Goal: Task Accomplishment & Management: Use online tool/utility

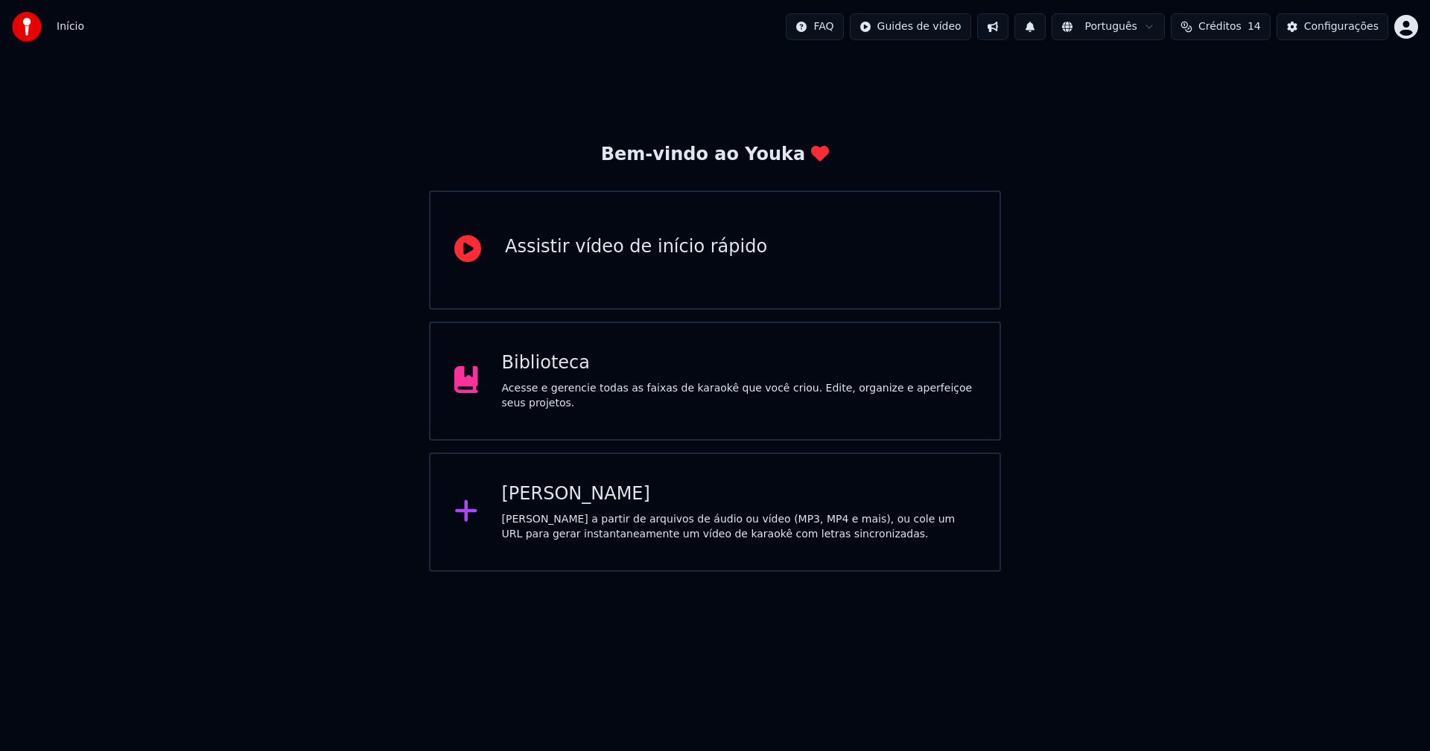
click at [554, 374] on div "Biblioteca" at bounding box center [739, 363] width 474 height 24
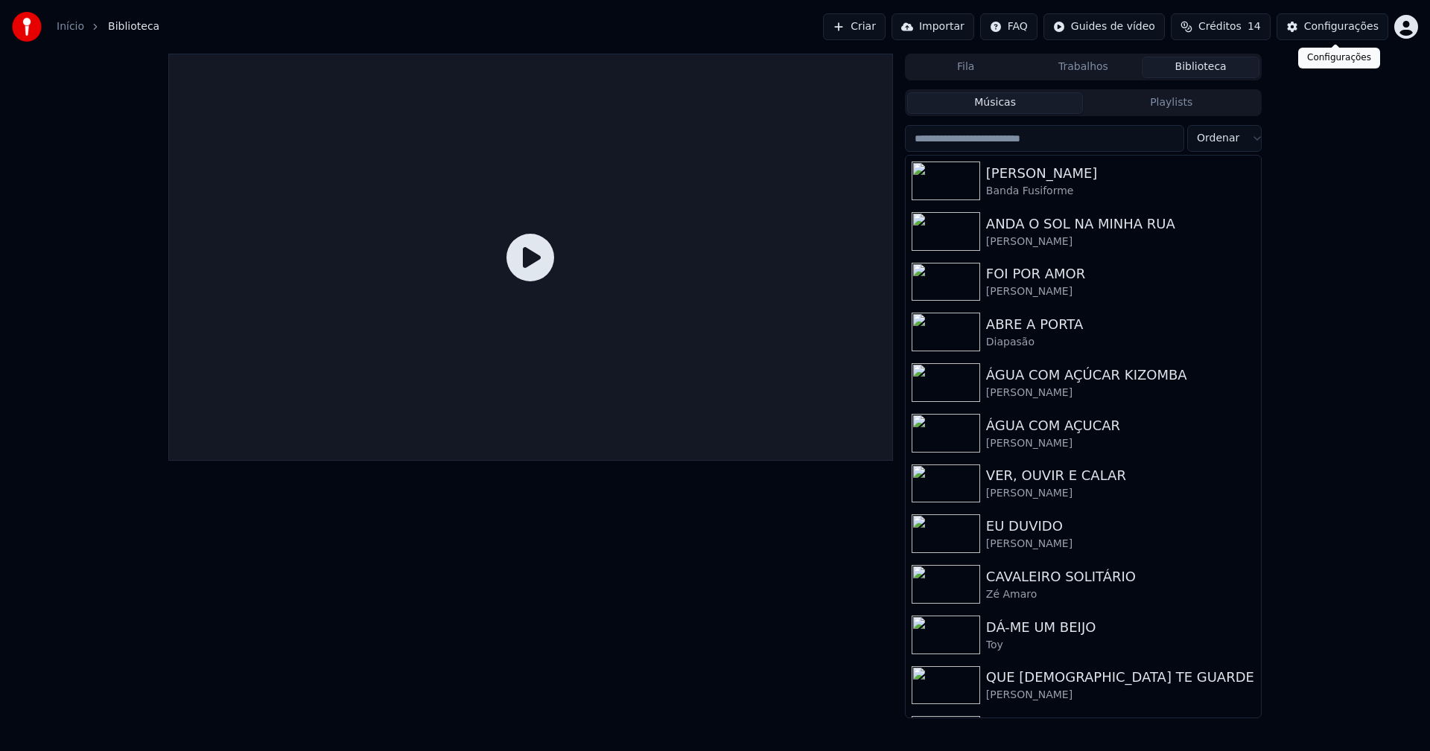
click at [1353, 28] on div "Configurações" at bounding box center [1341, 26] width 74 height 15
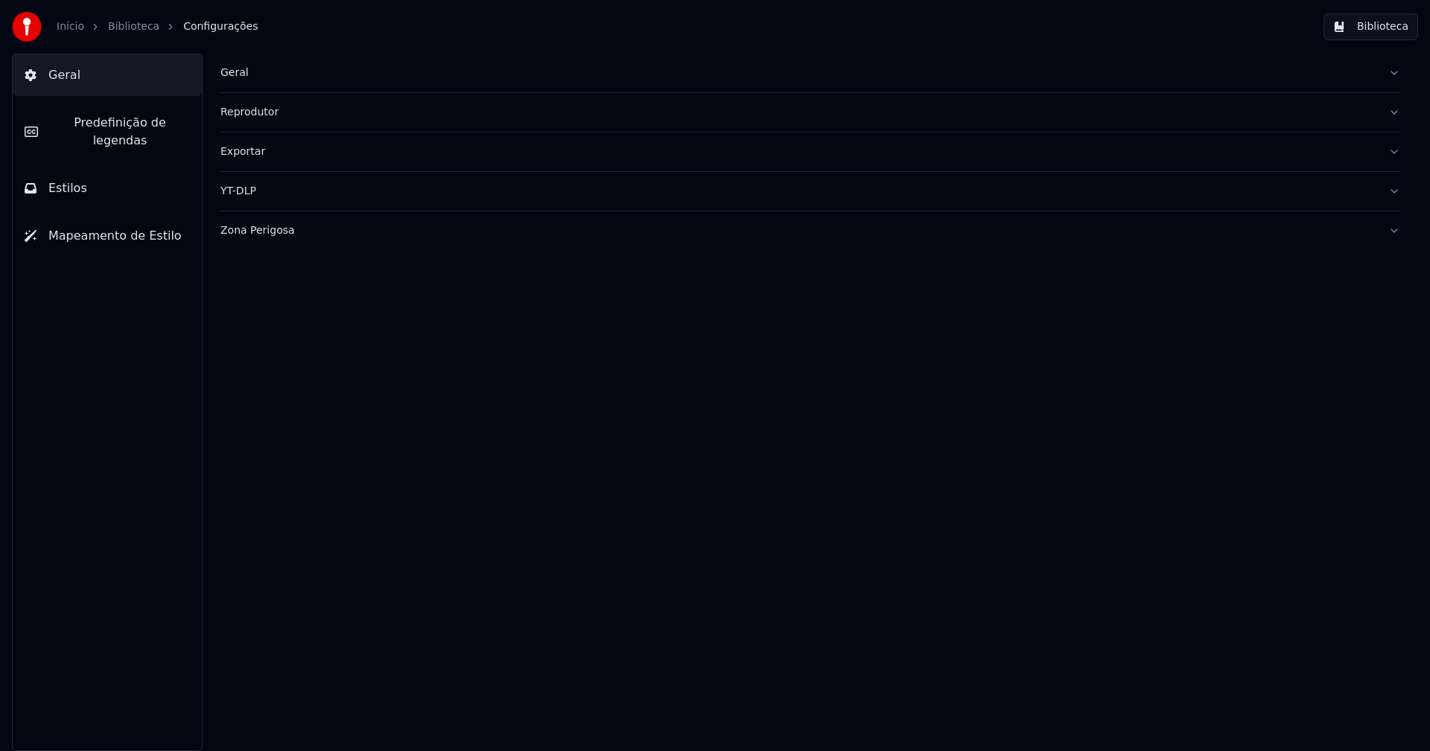
click at [239, 78] on div "Geral" at bounding box center [798, 73] width 1156 height 15
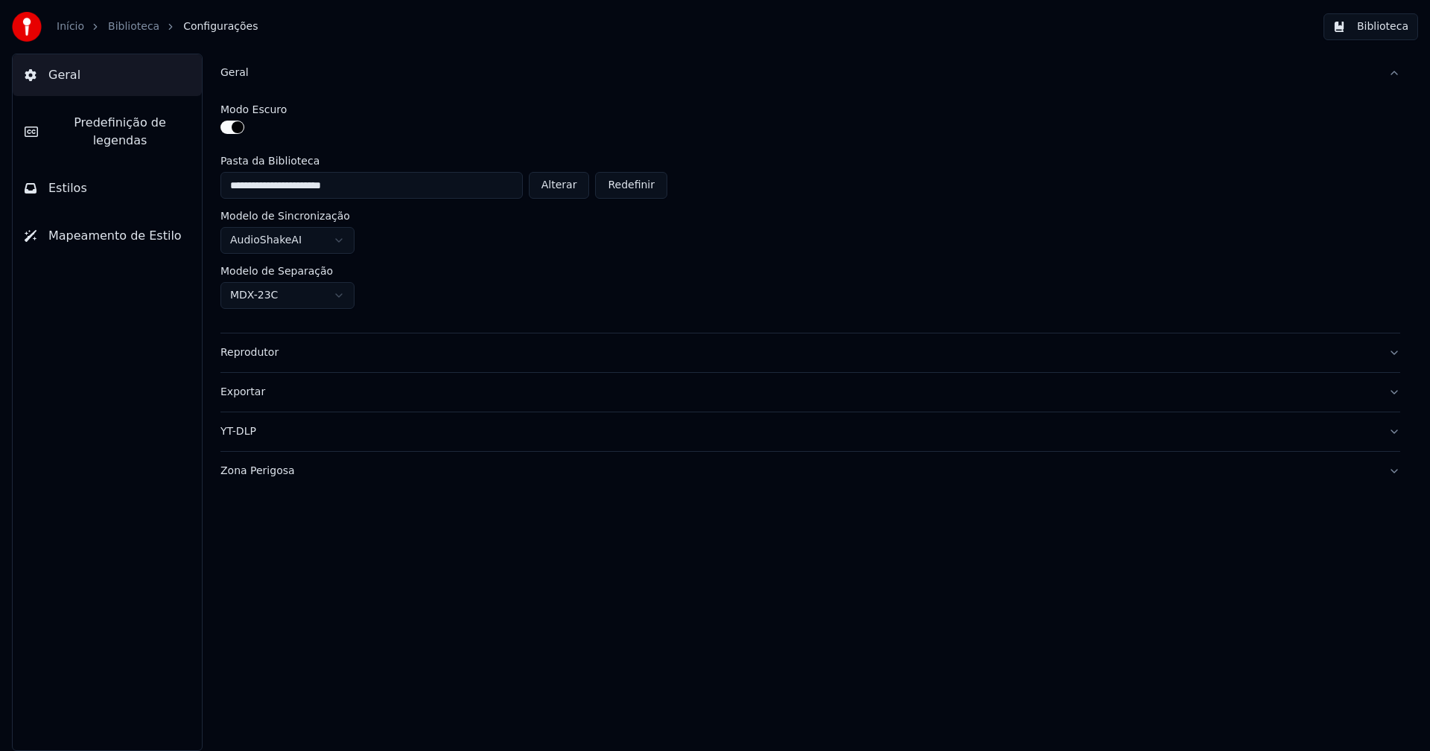
click at [567, 187] on button "Alterar" at bounding box center [559, 185] width 61 height 27
type input "**********"
click at [1401, 22] on button "Biblioteca" at bounding box center [1370, 26] width 95 height 27
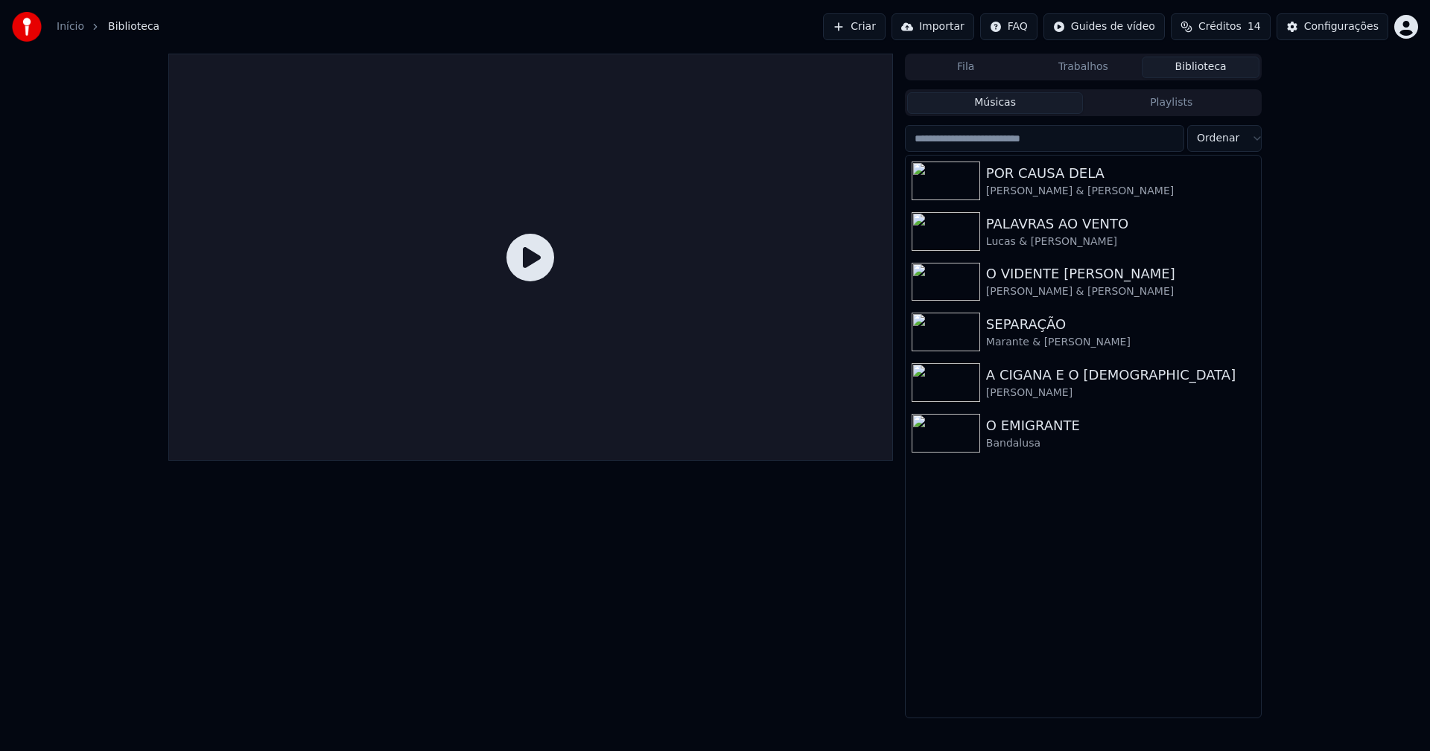
click at [71, 19] on link "Início" at bounding box center [71, 26] width 28 height 15
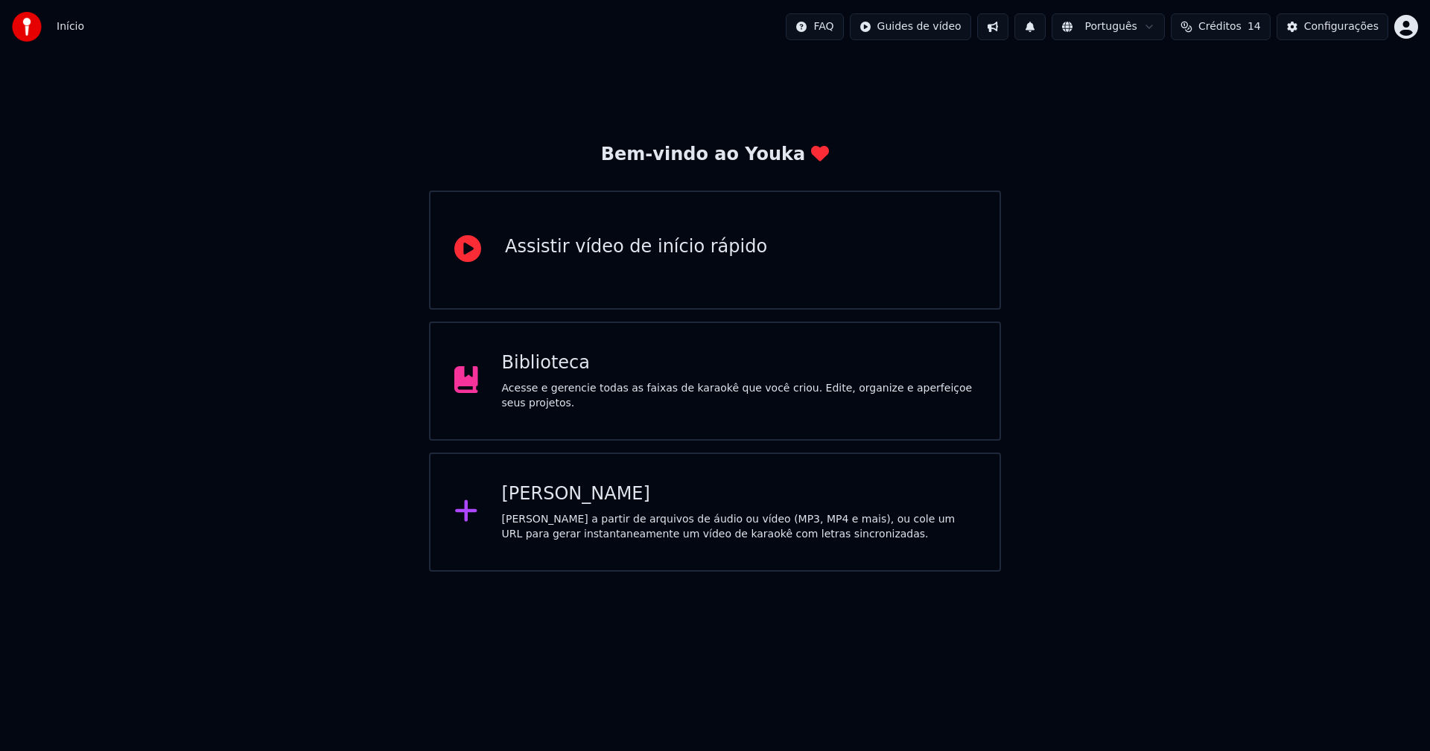
click at [538, 492] on div "[PERSON_NAME]" at bounding box center [739, 495] width 474 height 24
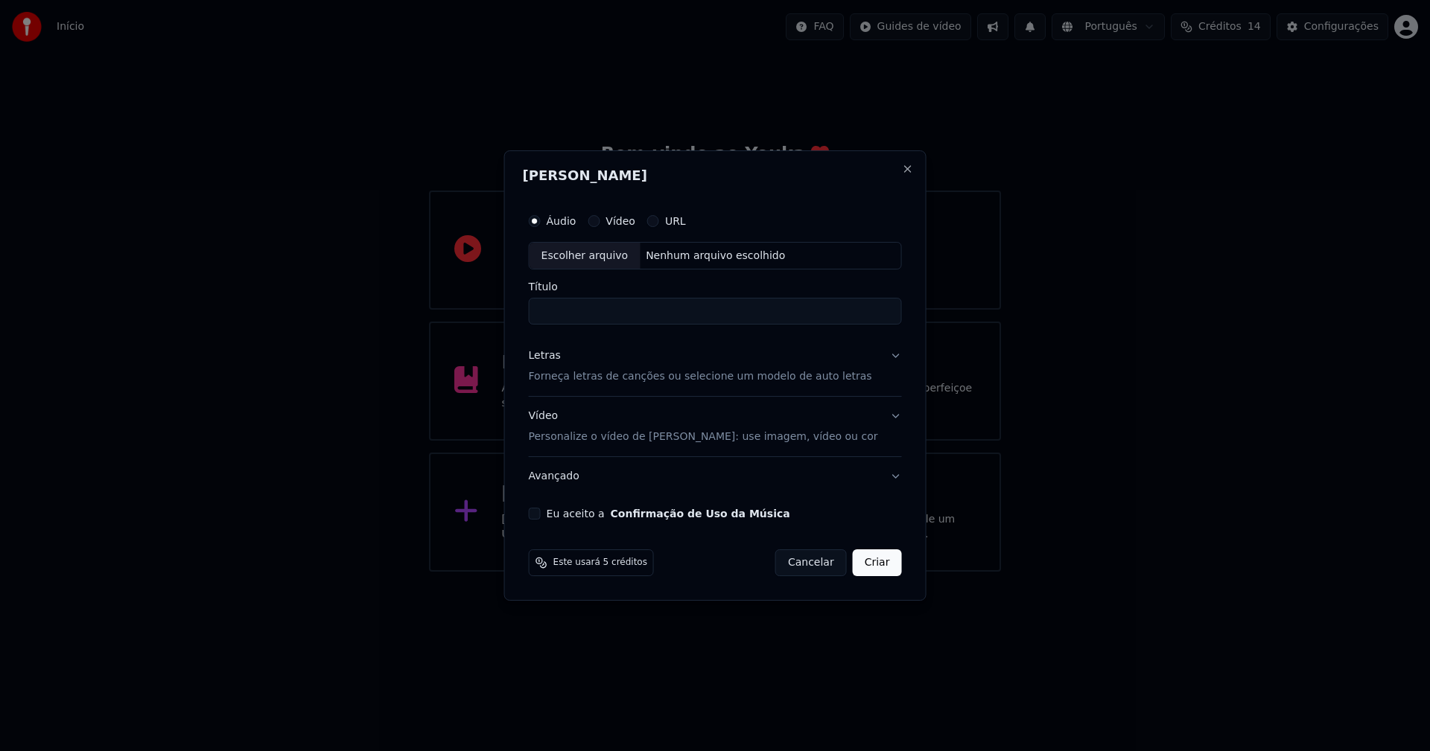
click at [605, 255] on div "Escolher arquivo" at bounding box center [584, 256] width 111 height 27
type input "**********"
click at [553, 357] on div "Letras" at bounding box center [545, 356] width 32 height 15
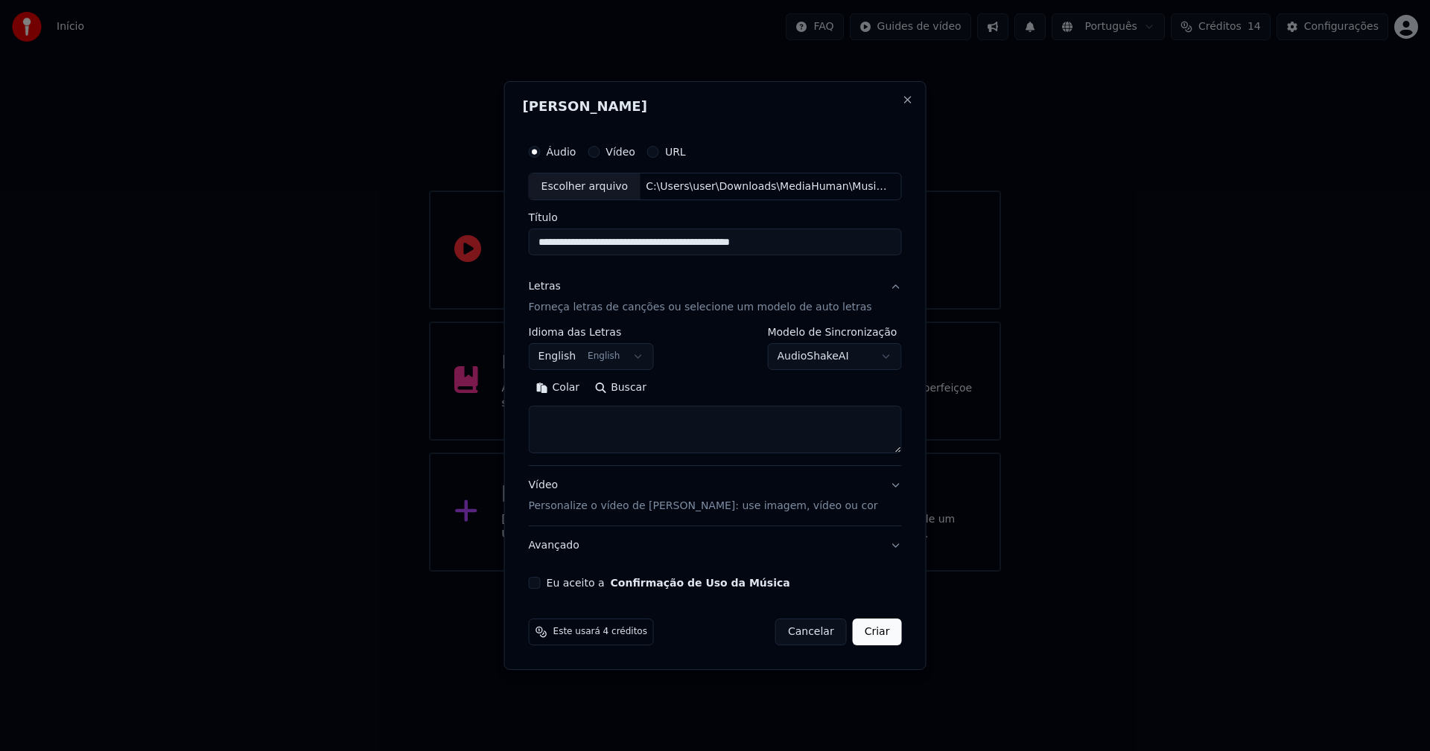
click at [573, 391] on button "Colar" at bounding box center [558, 389] width 59 height 24
click at [709, 392] on button "Expandir" at bounding box center [701, 389] width 77 height 24
type textarea "**********"
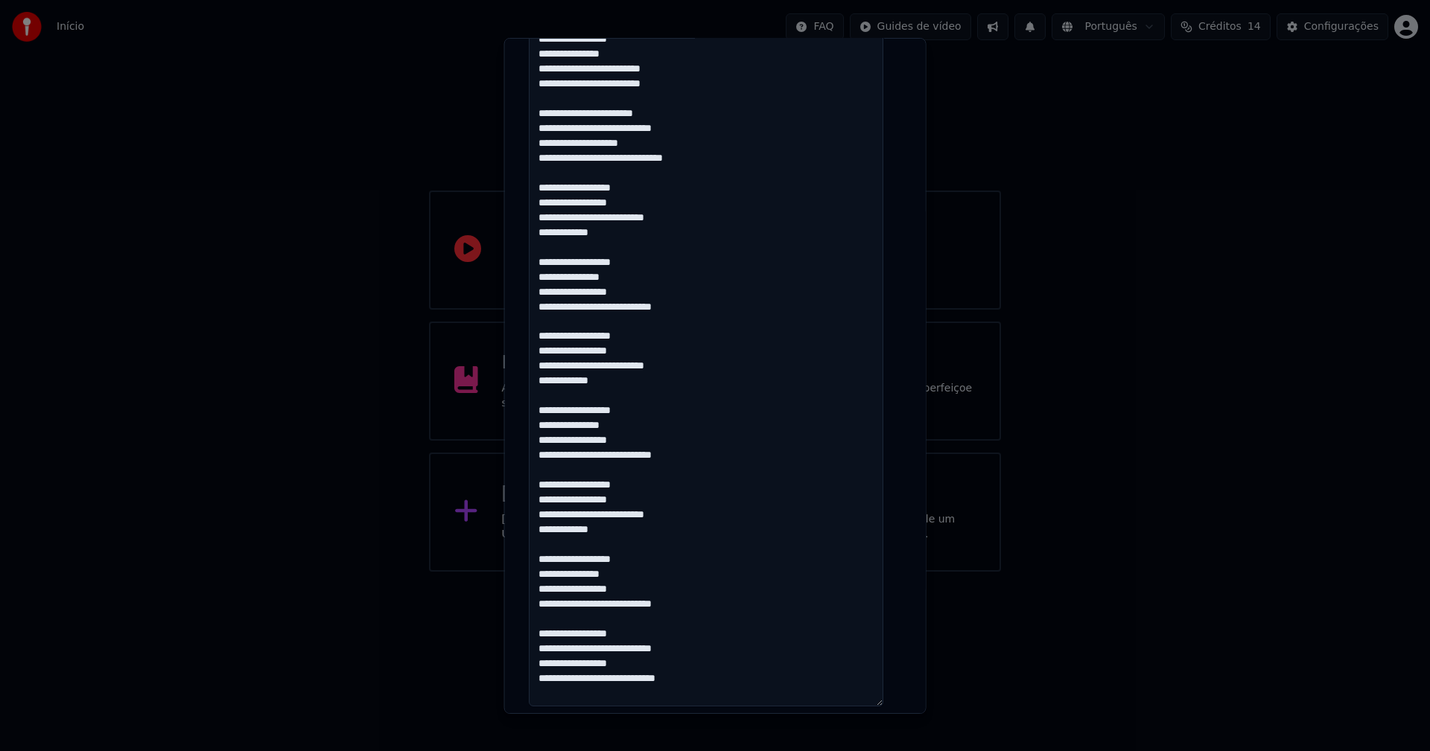
scroll to position [1172, 0]
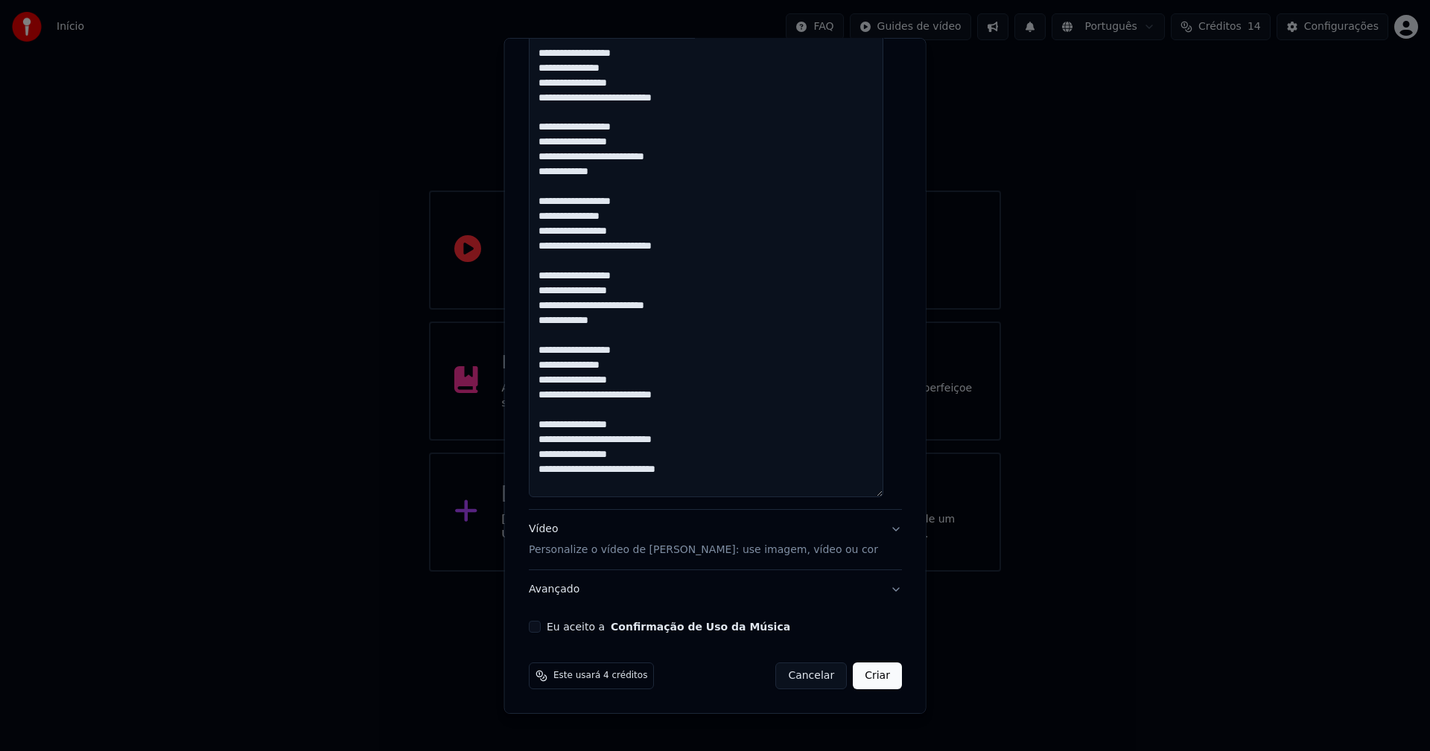
click at [541, 626] on button "Eu aceito a Confirmação de Uso da Música" at bounding box center [535, 627] width 12 height 12
click at [871, 686] on button "Criar" at bounding box center [877, 676] width 49 height 27
select select "**"
type textarea "**********"
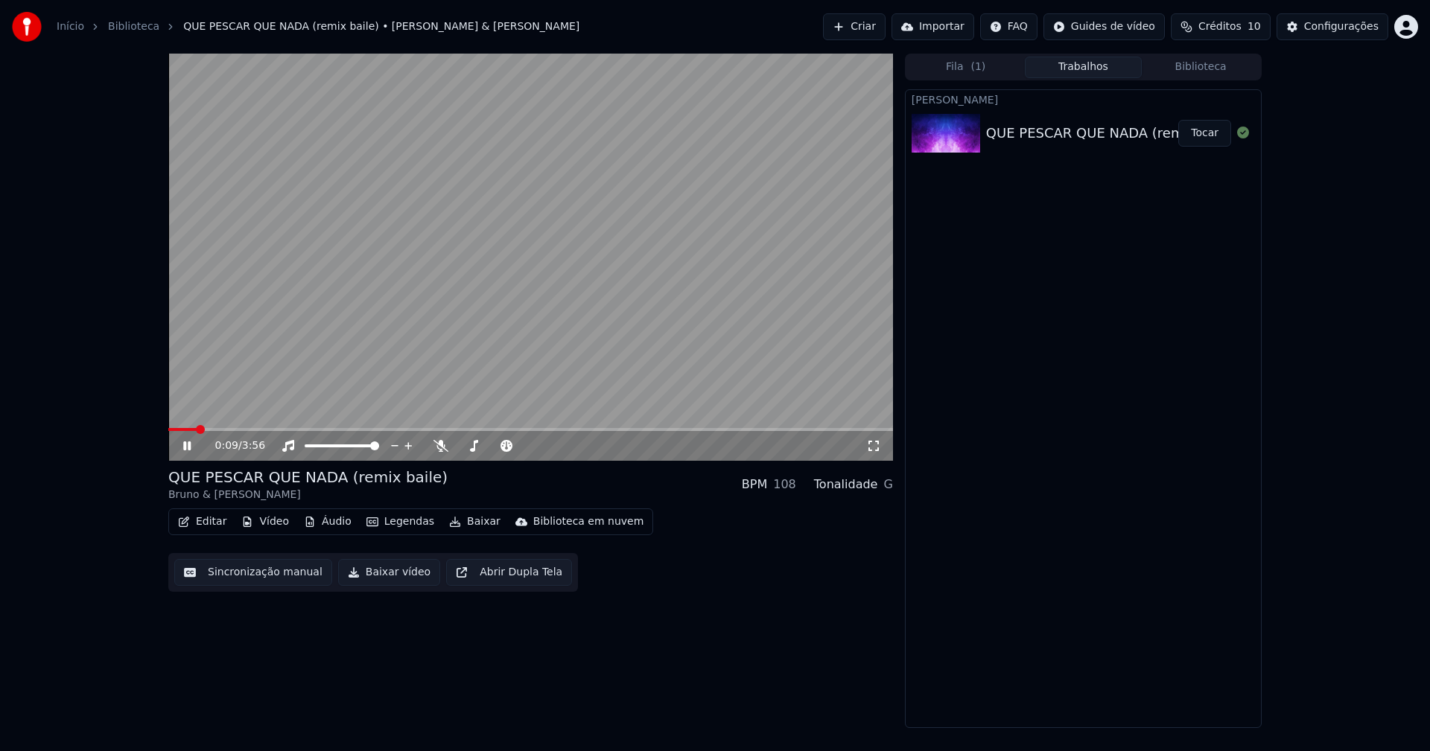
click at [337, 526] on button "Áudio" at bounding box center [328, 522] width 60 height 21
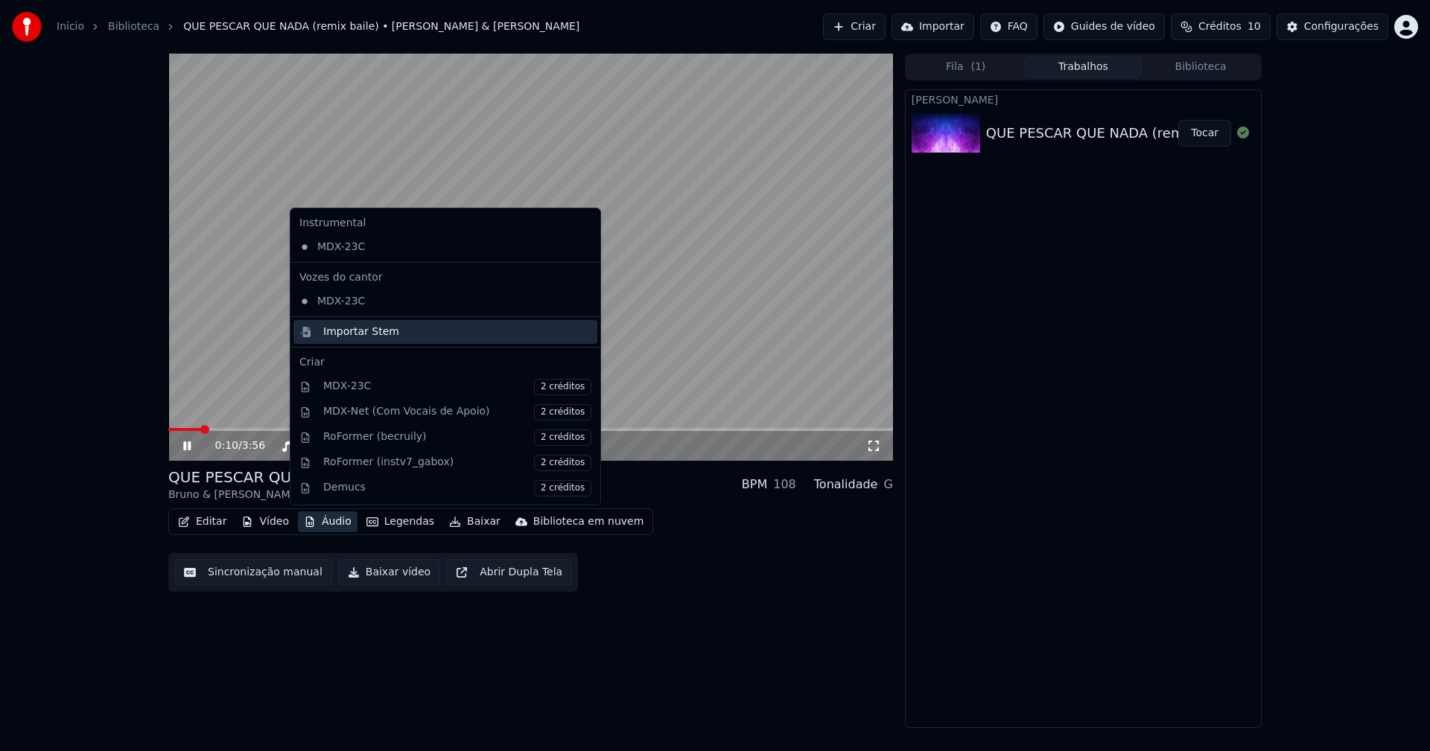
click at [352, 332] on div "Importar Stem" at bounding box center [361, 332] width 76 height 15
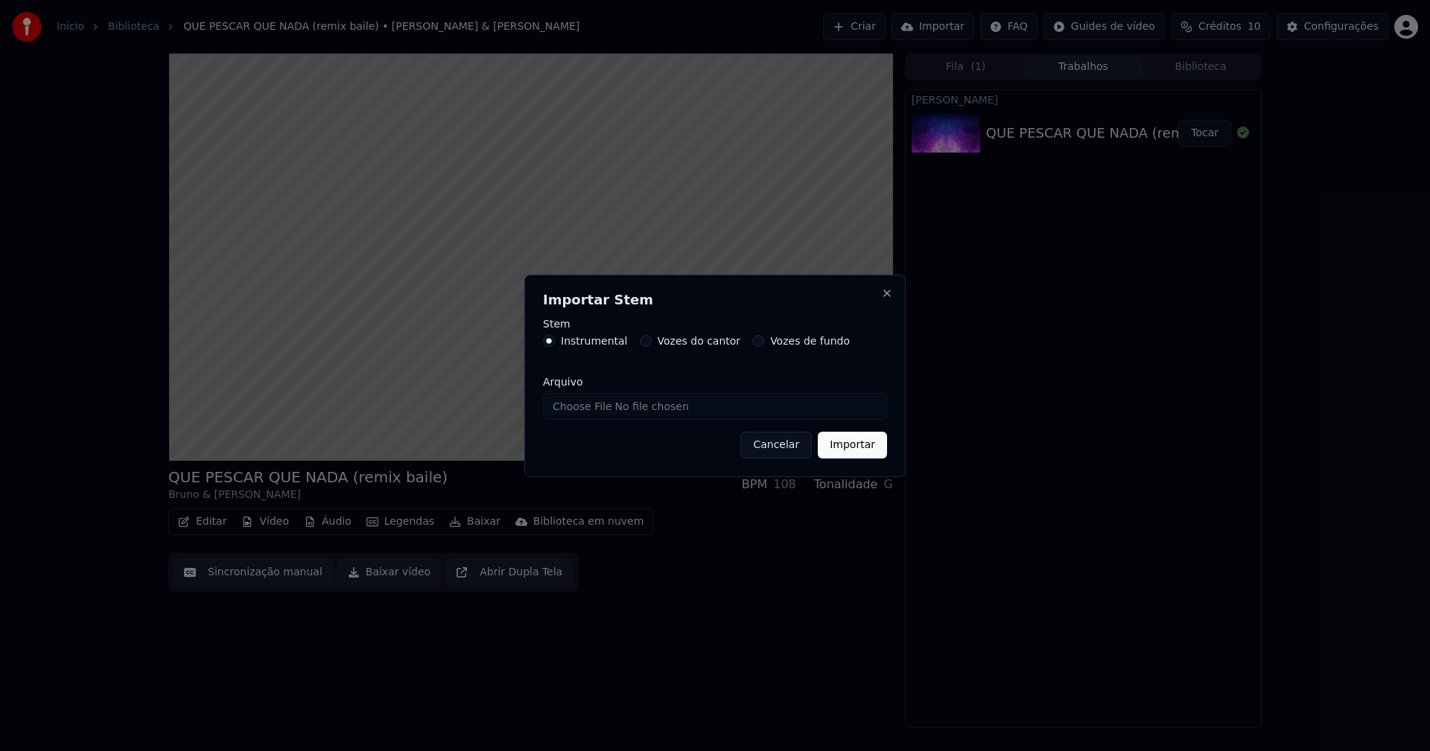
click at [586, 410] on input "Arquivo" at bounding box center [715, 406] width 344 height 27
type input "**********"
click at [862, 440] on button "Importar" at bounding box center [852, 445] width 69 height 27
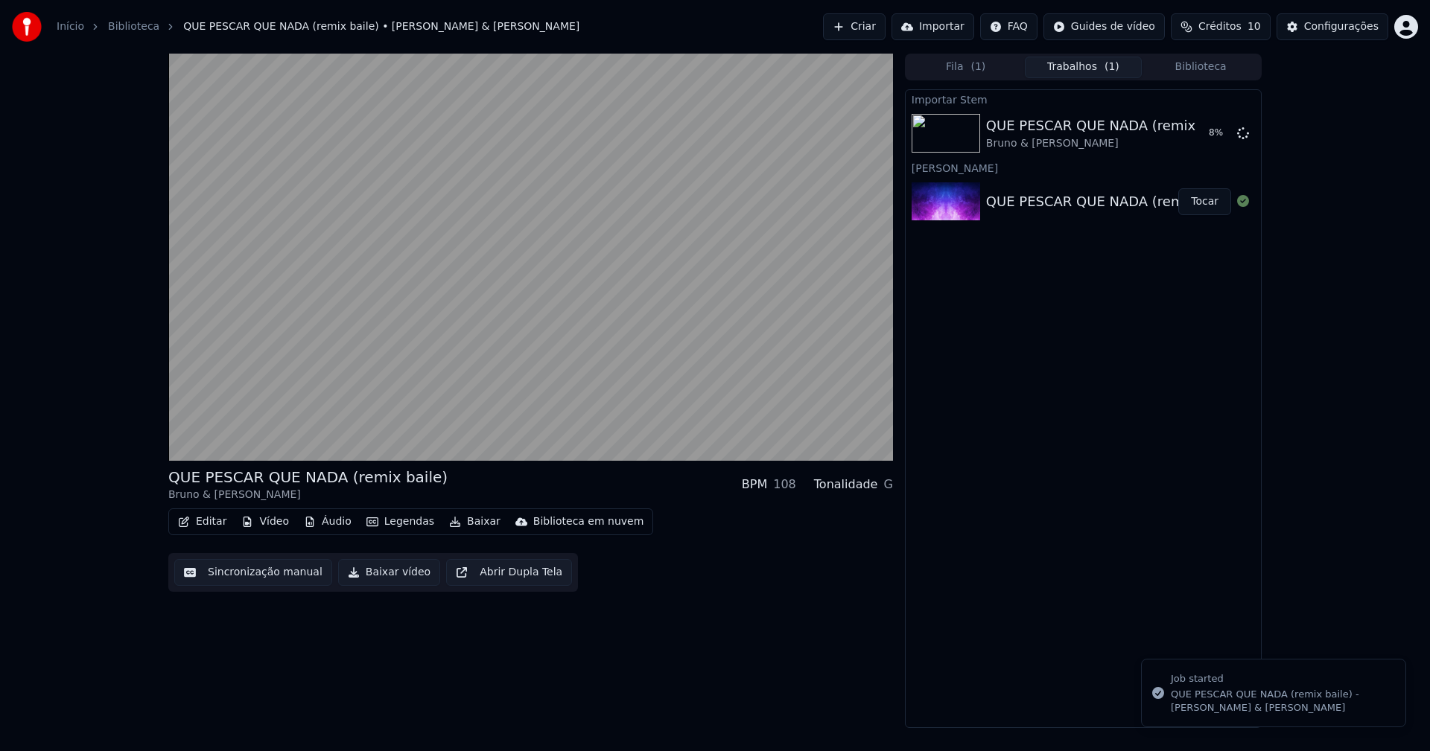
click at [278, 523] on button "Vídeo" at bounding box center [265, 522] width 60 height 21
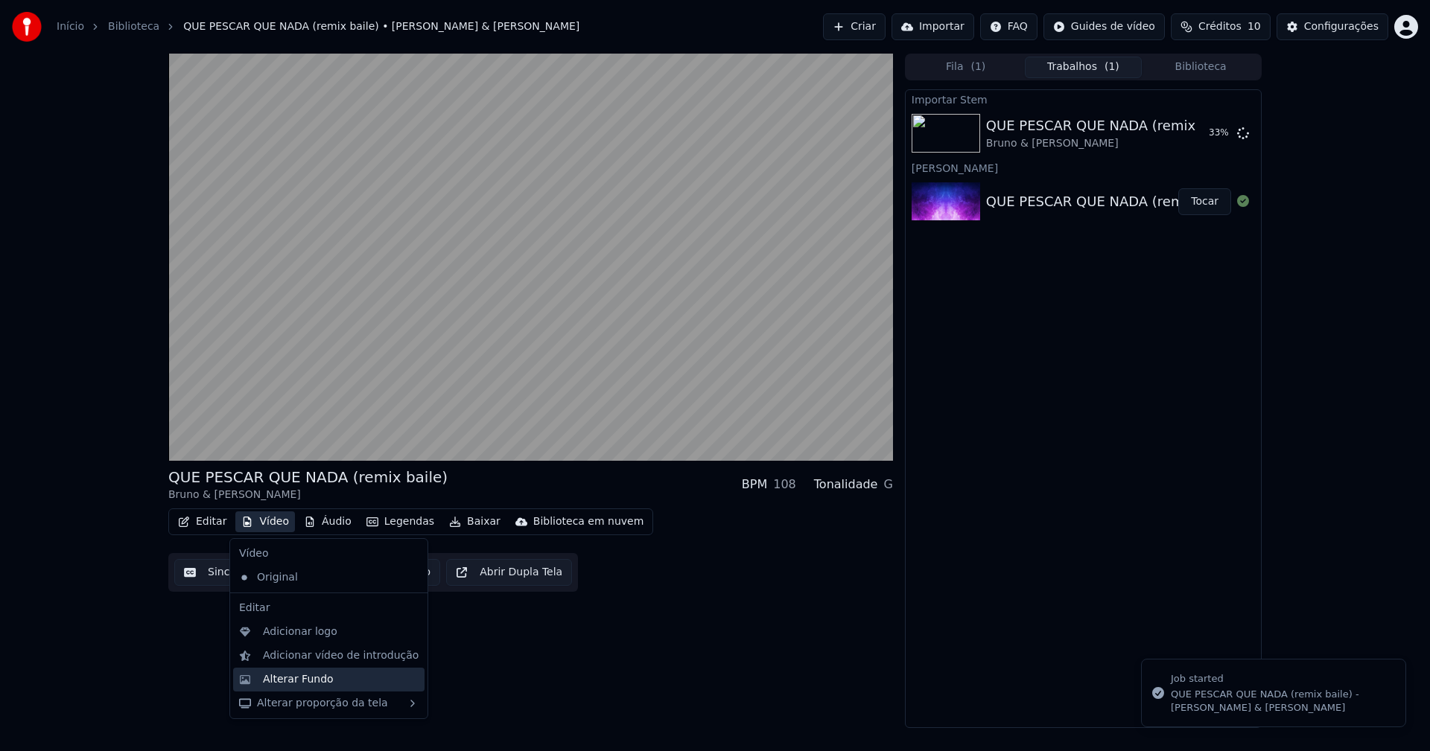
click at [305, 679] on div "Alterar Fundo" at bounding box center [298, 679] width 71 height 15
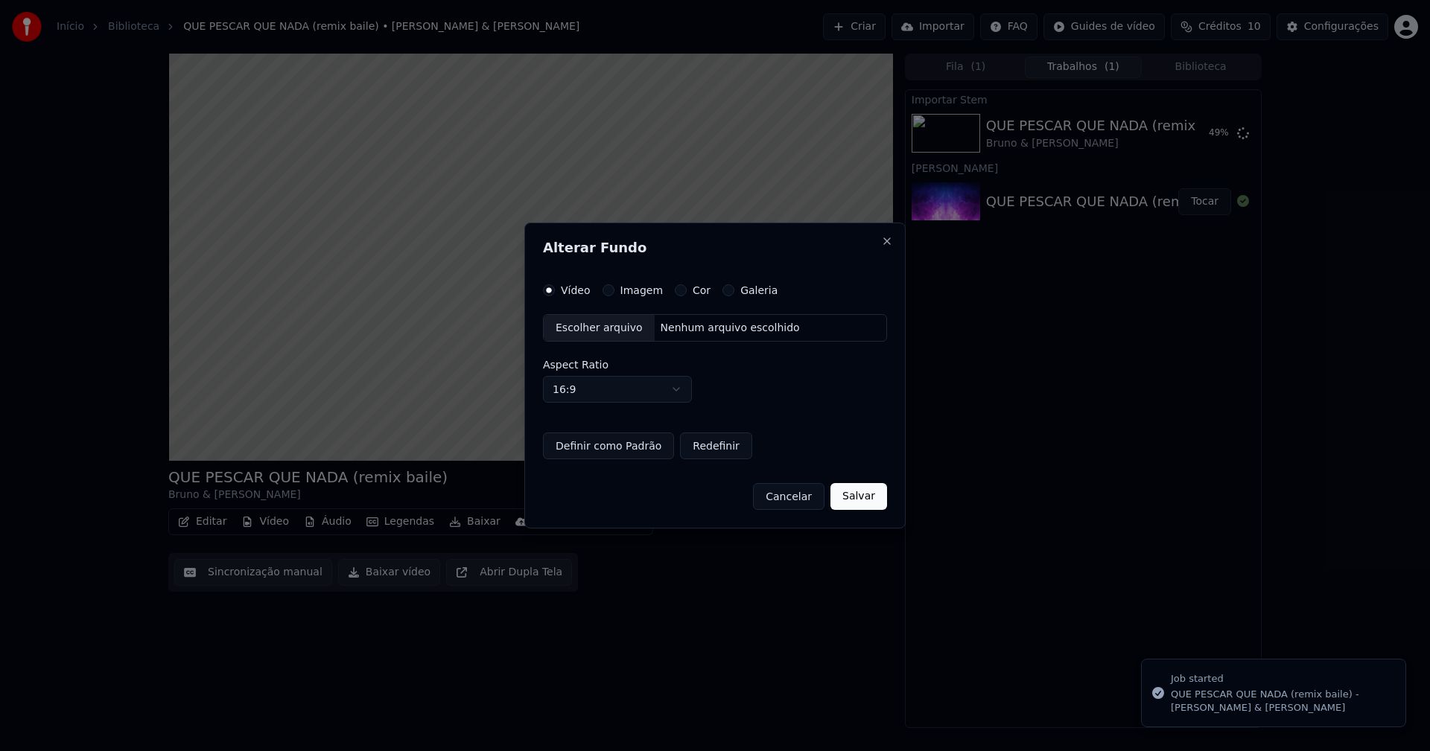
click at [604, 289] on button "Imagem" at bounding box center [608, 290] width 12 height 12
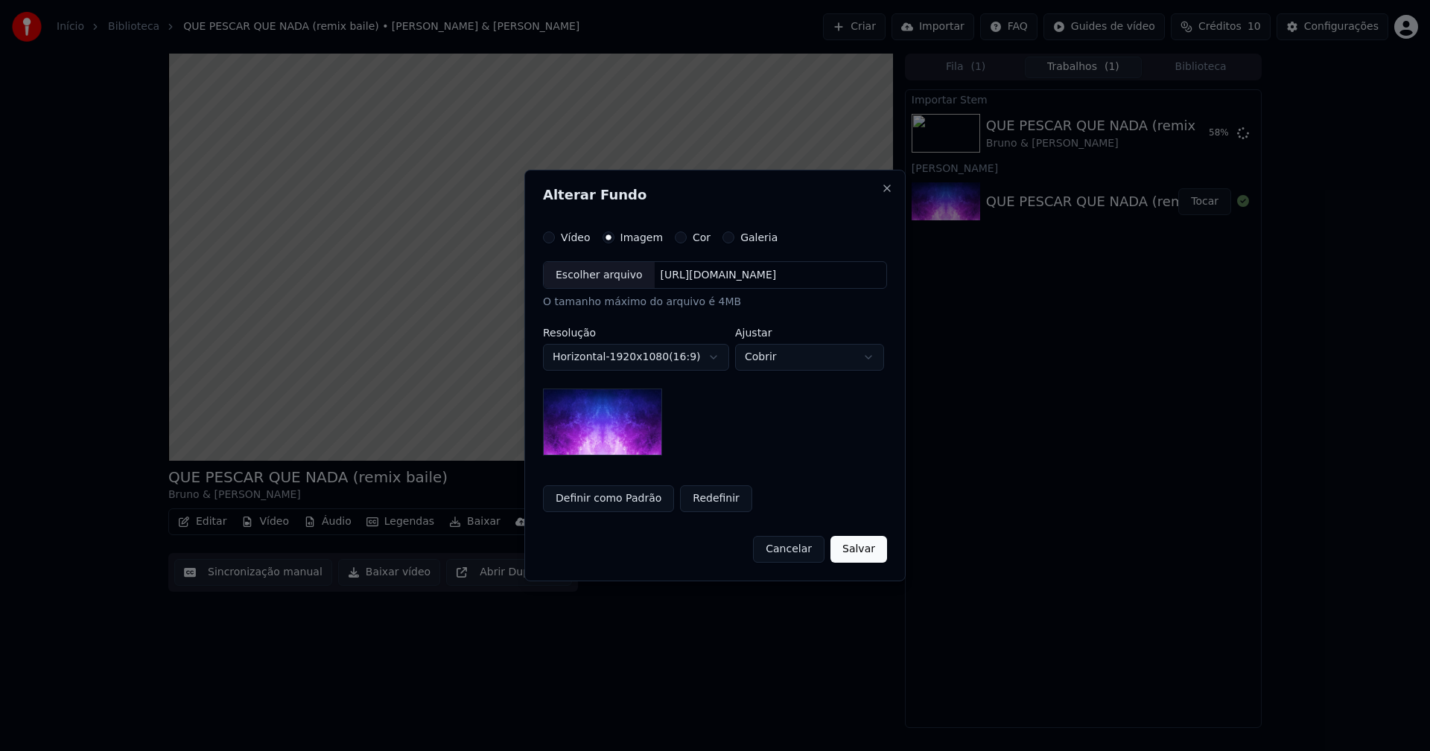
click at [596, 284] on div "Escolher arquivo" at bounding box center [599, 275] width 111 height 27
click at [864, 553] on button "Salvar" at bounding box center [858, 549] width 57 height 27
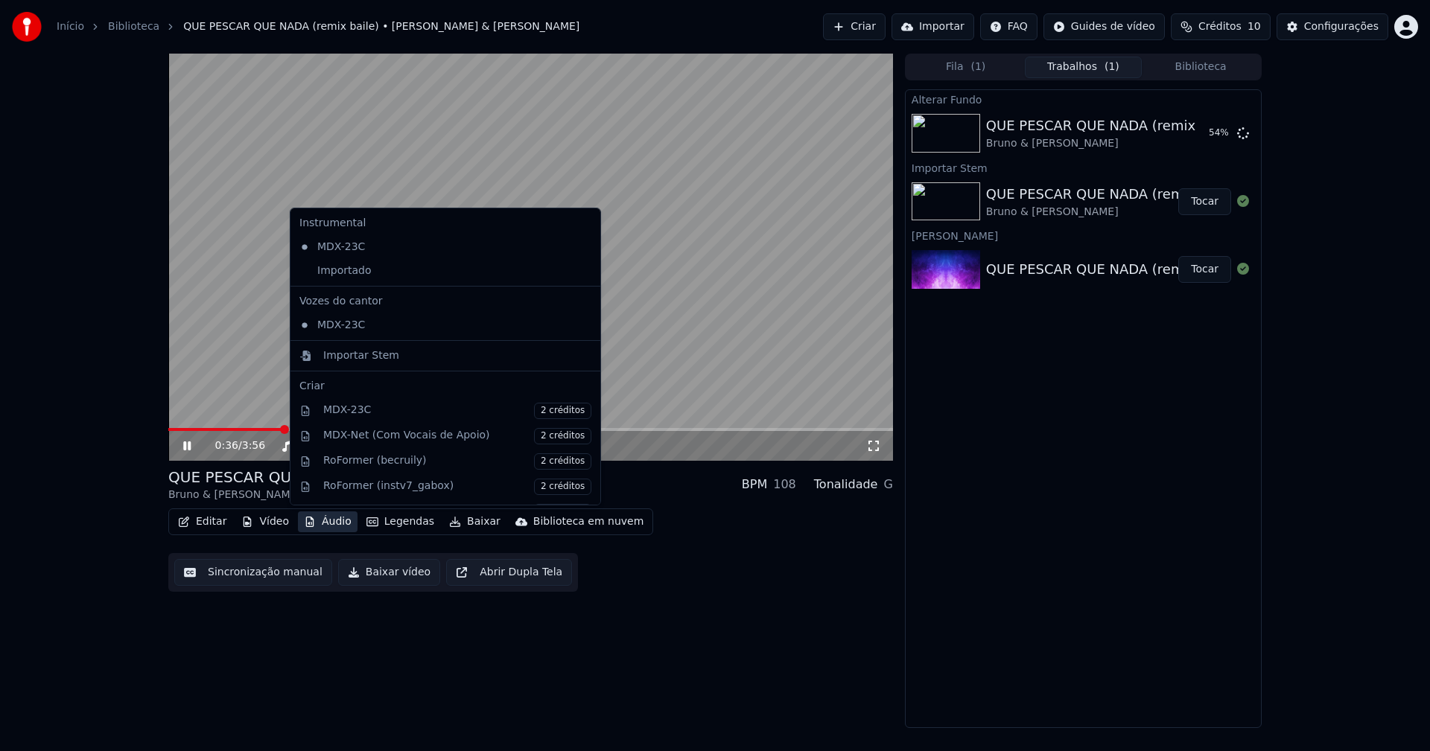
click at [335, 523] on button "Áudio" at bounding box center [328, 522] width 60 height 21
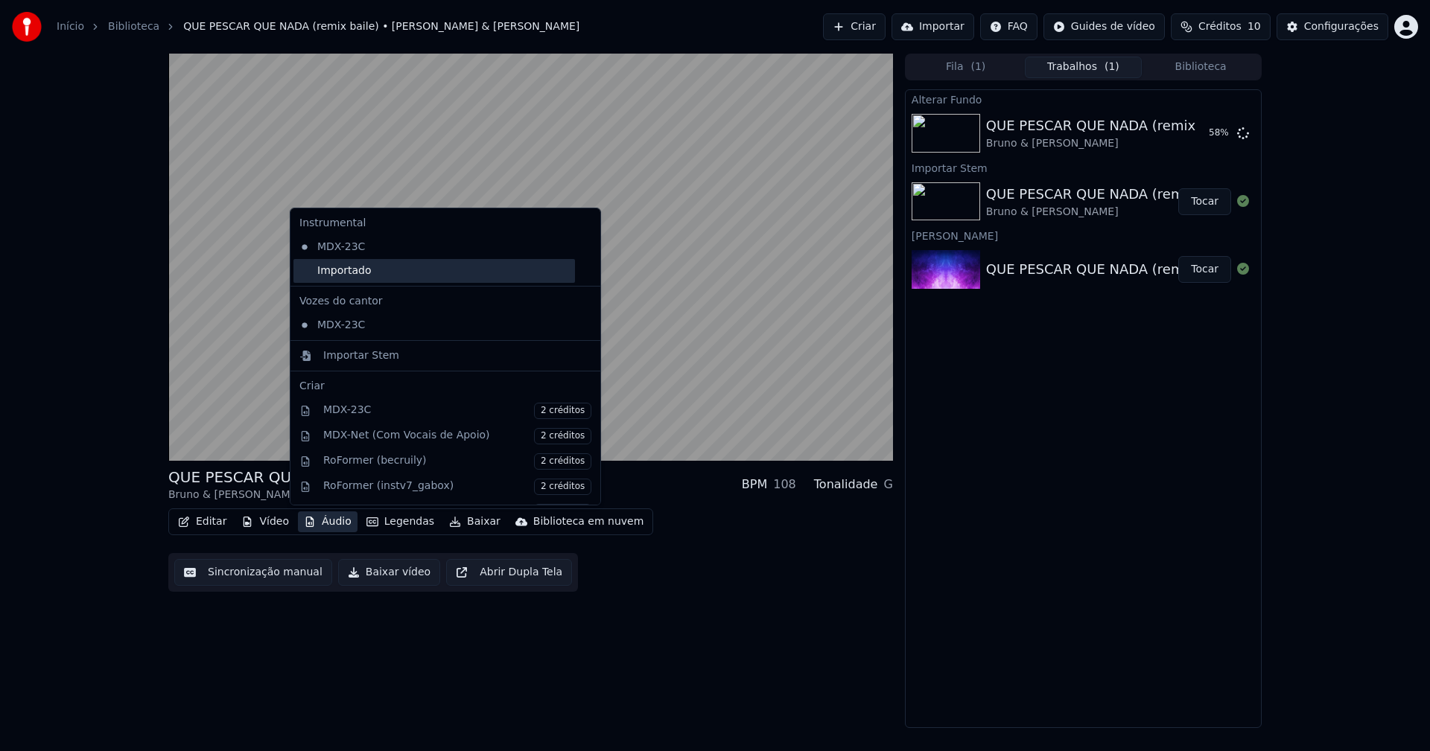
click at [312, 273] on div "Importado" at bounding box center [433, 271] width 281 height 24
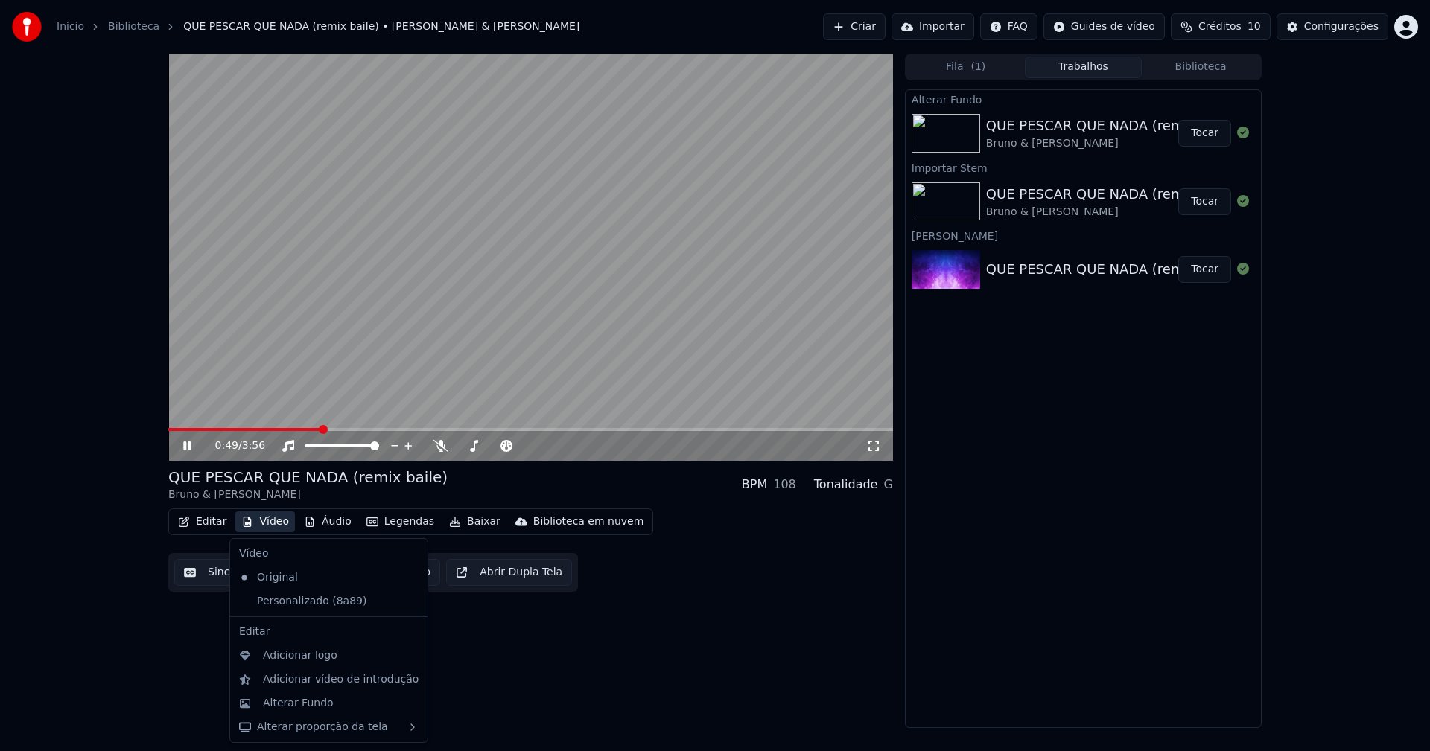
click at [261, 530] on button "Vídeo" at bounding box center [265, 522] width 60 height 21
click at [289, 599] on div "Personalizado (8a89)" at bounding box center [317, 602] width 169 height 24
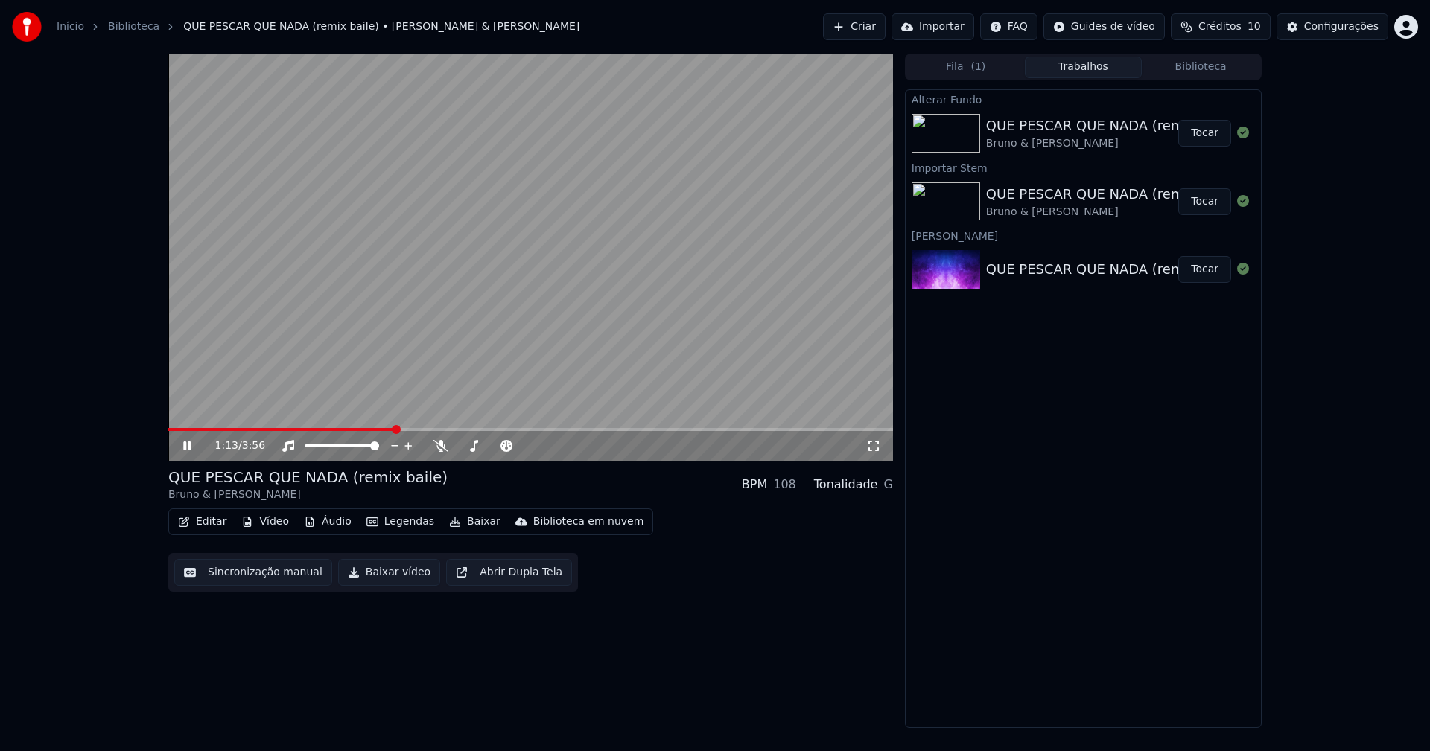
click at [270, 524] on button "Vídeo" at bounding box center [265, 522] width 60 height 21
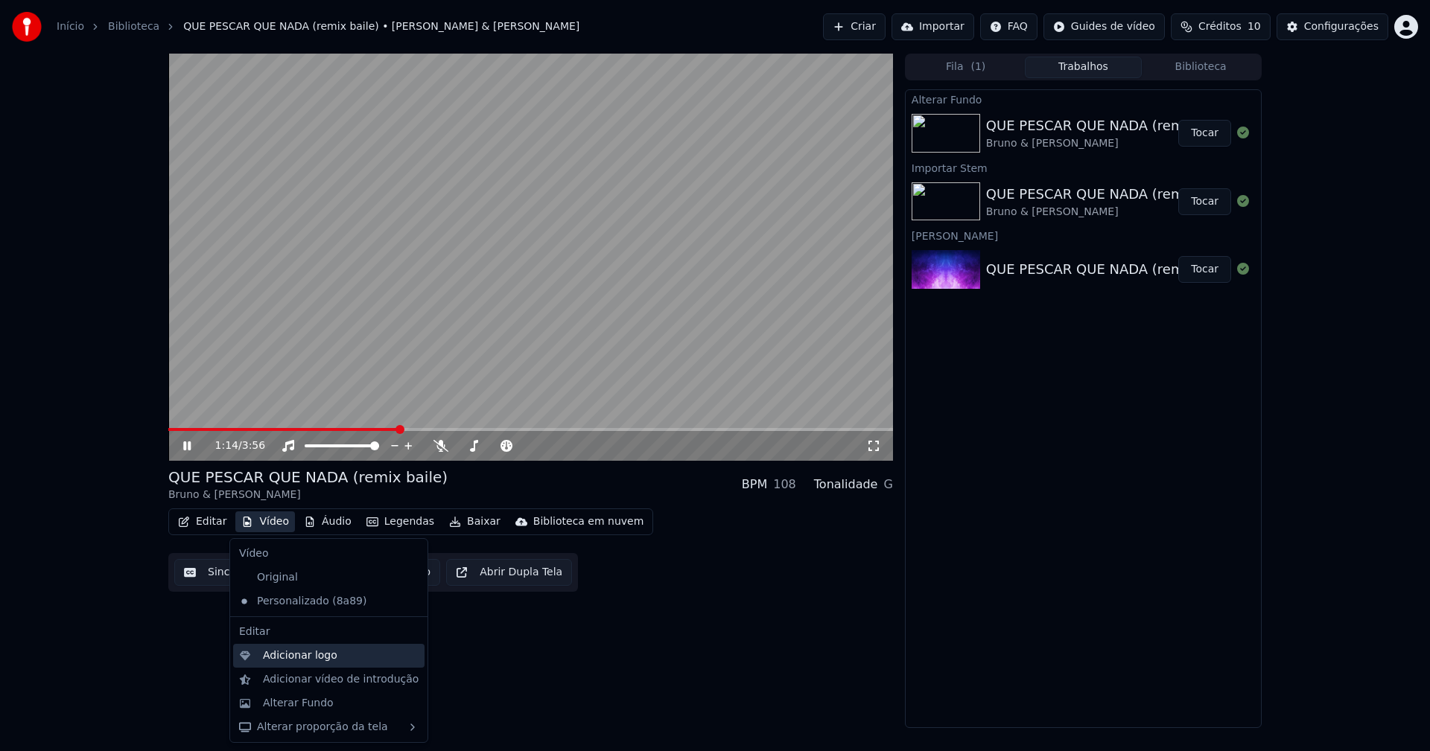
click at [305, 659] on div "Adicionar logo" at bounding box center [300, 656] width 74 height 15
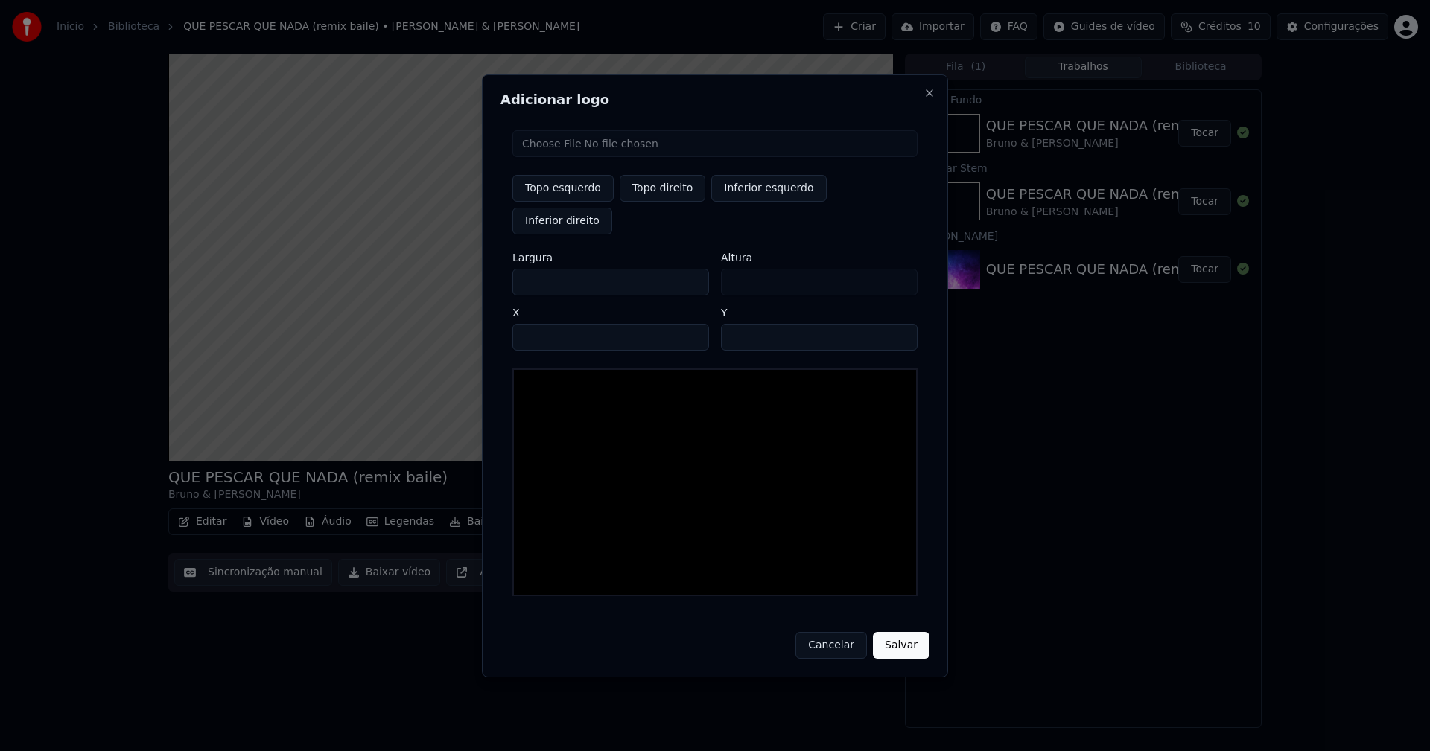
click at [554, 155] on input "file" at bounding box center [714, 143] width 405 height 27
type input "**********"
type input "***"
click at [677, 202] on button "Topo direito" at bounding box center [663, 188] width 86 height 27
type input "****"
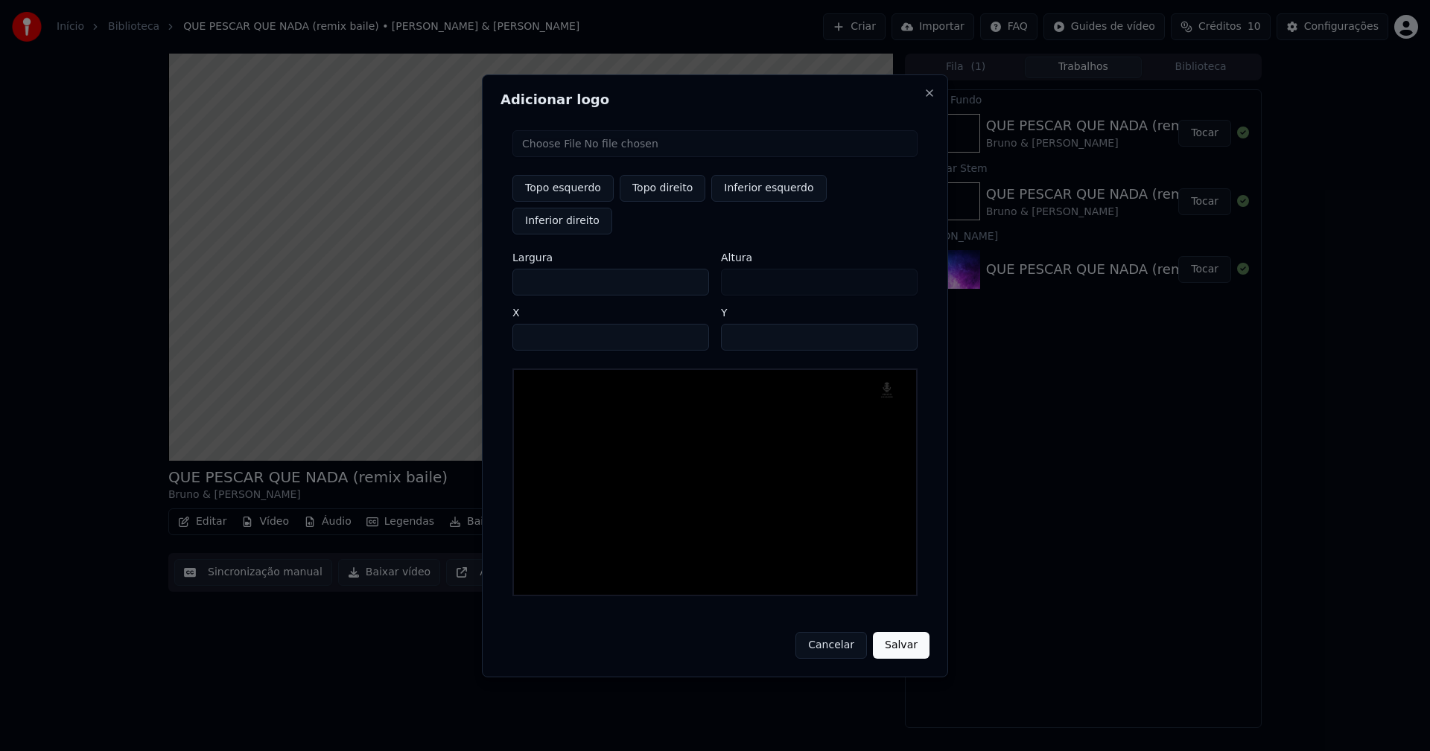
drag, startPoint x: 536, startPoint y: 266, endPoint x: 451, endPoint y: 272, distance: 85.1
click at [453, 272] on body "Início Biblioteca QUE PESCAR QUE NADA (remix baile) • Bruno & Marrone Criar Imp…" at bounding box center [715, 375] width 1430 height 751
type input "**"
type input "***"
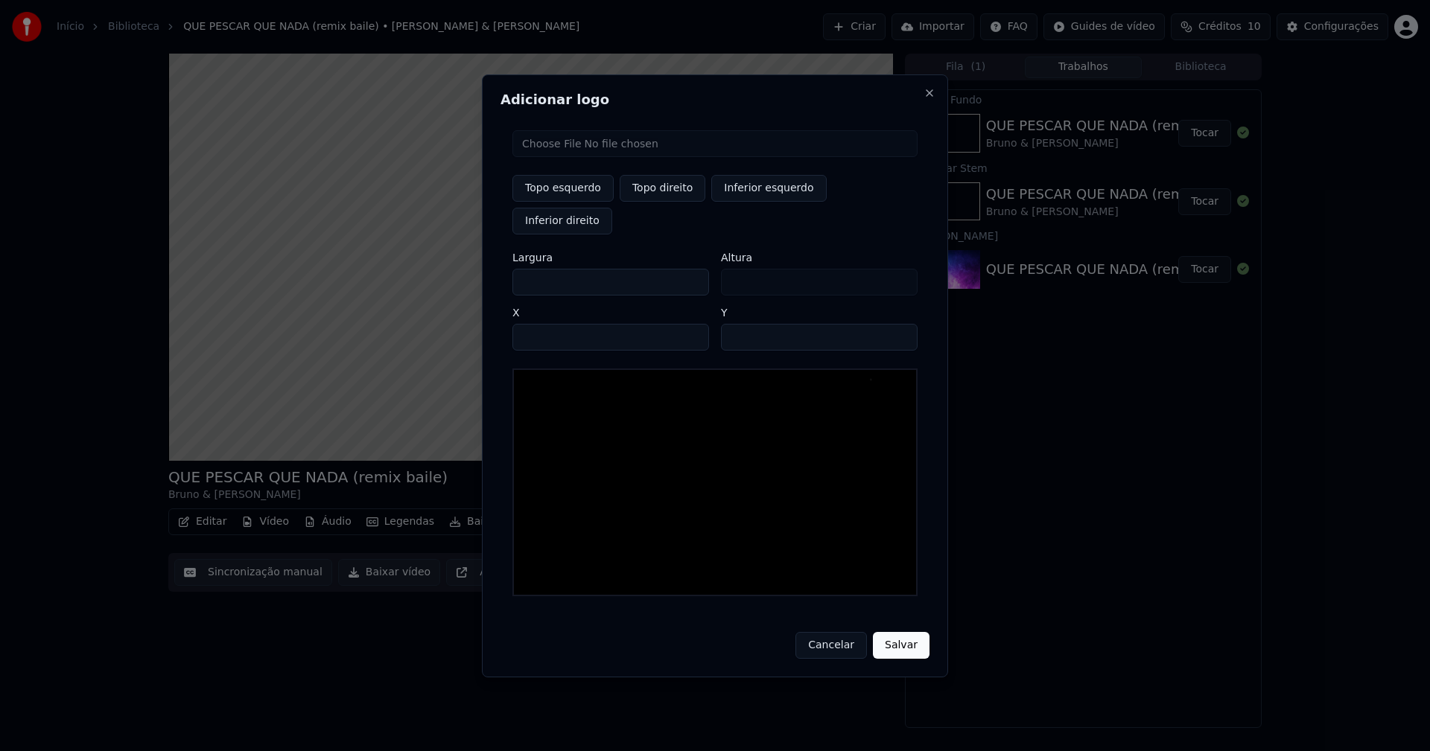
type input "***"
click at [543, 324] on input "****" at bounding box center [610, 337] width 197 height 27
type input "****"
click at [899, 324] on input "**" at bounding box center [819, 337] width 197 height 27
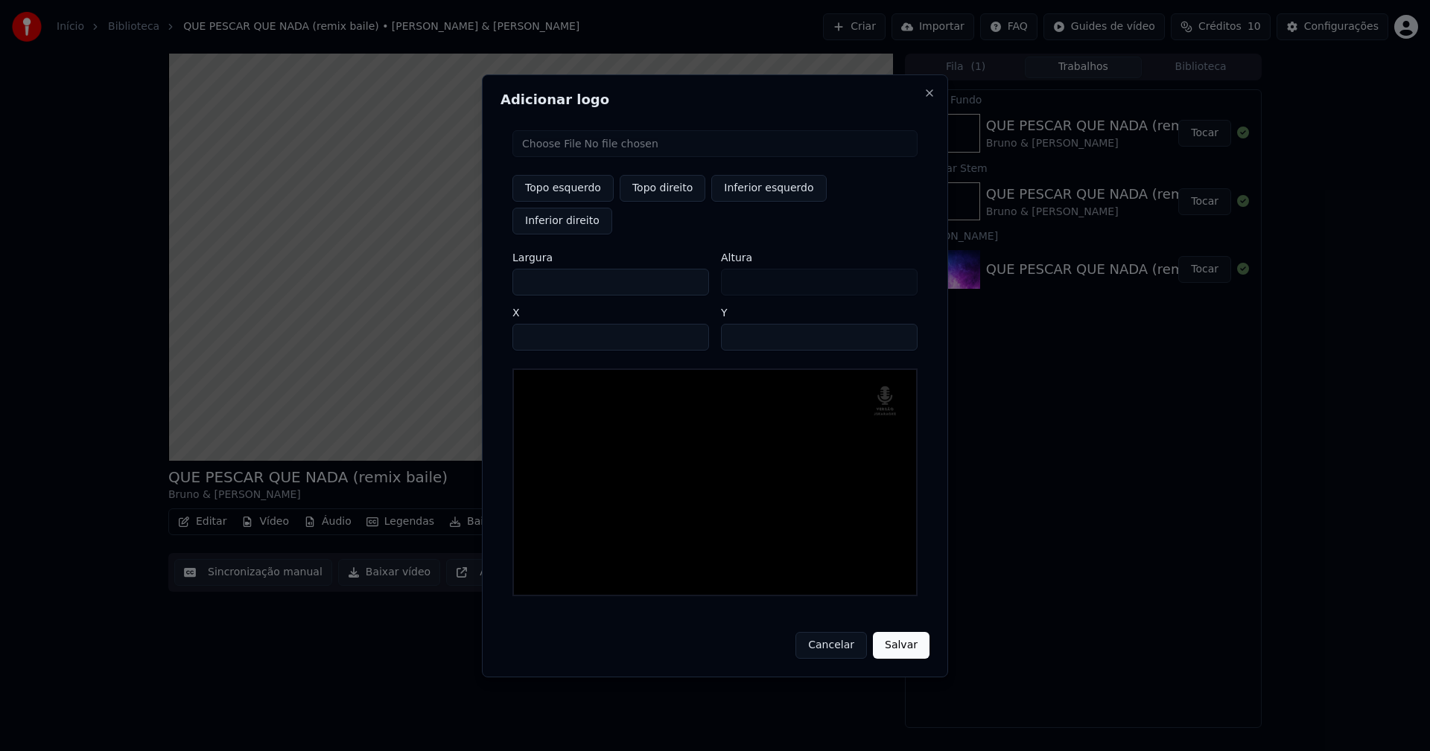
click at [899, 324] on input "**" at bounding box center [819, 337] width 197 height 27
type input "**"
click at [899, 324] on input "**" at bounding box center [819, 337] width 197 height 27
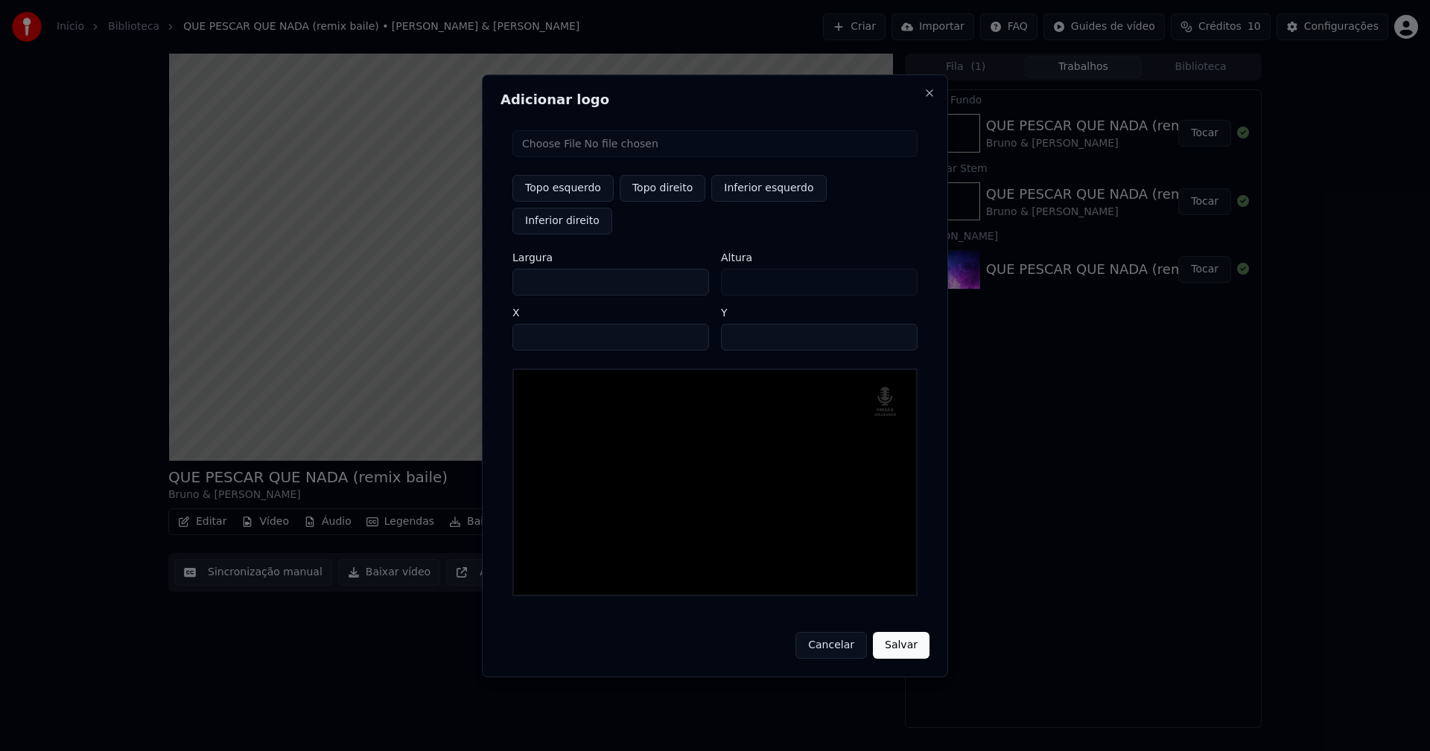
click at [894, 632] on button "Salvar" at bounding box center [901, 645] width 57 height 27
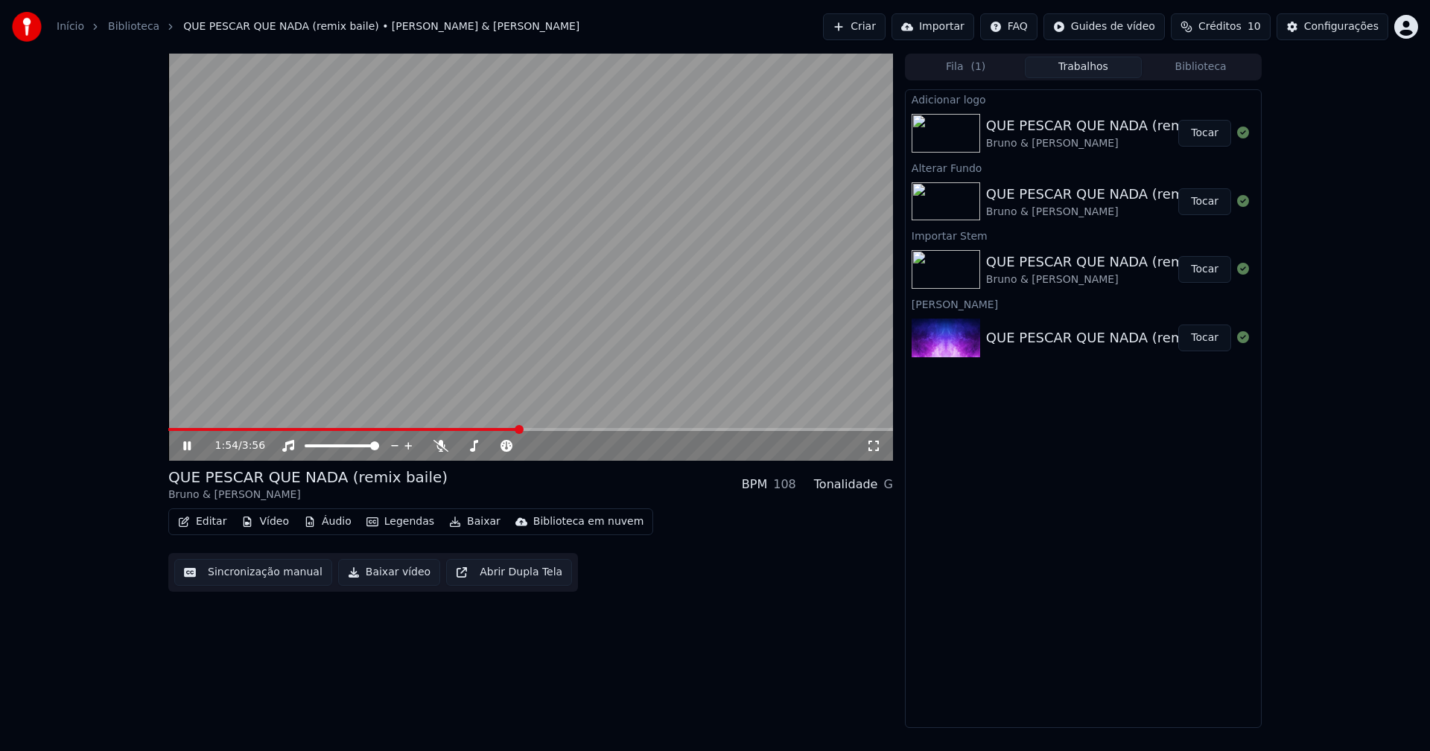
click at [1203, 139] on button "Tocar" at bounding box center [1204, 133] width 53 height 27
click at [211, 525] on button "Editar" at bounding box center [202, 522] width 60 height 21
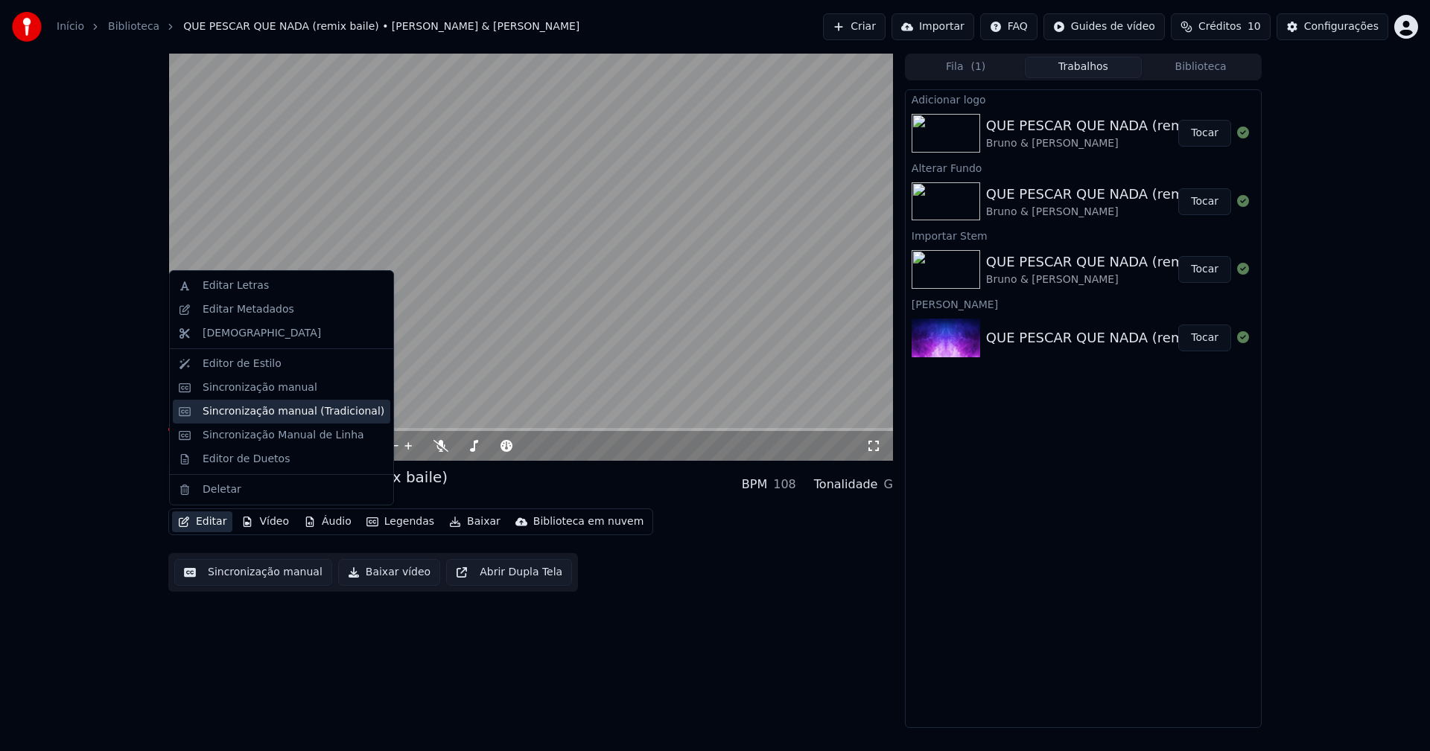
click at [255, 416] on div "Sincronização manual (Tradicional)" at bounding box center [294, 411] width 182 height 15
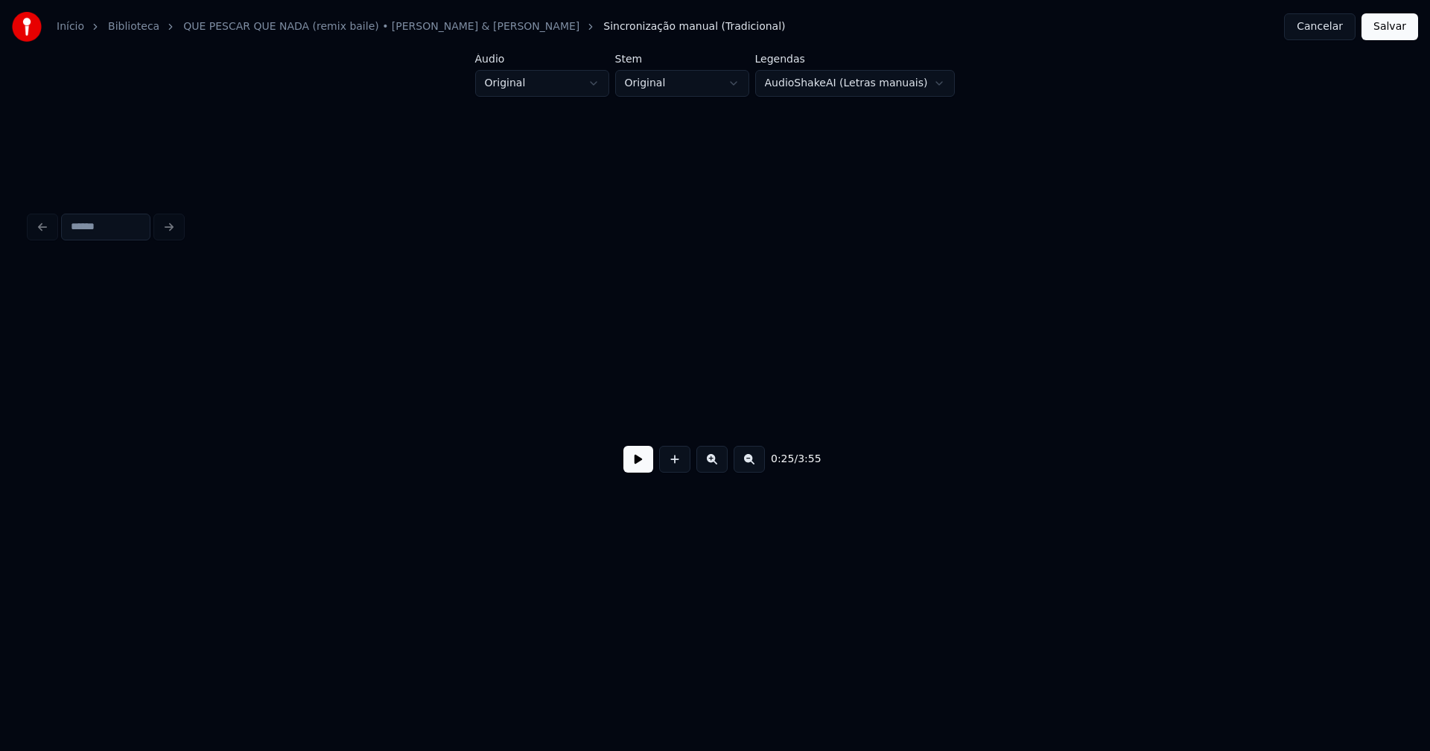
scroll to position [0, 3866]
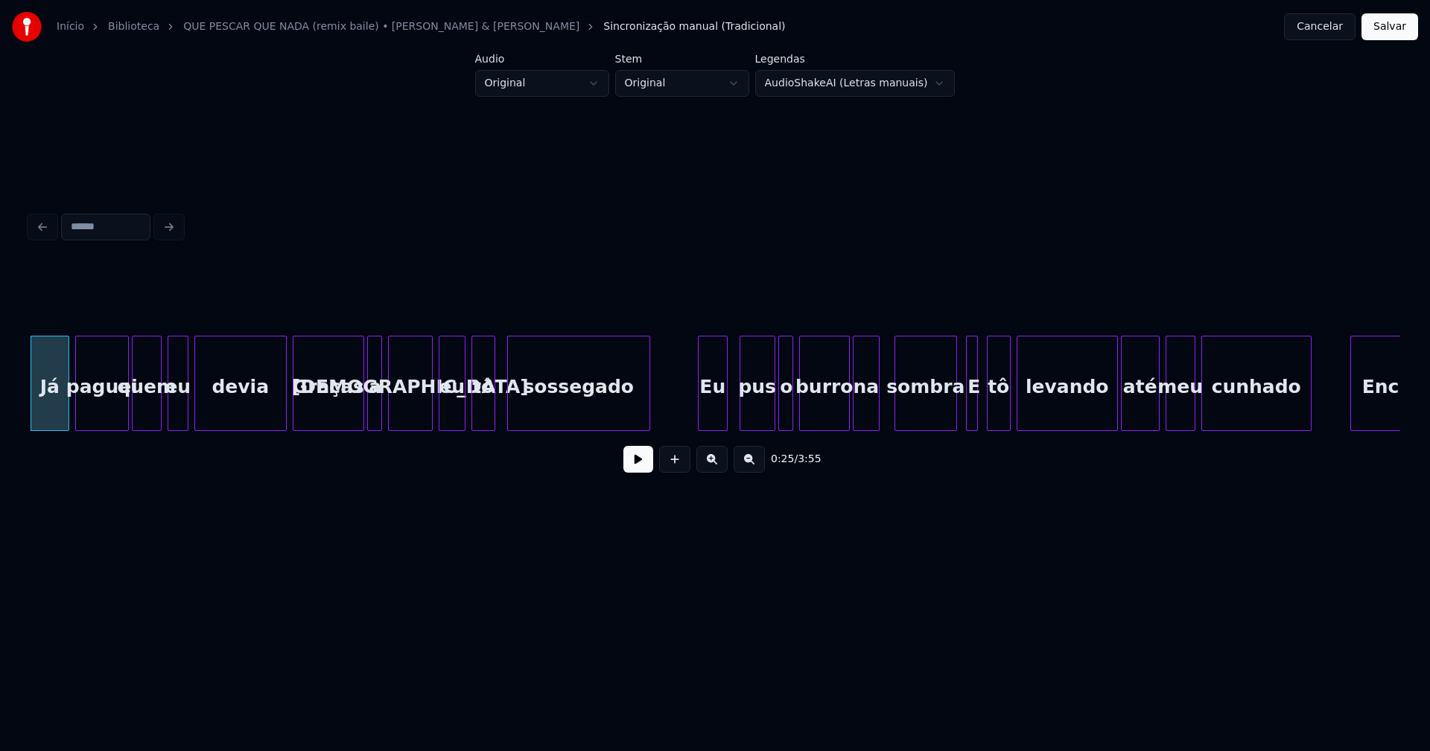
drag, startPoint x: 631, startPoint y: 471, endPoint x: 572, endPoint y: 451, distance: 62.9
click at [632, 471] on button at bounding box center [638, 459] width 30 height 27
click at [281, 414] on div at bounding box center [280, 384] width 4 height 94
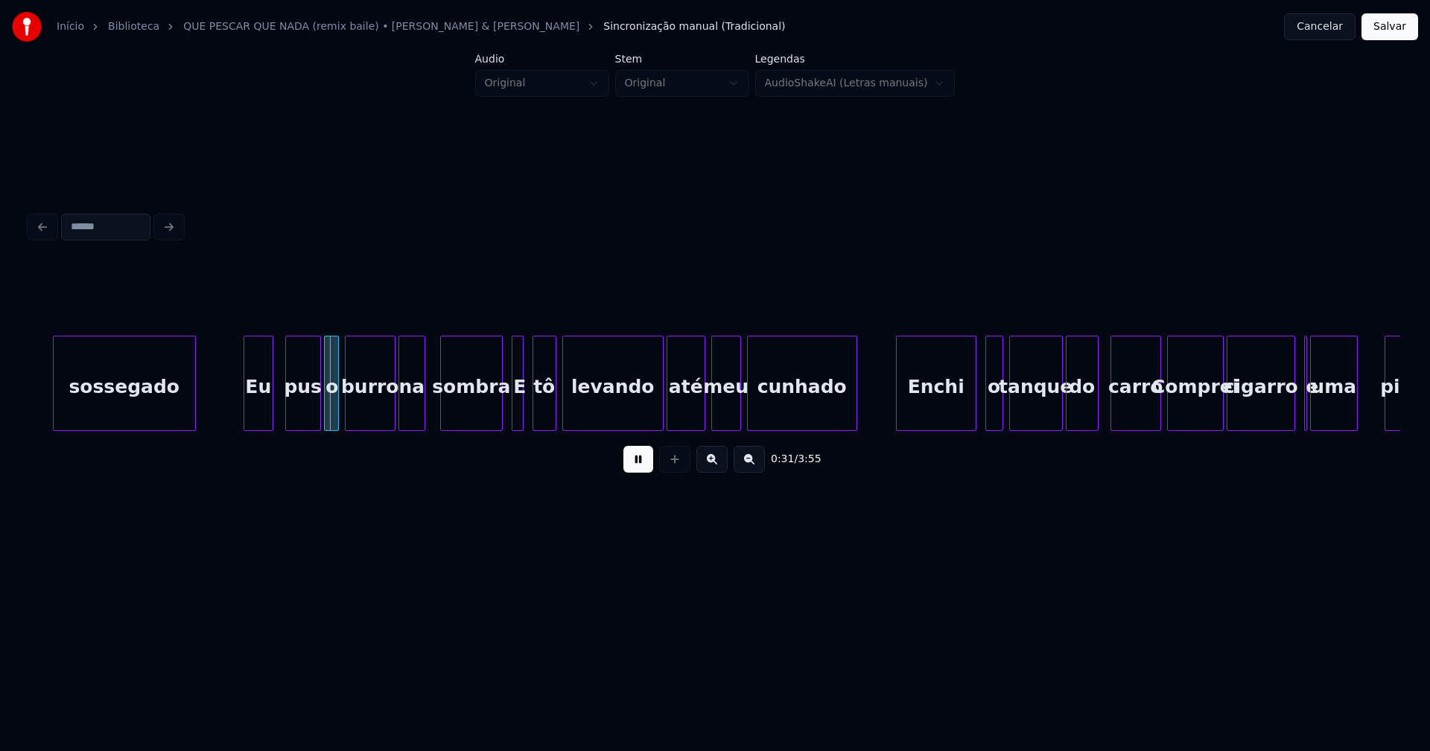
scroll to position [0, 4359]
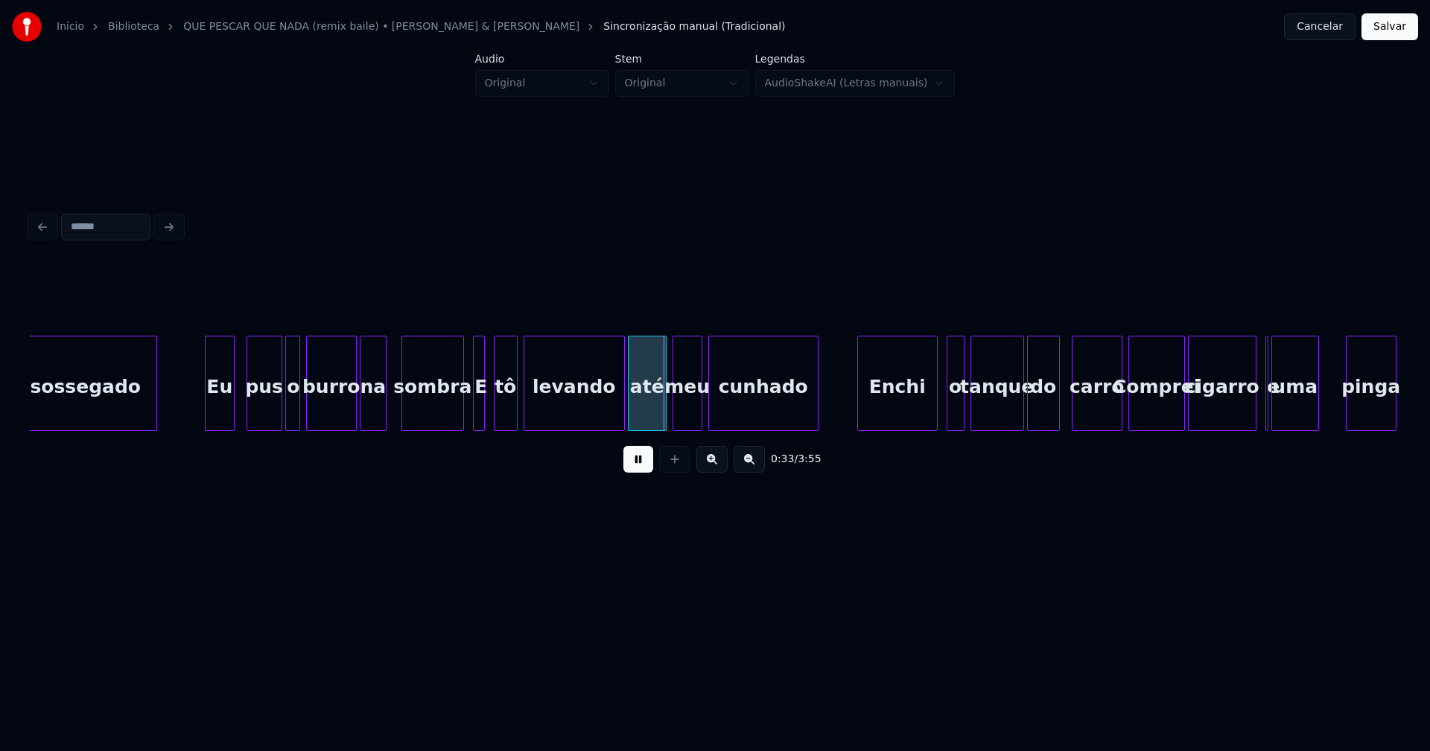
click at [214, 413] on div "Eu" at bounding box center [214, 387] width 28 height 101
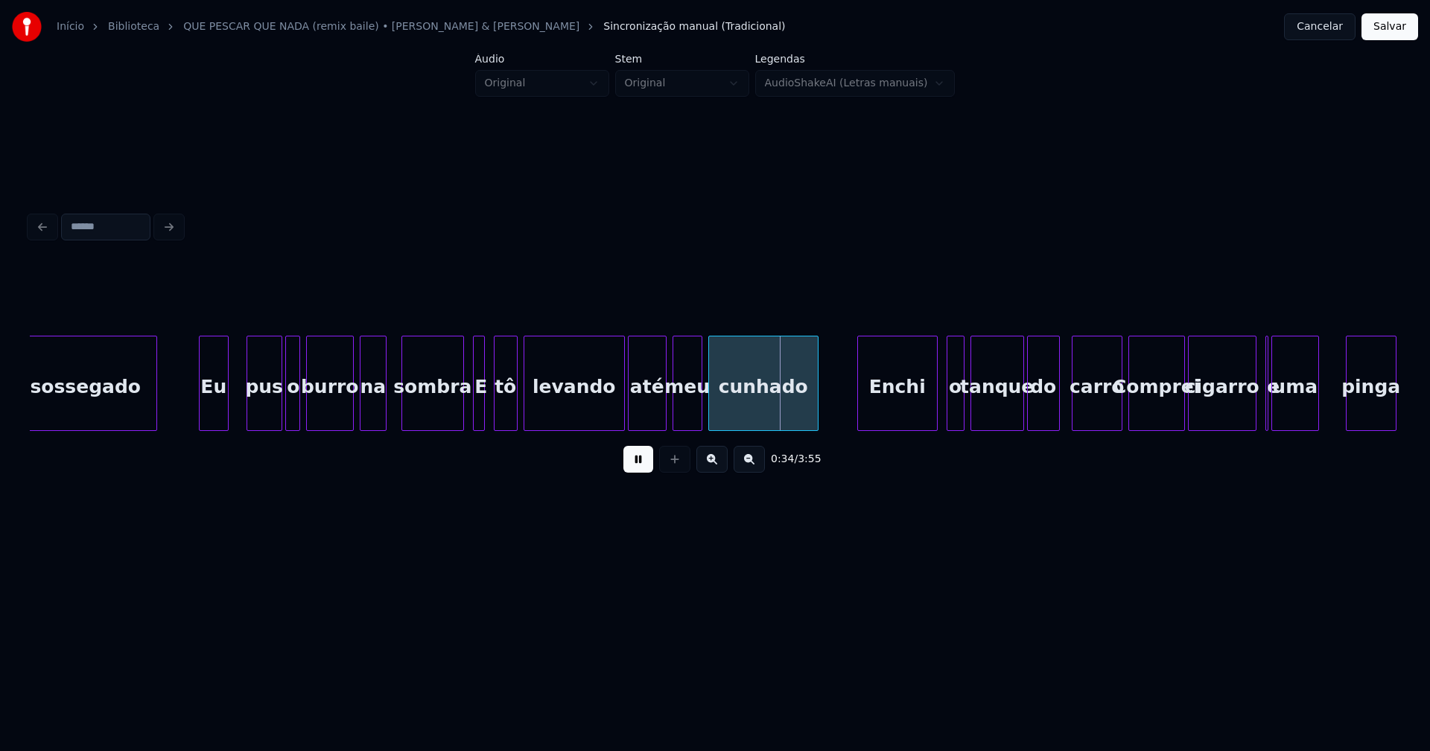
click at [351, 416] on div at bounding box center [351, 384] width 4 height 94
click at [370, 414] on div "na" at bounding box center [369, 387] width 25 height 101
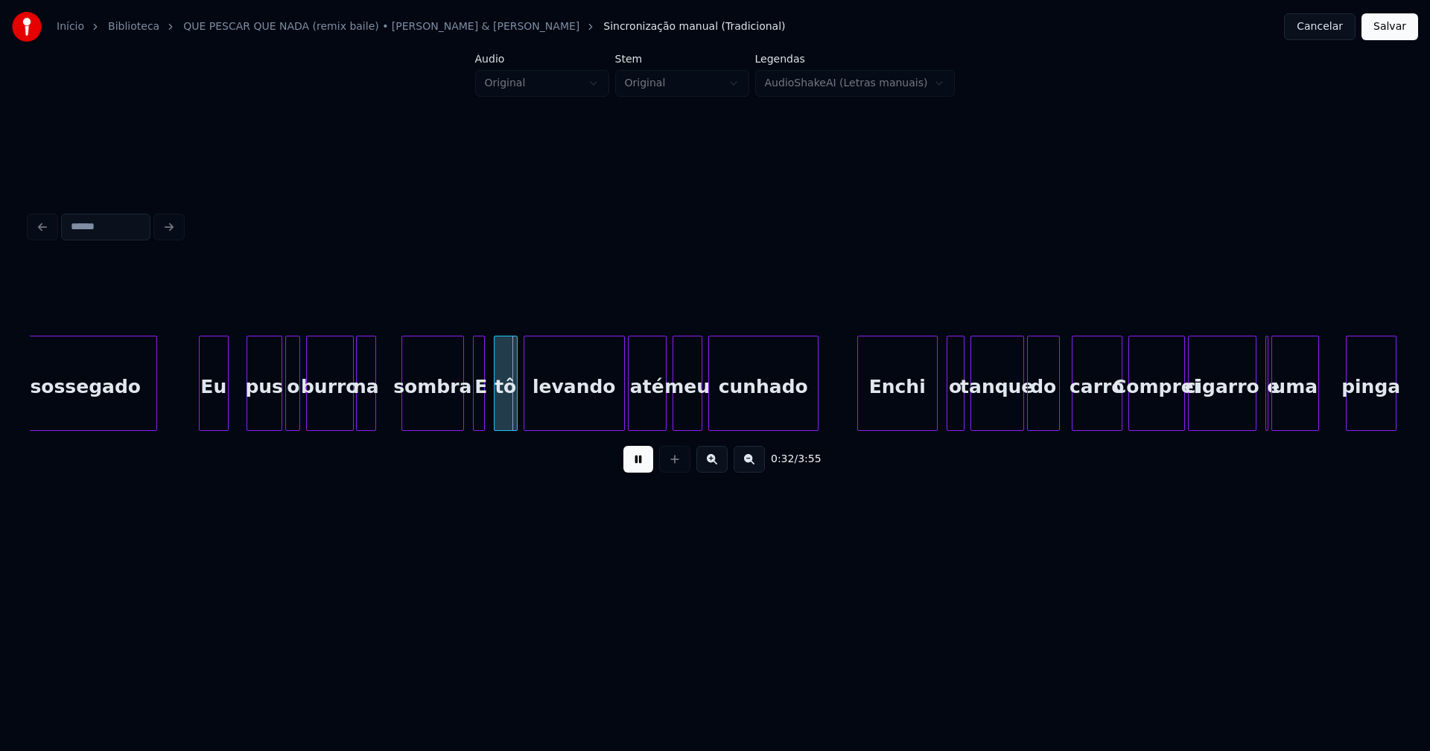
click at [372, 420] on div at bounding box center [373, 384] width 4 height 94
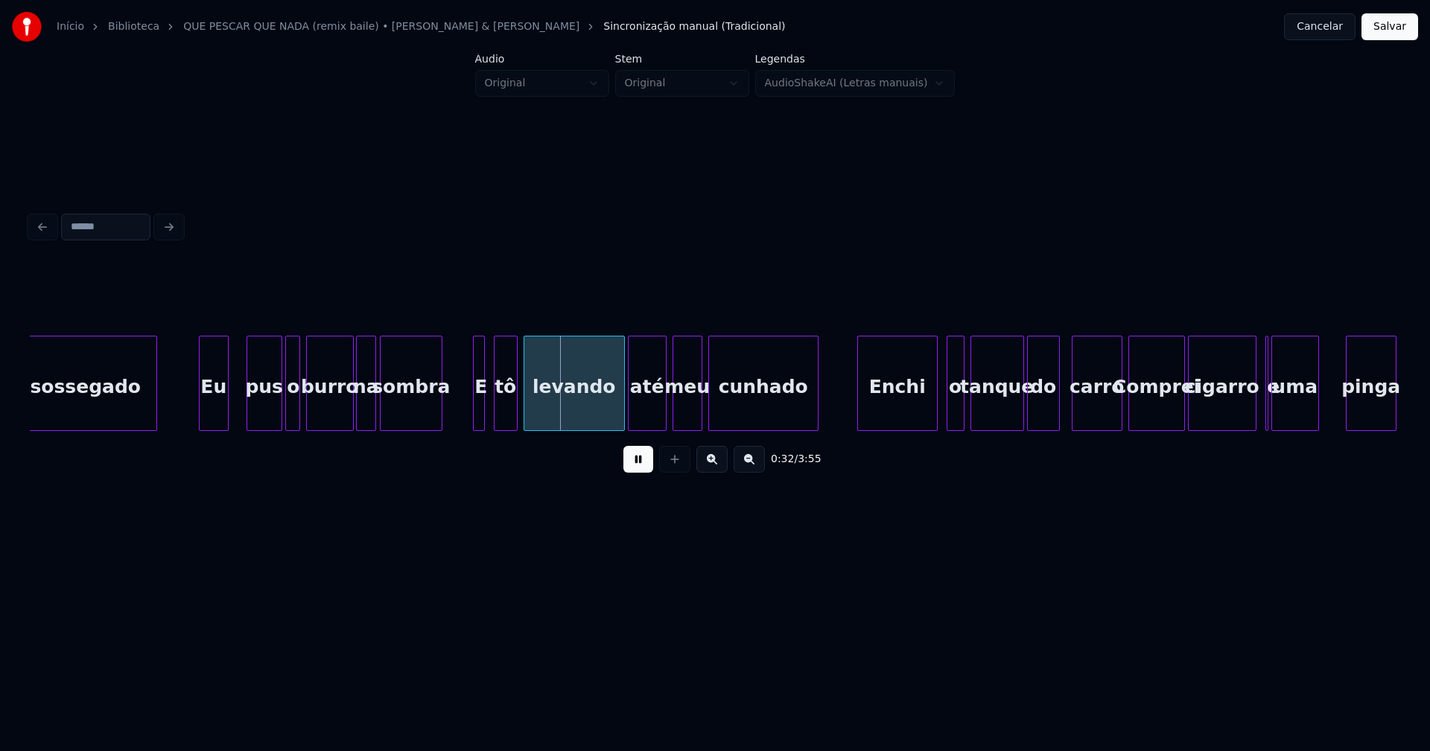
click at [418, 421] on div "sombra" at bounding box center [411, 387] width 61 height 101
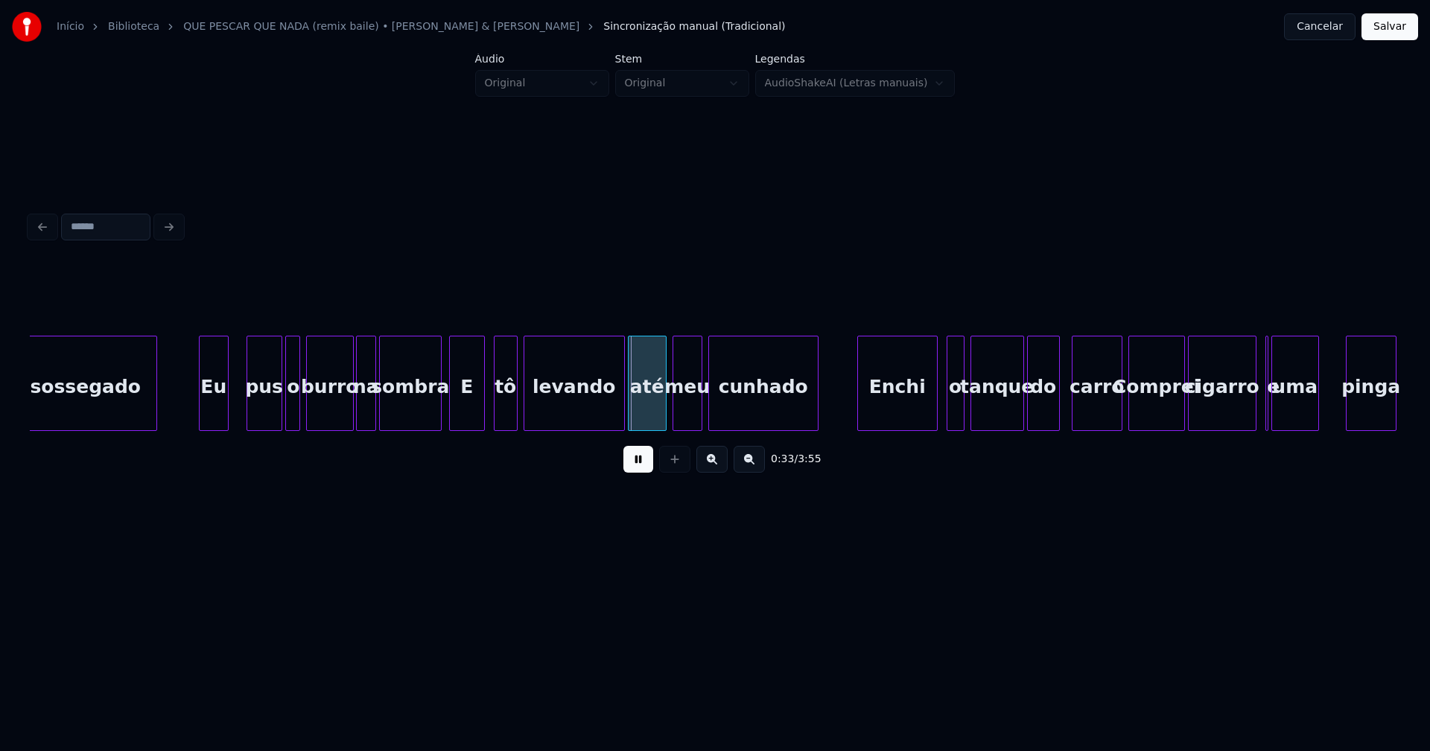
click at [450, 416] on div at bounding box center [452, 384] width 4 height 94
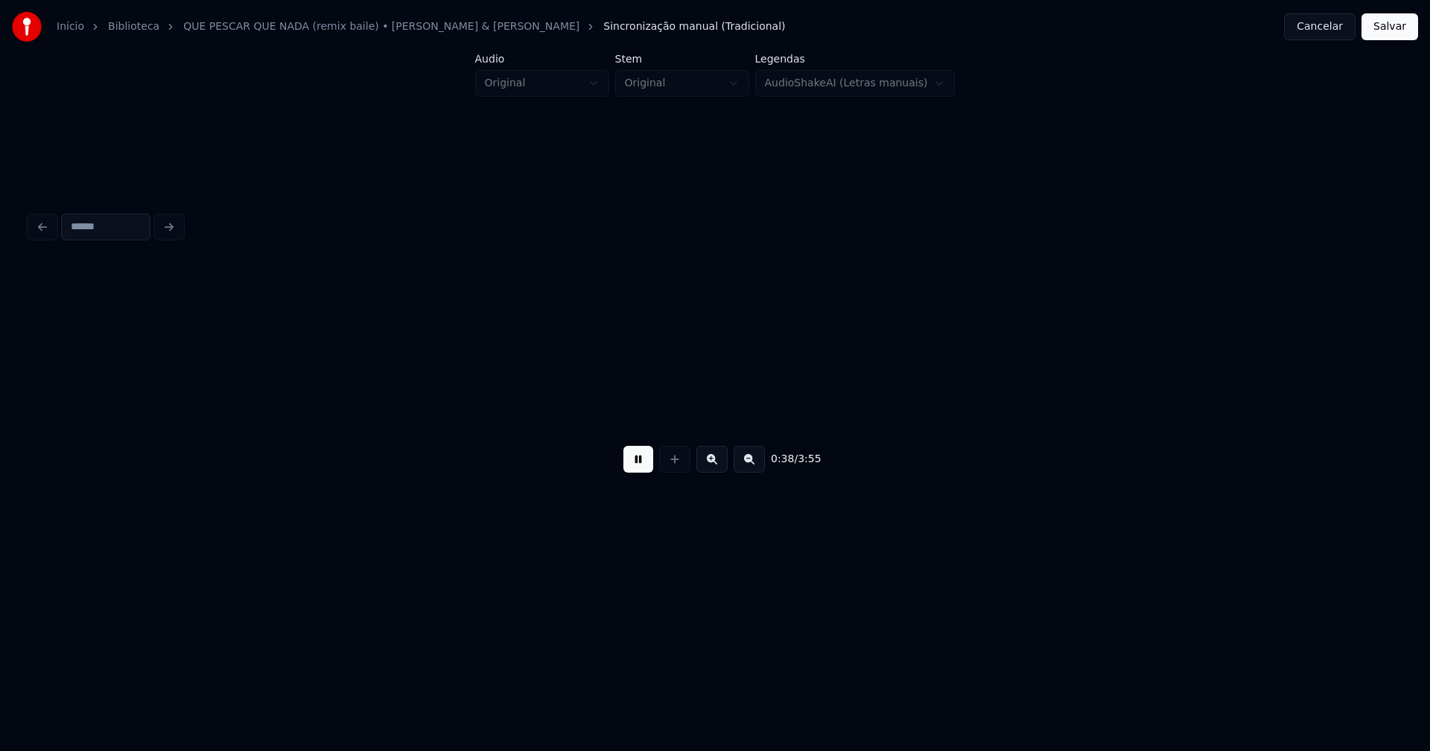
scroll to position [0, 5730]
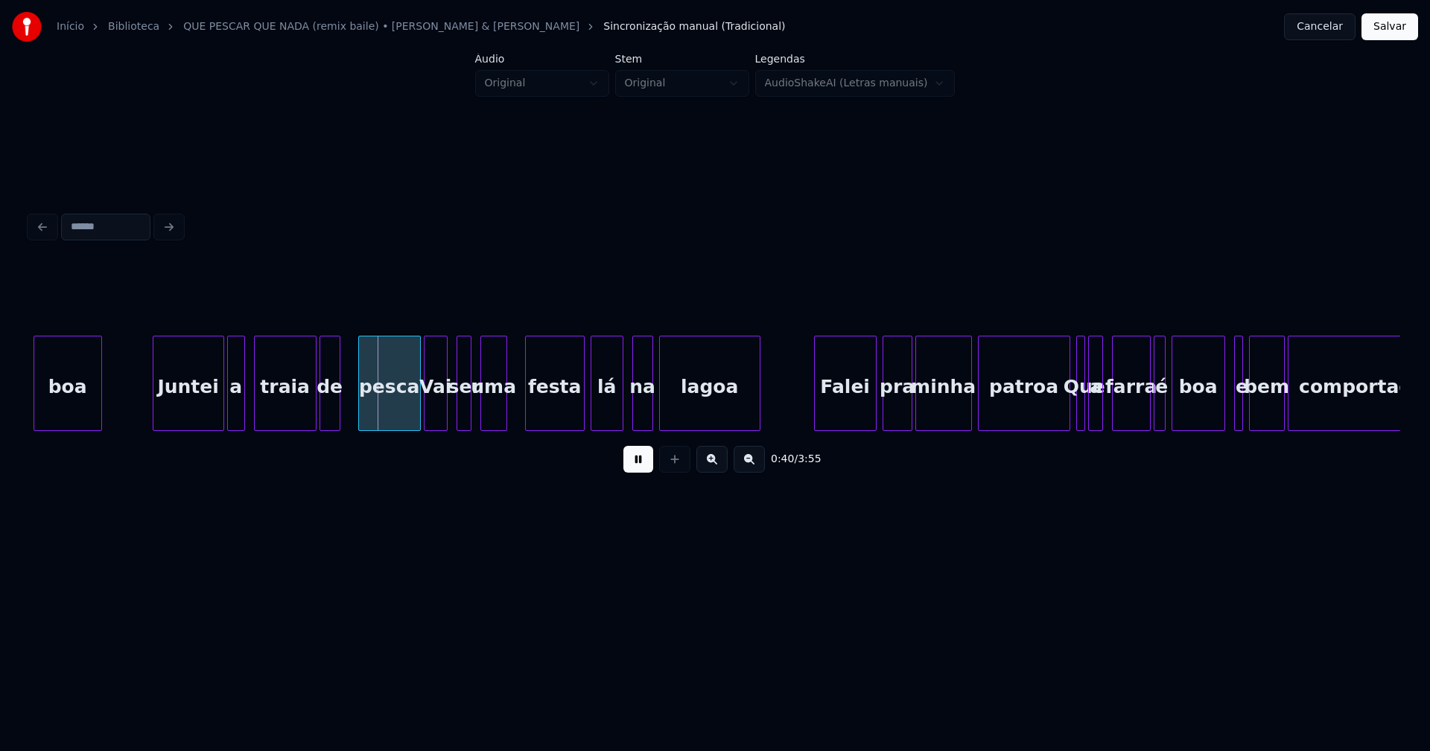
click at [633, 465] on button at bounding box center [638, 459] width 30 height 27
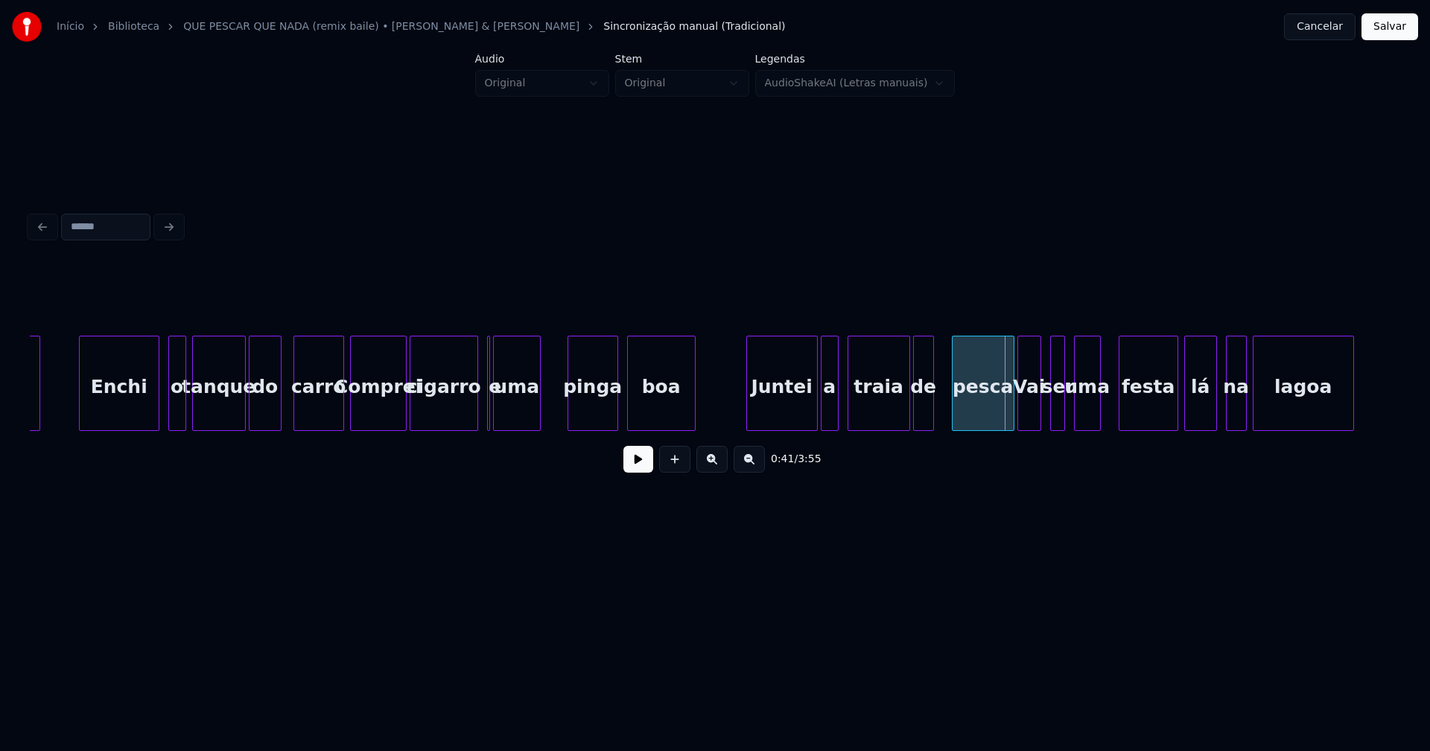
scroll to position [0, 5097]
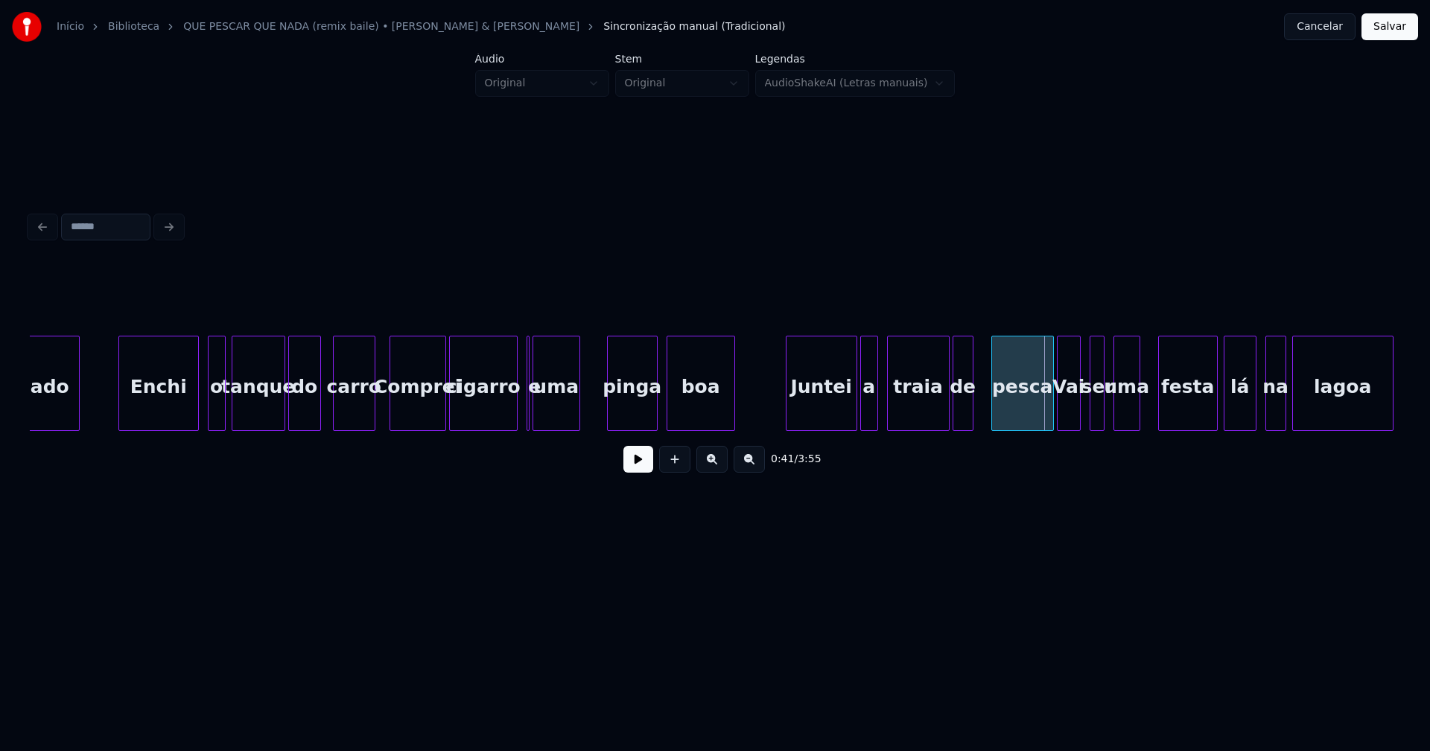
click at [370, 414] on div at bounding box center [372, 384] width 4 height 94
click at [210, 413] on div "o" at bounding box center [211, 387] width 16 height 101
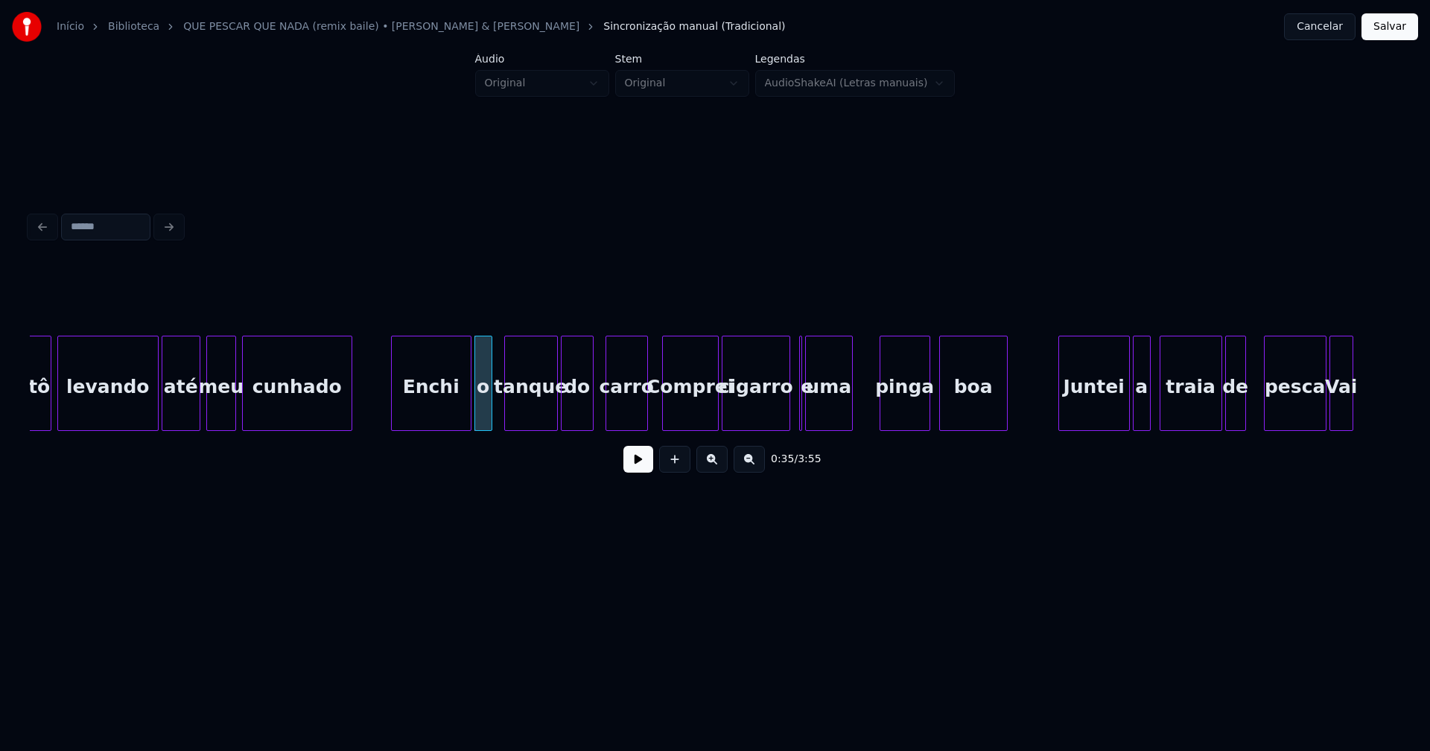
scroll to position [0, 4767]
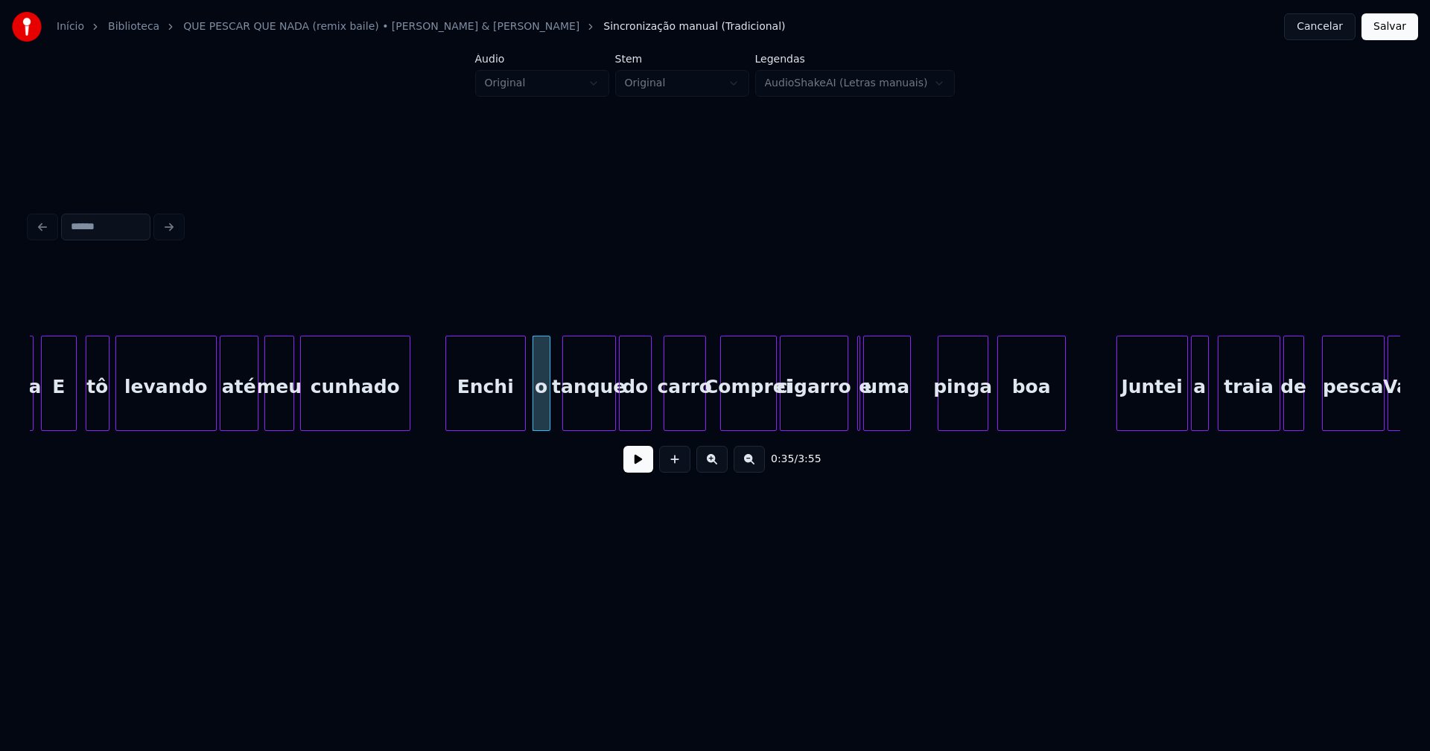
click at [484, 407] on div "Enchi" at bounding box center [485, 387] width 79 height 101
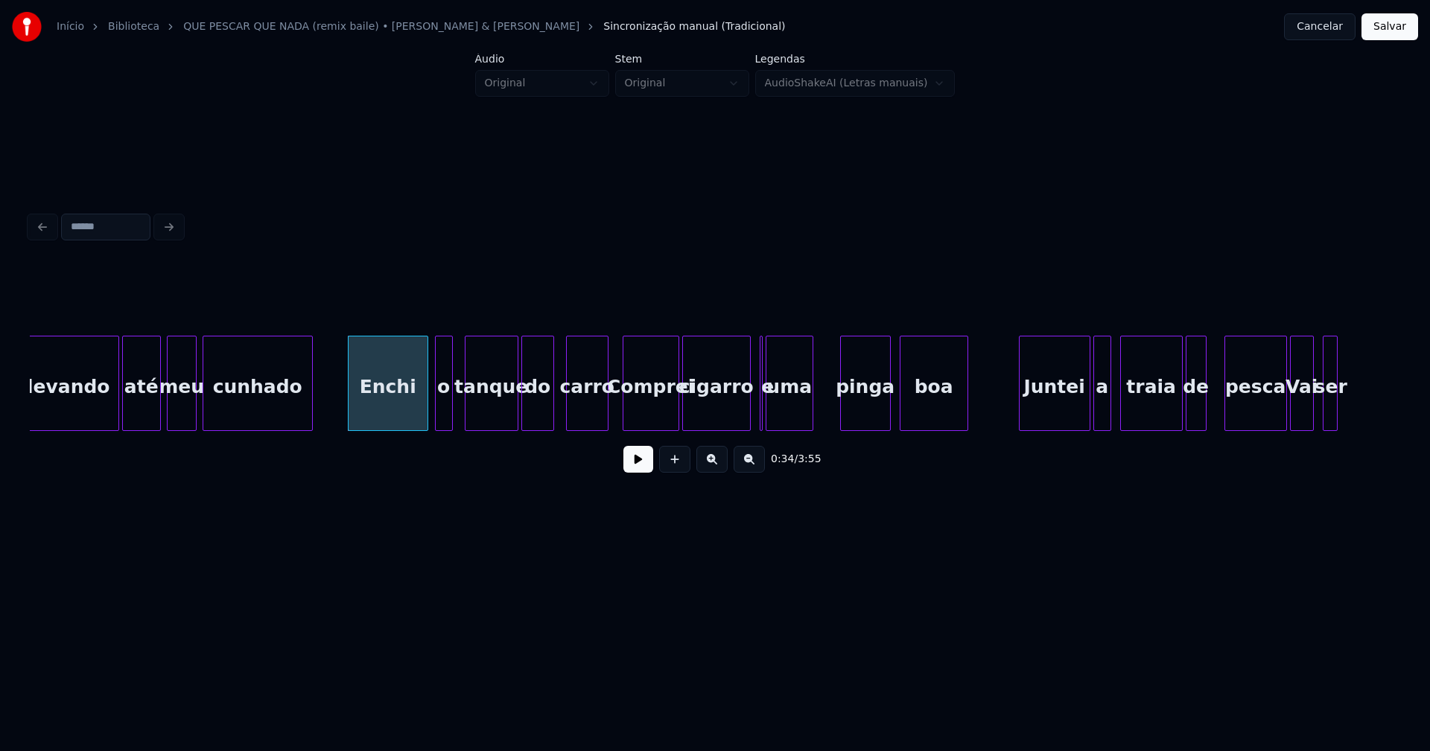
scroll to position [0, 4981]
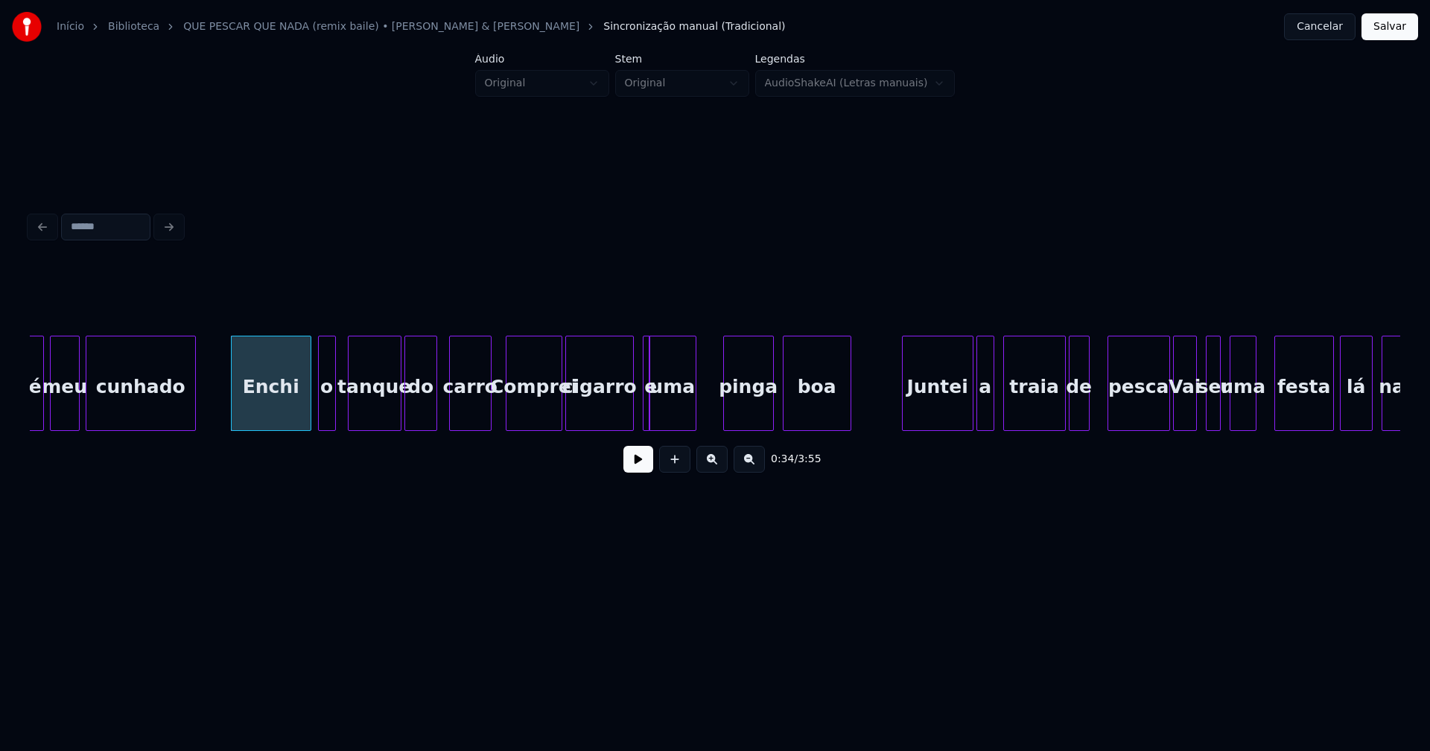
click at [648, 412] on div at bounding box center [647, 384] width 4 height 94
click at [636, 342] on div "e" at bounding box center [639, 383] width 7 height 95
click at [645, 417] on div at bounding box center [646, 384] width 4 height 94
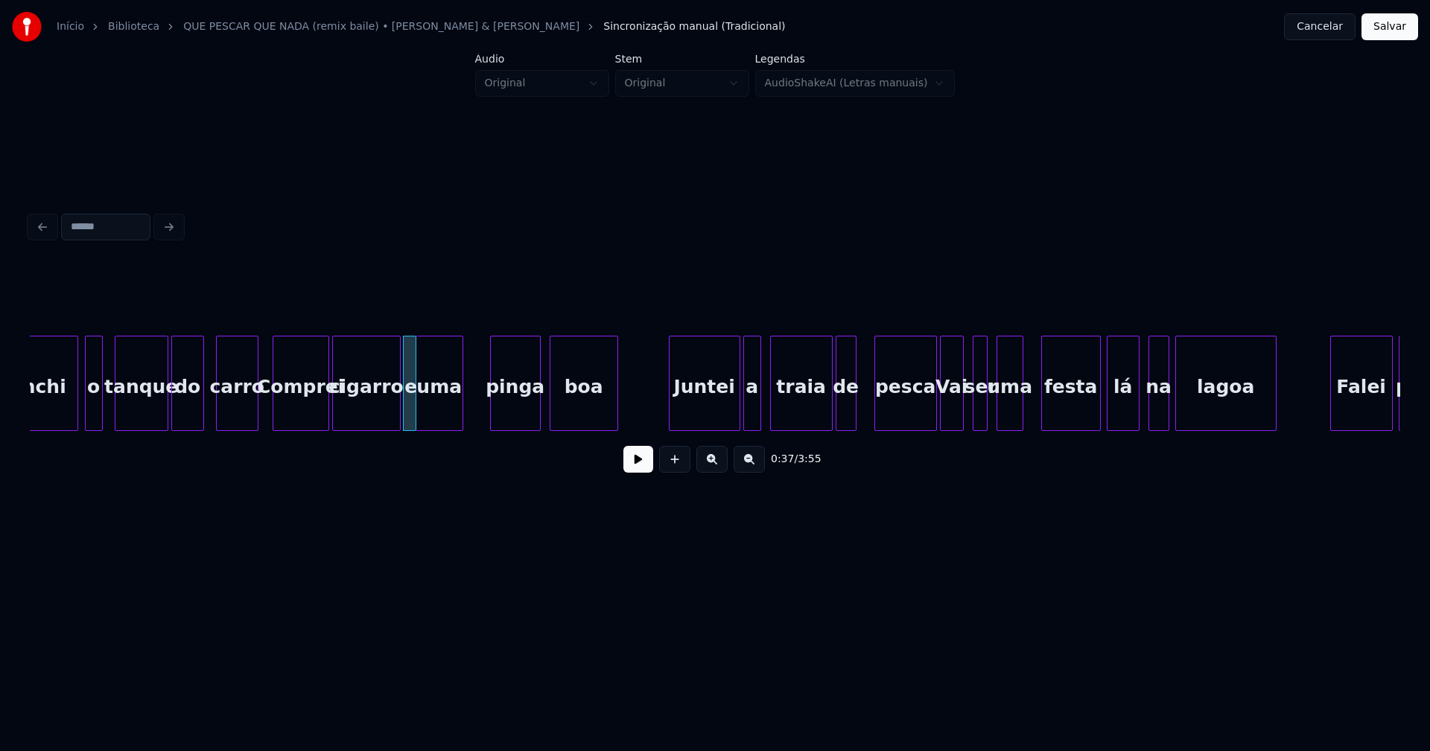
scroll to position [0, 5389]
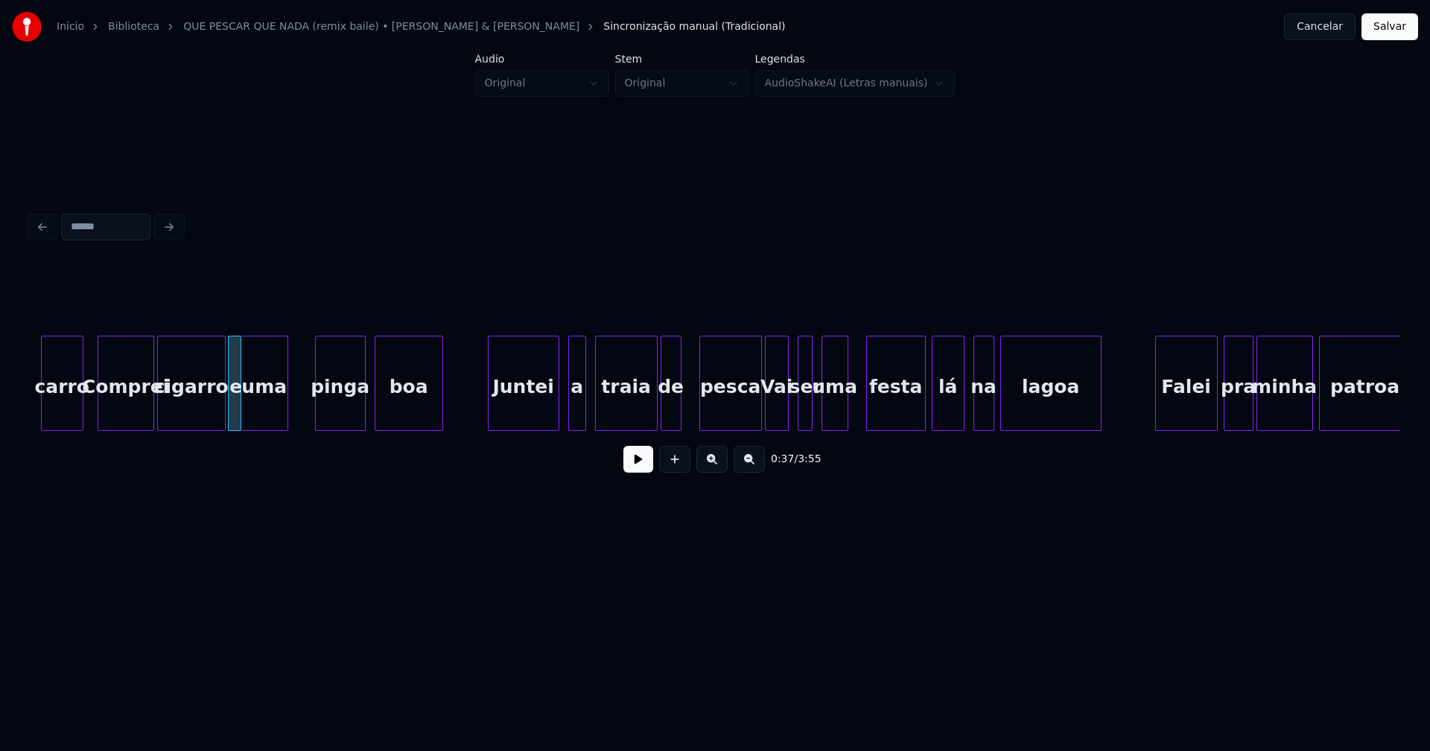
click at [531, 407] on div "Juntei" at bounding box center [524, 387] width 70 height 101
click at [568, 408] on div "a" at bounding box center [571, 387] width 16 height 101
click at [751, 418] on div at bounding box center [753, 384] width 4 height 94
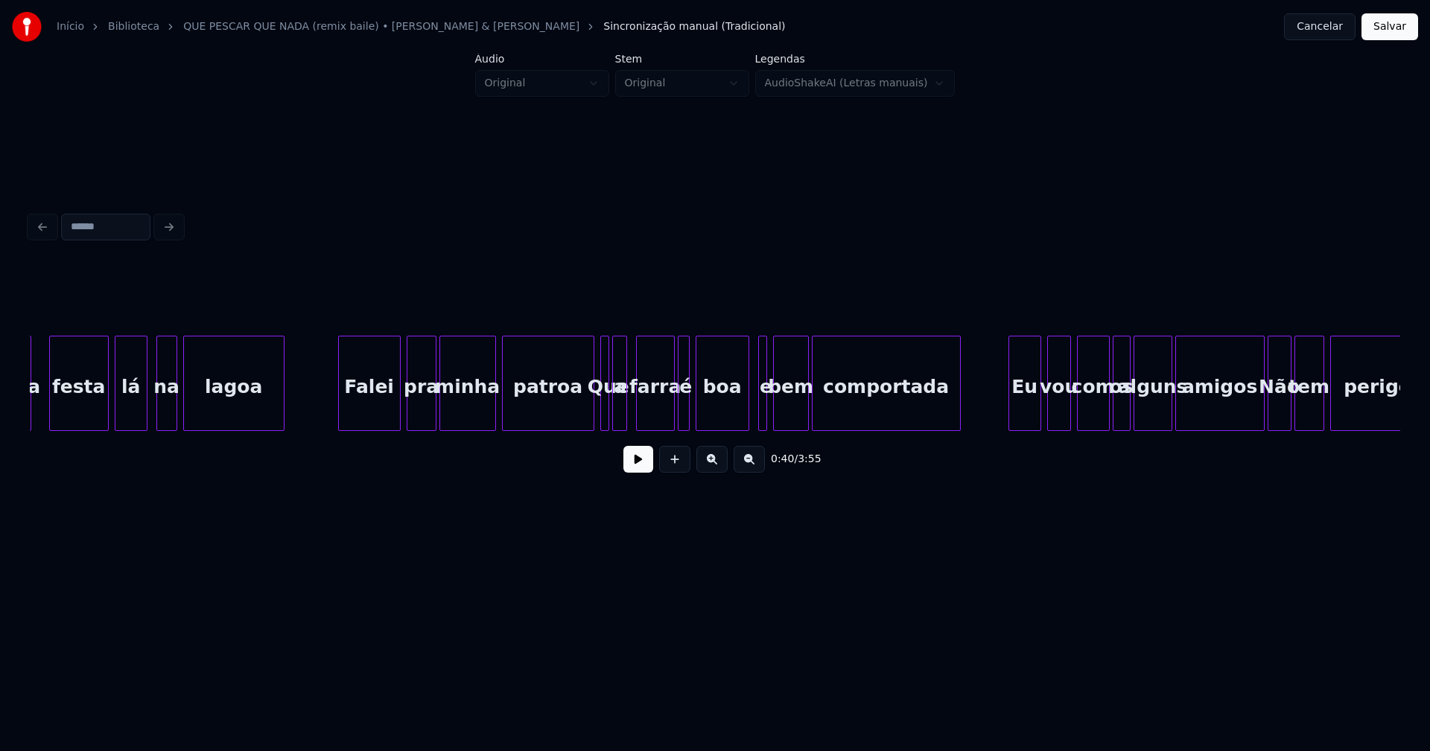
scroll to position [0, 6226]
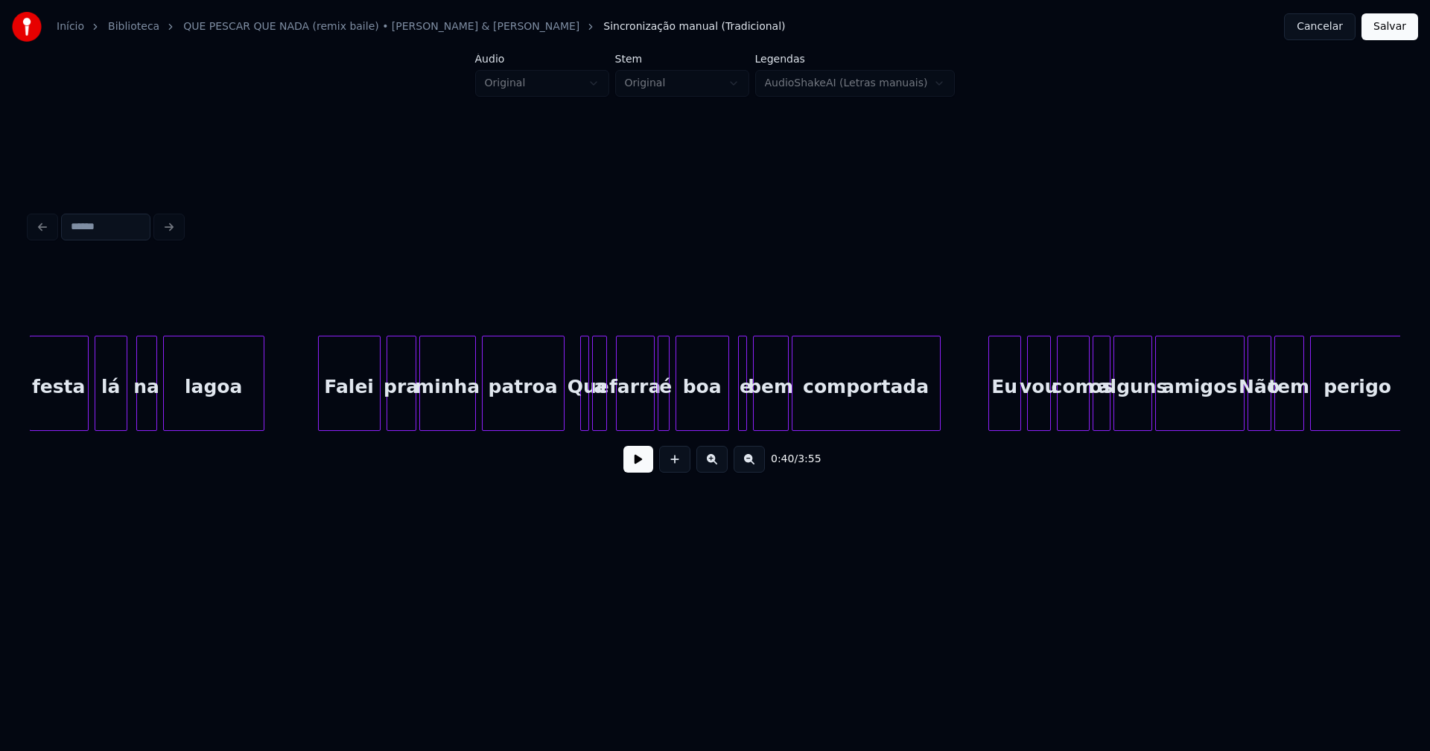
click at [561, 414] on div at bounding box center [561, 384] width 4 height 94
click at [635, 413] on div "farra" at bounding box center [631, 387] width 37 height 101
click at [640, 414] on div at bounding box center [639, 384] width 4 height 94
click at [652, 410] on div at bounding box center [654, 384] width 4 height 94
click at [652, 412] on div "é" at bounding box center [654, 387] width 17 height 101
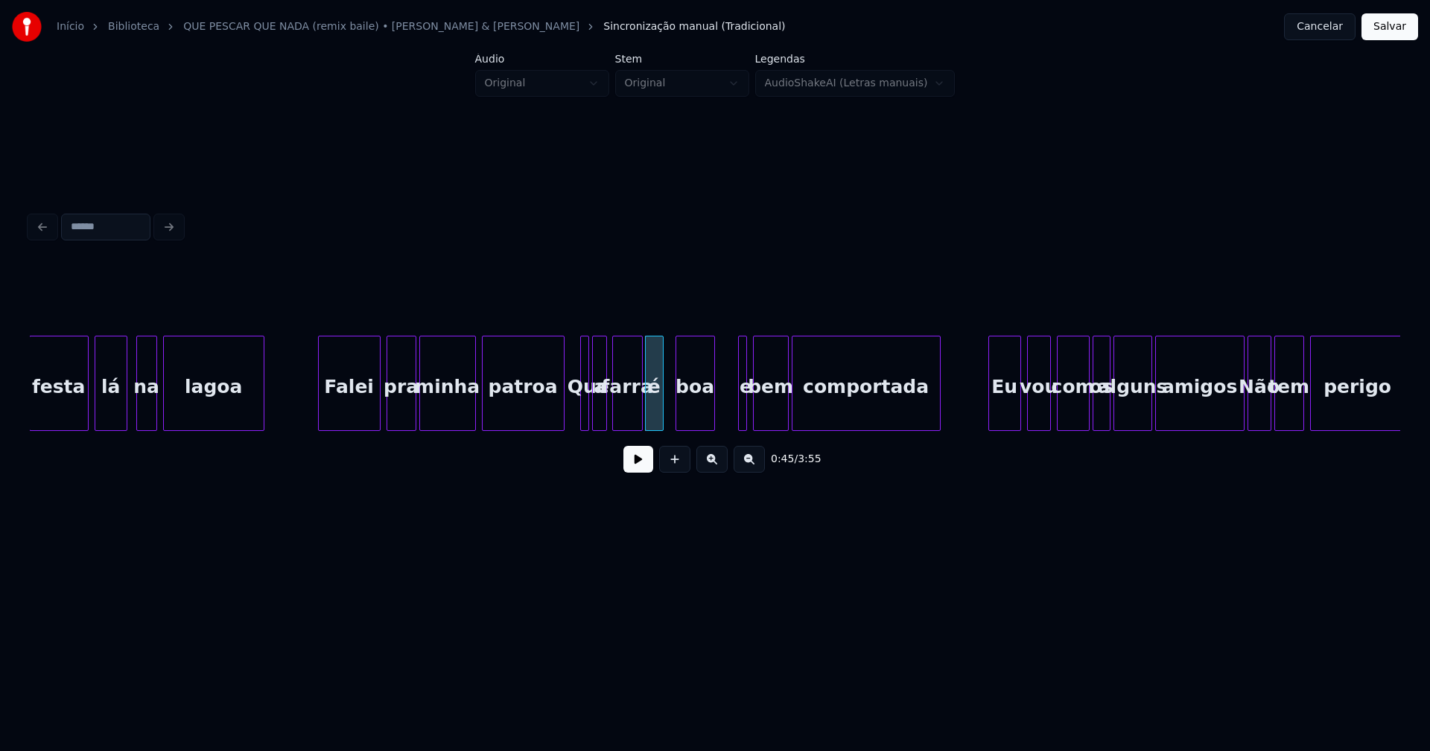
click at [710, 411] on div at bounding box center [712, 384] width 4 height 94
click at [722, 419] on div at bounding box center [724, 384] width 4 height 94
click at [734, 412] on div "e" at bounding box center [730, 387] width 25 height 101
click at [709, 410] on div at bounding box center [708, 384] width 4 height 94
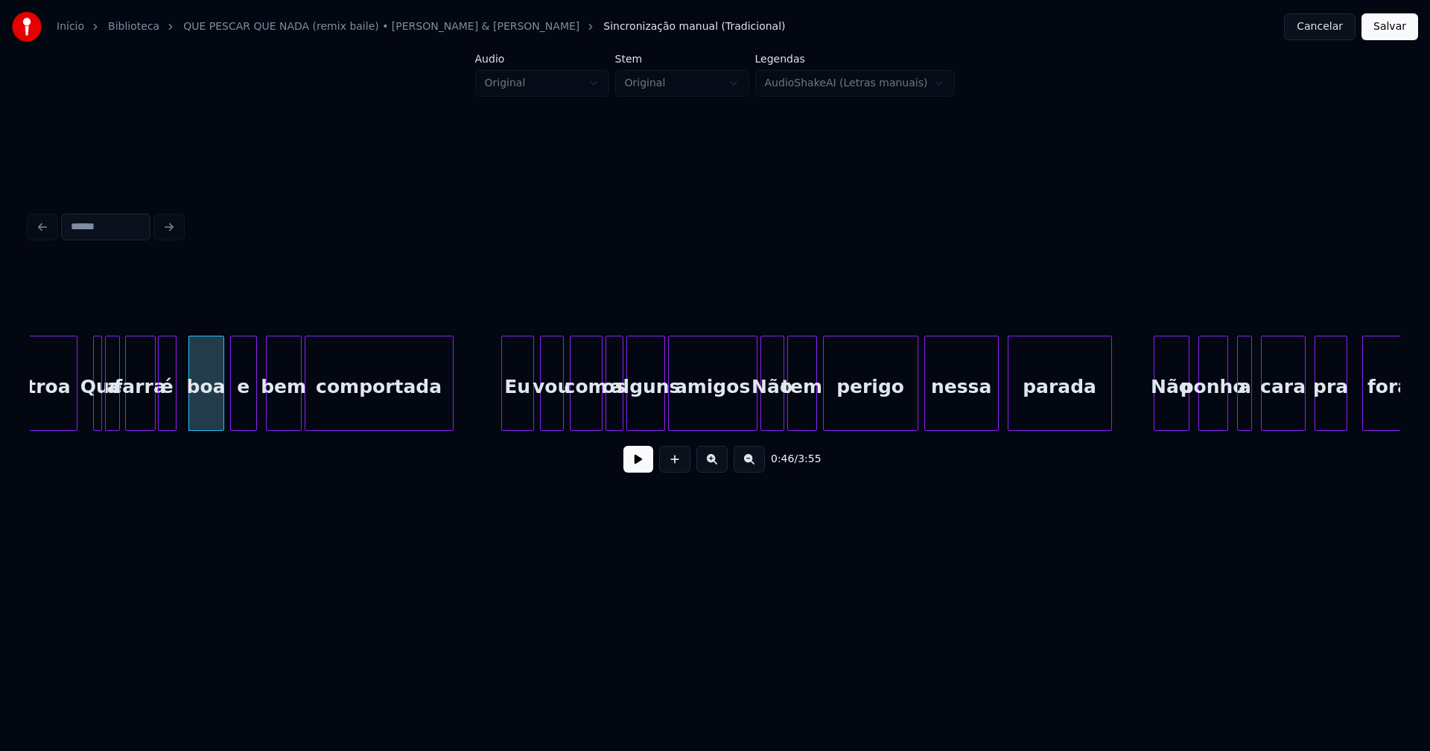
scroll to position [0, 6791]
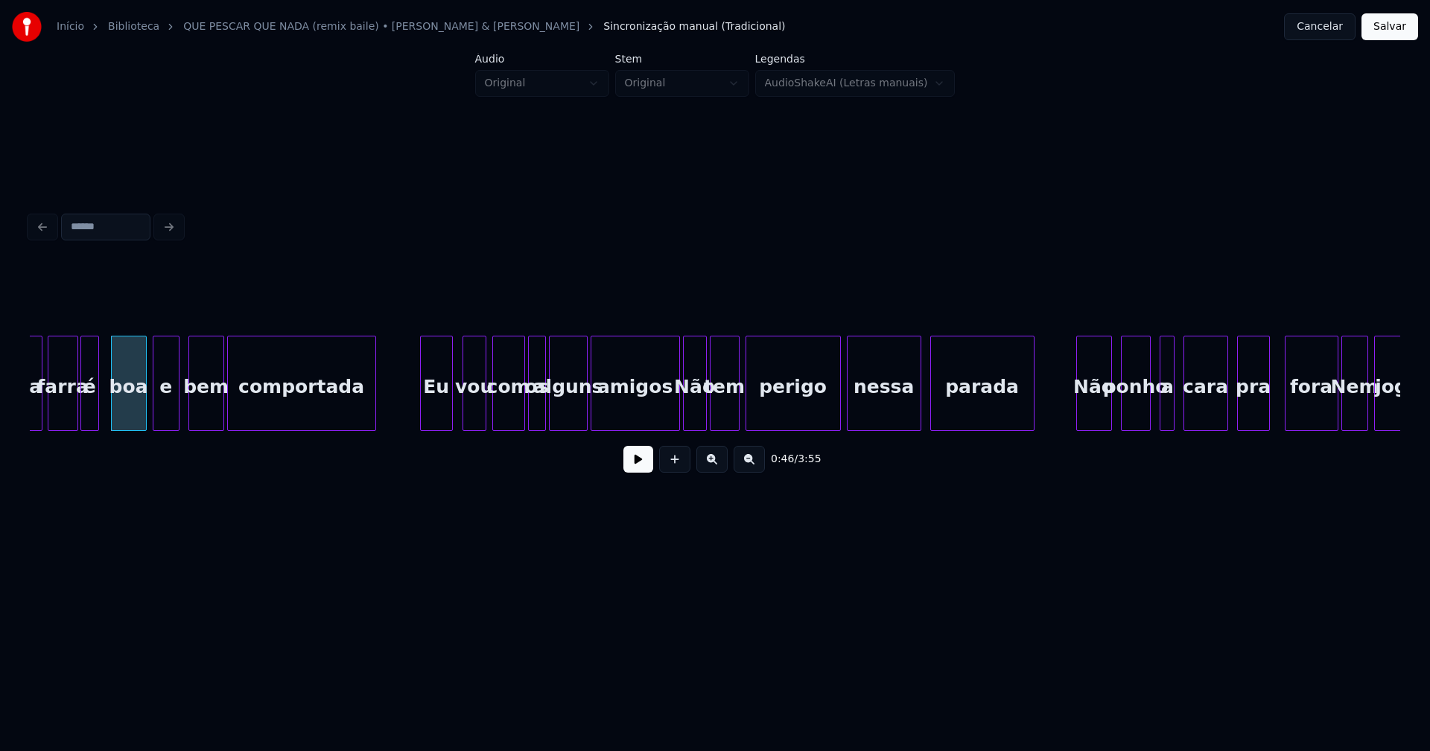
click at [438, 414] on div "Eu" at bounding box center [436, 387] width 31 height 101
click at [668, 423] on div at bounding box center [670, 384] width 4 height 94
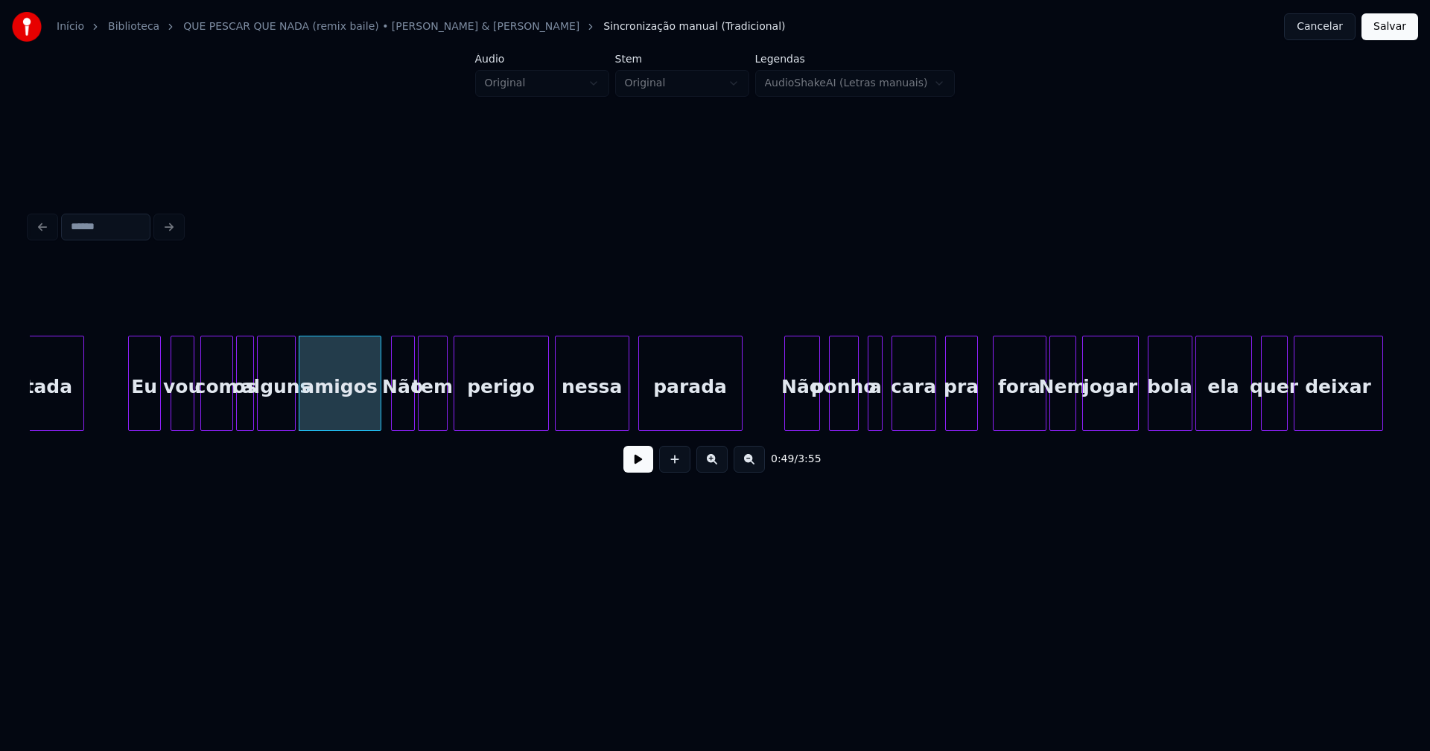
scroll to position [0, 7335]
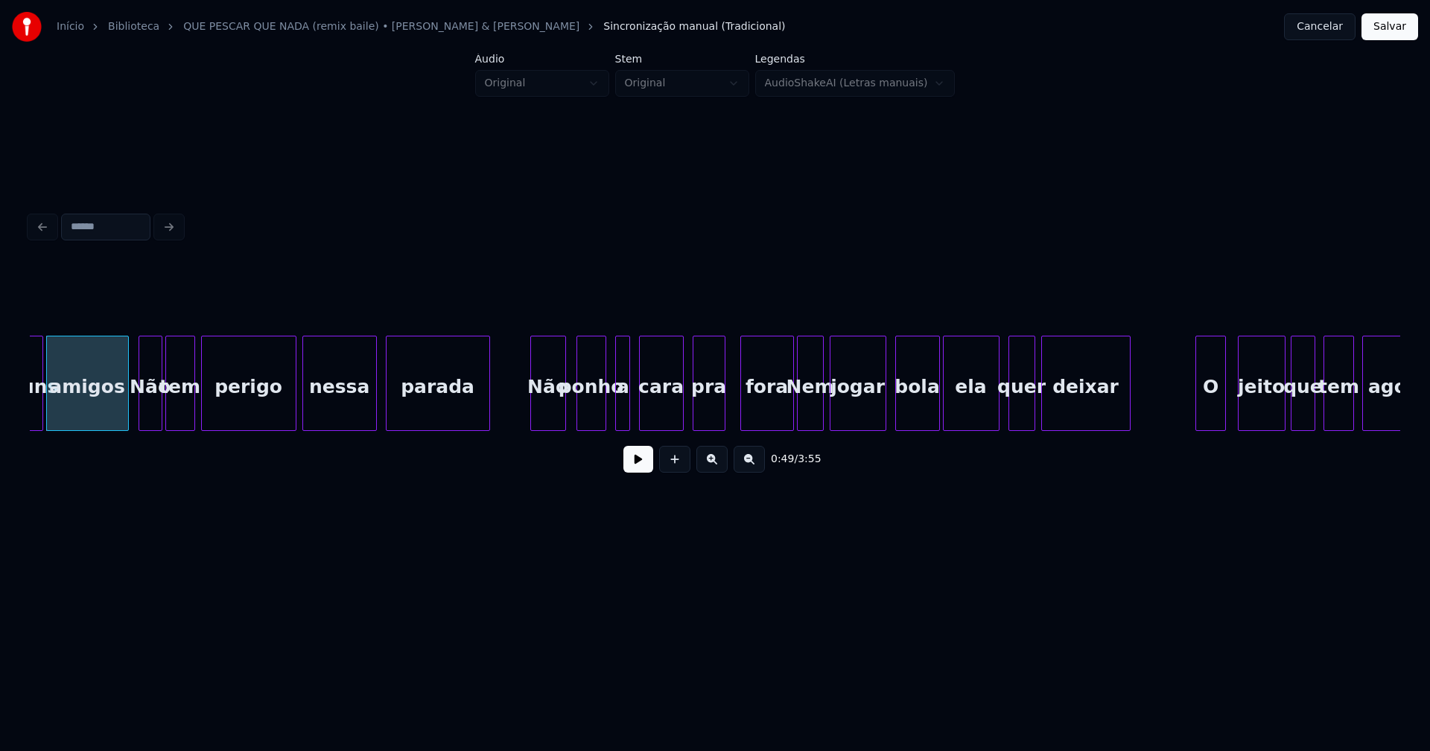
click at [550, 411] on div "Não" at bounding box center [548, 387] width 34 height 101
click at [615, 413] on div at bounding box center [616, 384] width 4 height 94
click at [574, 418] on div at bounding box center [575, 384] width 4 height 94
click at [610, 418] on div at bounding box center [612, 384] width 4 height 94
click at [780, 421] on div at bounding box center [782, 384] width 4 height 94
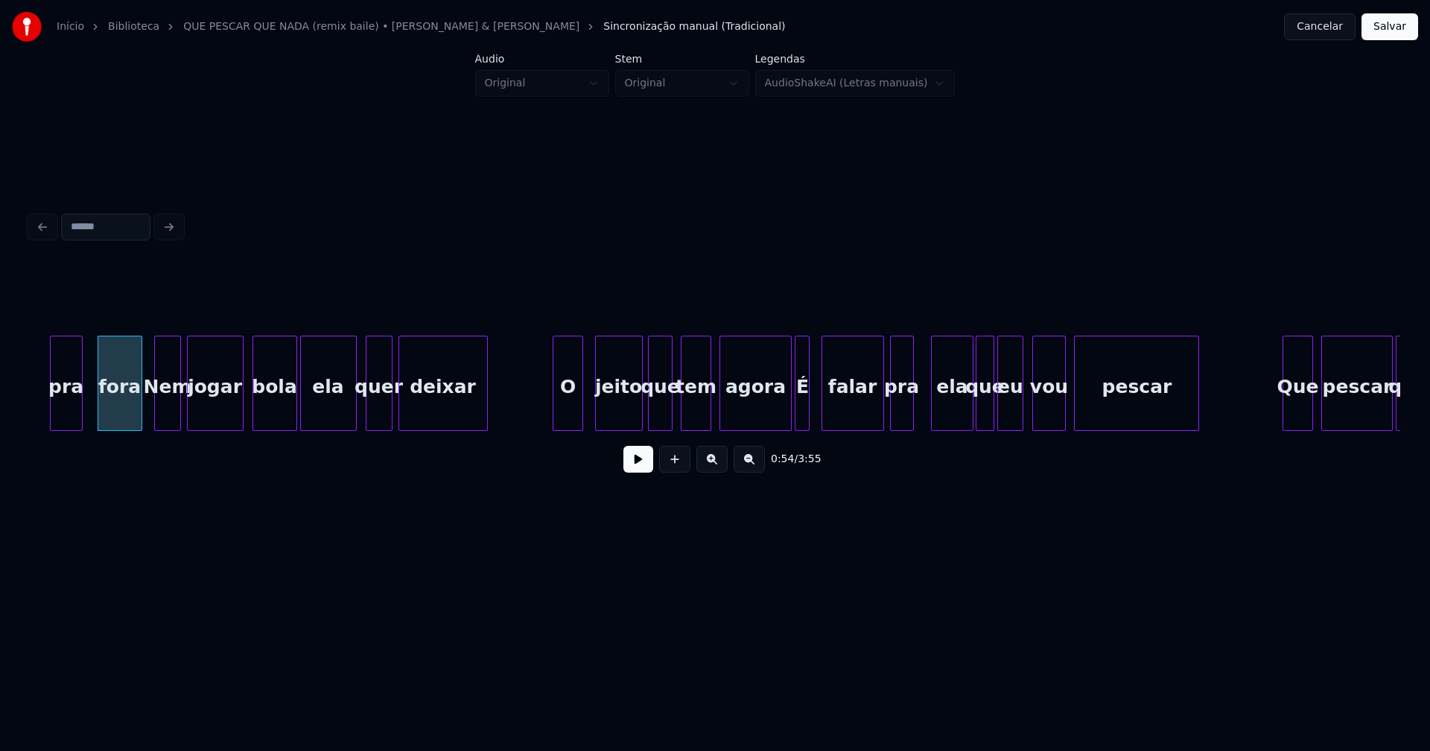
scroll to position [0, 8036]
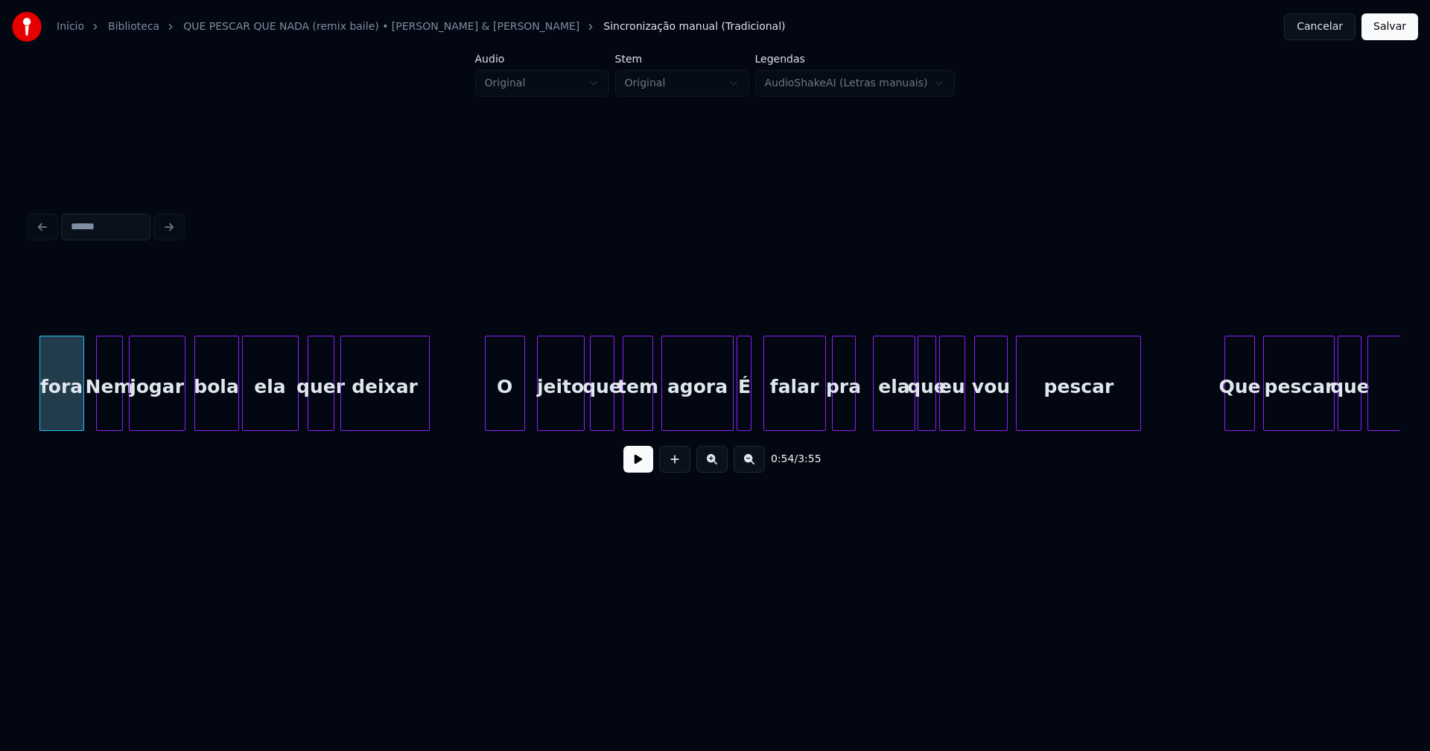
click at [487, 424] on div at bounding box center [488, 384] width 4 height 94
click at [713, 431] on div "fora Nem jogar bola ela quer deixar O jeito que tem agora É falar pra ela que e…" at bounding box center [715, 383] width 1370 height 95
click at [729, 414] on div at bounding box center [730, 384] width 4 height 94
drag, startPoint x: 470, startPoint y: 414, endPoint x: 578, endPoint y: 456, distance: 115.8
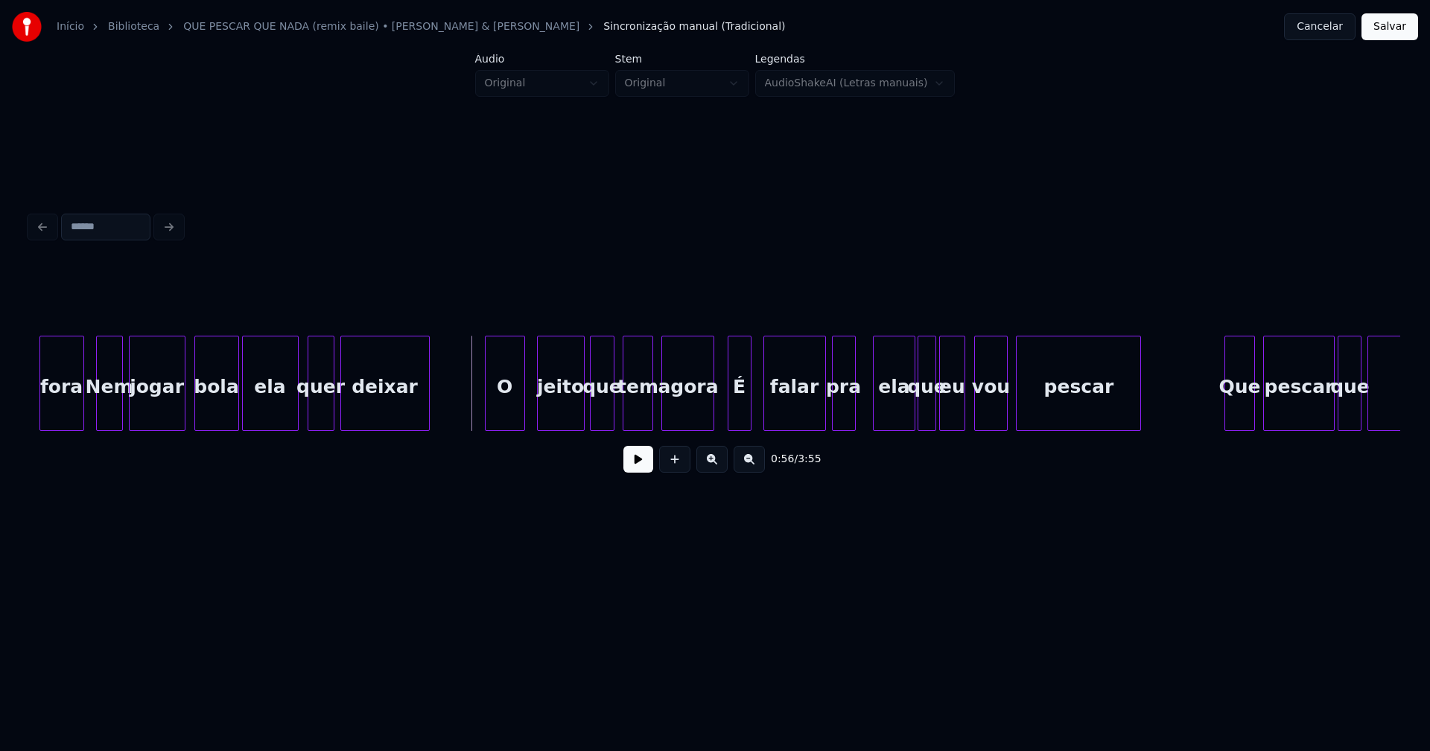
click at [626, 465] on button at bounding box center [638, 459] width 30 height 27
click at [904, 421] on div at bounding box center [905, 384] width 4 height 94
click at [865, 420] on div at bounding box center [863, 384] width 4 height 94
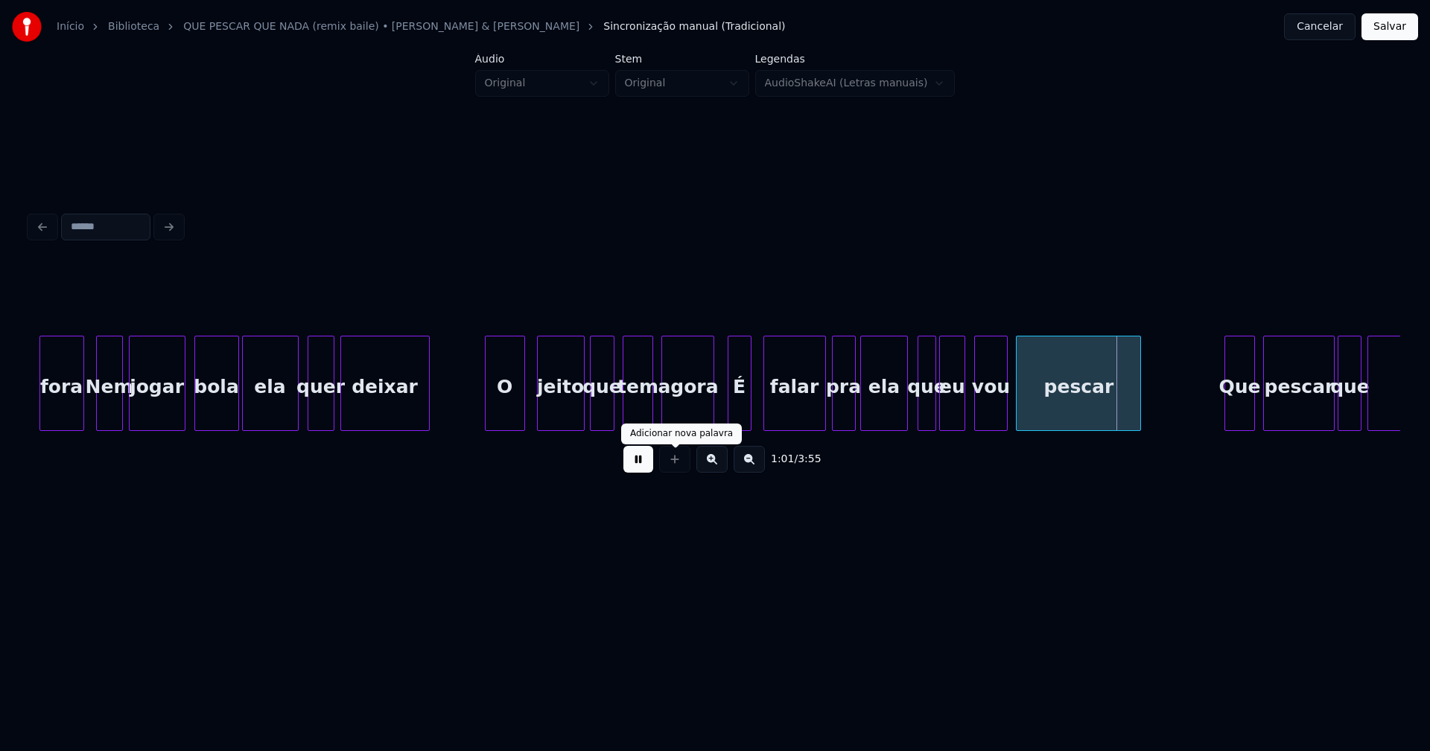
drag, startPoint x: 639, startPoint y: 471, endPoint x: 551, endPoint y: 455, distance: 89.3
click at [638, 471] on button at bounding box center [638, 459] width 30 height 27
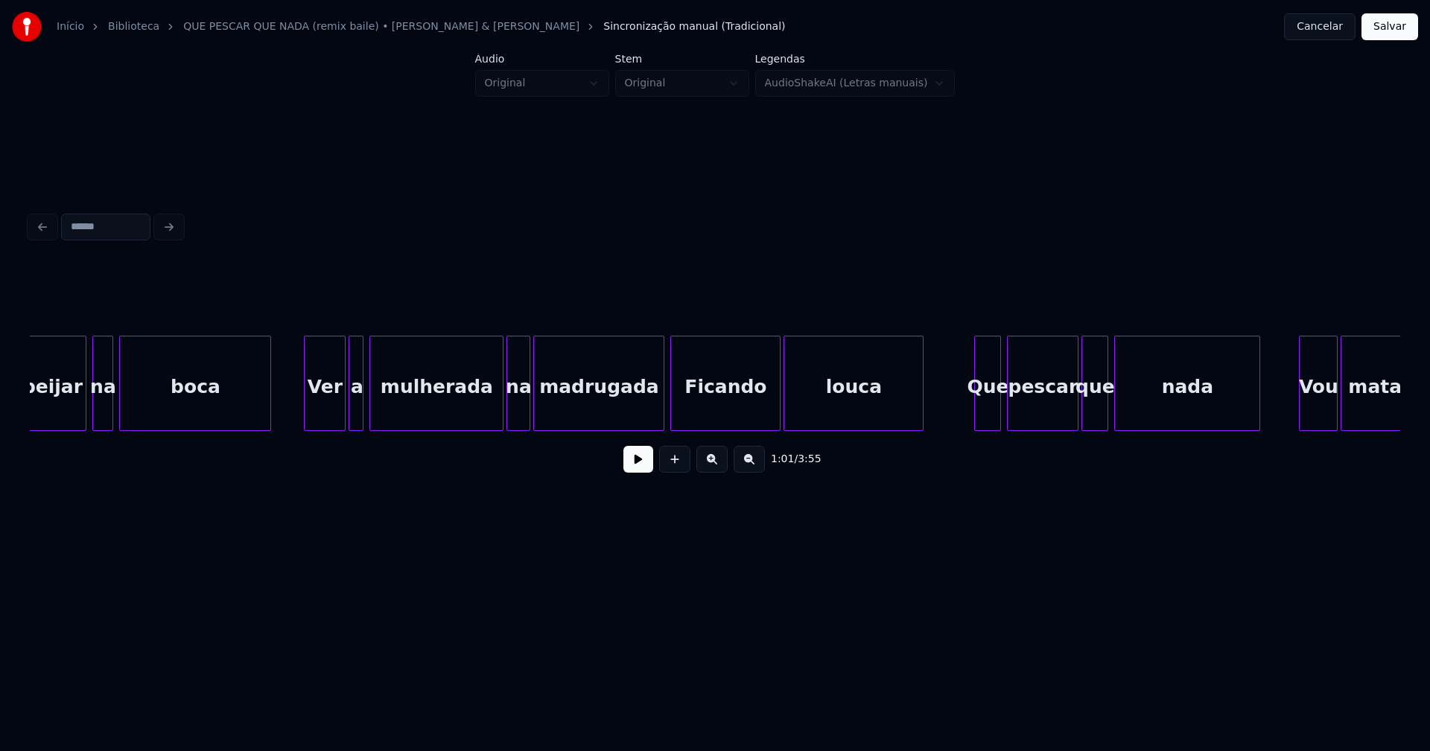
scroll to position [0, 9651]
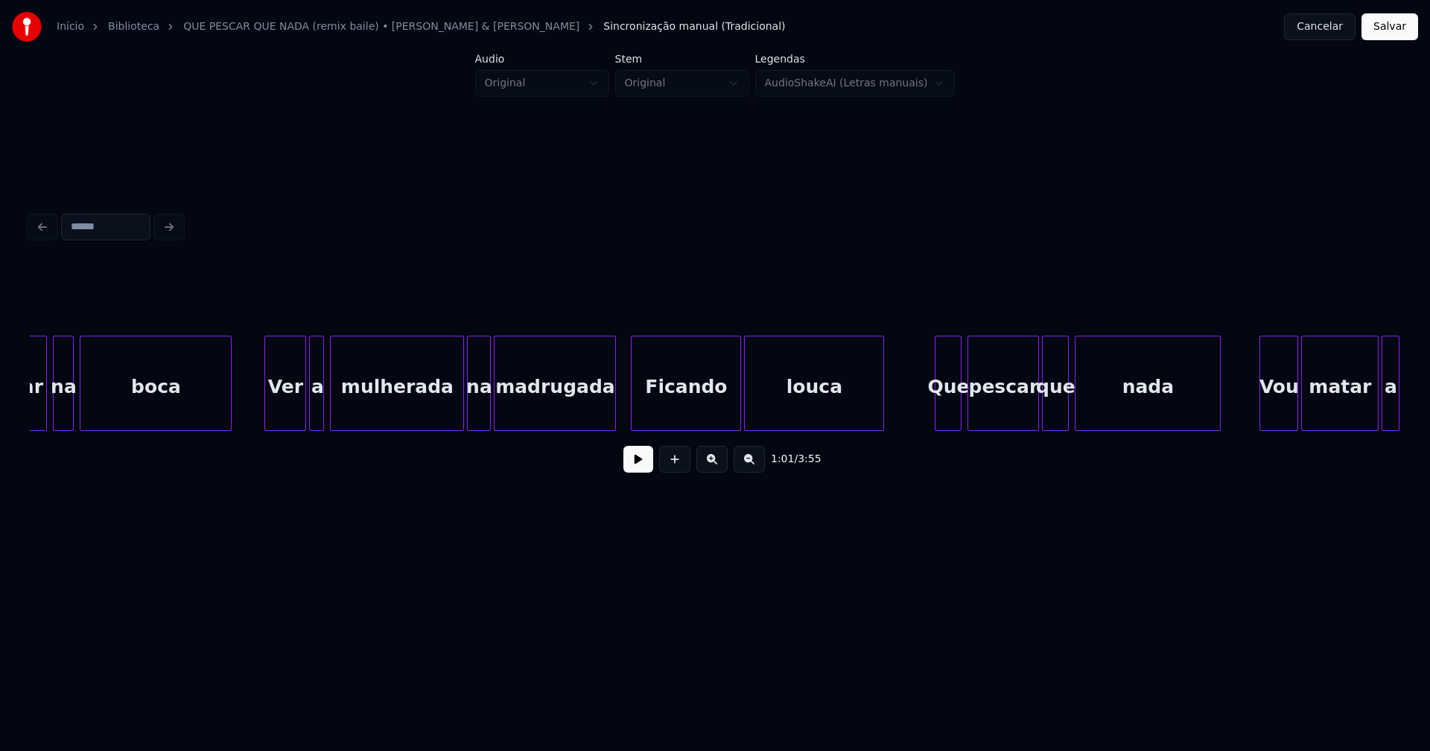
click at [612, 422] on div at bounding box center [613, 384] width 4 height 94
click at [675, 418] on div "Ficando" at bounding box center [685, 387] width 109 height 101
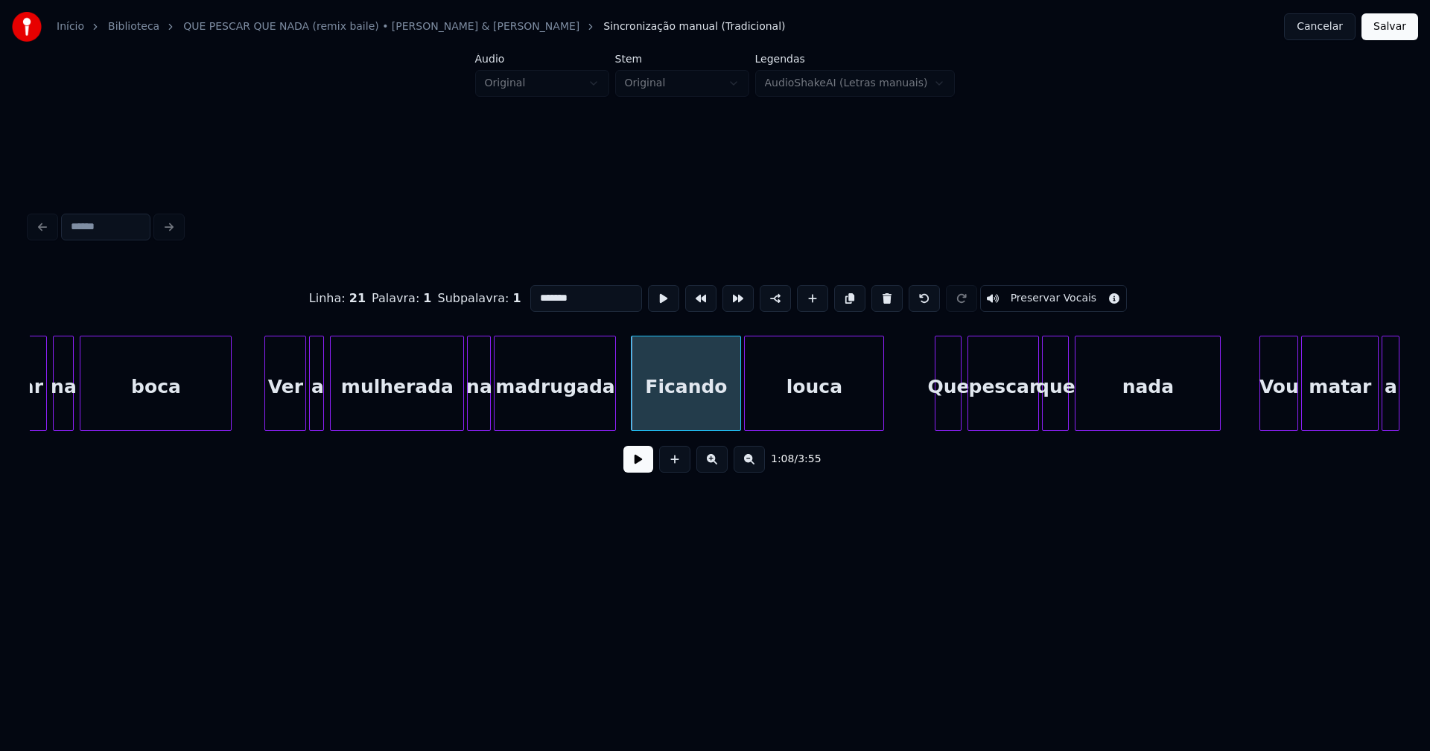
click at [533, 293] on input "*******" at bounding box center [586, 298] width 112 height 27
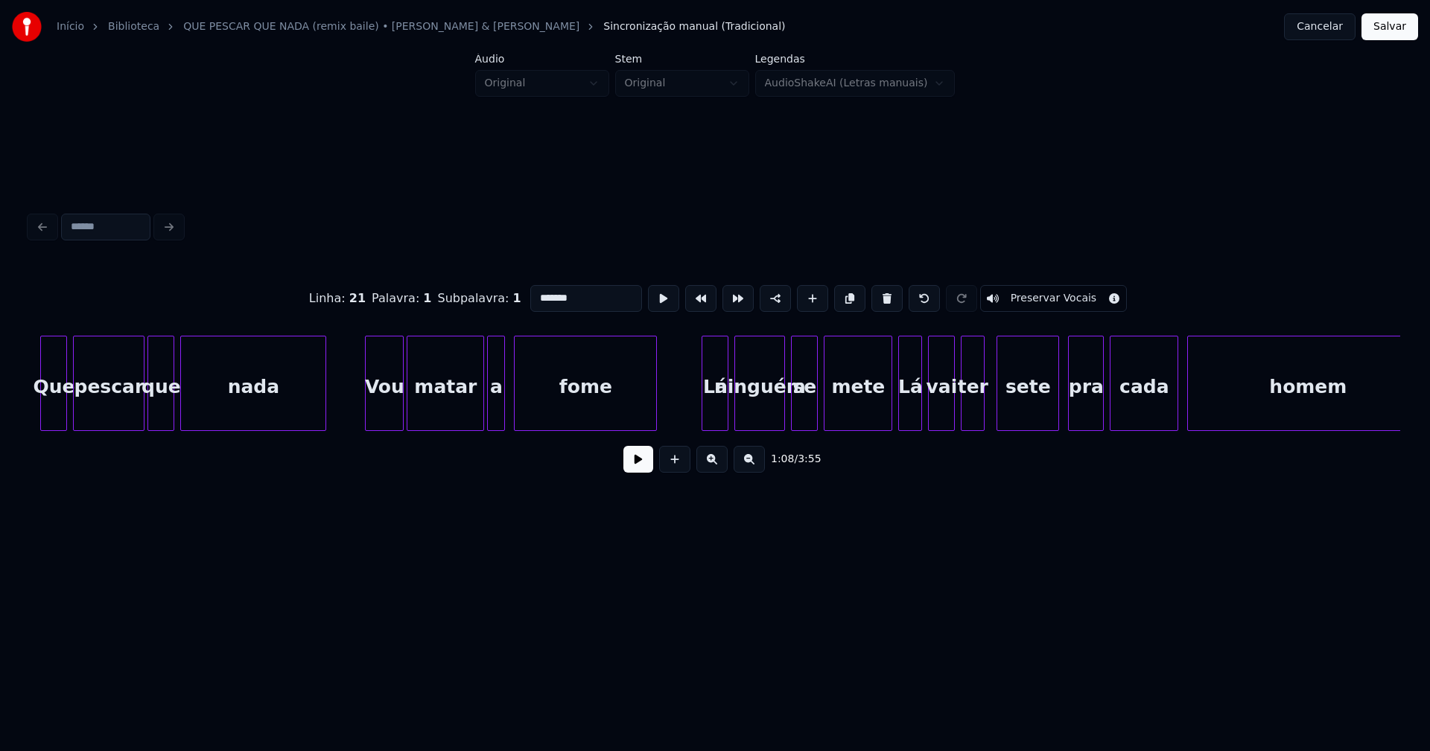
scroll to position [0, 10566]
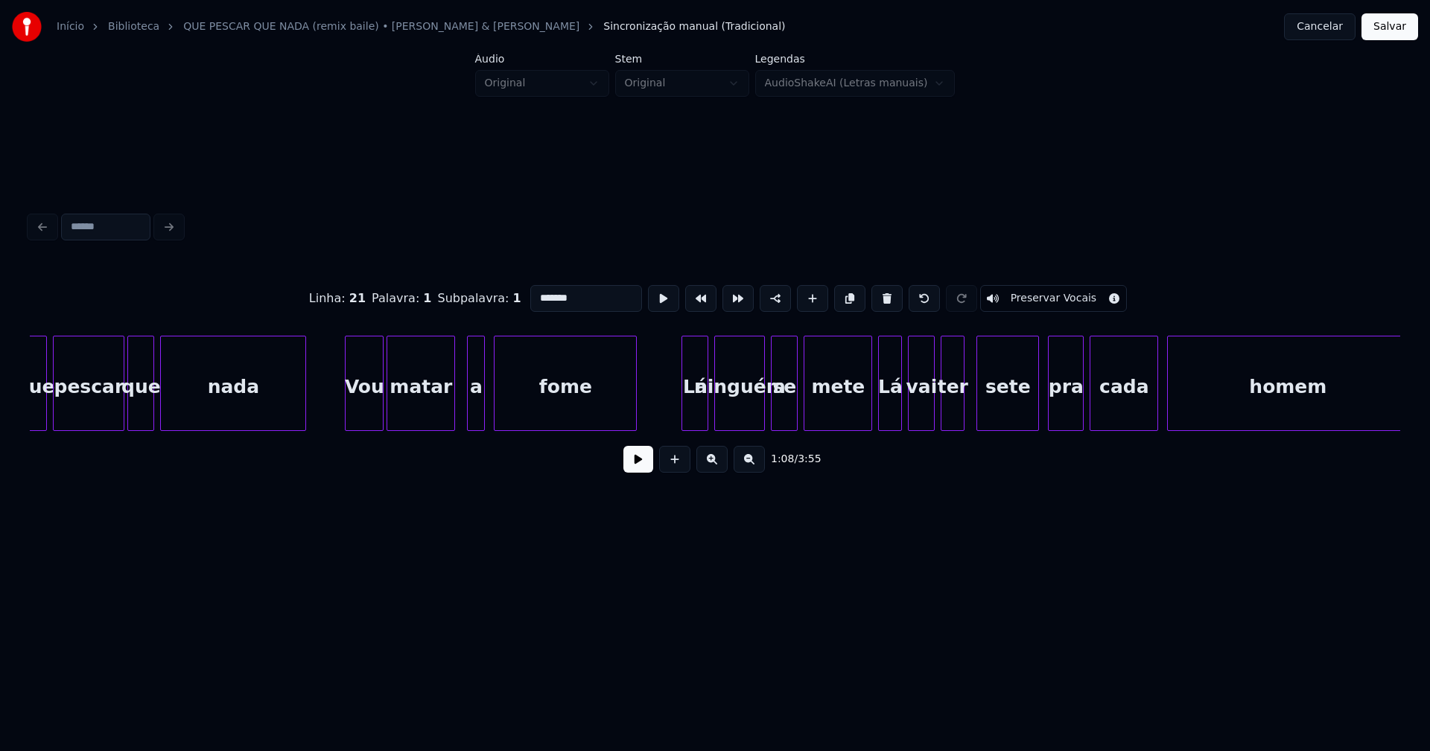
click at [450, 422] on div at bounding box center [452, 384] width 4 height 94
click at [460, 417] on div at bounding box center [460, 384] width 4 height 94
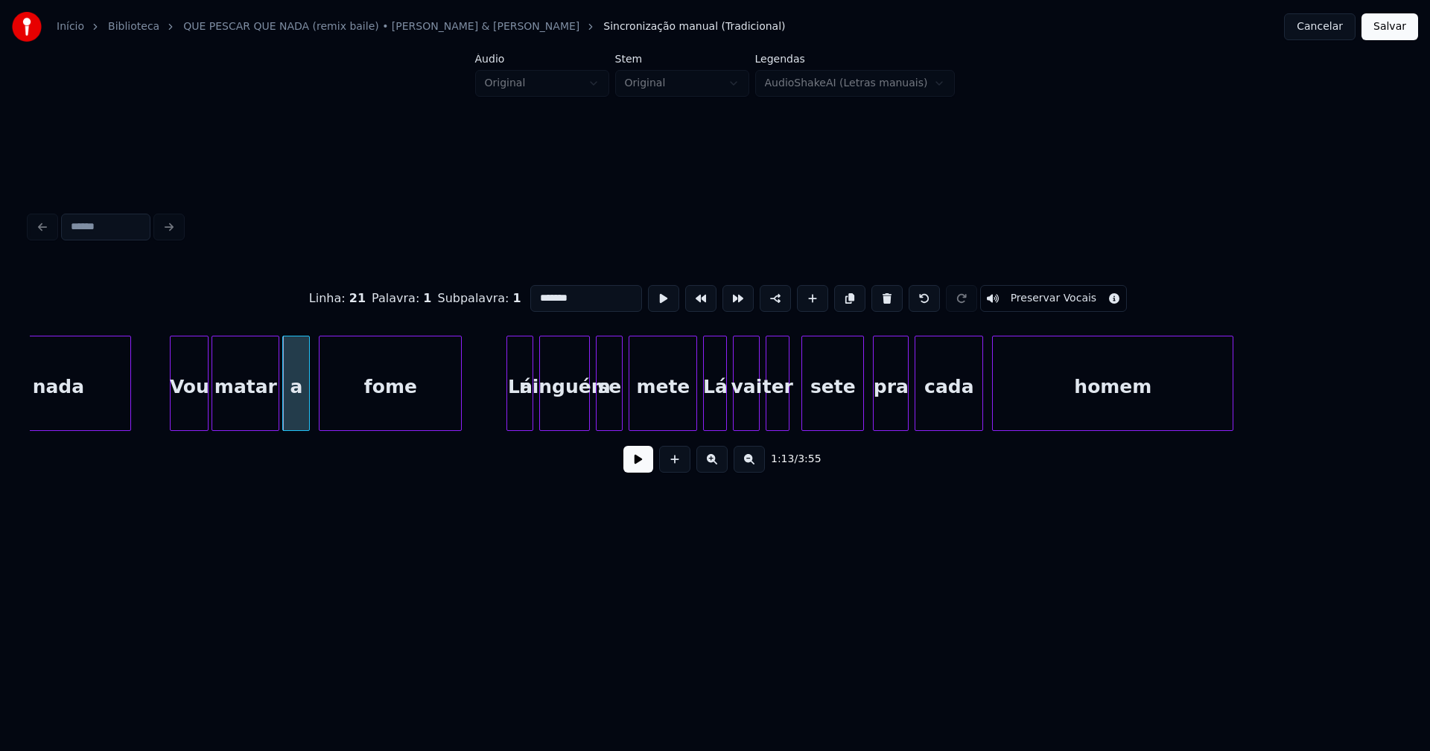
scroll to position [0, 10818]
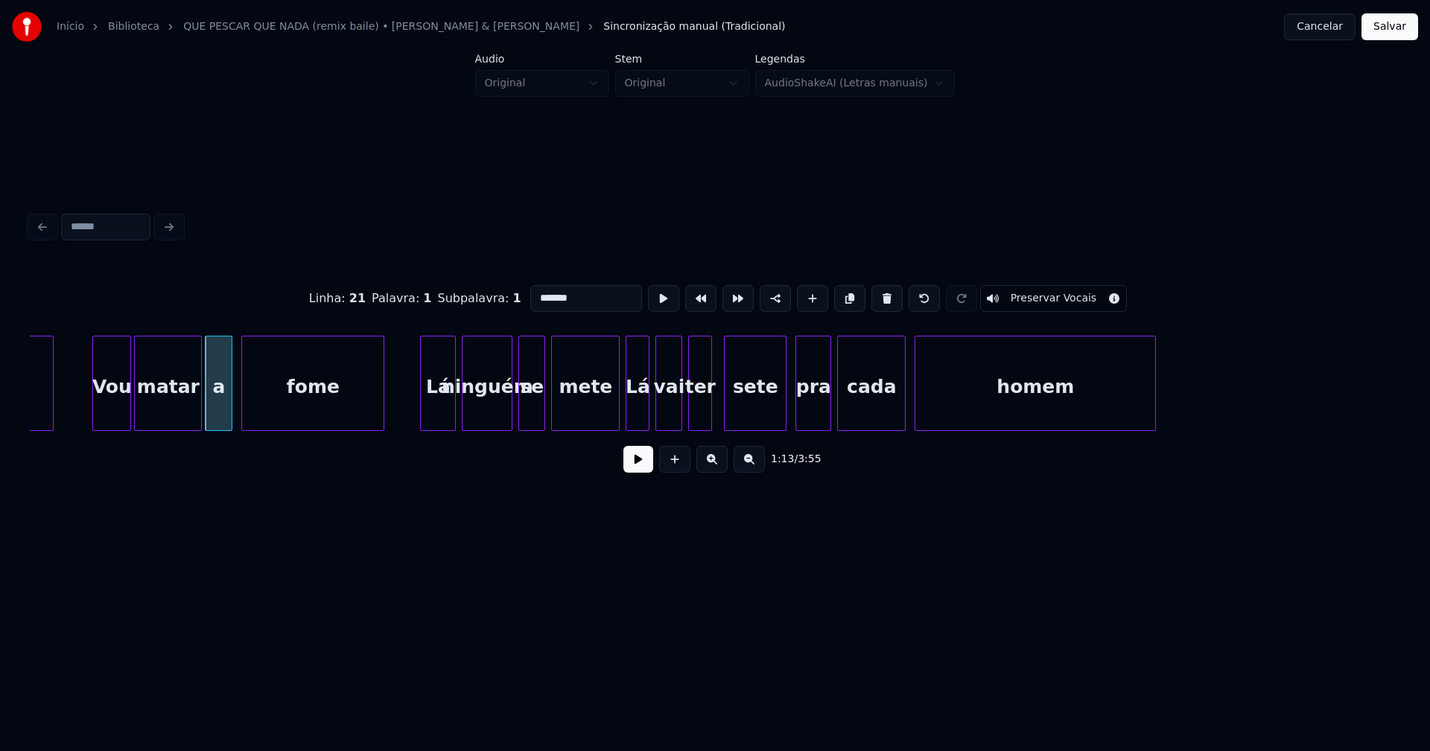
click at [423, 418] on div at bounding box center [423, 384] width 4 height 94
click at [613, 418] on div at bounding box center [611, 384] width 4 height 94
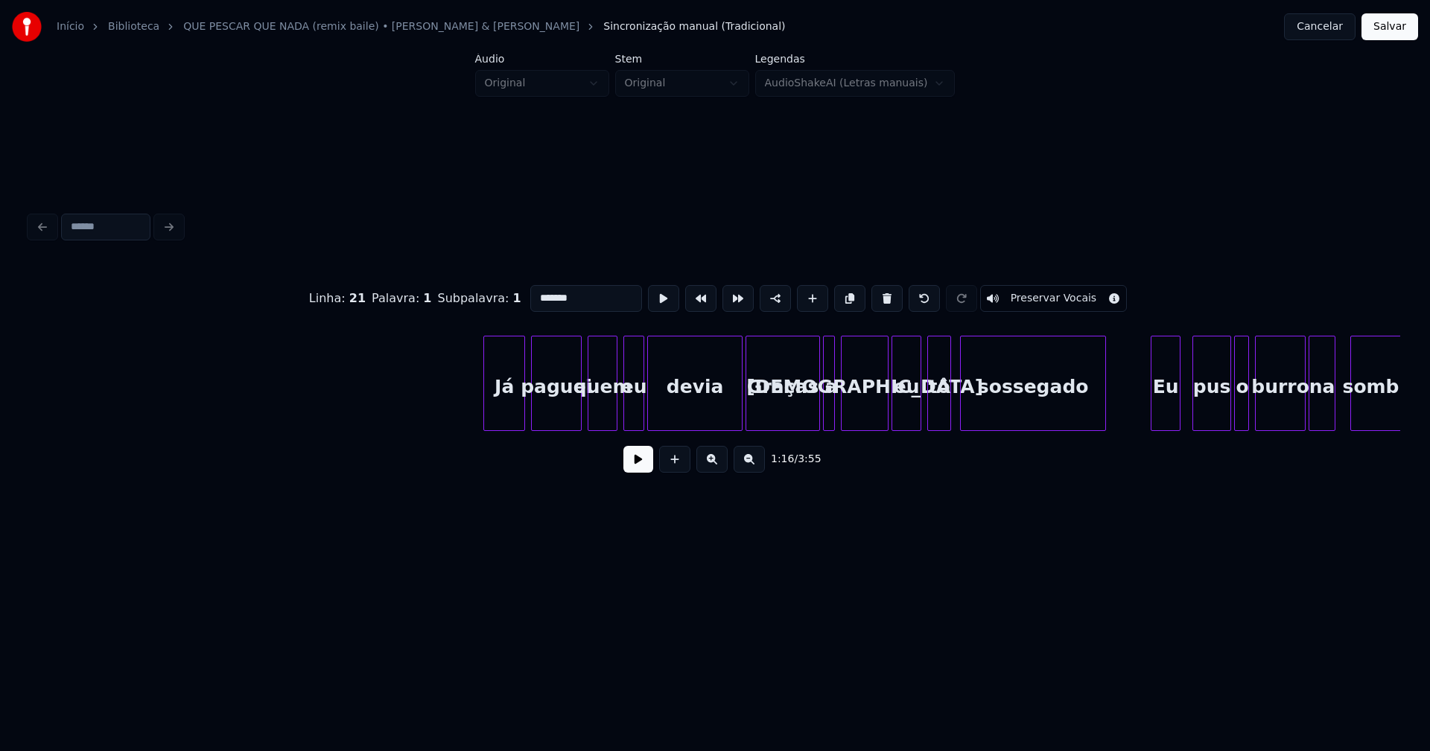
scroll to position [0, 14203]
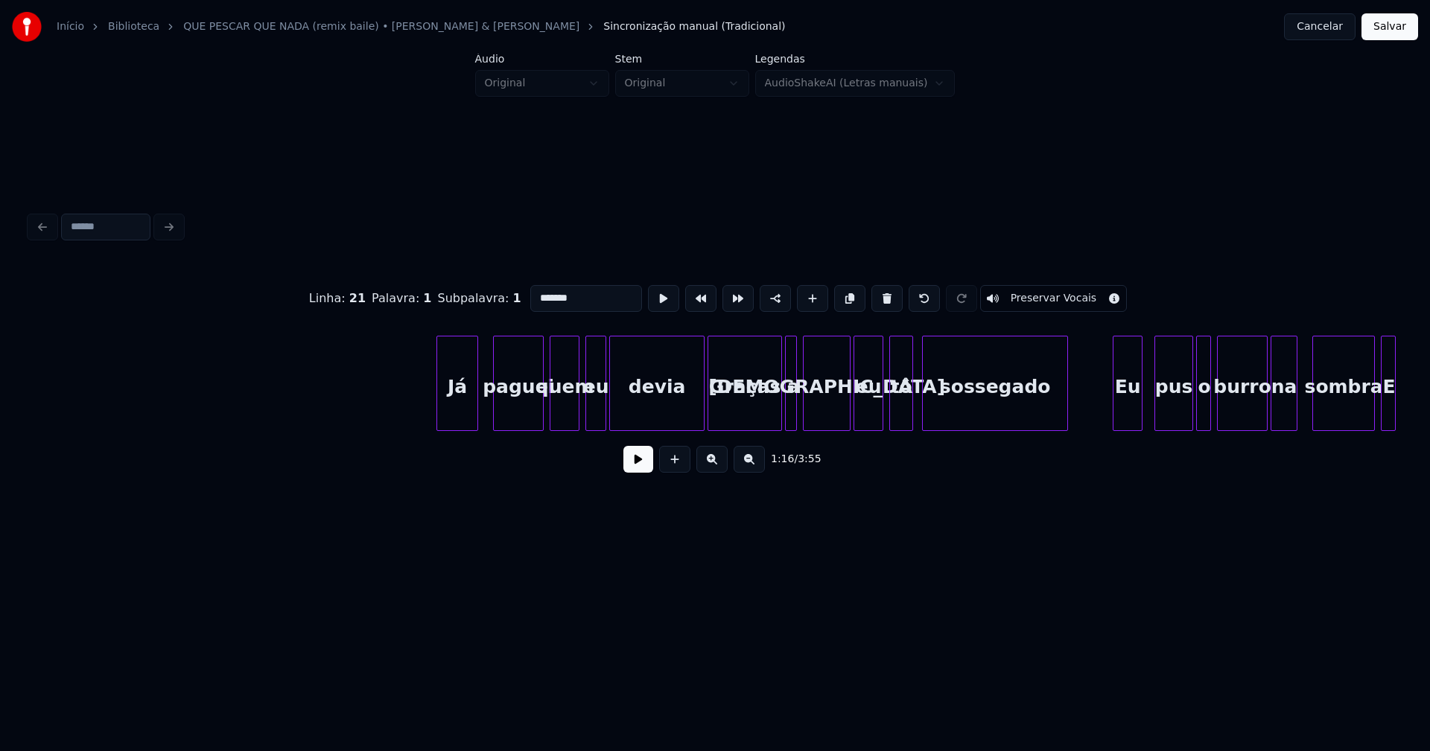
click at [458, 419] on div "Já" at bounding box center [457, 387] width 40 height 101
click at [696, 426] on div "Já paguei quem eu devia Graças a Deus eu tô sossegado Eu pus o burro na sombra E" at bounding box center [715, 383] width 1370 height 95
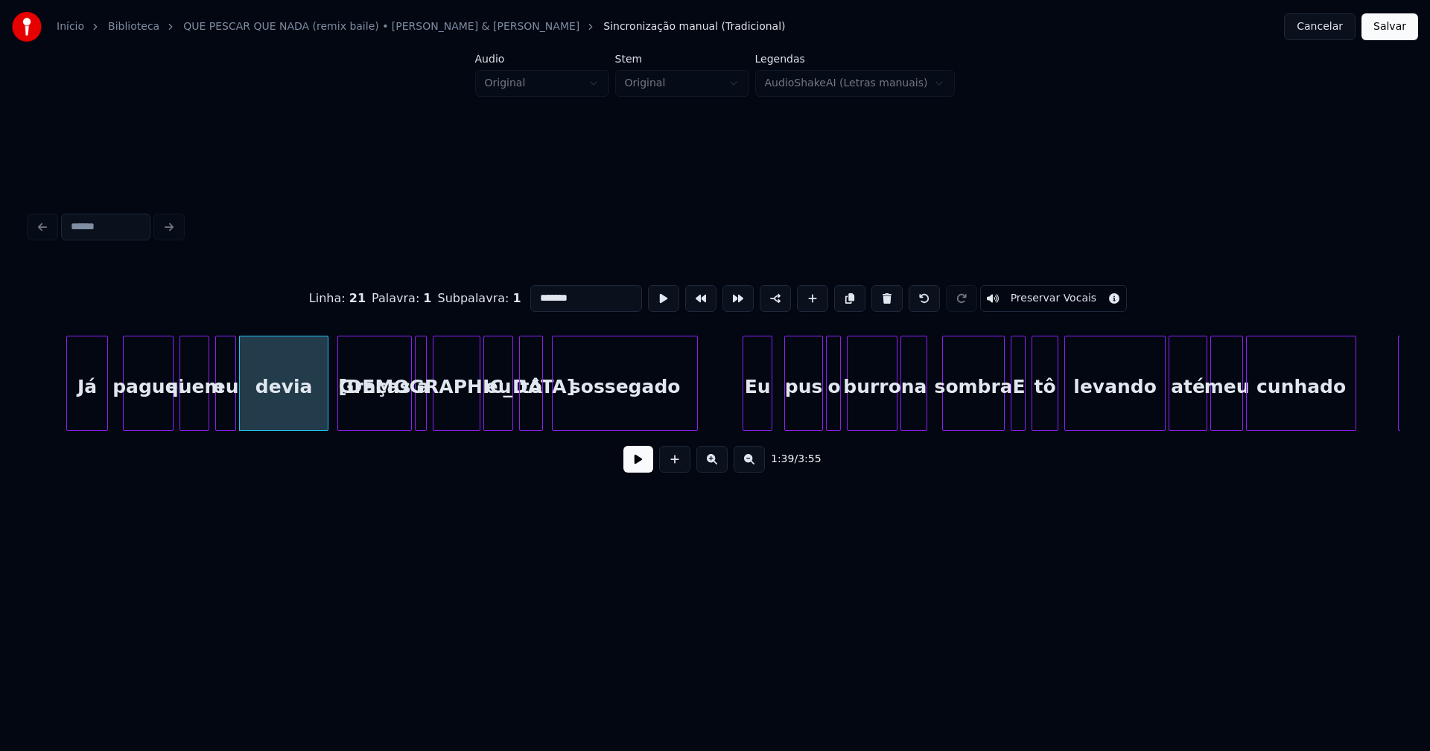
scroll to position [0, 14787]
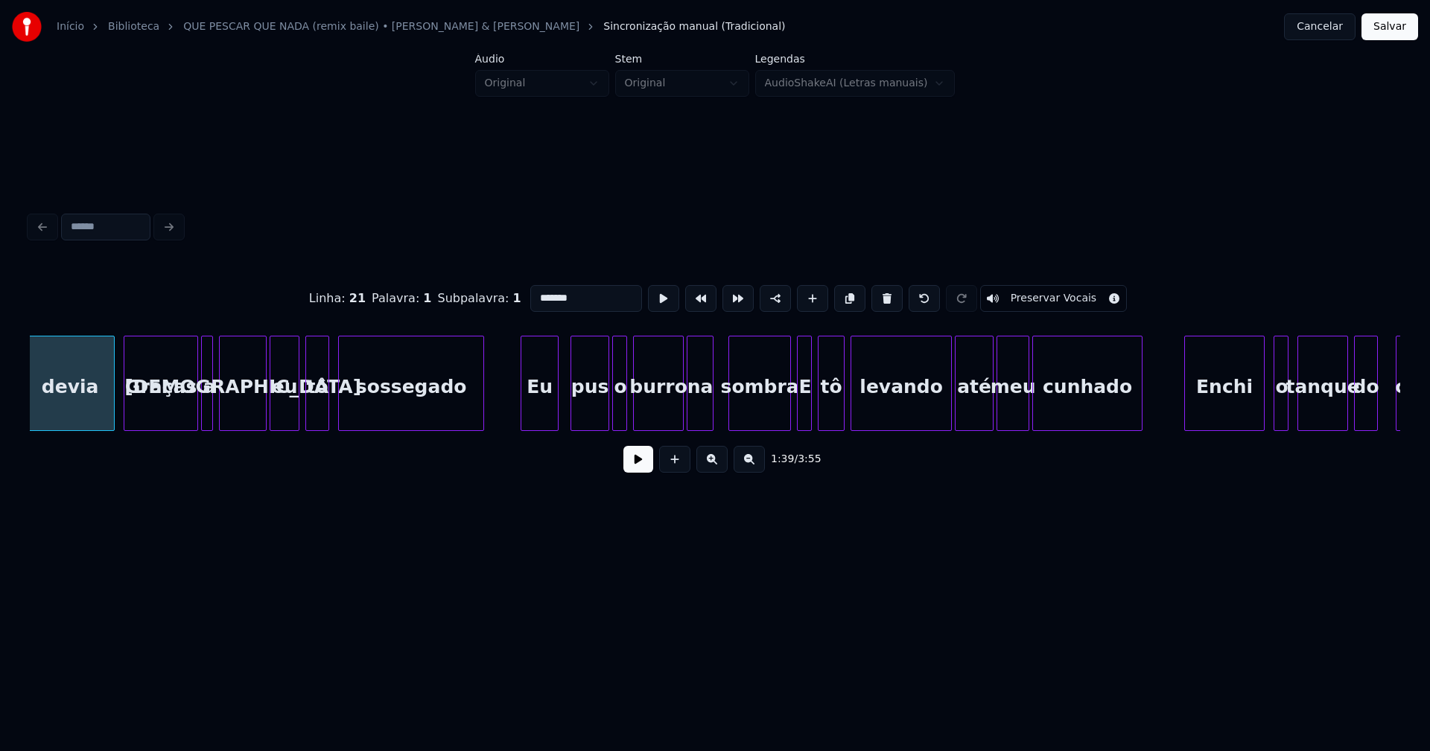
click at [524, 419] on div at bounding box center [523, 384] width 4 height 94
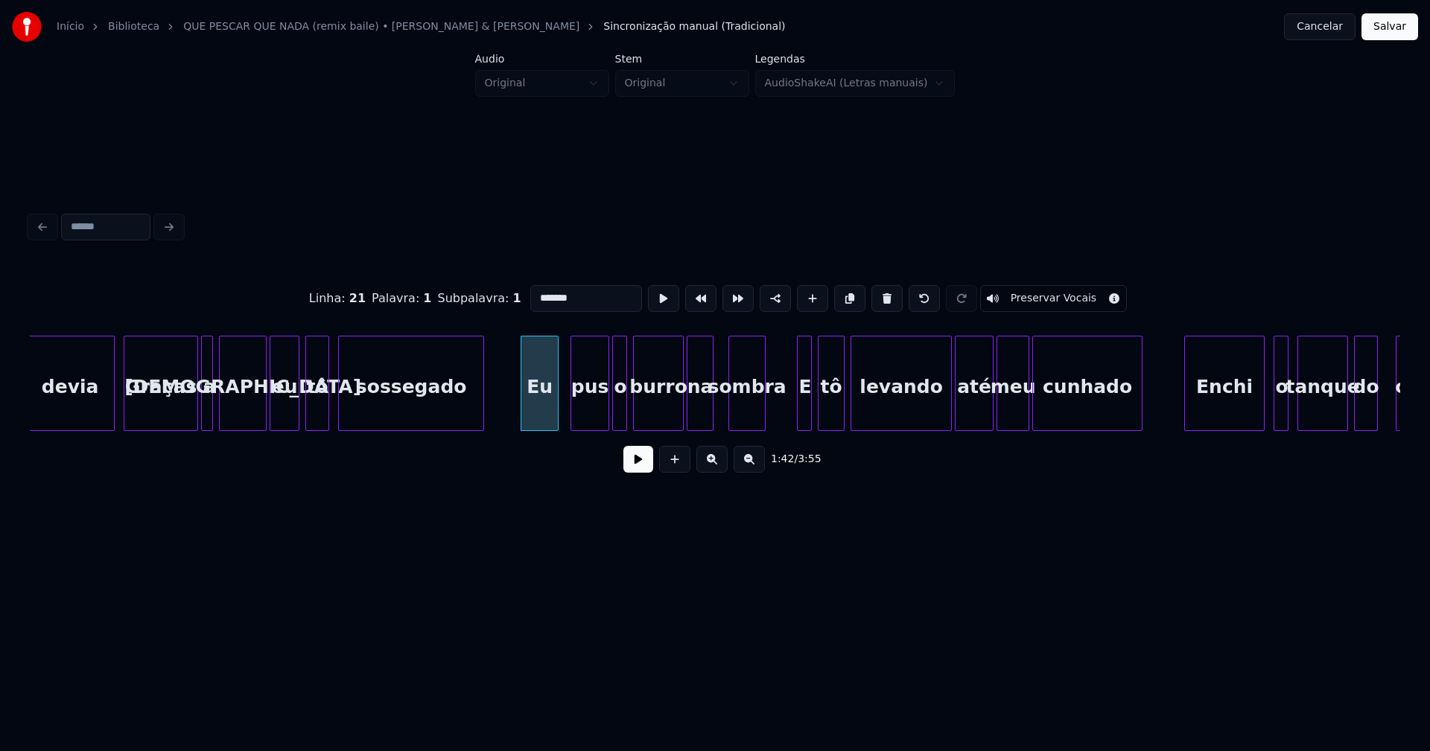
click at [761, 425] on div "devia Graças a Deus eu tô sossegado Eu pus o burro na sombra E tô levando até m…" at bounding box center [715, 383] width 1370 height 95
click at [724, 420] on div at bounding box center [723, 384] width 4 height 94
click at [783, 415] on div at bounding box center [780, 384] width 4 height 94
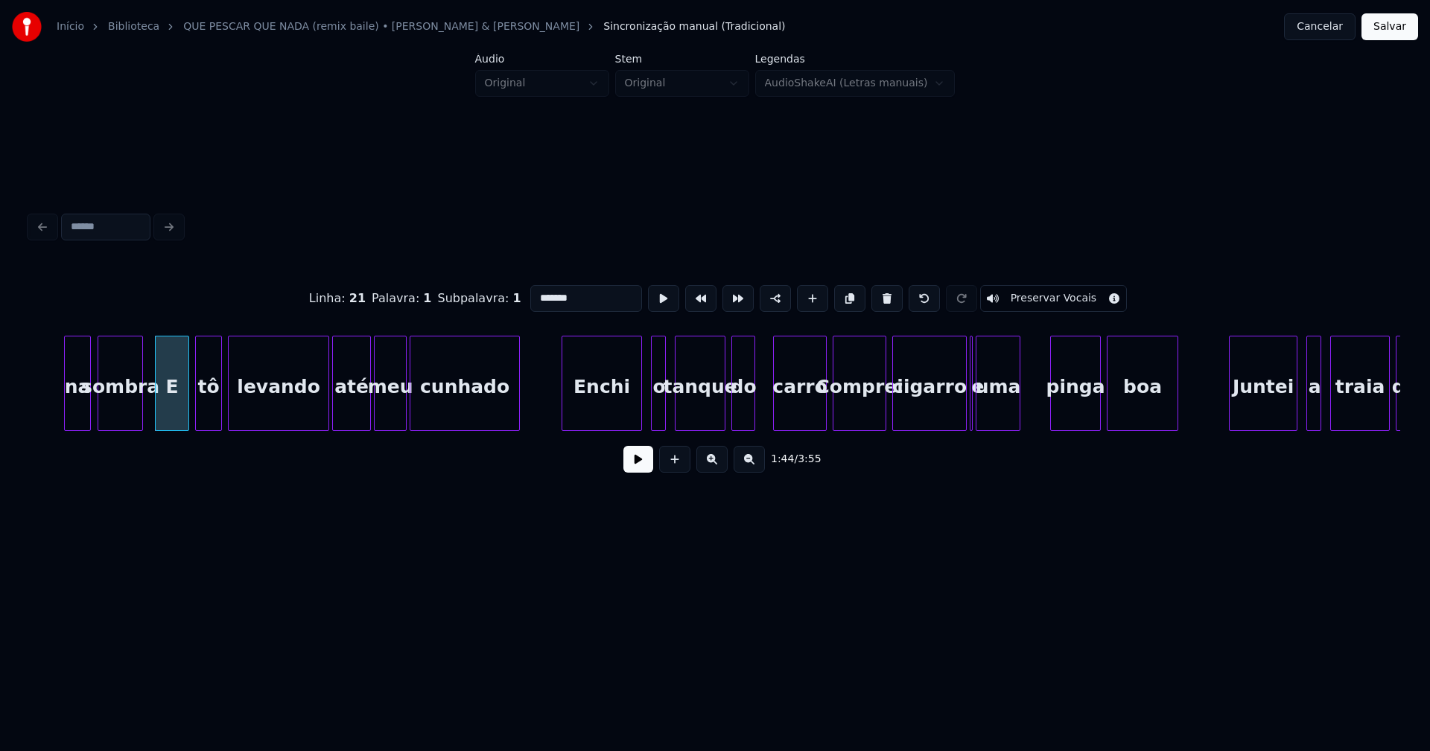
scroll to position [0, 15449]
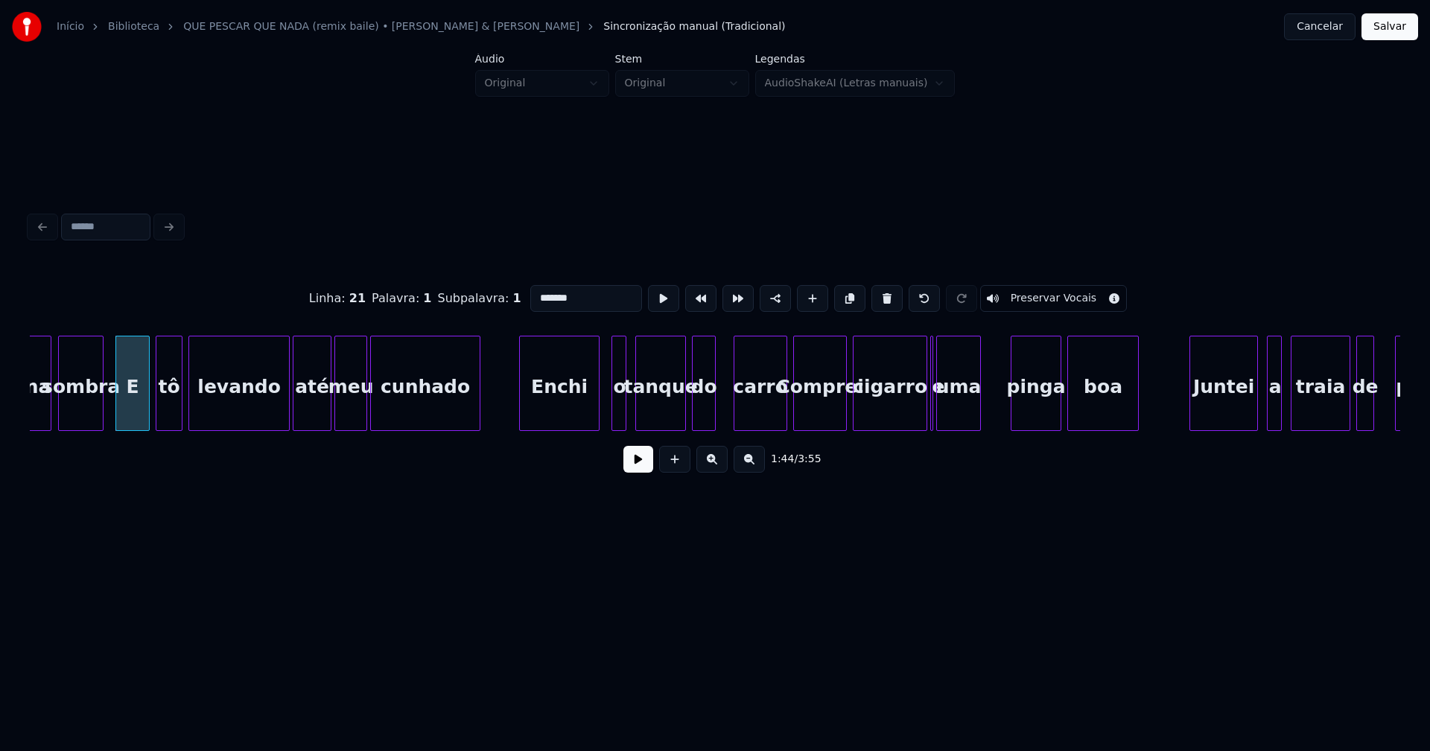
click at [579, 415] on div "Enchi" at bounding box center [559, 387] width 79 height 101
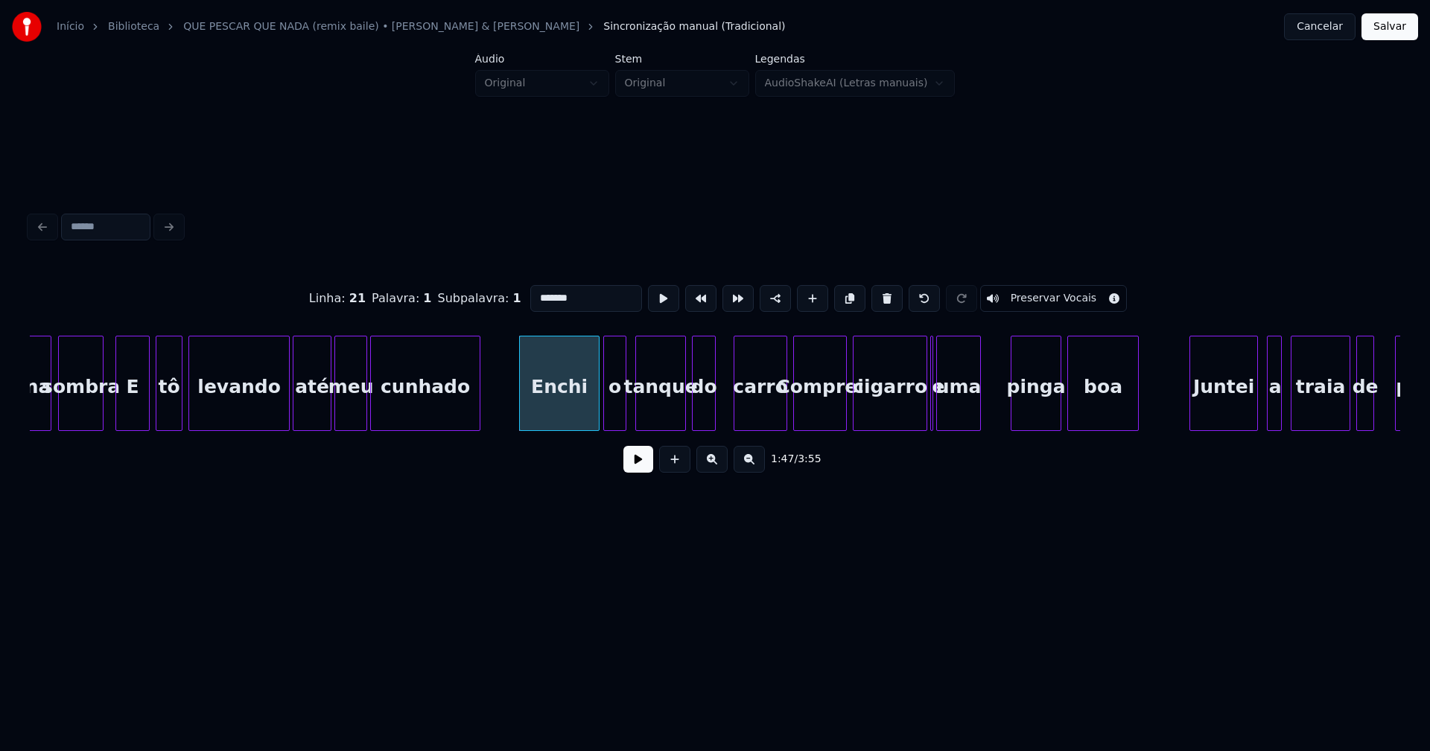
click at [605, 413] on div at bounding box center [606, 384] width 4 height 94
click at [770, 417] on div at bounding box center [771, 384] width 4 height 94
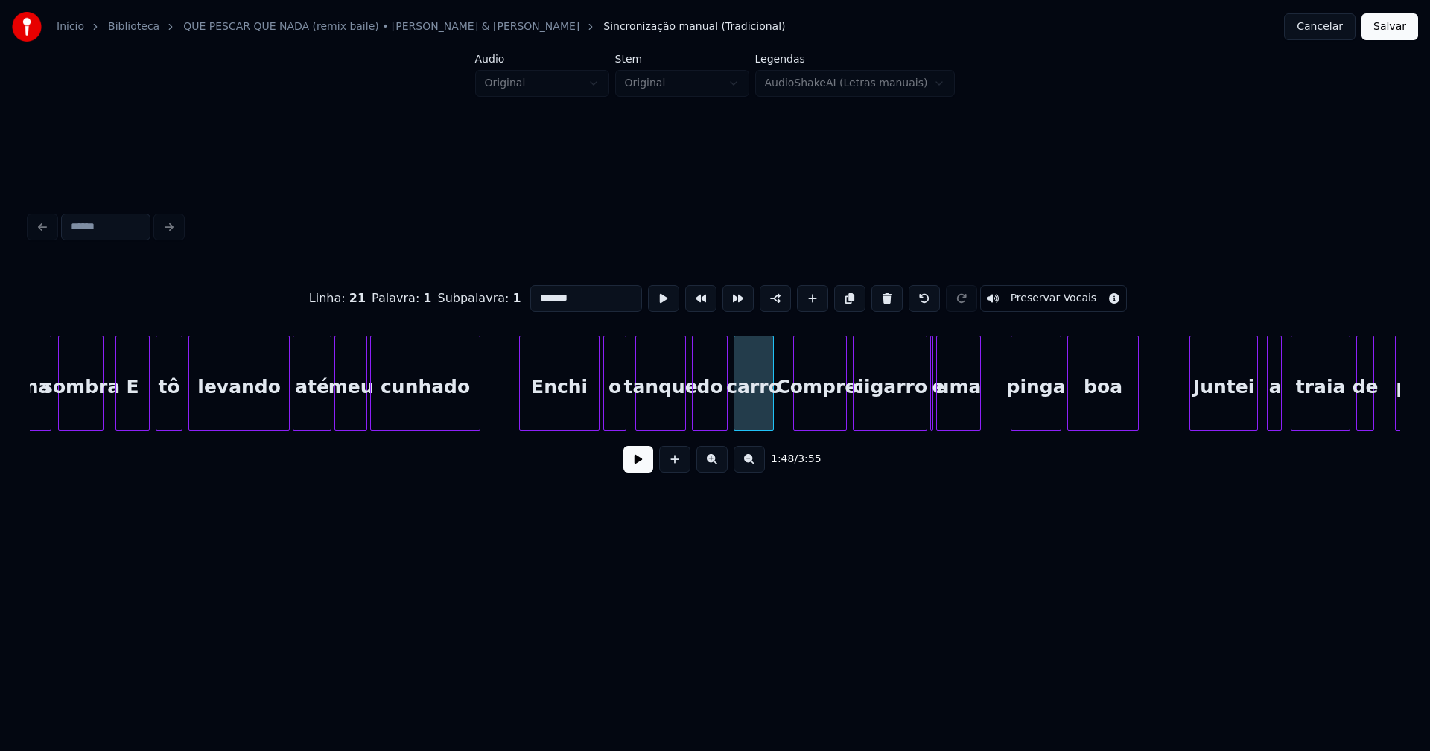
click at [723, 401] on div at bounding box center [724, 384] width 4 height 94
click at [916, 416] on div at bounding box center [917, 384] width 4 height 94
click at [936, 414] on div at bounding box center [935, 384] width 4 height 94
click at [923, 337] on div "e" at bounding box center [927, 383] width 8 height 95
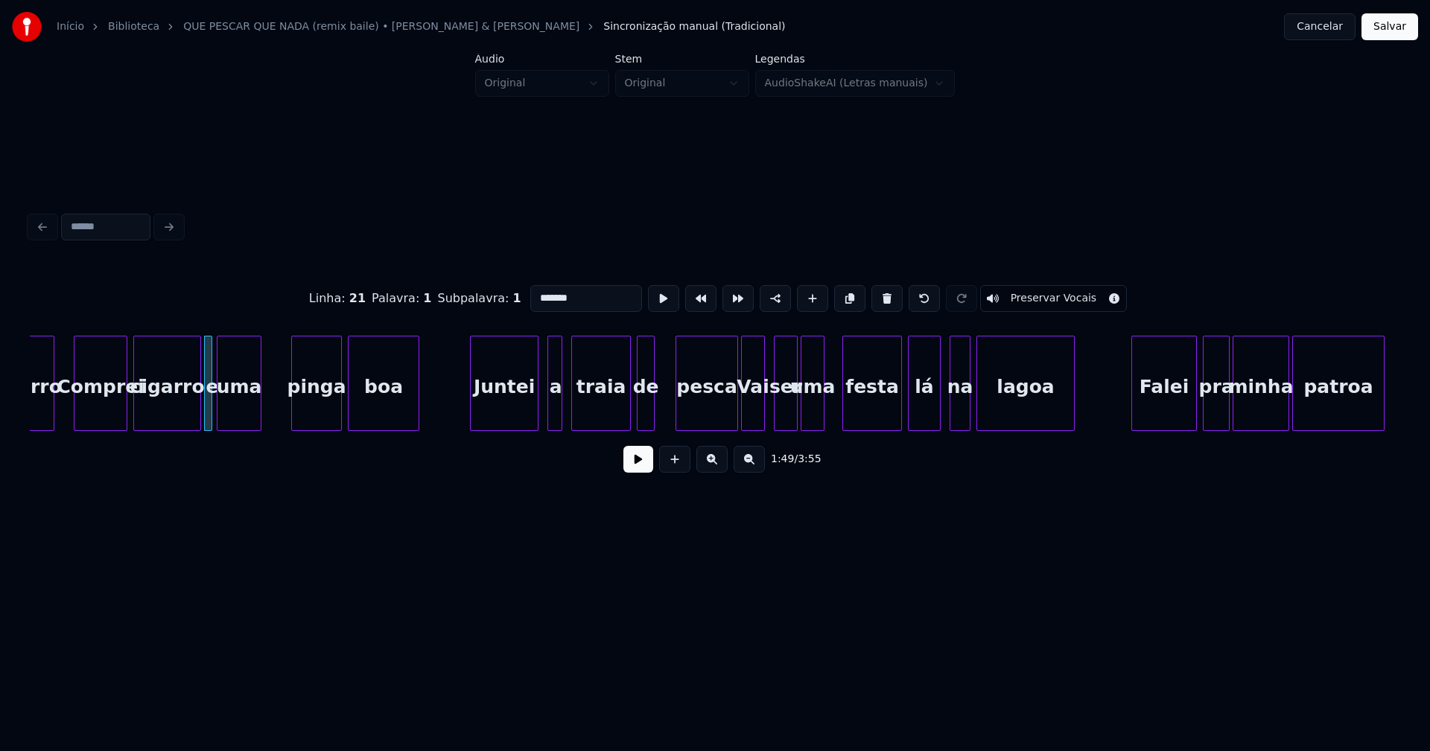
scroll to position [0, 16189]
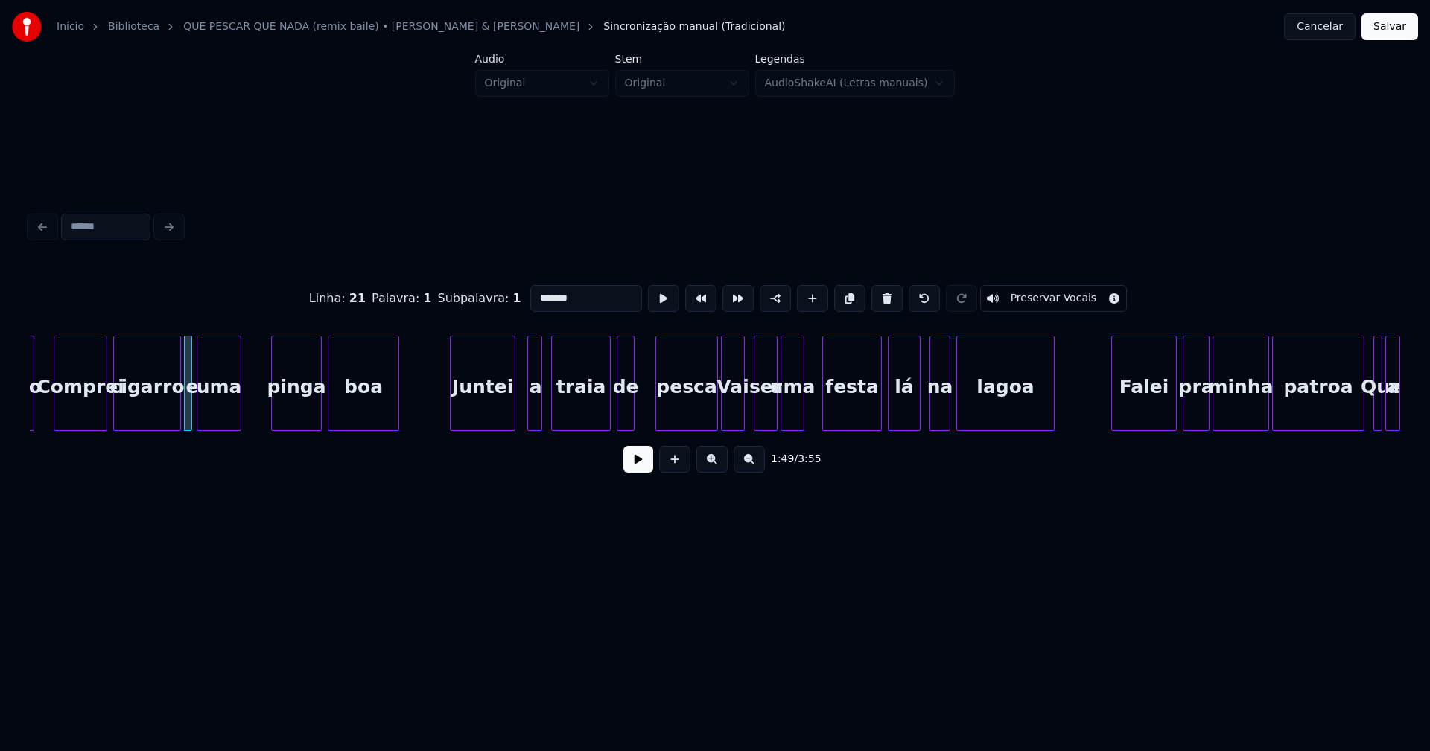
click at [515, 403] on div at bounding box center [512, 384] width 4 height 94
click at [481, 407] on div "Juntei" at bounding box center [477, 387] width 64 height 101
click at [515, 411] on div at bounding box center [517, 384] width 4 height 94
click at [704, 416] on div at bounding box center [706, 384] width 4 height 94
click at [649, 405] on div at bounding box center [646, 384] width 4 height 94
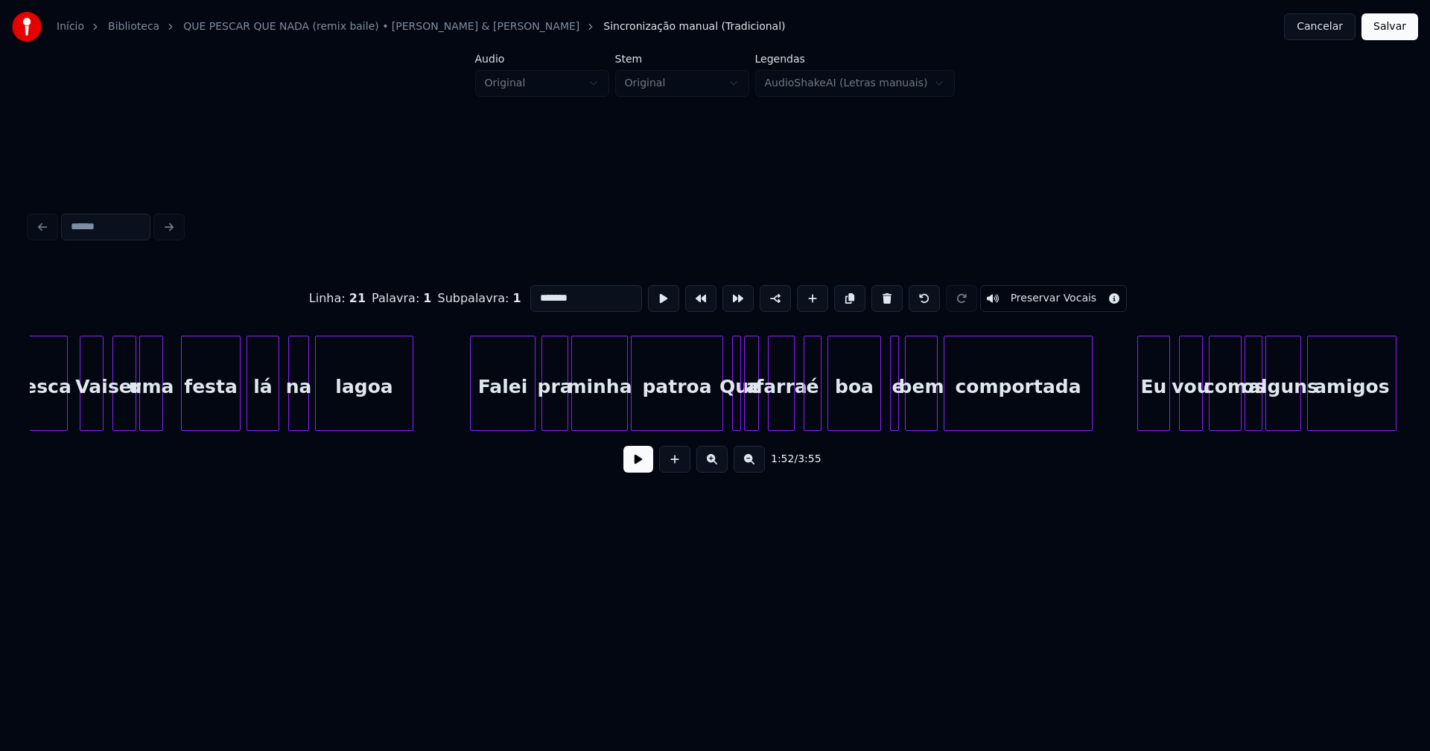
scroll to position [0, 16889]
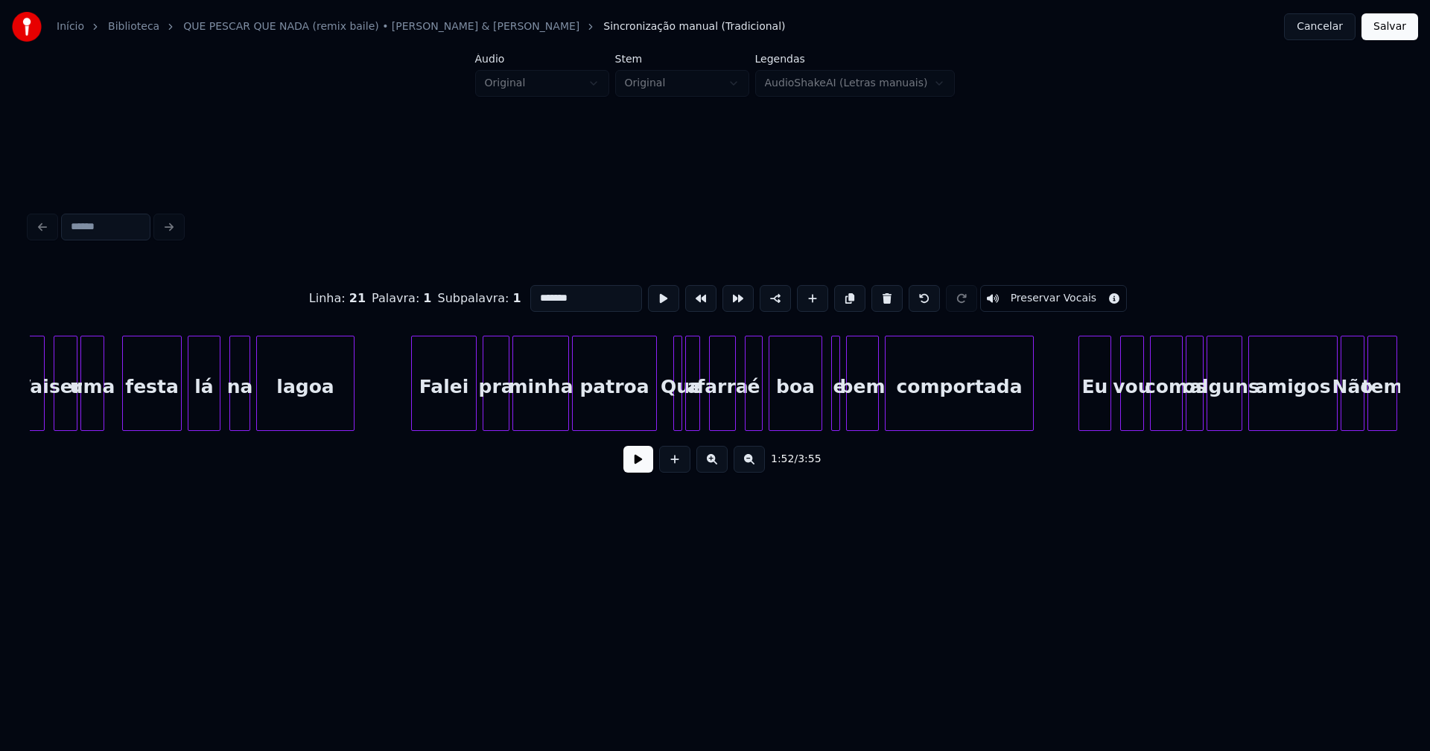
click at [653, 415] on div at bounding box center [654, 384] width 4 height 94
click at [826, 416] on div at bounding box center [828, 384] width 4 height 94
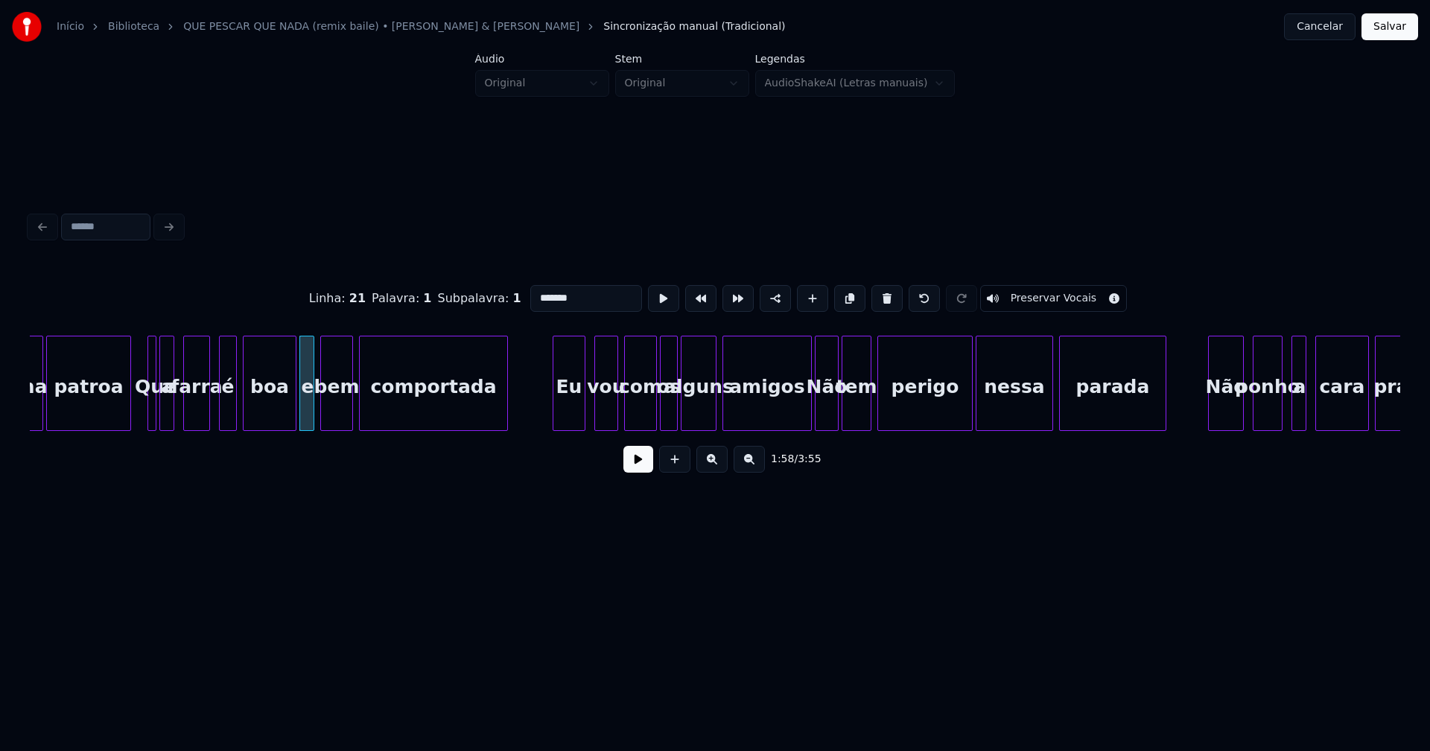
scroll to position [0, 17472]
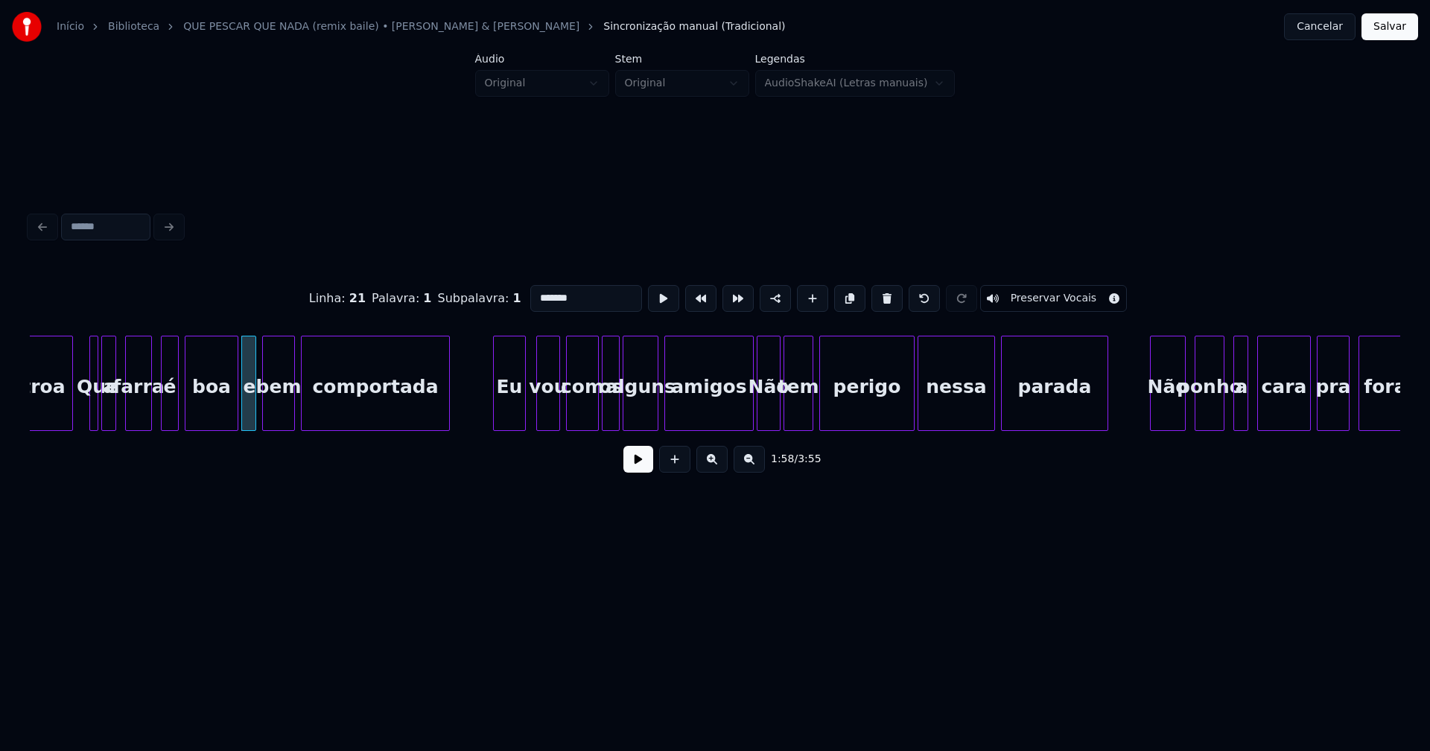
click at [512, 410] on div "Eu" at bounding box center [509, 387] width 31 height 101
click at [737, 420] on div at bounding box center [739, 384] width 4 height 94
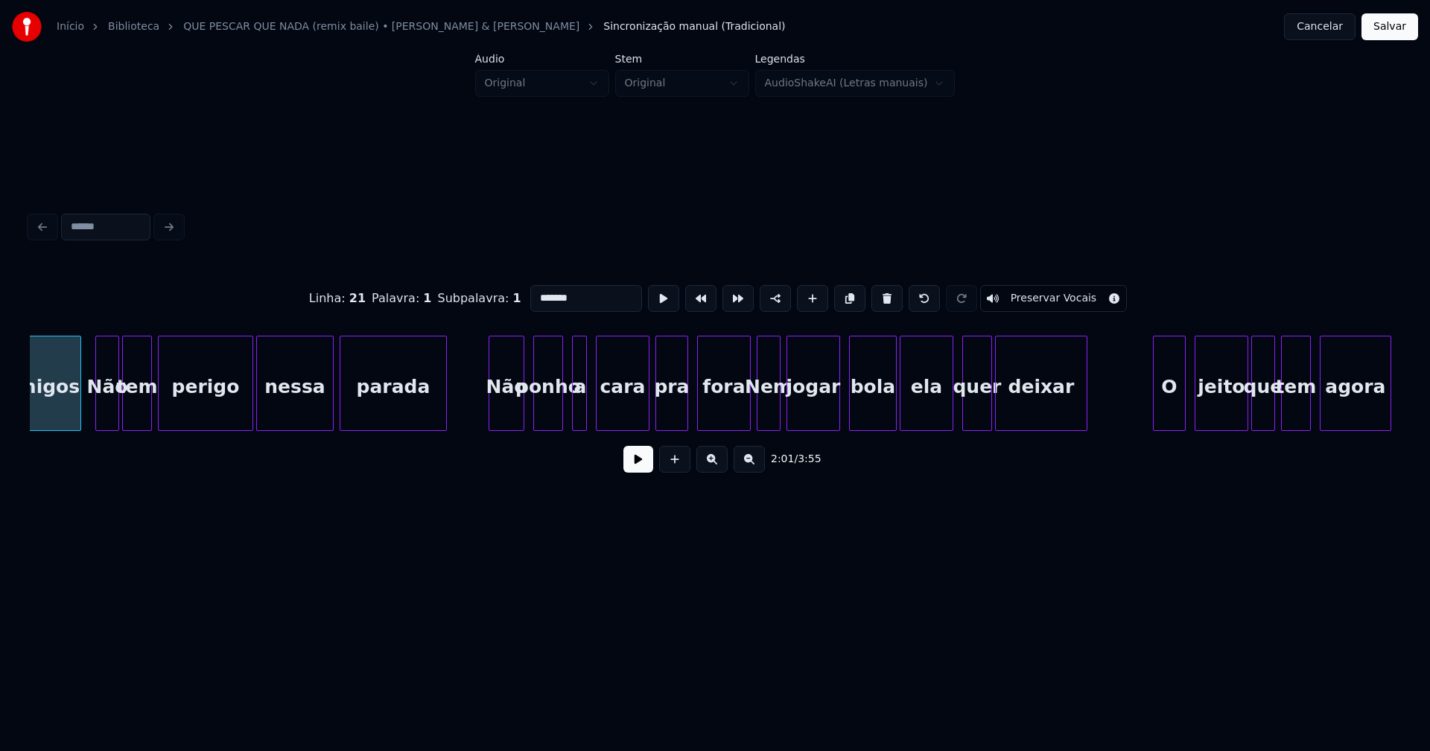
scroll to position [0, 18173]
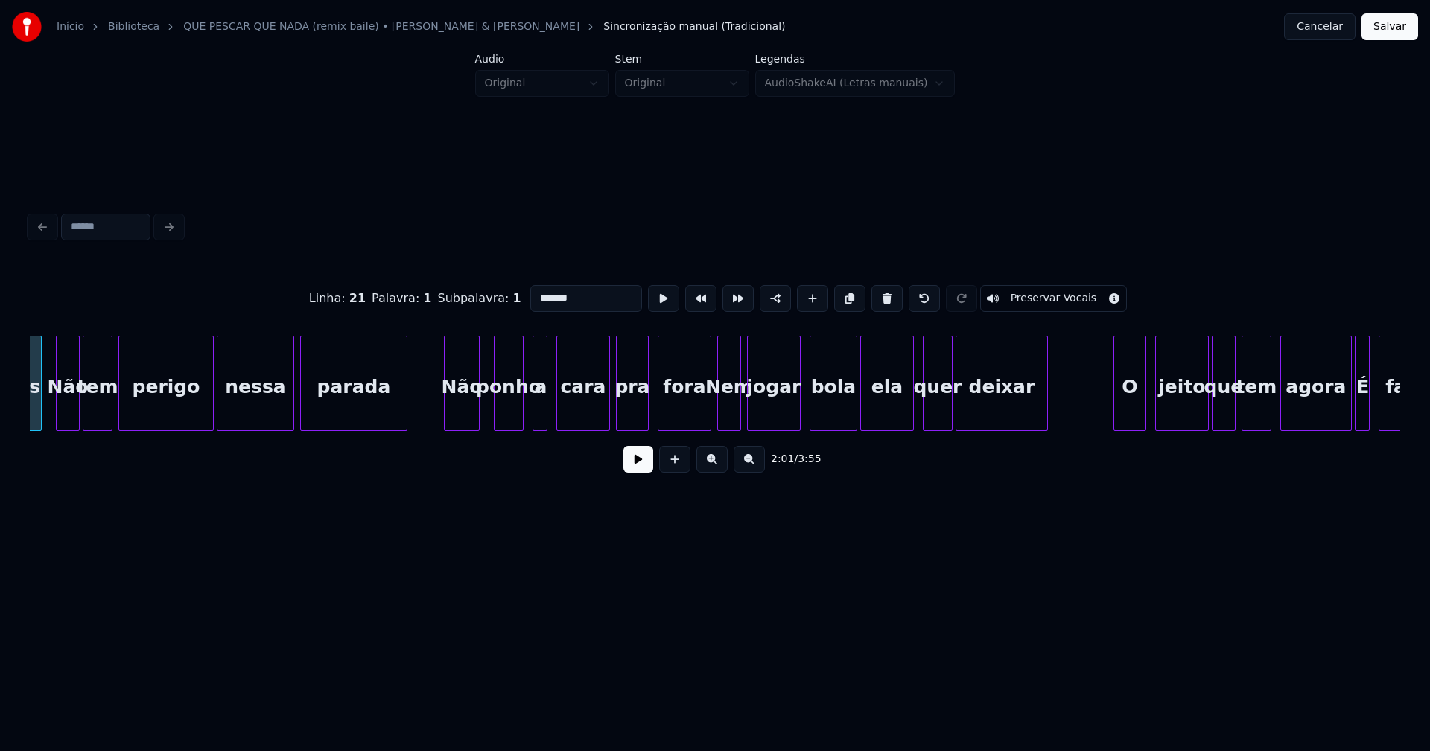
click at [467, 423] on div "Não" at bounding box center [462, 387] width 34 height 101
click at [704, 421] on div at bounding box center [703, 384] width 4 height 94
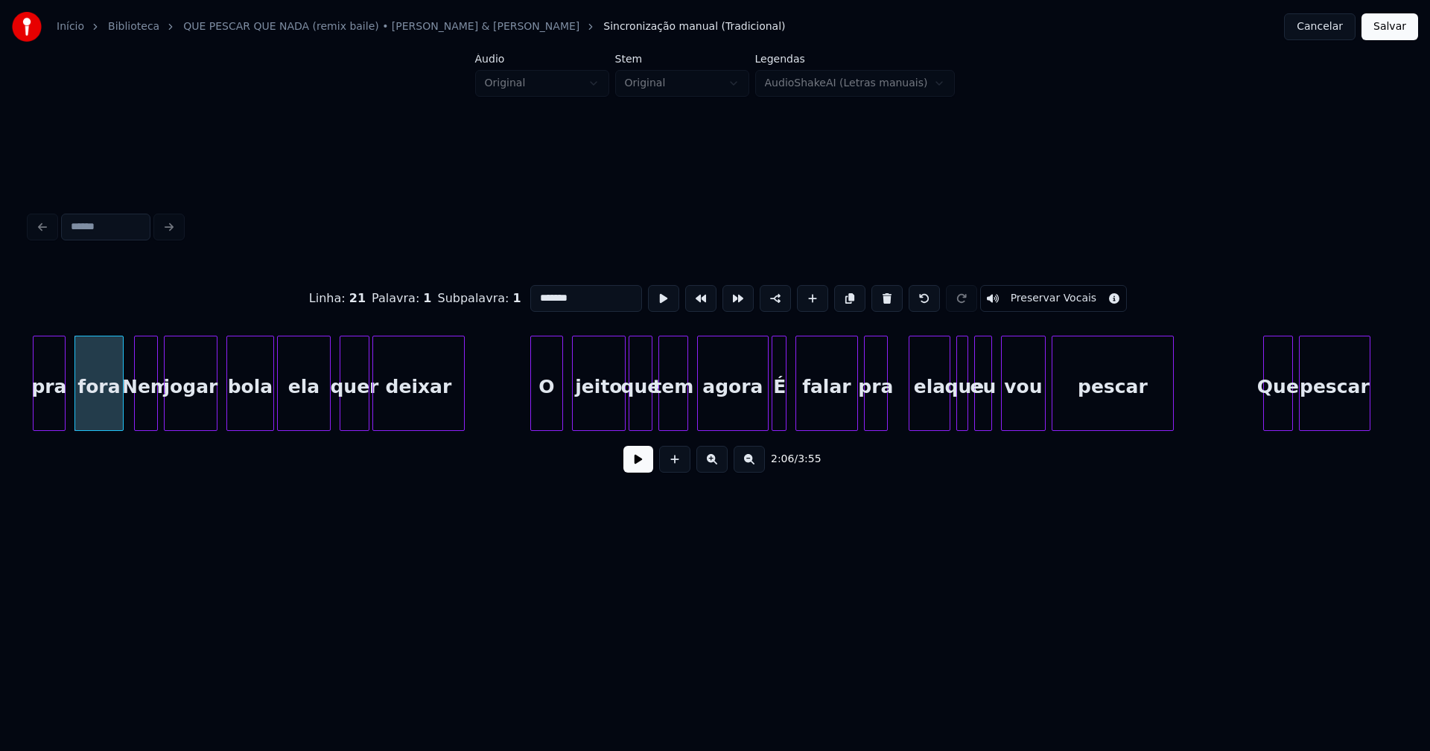
scroll to position [0, 18796]
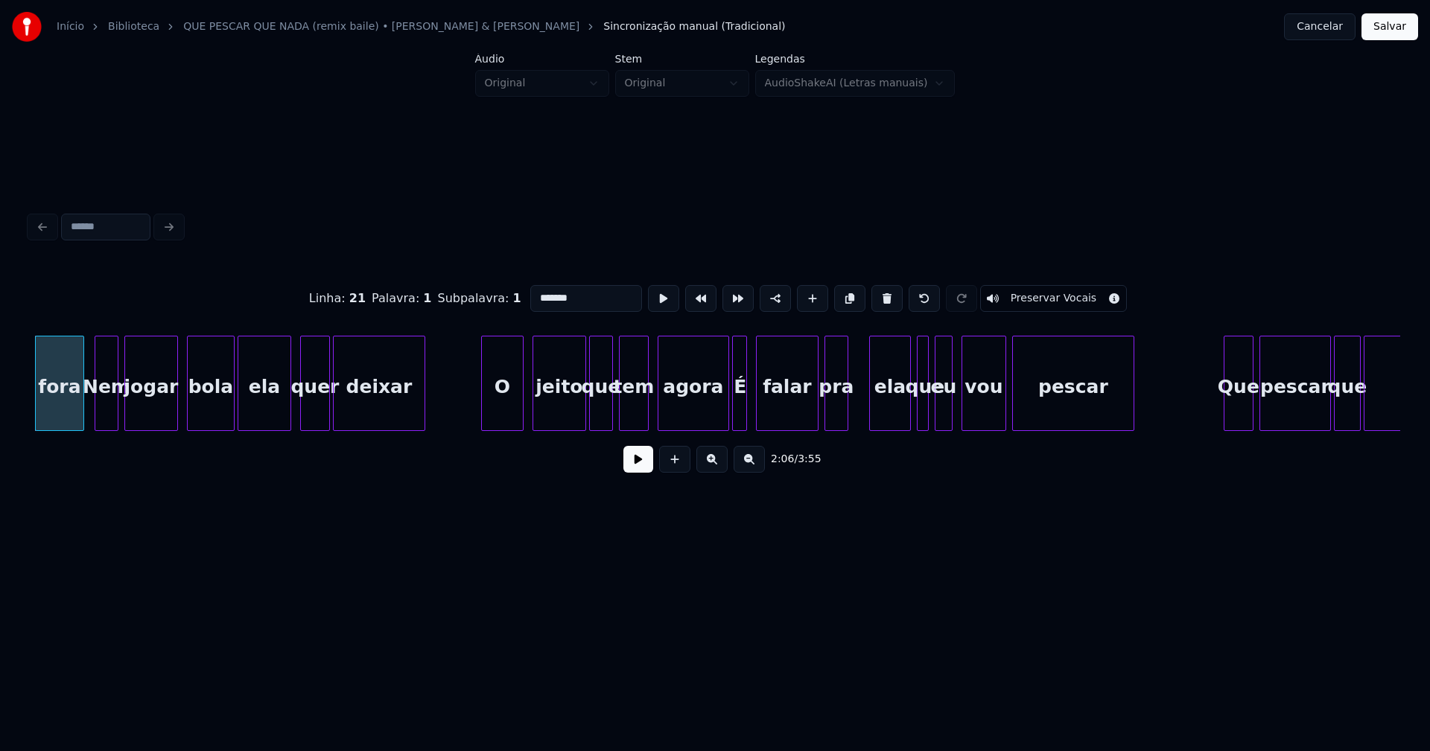
click at [486, 416] on div at bounding box center [484, 384] width 4 height 94
click at [713, 426] on div "fora Nem jogar bola ela quer deixar O jeito que tem agora É falar pra ela que e…" at bounding box center [715, 383] width 1370 height 95
click at [726, 412] on div at bounding box center [728, 384] width 4 height 94
click at [882, 415] on div "ela" at bounding box center [886, 387] width 40 height 101
click at [856, 416] on div at bounding box center [856, 384] width 4 height 94
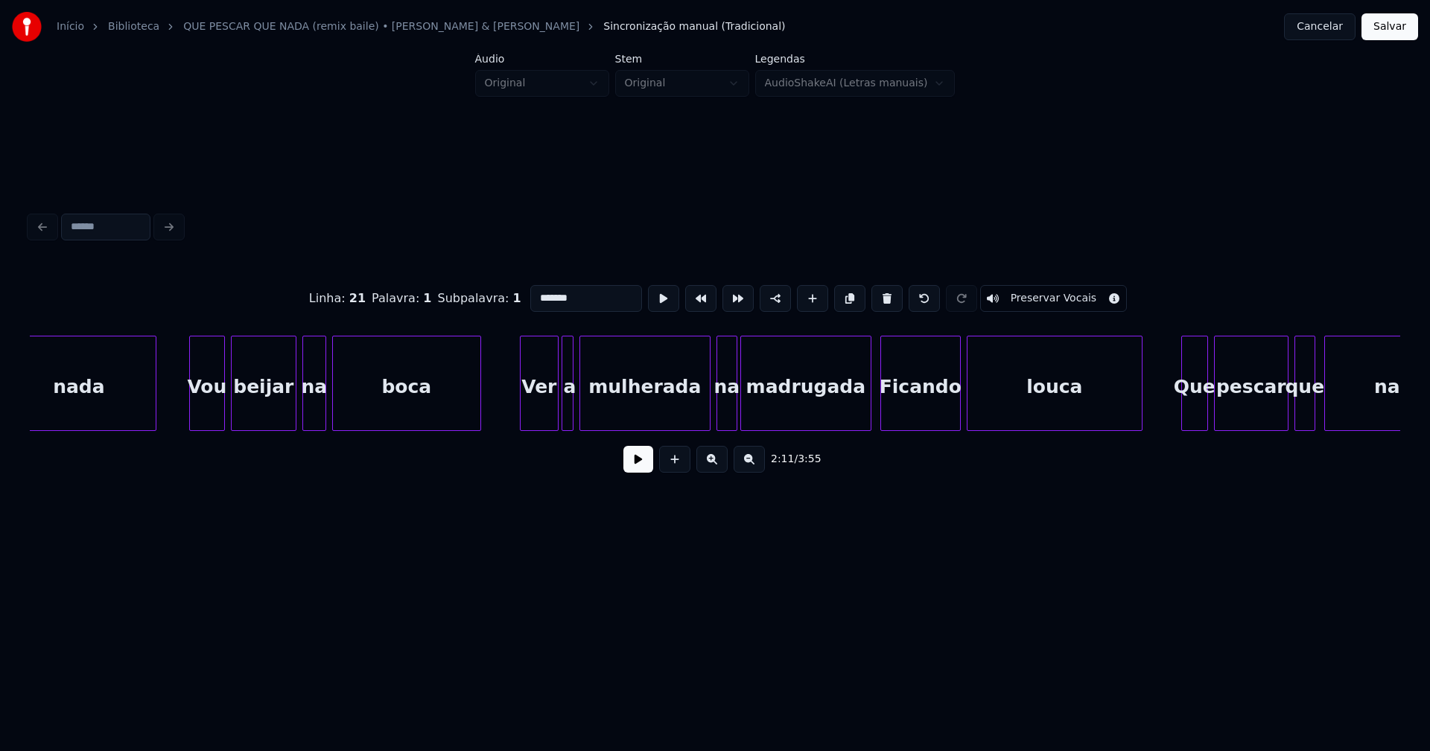
scroll to position [0, 20216]
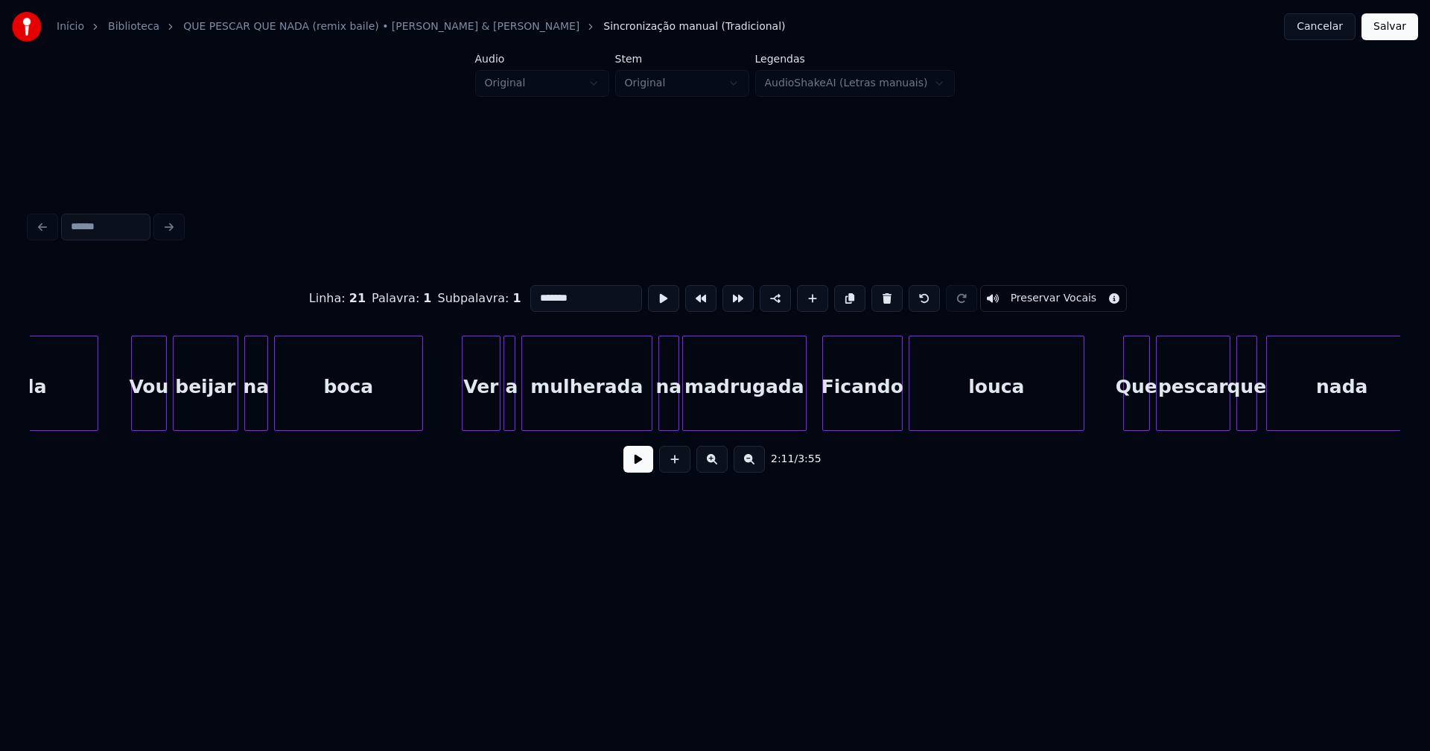
click at [805, 408] on div at bounding box center [803, 384] width 4 height 94
click at [842, 407] on div "Ficando" at bounding box center [862, 387] width 79 height 101
click at [534, 290] on input "*******" at bounding box center [586, 298] width 112 height 27
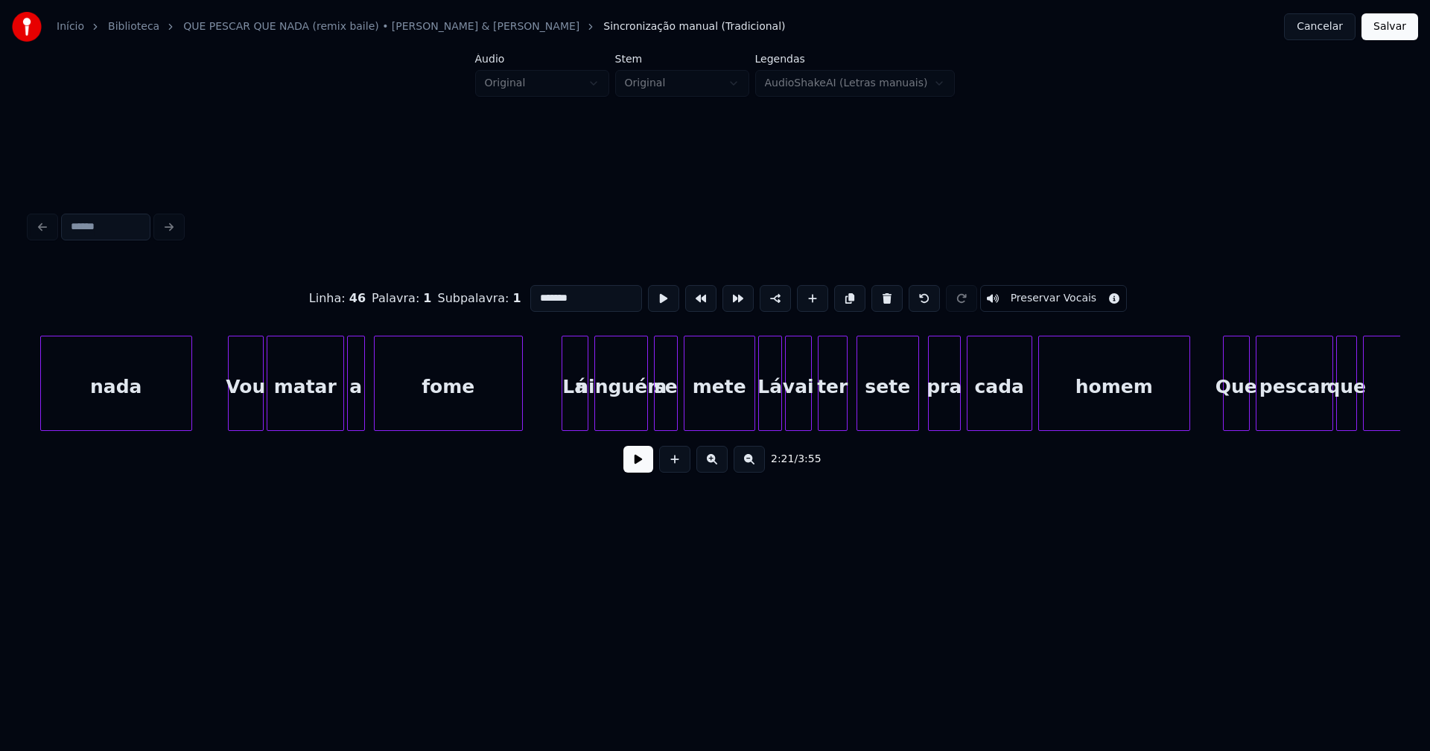
scroll to position [0, 21461]
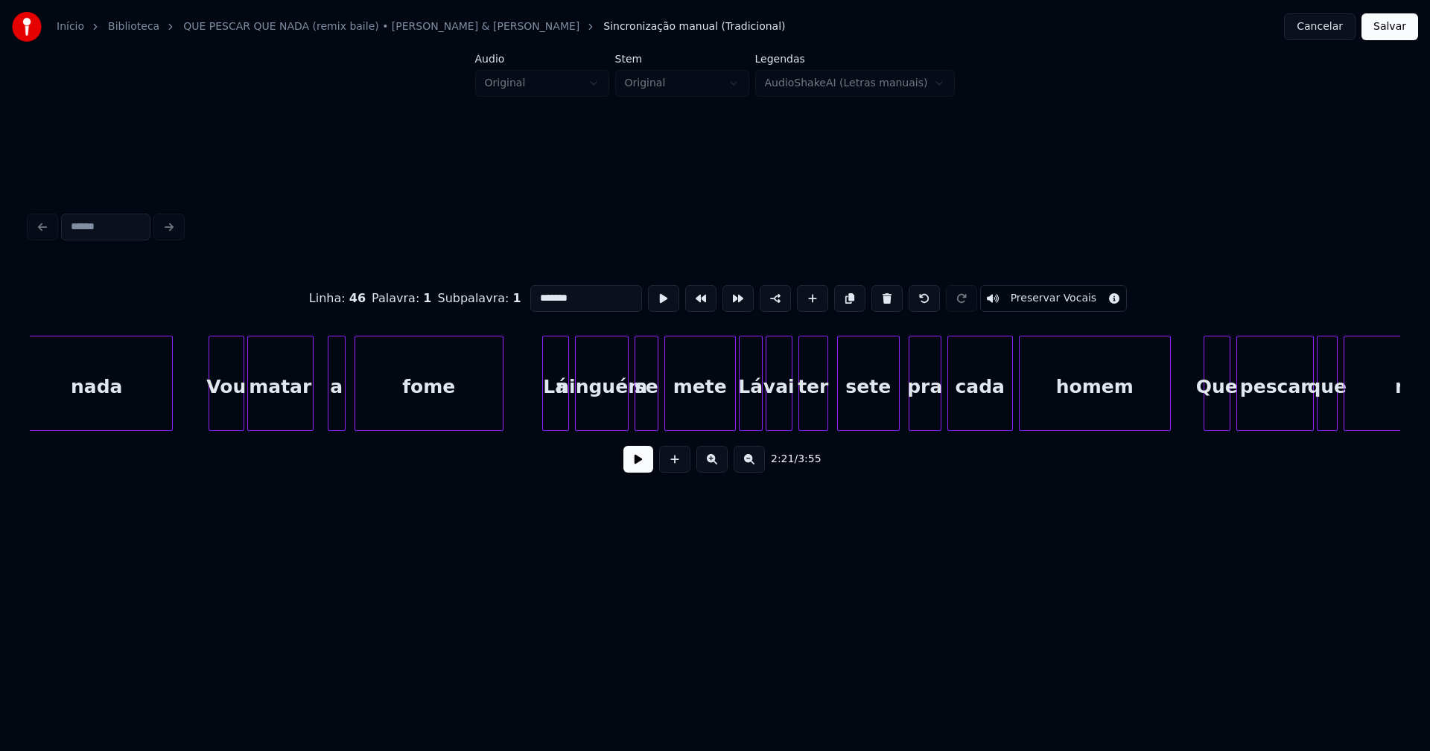
click at [310, 421] on div at bounding box center [310, 384] width 4 height 94
click at [322, 416] on div "a" at bounding box center [324, 387] width 16 height 101
click at [532, 415] on div at bounding box center [534, 384] width 4 height 94
click at [727, 414] on div at bounding box center [725, 384] width 4 height 94
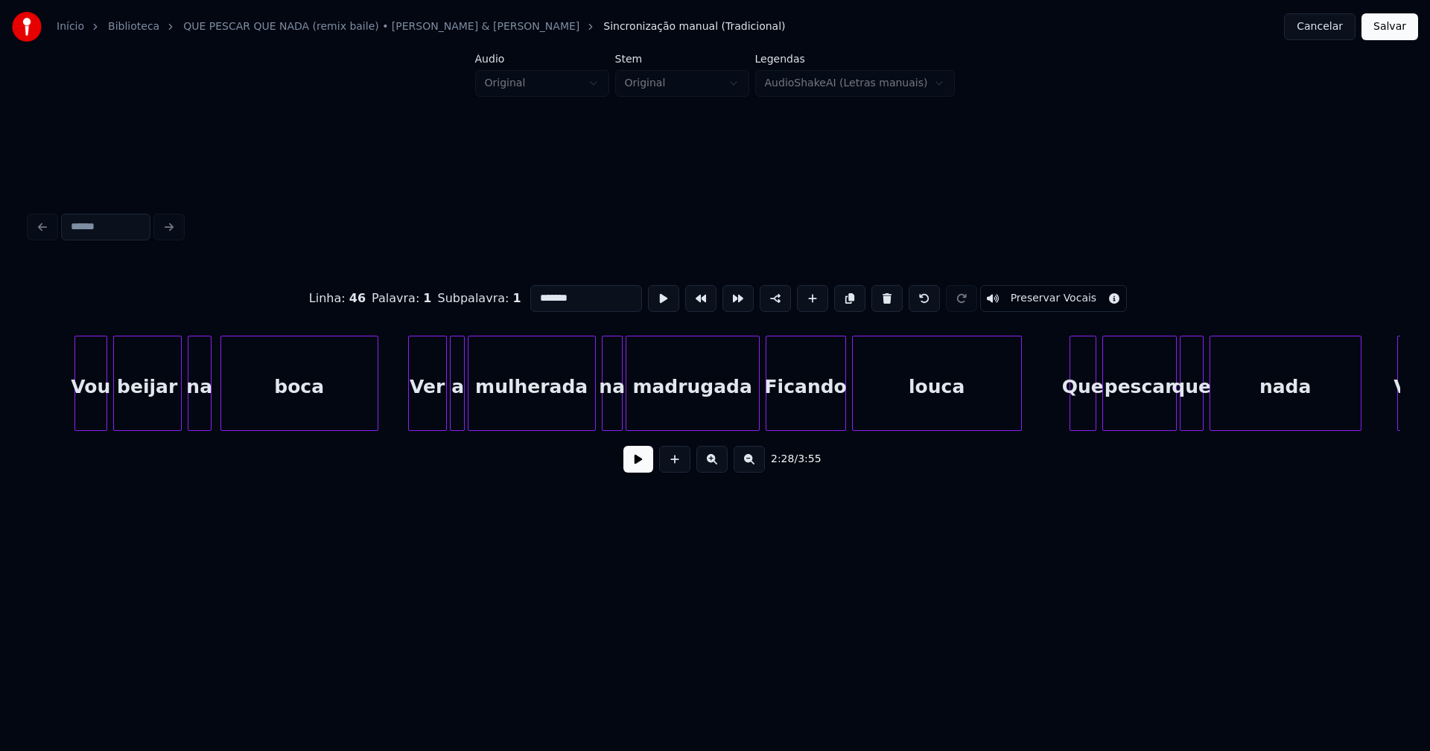
scroll to position [0, 22940]
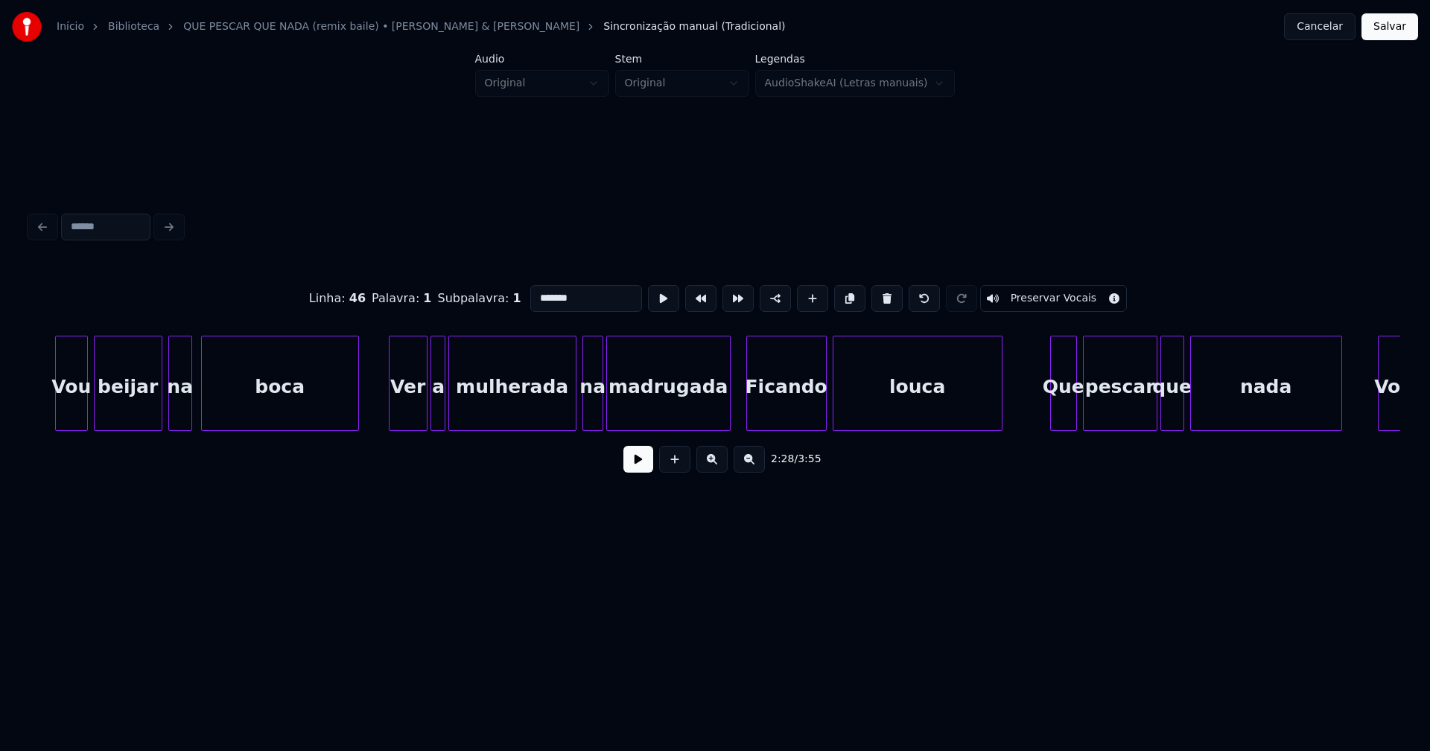
click at [728, 411] on div at bounding box center [727, 384] width 4 height 94
click at [773, 409] on div "Ficando" at bounding box center [786, 387] width 79 height 101
click at [532, 292] on input "*******" at bounding box center [586, 298] width 112 height 27
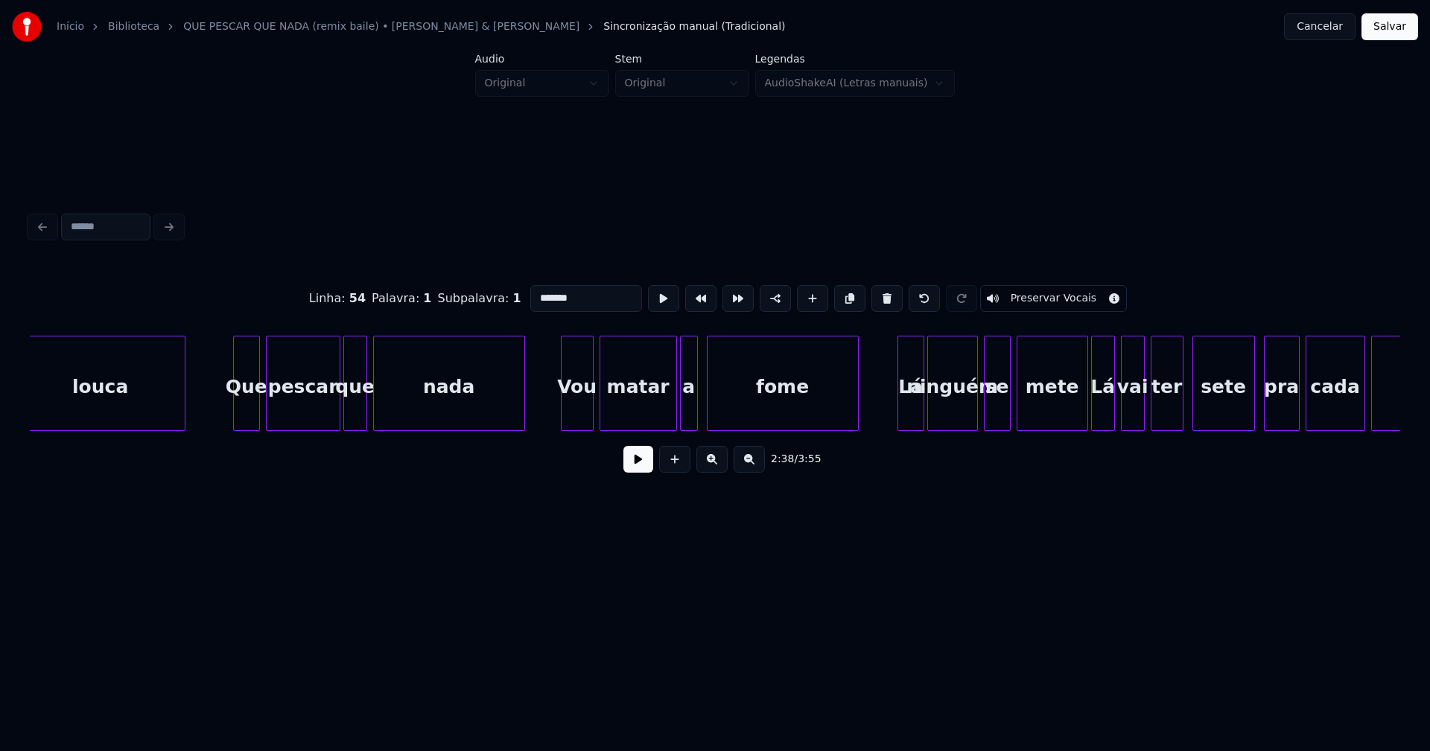
scroll to position [0, 23776]
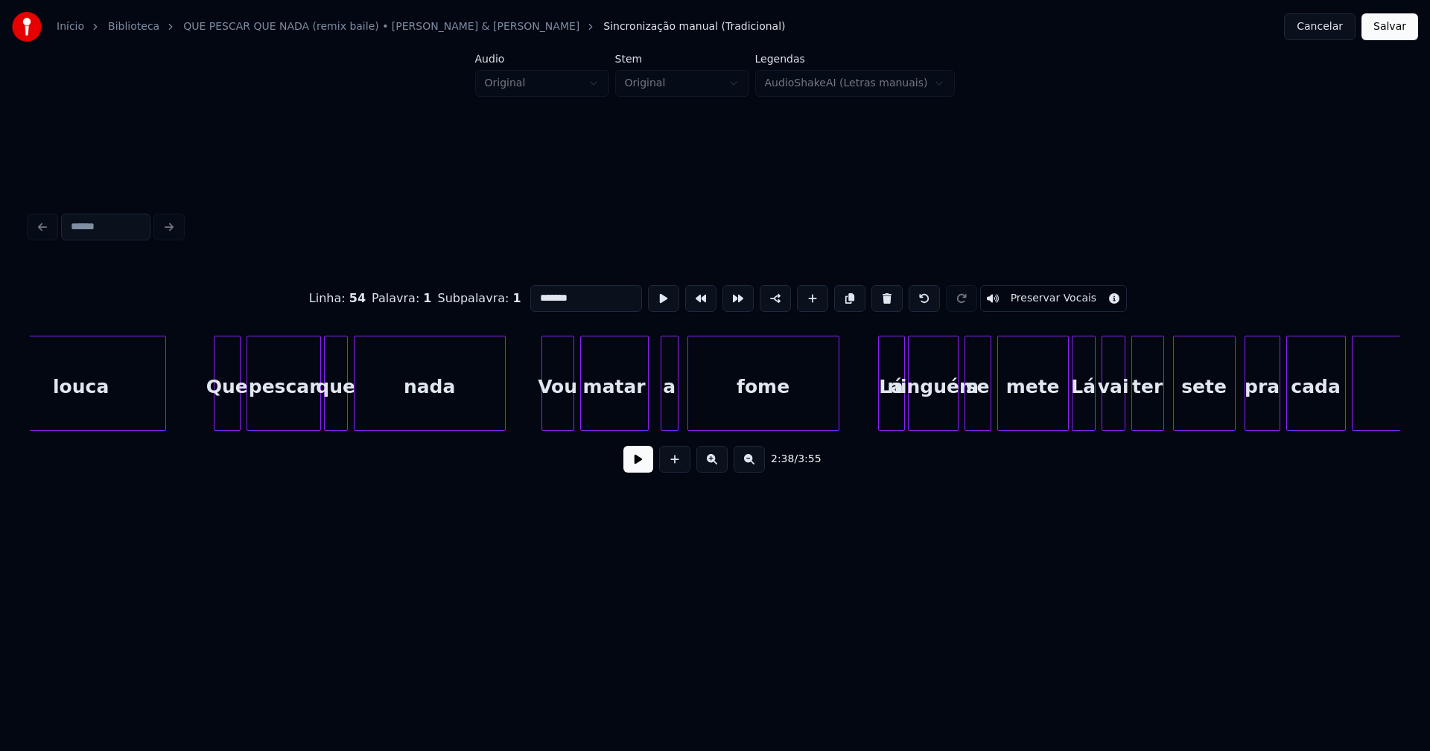
click at [644, 429] on div "louca Que pescar que nada Vou matar a fome Lá ninguém se mete Lá vai ter sete p…" at bounding box center [715, 383] width 1370 height 95
click at [657, 412] on div "a" at bounding box center [660, 387] width 16 height 101
click at [678, 407] on div at bounding box center [677, 384] width 4 height 94
click at [874, 417] on div at bounding box center [874, 384] width 4 height 94
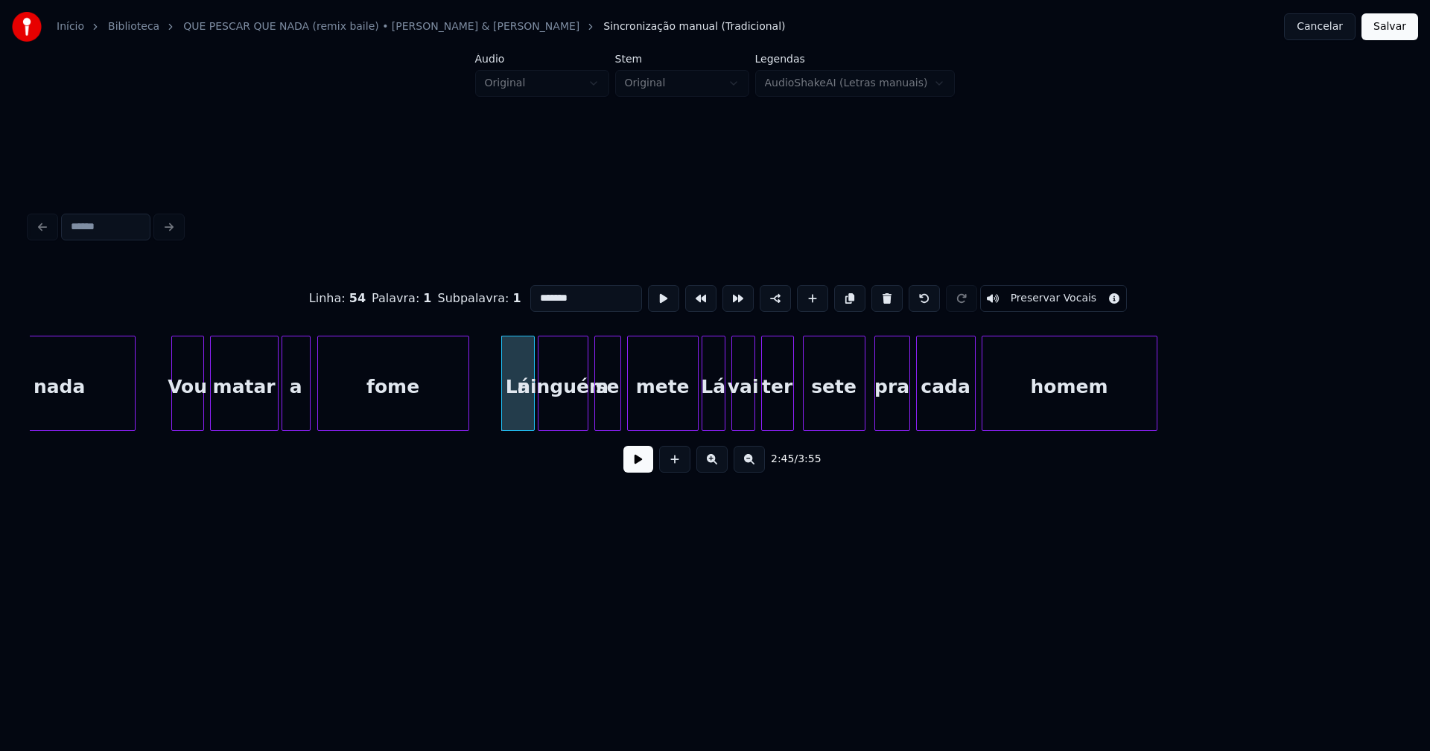
scroll to position [0, 24185]
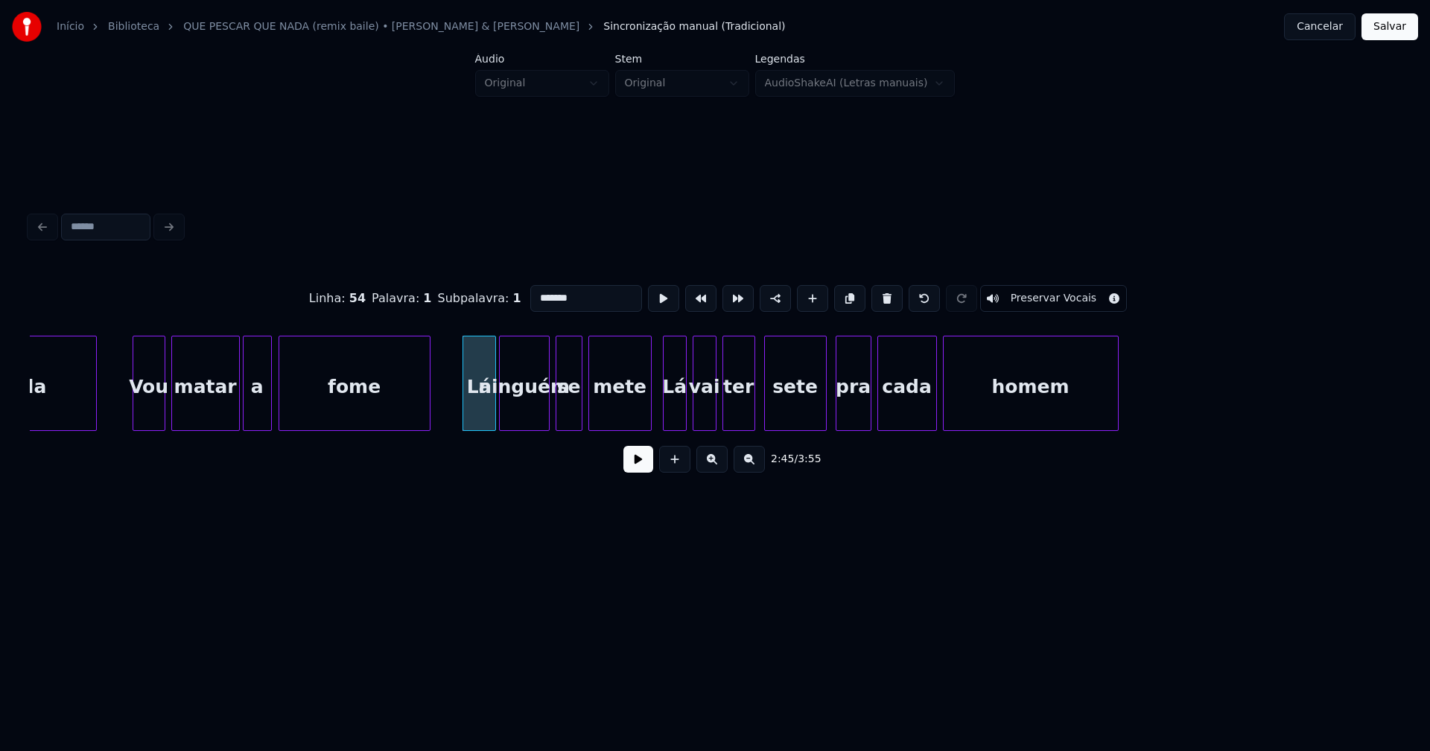
click at [650, 409] on div at bounding box center [648, 384] width 4 height 94
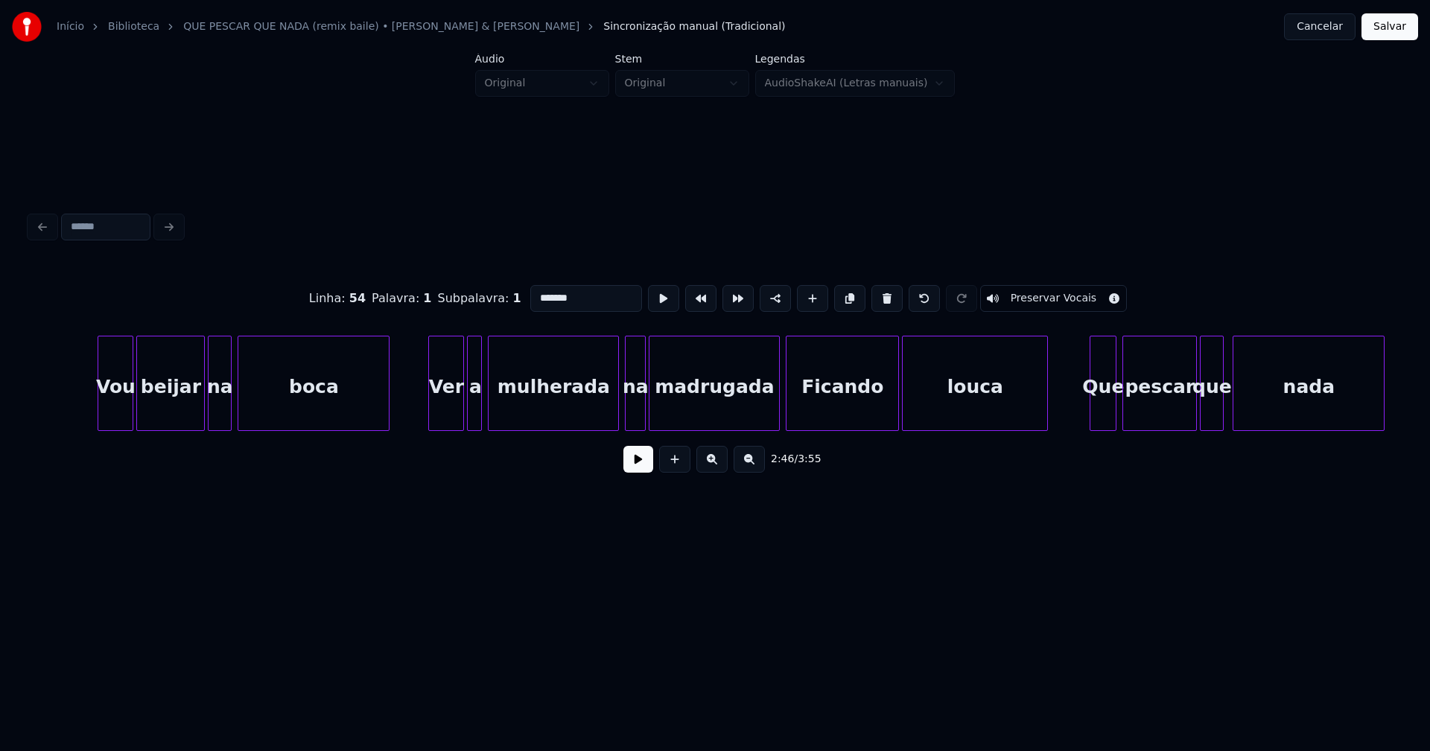
scroll to position [0, 28290]
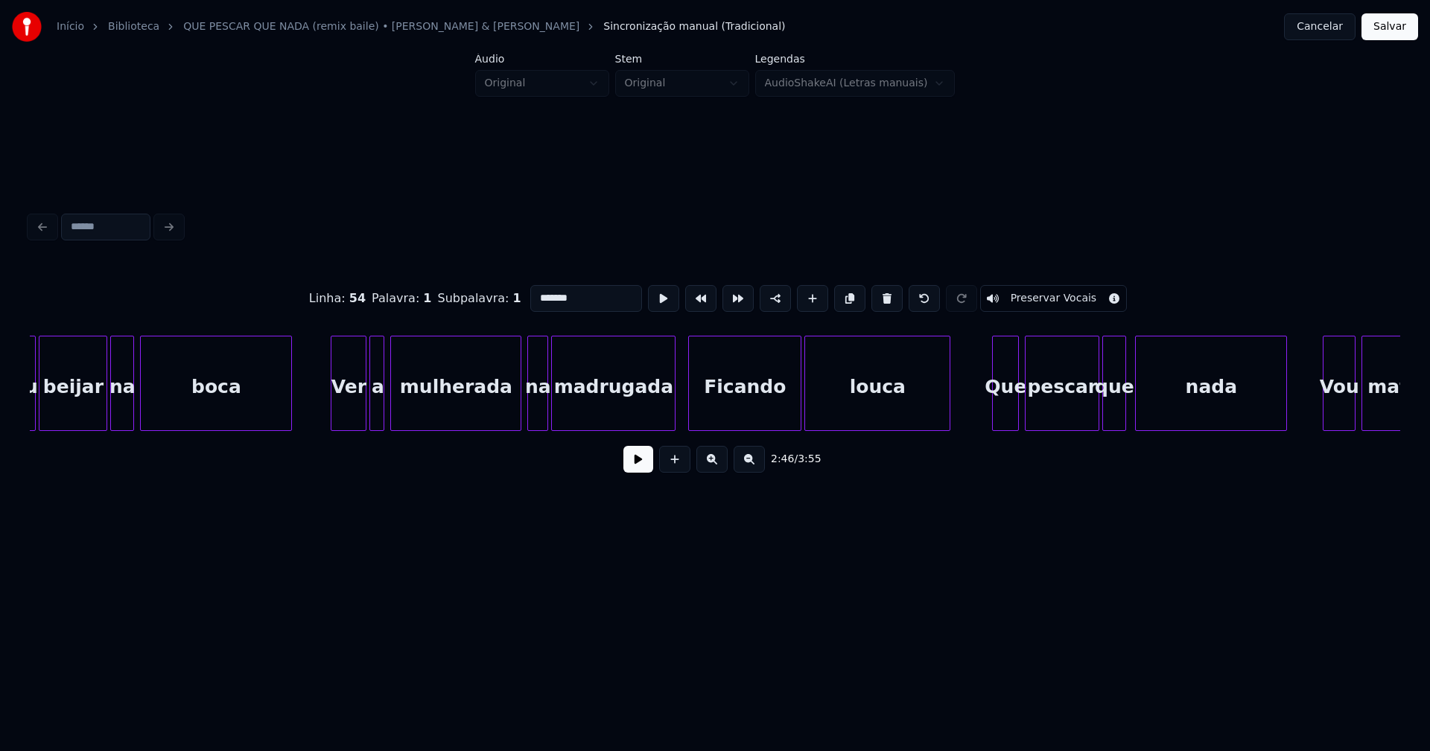
click at [673, 418] on div at bounding box center [672, 384] width 4 height 94
click at [716, 414] on div "Ficando" at bounding box center [745, 387] width 112 height 101
click at [533, 289] on input "*******" at bounding box center [586, 298] width 112 height 27
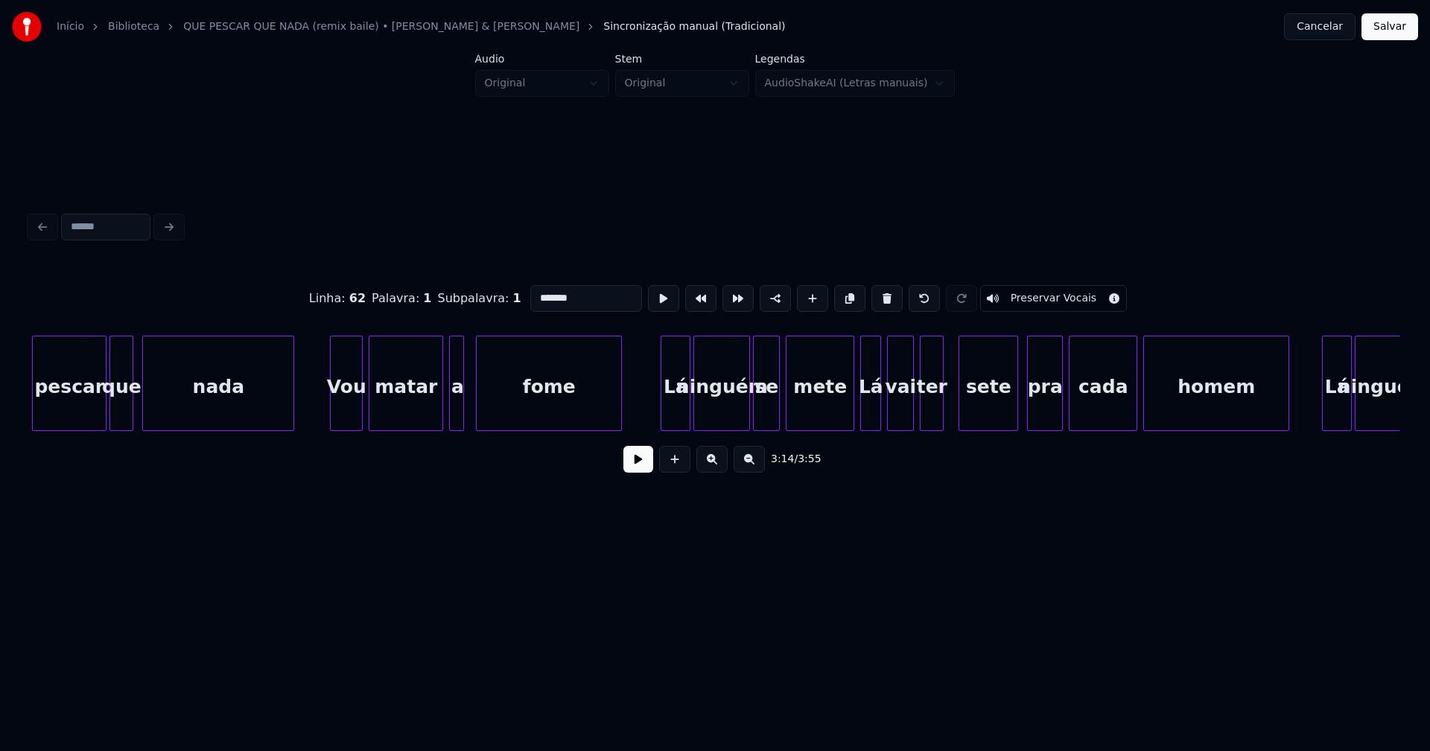
scroll to position [0, 29341]
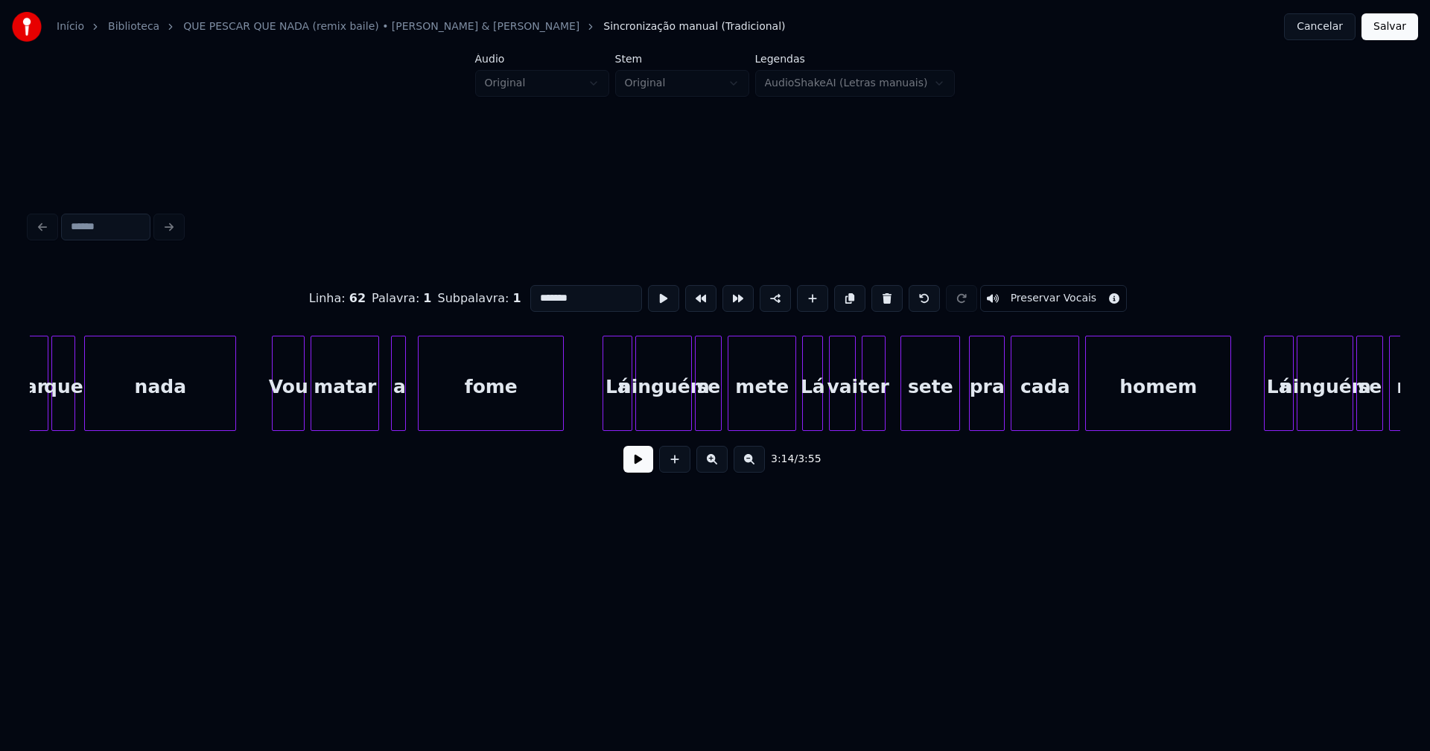
click at [378, 412] on div at bounding box center [376, 384] width 4 height 94
click at [387, 413] on div at bounding box center [386, 384] width 4 height 94
click at [600, 413] on div at bounding box center [600, 384] width 4 height 94
click at [789, 413] on div at bounding box center [787, 384] width 4 height 94
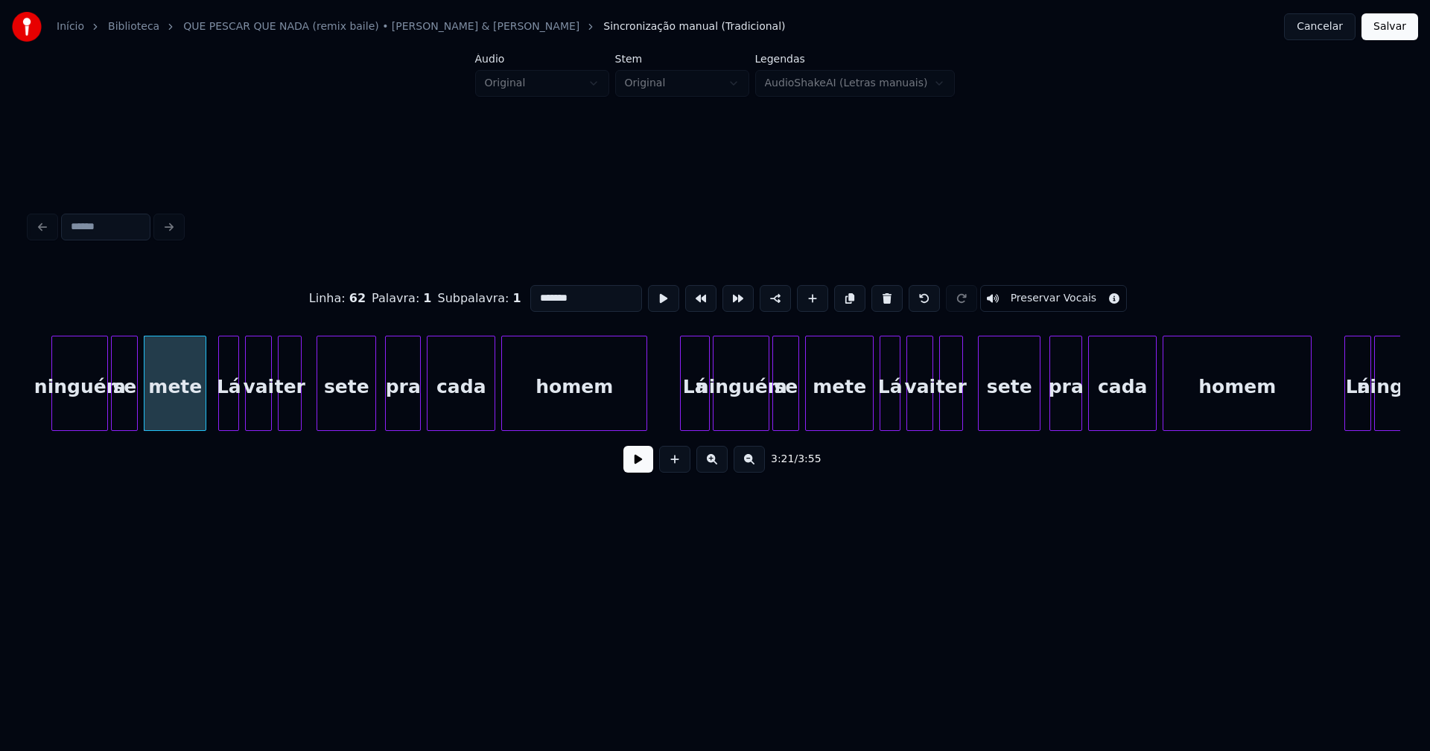
scroll to position [0, 30178]
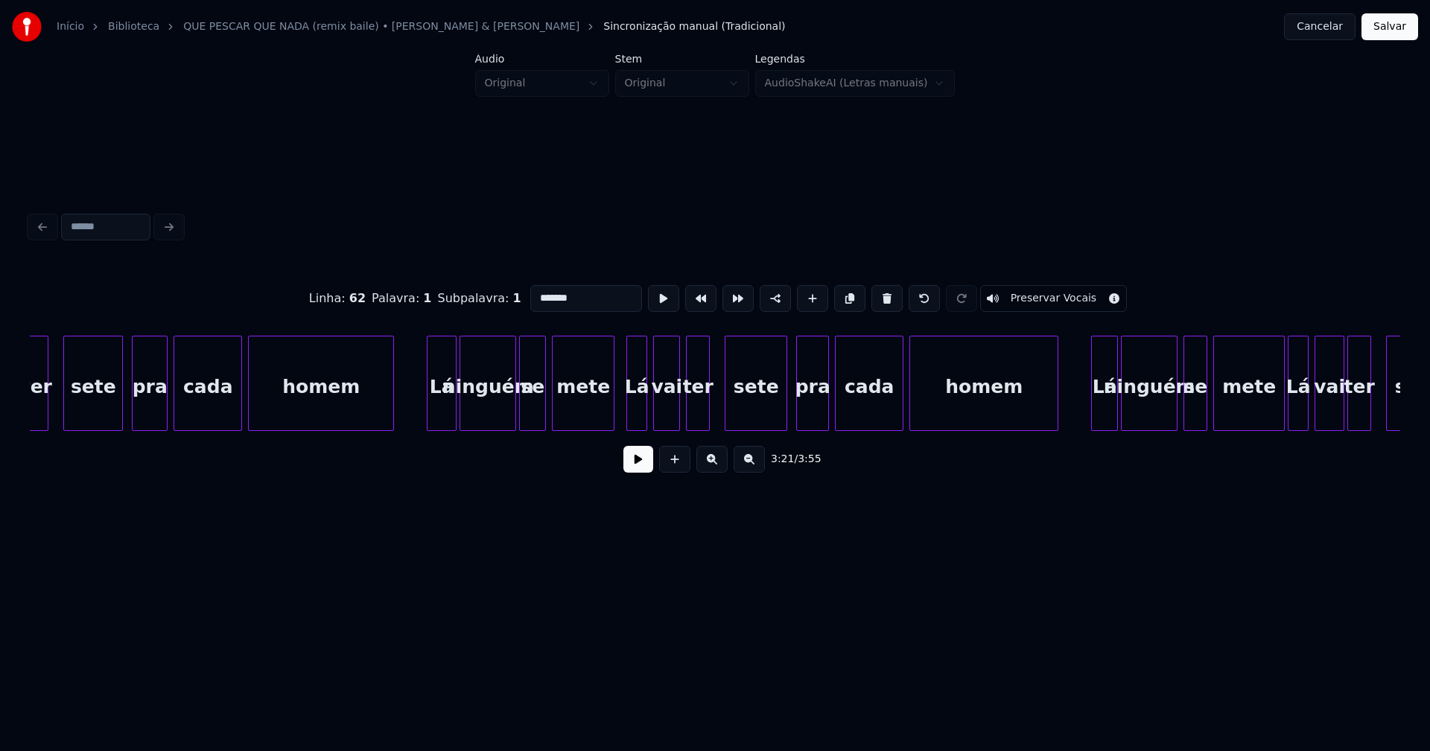
click at [613, 410] on div at bounding box center [611, 384] width 4 height 94
click at [714, 407] on div at bounding box center [715, 384] width 4 height 94
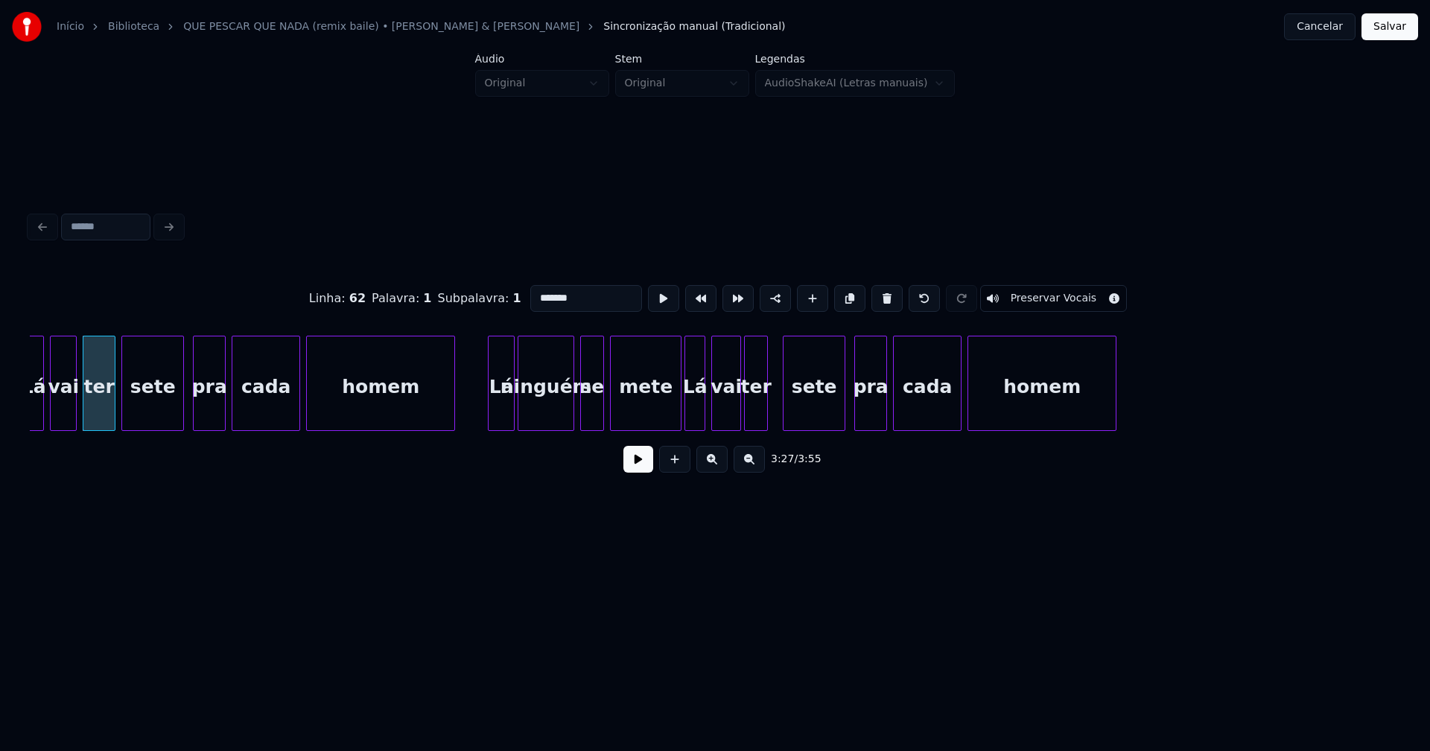
scroll to position [0, 30839]
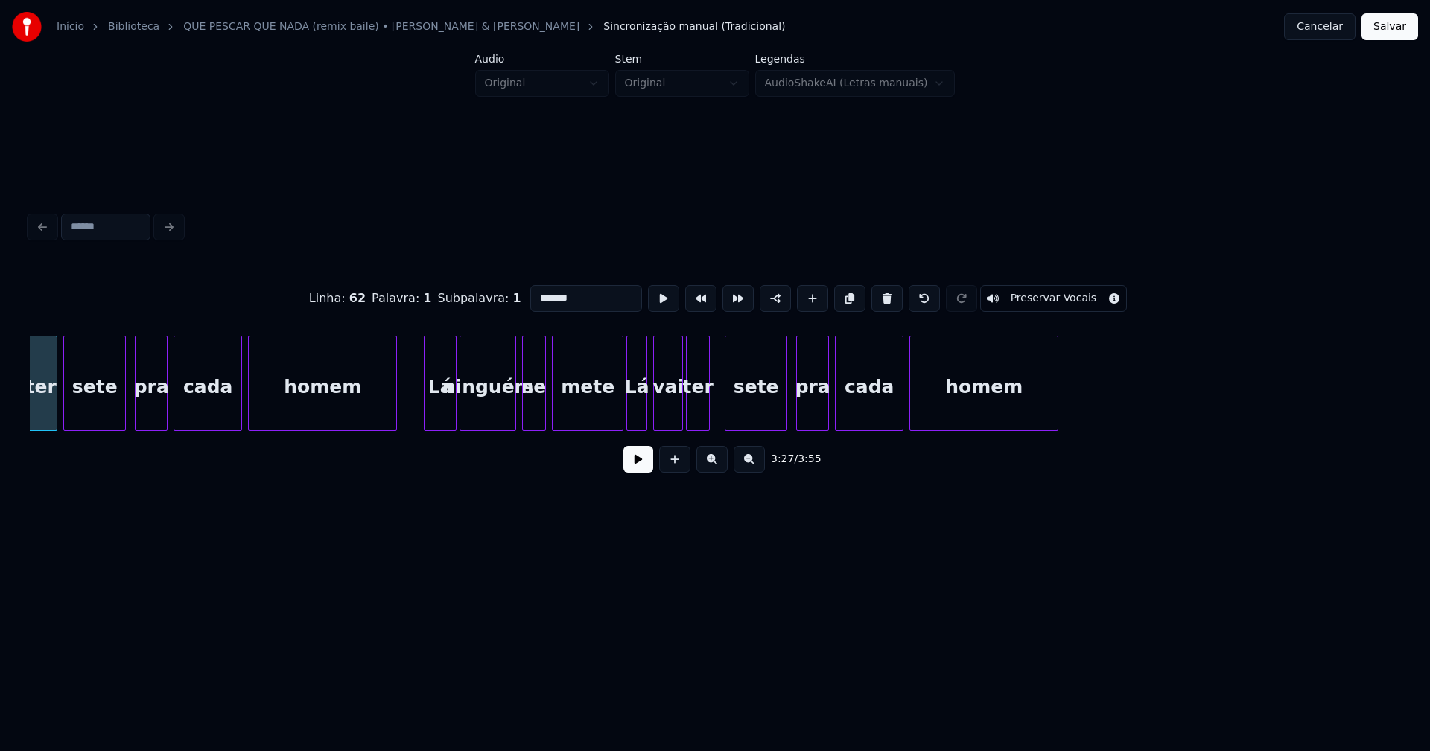
click at [427, 409] on div at bounding box center [426, 384] width 4 height 94
click at [614, 421] on div at bounding box center [612, 384] width 4 height 94
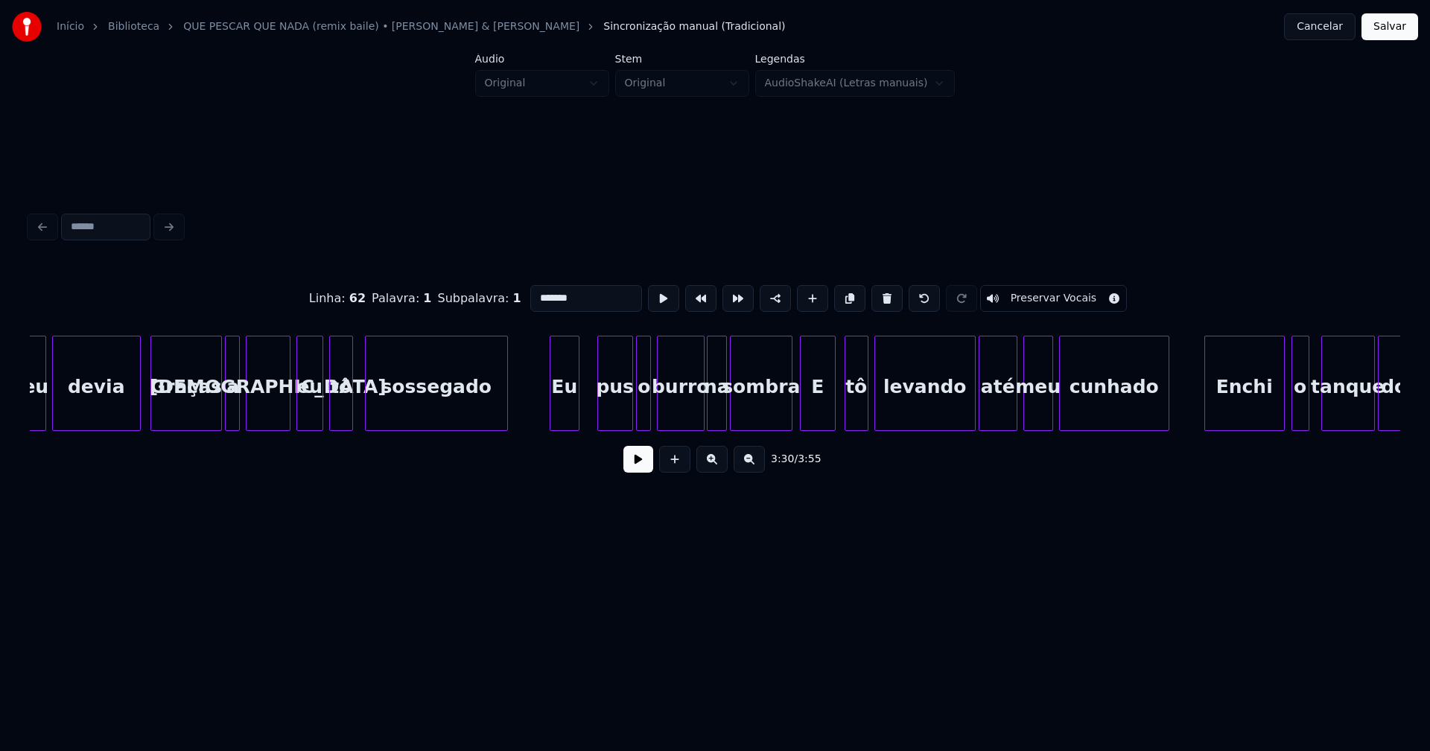
scroll to position [0, 3833]
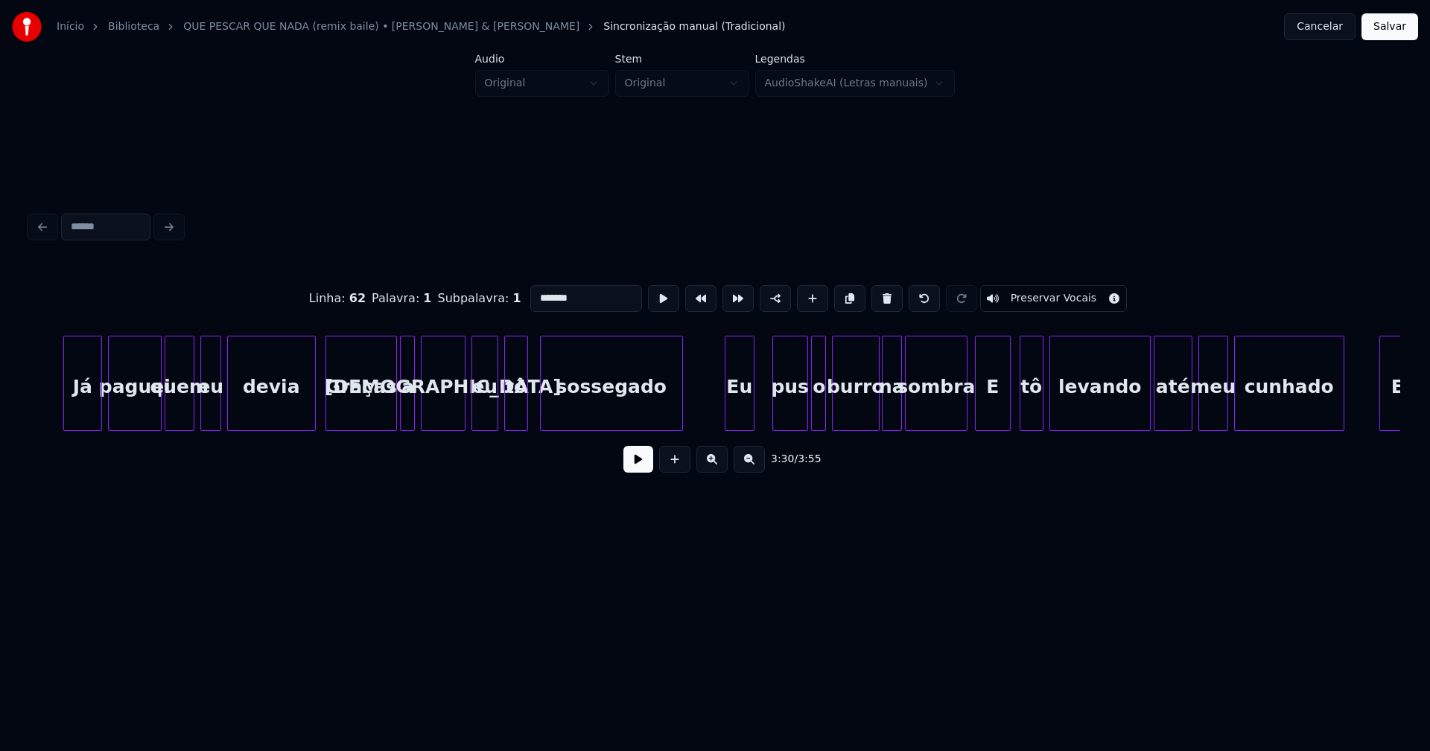
click at [346, 413] on div "Graças" at bounding box center [361, 387] width 70 height 101
click at [529, 290] on input "******" at bounding box center [582, 298] width 112 height 27
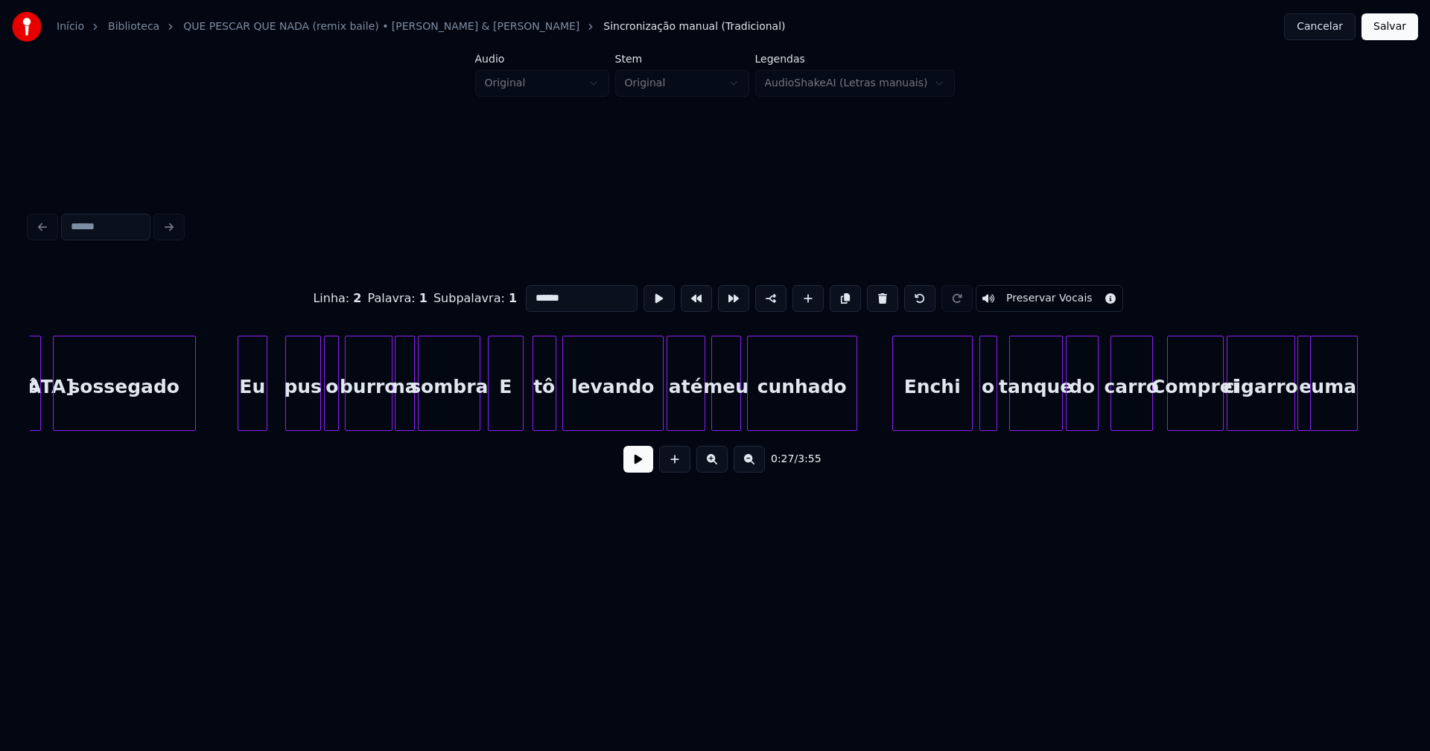
scroll to position [0, 4358]
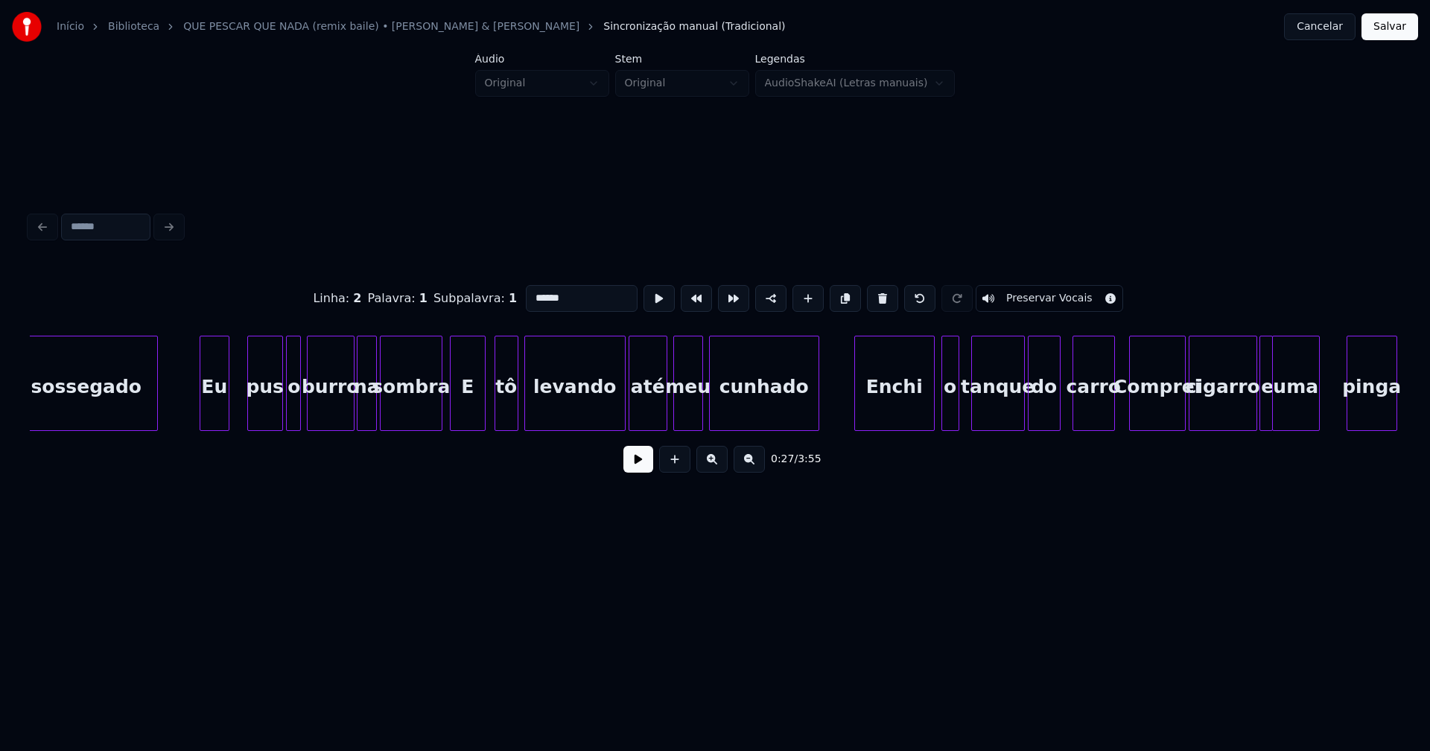
click at [472, 407] on div "E" at bounding box center [468, 387] width 34 height 101
drag, startPoint x: 524, startPoint y: 290, endPoint x: 512, endPoint y: 290, distance: 11.2
click at [526, 290] on input "*" at bounding box center [582, 298] width 112 height 27
click at [438, 407] on div at bounding box center [436, 384] width 4 height 94
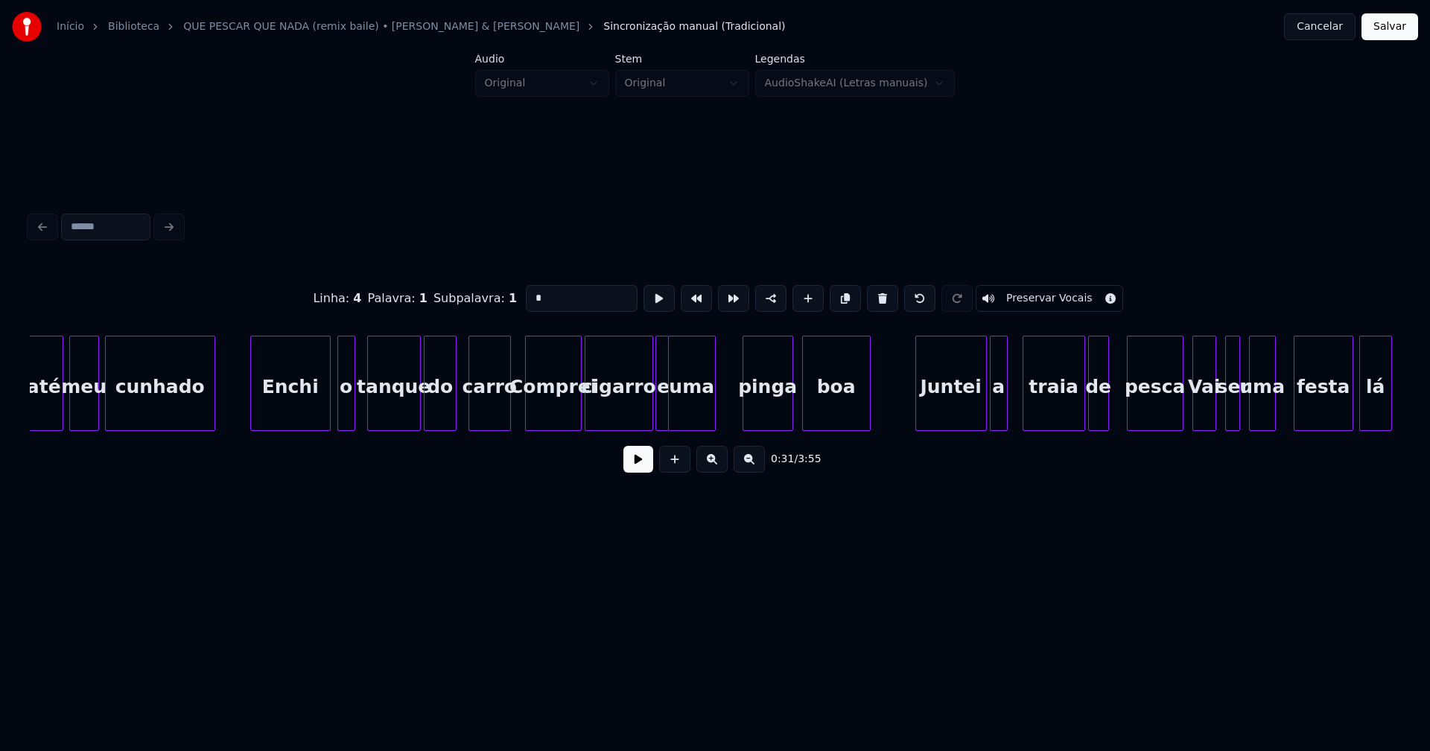
scroll to position [0, 5001]
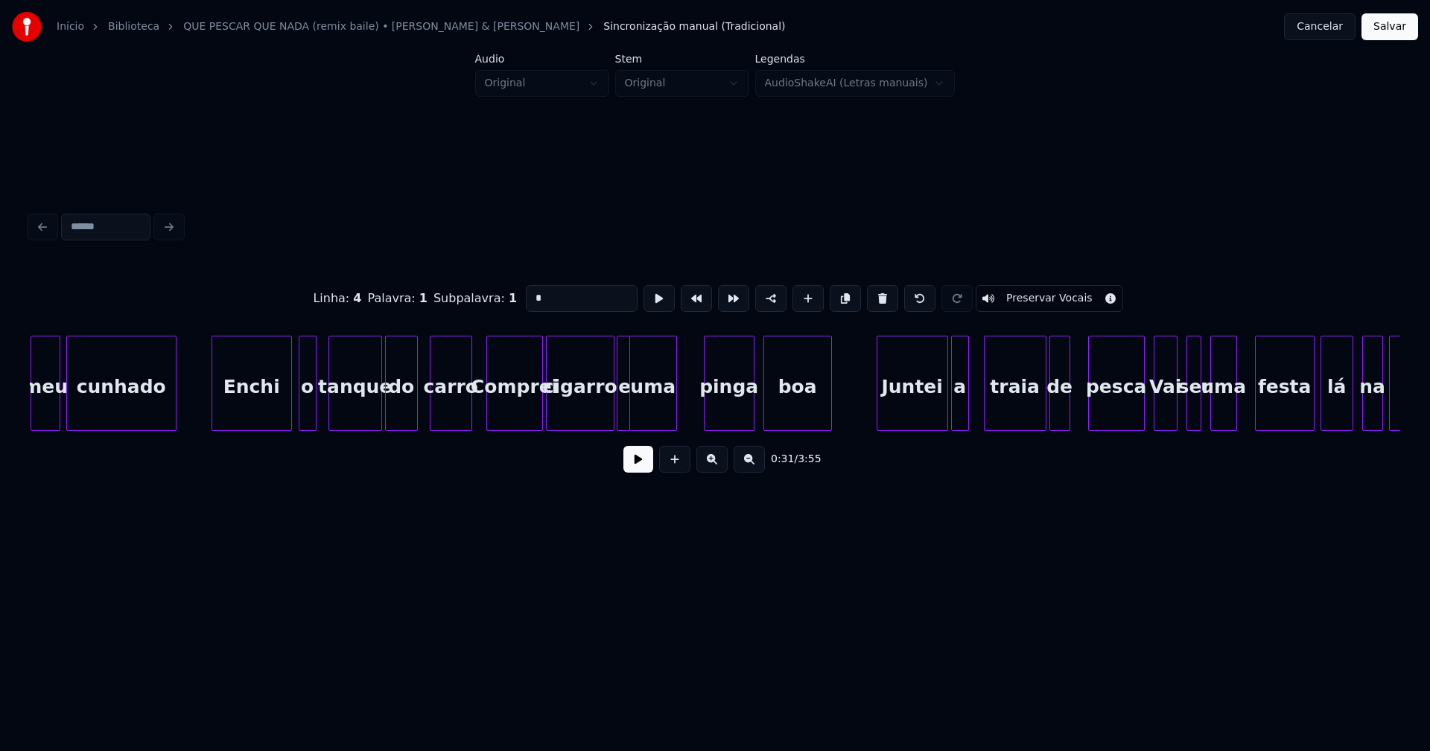
click at [521, 408] on div "Comprei" at bounding box center [514, 387] width 55 height 101
click at [532, 294] on input "*******" at bounding box center [582, 298] width 112 height 27
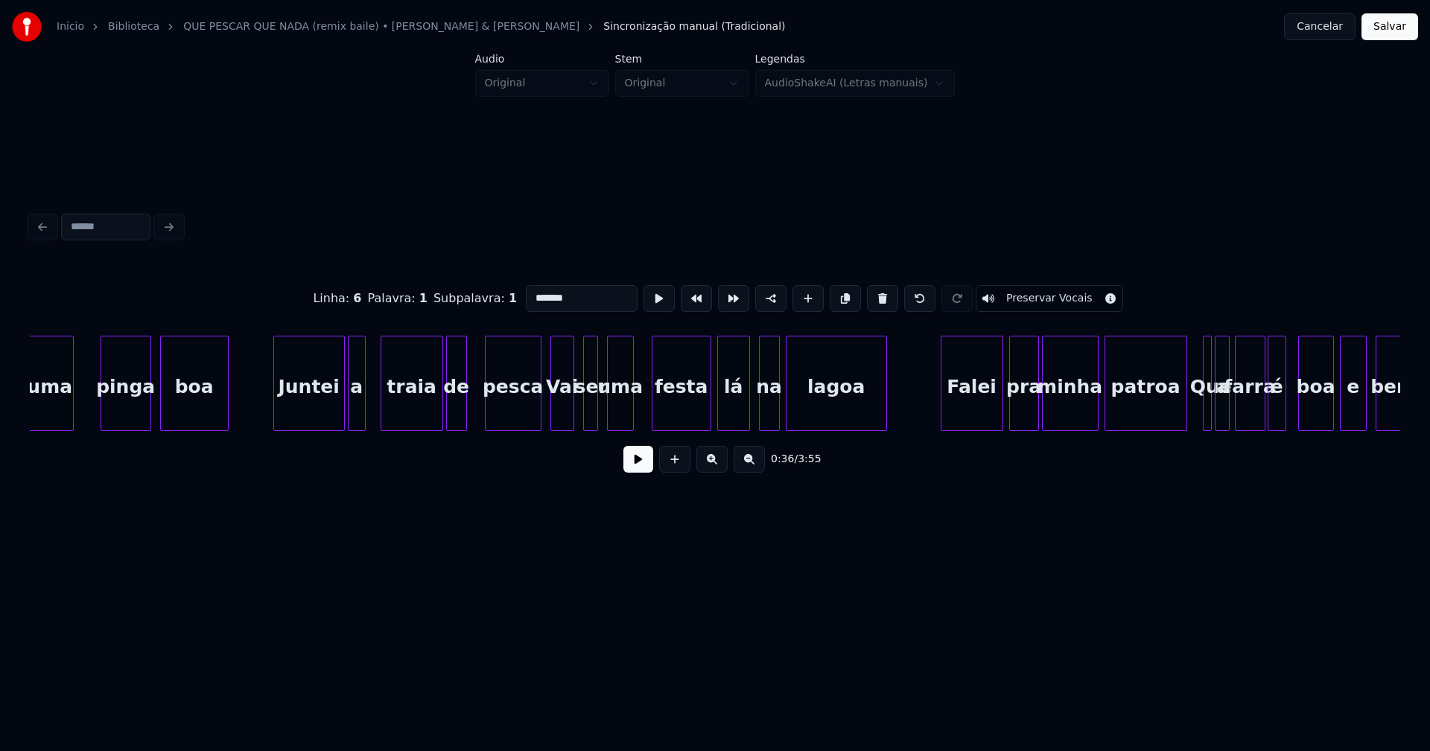
scroll to position [0, 5681]
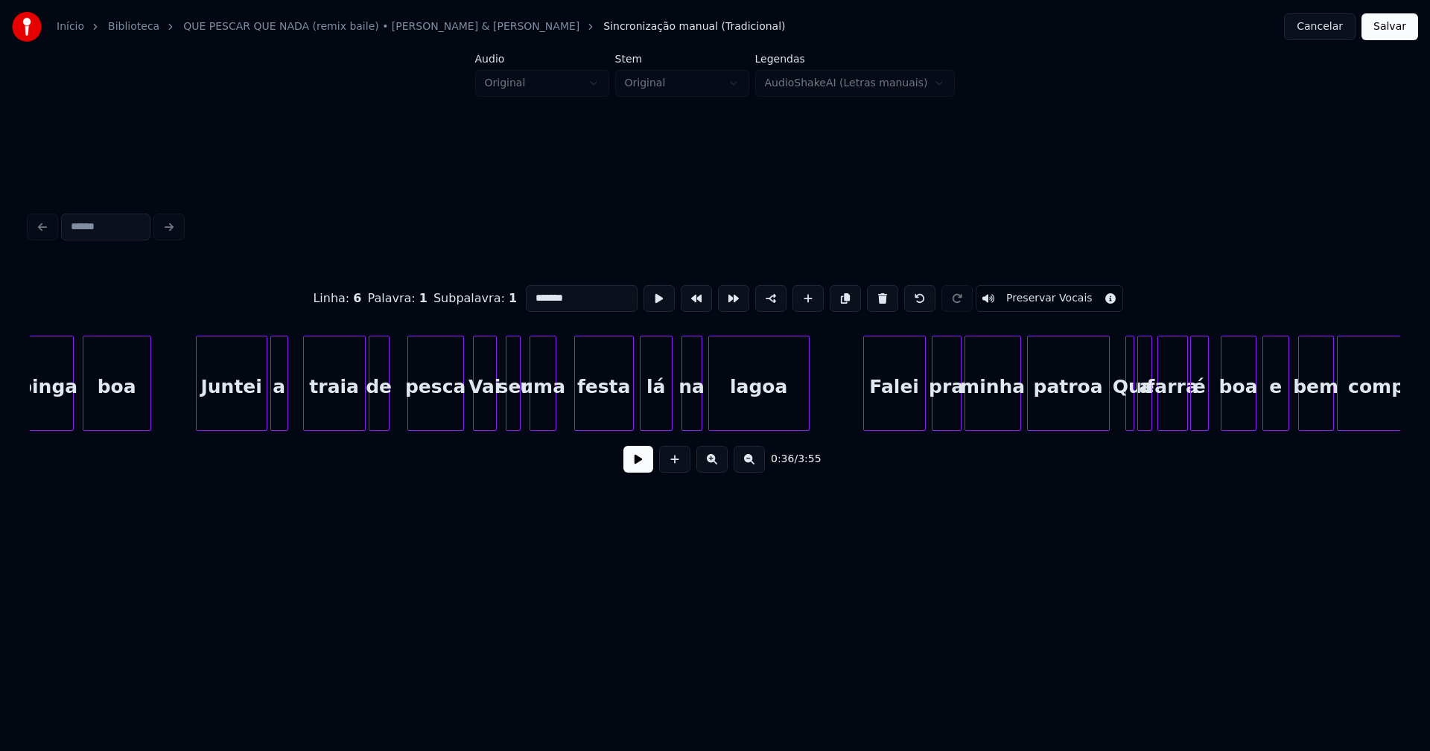
click at [482, 407] on div "Vai" at bounding box center [485, 387] width 22 height 101
click at [532, 292] on input "***" at bounding box center [582, 298] width 112 height 27
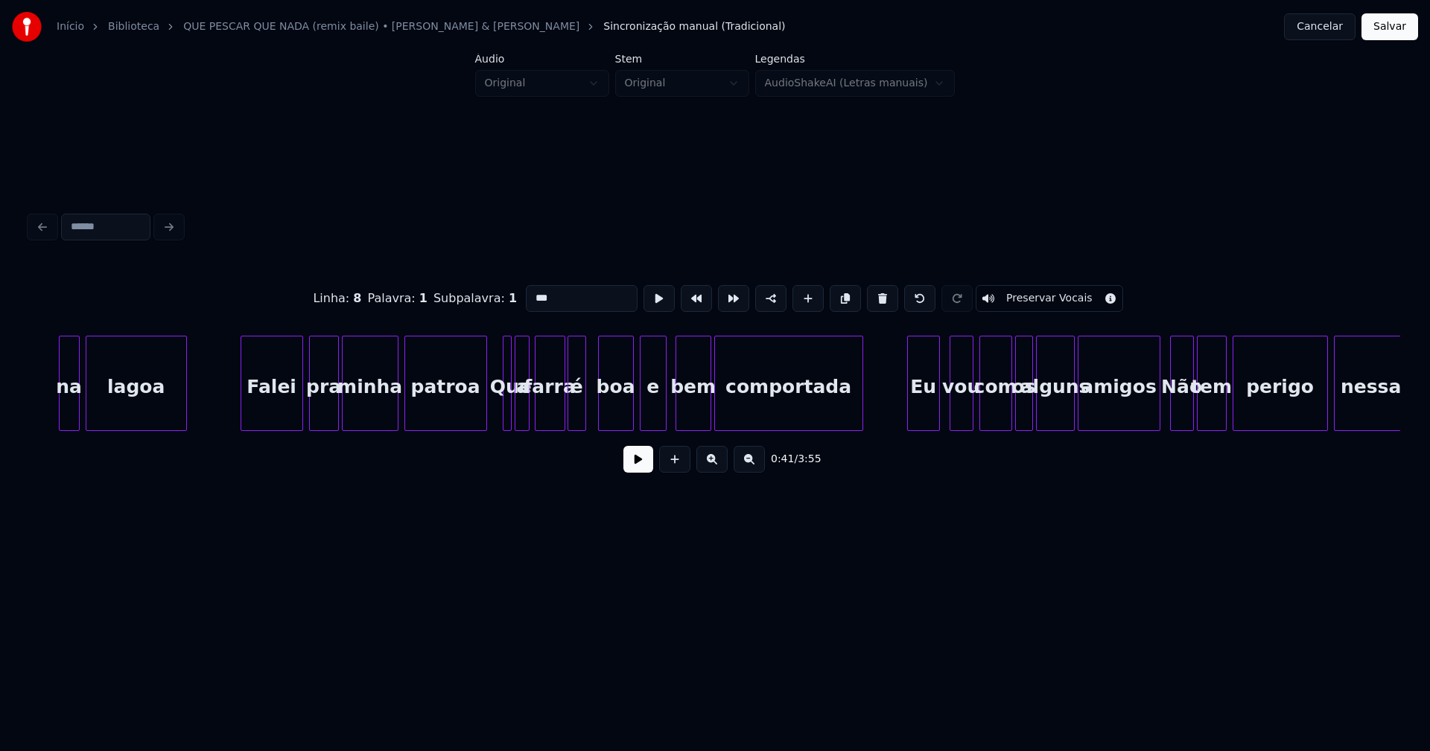
scroll to position [0, 6343]
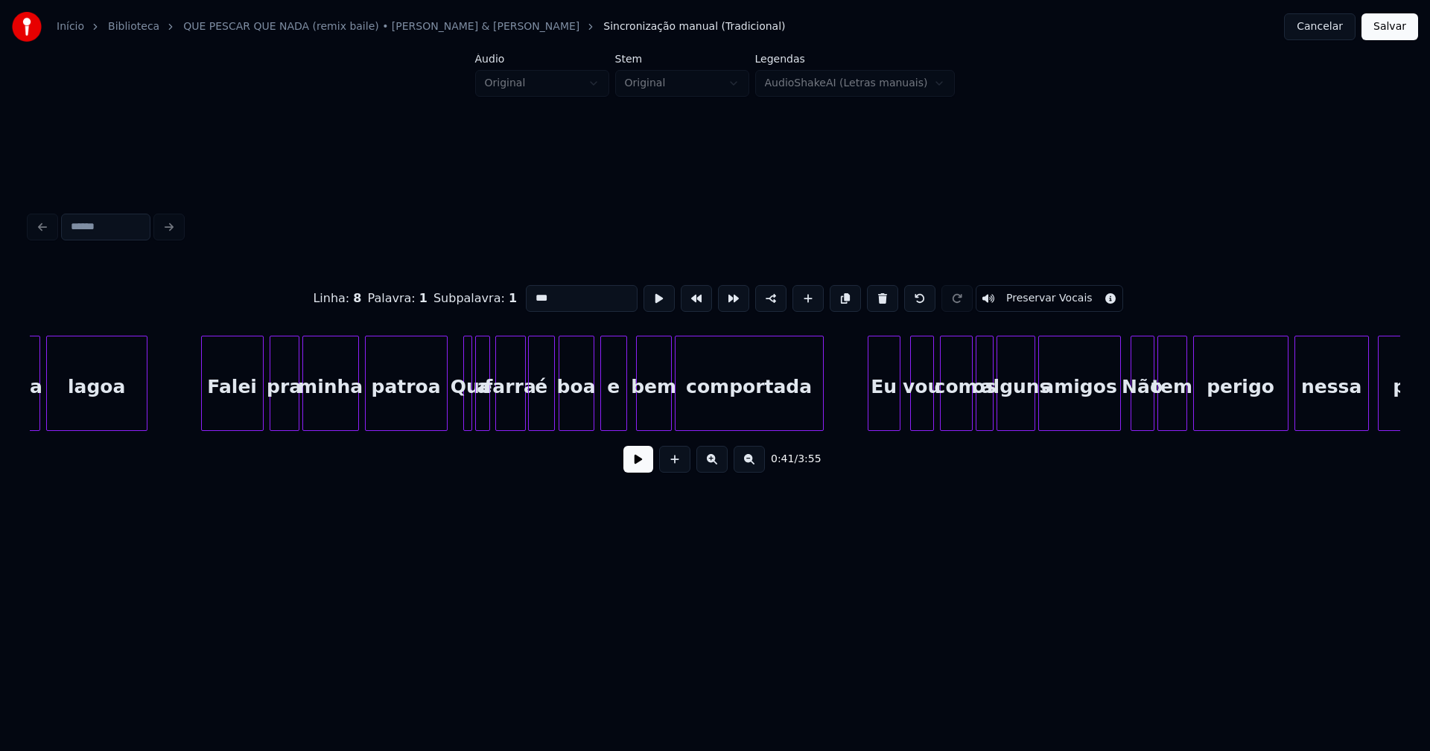
click at [551, 410] on div at bounding box center [552, 384] width 4 height 94
click at [464, 407] on div at bounding box center [466, 384] width 4 height 94
click at [535, 292] on input "***" at bounding box center [586, 298] width 112 height 27
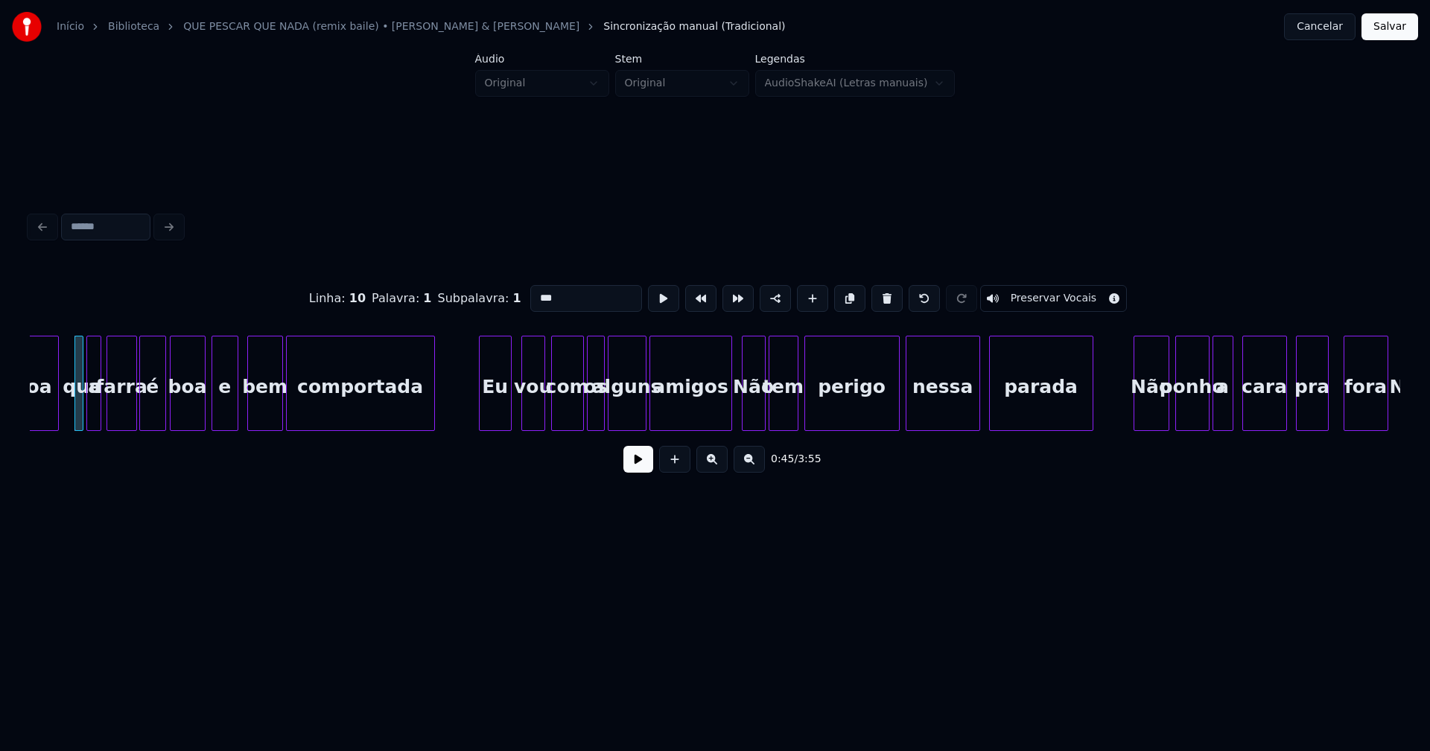
scroll to position [0, 6849]
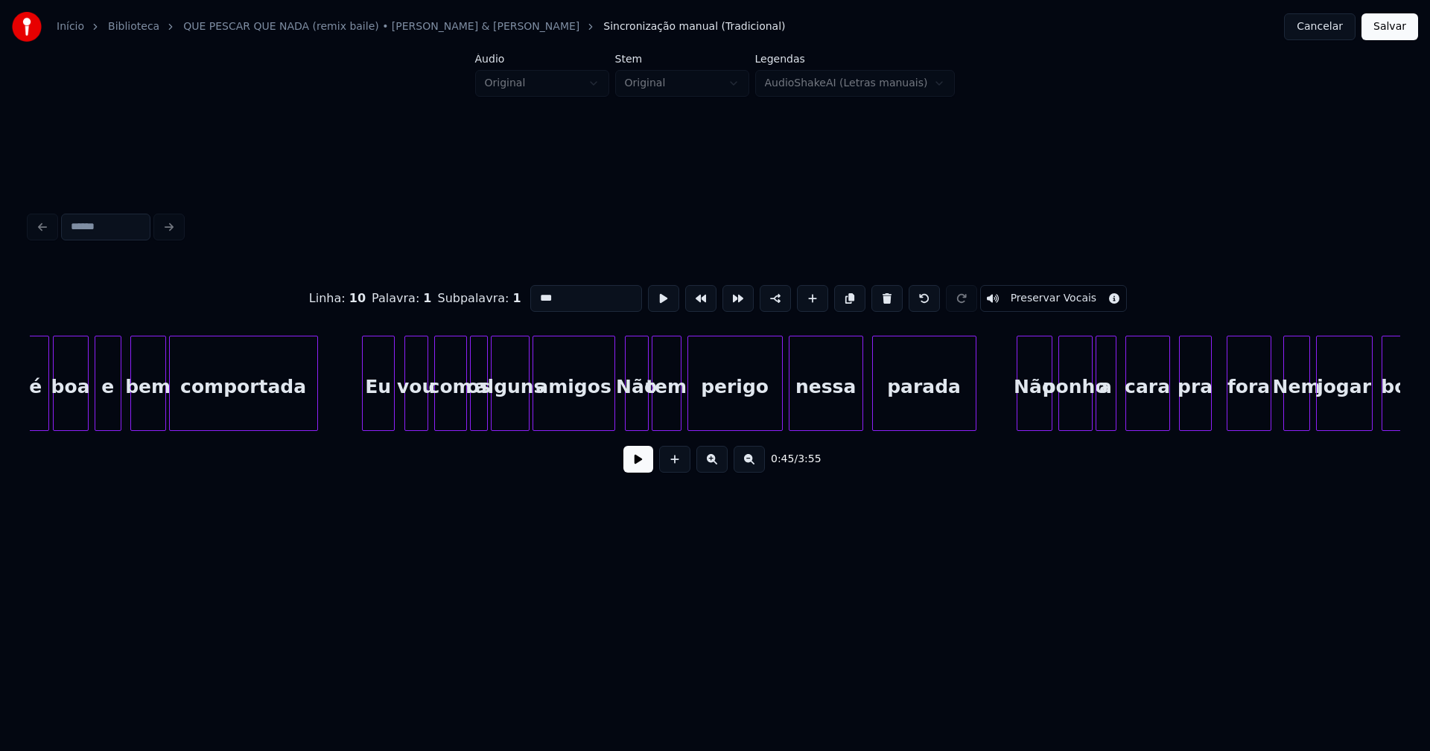
click at [642, 414] on div "Não" at bounding box center [637, 387] width 22 height 101
click at [535, 290] on input "***" at bounding box center [586, 298] width 112 height 27
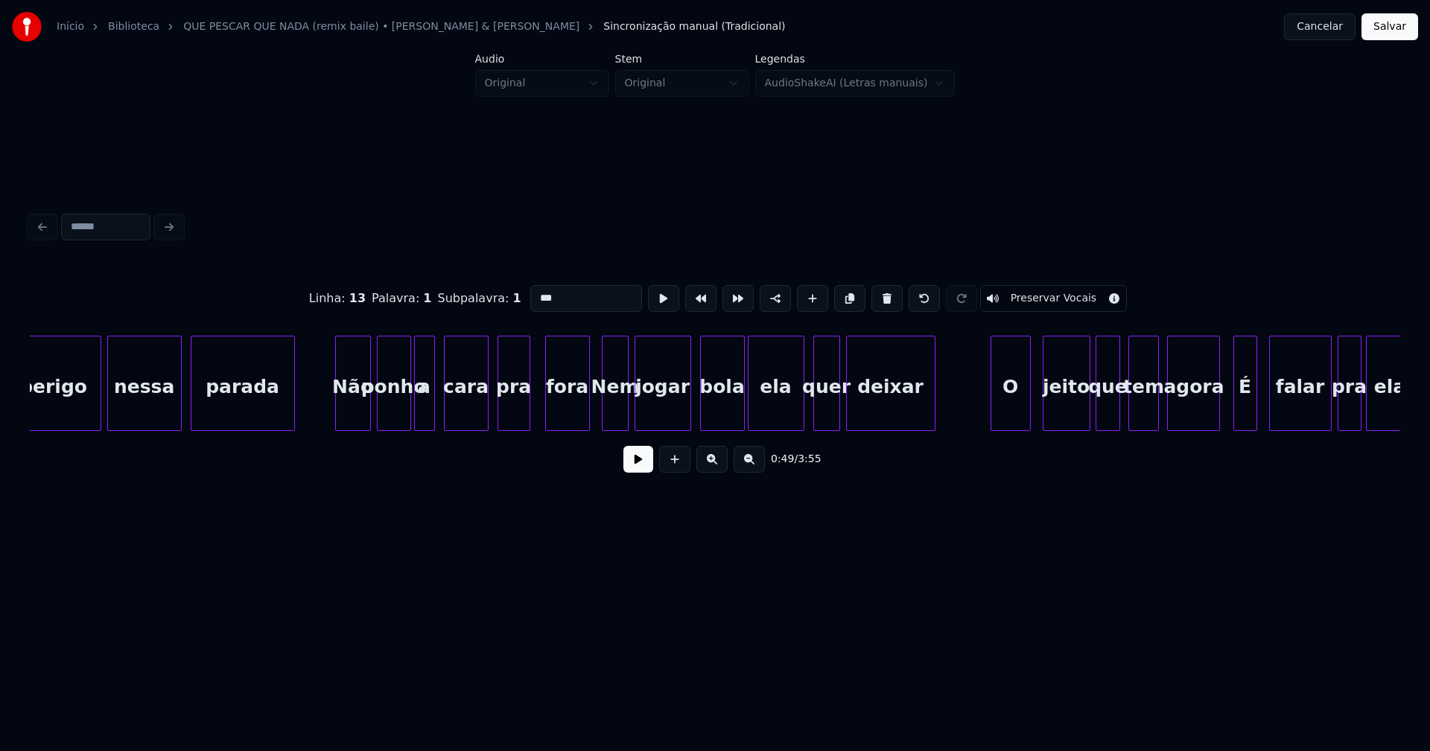
scroll to position [0, 7569]
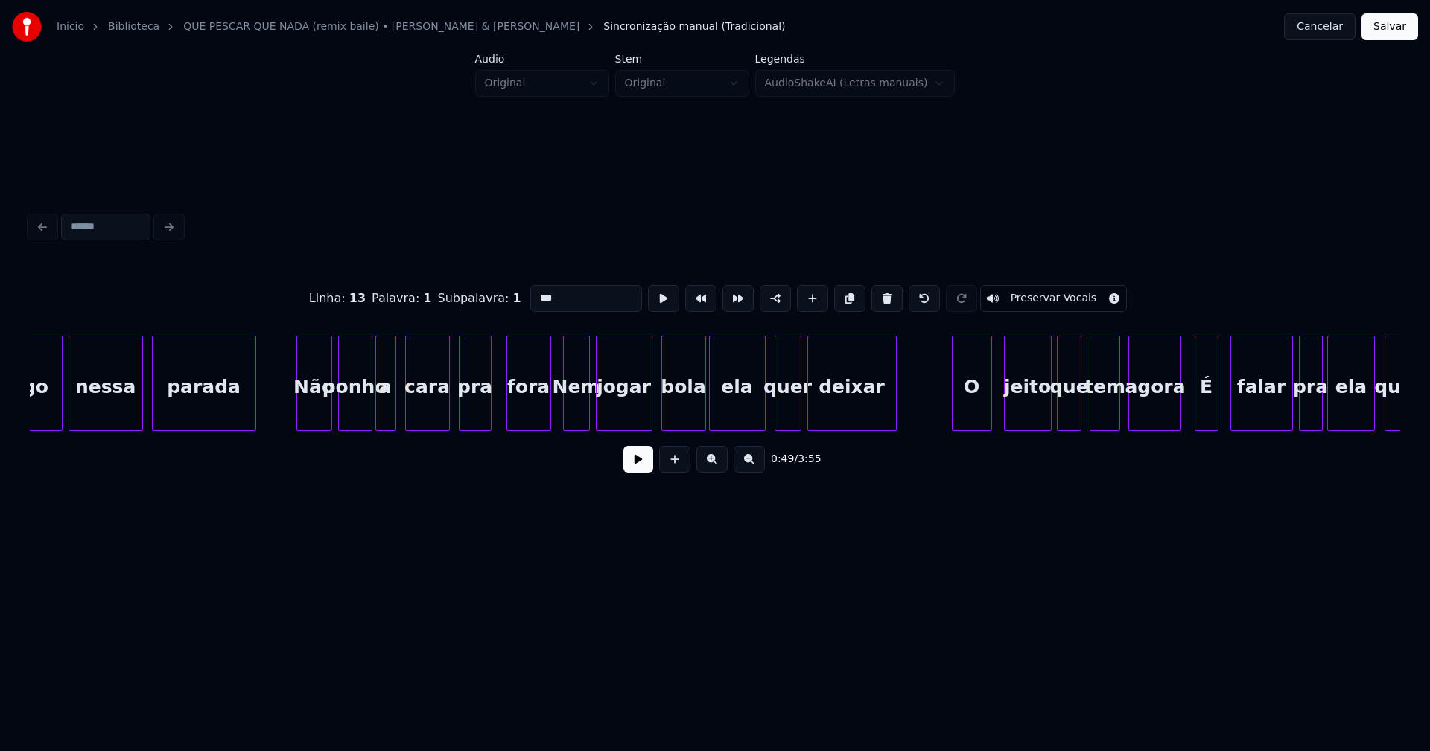
click at [576, 413] on div "Nem" at bounding box center [576, 387] width 25 height 101
click at [536, 290] on input "***" at bounding box center [586, 298] width 112 height 27
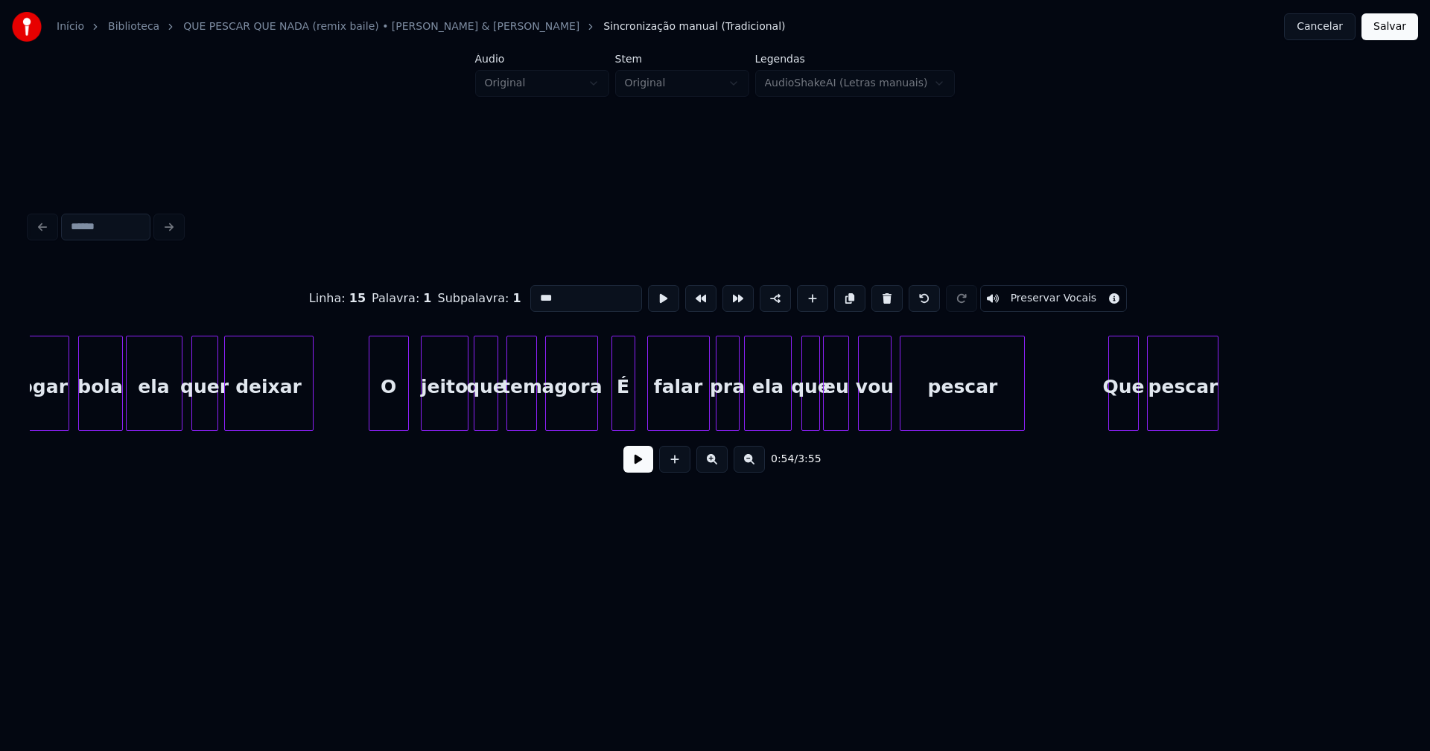
scroll to position [0, 8211]
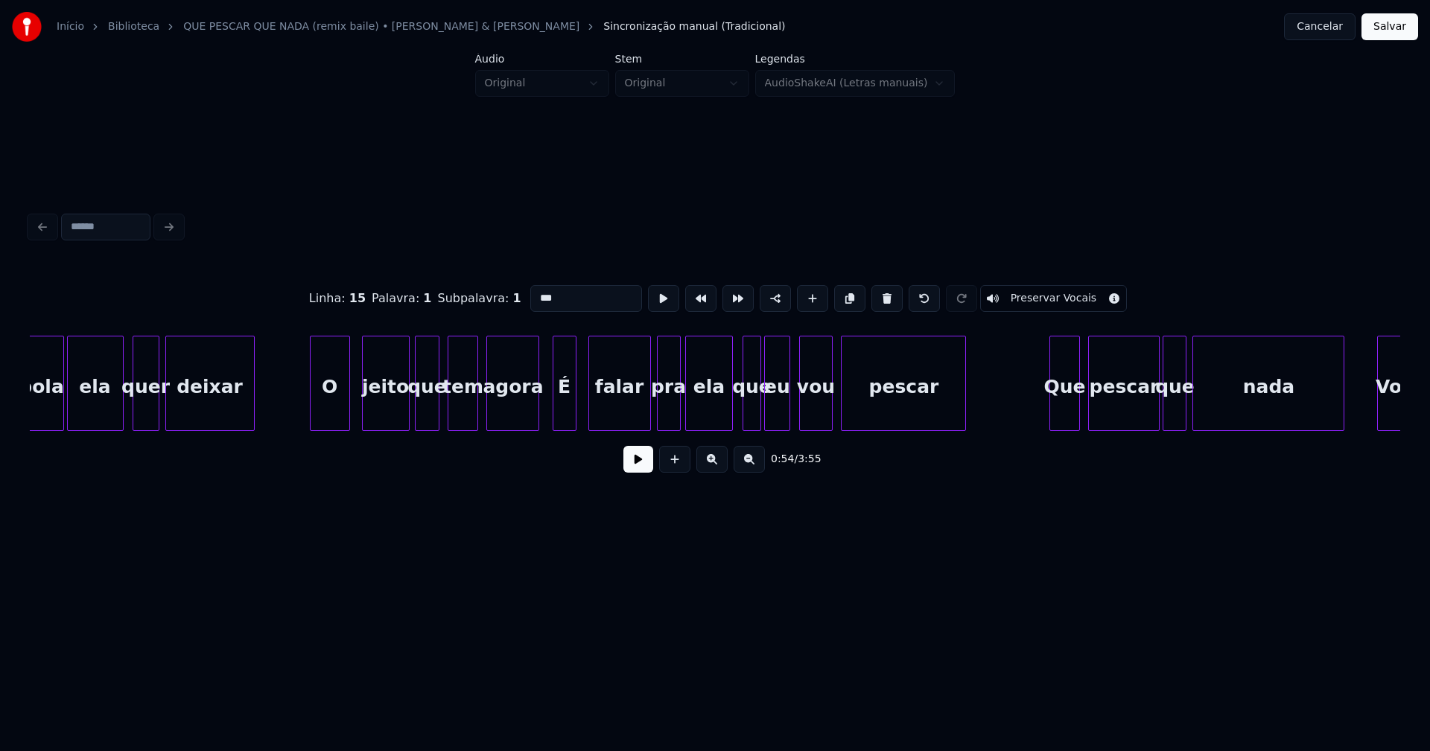
click at [566, 413] on div "É" at bounding box center [564, 387] width 22 height 101
type input "*"
drag, startPoint x: 541, startPoint y: 290, endPoint x: 516, endPoint y: 294, distance: 25.6
click at [516, 294] on div "Linha : 17 Palavra : 1 Subpalavra : 1 * Preservar Vocais" at bounding box center [715, 298] width 1370 height 74
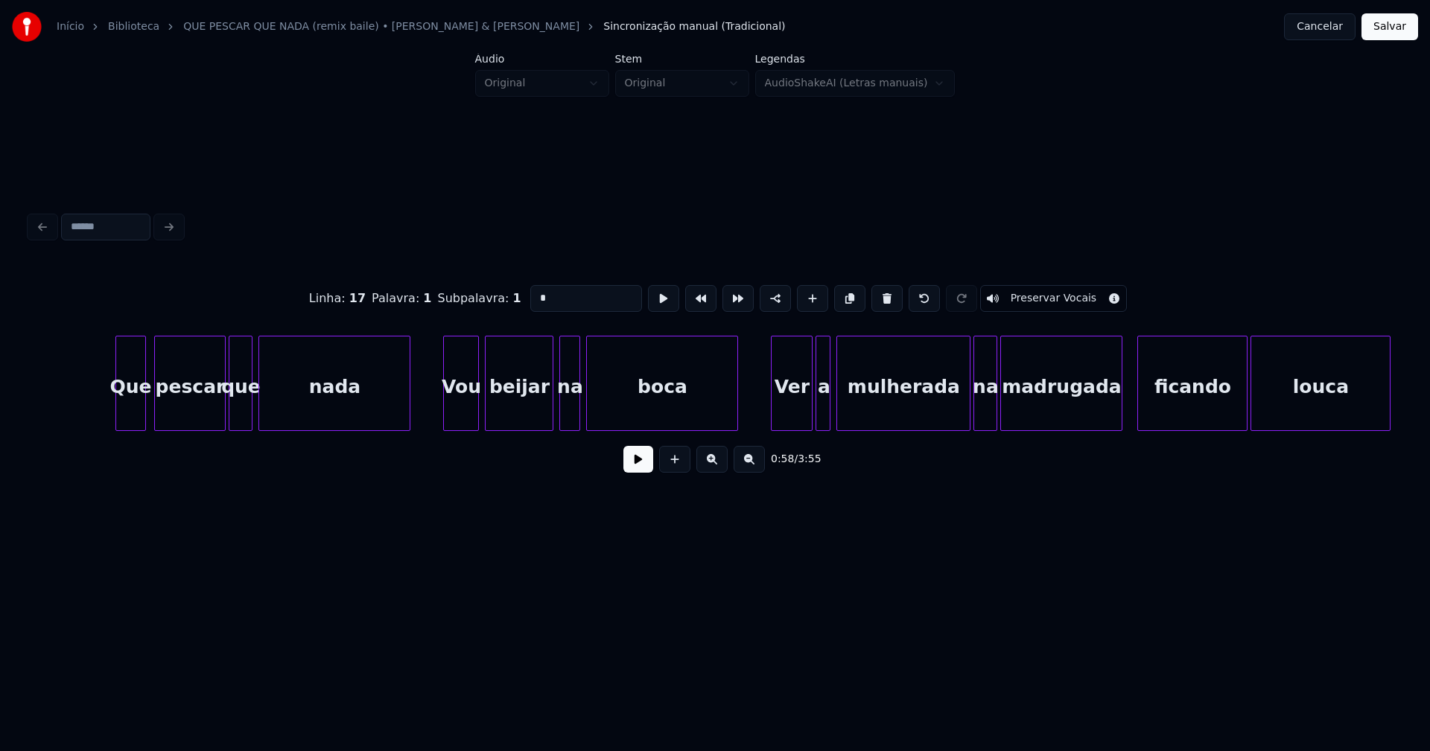
scroll to position [0, 9165]
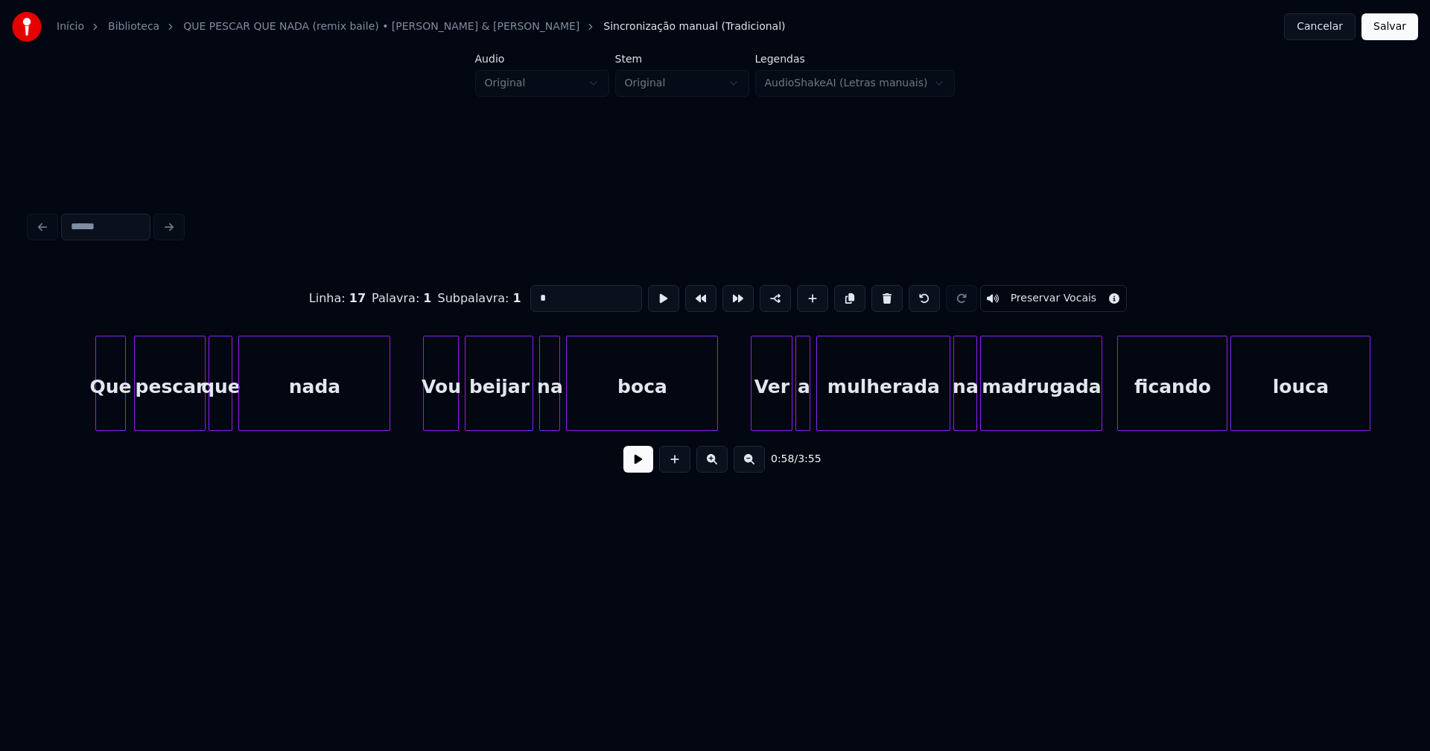
click at [435, 416] on div "Vou" at bounding box center [441, 387] width 34 height 101
click at [533, 290] on input "***" at bounding box center [586, 298] width 112 height 27
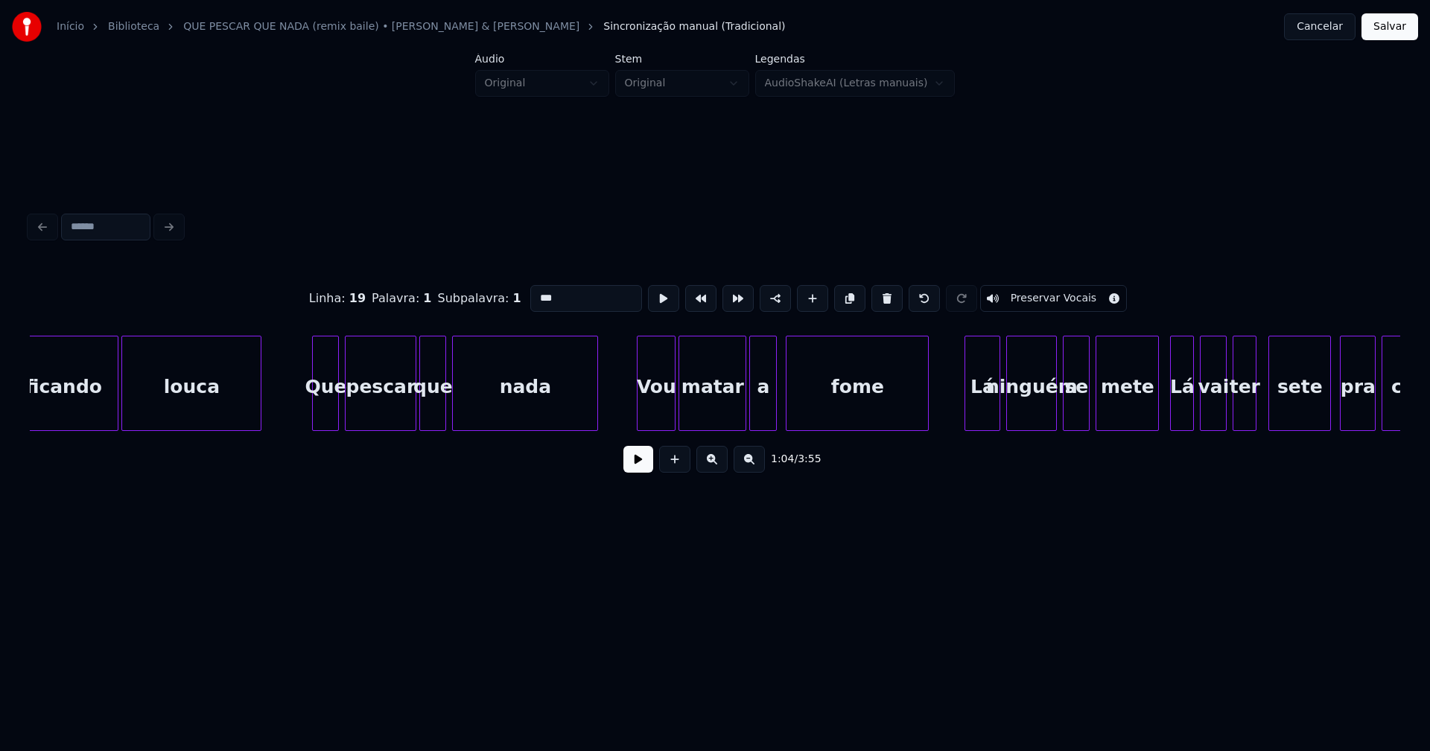
scroll to position [0, 10292]
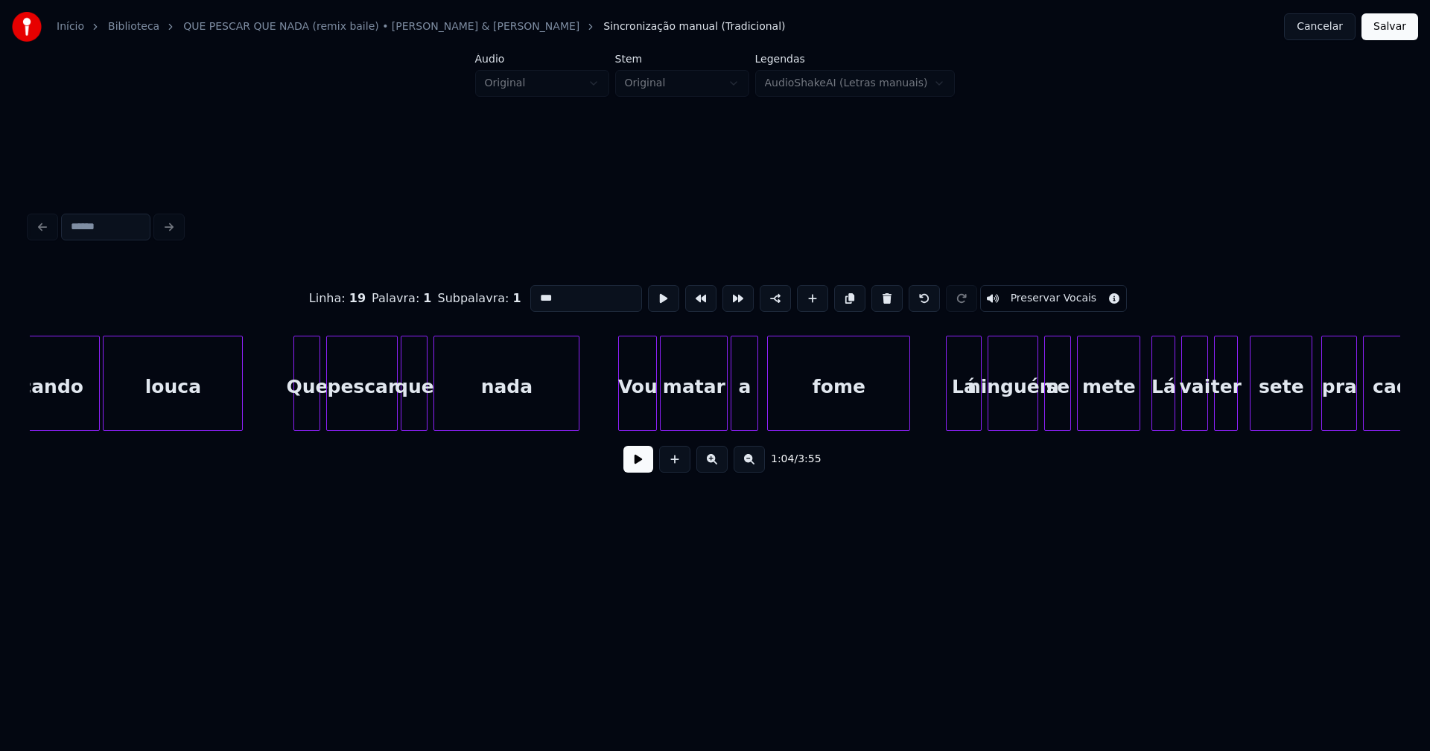
click at [632, 407] on div "Vou" at bounding box center [637, 387] width 37 height 101
click at [535, 291] on input "***" at bounding box center [586, 298] width 112 height 27
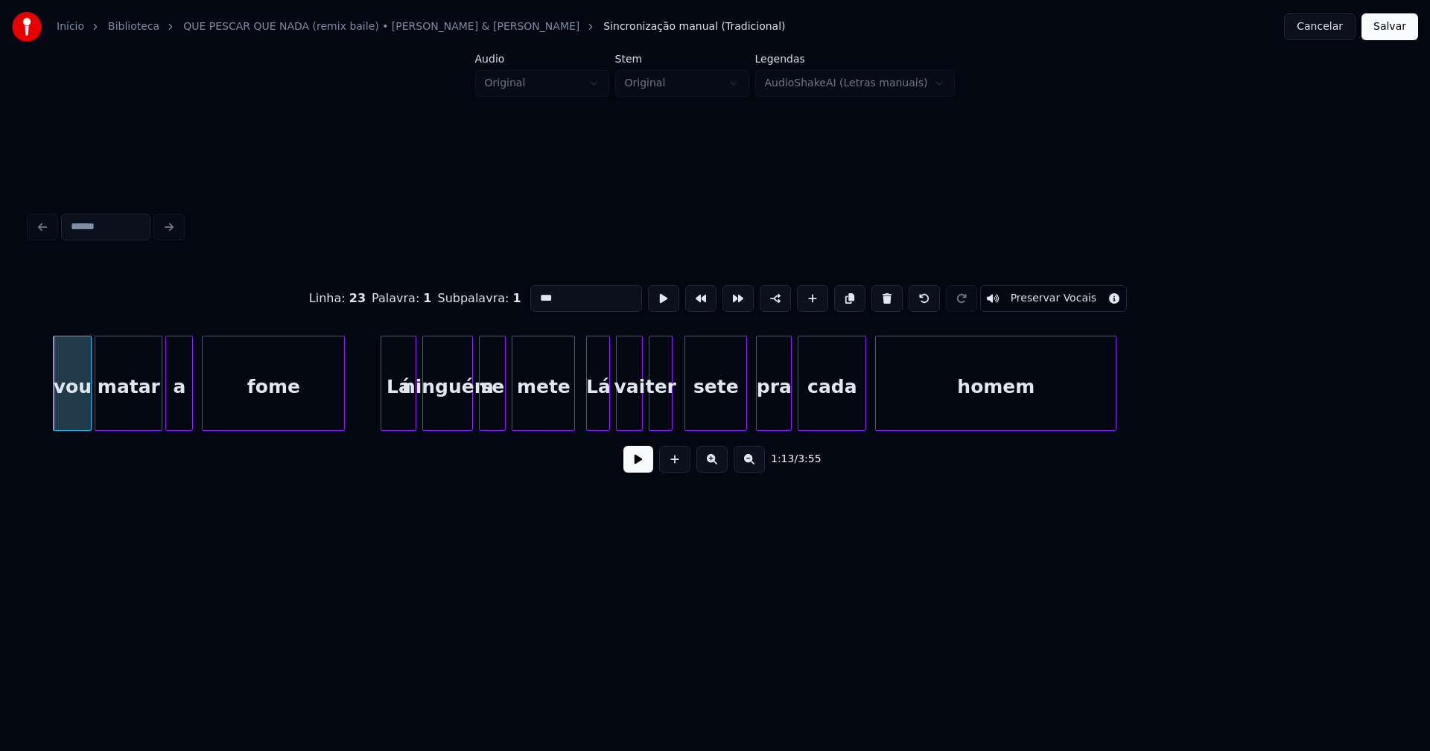
scroll to position [0, 10896]
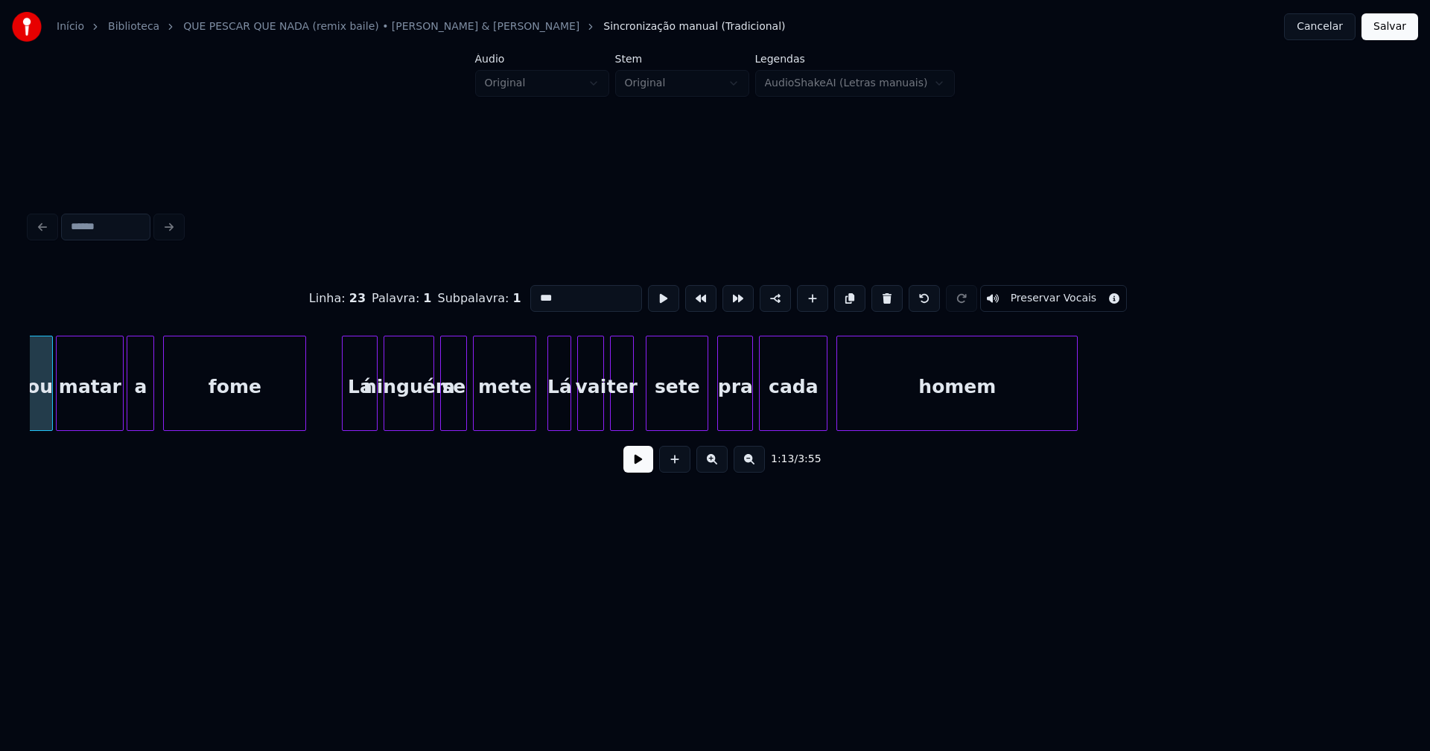
click at [564, 409] on div "Lá" at bounding box center [559, 387] width 22 height 101
click at [532, 290] on input "**" at bounding box center [586, 298] width 112 height 27
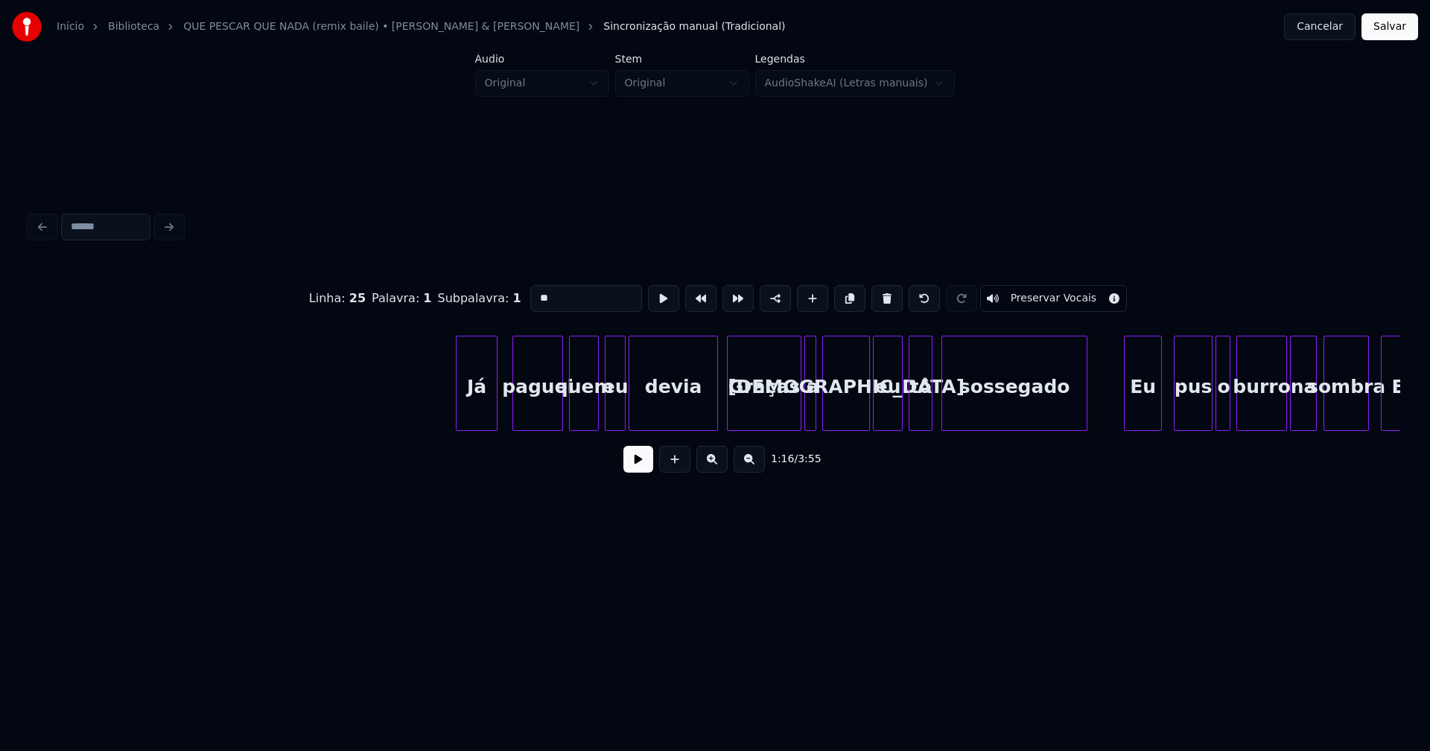
scroll to position [0, 14418]
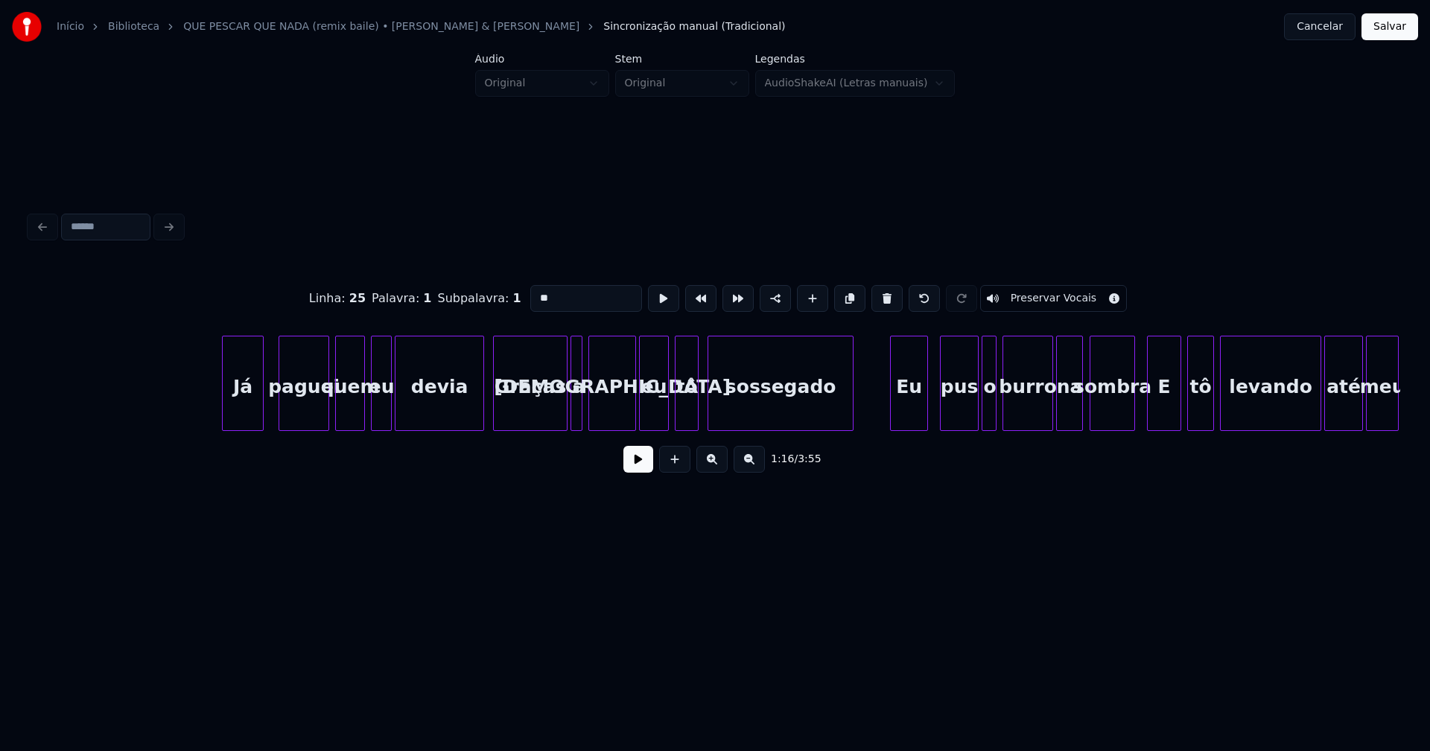
click at [517, 418] on div "Graças" at bounding box center [530, 387] width 73 height 101
click at [535, 293] on input "******" at bounding box center [586, 298] width 112 height 27
click at [1170, 414] on div "E" at bounding box center [1164, 387] width 33 height 101
drag, startPoint x: 547, startPoint y: 294, endPoint x: 505, endPoint y: 295, distance: 42.5
click at [505, 295] on div "Linha : 29 Palavra : 1 Subpalavra : 1 * Preservar Vocais" at bounding box center [715, 298] width 1370 height 74
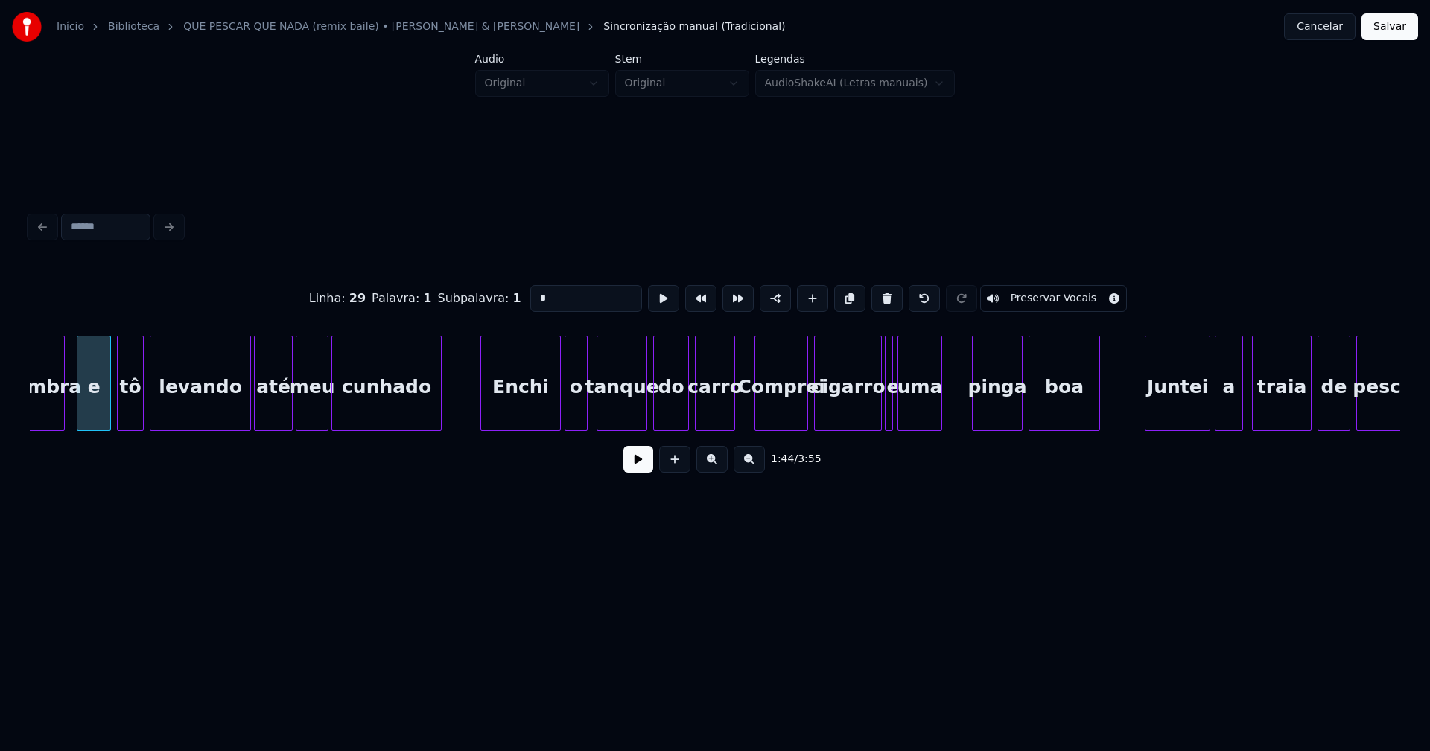
scroll to position [0, 15605]
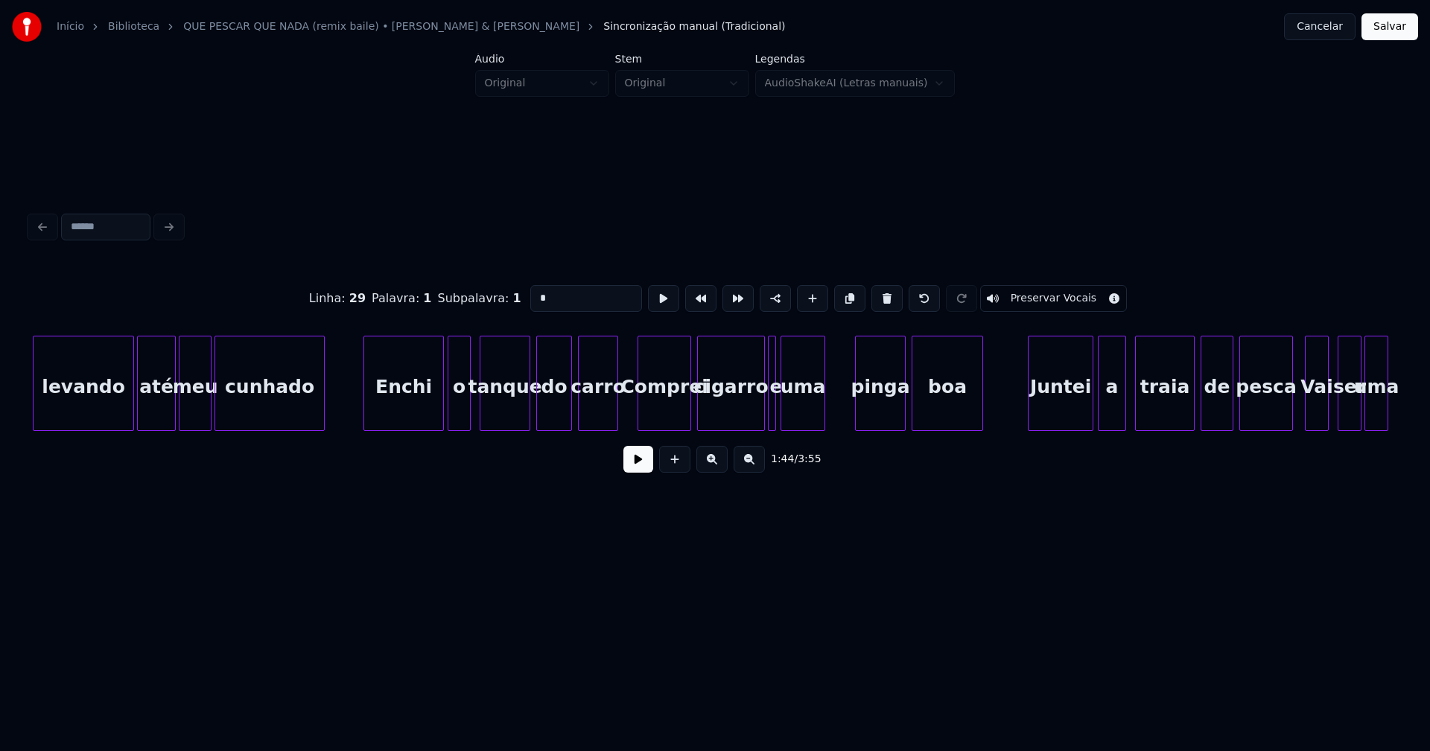
click at [657, 403] on div "Comprei" at bounding box center [664, 387] width 52 height 101
click at [535, 292] on input "*******" at bounding box center [586, 298] width 112 height 27
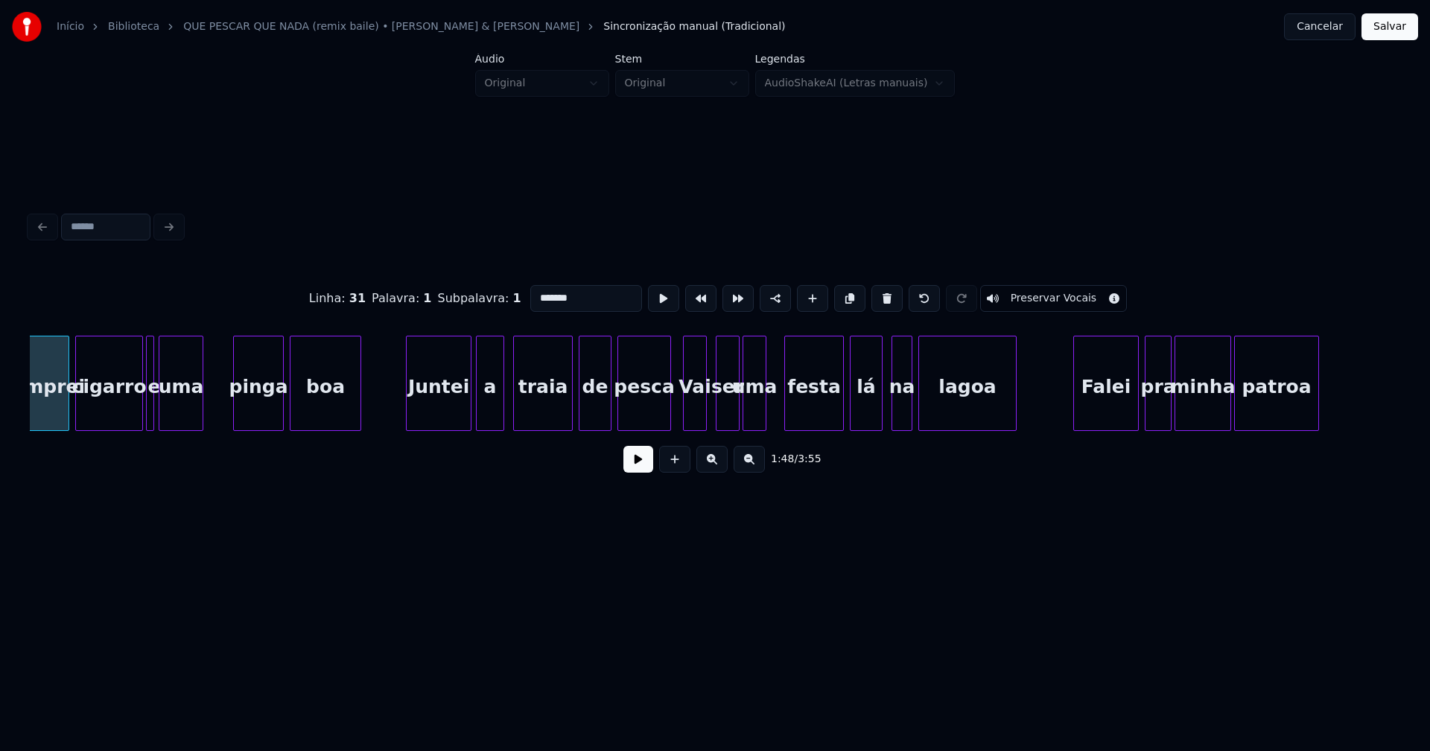
scroll to position [0, 16247]
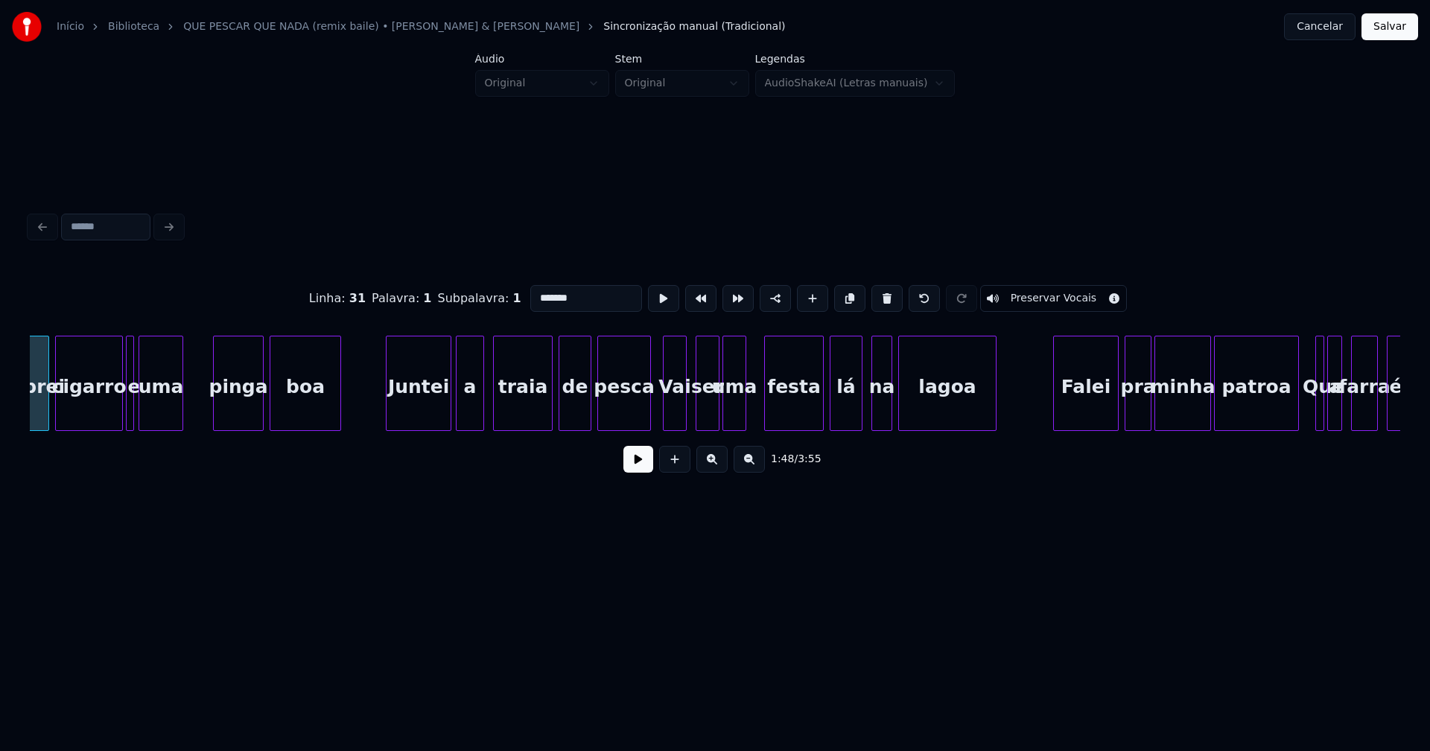
click at [675, 404] on div "Vai" at bounding box center [675, 387] width 22 height 101
click at [535, 291] on input "***" at bounding box center [586, 298] width 112 height 27
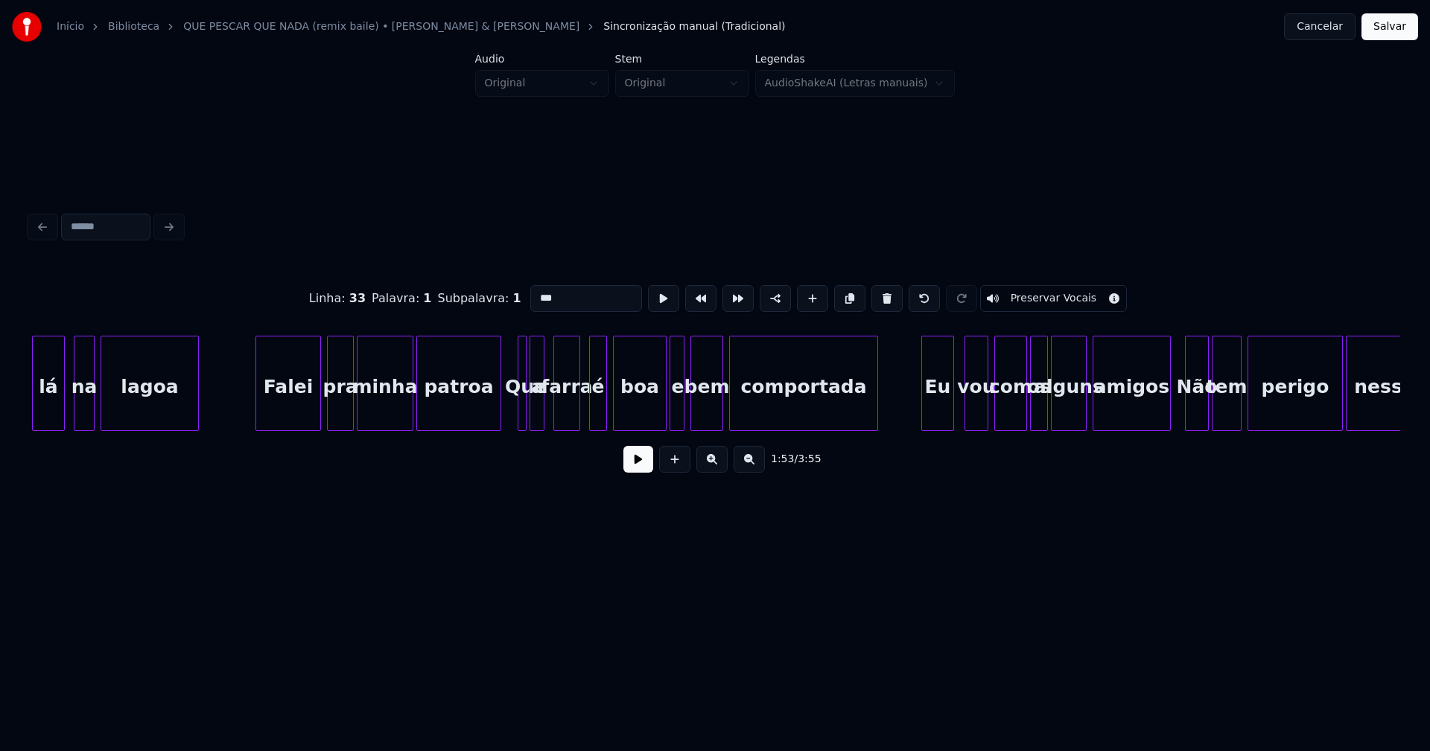
scroll to position [0, 17064]
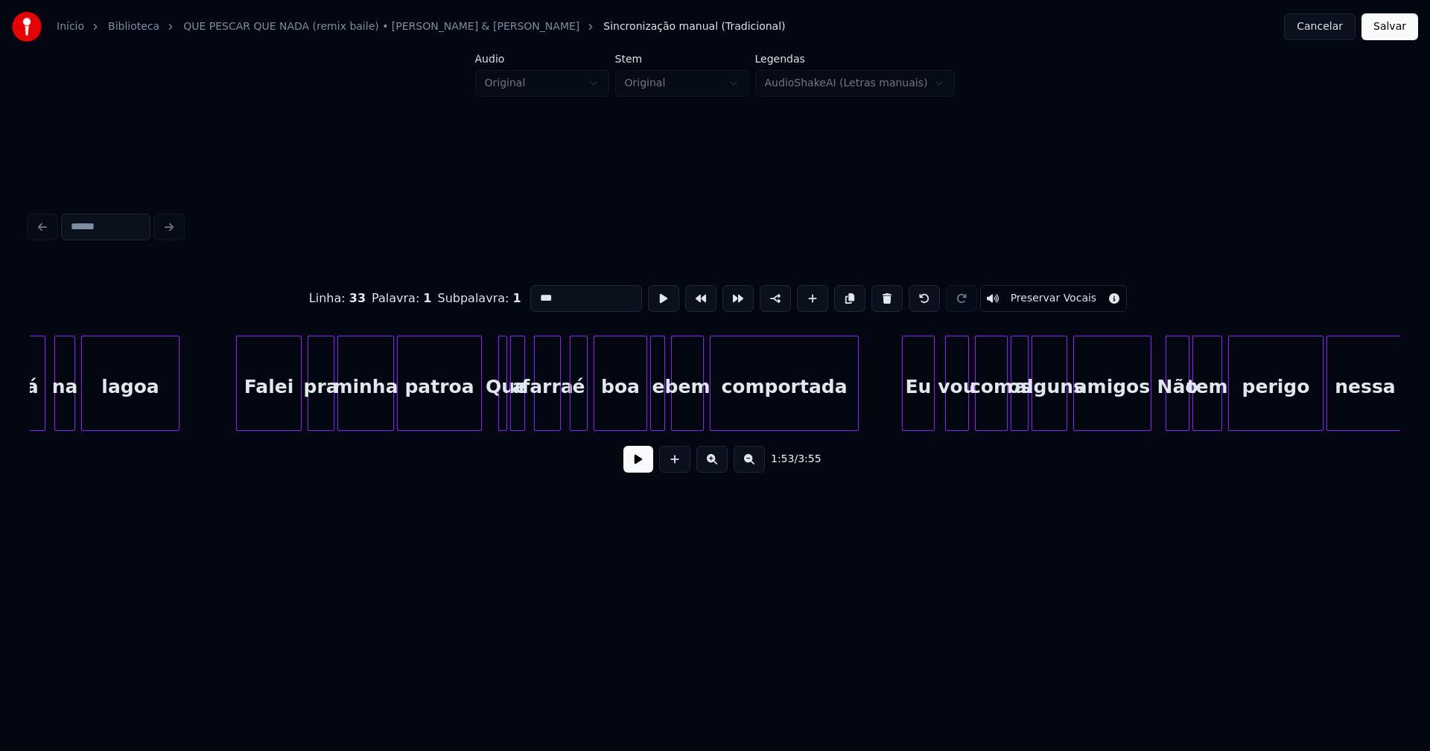
click at [503, 405] on div at bounding box center [504, 384] width 4 height 94
click at [499, 372] on div at bounding box center [499, 384] width 4 height 94
click at [500, 410] on div at bounding box center [499, 384] width 4 height 94
click at [535, 296] on input "***" at bounding box center [586, 298] width 112 height 27
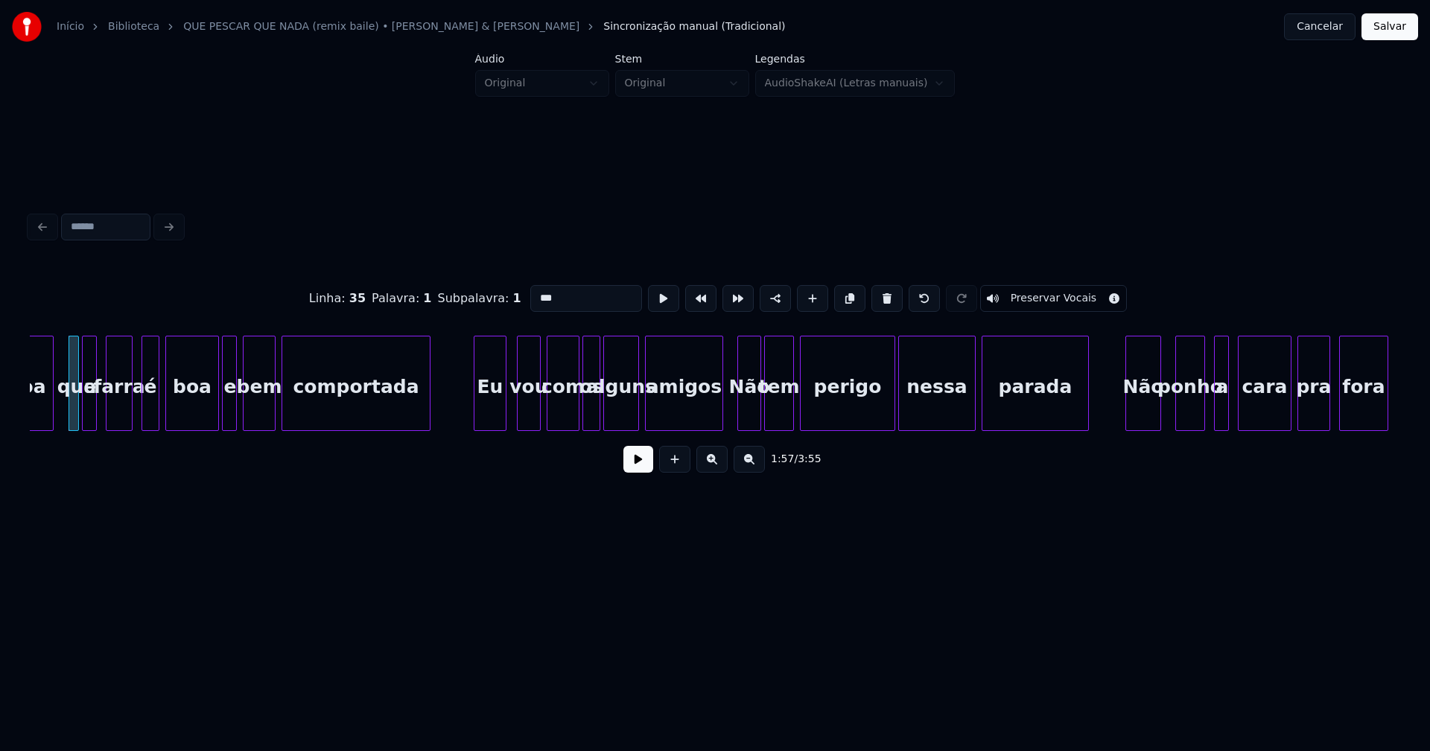
scroll to position [0, 17609]
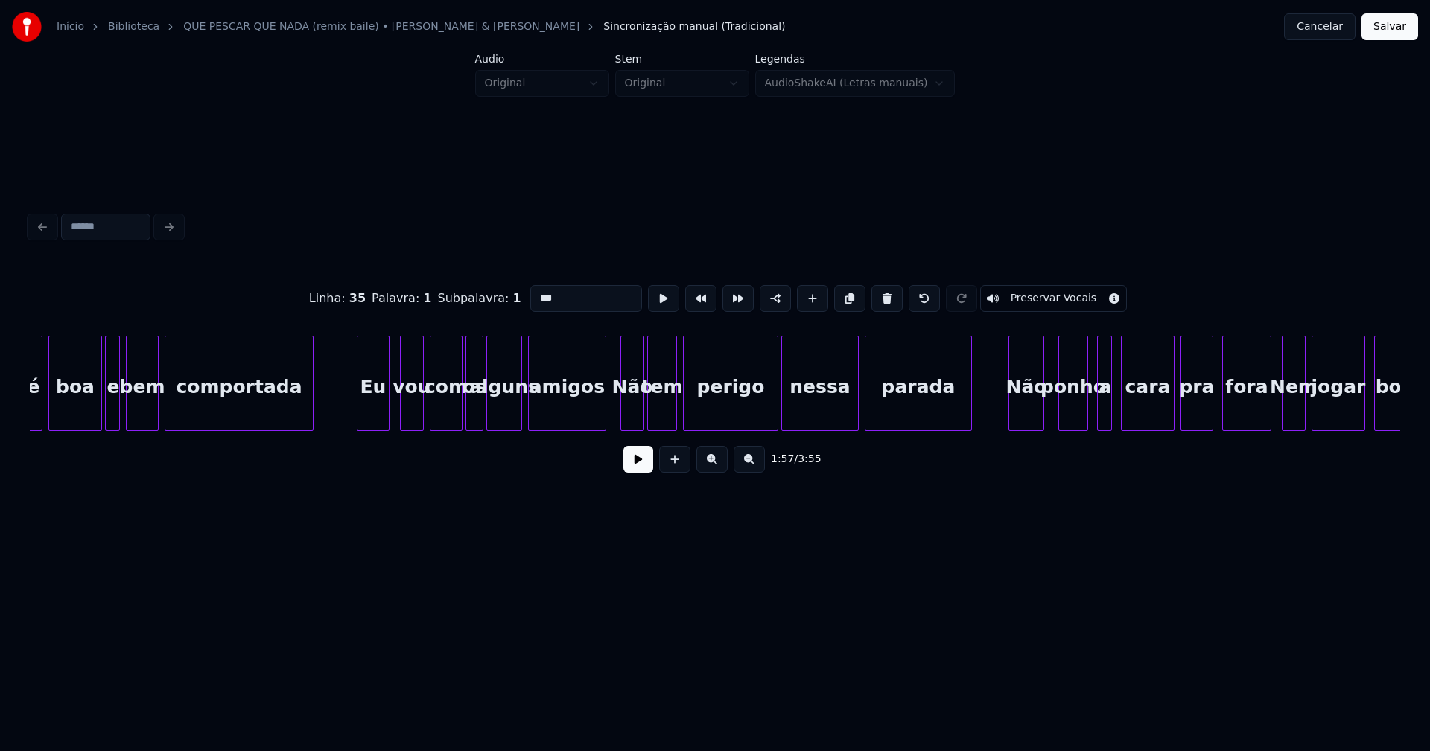
click at [634, 410] on div "Não" at bounding box center [632, 387] width 22 height 101
click at [536, 290] on input "***" at bounding box center [586, 298] width 112 height 27
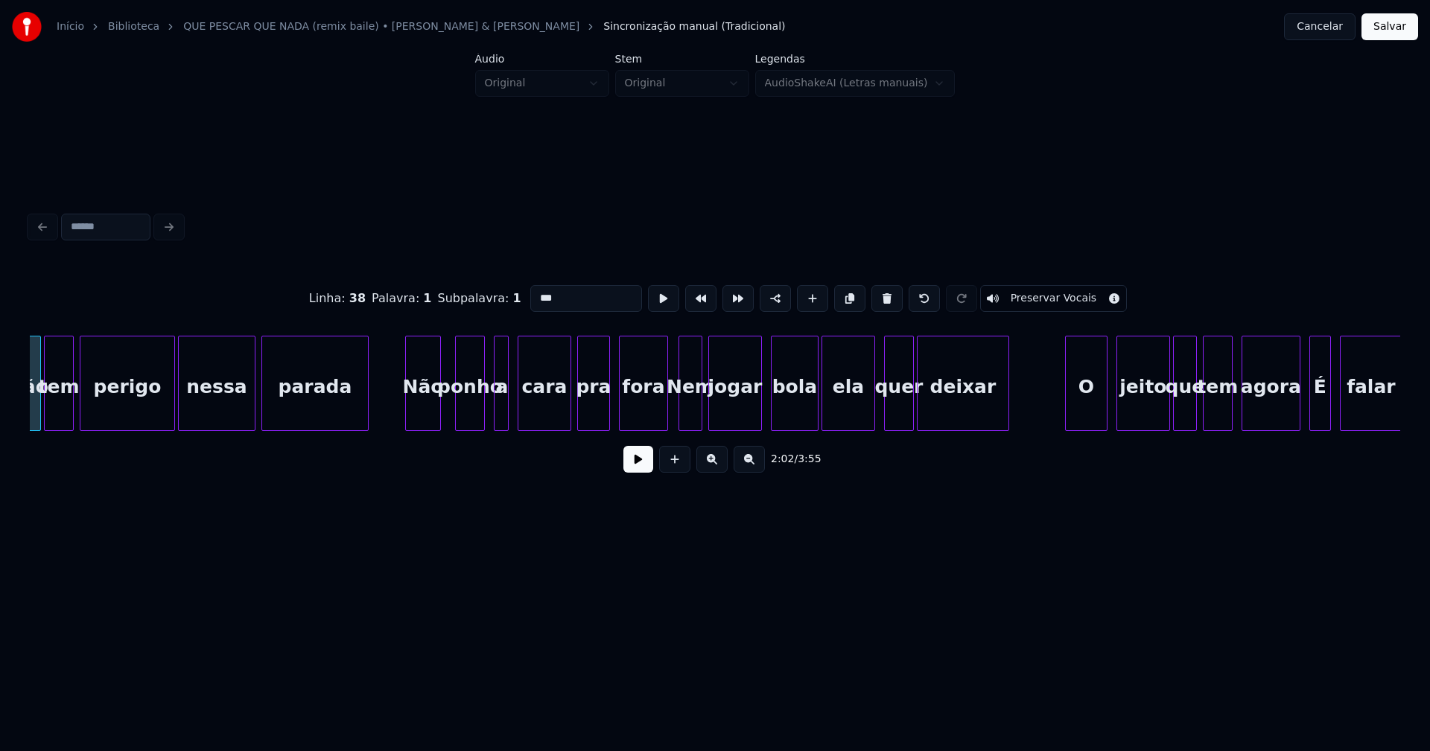
scroll to position [0, 18231]
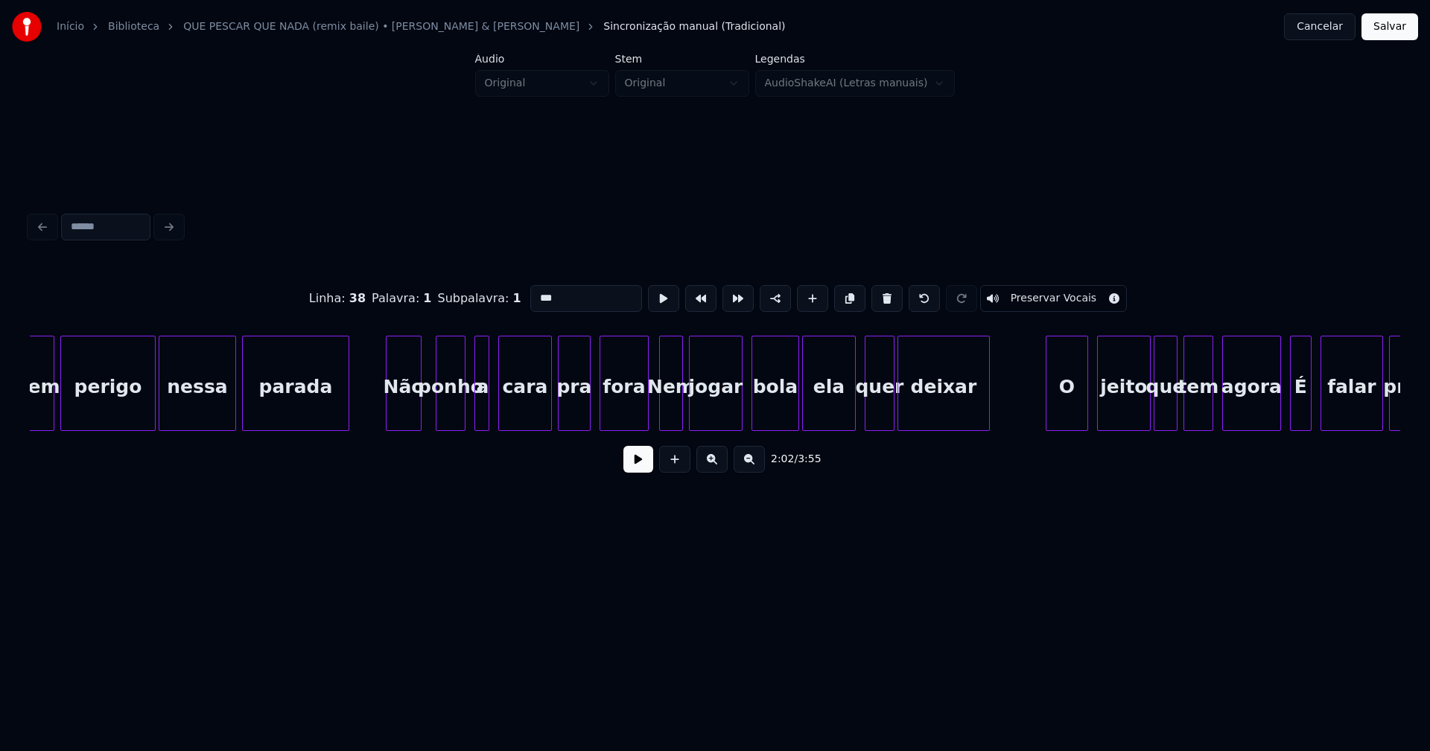
click at [675, 410] on div "Nem" at bounding box center [671, 387] width 22 height 101
click at [538, 290] on input "***" at bounding box center [586, 298] width 112 height 27
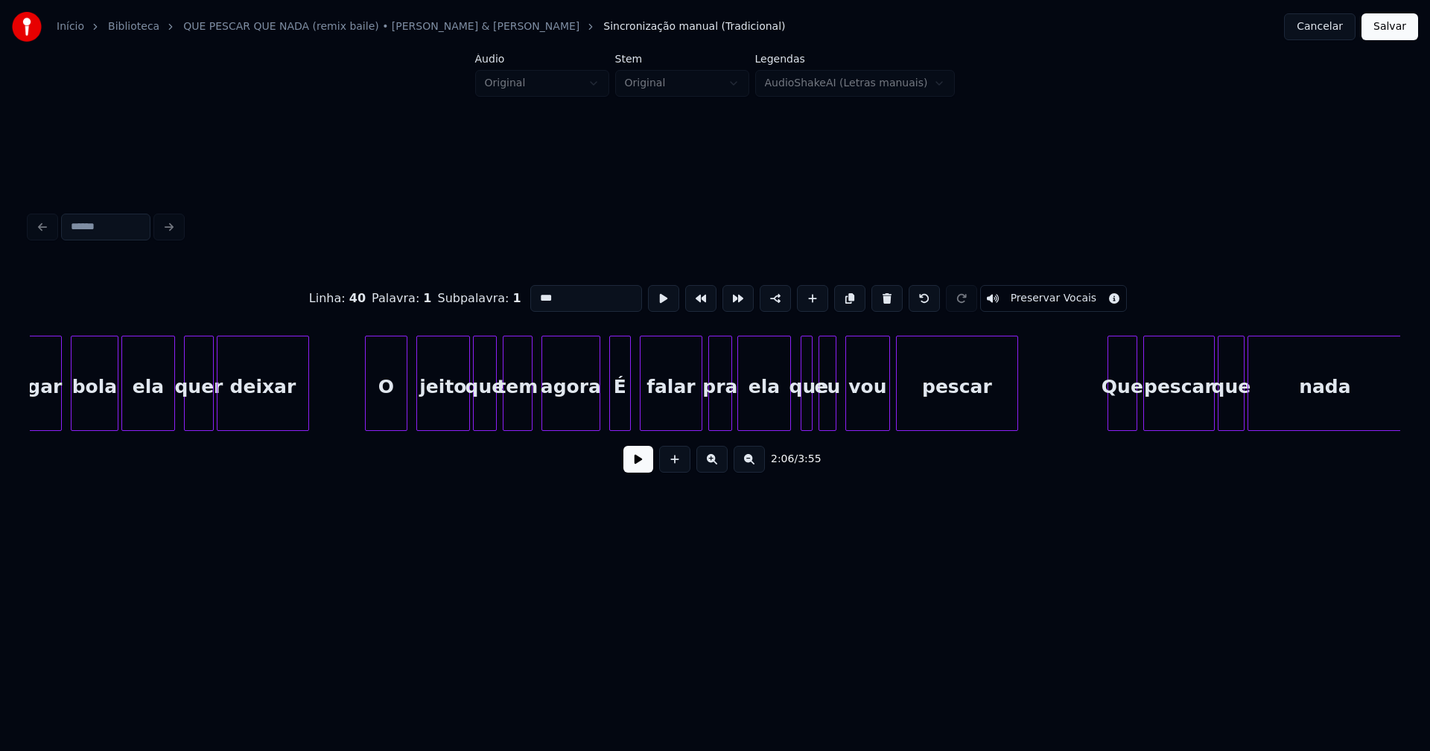
scroll to position [0, 18932]
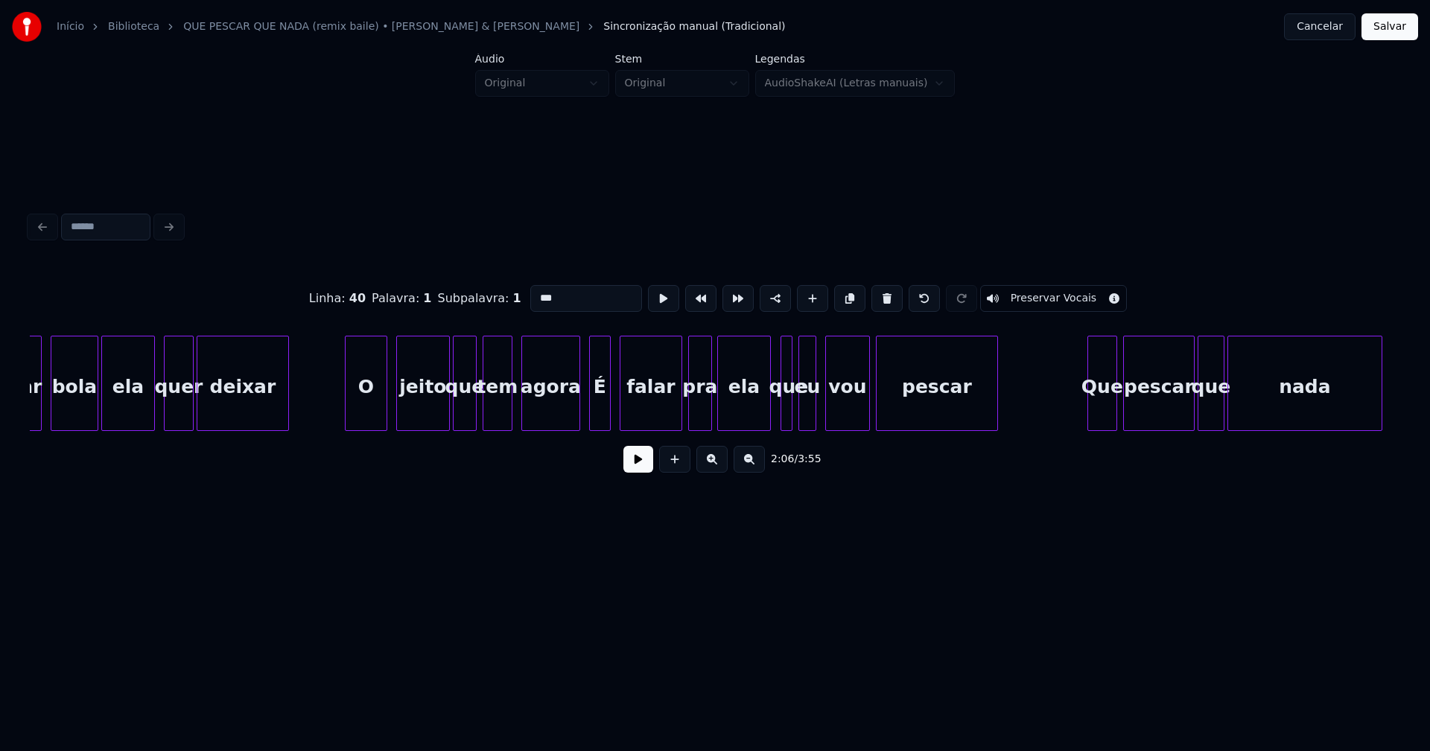
click at [599, 410] on div "É" at bounding box center [600, 387] width 20 height 101
type input "*"
drag, startPoint x: 538, startPoint y: 291, endPoint x: 497, endPoint y: 293, distance: 41.0
click at [497, 293] on div "Linha : 42 Palavra : 1 Subpalavra : 1 * Preservar Vocais" at bounding box center [715, 298] width 1370 height 74
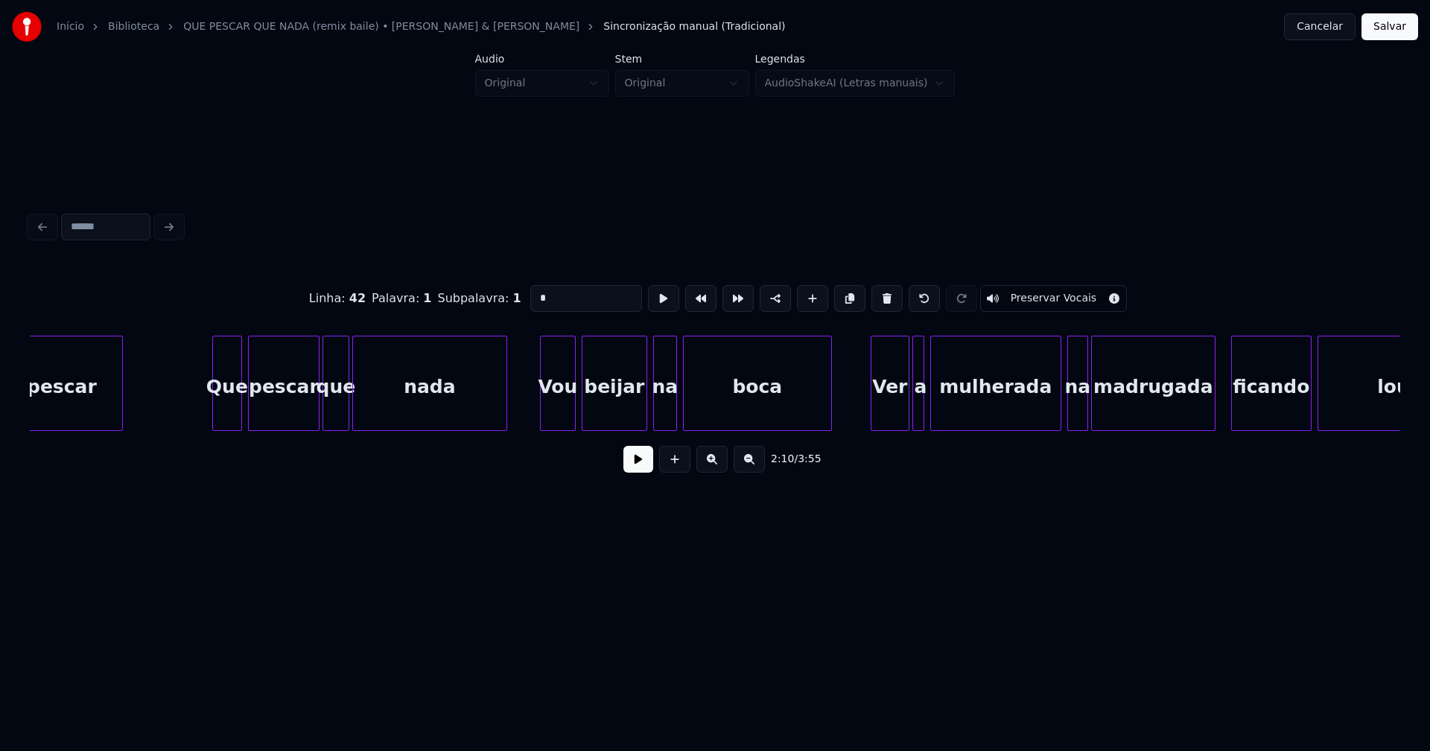
scroll to position [0, 19846]
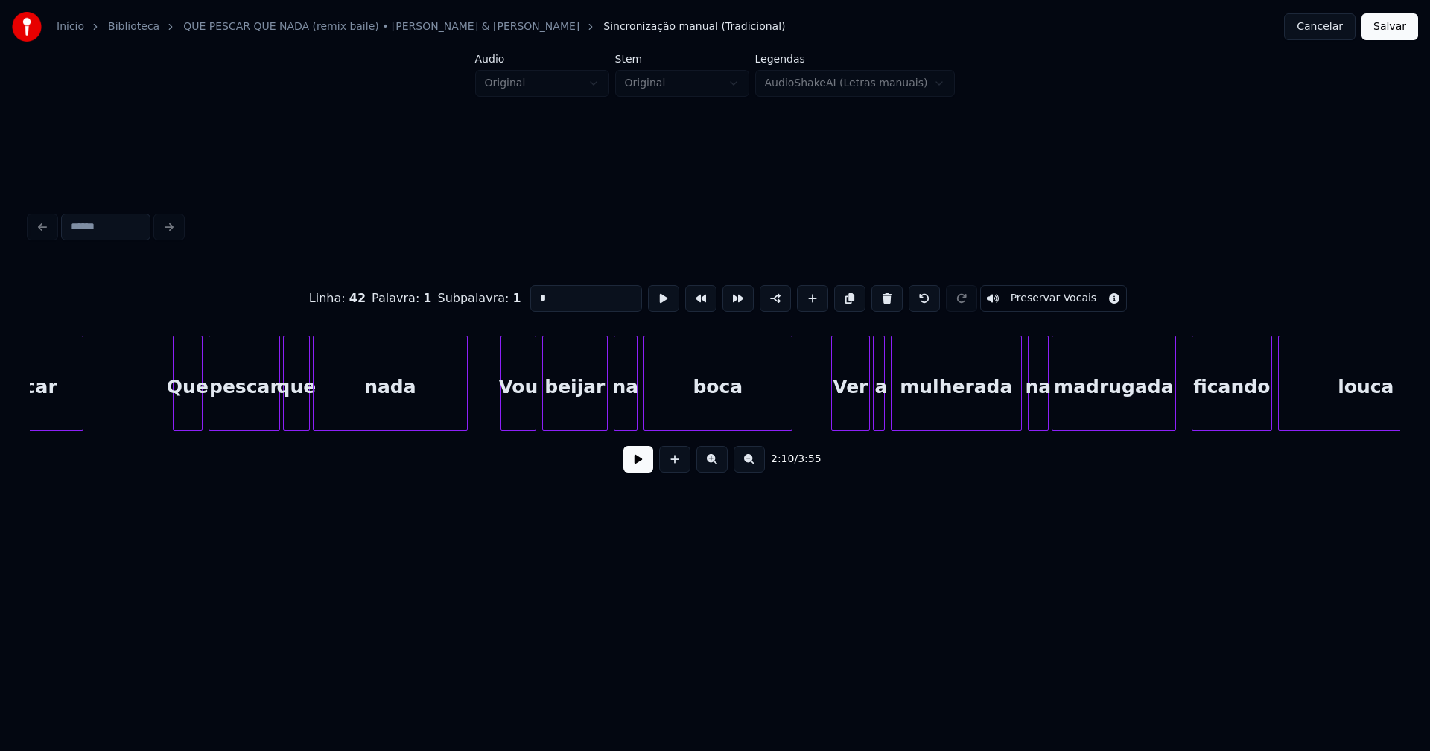
click at [532, 411] on div at bounding box center [533, 384] width 4 height 94
click at [536, 291] on input "***" at bounding box center [586, 298] width 112 height 27
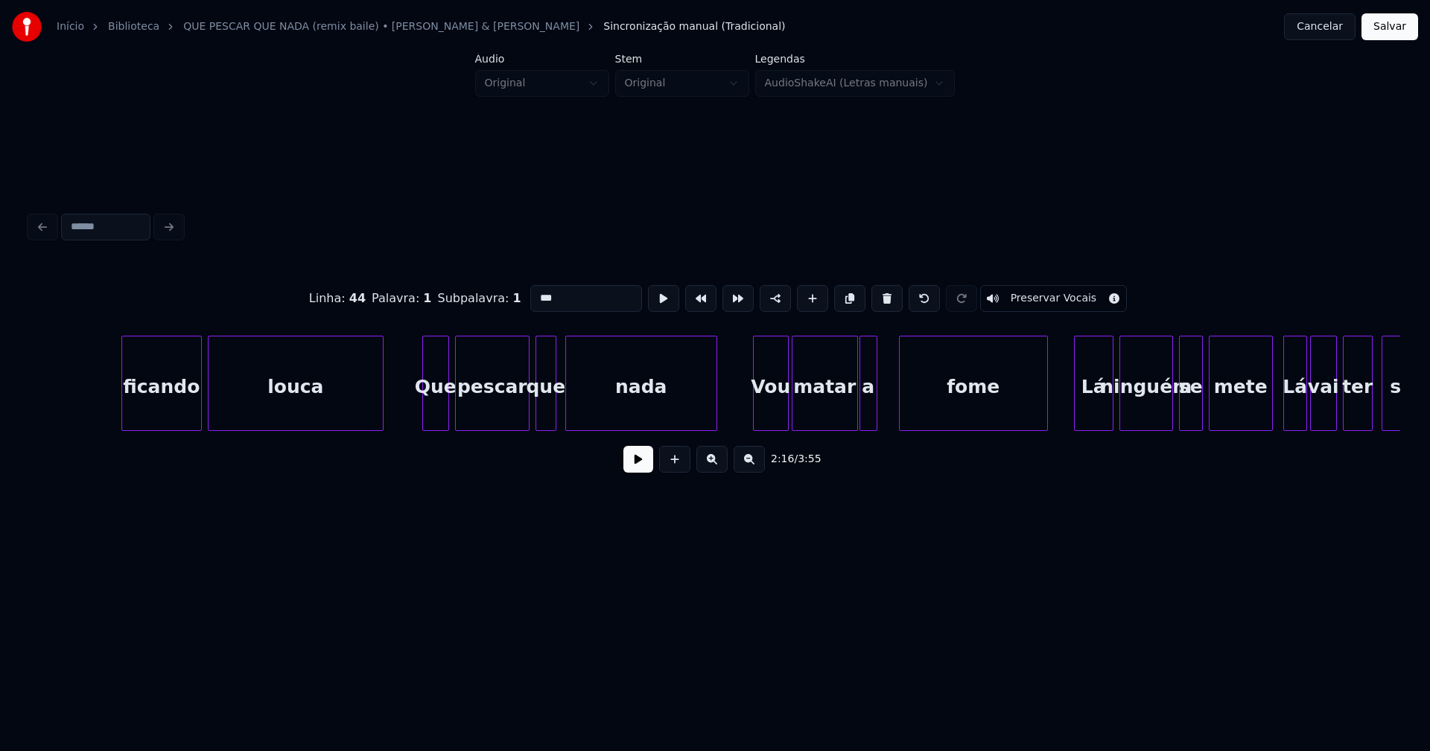
scroll to position [0, 21052]
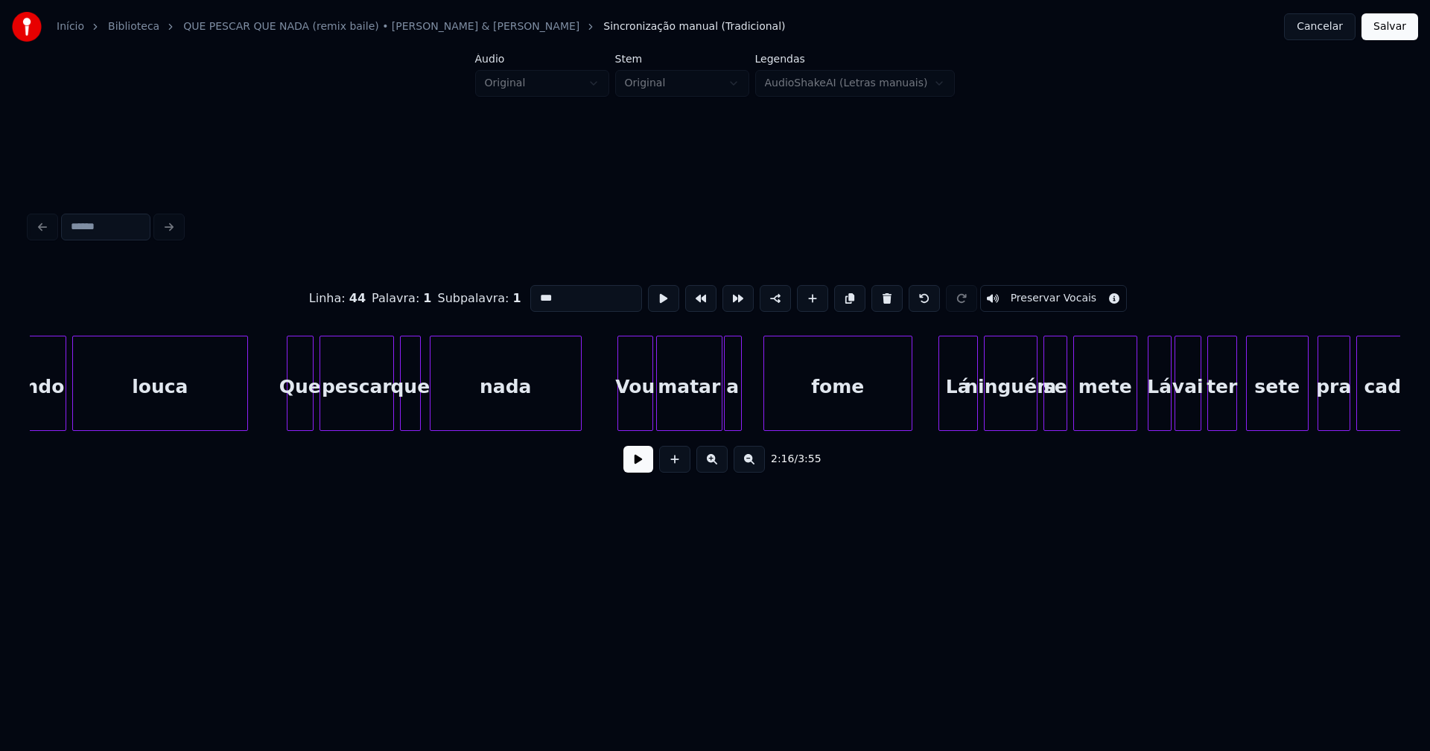
click at [638, 411] on div "Vou" at bounding box center [635, 387] width 34 height 101
click at [537, 293] on input "***" at bounding box center [586, 298] width 112 height 27
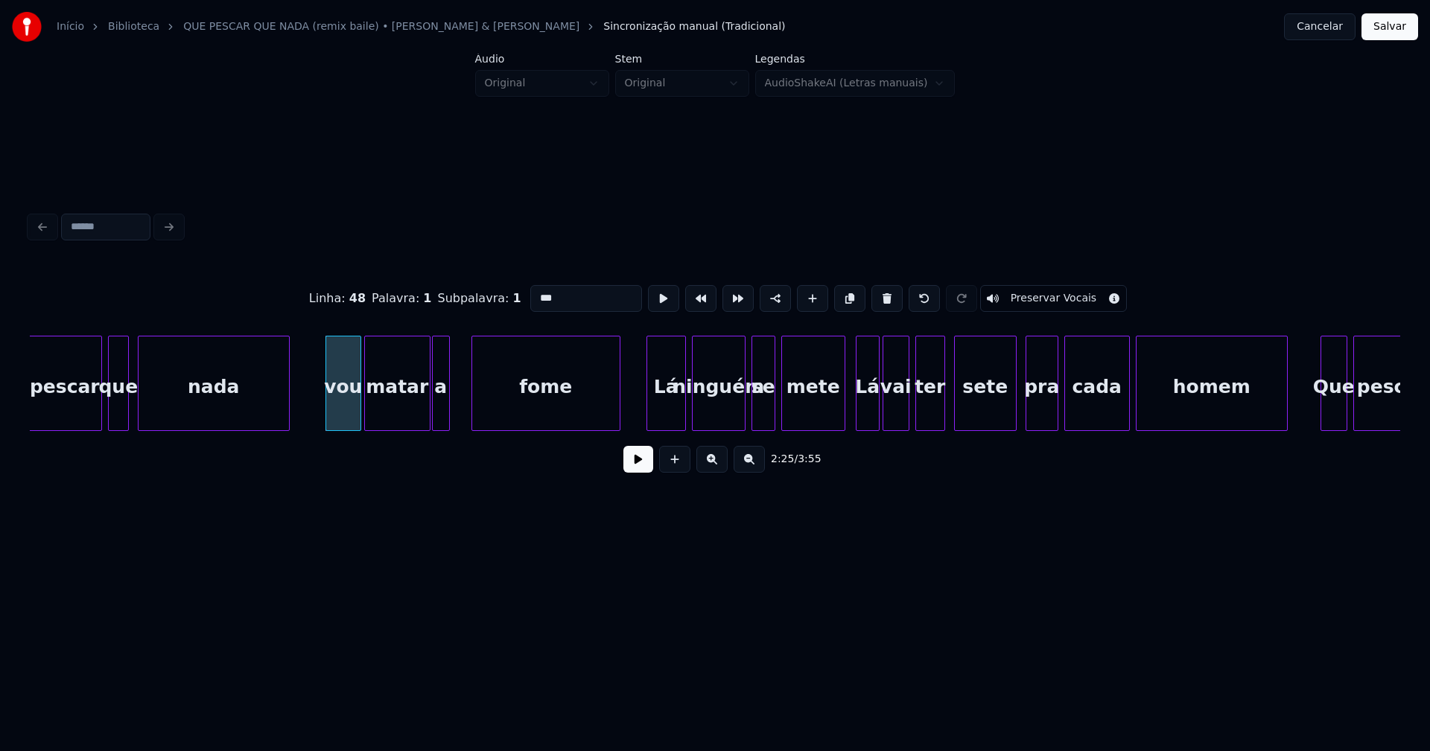
scroll to position [0, 21461]
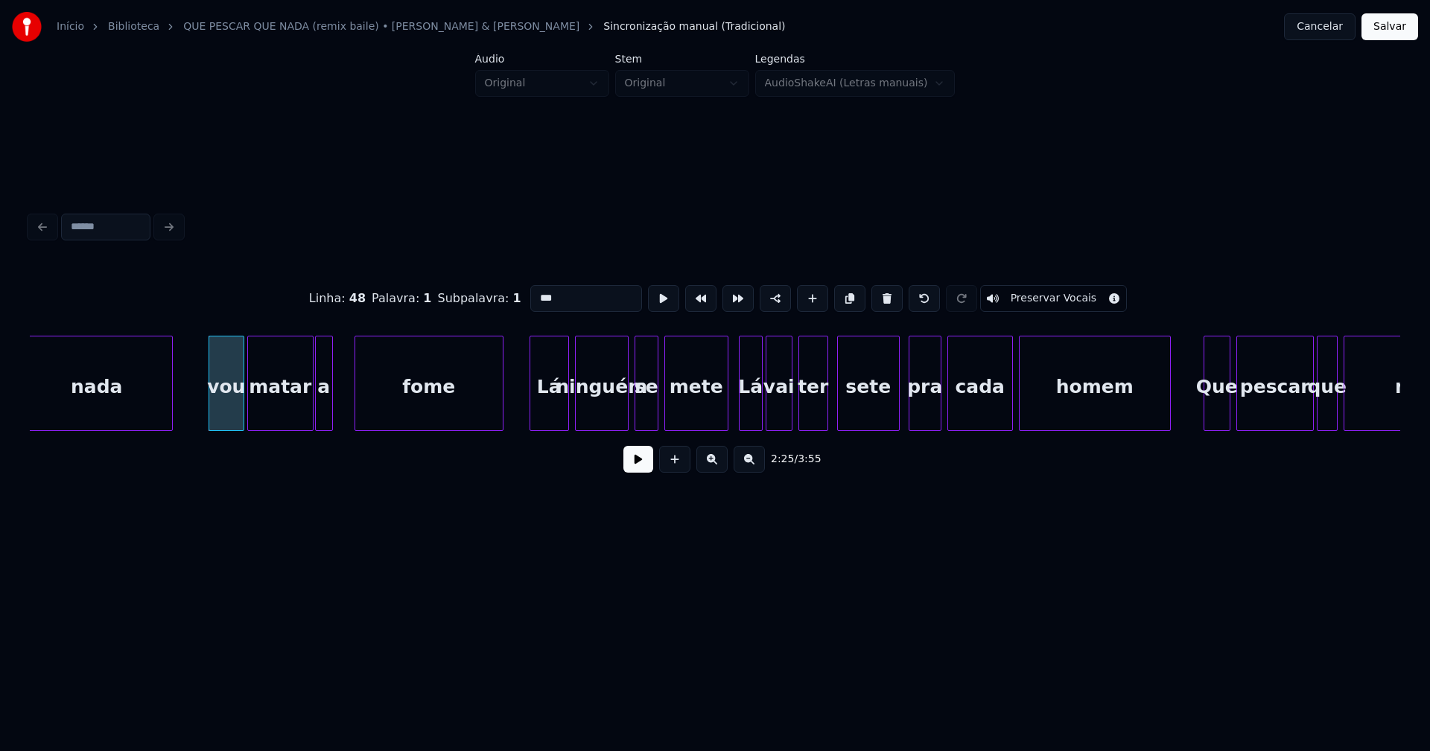
click at [748, 410] on div "Lá" at bounding box center [750, 387] width 22 height 101
click at [533, 290] on input "**" at bounding box center [586, 298] width 112 height 27
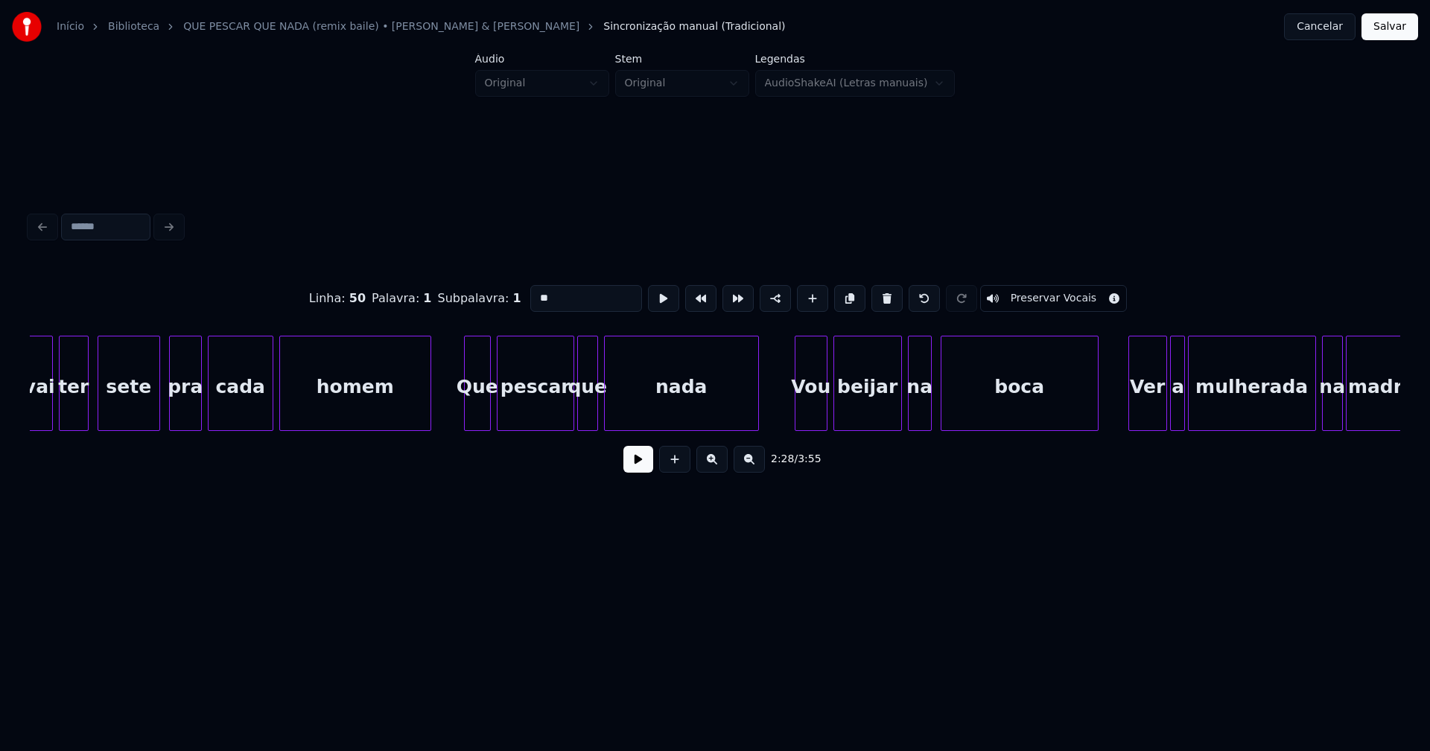
scroll to position [0, 22279]
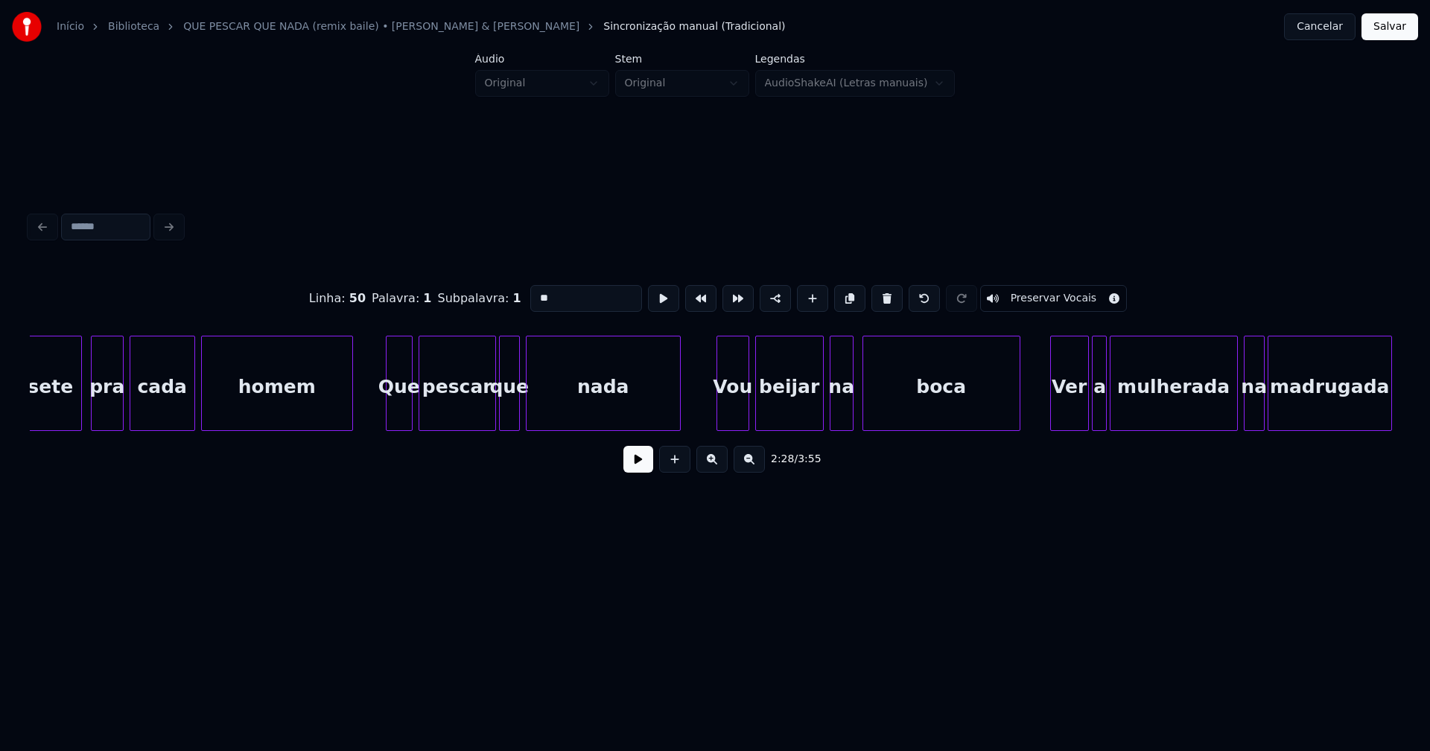
click at [733, 413] on div "Vou" at bounding box center [732, 387] width 31 height 101
click at [533, 292] on input "***" at bounding box center [586, 298] width 112 height 27
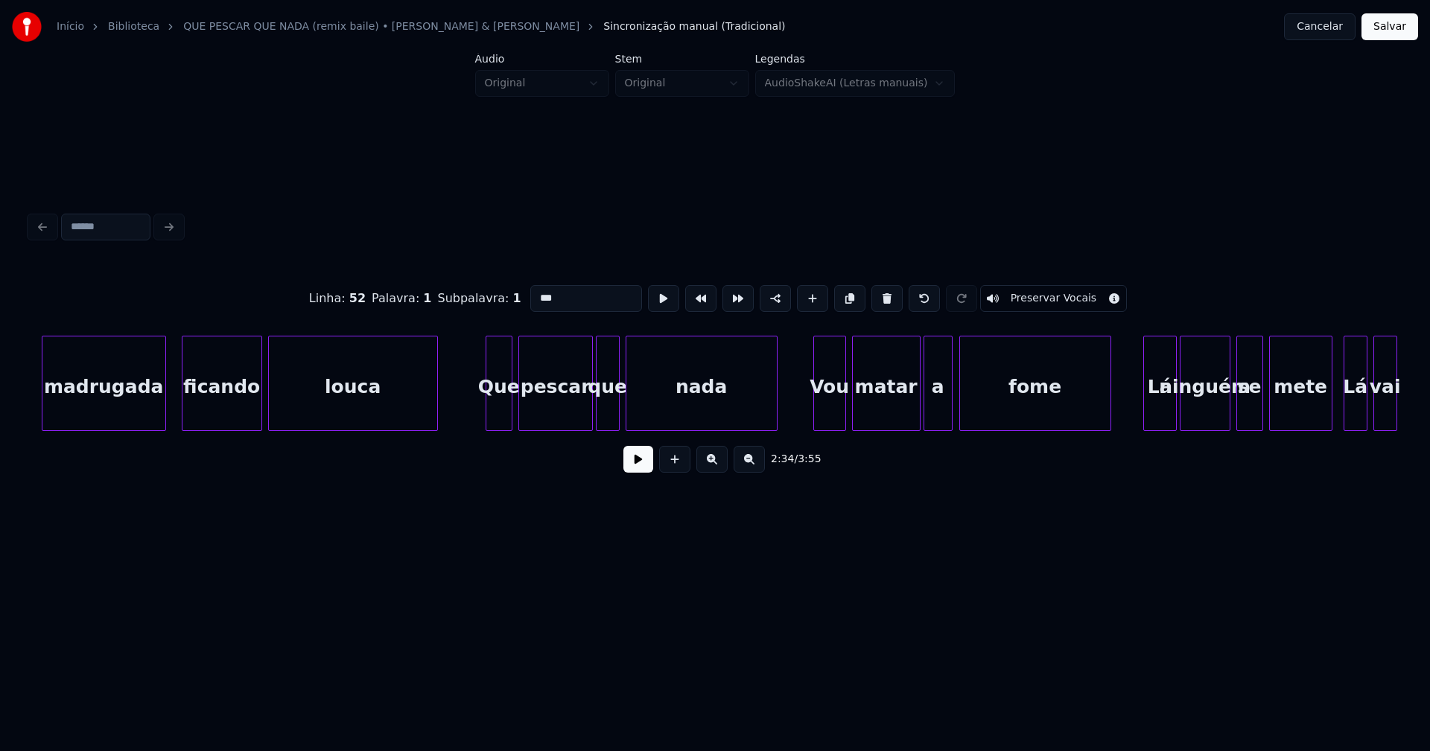
scroll to position [0, 23524]
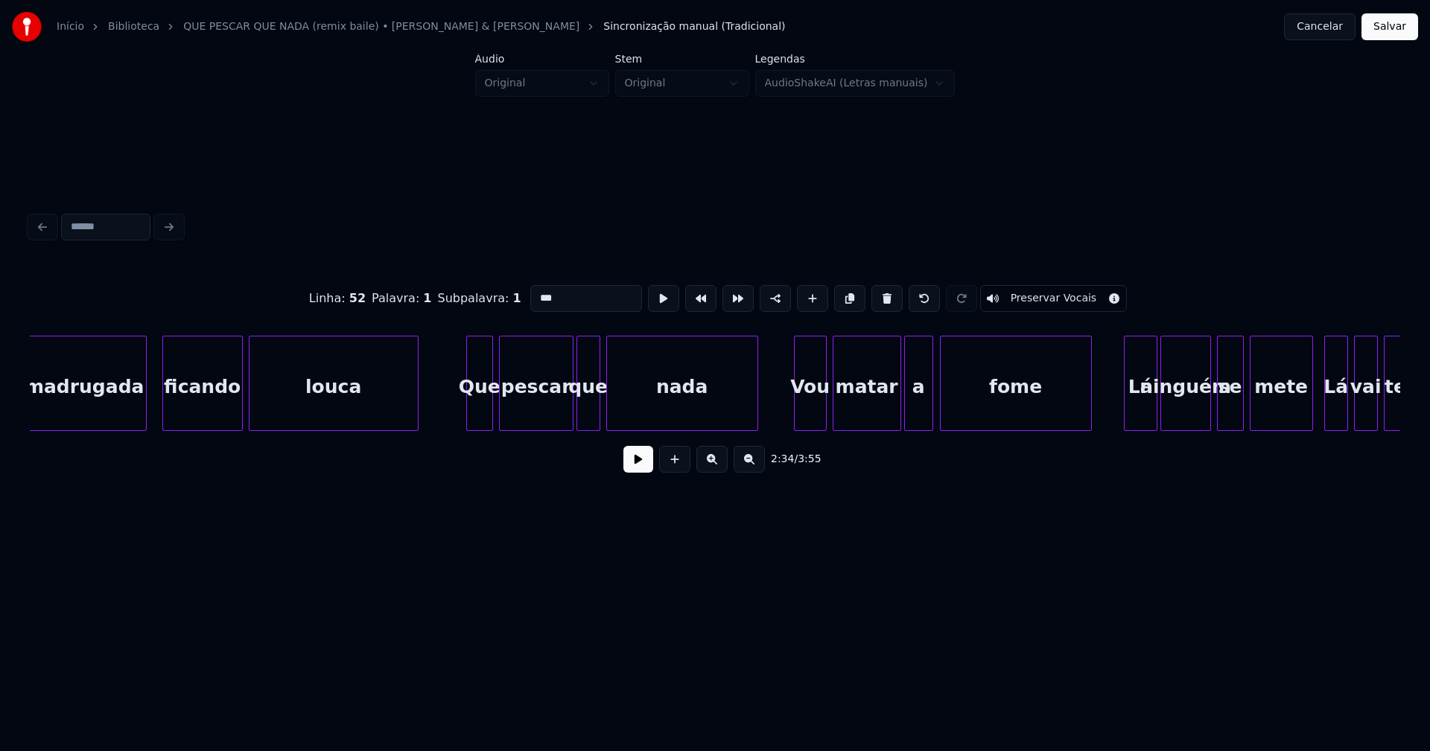
click at [815, 410] on div "Vou" at bounding box center [810, 387] width 31 height 101
click at [538, 291] on input "***" at bounding box center [586, 298] width 112 height 27
click at [537, 291] on input "***" at bounding box center [586, 298] width 112 height 27
click at [536, 291] on input "***" at bounding box center [586, 298] width 112 height 27
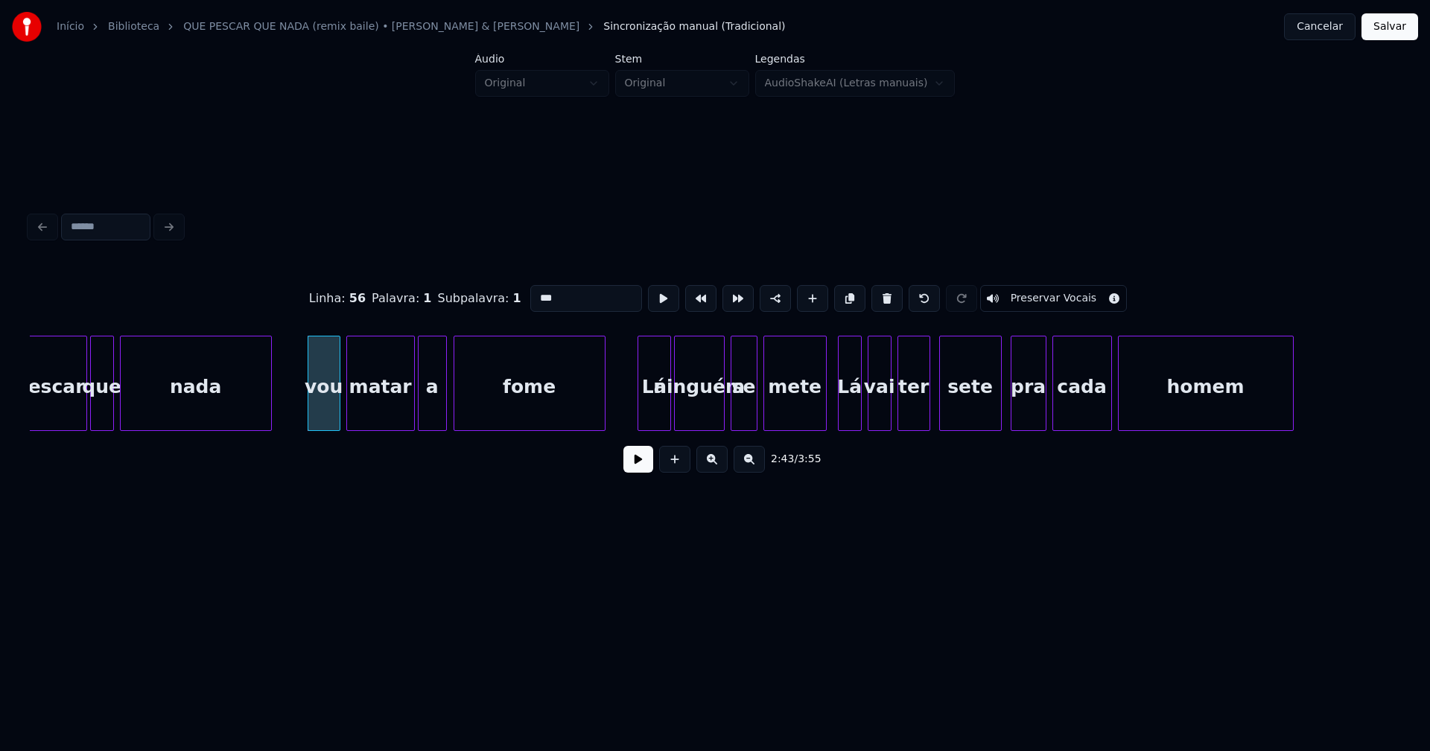
scroll to position [0, 24049]
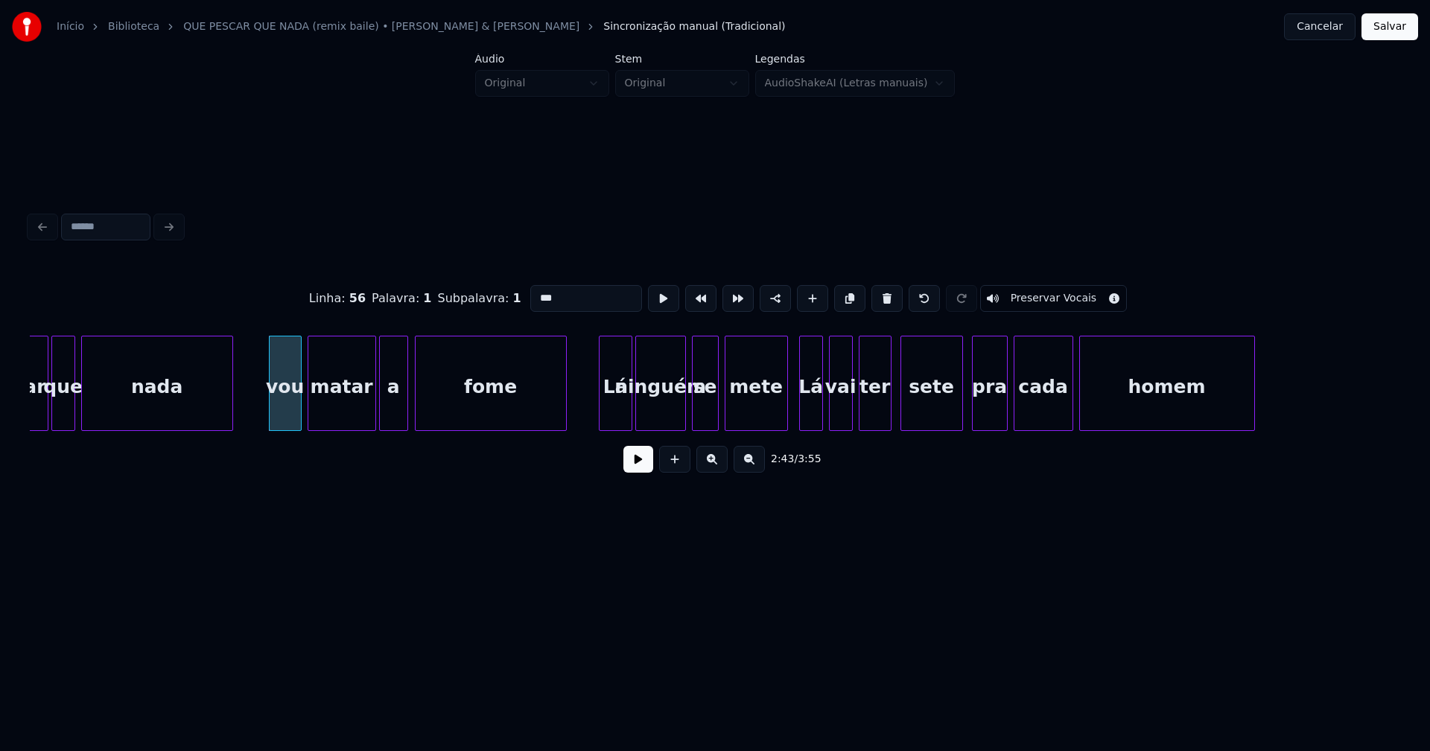
click at [815, 402] on div "Lá" at bounding box center [811, 387] width 22 height 101
click at [533, 289] on input "**" at bounding box center [586, 298] width 112 height 27
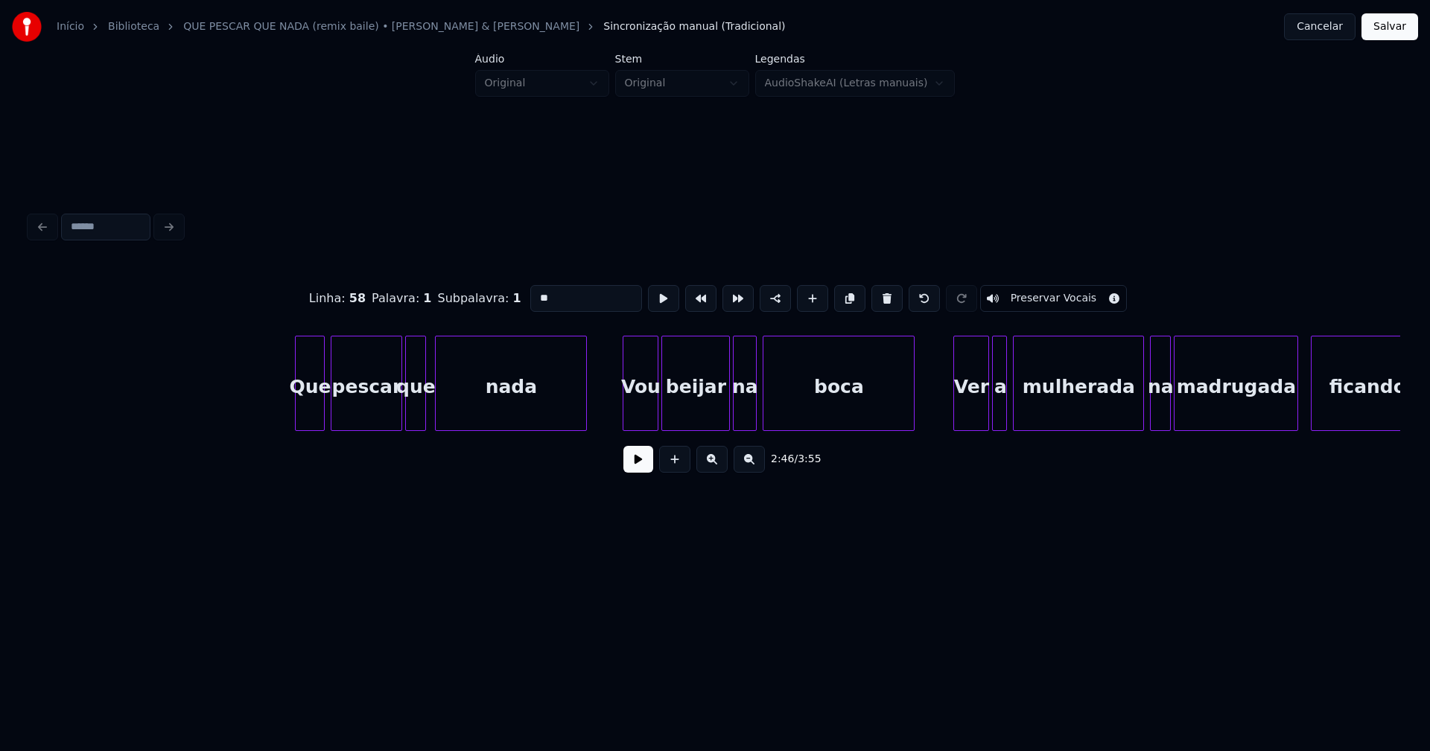
scroll to position [0, 27707]
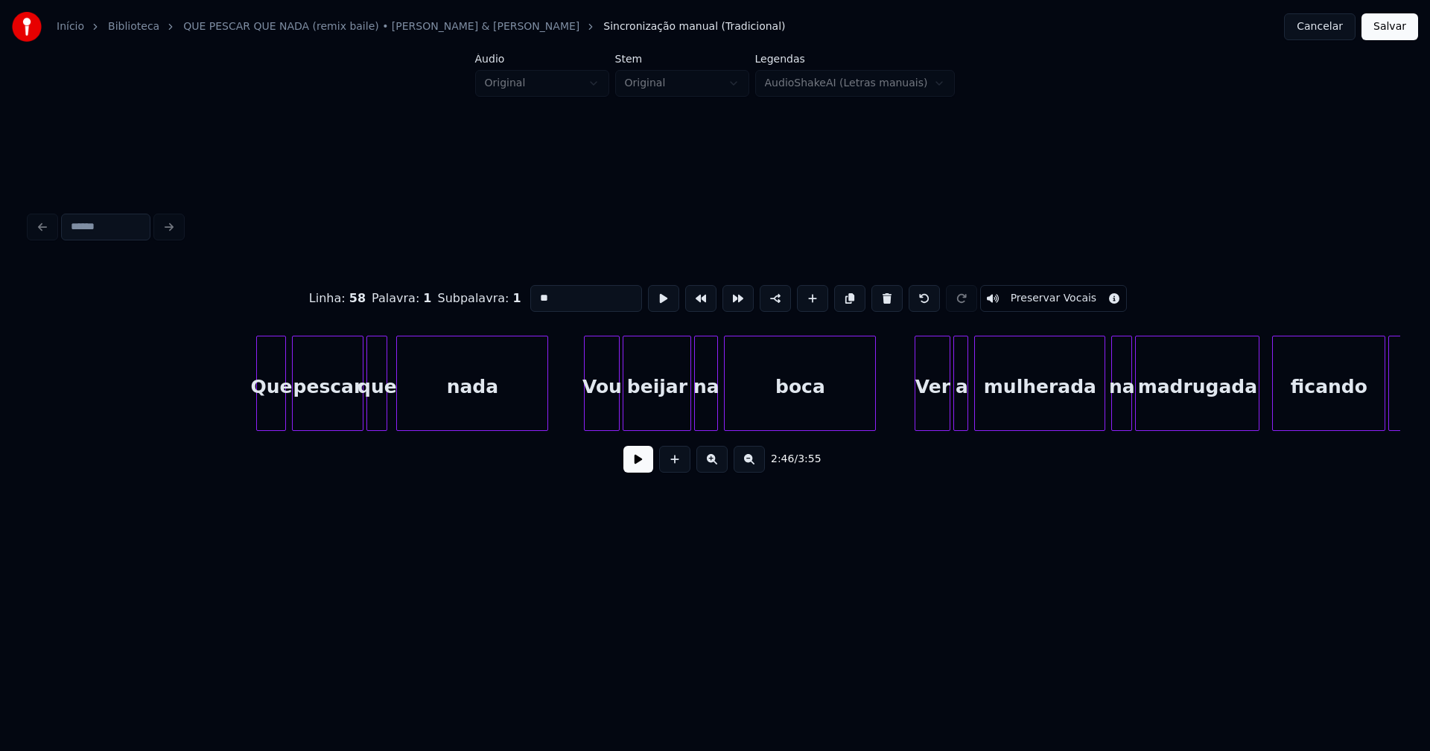
click at [609, 419] on div "Vou" at bounding box center [602, 387] width 34 height 101
click at [535, 293] on input "***" at bounding box center [586, 298] width 112 height 27
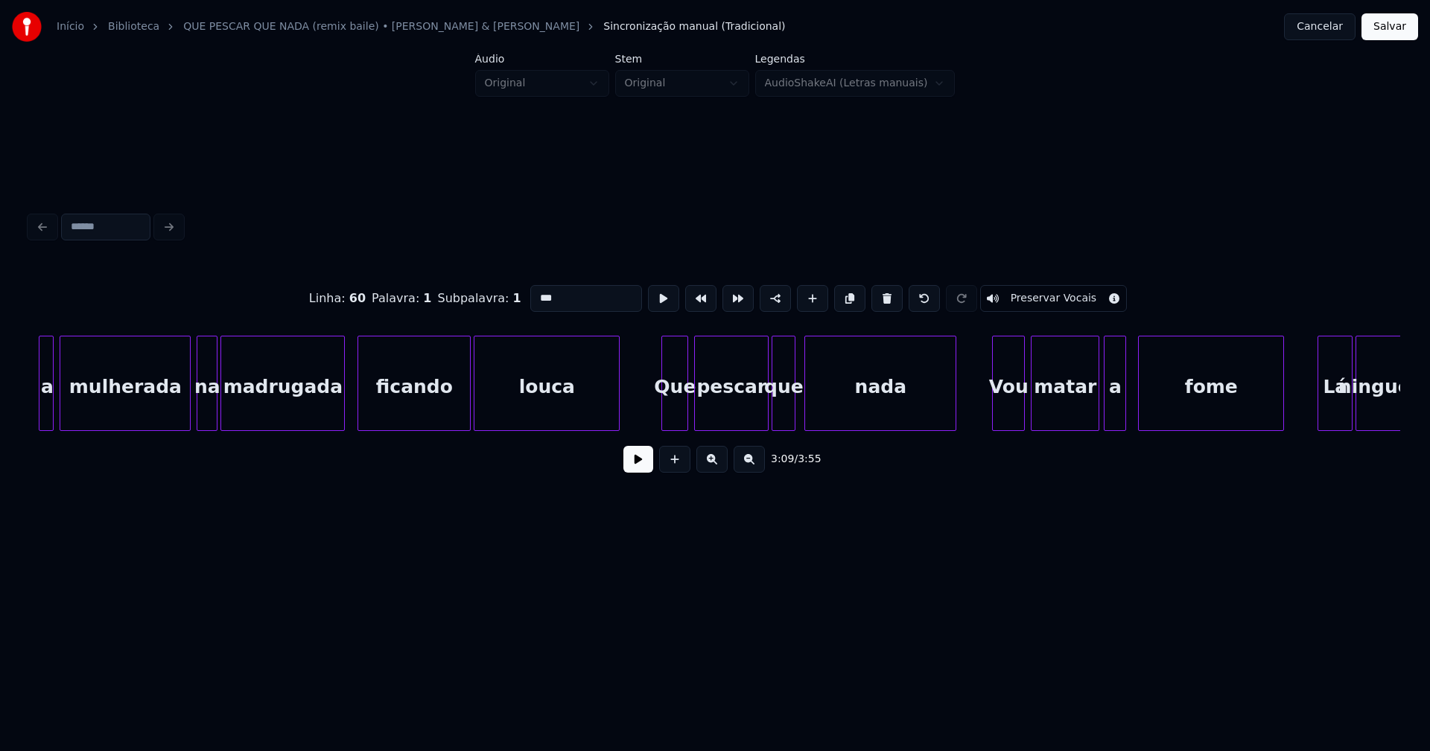
scroll to position [0, 28641]
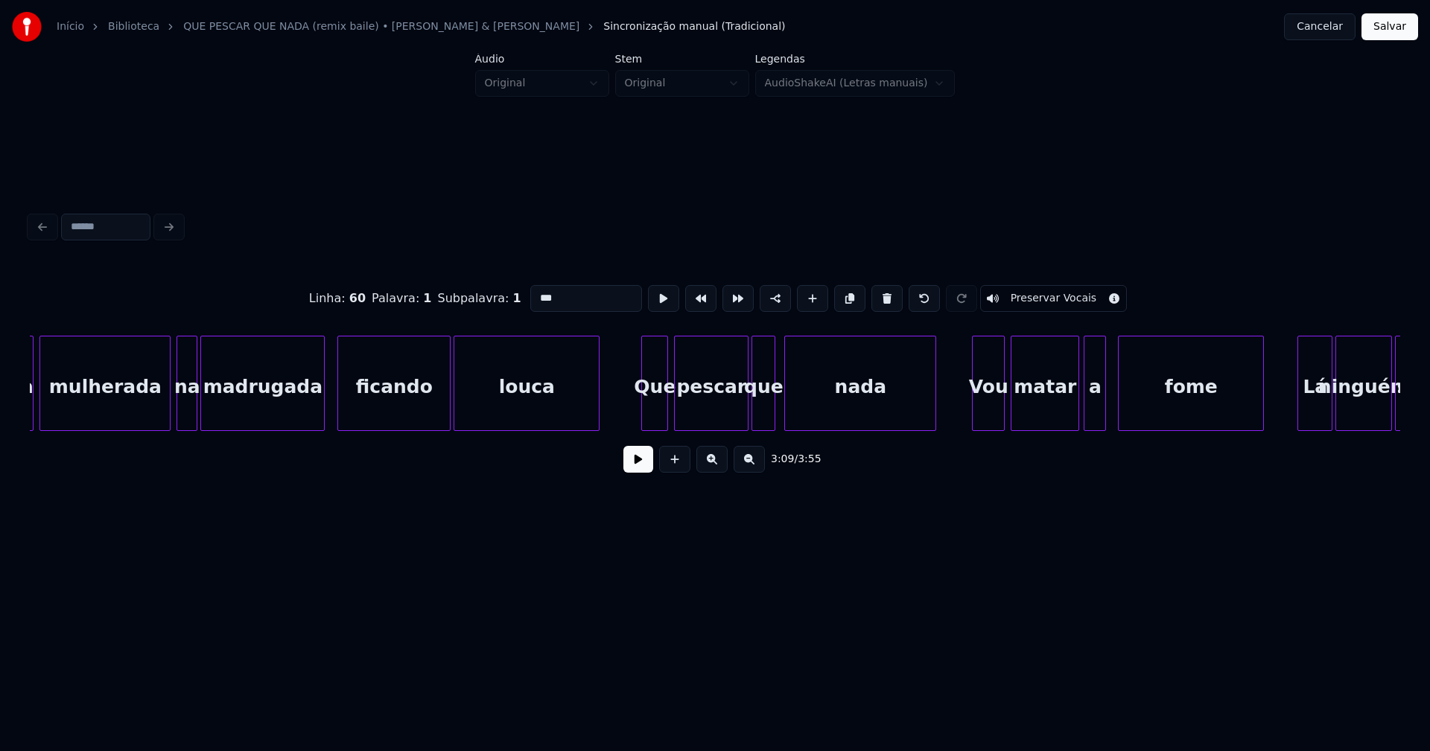
click at [990, 417] on div "Vou" at bounding box center [988, 387] width 31 height 101
click at [533, 294] on input "***" at bounding box center [586, 298] width 112 height 27
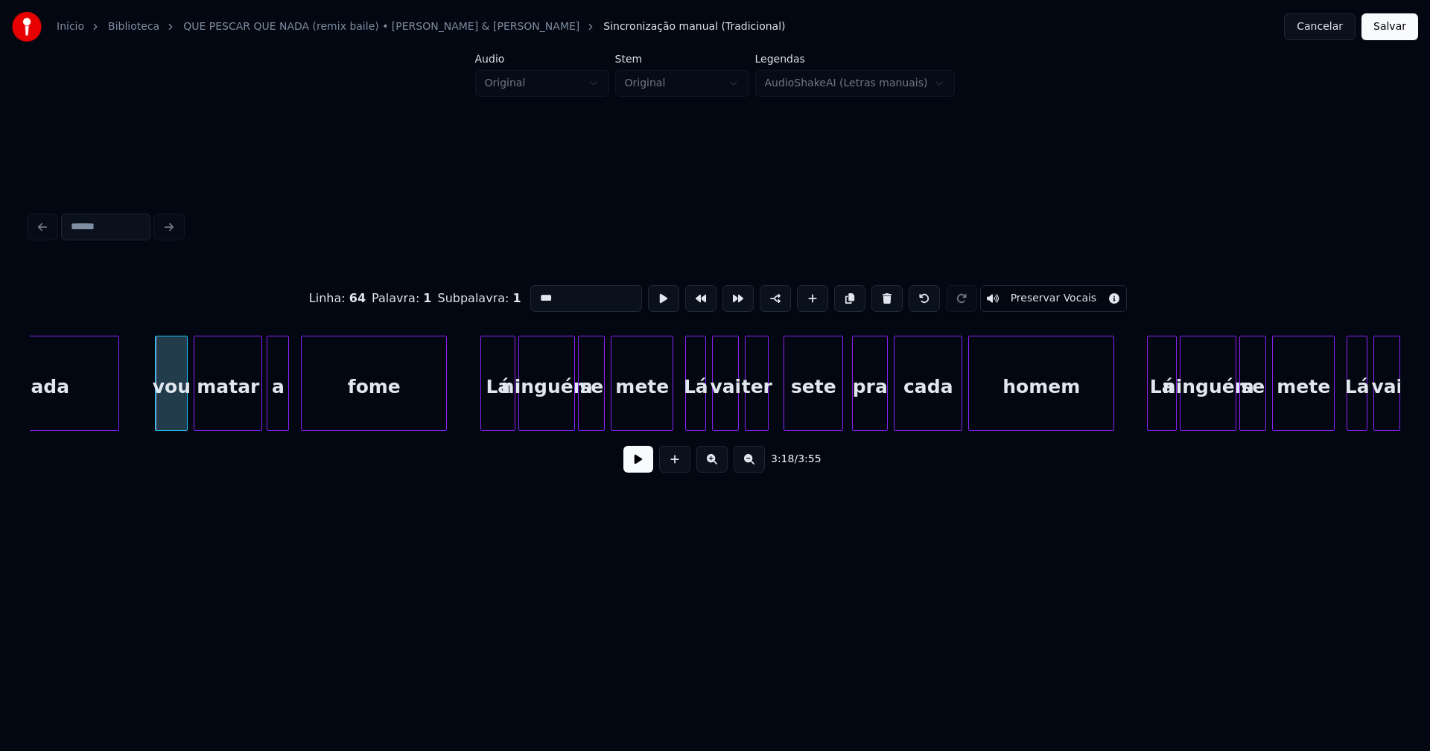
scroll to position [0, 29477]
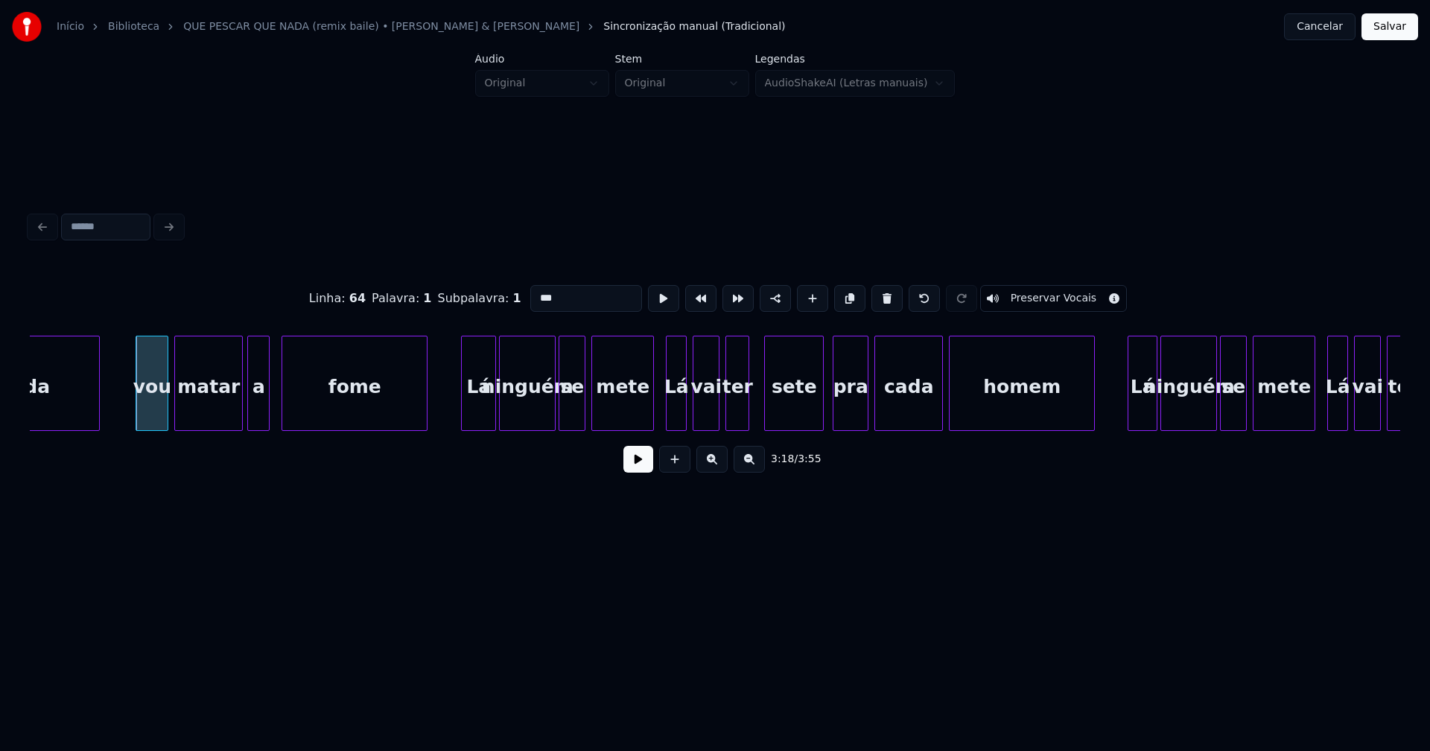
click at [674, 409] on div "Lá" at bounding box center [675, 387] width 19 height 101
click at [531, 291] on input "**" at bounding box center [586, 298] width 112 height 27
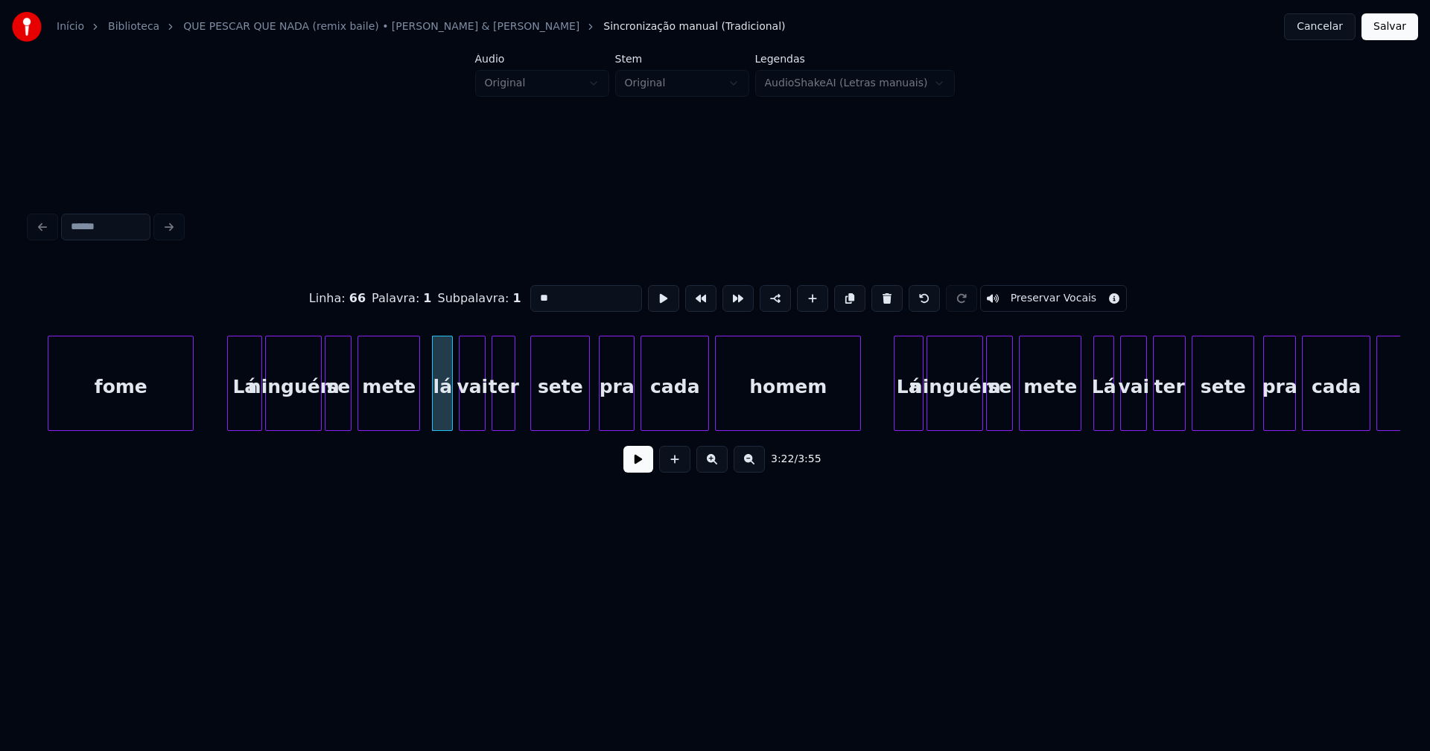
scroll to position [0, 29866]
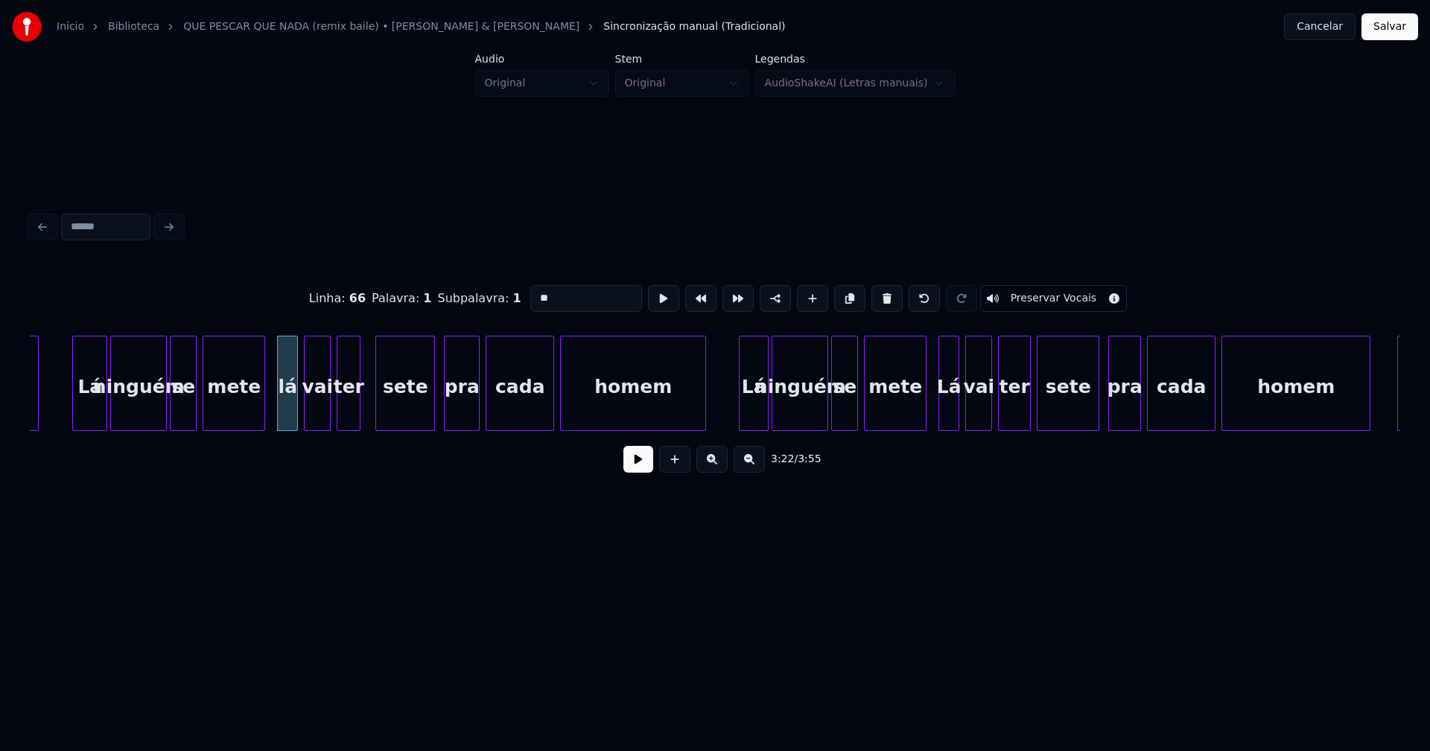
click at [950, 411] on div "Lá" at bounding box center [948, 387] width 19 height 101
click at [532, 292] on input "**" at bounding box center [586, 298] width 112 height 27
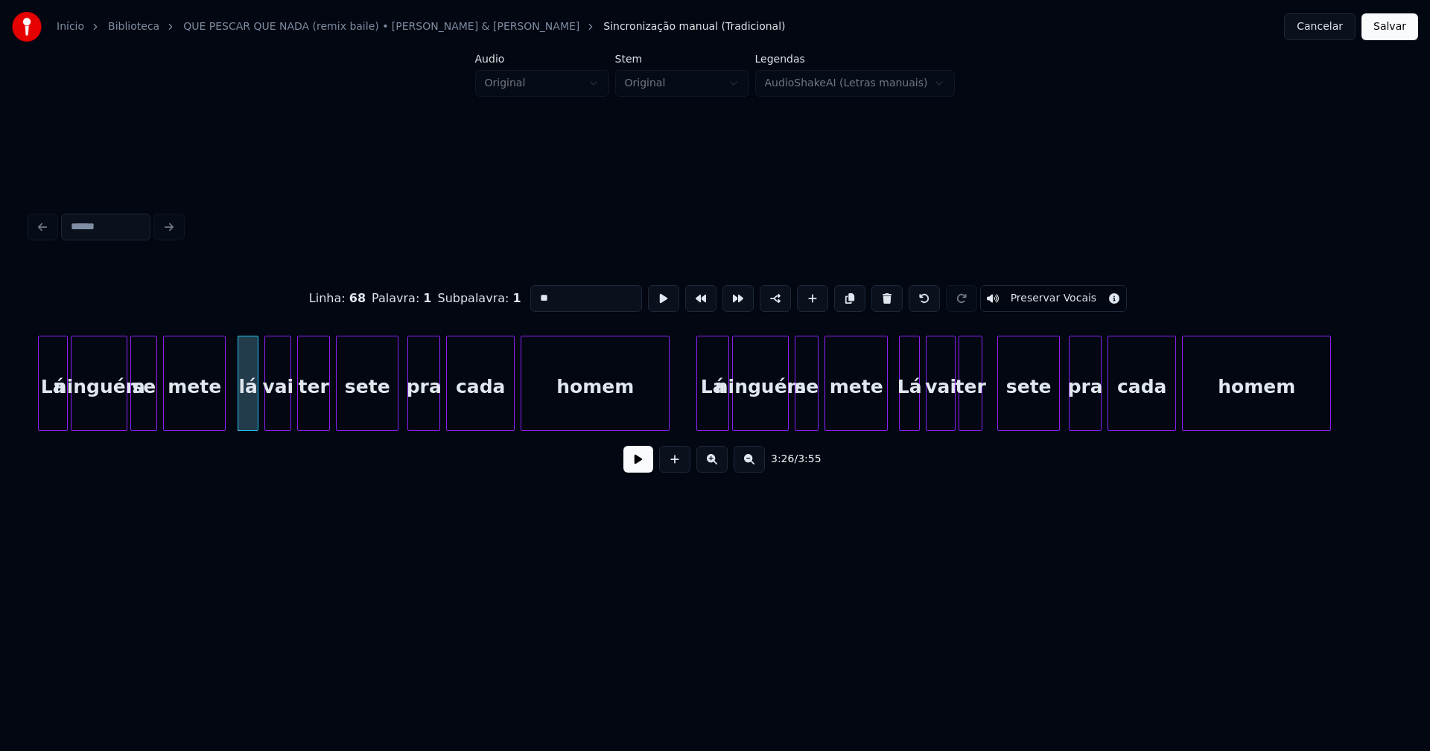
scroll to position [0, 30645]
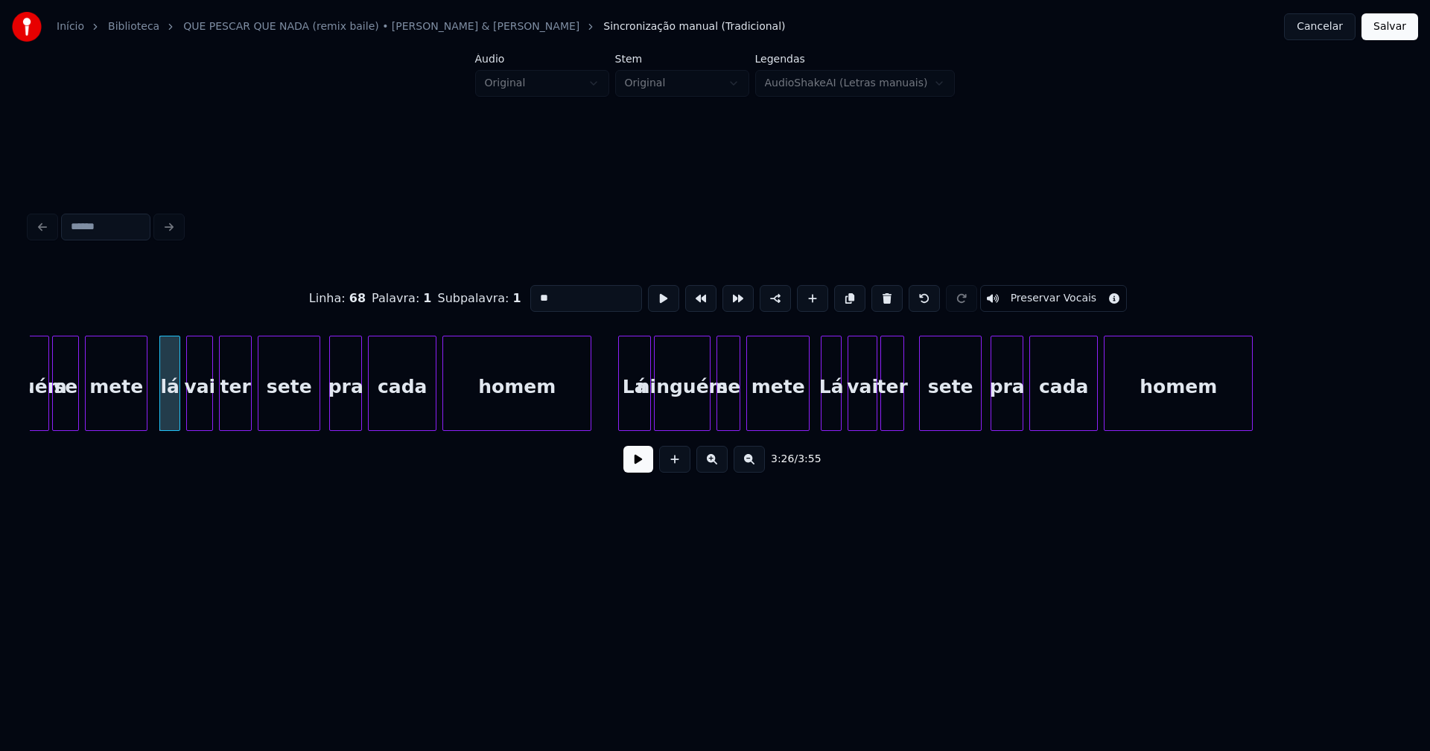
click at [830, 413] on div "Lá" at bounding box center [830, 387] width 19 height 101
click at [534, 293] on input "**" at bounding box center [586, 298] width 112 height 27
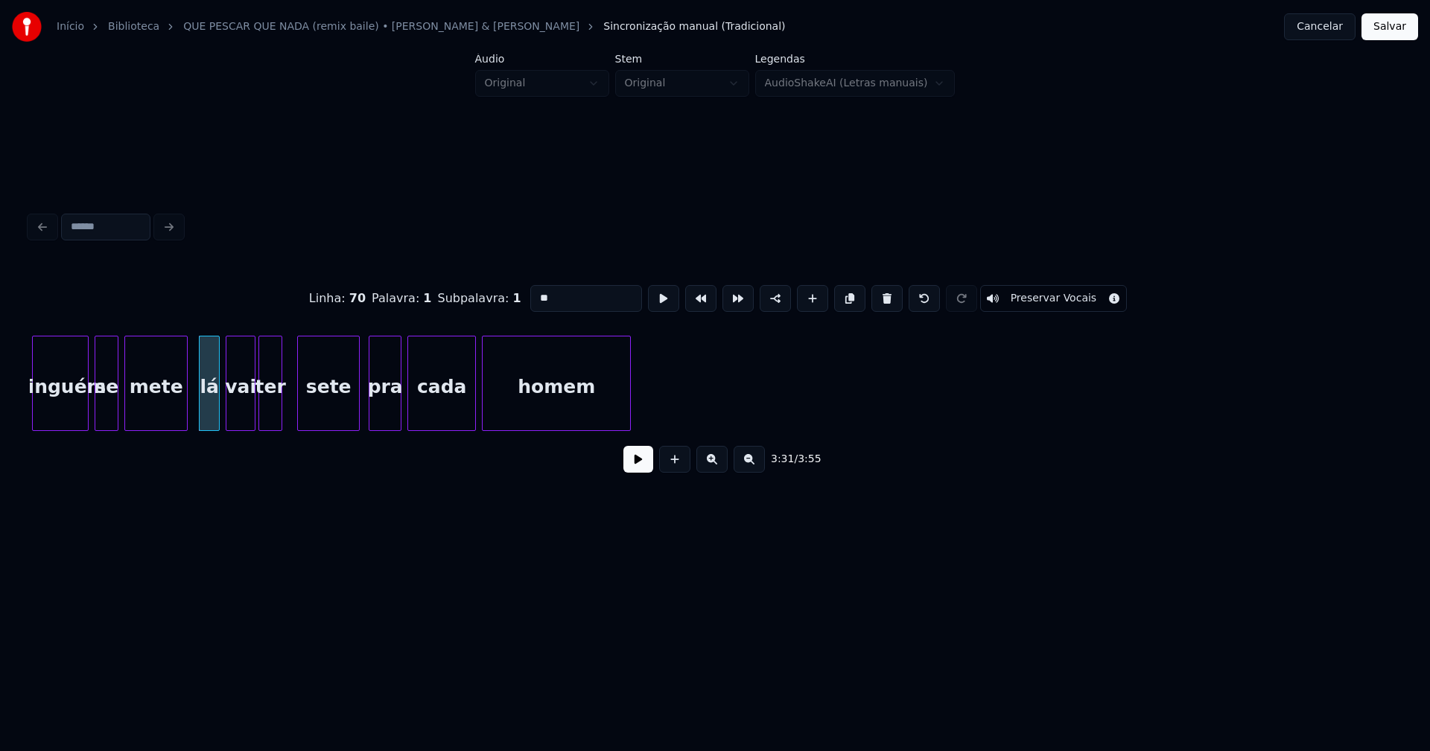
scroll to position [0, 31268]
type input "**"
click at [1387, 27] on button "Salvar" at bounding box center [1389, 26] width 57 height 27
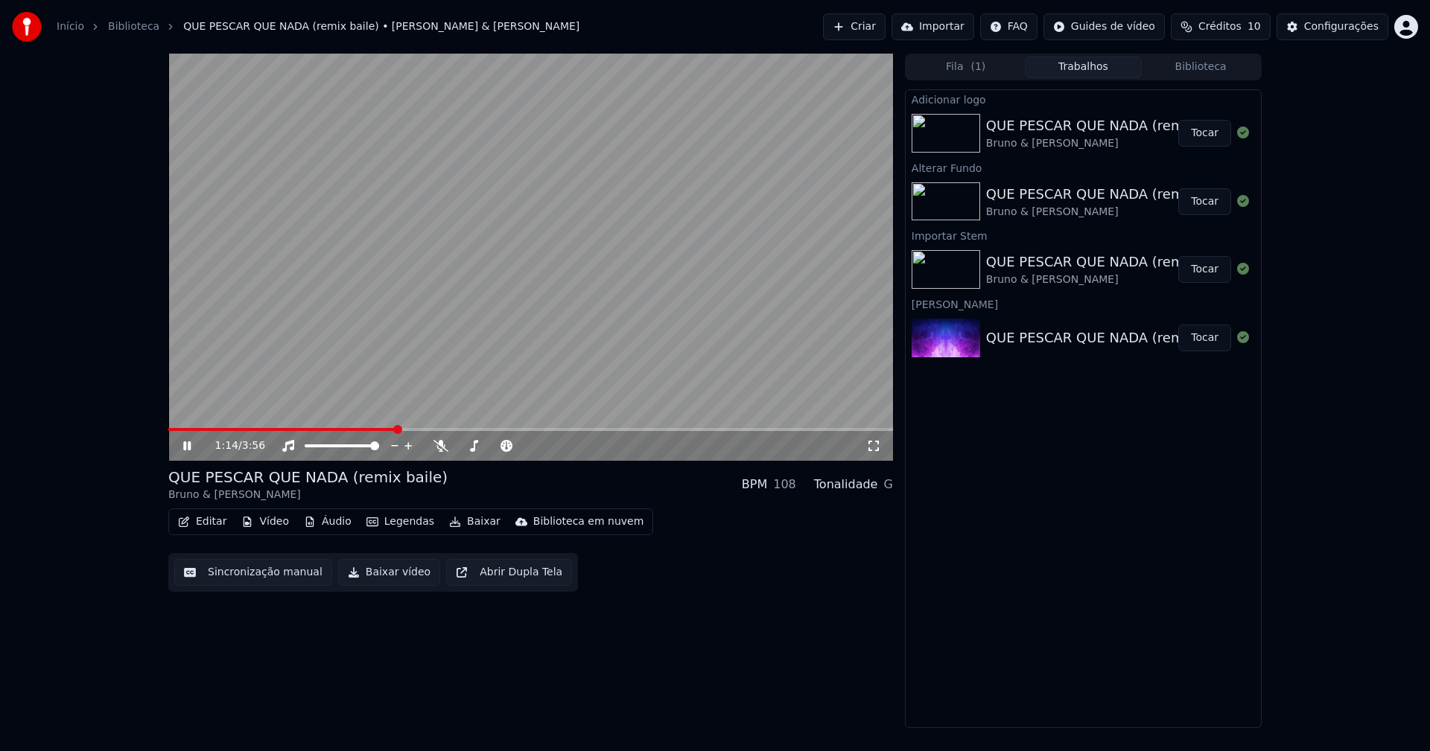
click at [873, 447] on icon at bounding box center [873, 446] width 15 height 12
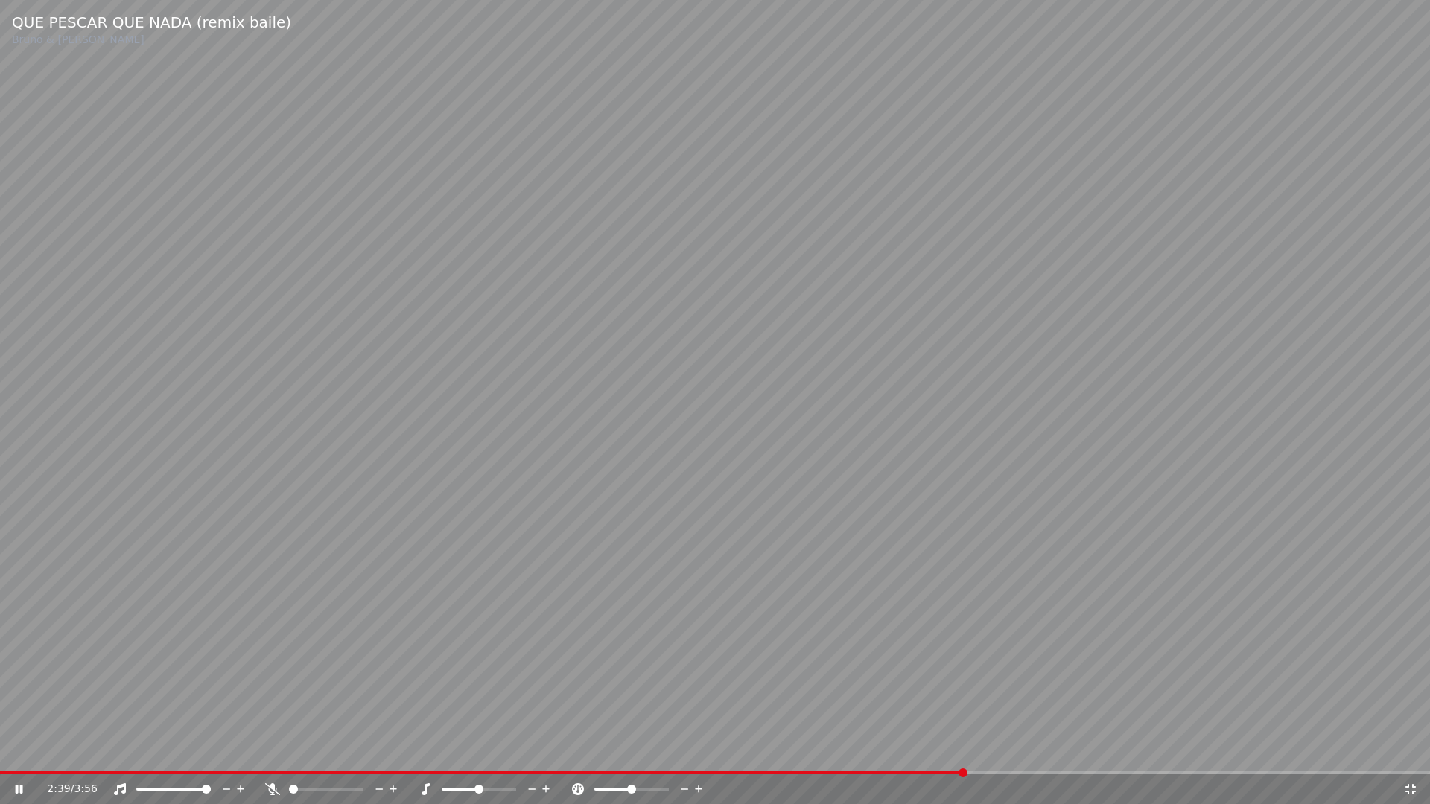
click at [1407, 751] on icon at bounding box center [1410, 789] width 10 height 10
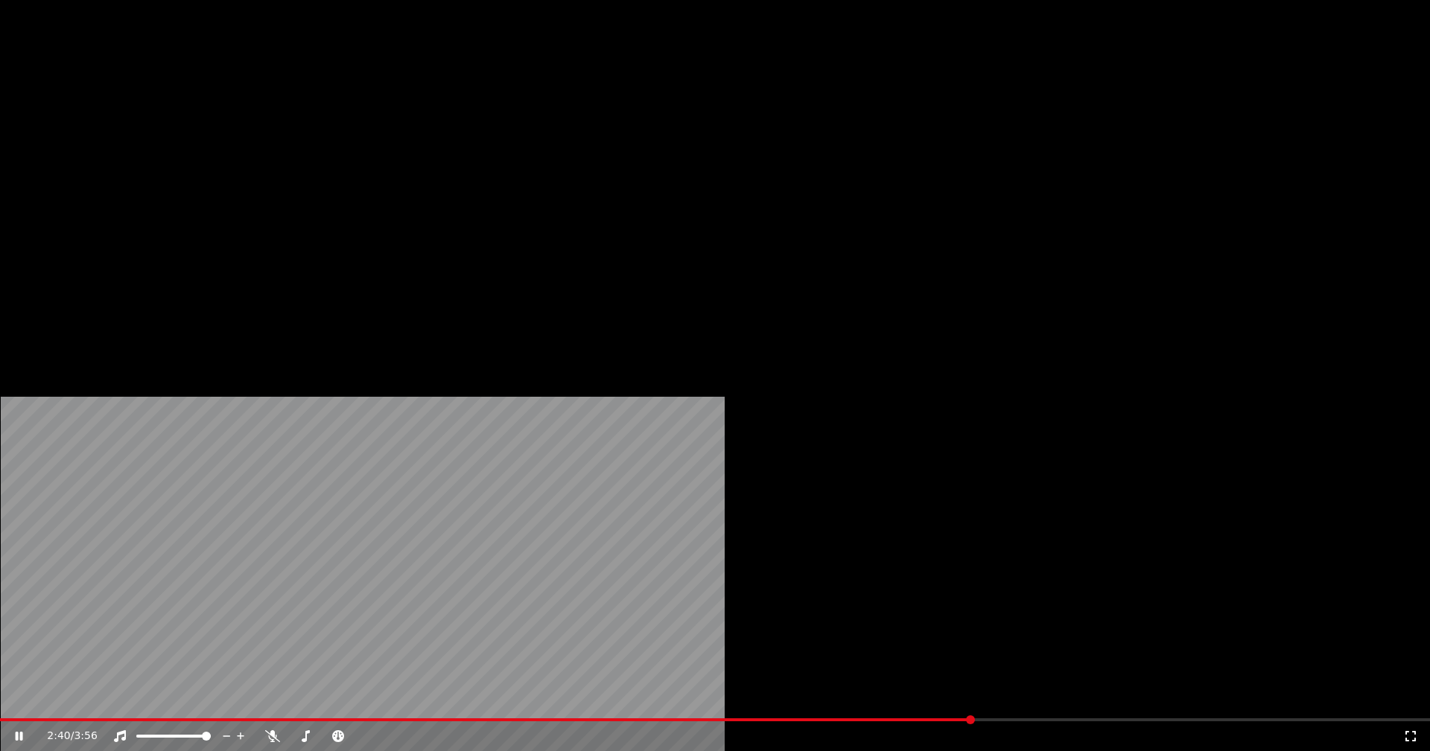
click at [210, 125] on button "Editar" at bounding box center [202, 114] width 60 height 21
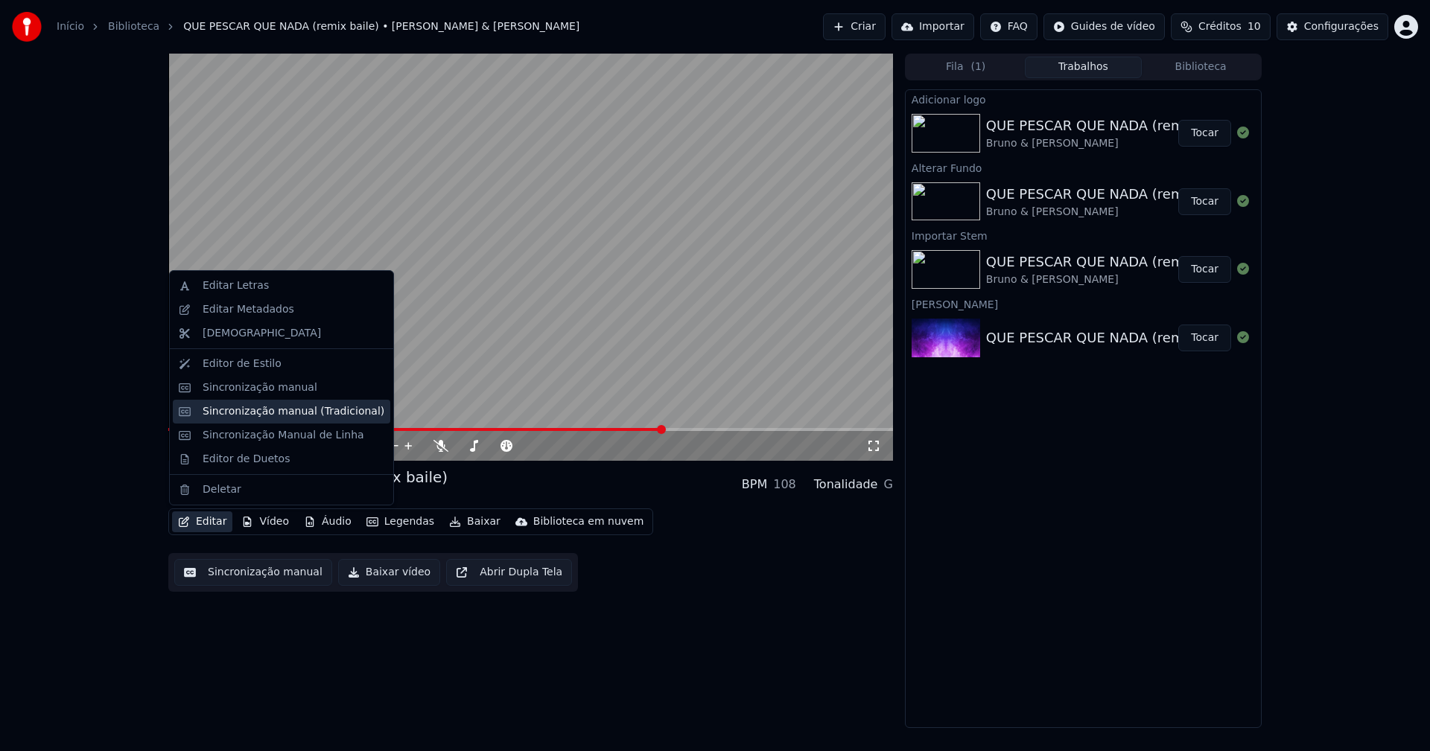
click at [248, 414] on div "Sincronização manual (Tradicional)" at bounding box center [294, 411] width 182 height 15
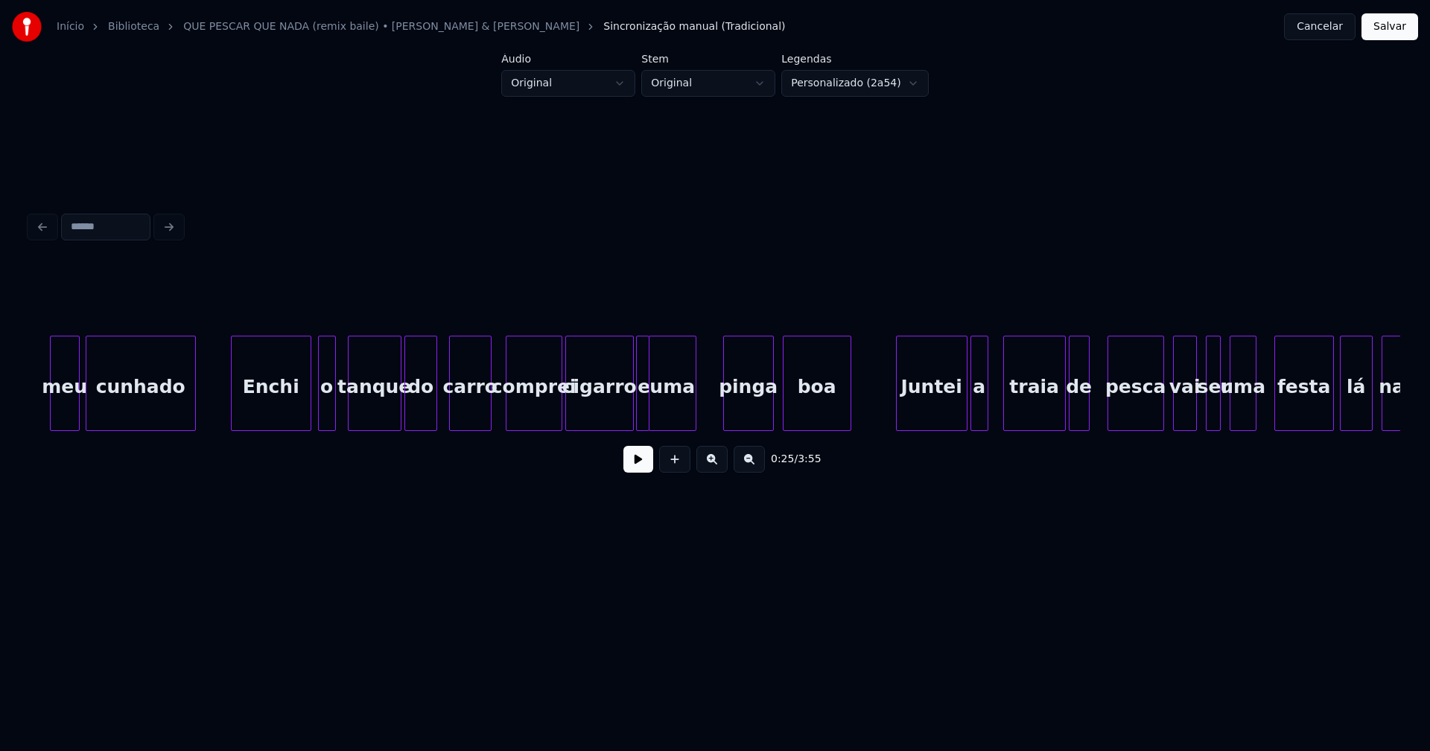
scroll to position [0, 5001]
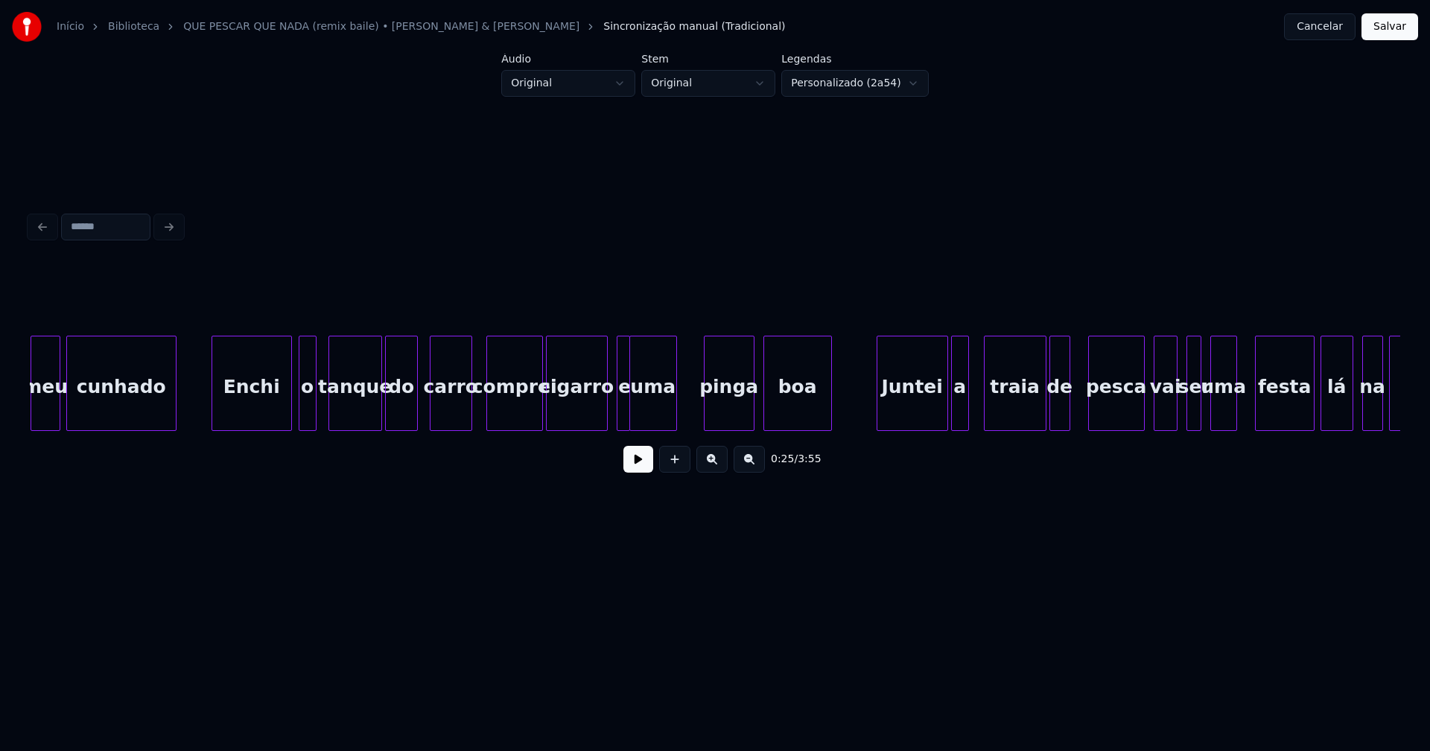
click at [602, 415] on div at bounding box center [604, 384] width 4 height 94
click at [508, 414] on div "comprei" at bounding box center [514, 387] width 55 height 101
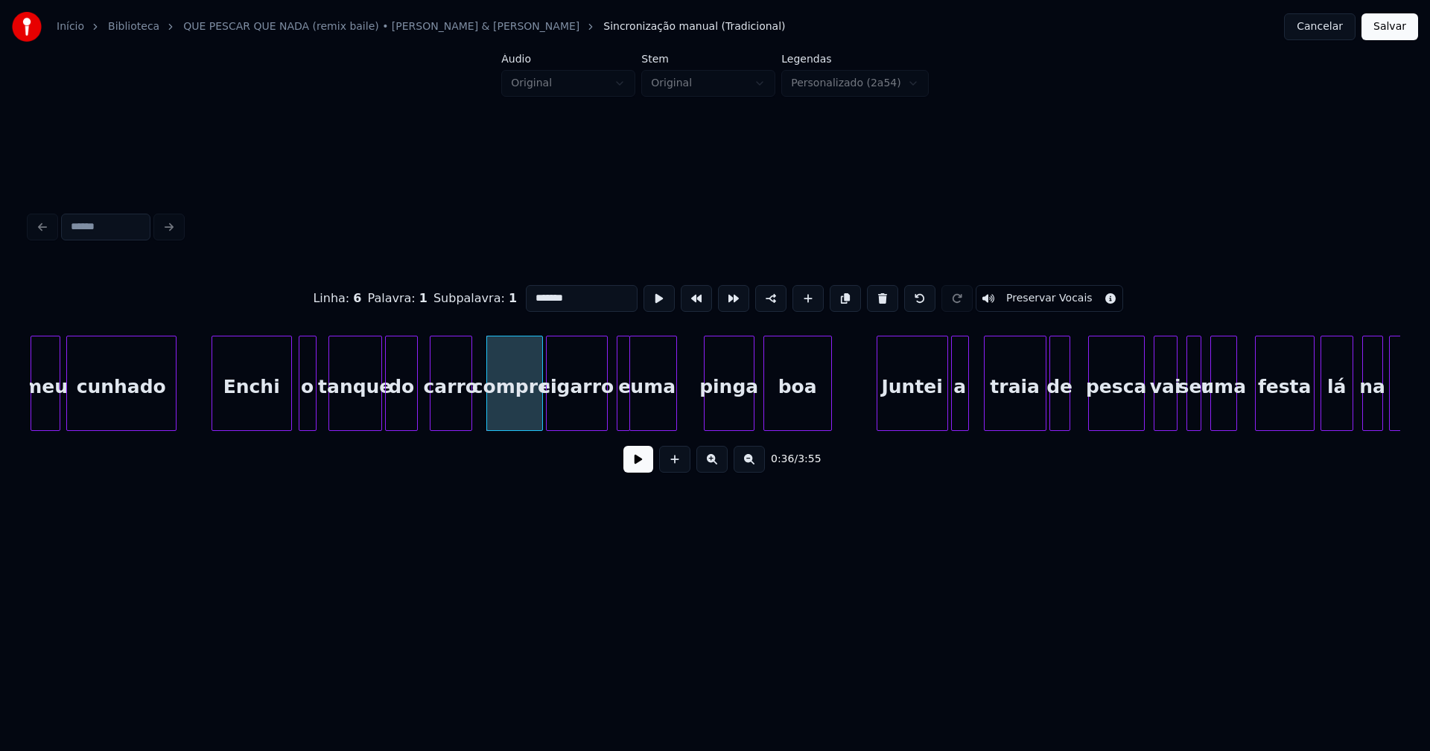
click at [530, 290] on input "*******" at bounding box center [582, 298] width 112 height 27
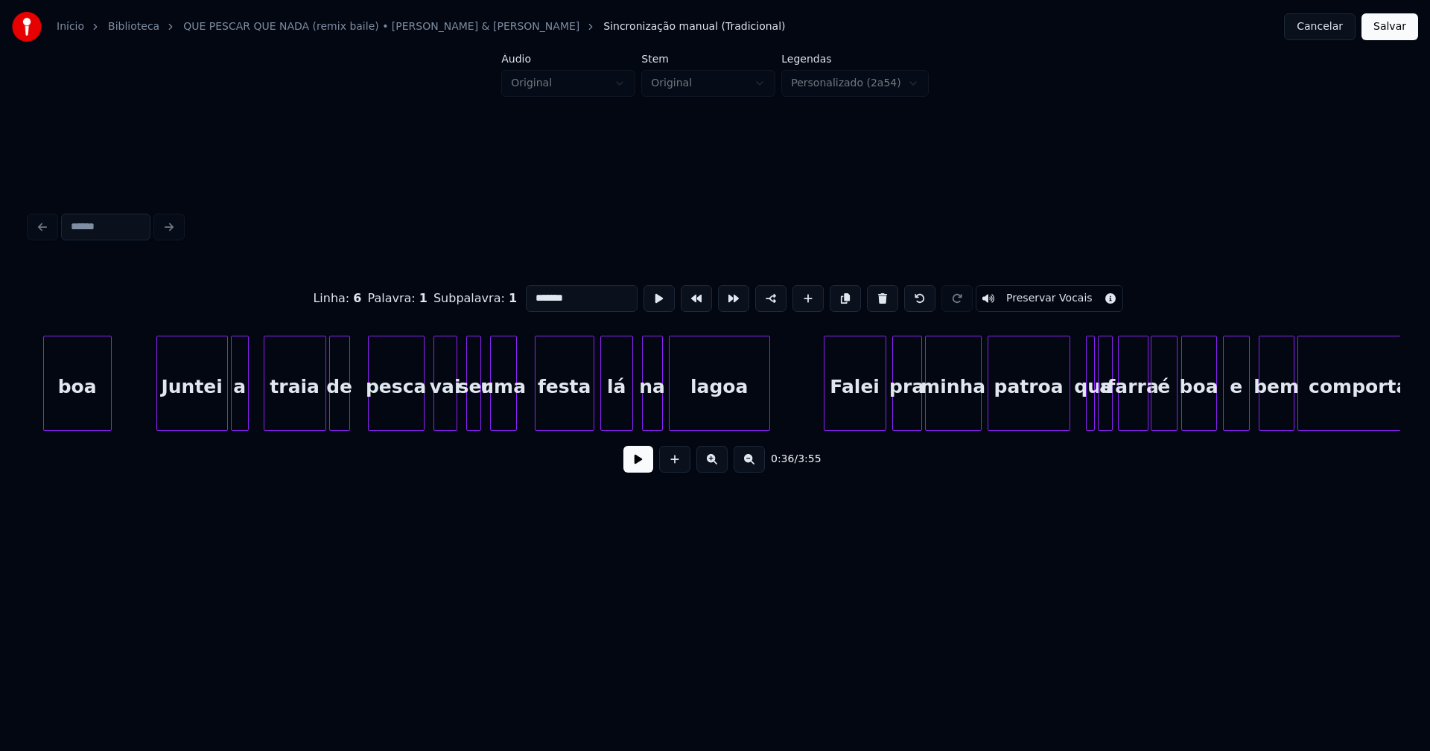
scroll to position [0, 5779]
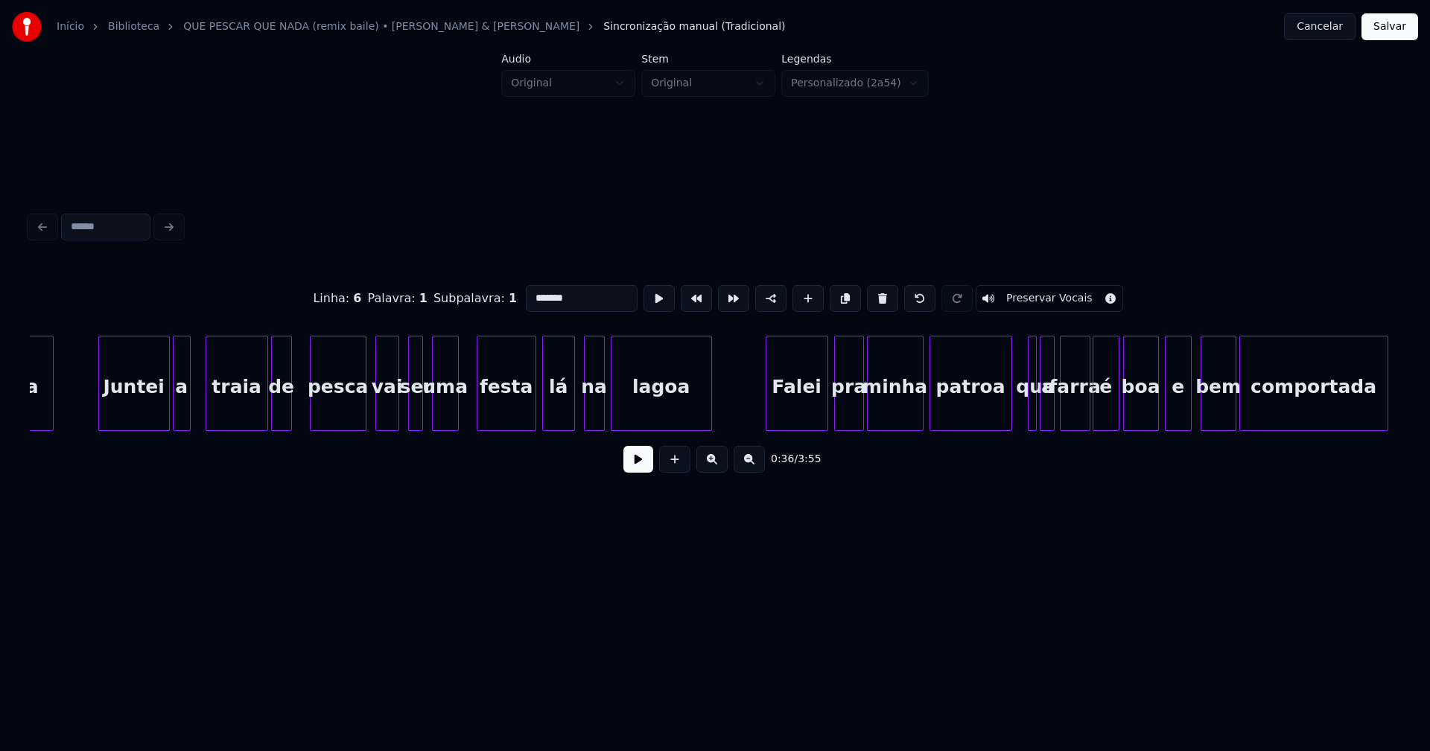
click at [389, 401] on div "vai" at bounding box center [387, 387] width 22 height 101
click at [531, 291] on input "***" at bounding box center [582, 298] width 112 height 27
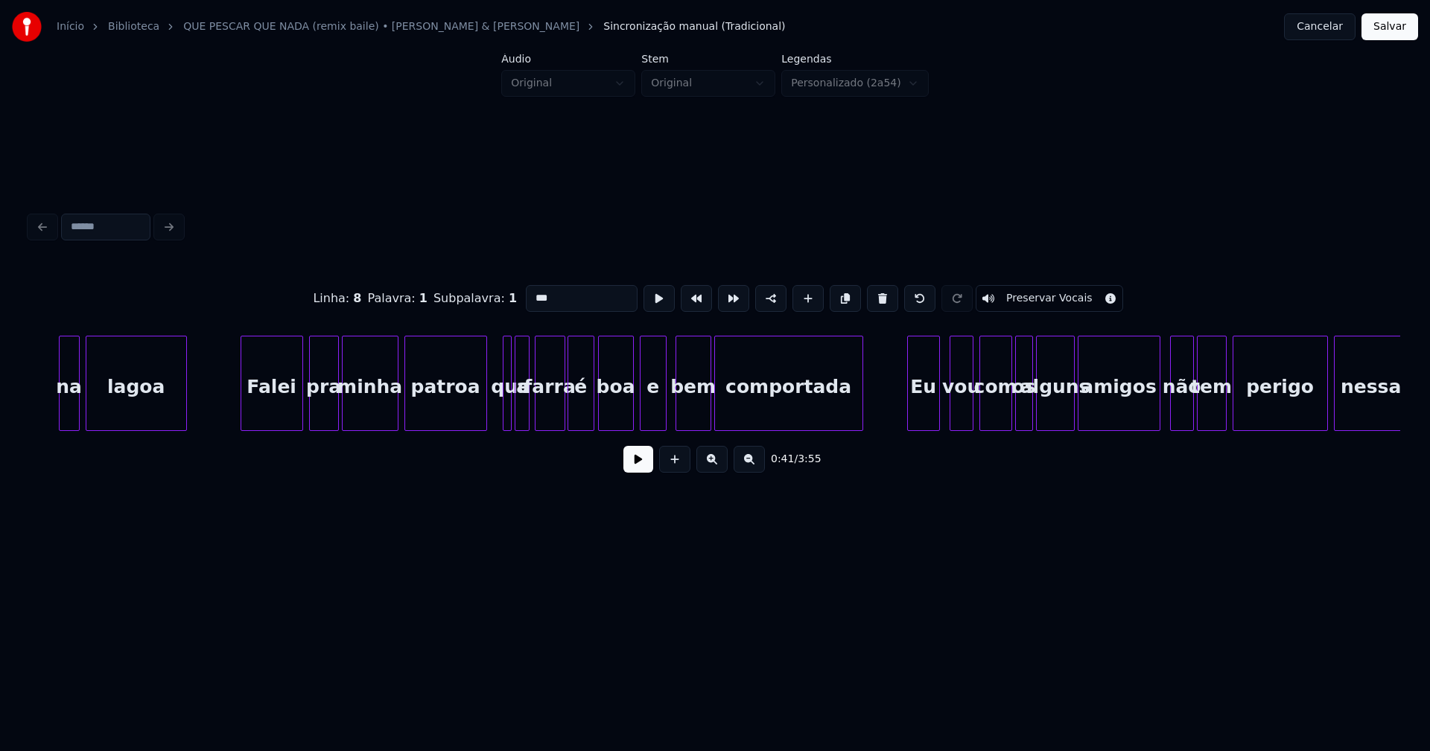
scroll to position [0, 6324]
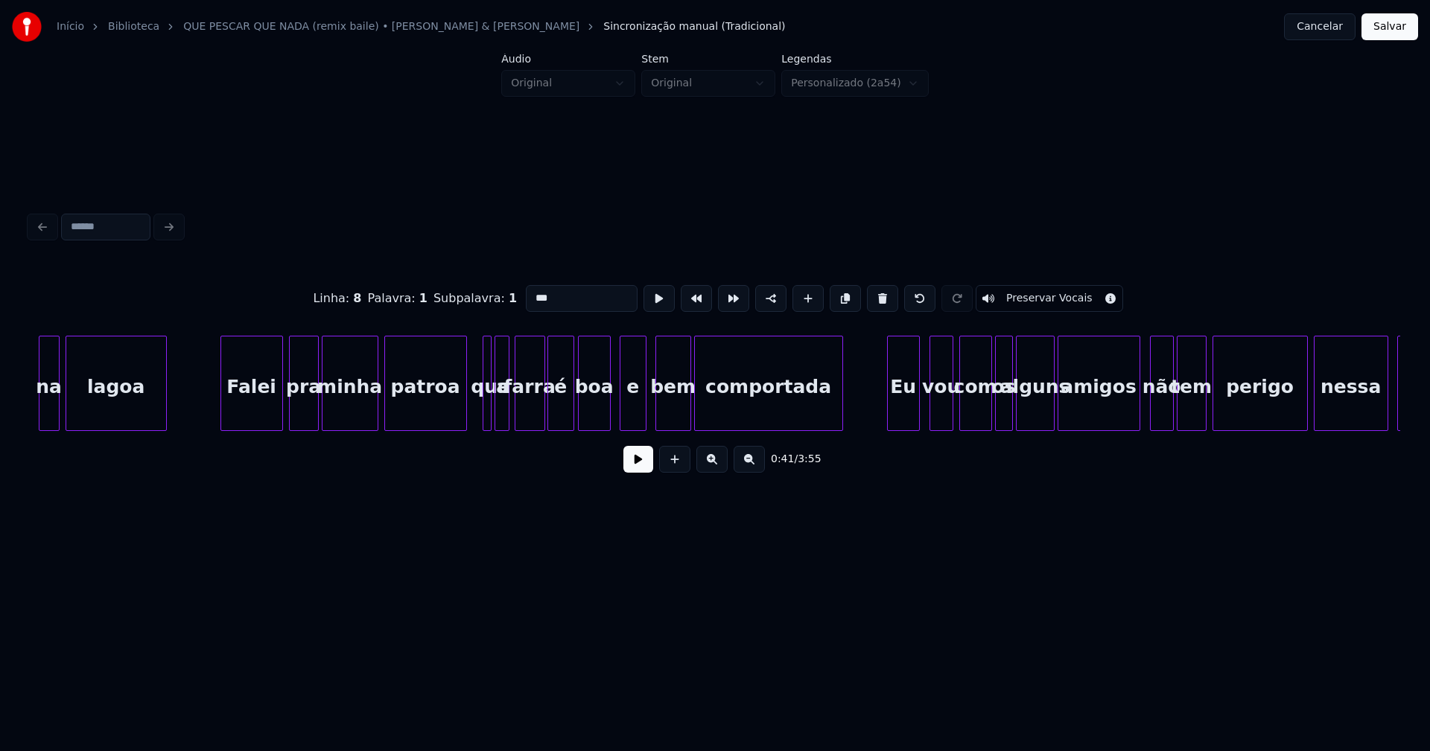
click at [609, 404] on div at bounding box center [607, 384] width 4 height 94
click at [486, 404] on div at bounding box center [488, 384] width 4 height 94
click at [534, 291] on input "***" at bounding box center [586, 298] width 112 height 27
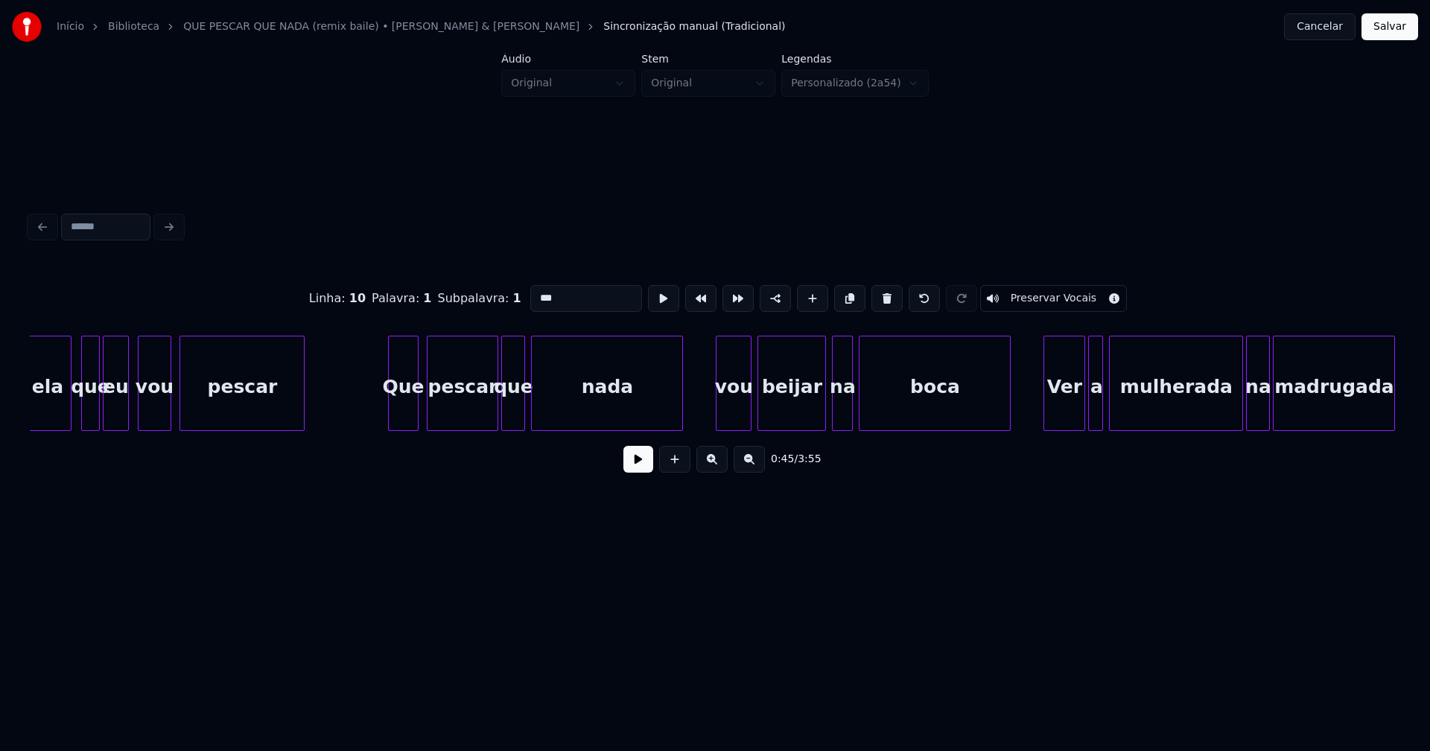
scroll to position [0, 8989]
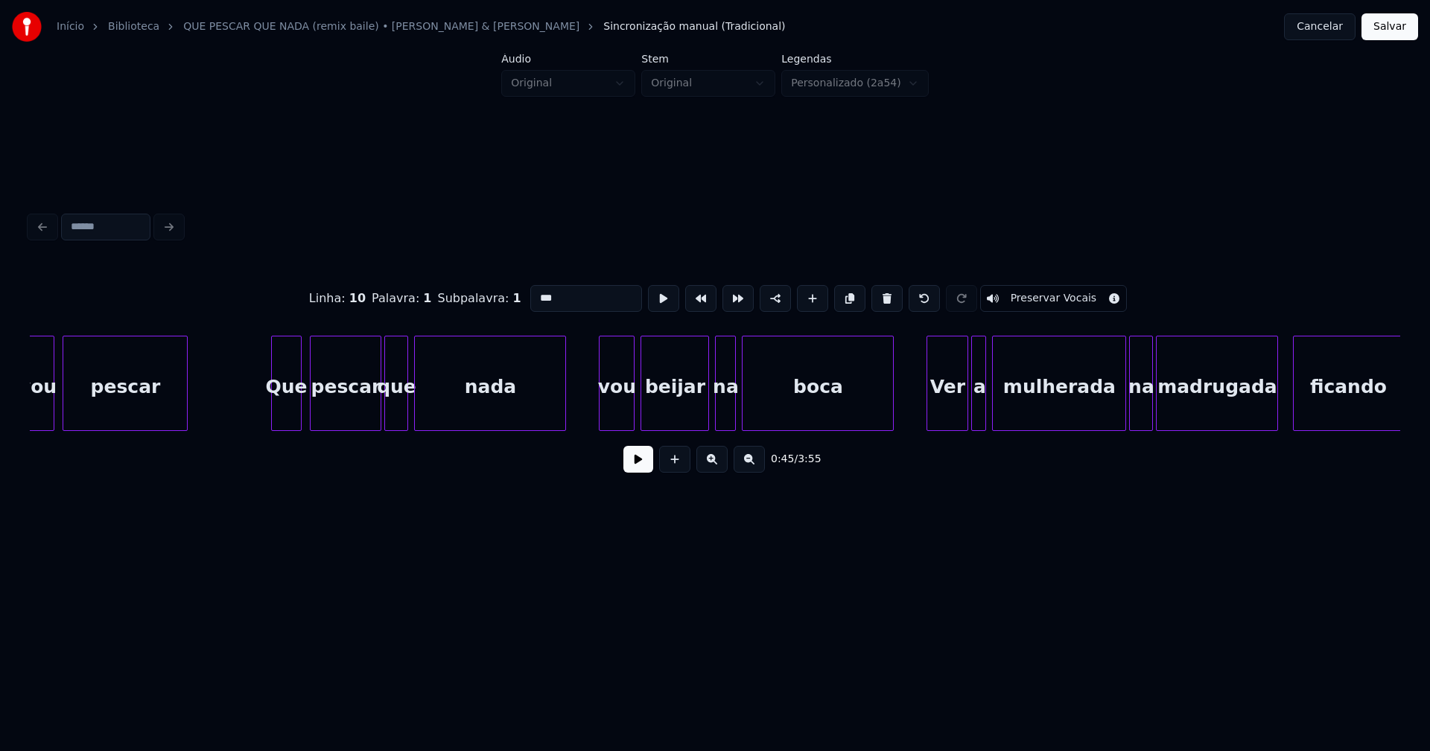
click at [620, 415] on div "vou" at bounding box center [616, 387] width 34 height 101
click at [536, 290] on input "***" at bounding box center [586, 298] width 112 height 27
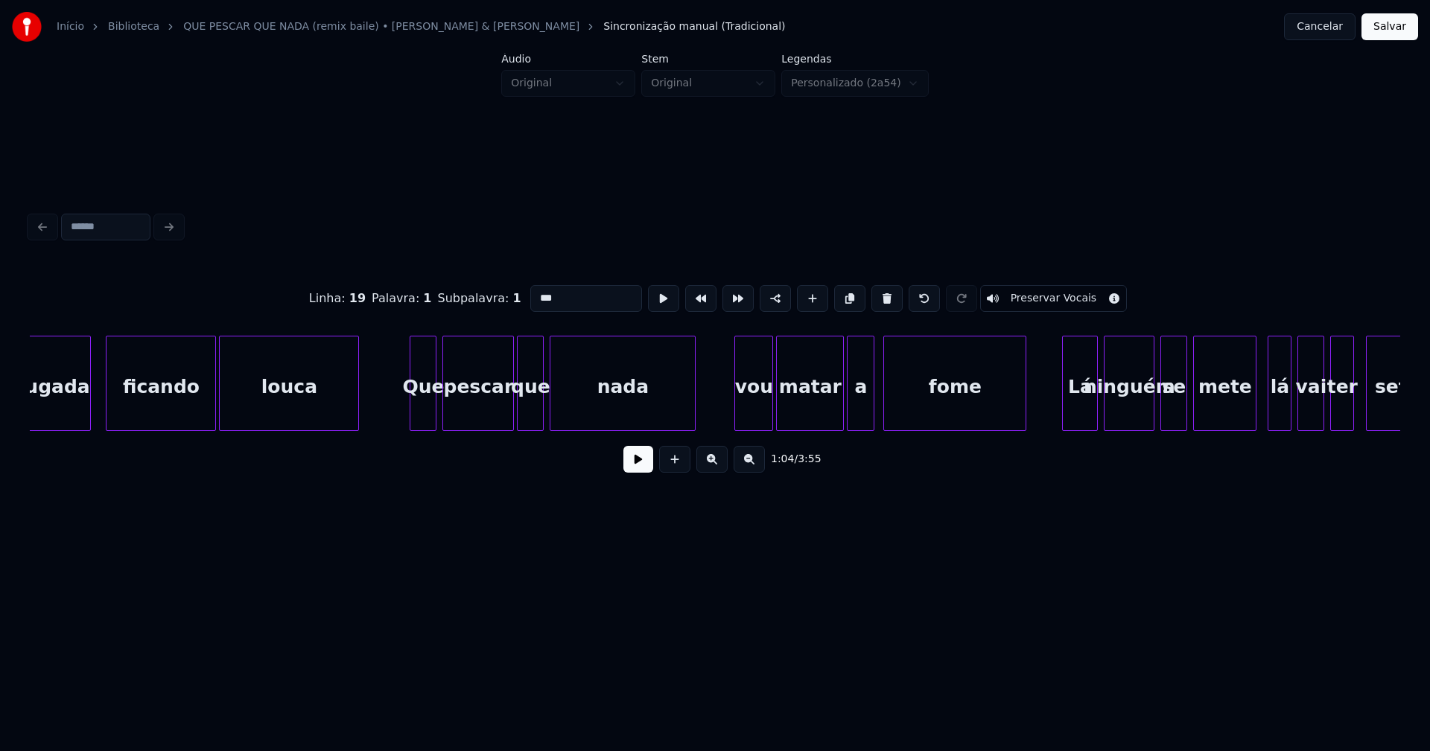
scroll to position [0, 10216]
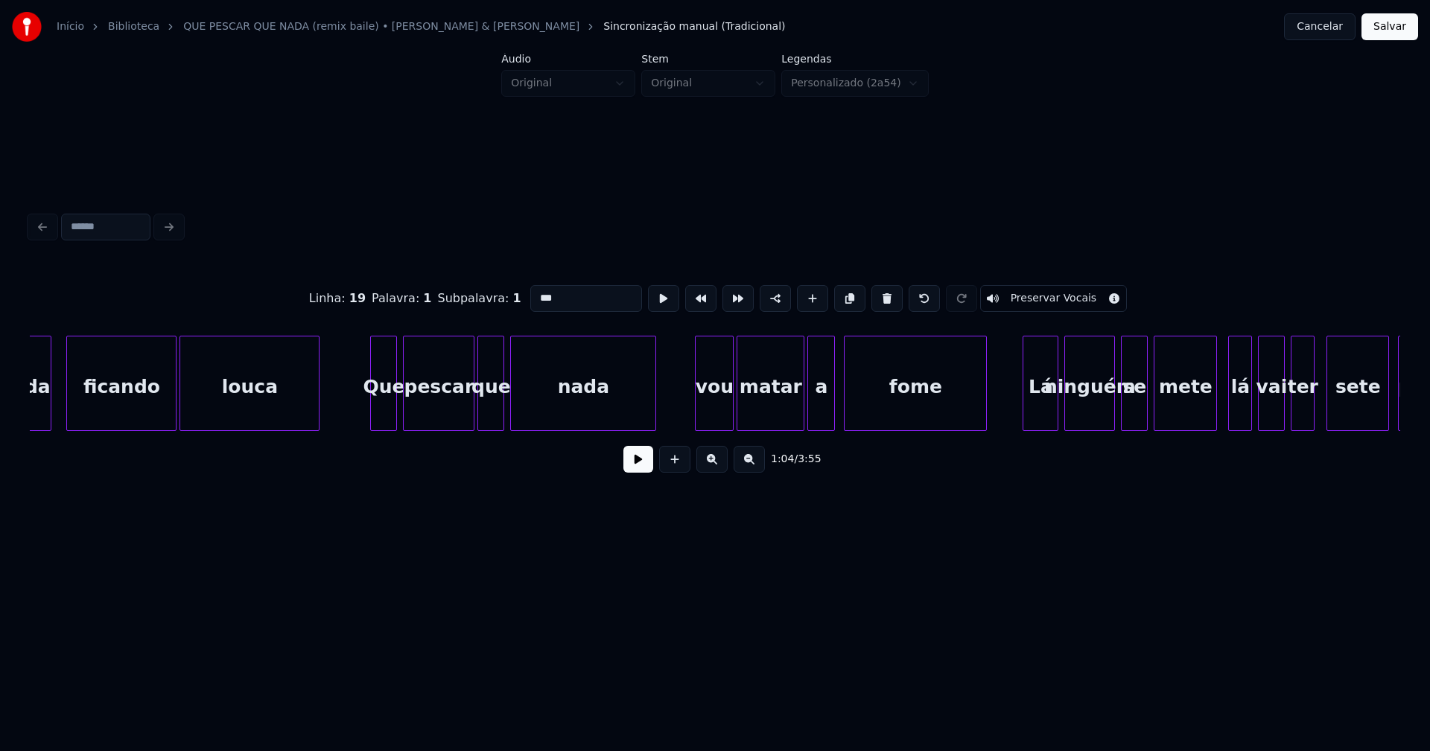
click at [710, 420] on div "vou" at bounding box center [714, 387] width 37 height 101
click at [532, 291] on input "***" at bounding box center [586, 298] width 112 height 27
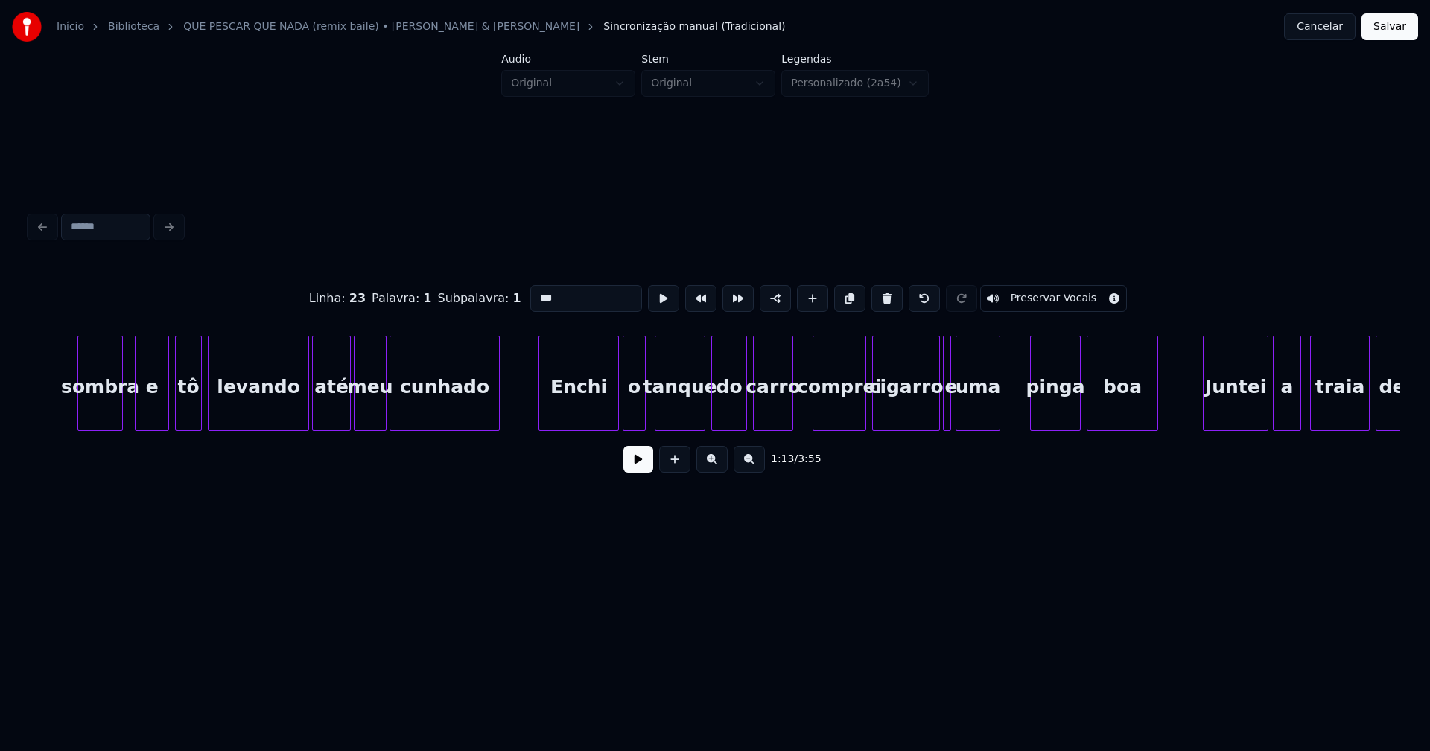
scroll to position [0, 15506]
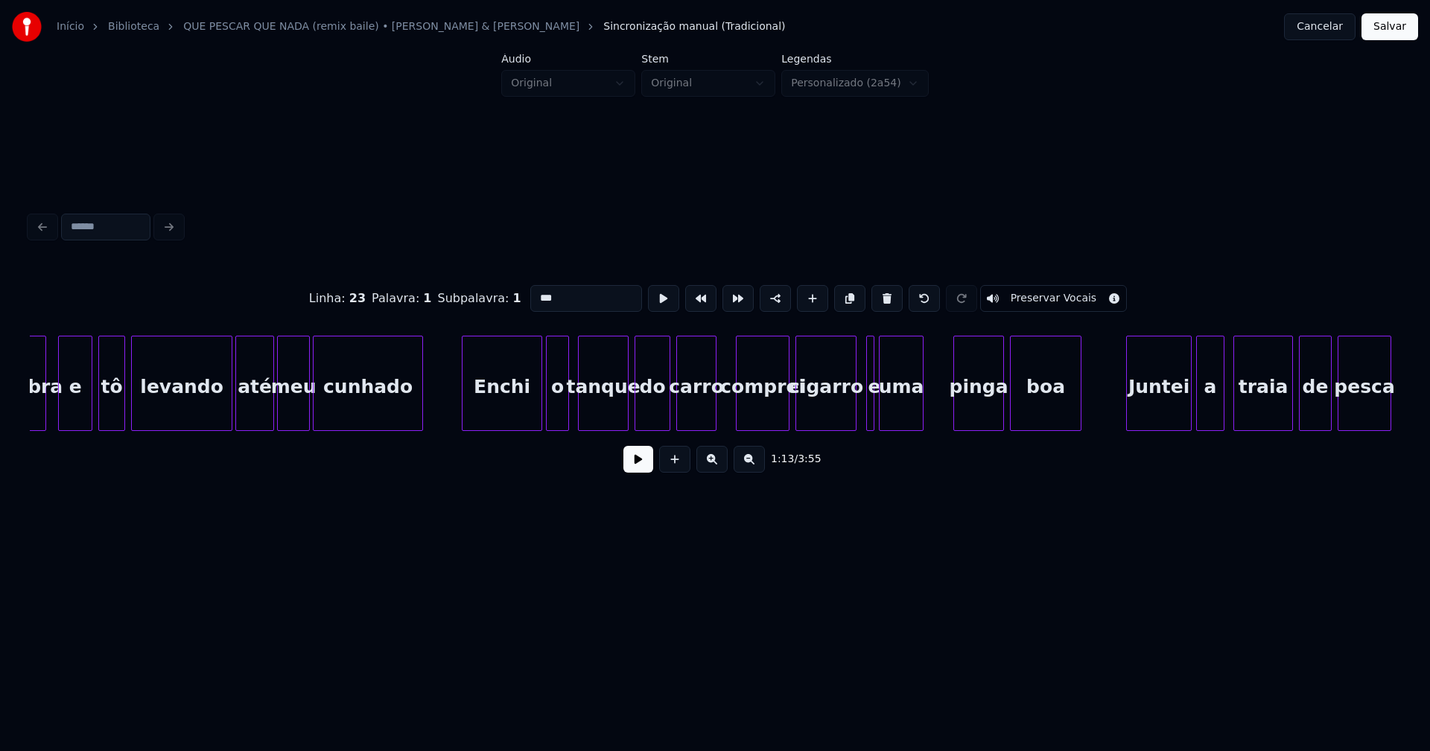
click at [852, 424] on div "cigarro" at bounding box center [825, 383] width 61 height 95
click at [908, 410] on div "uma" at bounding box center [911, 387] width 43 height 101
click at [886, 410] on div at bounding box center [884, 384] width 4 height 94
click at [754, 414] on div "comprei" at bounding box center [762, 387] width 52 height 101
click at [534, 291] on input "*******" at bounding box center [586, 298] width 112 height 27
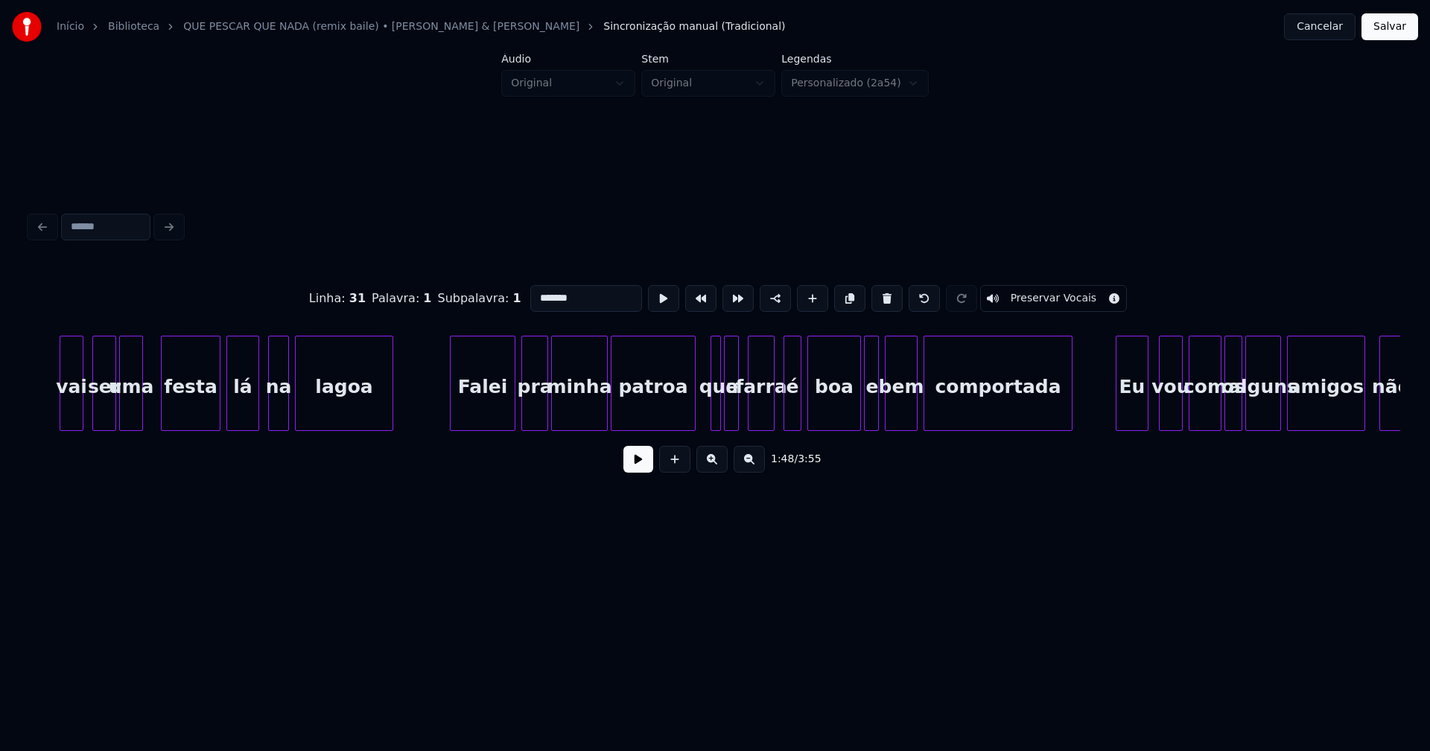
scroll to position [0, 16889]
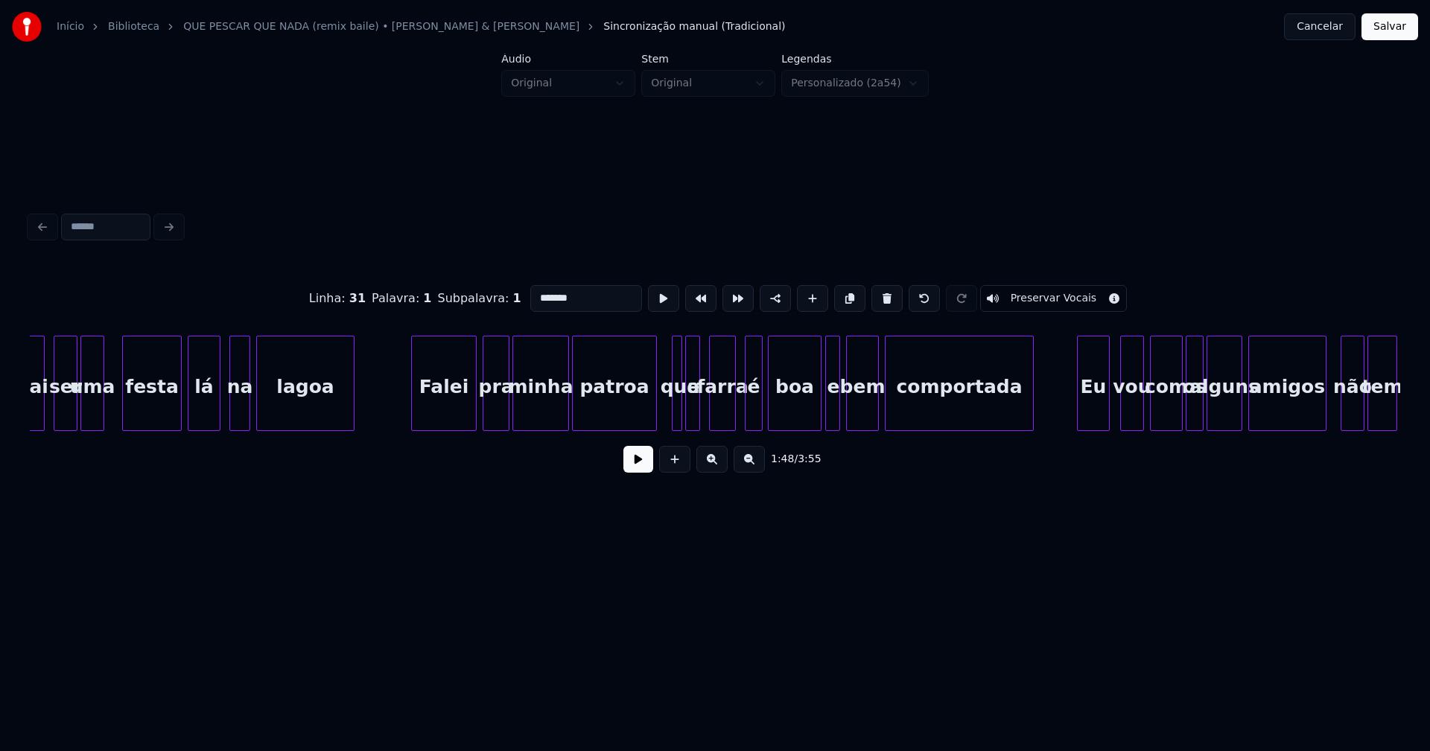
click at [815, 419] on div "boa" at bounding box center [795, 387] width 52 height 101
type input "*******"
click at [639, 469] on button at bounding box center [638, 459] width 30 height 27
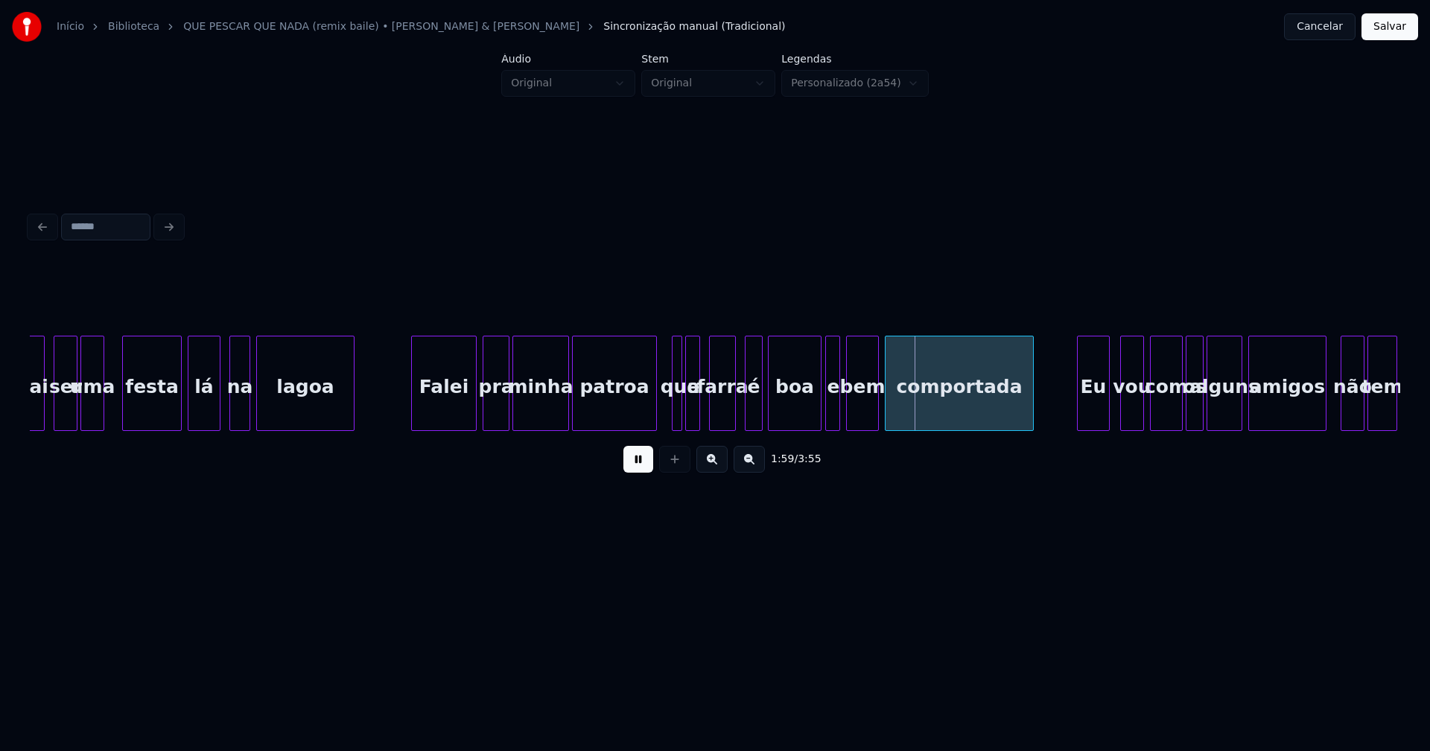
drag, startPoint x: 639, startPoint y: 469, endPoint x: 666, endPoint y: 448, distance: 35.0
click at [640, 469] on button at bounding box center [638, 459] width 30 height 27
click at [675, 407] on div at bounding box center [674, 384] width 4 height 94
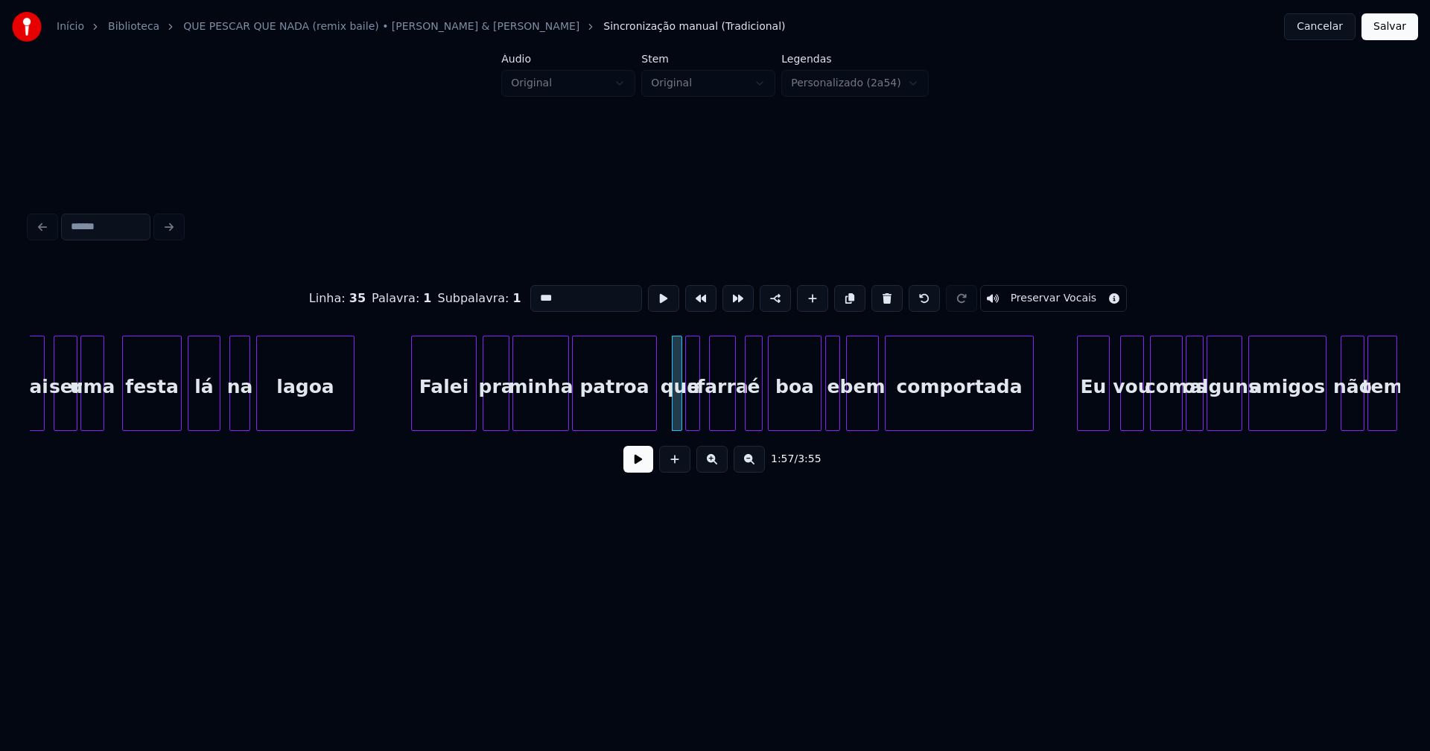
click at [536, 293] on input "***" at bounding box center [586, 298] width 112 height 27
click at [816, 405] on div at bounding box center [815, 384] width 4 height 94
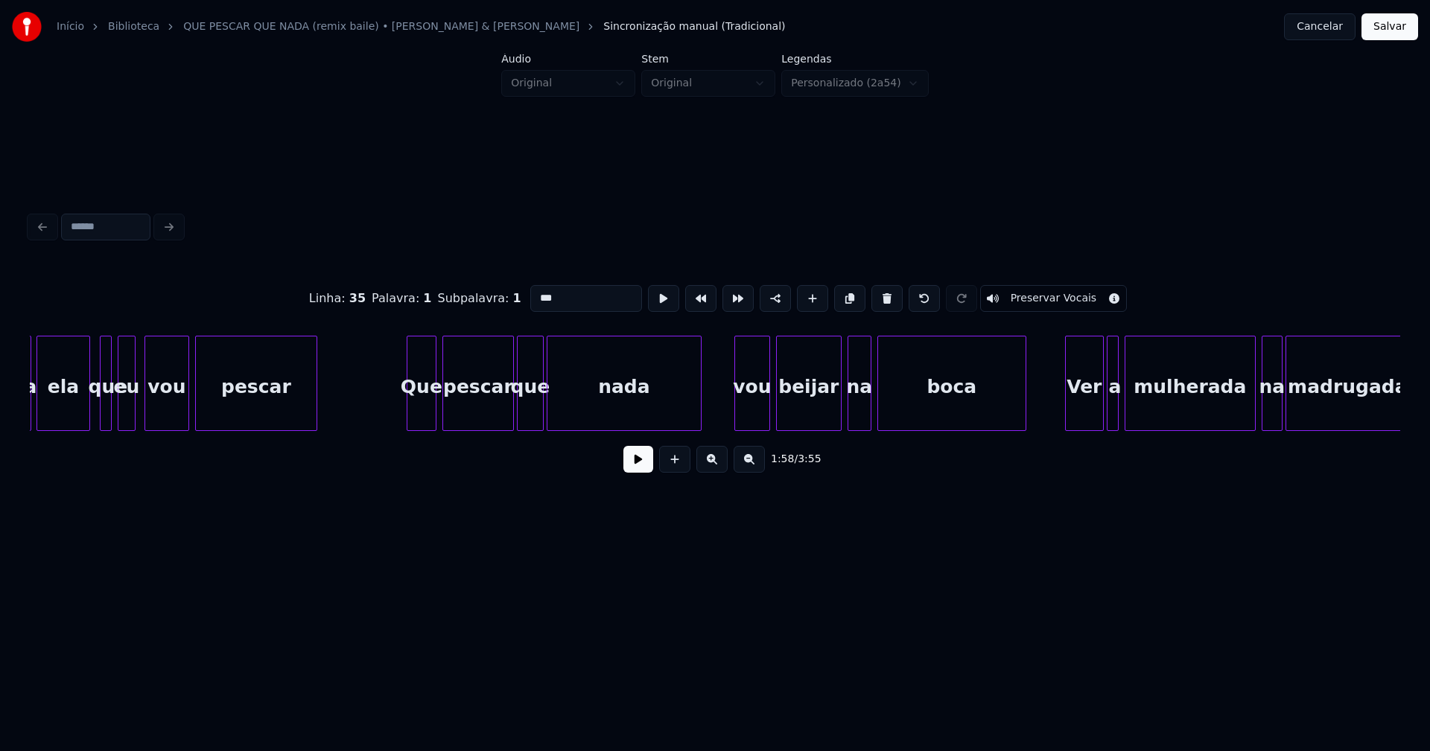
scroll to position [0, 19749]
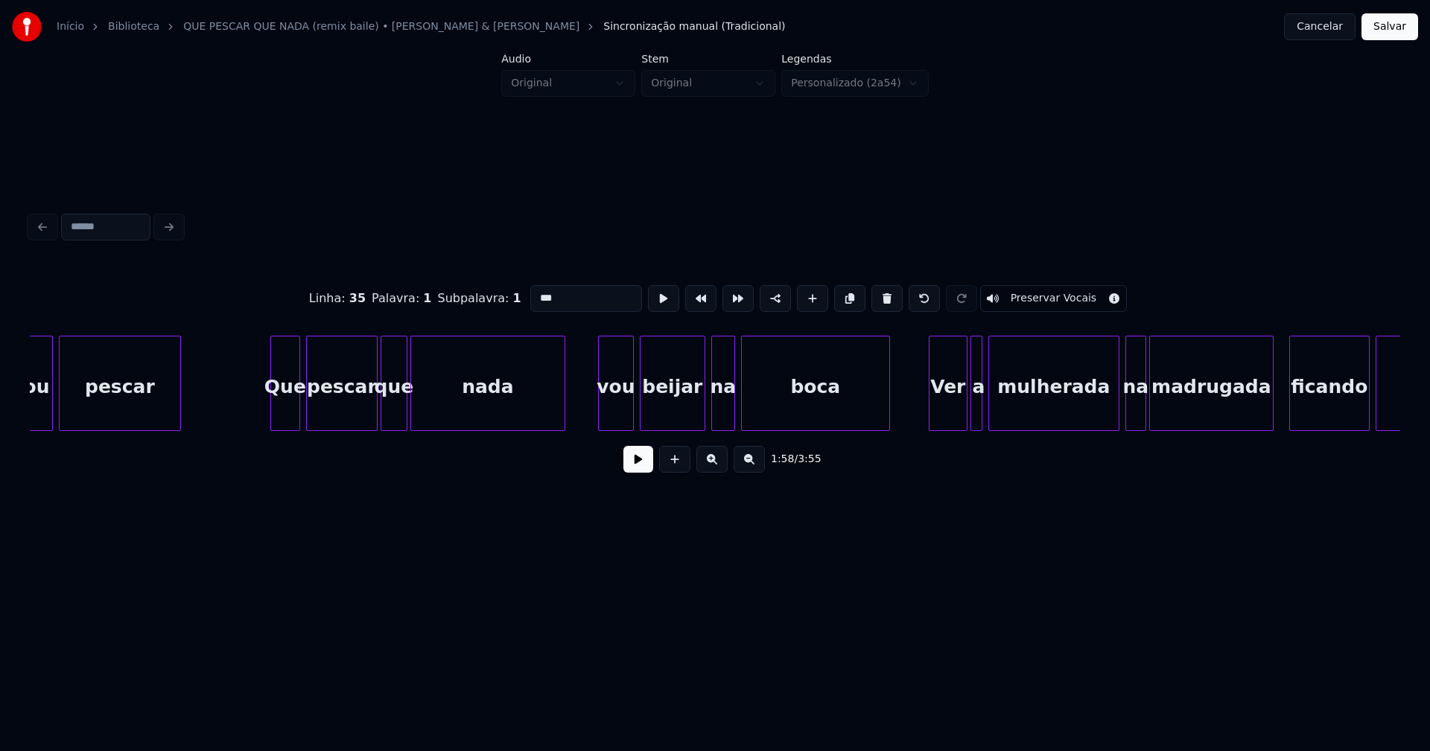
click at [618, 418] on div "vou" at bounding box center [616, 387] width 34 height 101
click at [532, 292] on input "***" at bounding box center [586, 298] width 112 height 27
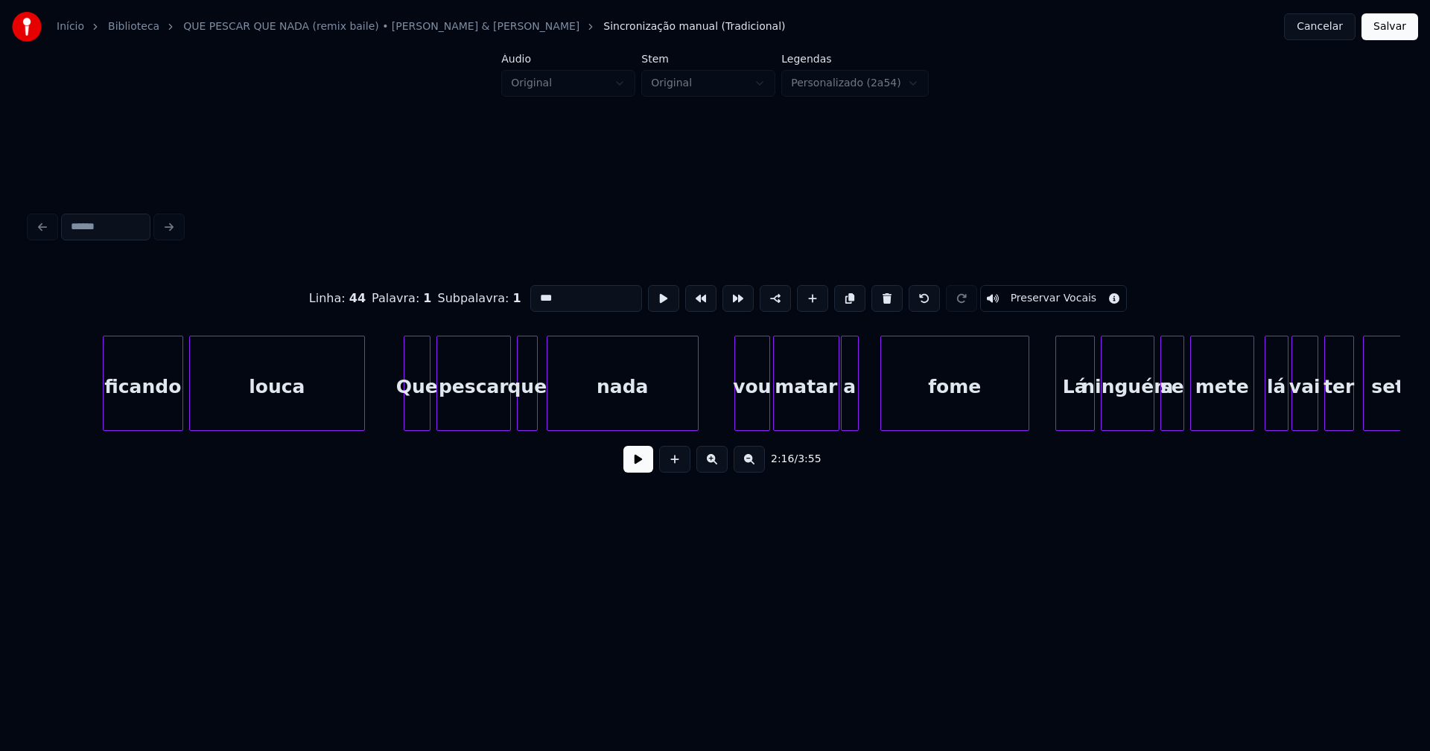
scroll to position [0, 21013]
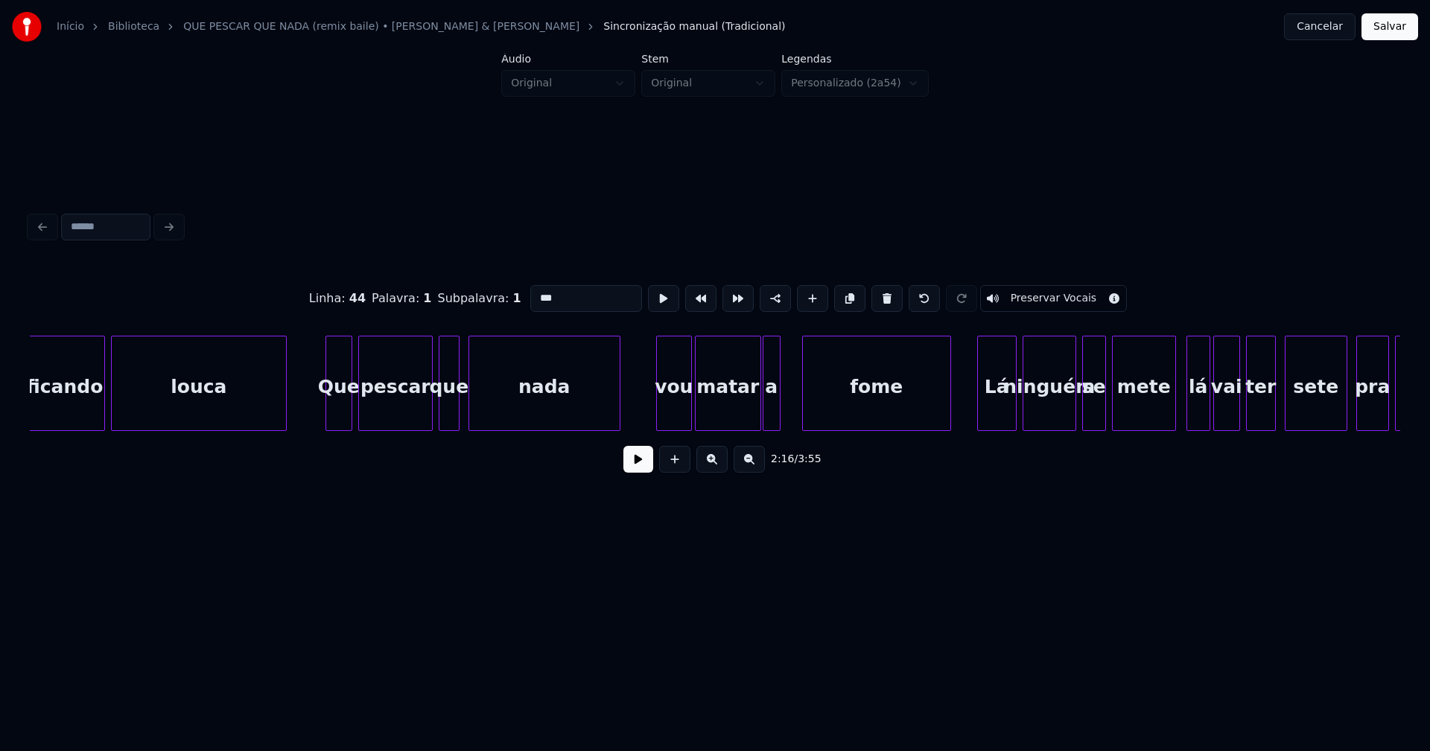
click at [684, 409] on div "vou" at bounding box center [674, 387] width 34 height 101
drag, startPoint x: 532, startPoint y: 292, endPoint x: 521, endPoint y: 293, distance: 11.9
click at [530, 293] on input "***" at bounding box center [586, 298] width 112 height 27
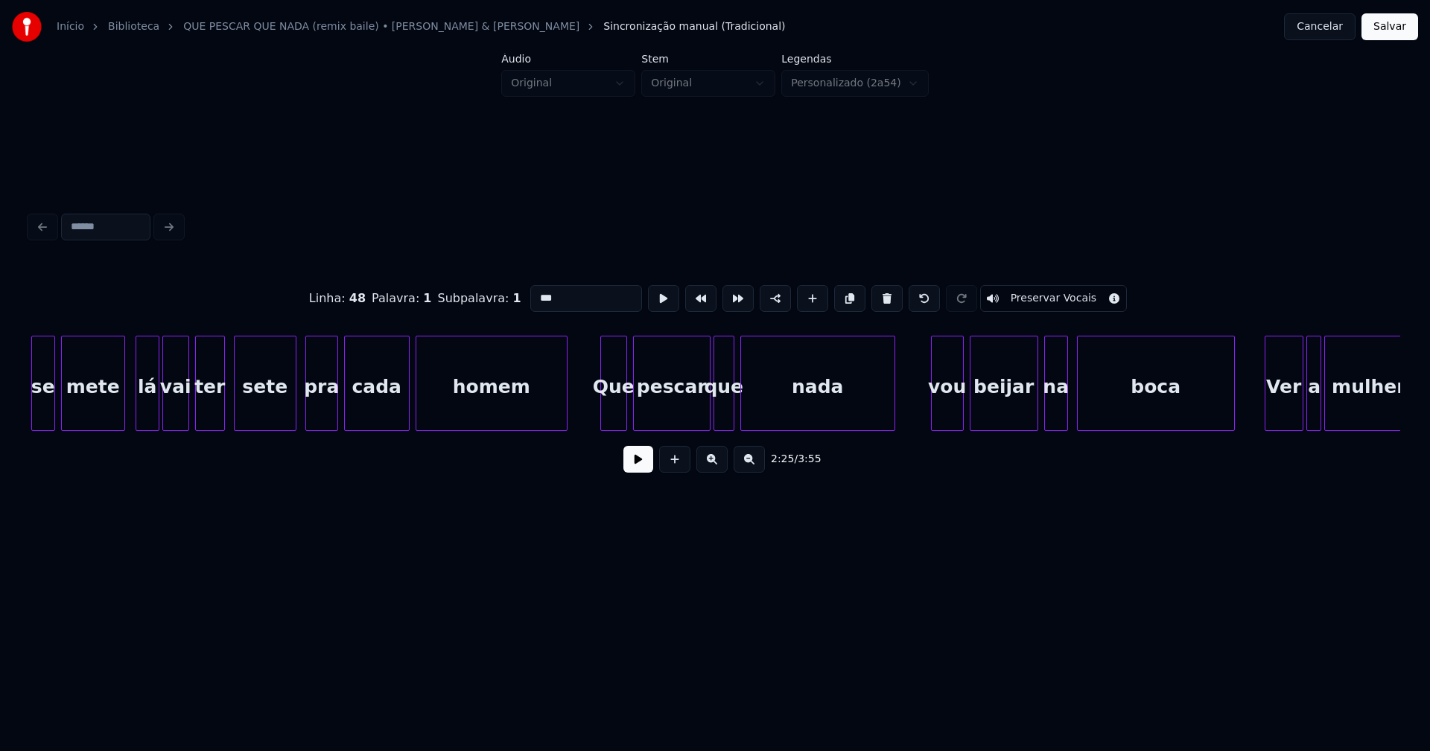
scroll to position [0, 22162]
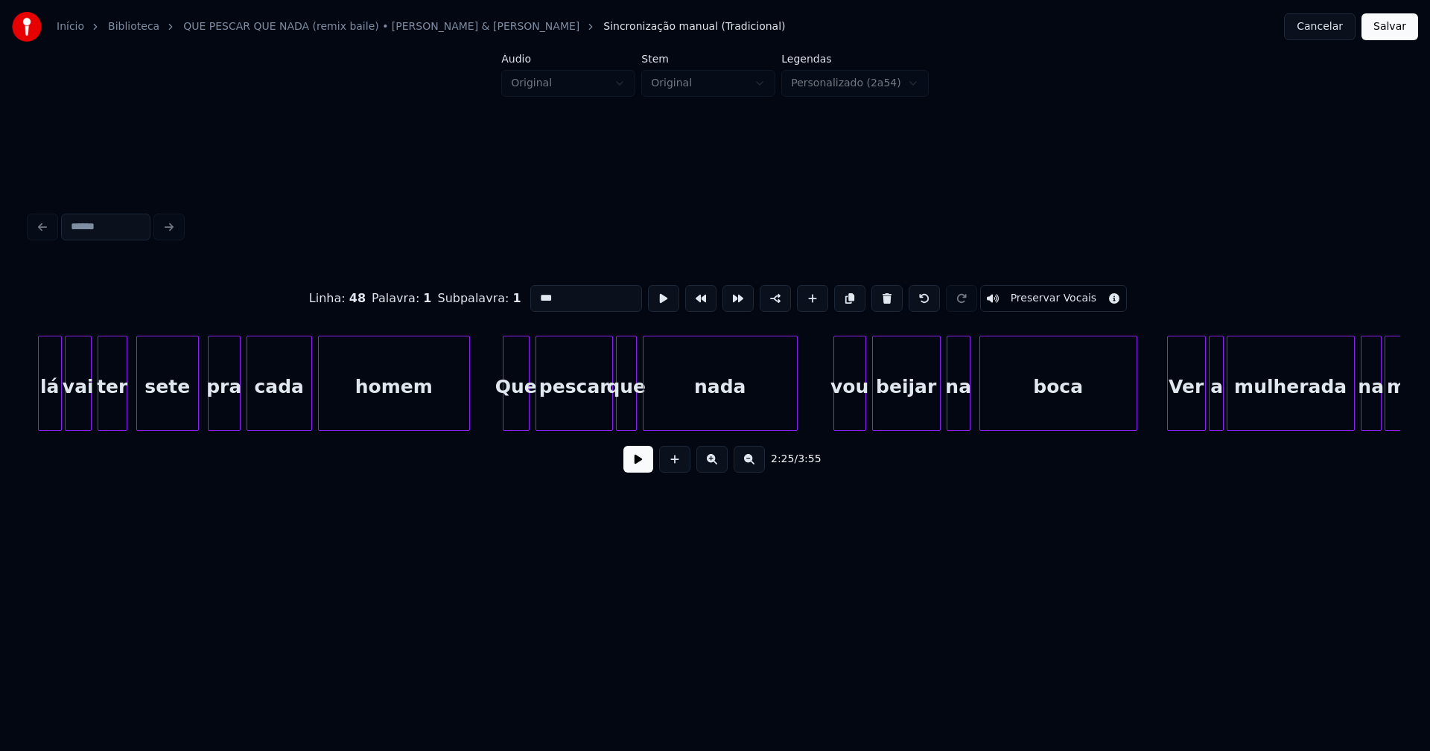
click at [853, 413] on div "vou" at bounding box center [849, 387] width 31 height 101
click at [532, 293] on input "***" at bounding box center [586, 298] width 112 height 27
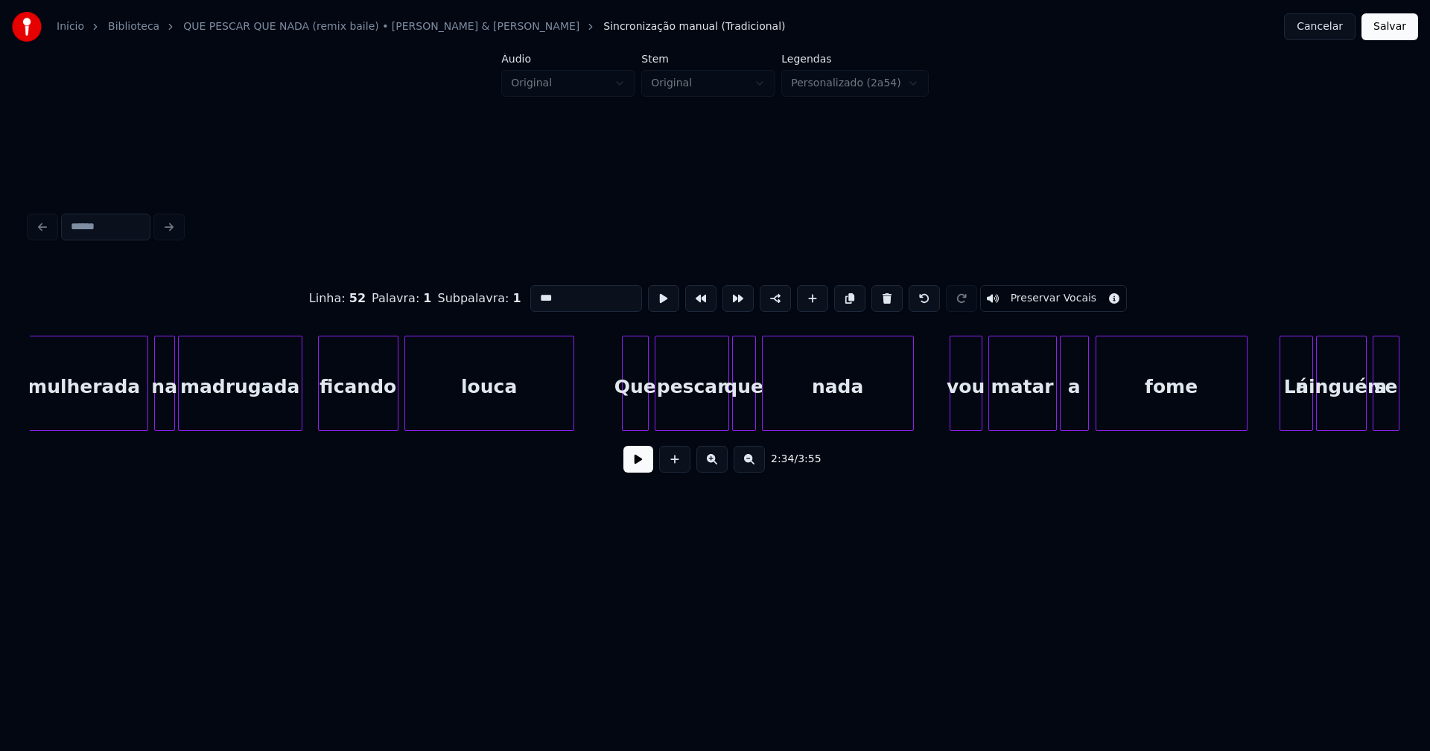
scroll to position [0, 23387]
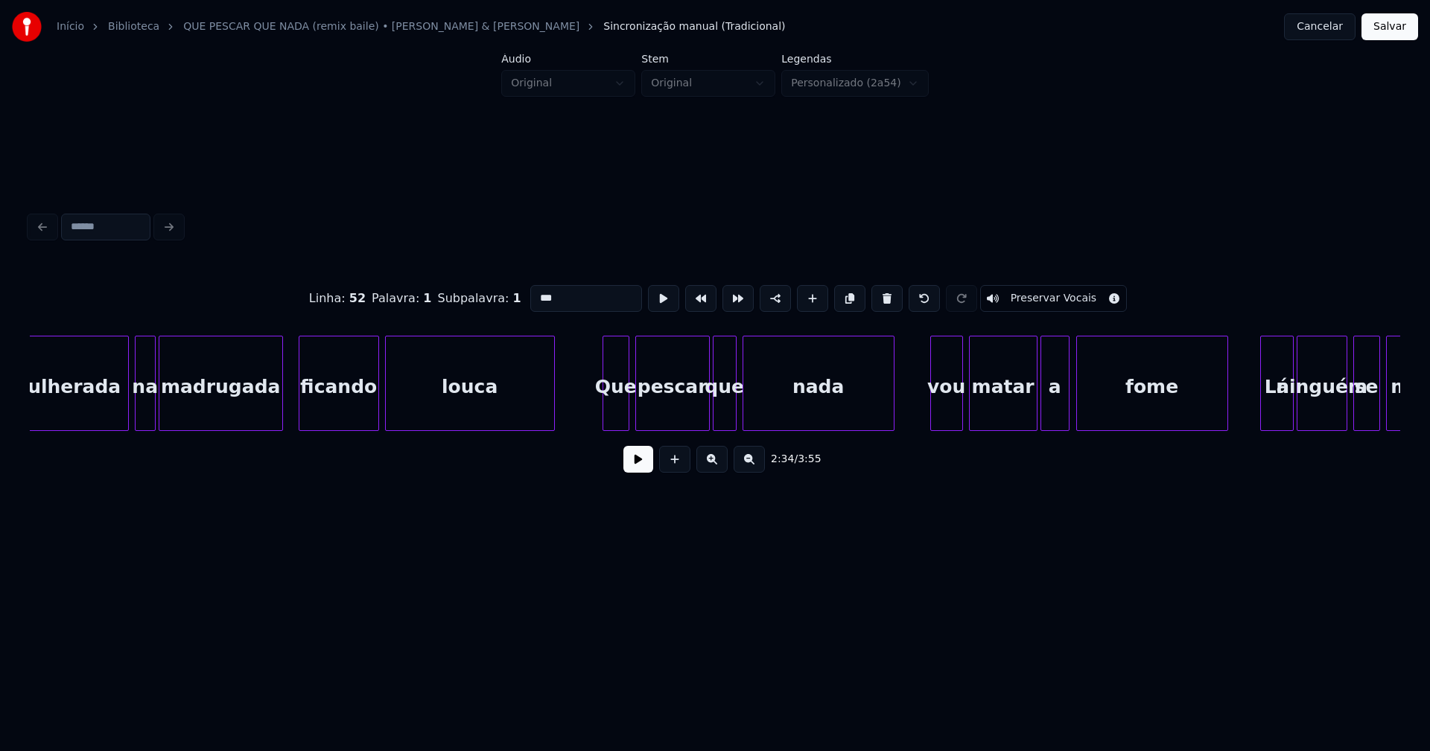
click at [952, 411] on div "vou" at bounding box center [946, 387] width 31 height 101
click at [535, 290] on input "***" at bounding box center [586, 298] width 112 height 27
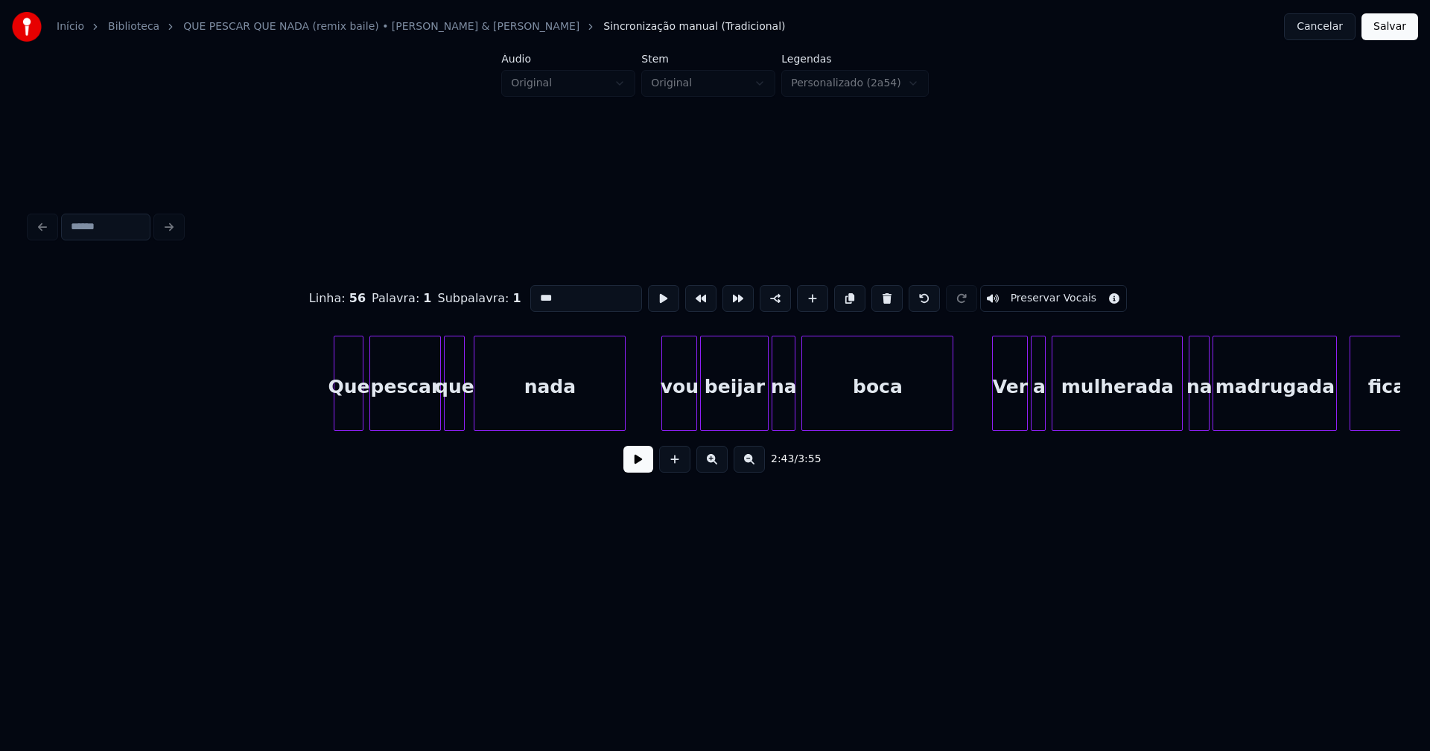
scroll to position [0, 27648]
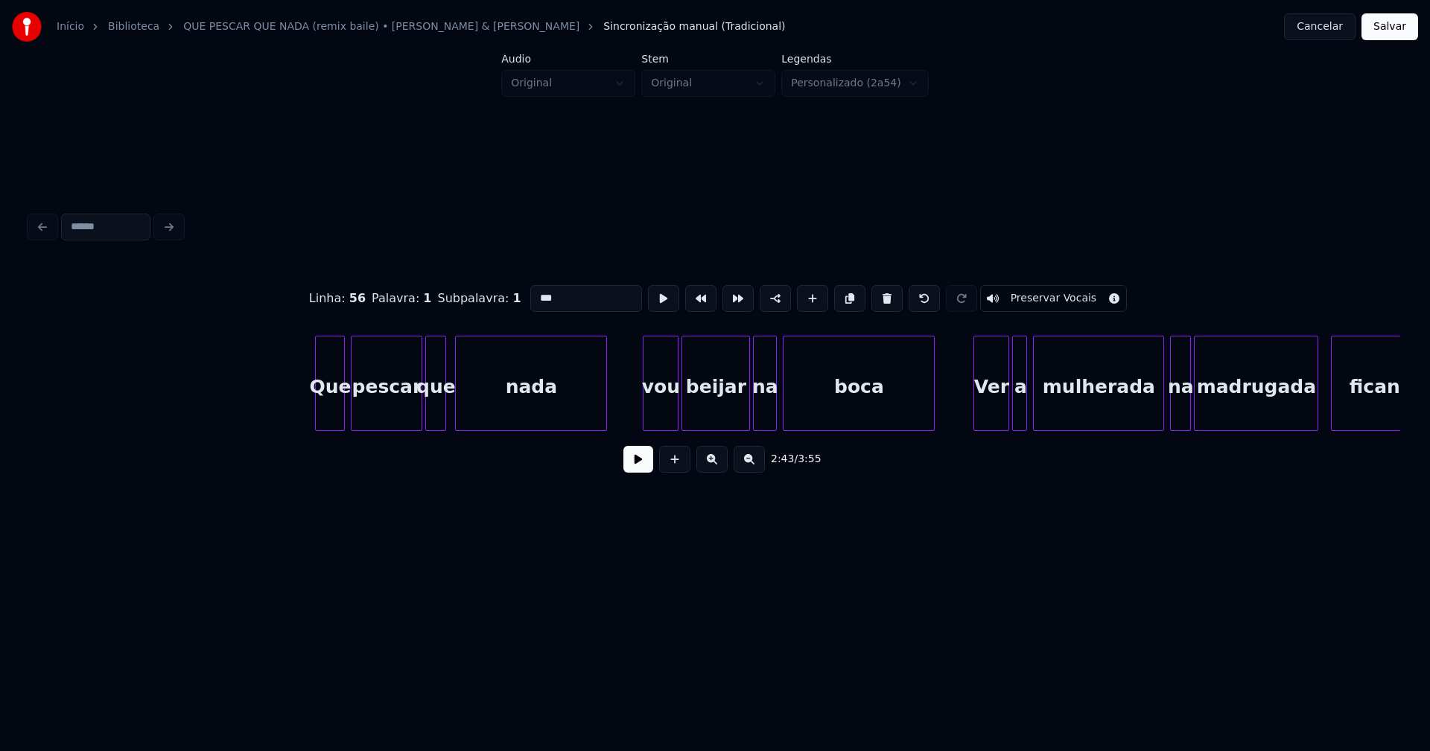
click at [672, 407] on div "vou" at bounding box center [660, 387] width 34 height 101
click at [535, 291] on input "***" at bounding box center [586, 298] width 112 height 27
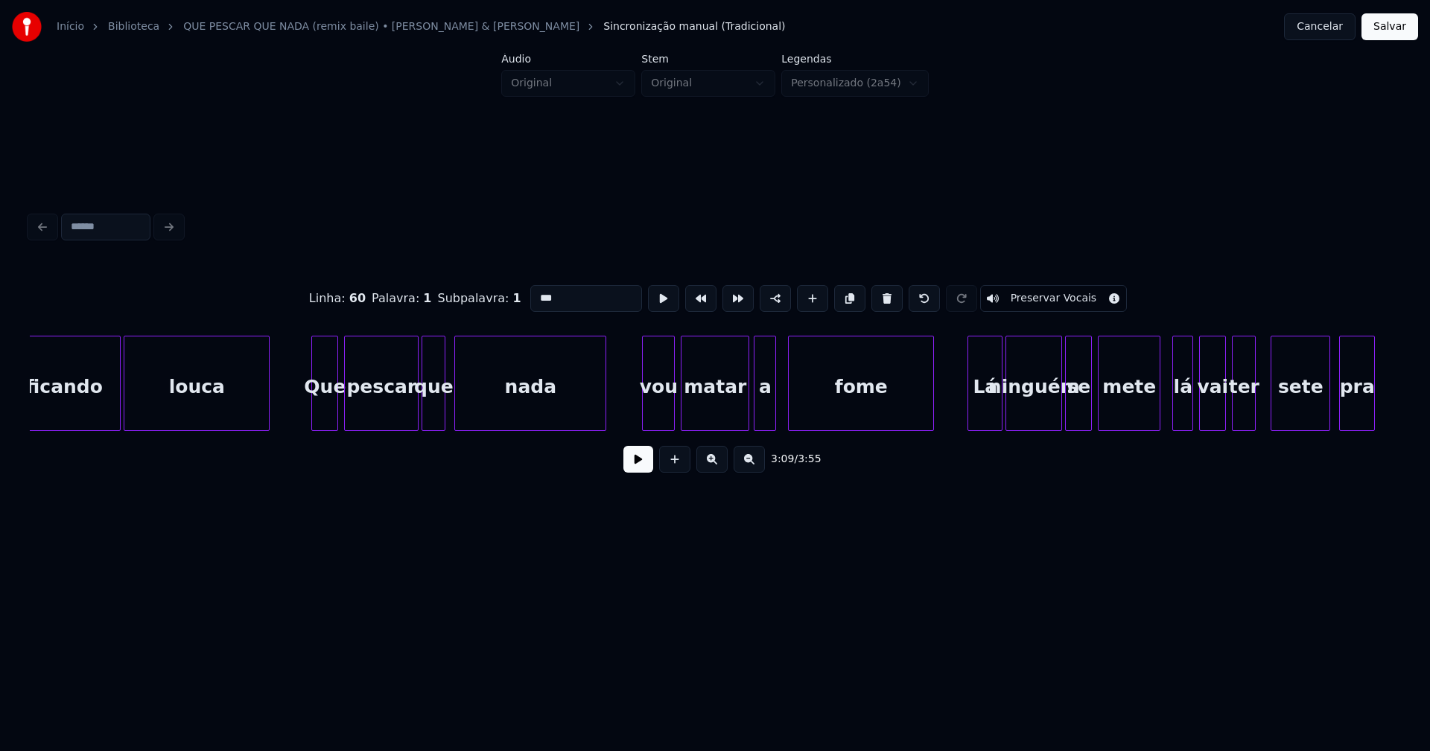
scroll to position [0, 28972]
click at [661, 405] on div "vou" at bounding box center [657, 387] width 31 height 101
click at [534, 290] on input "***" at bounding box center [586, 298] width 112 height 27
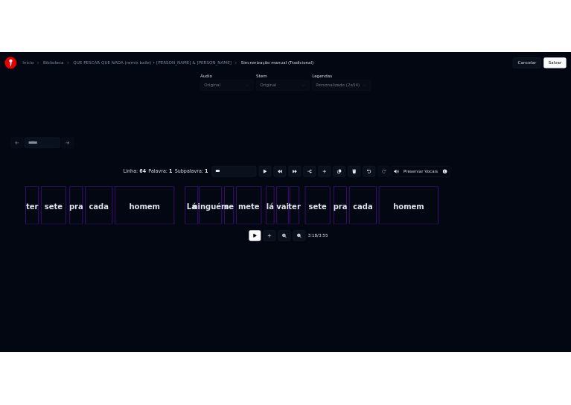
scroll to position [0, 30897]
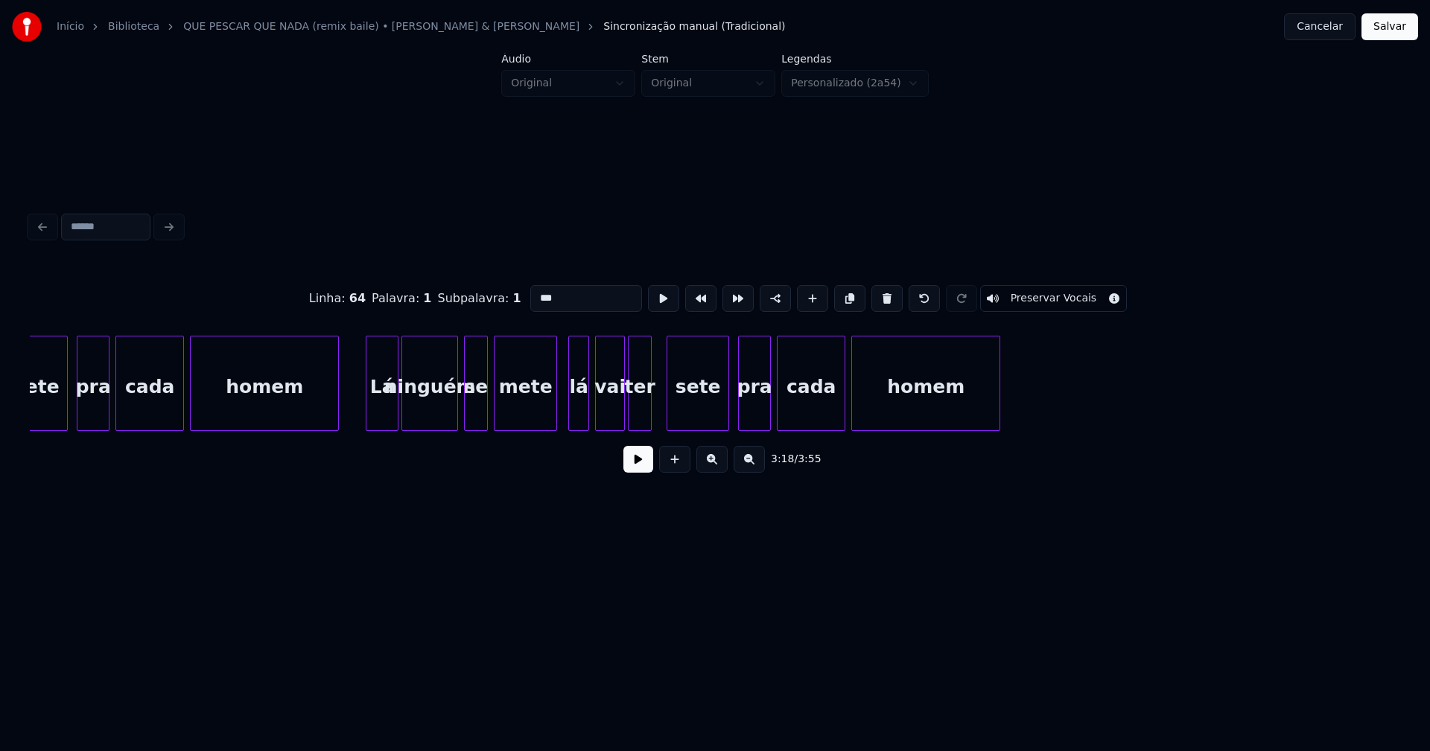
type input "***"
drag, startPoint x: 1393, startPoint y: 22, endPoint x: 1380, endPoint y: 34, distance: 17.9
click at [1395, 22] on button "Salvar" at bounding box center [1389, 26] width 57 height 27
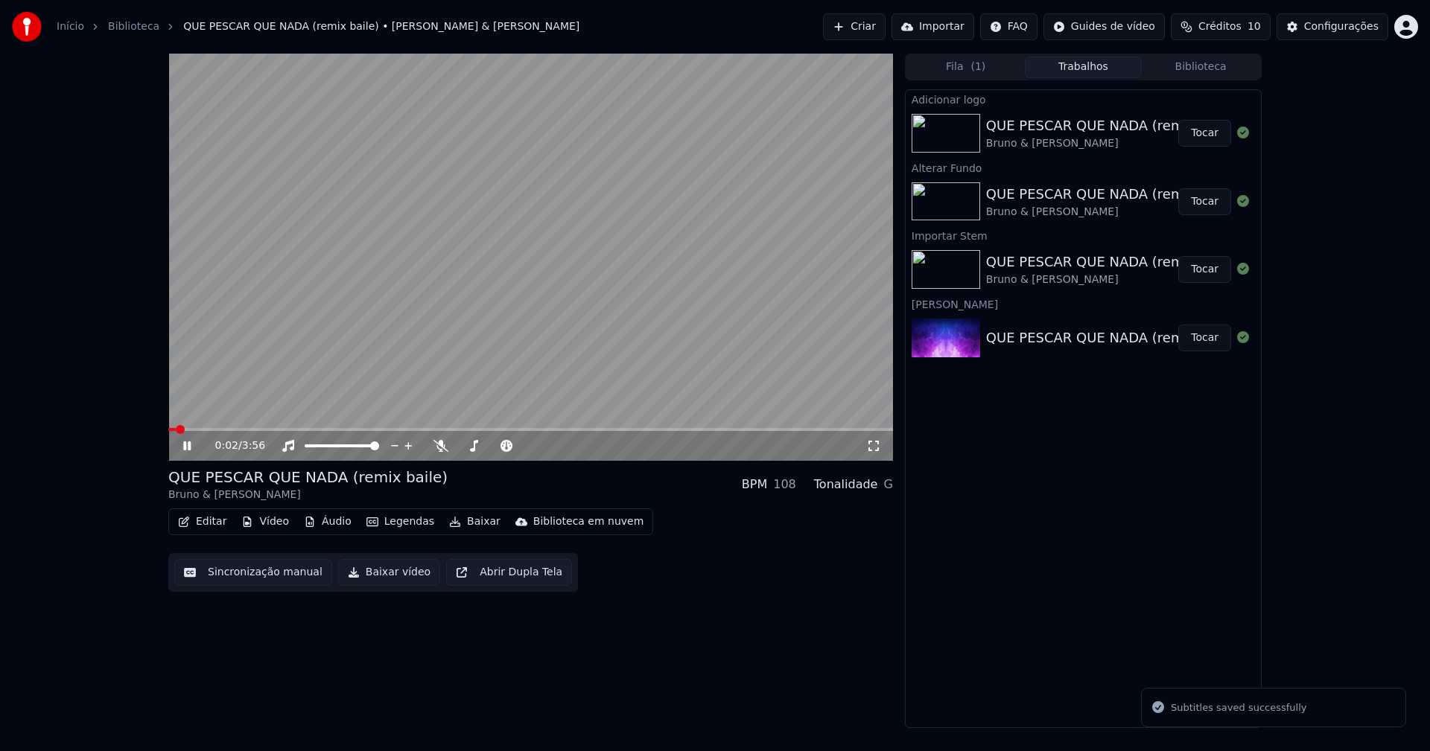
click at [185, 448] on icon at bounding box center [186, 446] width 7 height 9
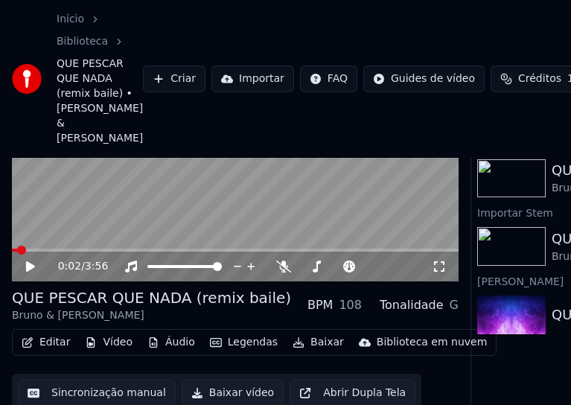
scroll to position [129, 0]
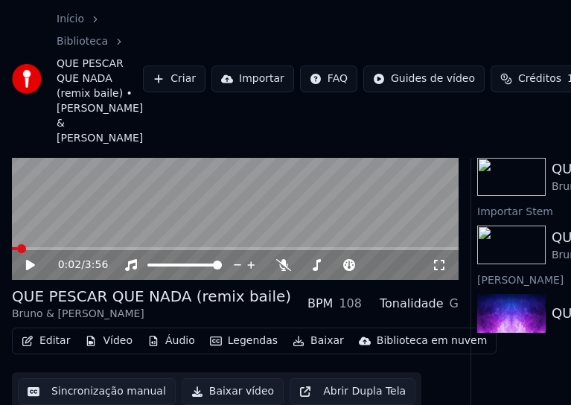
click at [60, 331] on button "Editar" at bounding box center [46, 341] width 60 height 21
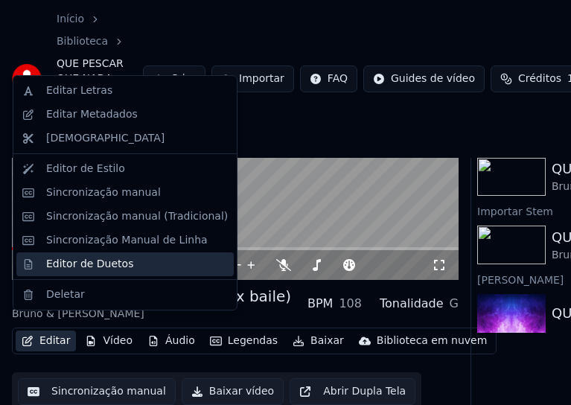
click at [83, 264] on div "Editor de Duetos" at bounding box center [89, 264] width 87 height 15
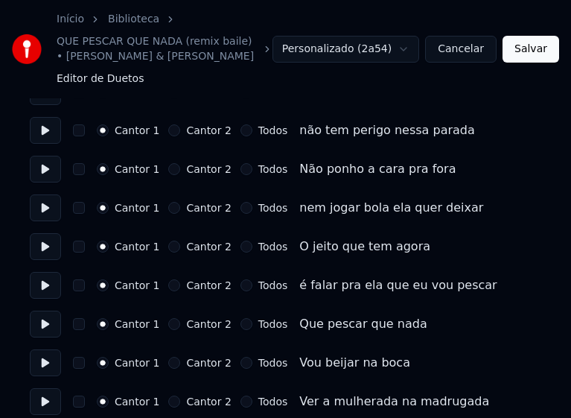
scroll to position [596, 0]
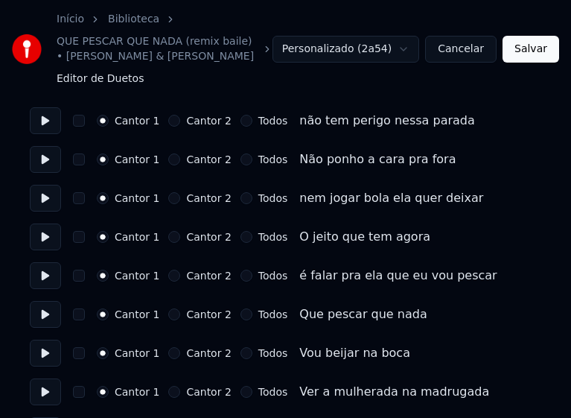
click at [241, 308] on button "Todos" at bounding box center [247, 314] width 12 height 12
click at [241, 347] on button "Todos" at bounding box center [247, 353] width 12 height 12
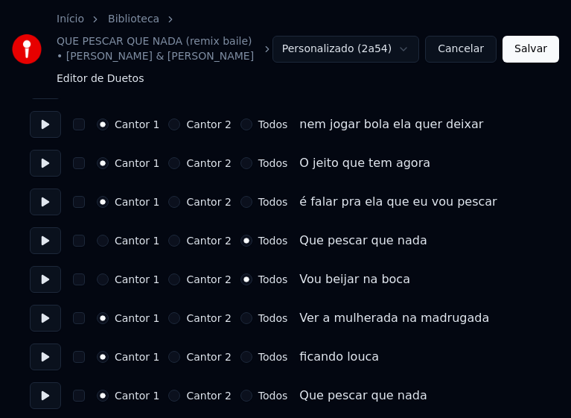
scroll to position [670, 0]
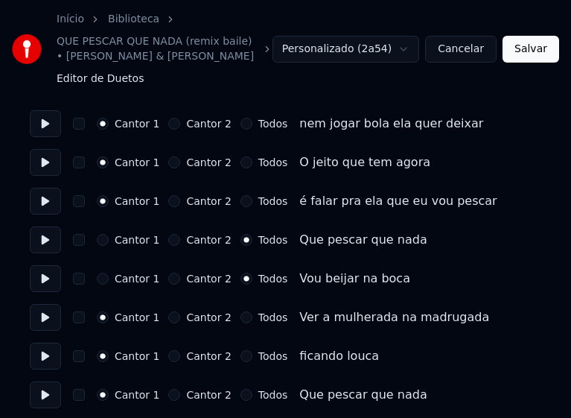
click at [241, 311] on button "Todos" at bounding box center [247, 317] width 12 height 12
click at [241, 350] on button "Todos" at bounding box center [247, 356] width 12 height 12
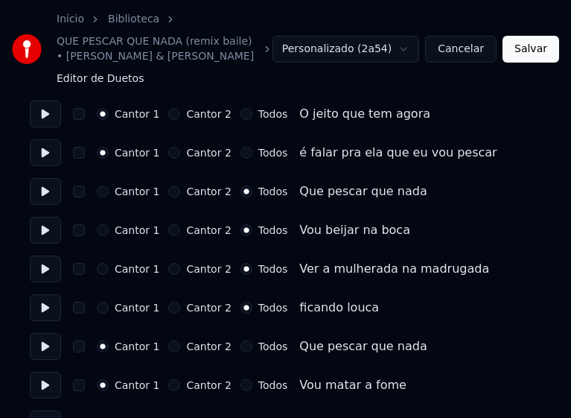
scroll to position [745, 0]
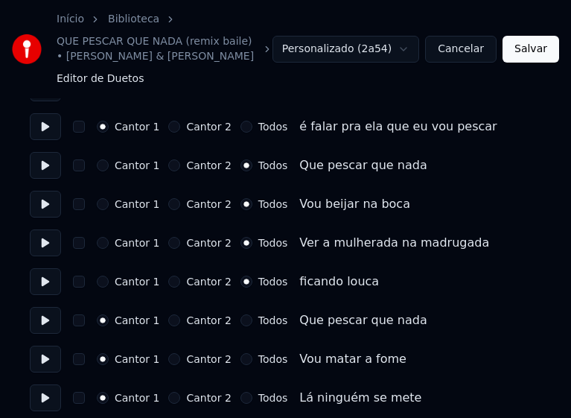
click at [241, 314] on button "Todos" at bounding box center [247, 320] width 12 height 12
click at [241, 353] on button "Todos" at bounding box center [247, 359] width 12 height 12
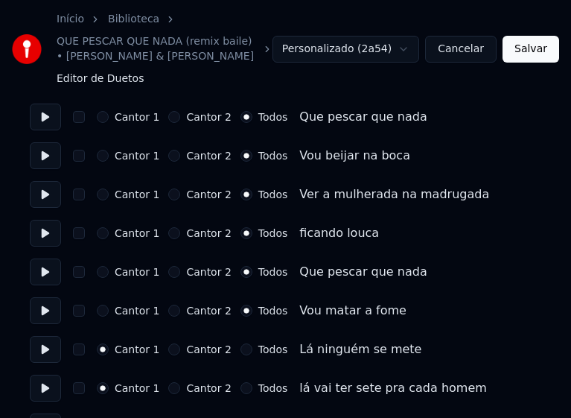
scroll to position [819, 0]
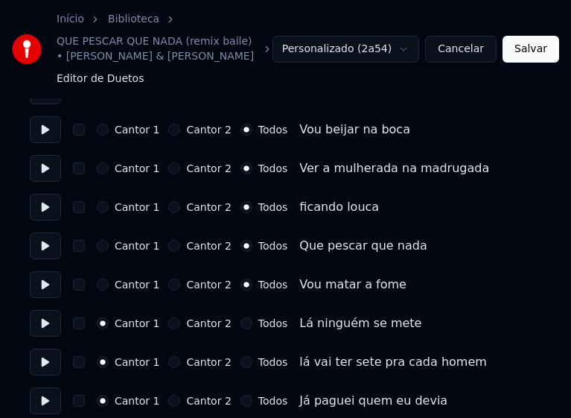
click at [241, 317] on button "Todos" at bounding box center [247, 323] width 12 height 12
click at [241, 356] on button "Todos" at bounding box center [247, 362] width 12 height 12
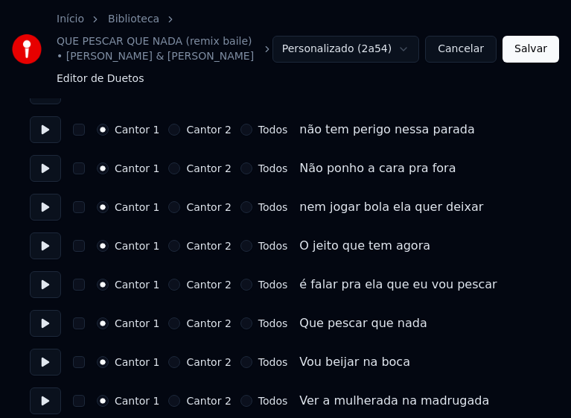
scroll to position [1638, 0]
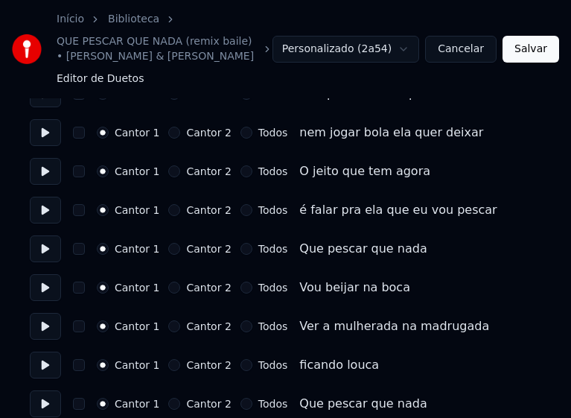
click at [241, 243] on button "Todos" at bounding box center [247, 249] width 12 height 12
click at [241, 281] on button "Todos" at bounding box center [247, 287] width 12 height 12
click at [241, 320] on button "Todos" at bounding box center [247, 326] width 12 height 12
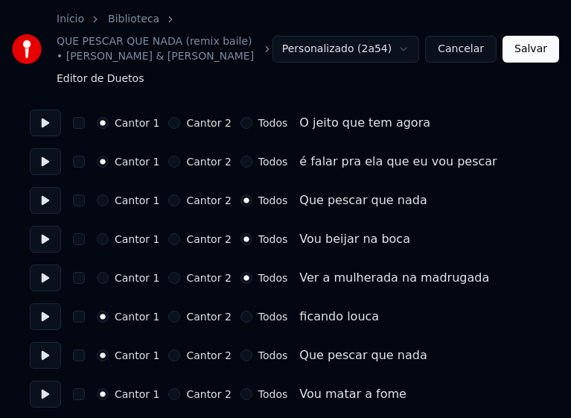
scroll to position [1713, 0]
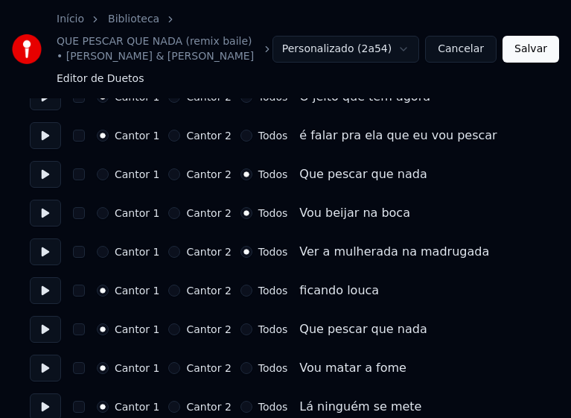
click at [241, 284] on button "Todos" at bounding box center [247, 290] width 12 height 12
click at [241, 323] on button "Todos" at bounding box center [247, 329] width 12 height 12
click at [241, 362] on button "Todos" at bounding box center [247, 368] width 12 height 12
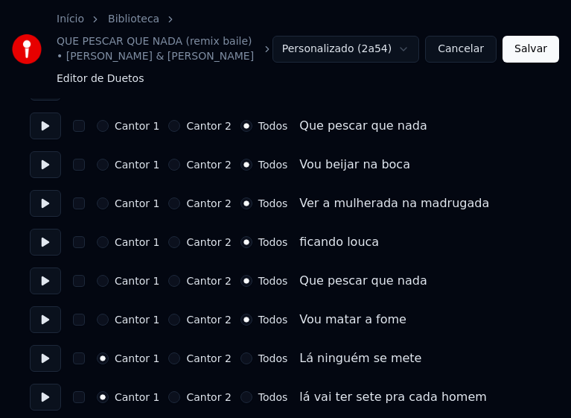
scroll to position [1787, 0]
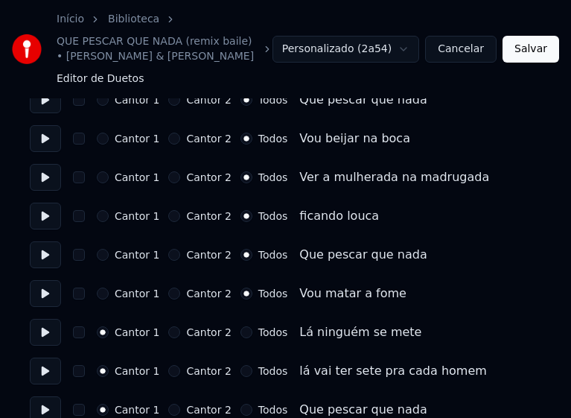
click at [241, 326] on button "Todos" at bounding box center [247, 332] width 12 height 12
click at [241, 365] on button "Todos" at bounding box center [247, 371] width 12 height 12
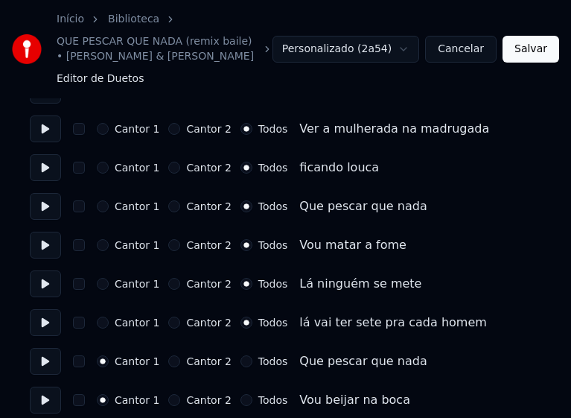
scroll to position [1862, 0]
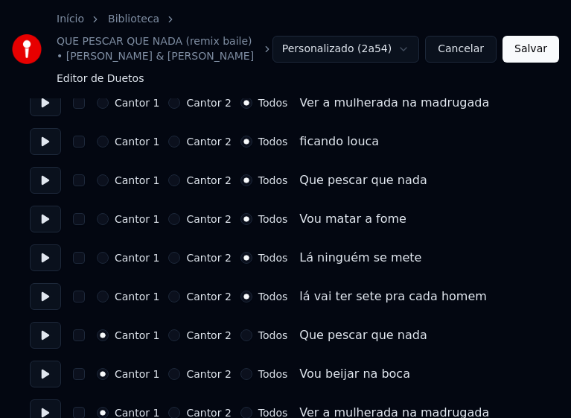
click at [241, 329] on button "Todos" at bounding box center [247, 335] width 12 height 12
click at [241, 368] on button "Todos" at bounding box center [247, 374] width 12 height 12
click at [241, 407] on button "Todos" at bounding box center [247, 413] width 12 height 12
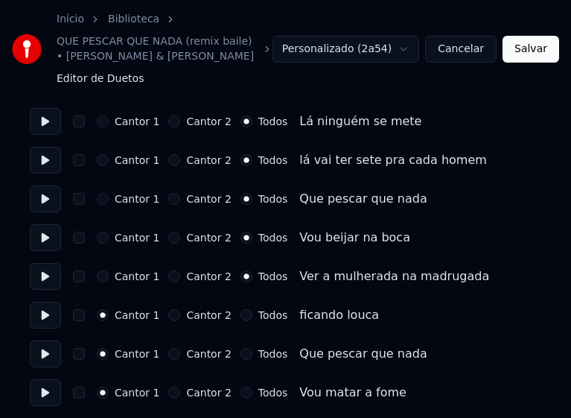
scroll to position [2011, 0]
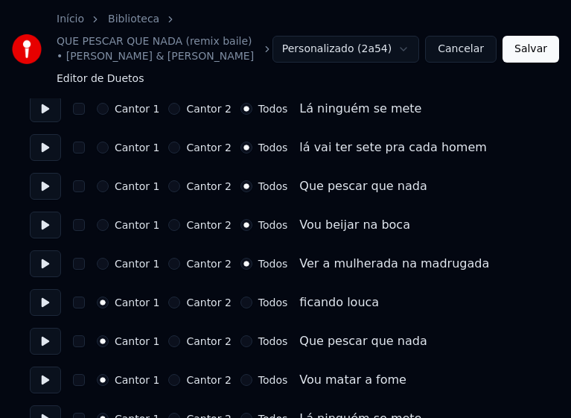
click at [241, 296] on button "Todos" at bounding box center [247, 302] width 12 height 12
click at [241, 335] on button "Todos" at bounding box center [247, 341] width 12 height 12
click at [241, 374] on button "Todos" at bounding box center [247, 380] width 12 height 12
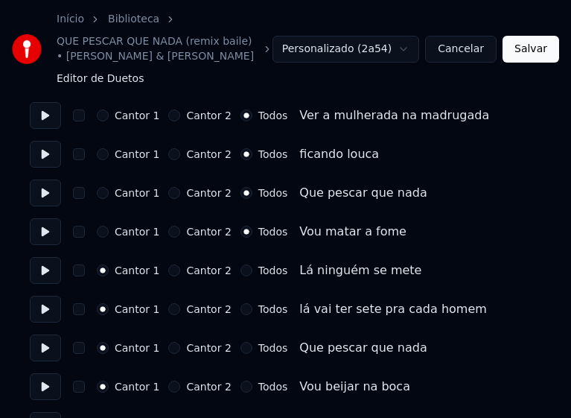
scroll to position [2160, 0]
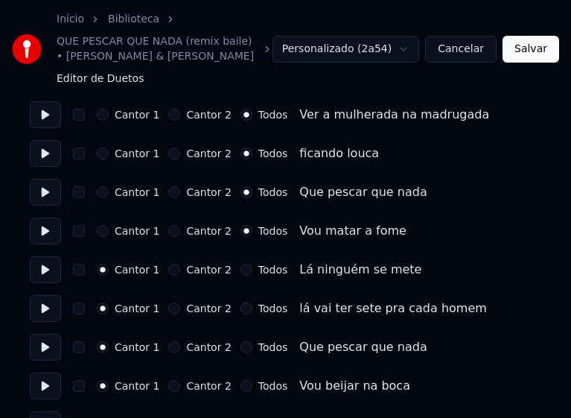
click at [241, 264] on button "Todos" at bounding box center [247, 270] width 12 height 12
click at [241, 302] on button "Todos" at bounding box center [247, 308] width 12 height 12
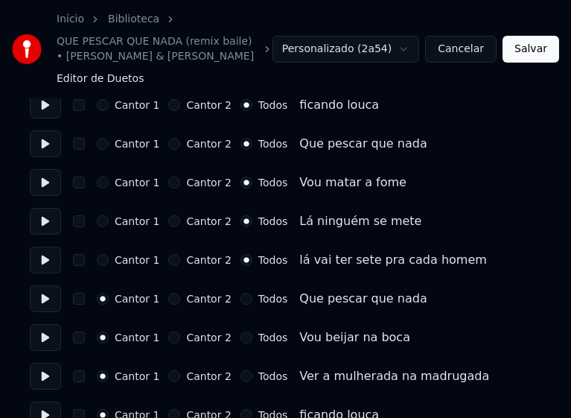
scroll to position [2234, 0]
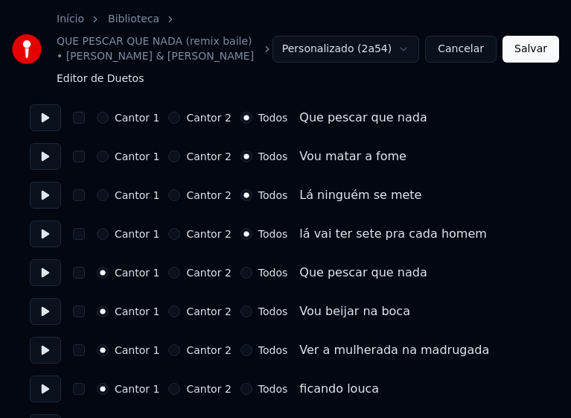
click at [241, 267] on button "Todos" at bounding box center [247, 273] width 12 height 12
click at [241, 305] on button "Todos" at bounding box center [247, 311] width 12 height 12
click at [241, 344] on button "Todos" at bounding box center [247, 350] width 12 height 12
drag, startPoint x: 238, startPoint y: 373, endPoint x: 238, endPoint y: 341, distance: 32.0
click at [241, 383] on button "Todos" at bounding box center [247, 389] width 12 height 12
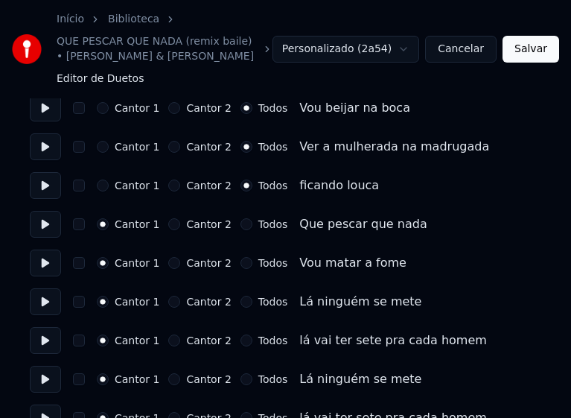
scroll to position [2457, 0]
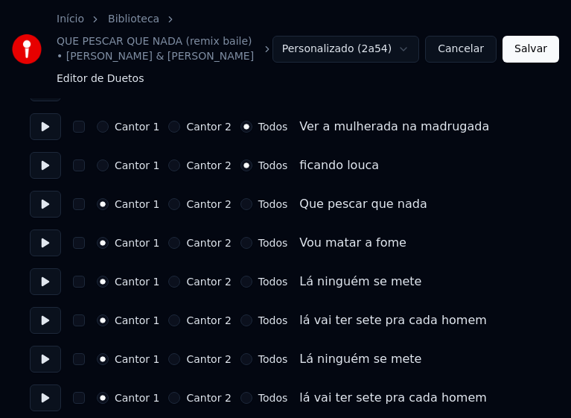
click at [241, 198] on button "Todos" at bounding box center [247, 204] width 12 height 12
click at [241, 237] on button "Todos" at bounding box center [247, 243] width 12 height 12
click at [241, 276] on button "Todos" at bounding box center [247, 282] width 12 height 12
click at [241, 314] on button "Todos" at bounding box center [247, 320] width 12 height 12
click at [241, 353] on button "Todos" at bounding box center [247, 359] width 12 height 12
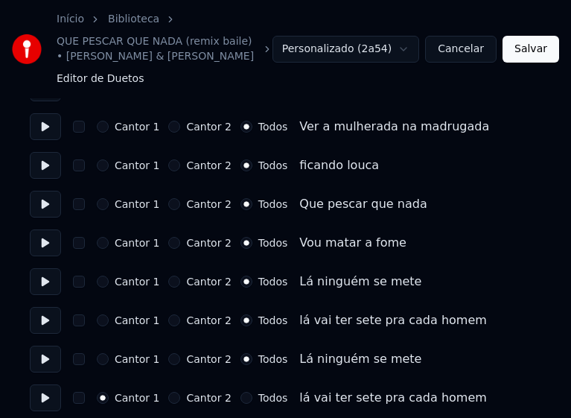
drag, startPoint x: 232, startPoint y: 382, endPoint x: 241, endPoint y: 353, distance: 30.2
click at [241, 392] on button "Todos" at bounding box center [247, 398] width 12 height 12
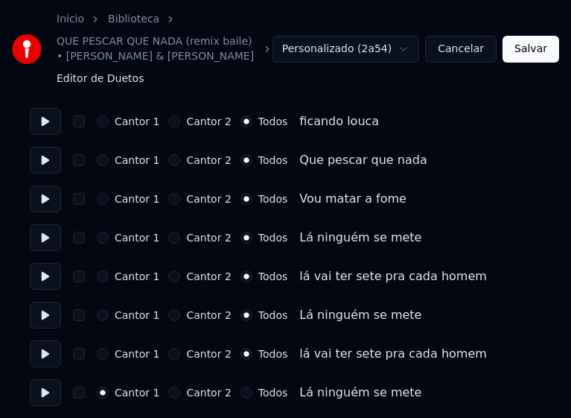
scroll to position [2525, 0]
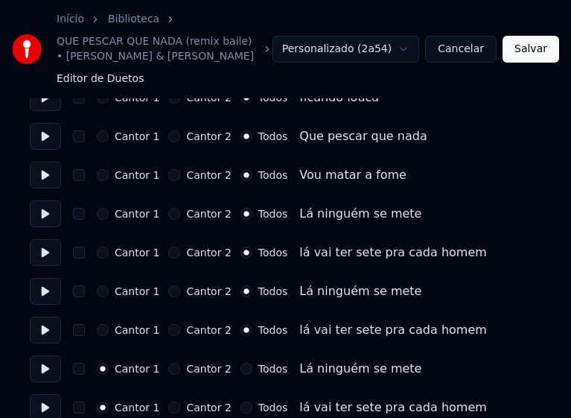
click at [241, 363] on button "Todos" at bounding box center [247, 369] width 12 height 12
click at [241, 401] on button "Todos" at bounding box center [247, 407] width 12 height 12
drag, startPoint x: 527, startPoint y: 54, endPoint x: 222, endPoint y: 45, distance: 305.4
click at [528, 54] on button "Salvar" at bounding box center [531, 49] width 57 height 27
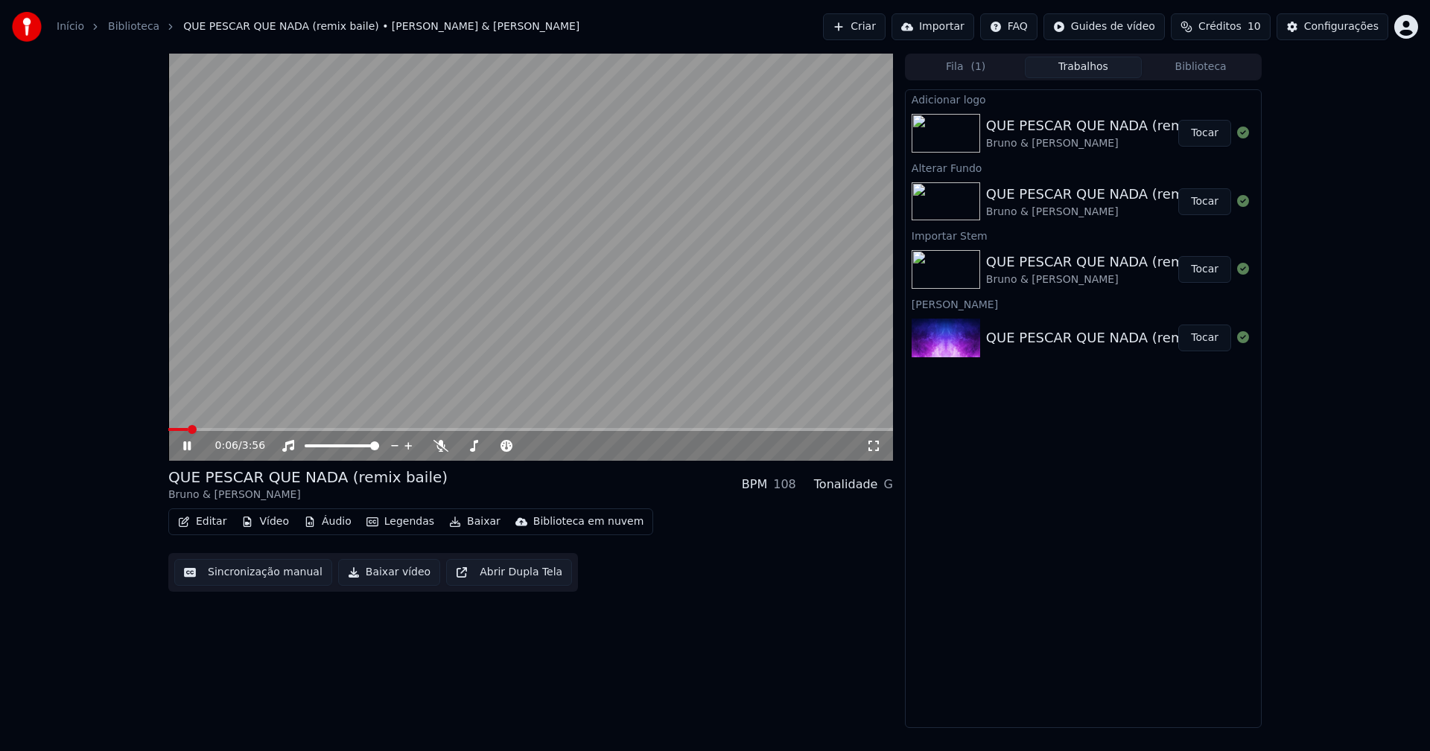
click at [871, 449] on icon at bounding box center [873, 446] width 15 height 12
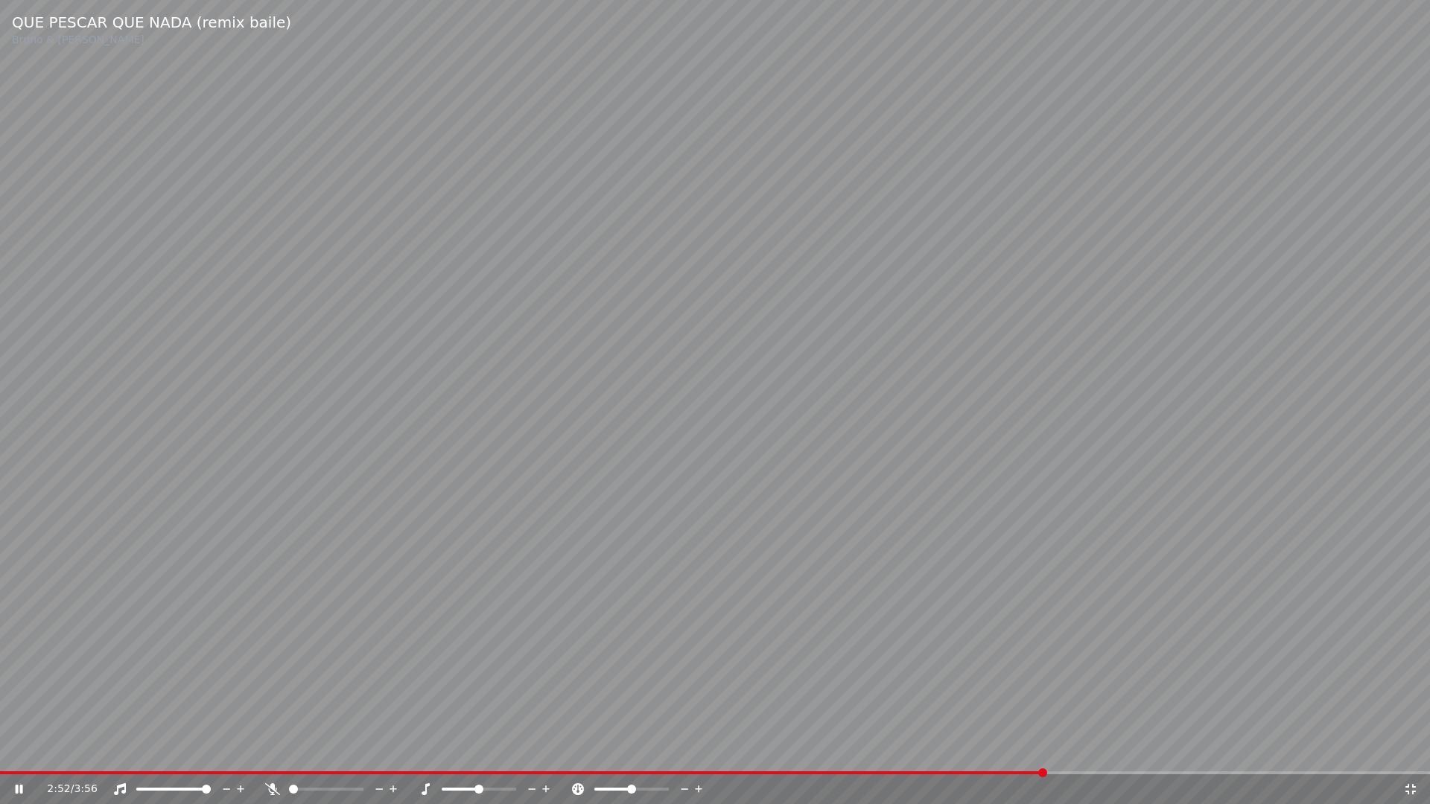
click at [1414, 751] on icon at bounding box center [1410, 789] width 15 height 12
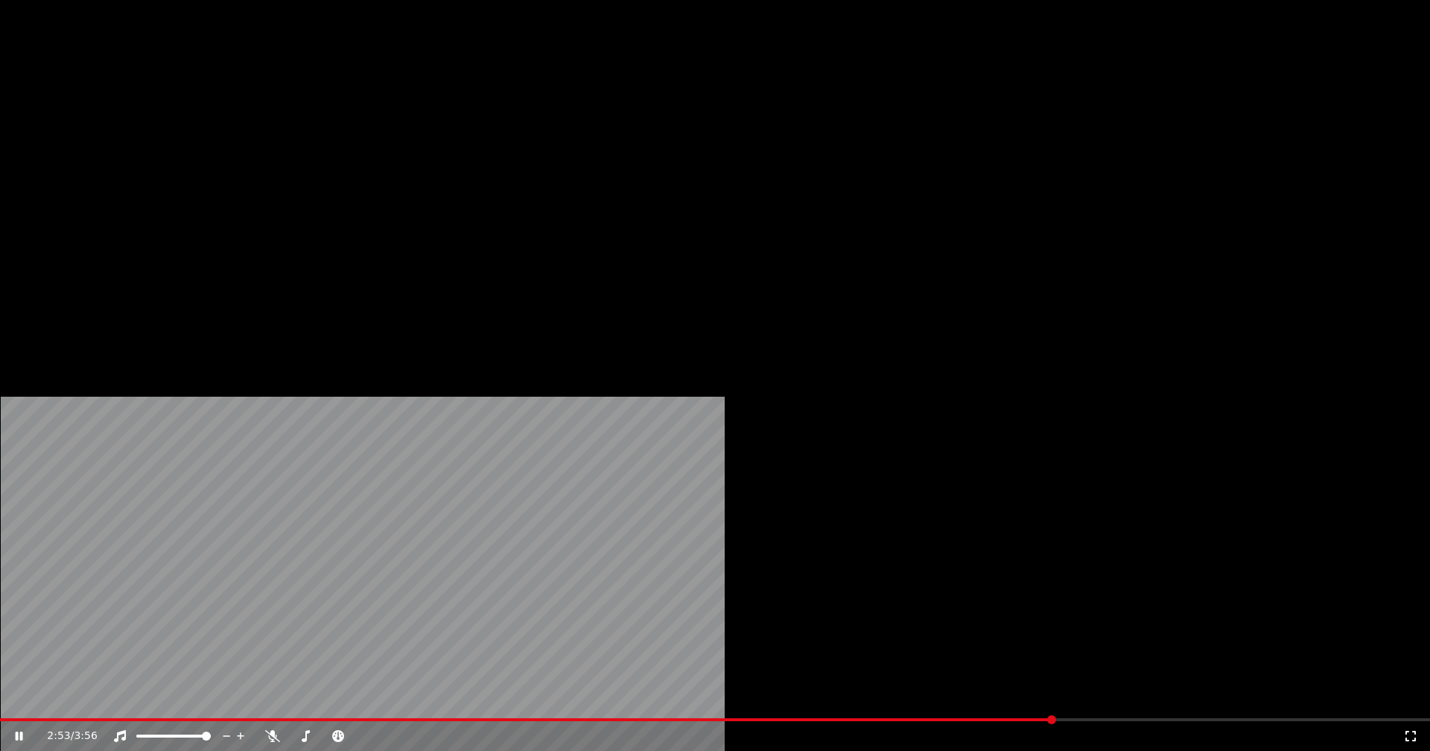
click at [213, 125] on button "Editar" at bounding box center [202, 114] width 60 height 21
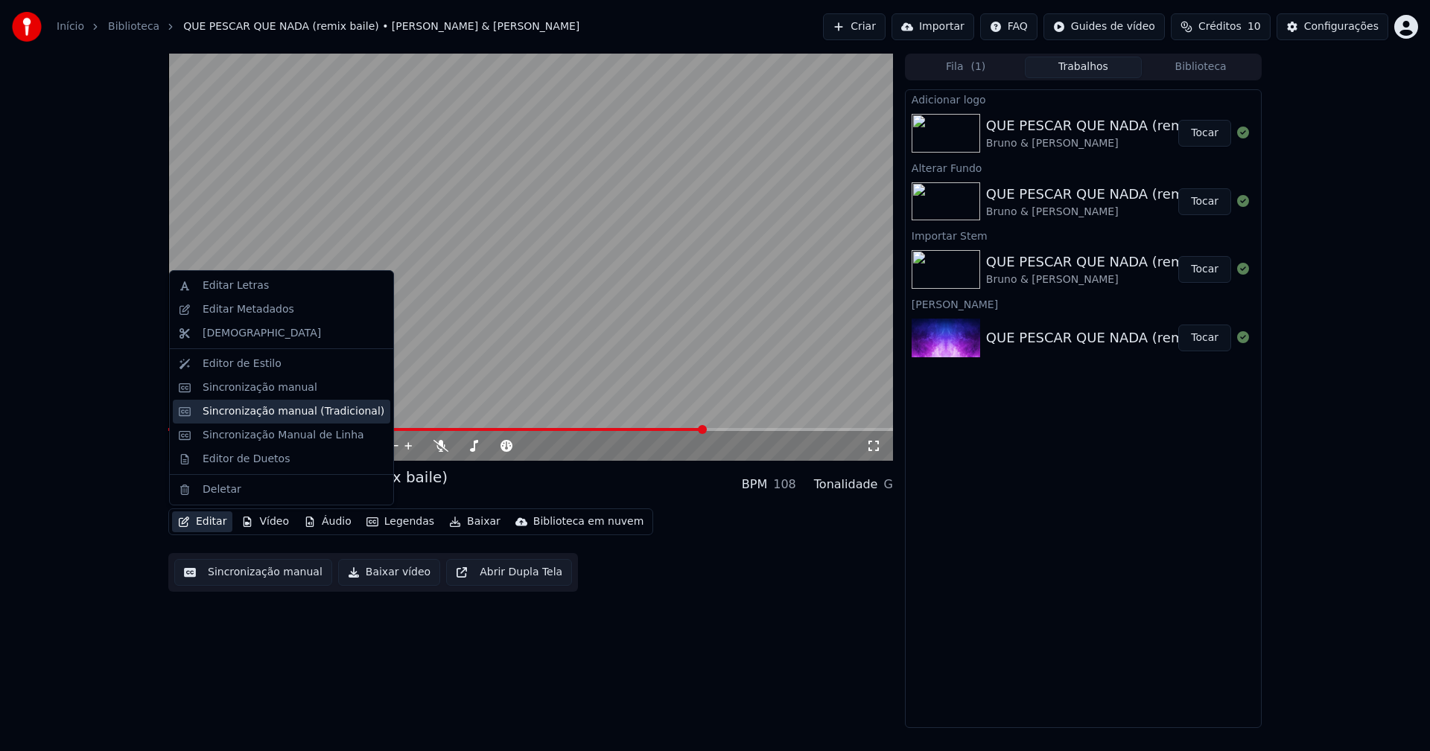
click at [262, 410] on div "Sincronização manual (Tradicional)" at bounding box center [294, 411] width 182 height 15
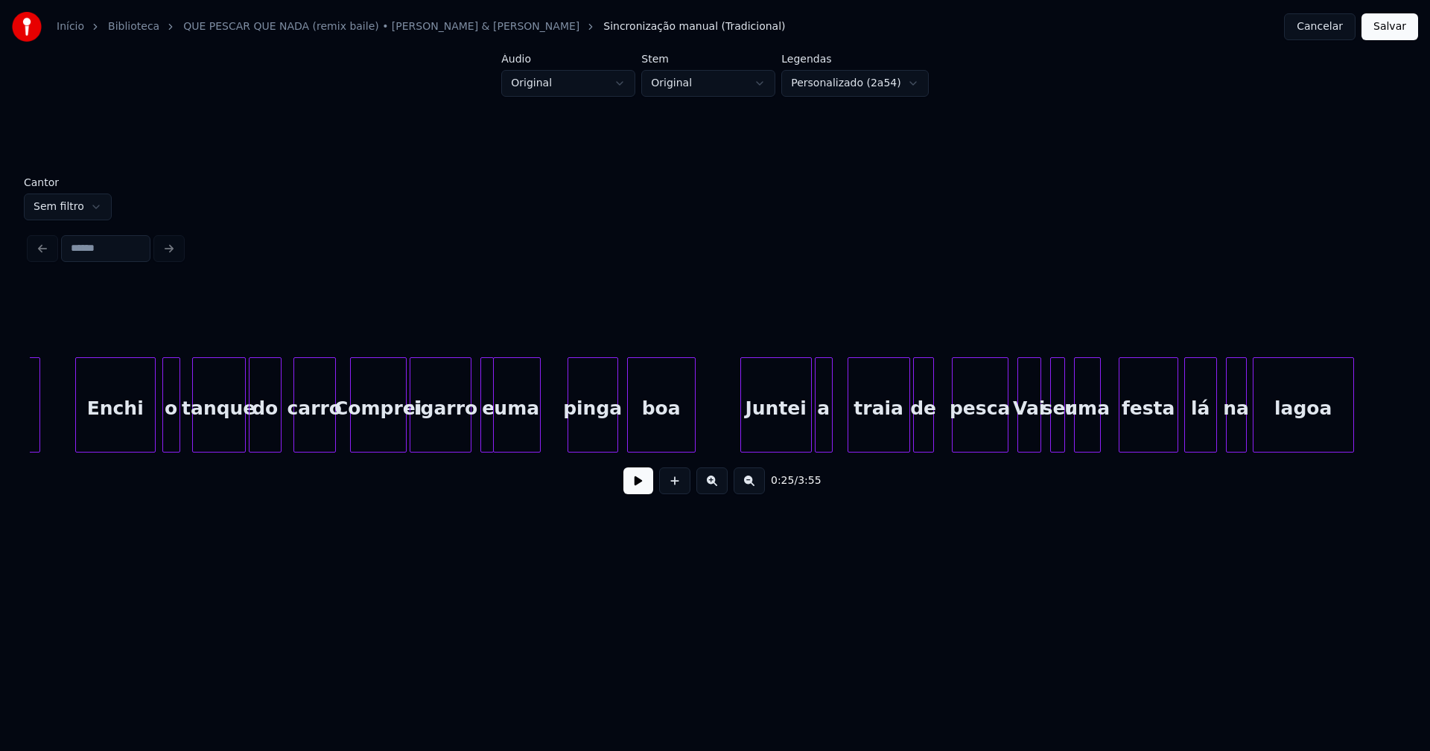
scroll to position [0, 5156]
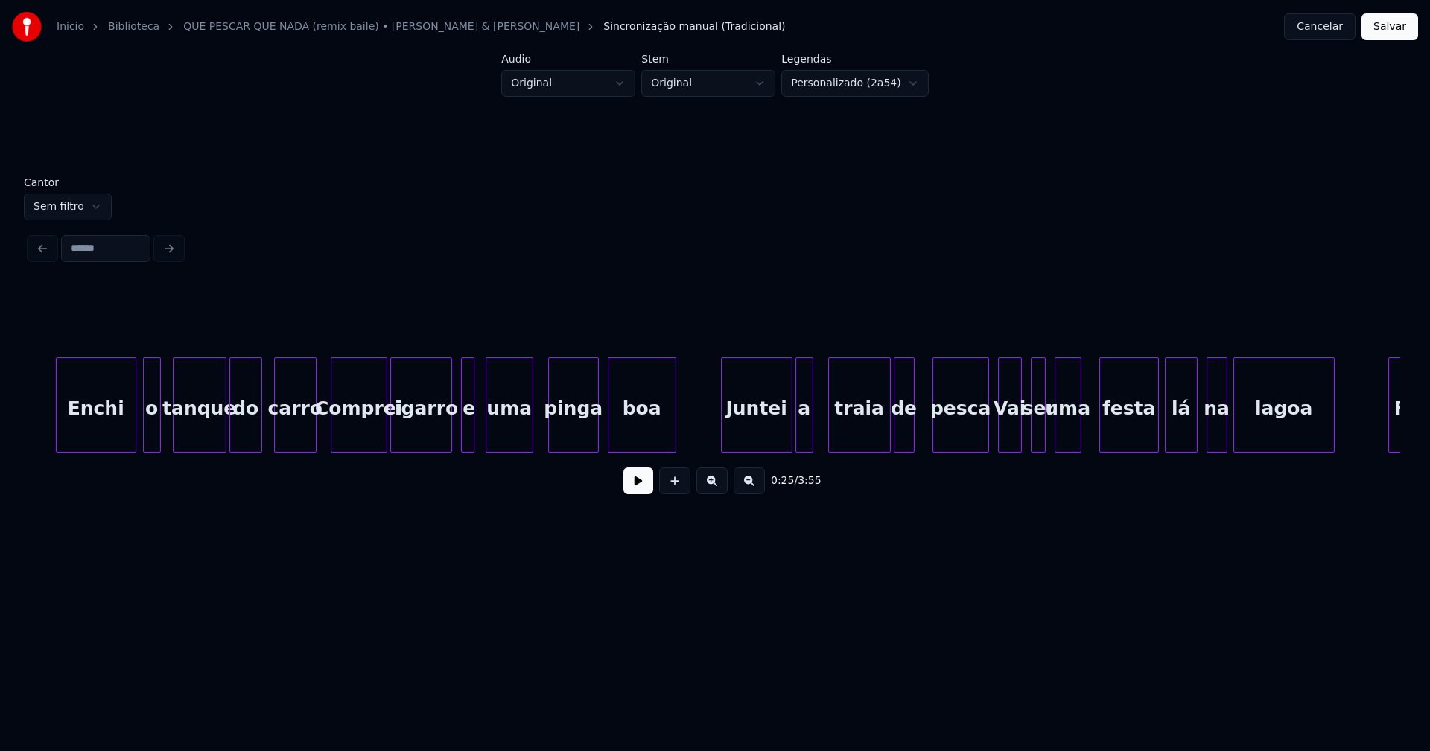
click at [506, 438] on div "uma" at bounding box center [509, 408] width 46 height 101
click at [476, 433] on div at bounding box center [476, 405] width 4 height 94
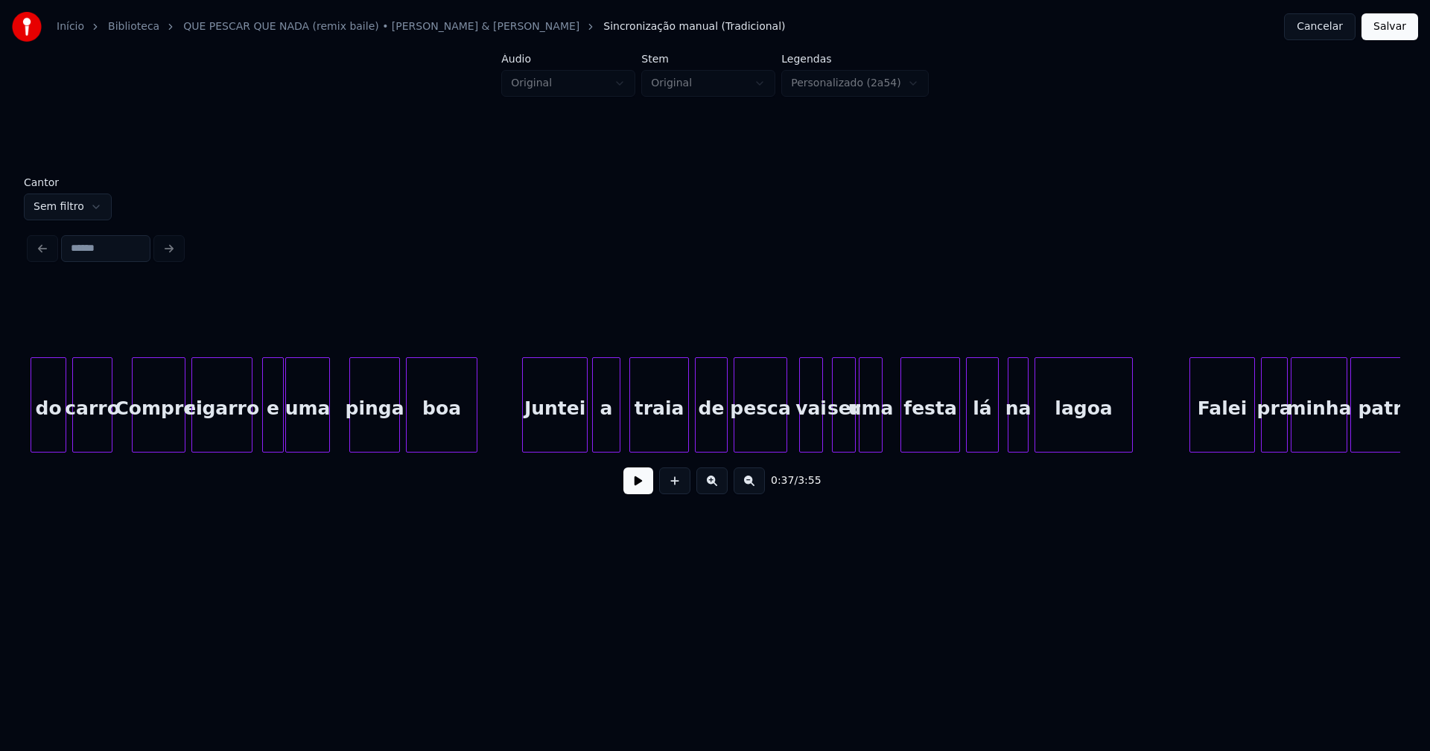
scroll to position [0, 16130]
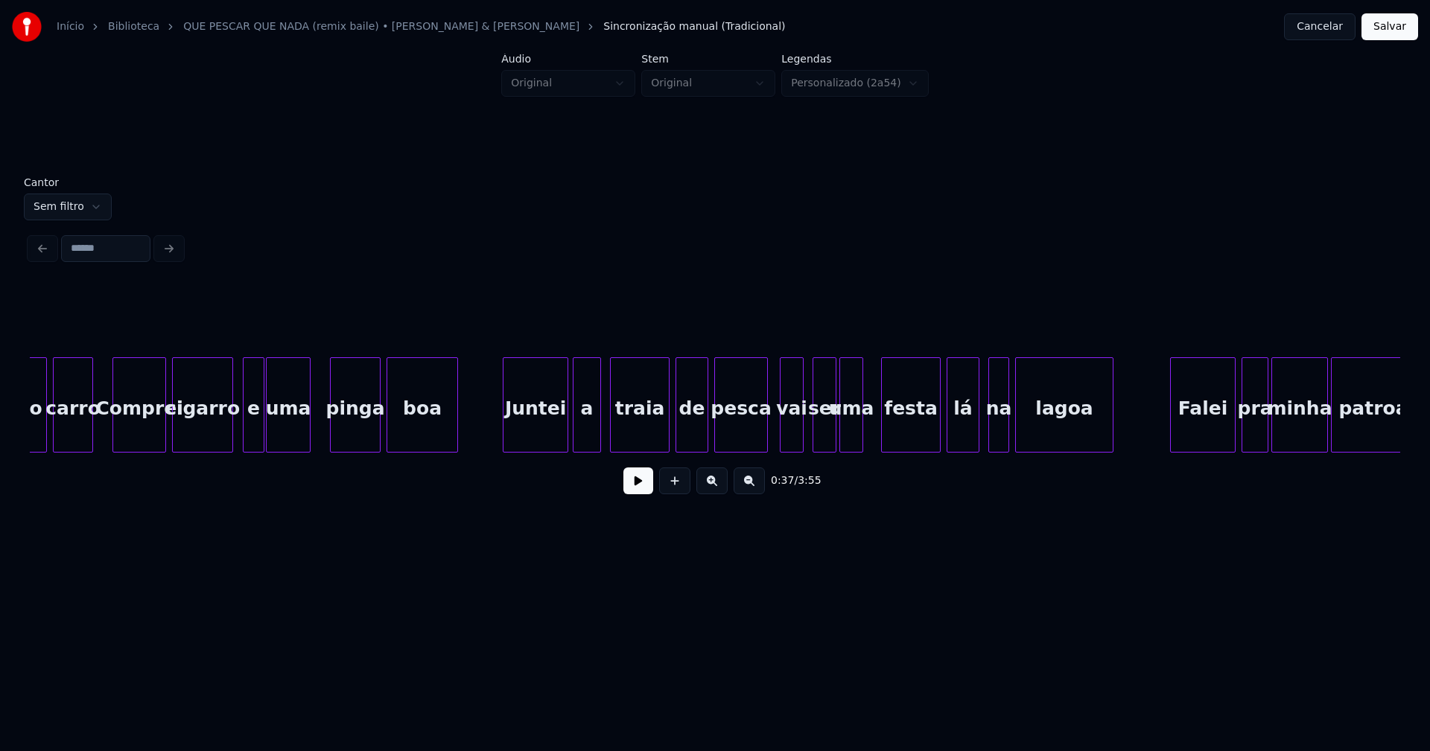
click at [792, 427] on div "vai" at bounding box center [791, 408] width 22 height 101
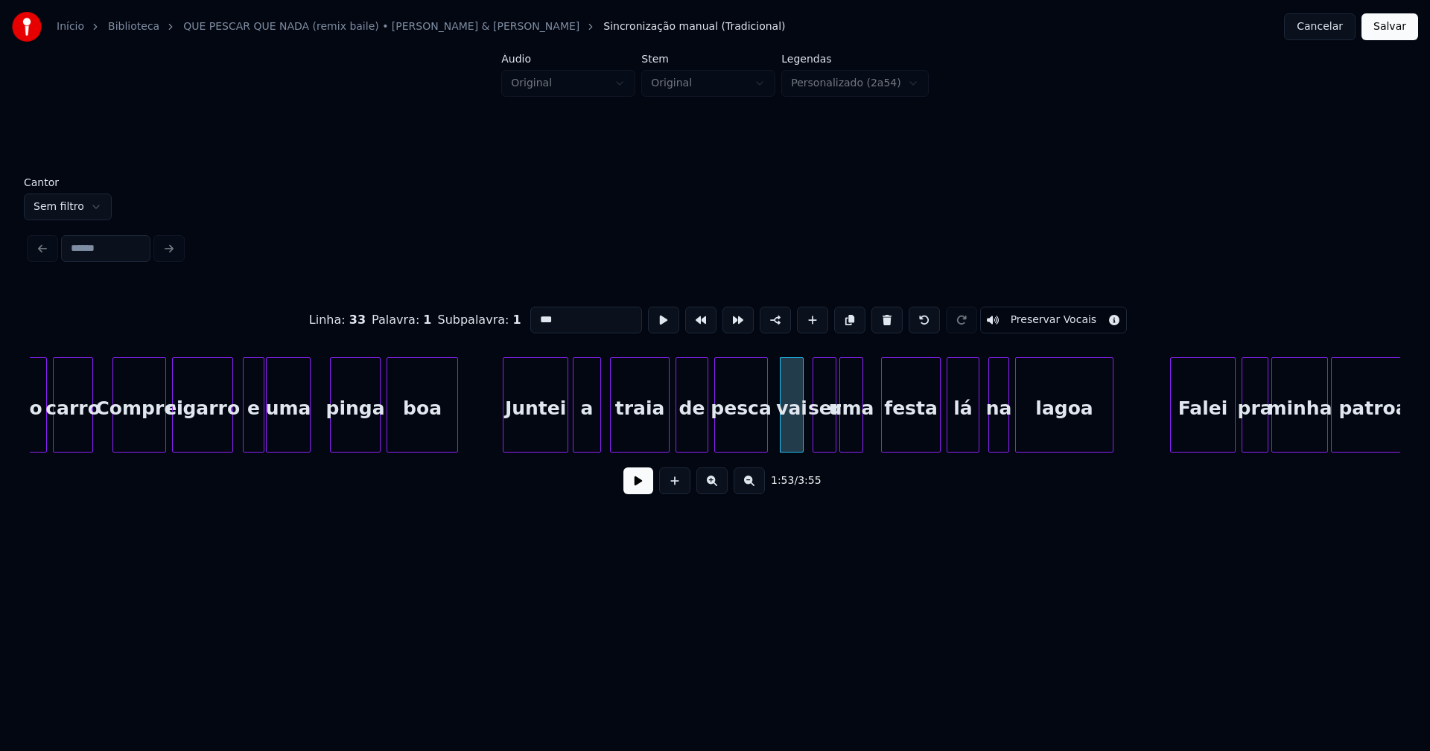
click at [533, 314] on input "***" at bounding box center [586, 320] width 112 height 27
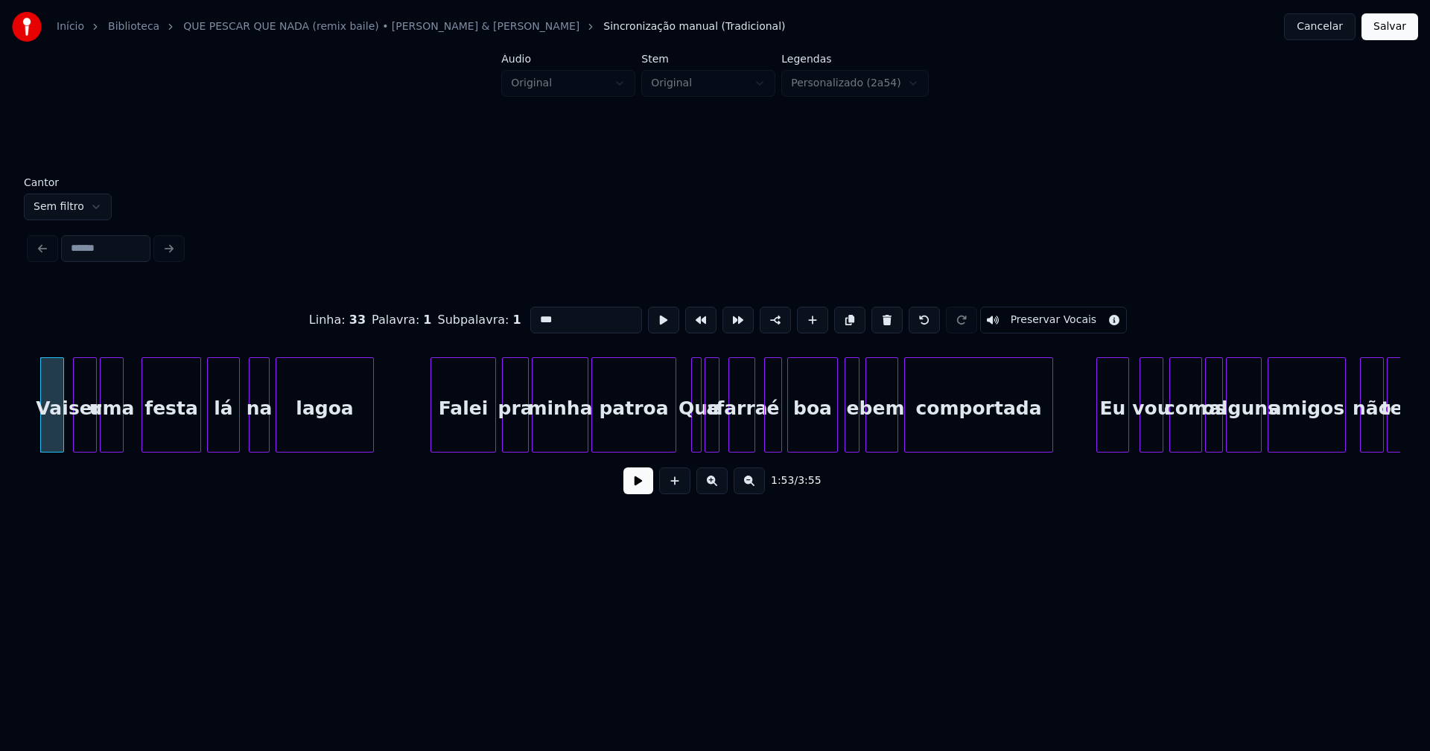
scroll to position [0, 16889]
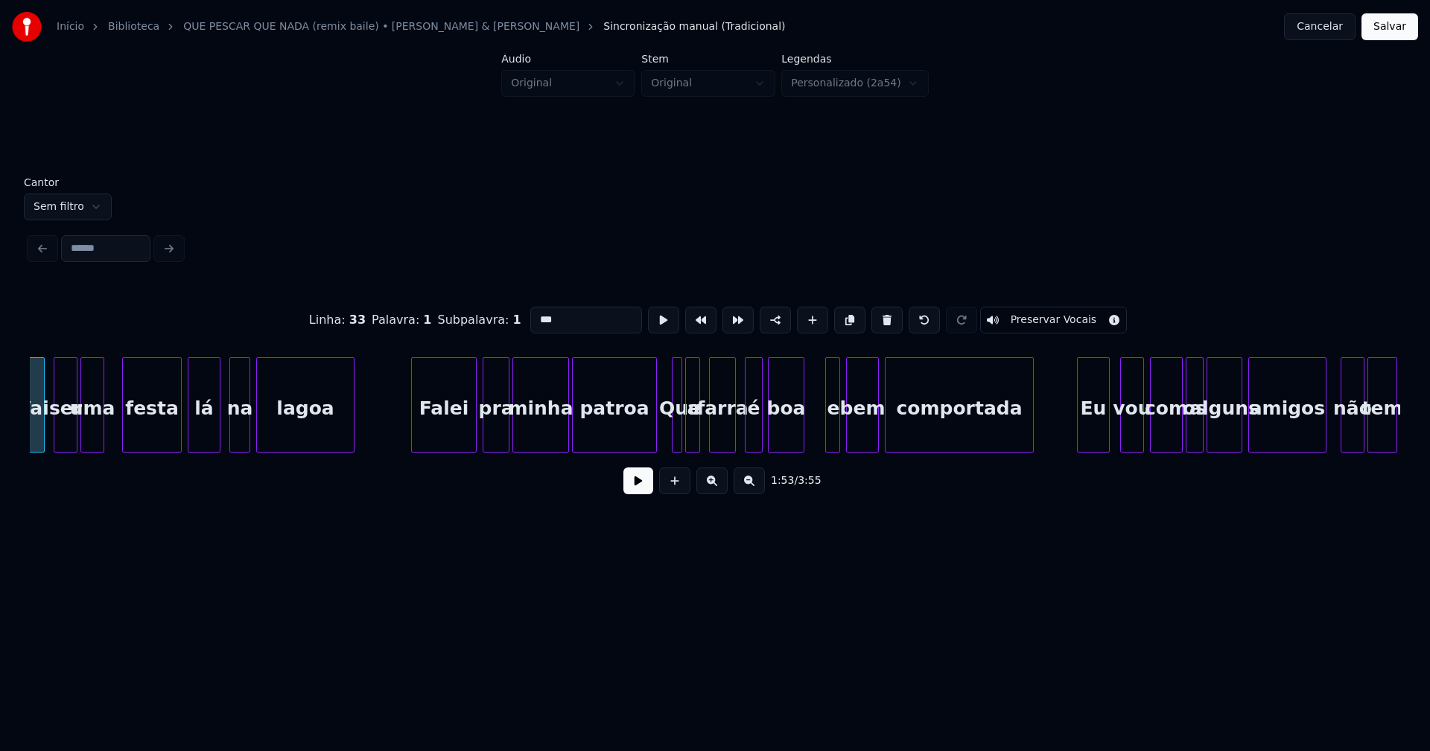
click at [800, 434] on div at bounding box center [801, 405] width 4 height 94
click at [816, 430] on div at bounding box center [816, 405] width 4 height 94
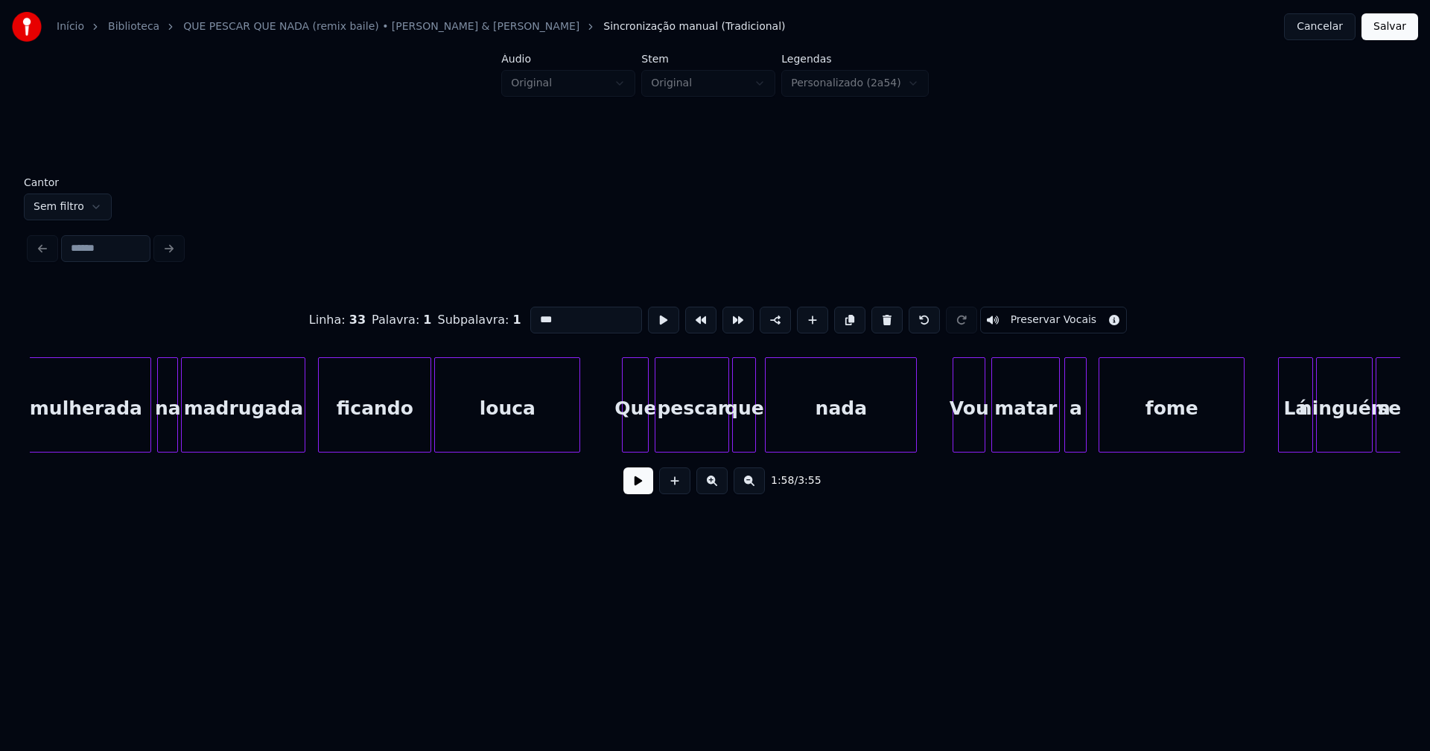
scroll to position [0, 28972]
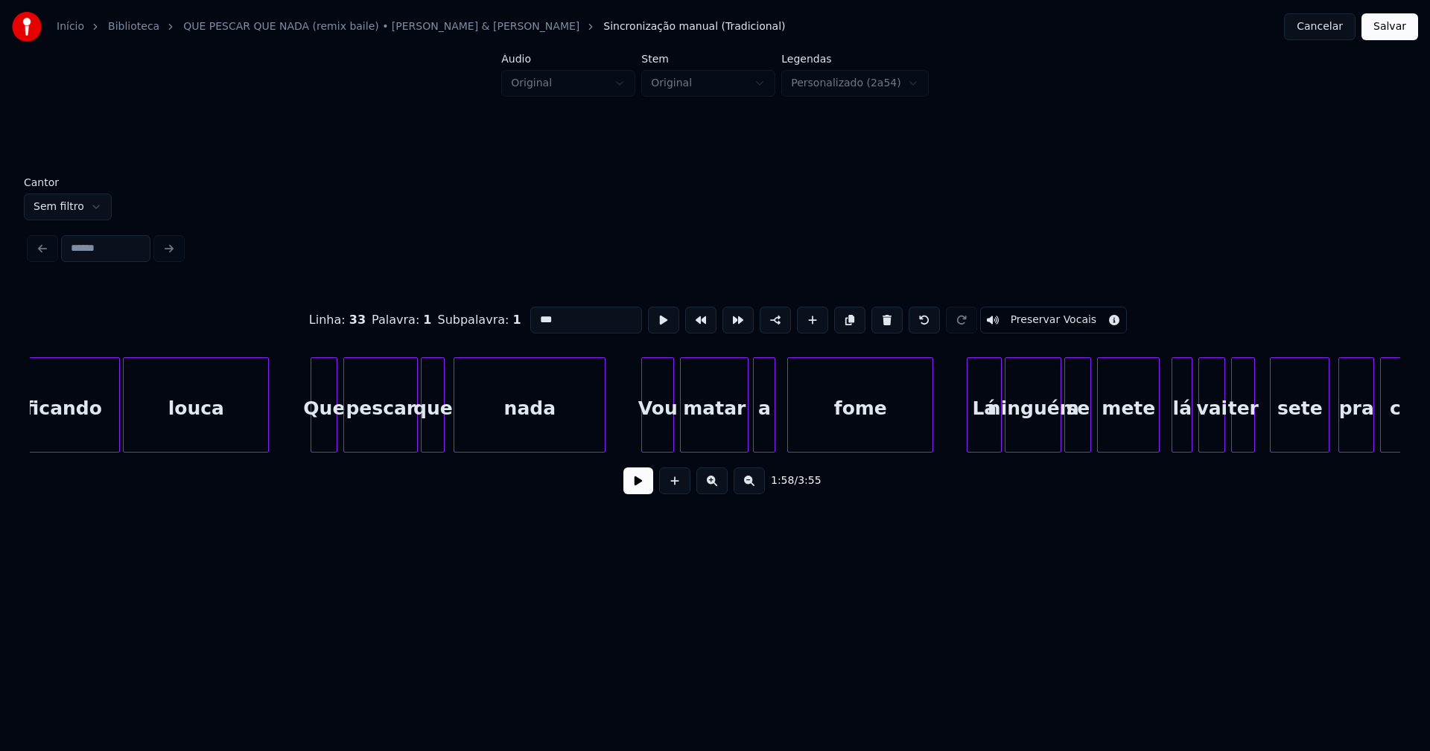
type input "***"
click at [1393, 31] on button "Salvar" at bounding box center [1389, 26] width 57 height 27
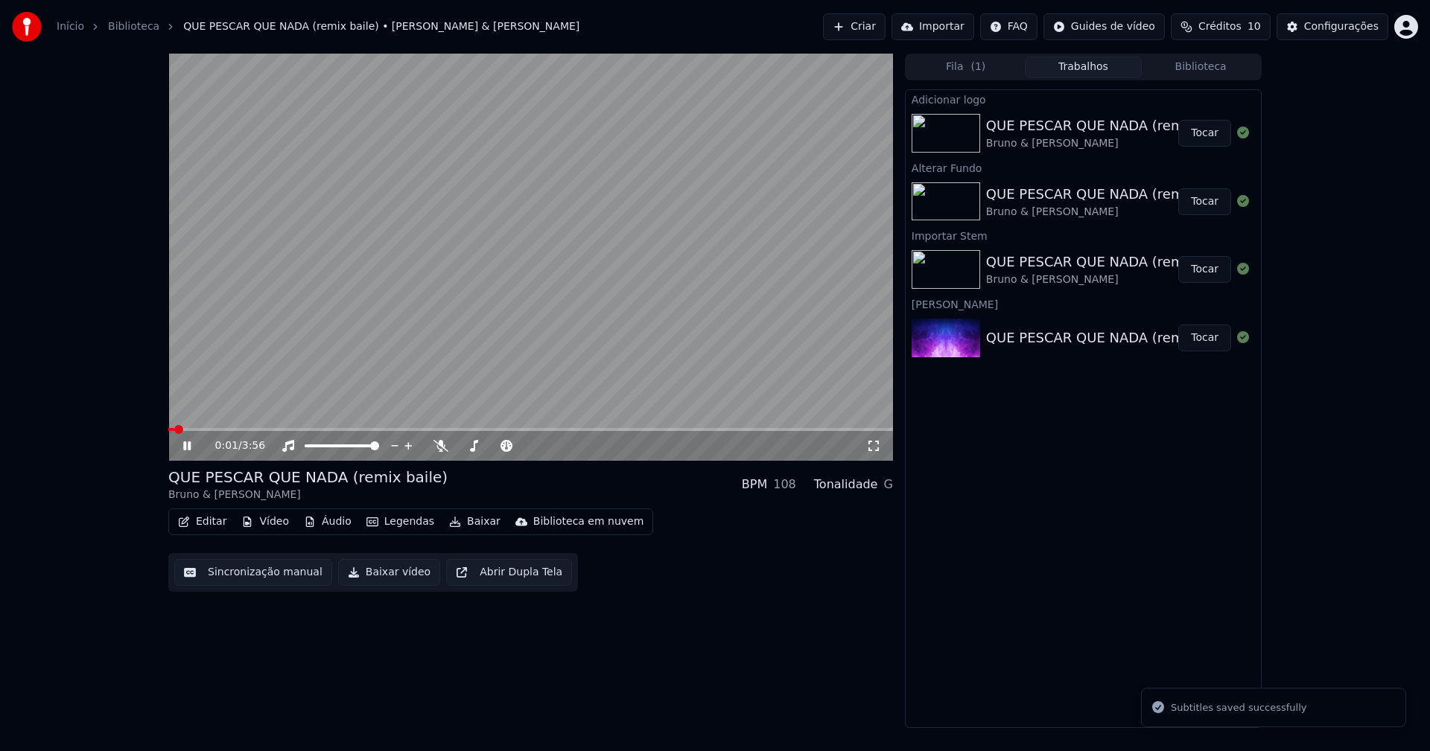
click at [185, 446] on icon at bounding box center [186, 446] width 7 height 9
click at [388, 580] on button "Baixar vídeo" at bounding box center [389, 572] width 102 height 27
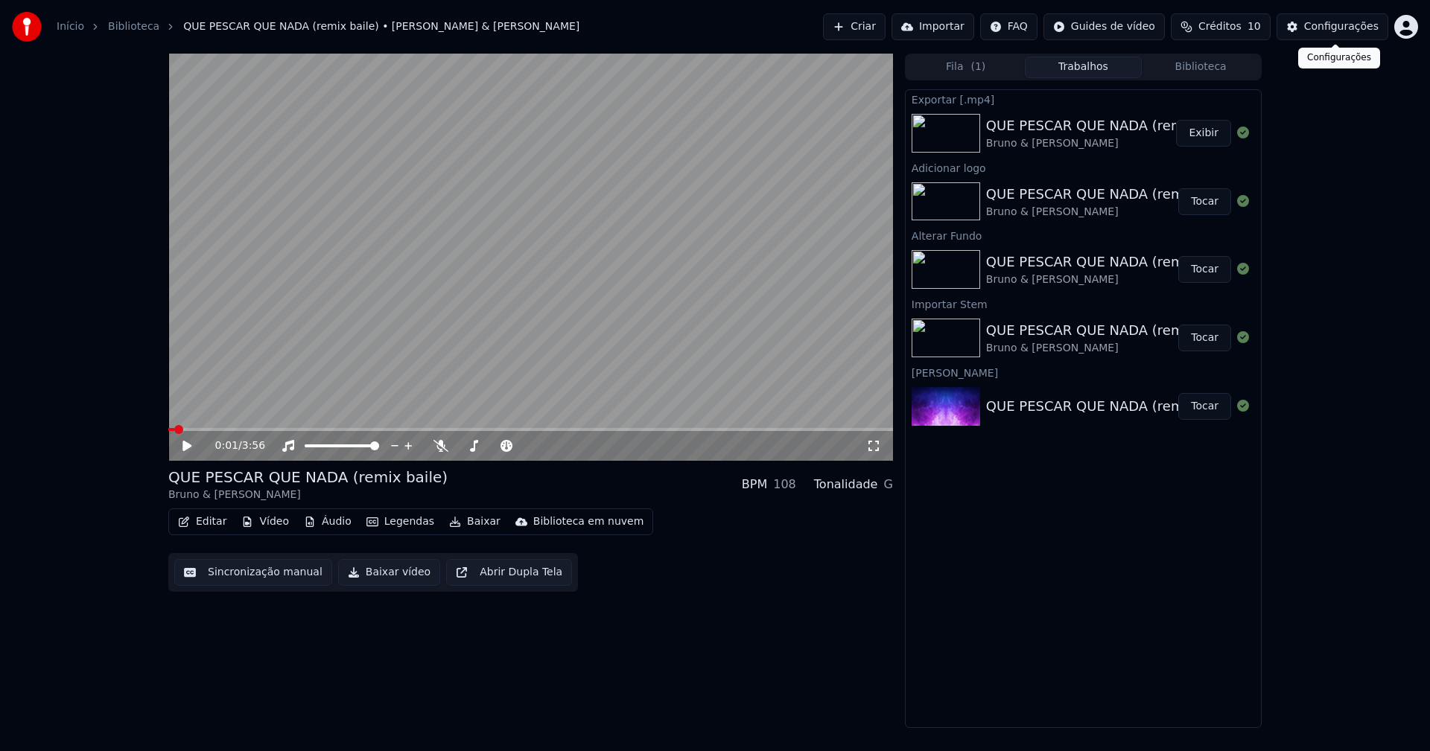
click at [1357, 30] on div "Configurações" at bounding box center [1341, 26] width 74 height 15
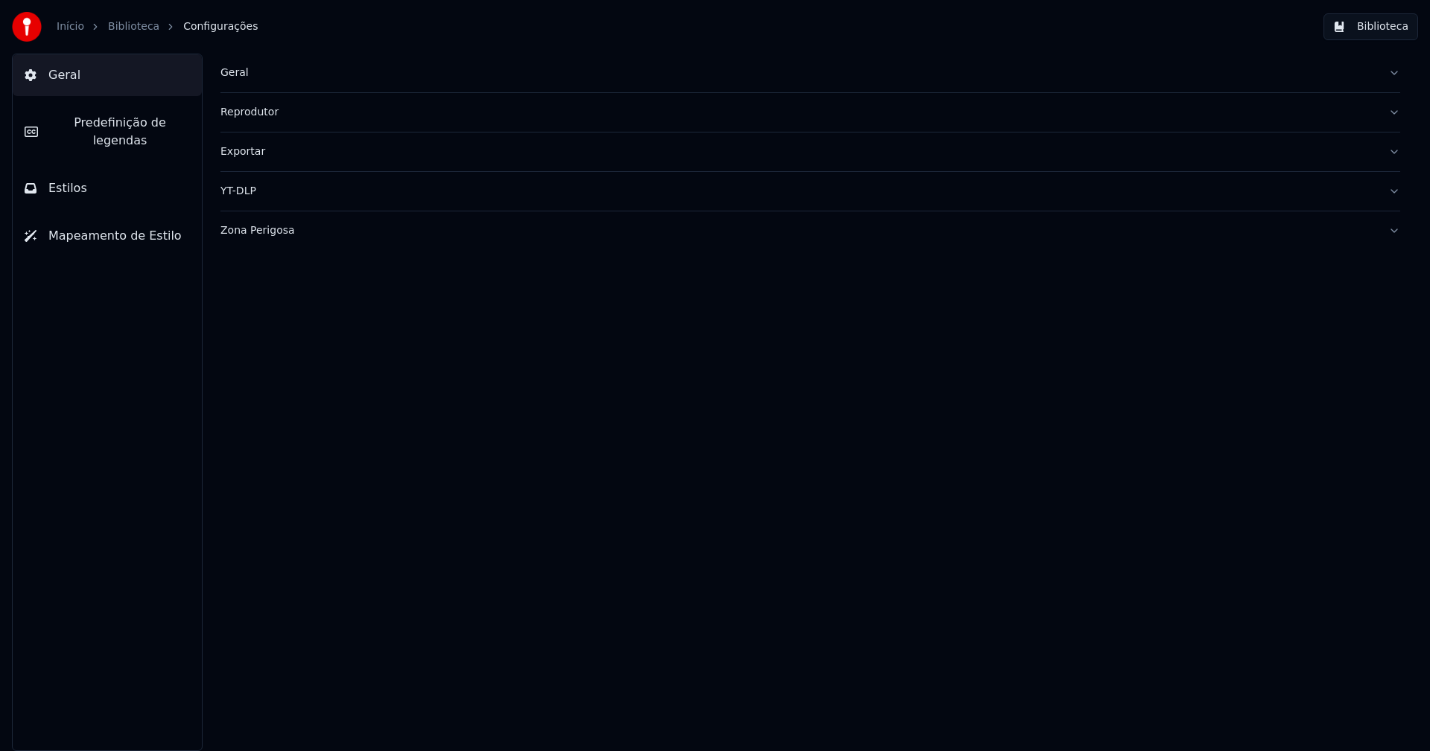
click at [253, 235] on div "Zona Perigosa" at bounding box center [798, 230] width 1156 height 15
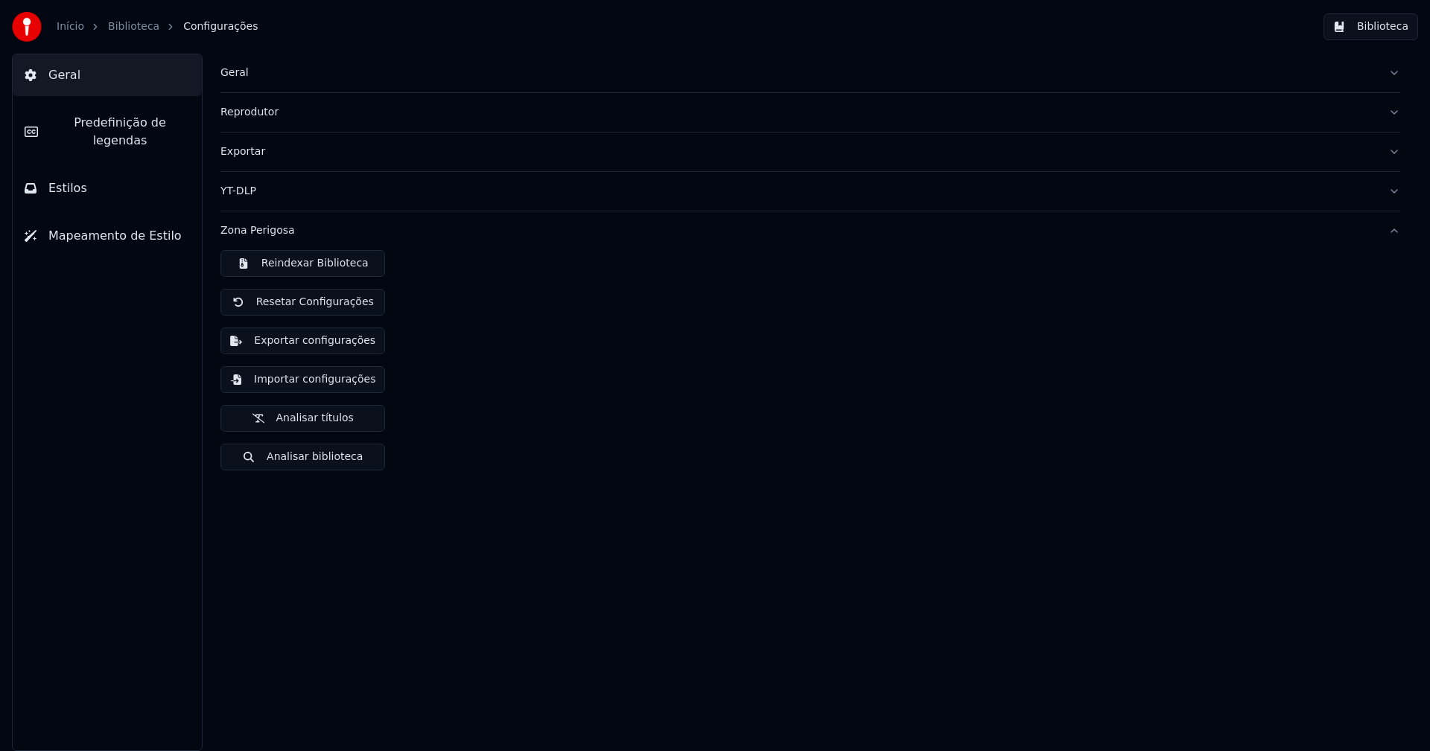
click at [302, 381] on button "Importar configurações" at bounding box center [302, 379] width 165 height 27
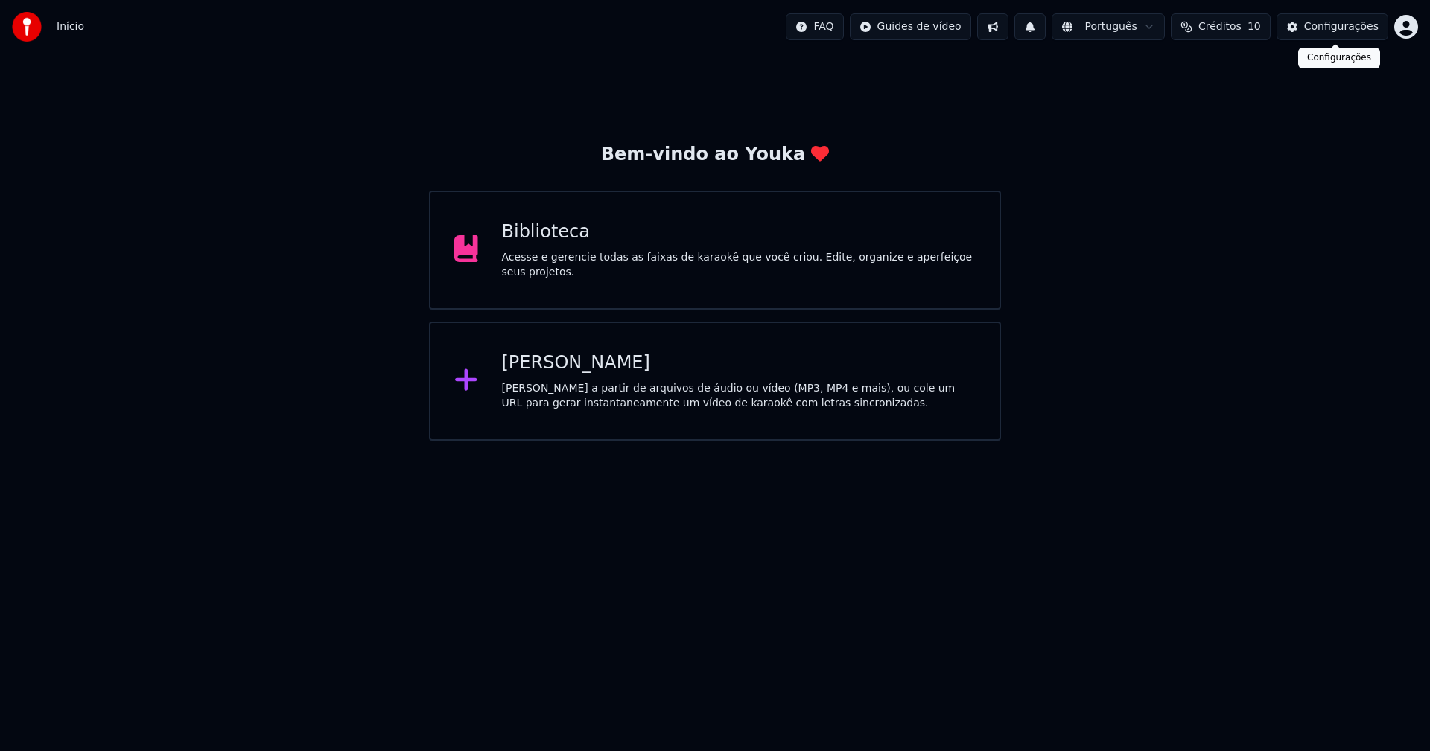
click at [1343, 28] on div "Configurações" at bounding box center [1341, 26] width 74 height 15
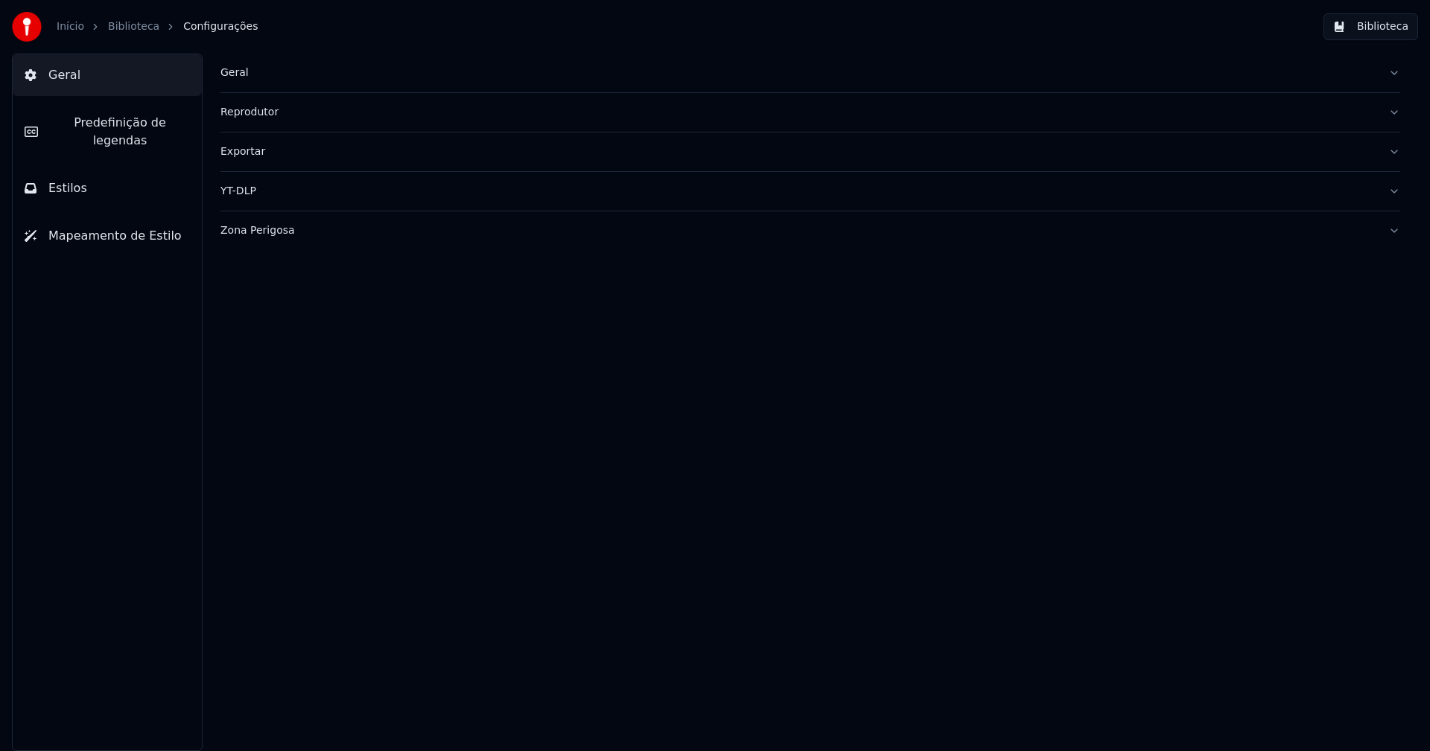
click at [230, 77] on div "Geral" at bounding box center [798, 73] width 1156 height 15
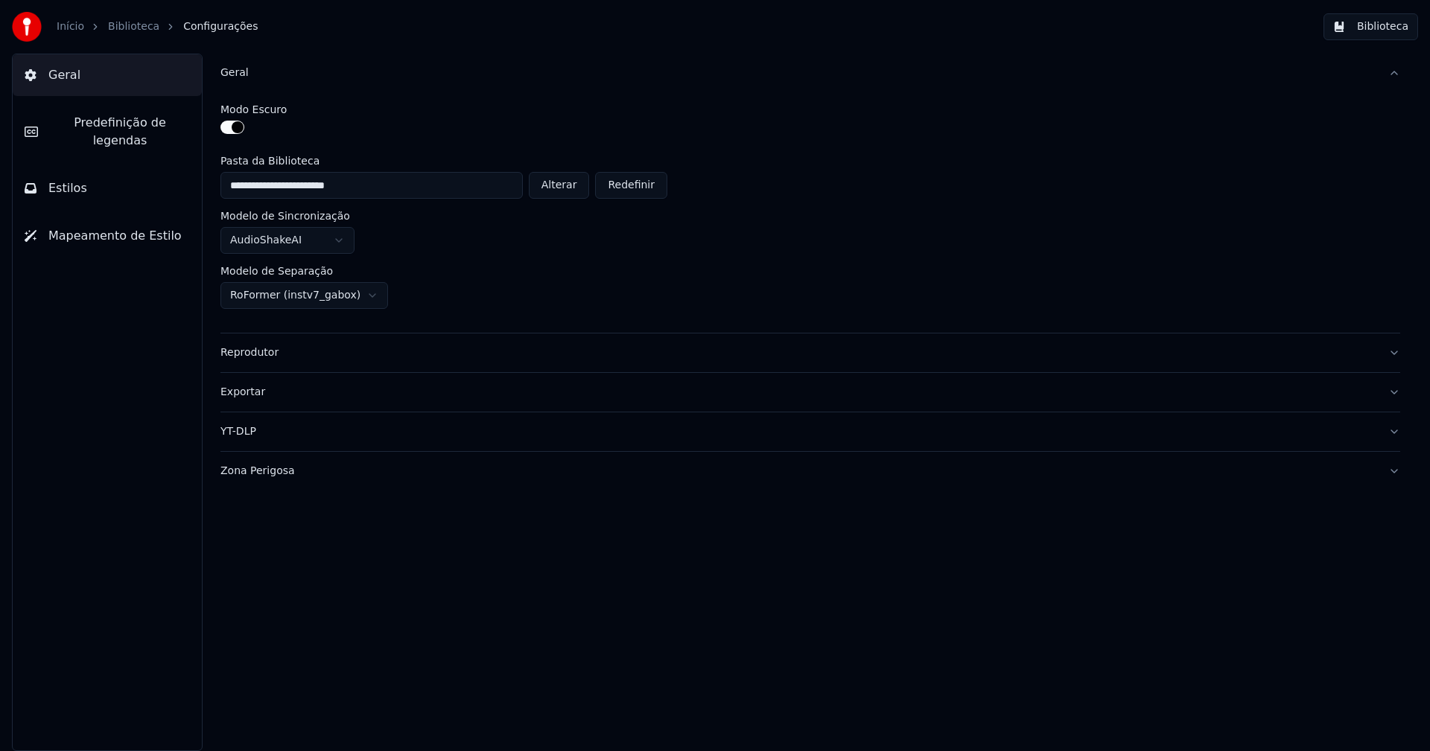
click at [567, 188] on button "Alterar" at bounding box center [559, 185] width 61 height 27
type input "**********"
click at [1384, 28] on button "Biblioteca" at bounding box center [1370, 26] width 95 height 27
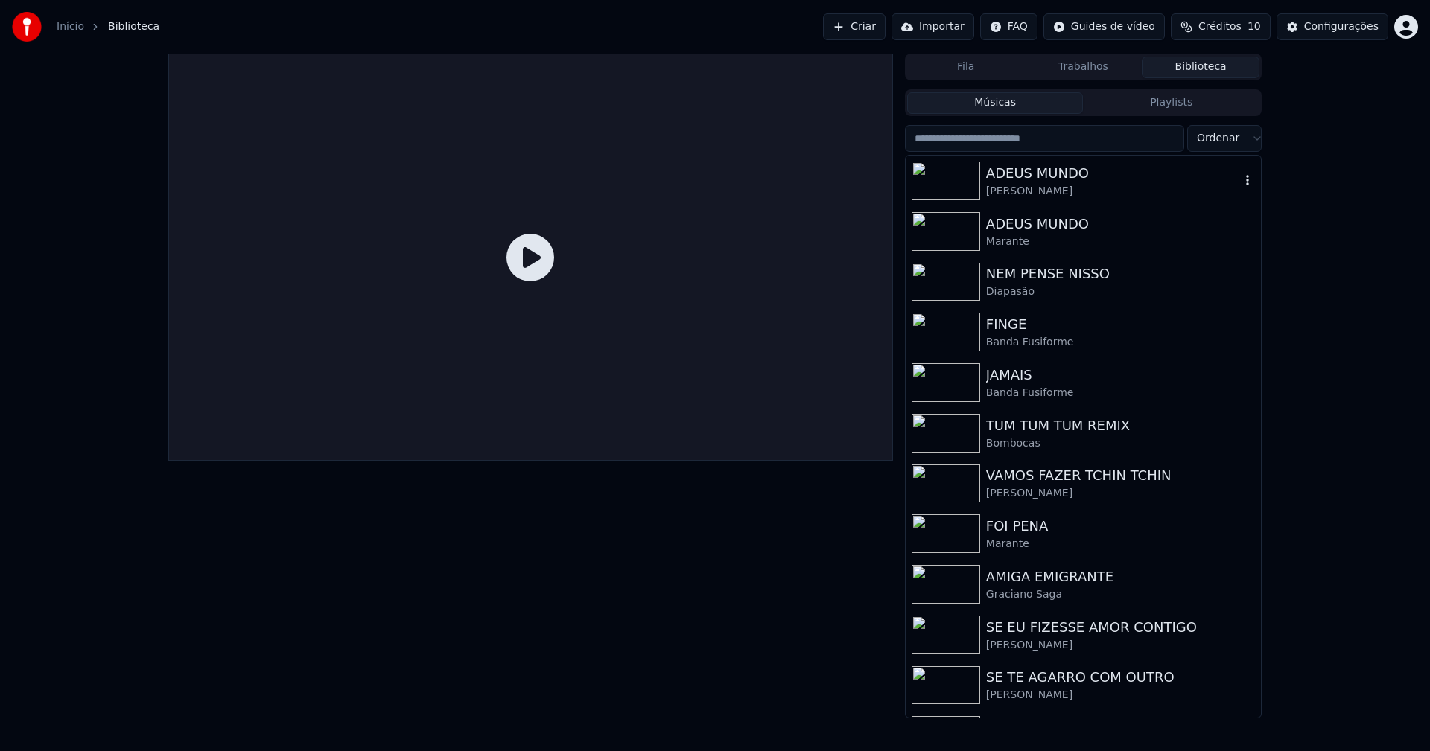
click at [1078, 184] on div "[PERSON_NAME]" at bounding box center [1113, 191] width 254 height 15
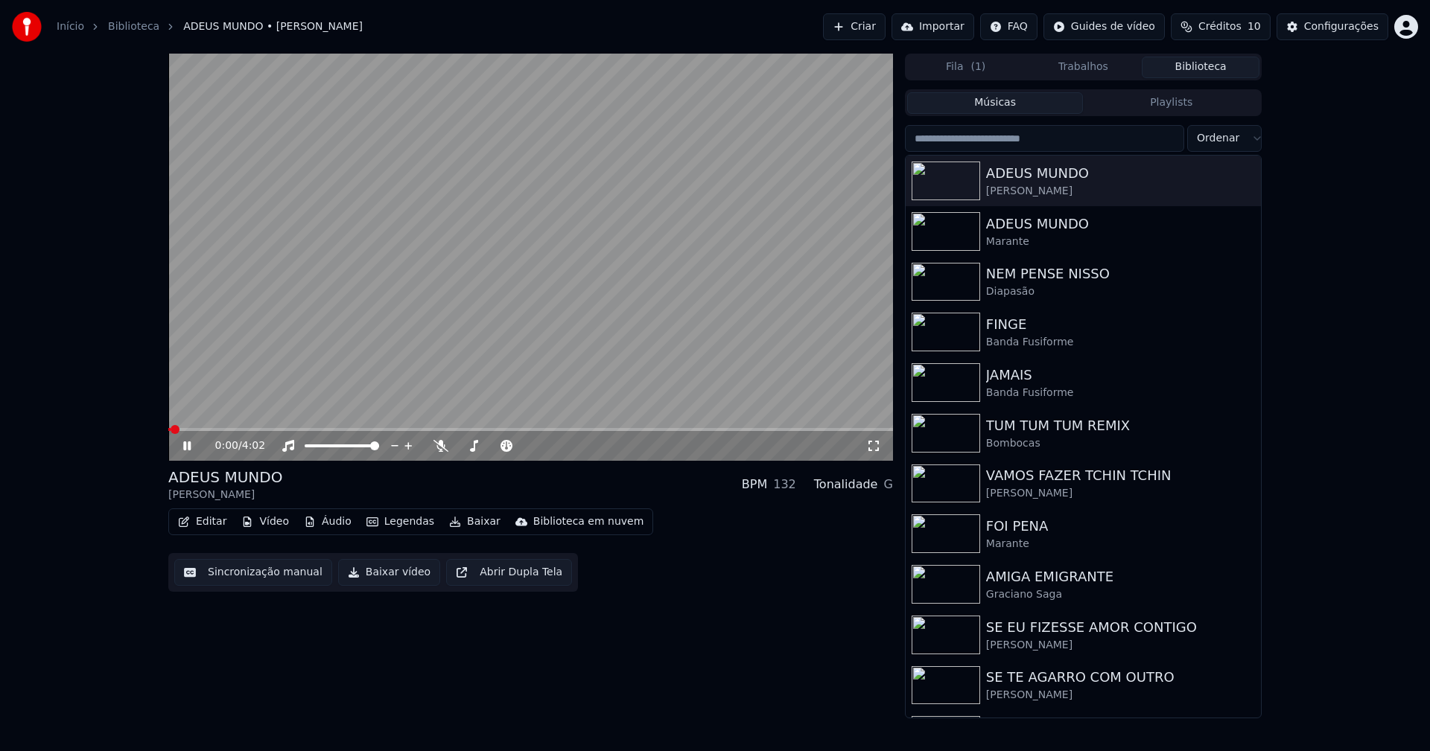
click at [185, 448] on icon at bounding box center [186, 446] width 7 height 9
click at [389, 573] on button "Baixar vídeo" at bounding box center [389, 572] width 102 height 27
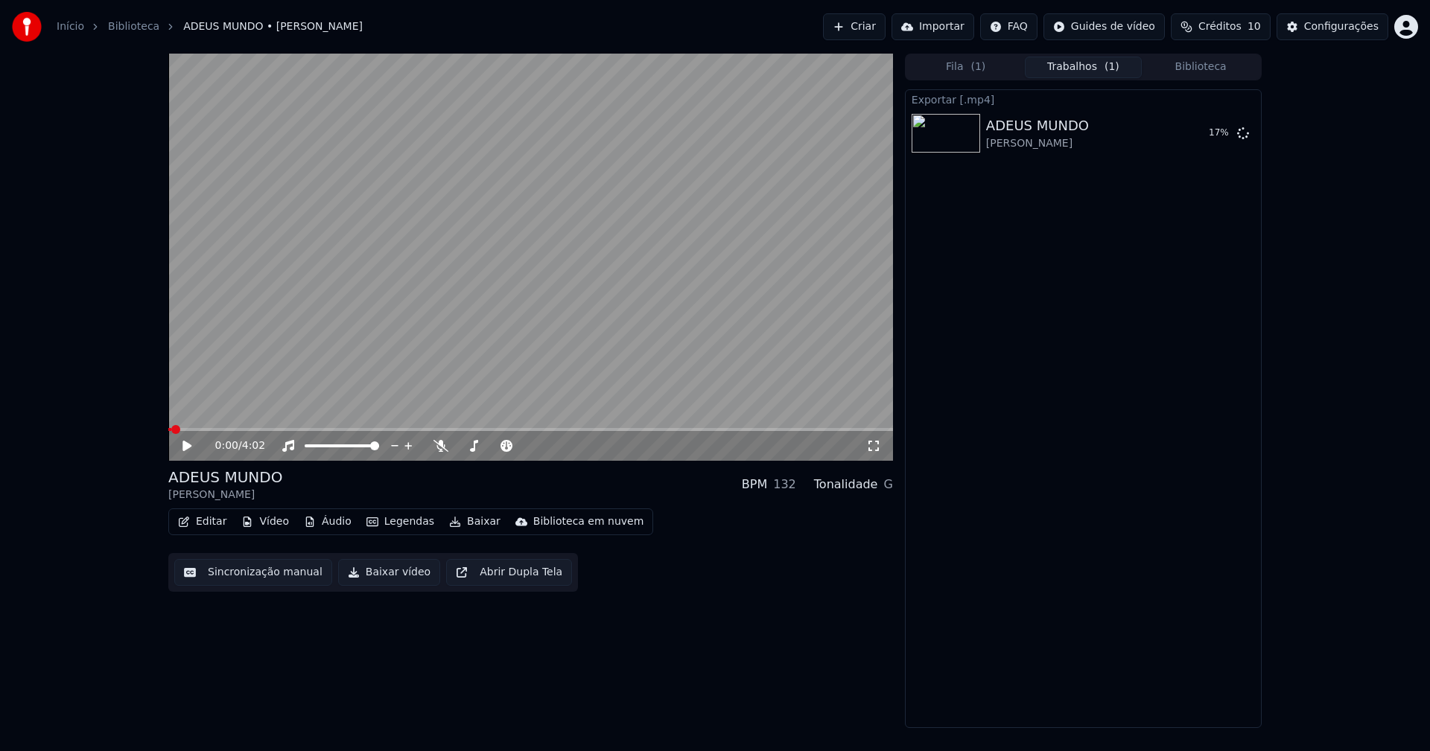
click at [1223, 62] on button "Biblioteca" at bounding box center [1201, 68] width 118 height 22
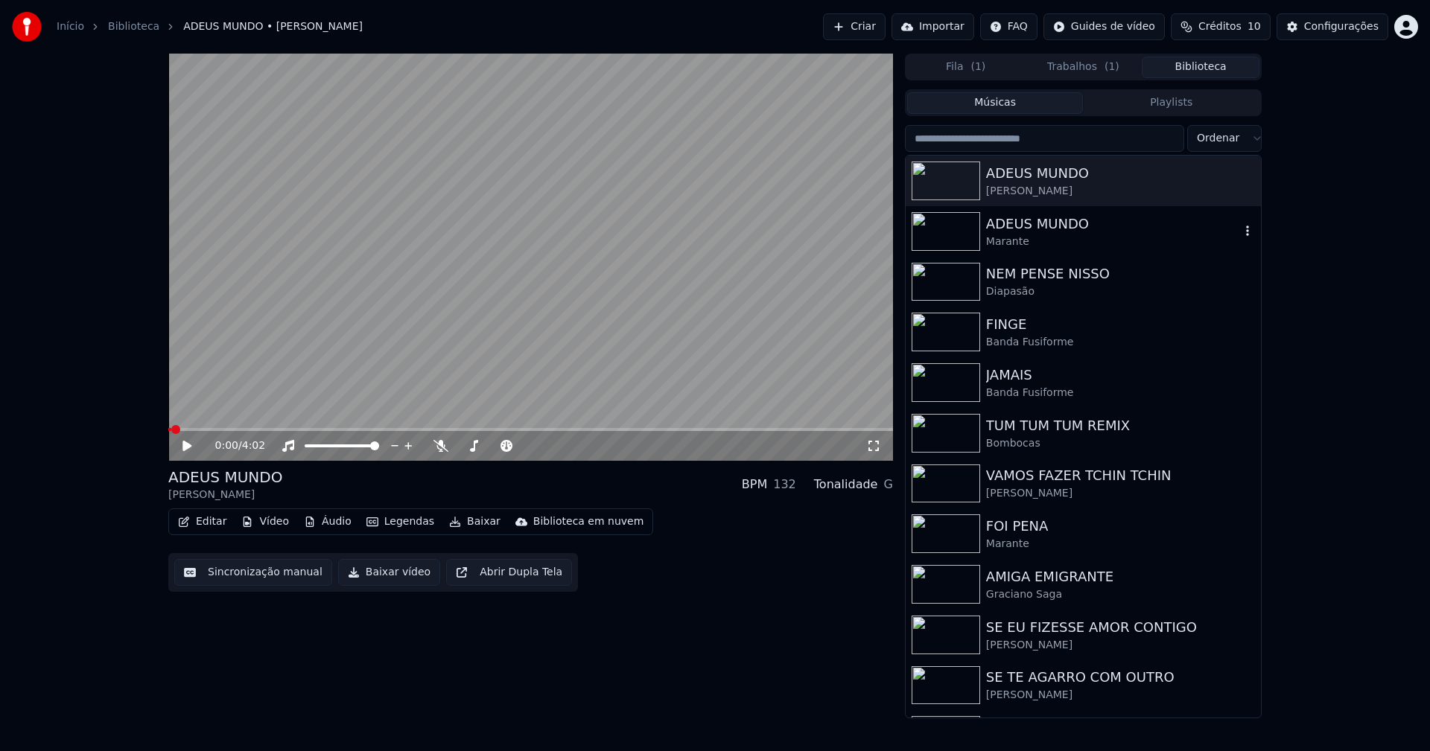
drag, startPoint x: 1066, startPoint y: 229, endPoint x: 739, endPoint y: 241, distance: 327.1
click at [1066, 230] on div "ADEUS MUNDO" at bounding box center [1113, 224] width 254 height 21
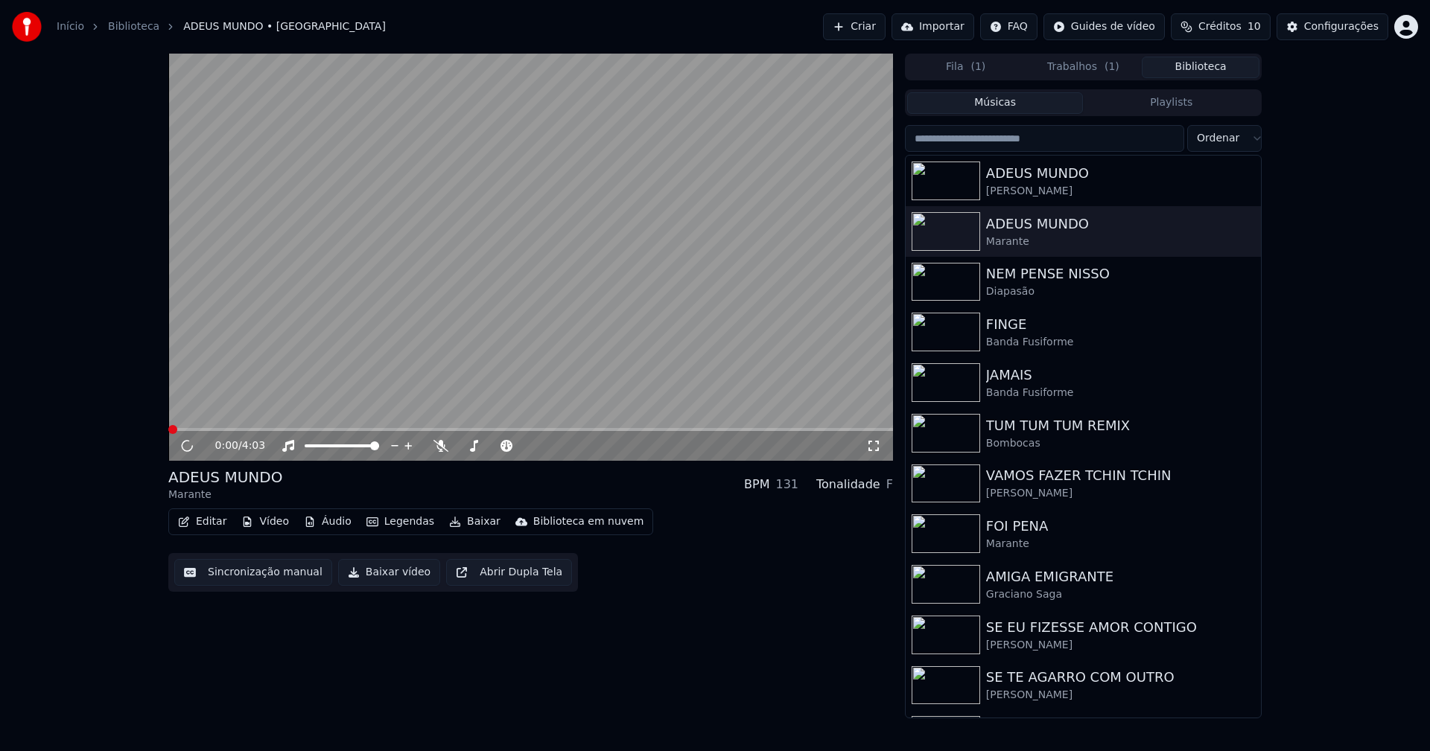
drag, startPoint x: 389, startPoint y: 576, endPoint x: 748, endPoint y: 466, distance: 375.3
click at [390, 575] on button "Baixar vídeo" at bounding box center [389, 572] width 102 height 27
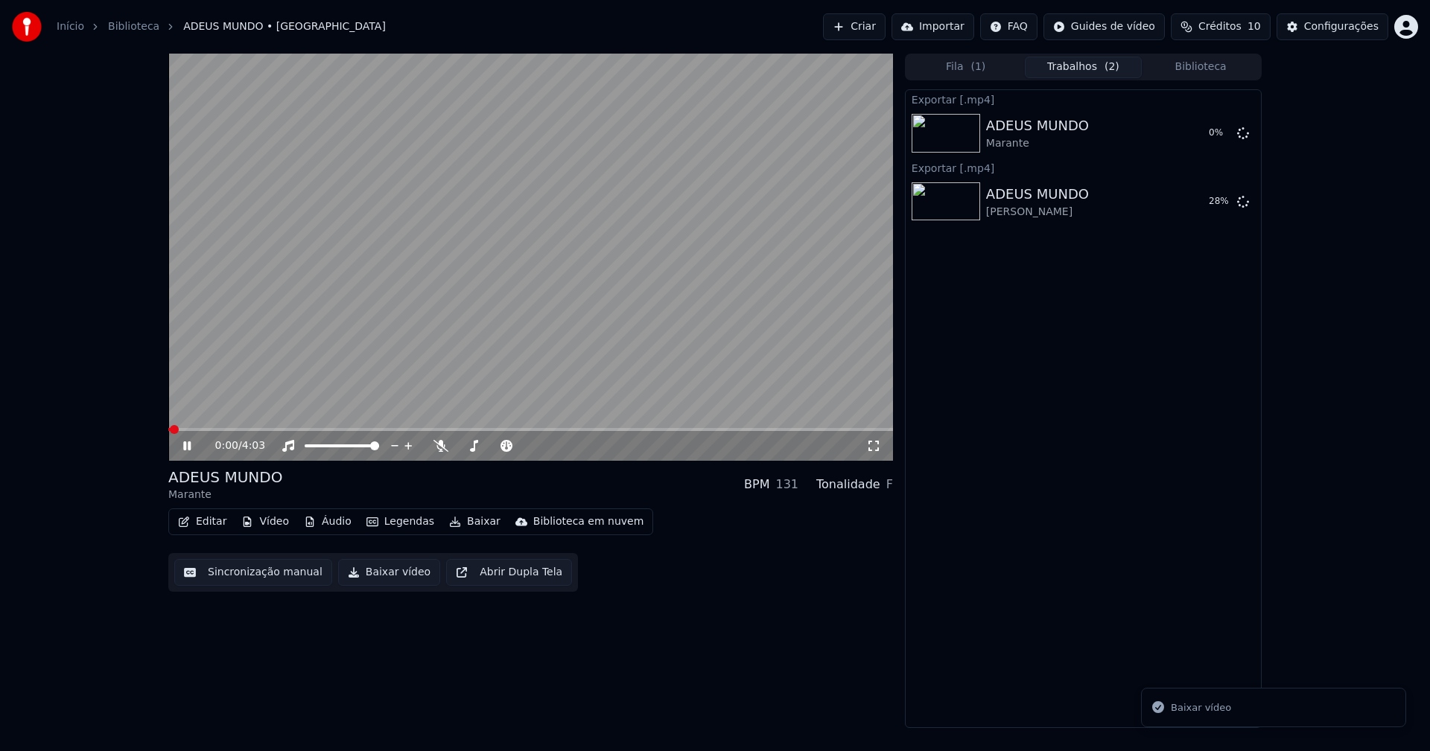
click at [1220, 69] on button "Biblioteca" at bounding box center [1201, 68] width 118 height 22
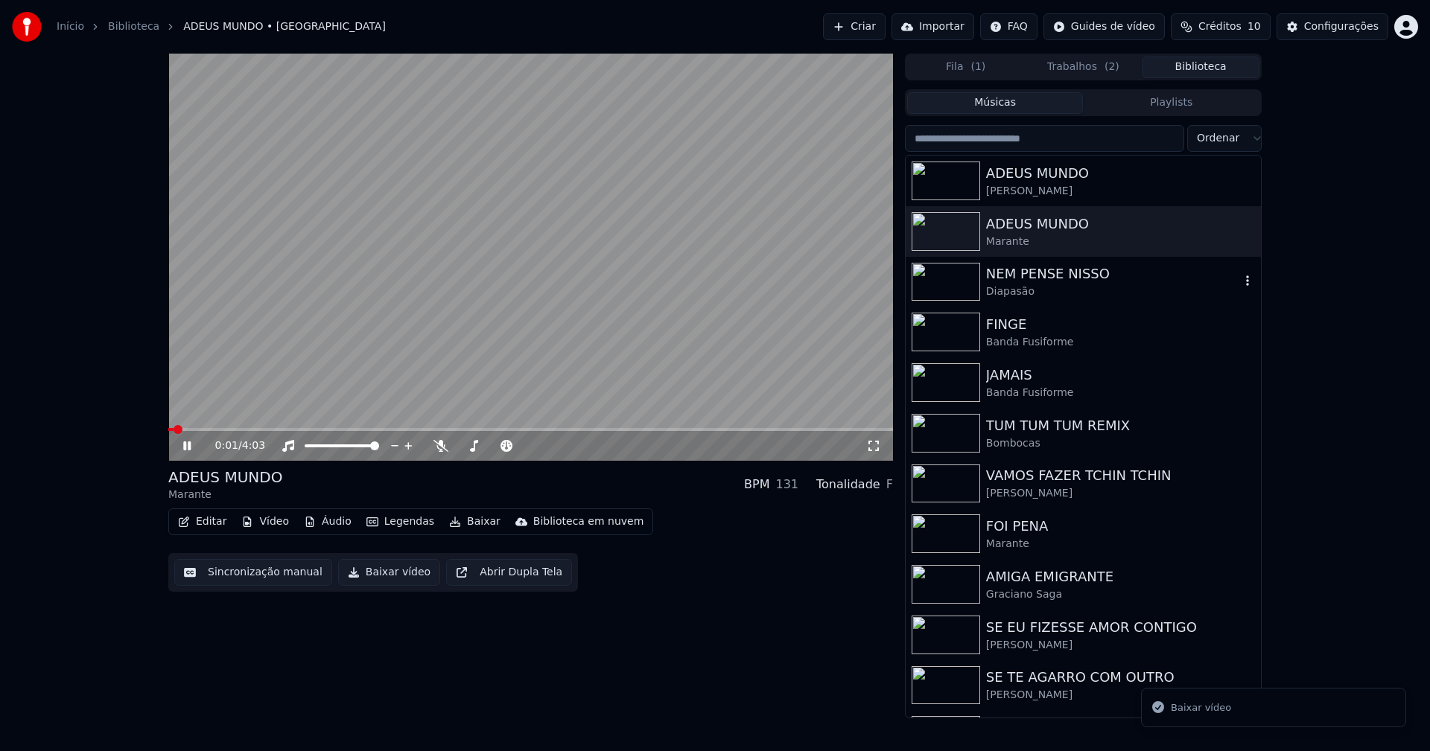
click at [1043, 284] on div "Diapasão" at bounding box center [1113, 291] width 254 height 15
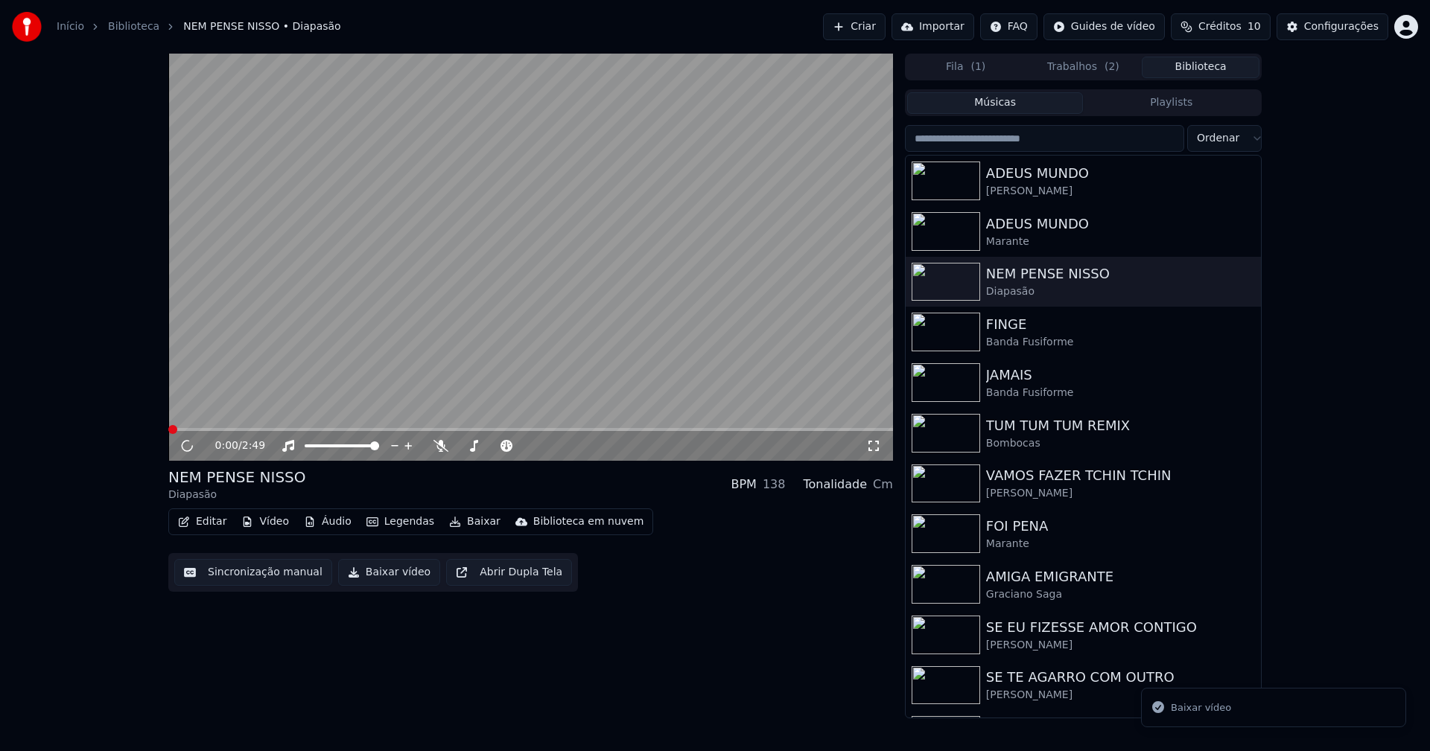
drag, startPoint x: 379, startPoint y: 576, endPoint x: 400, endPoint y: 573, distance: 21.0
click at [381, 576] on button "Baixar vídeo" at bounding box center [389, 572] width 102 height 27
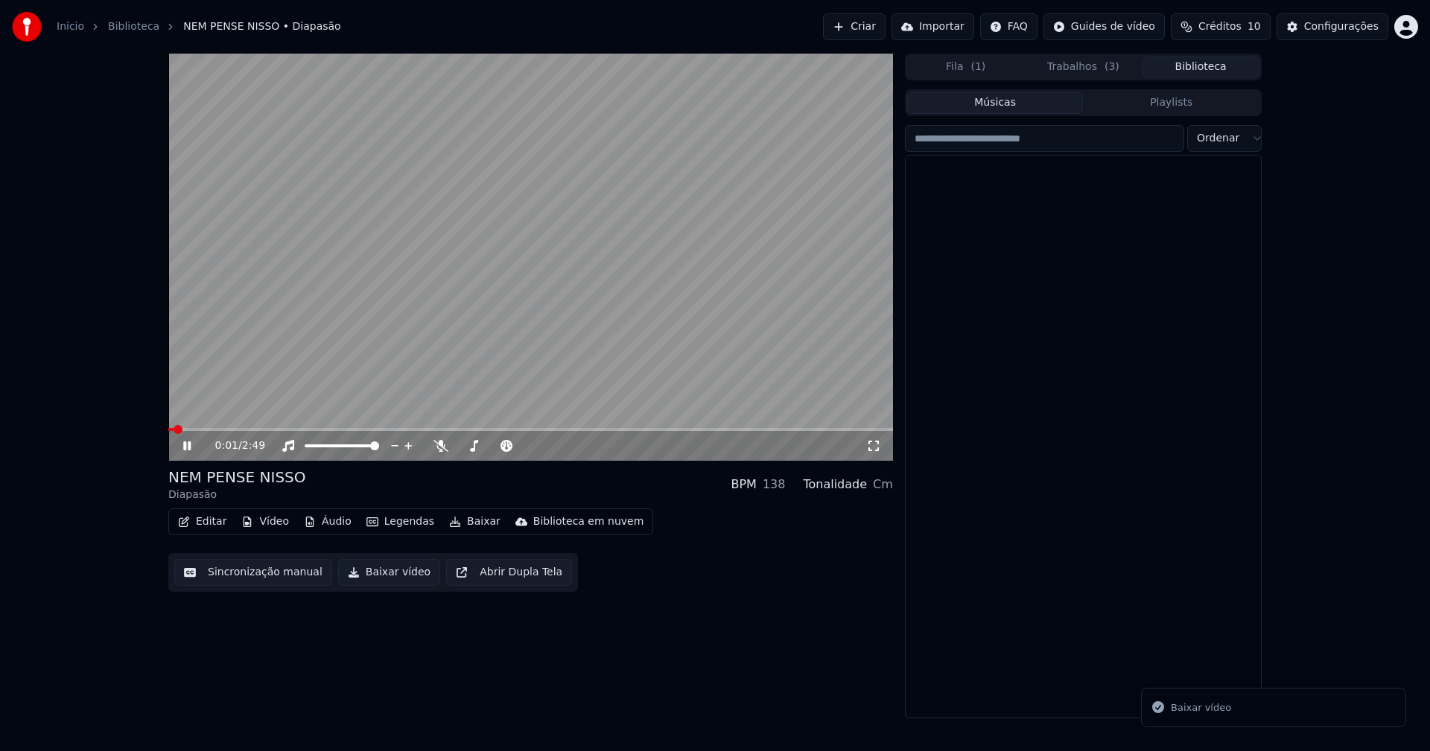
click at [1212, 67] on button "Biblioteca" at bounding box center [1201, 68] width 118 height 22
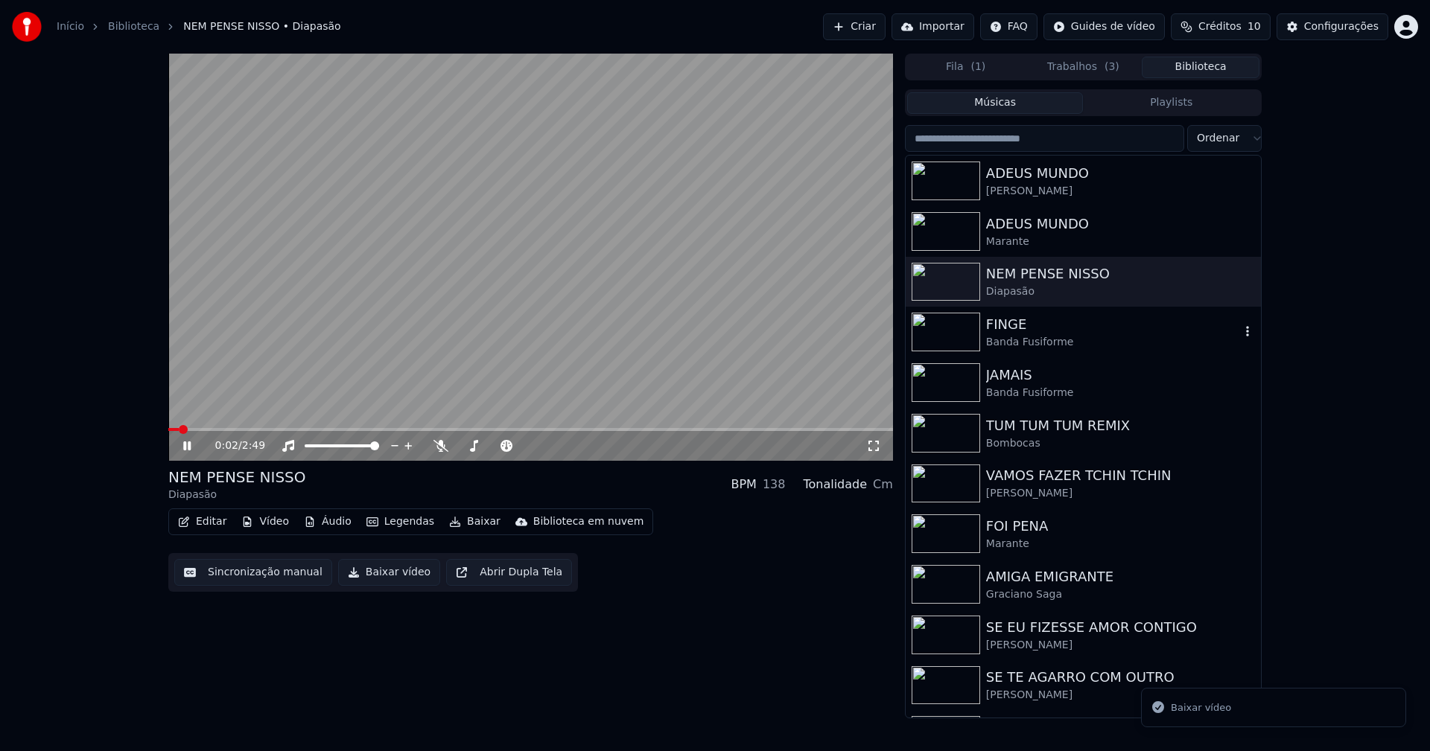
click at [1033, 343] on div "Banda Fusiforme" at bounding box center [1113, 342] width 254 height 15
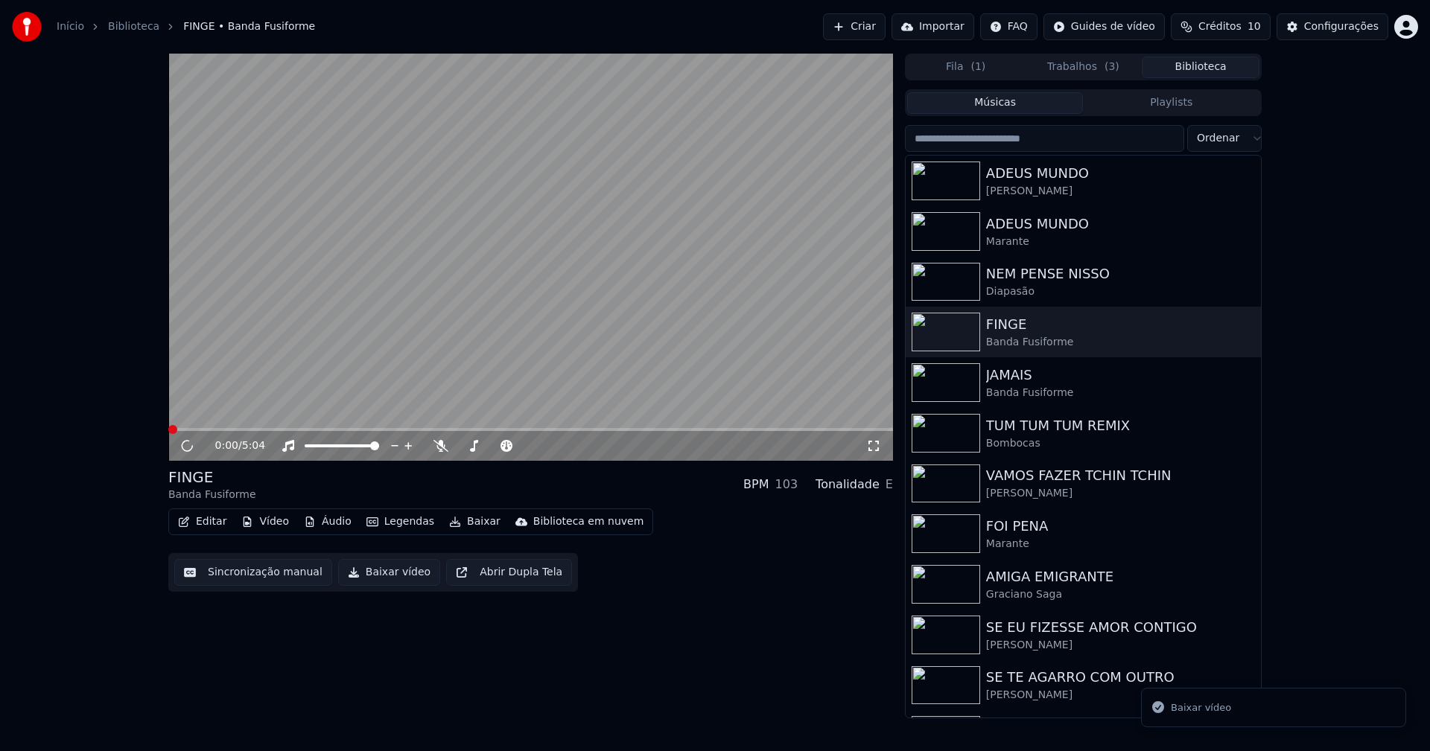
click at [379, 578] on button "Baixar vídeo" at bounding box center [389, 572] width 102 height 27
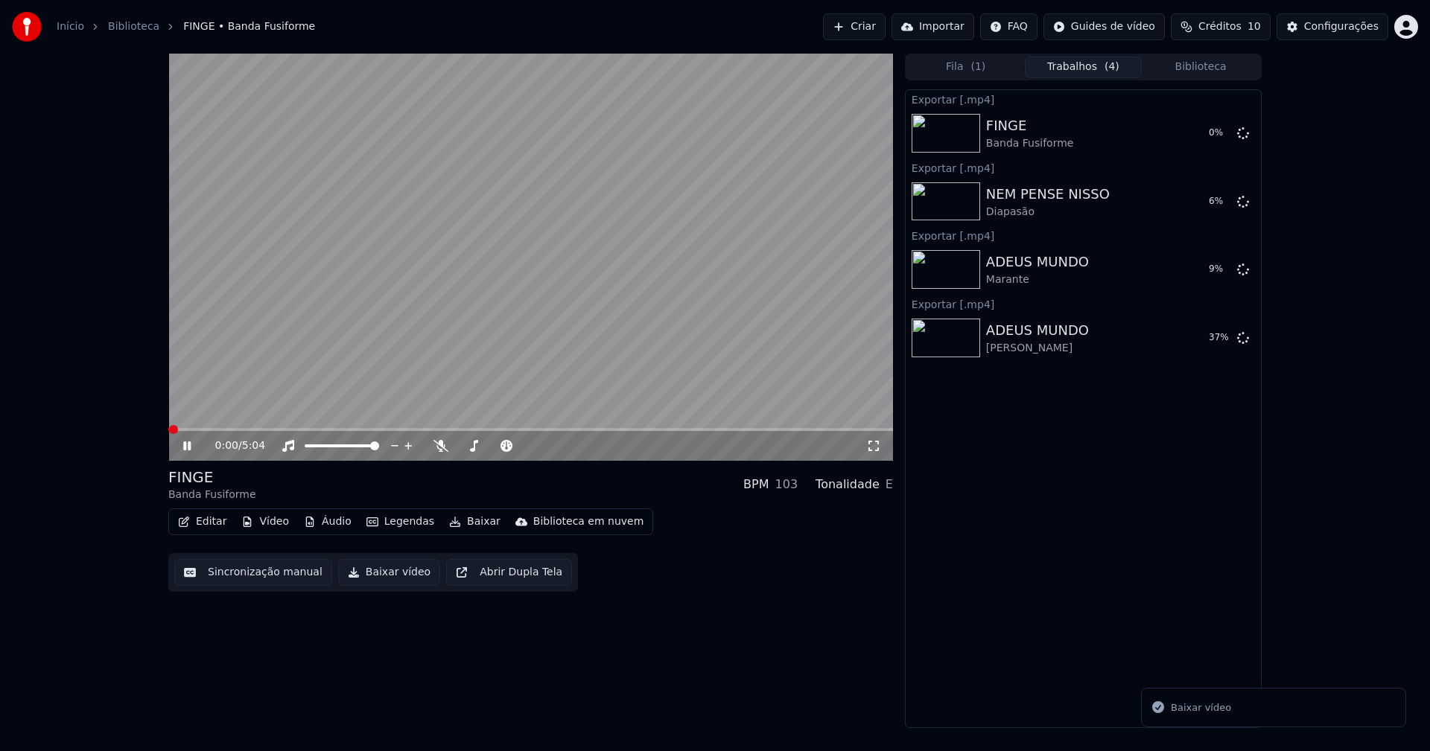
click at [1225, 63] on button "Biblioteca" at bounding box center [1201, 68] width 118 height 22
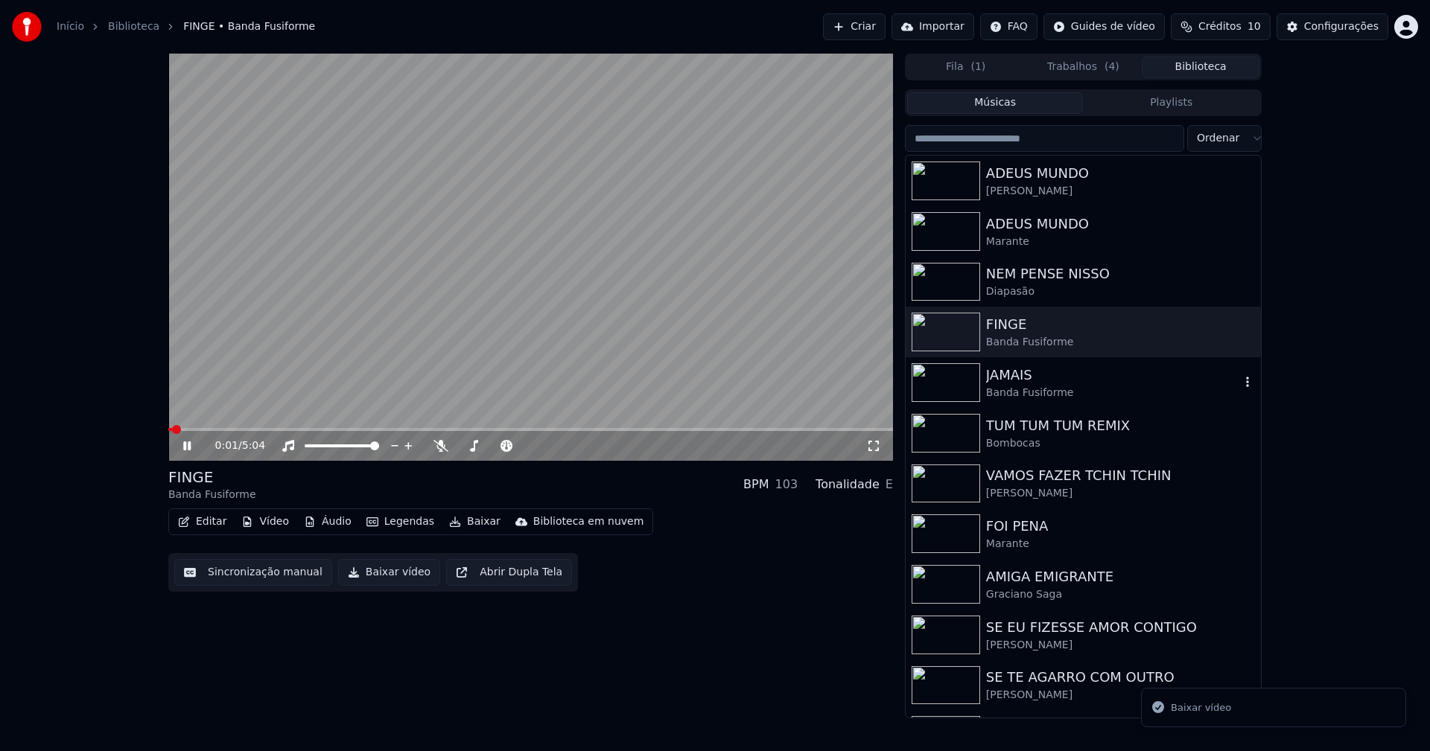
click at [1027, 393] on div "Banda Fusiforme" at bounding box center [1113, 393] width 254 height 15
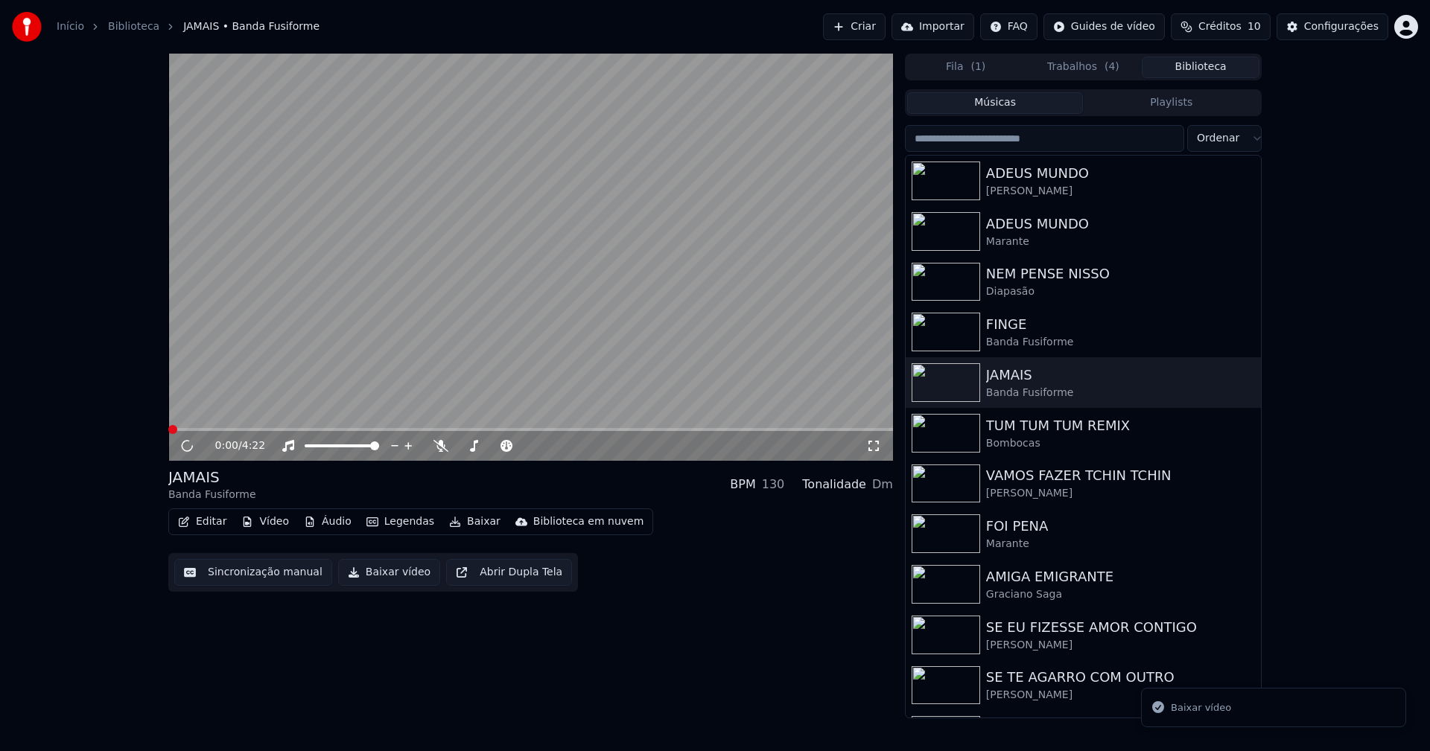
click at [392, 570] on button "Baixar vídeo" at bounding box center [389, 572] width 102 height 27
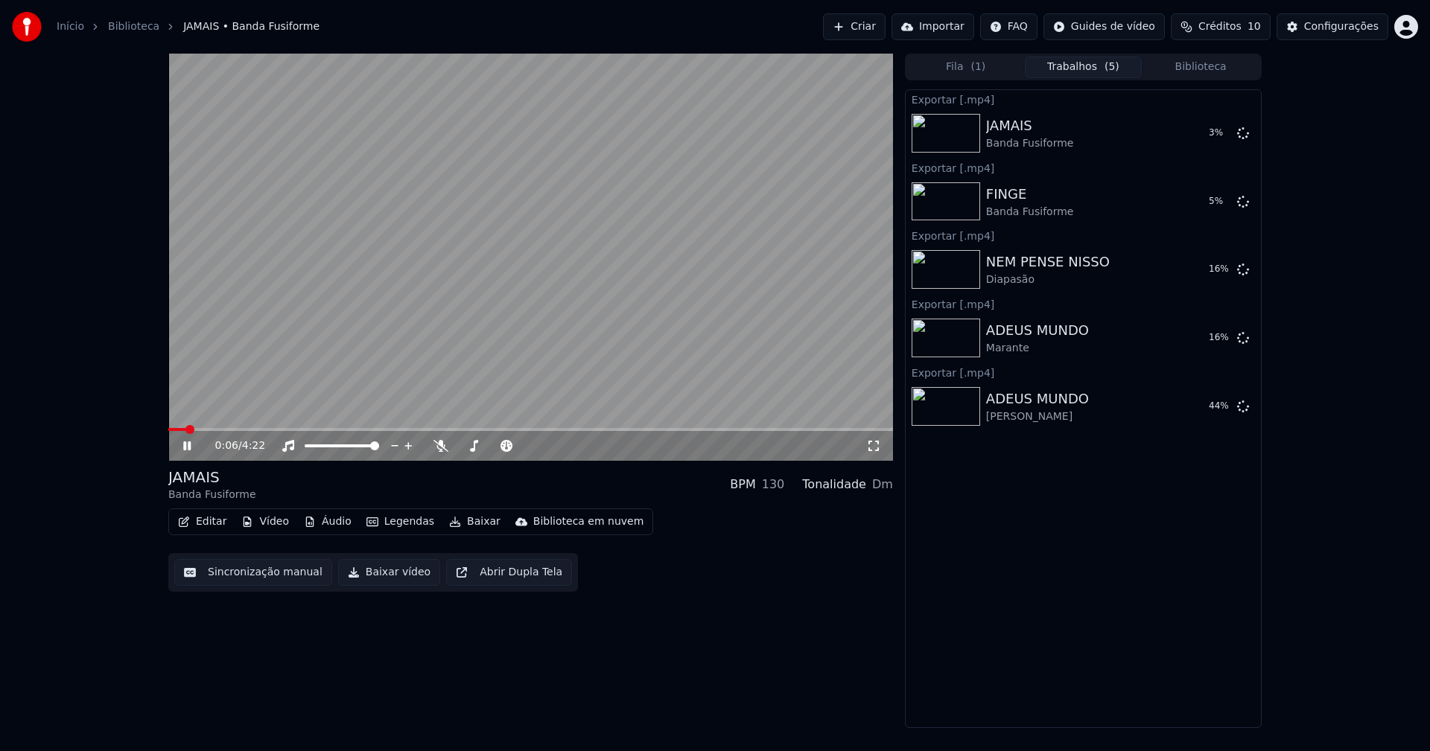
click at [188, 446] on icon at bounding box center [197, 446] width 35 height 12
click at [1215, 69] on button "Biblioteca" at bounding box center [1201, 68] width 118 height 22
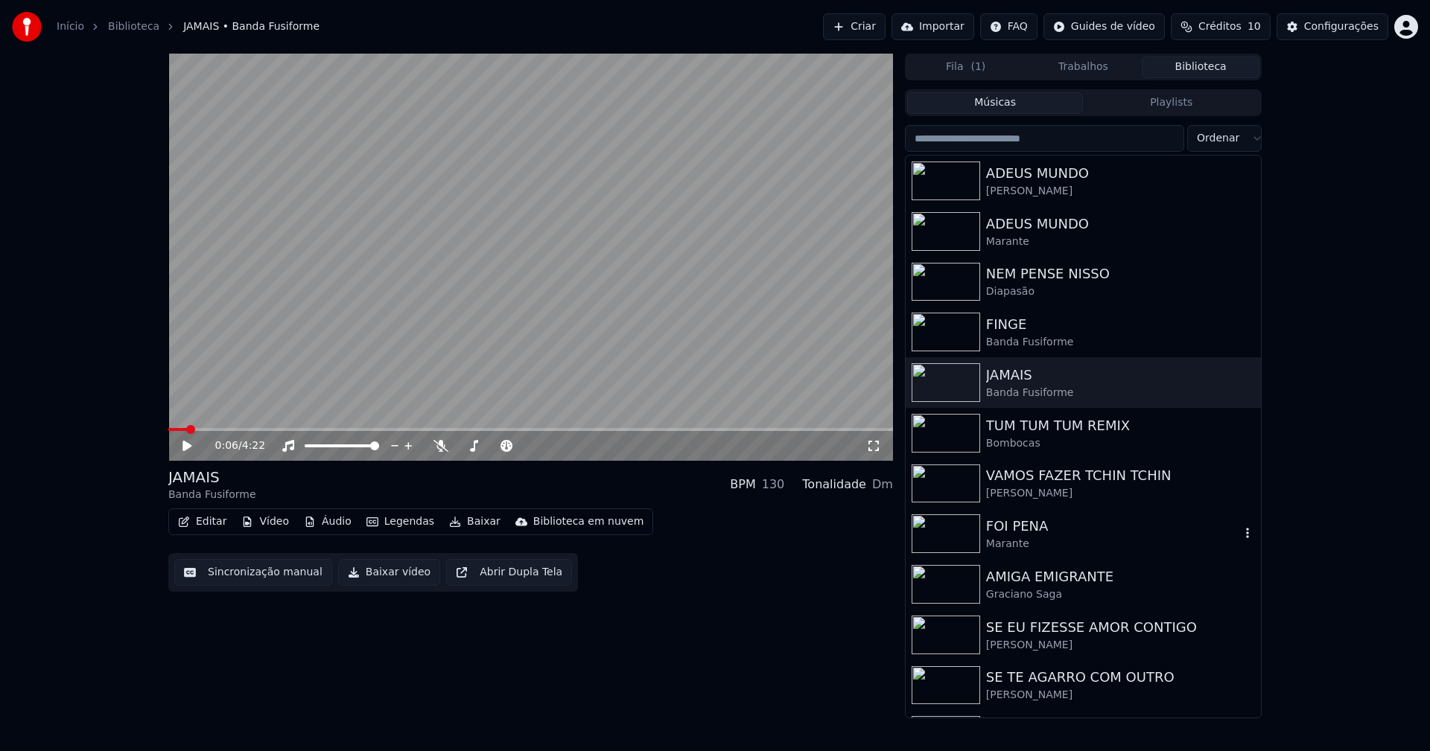
click at [1004, 541] on div "Marante" at bounding box center [1113, 544] width 254 height 15
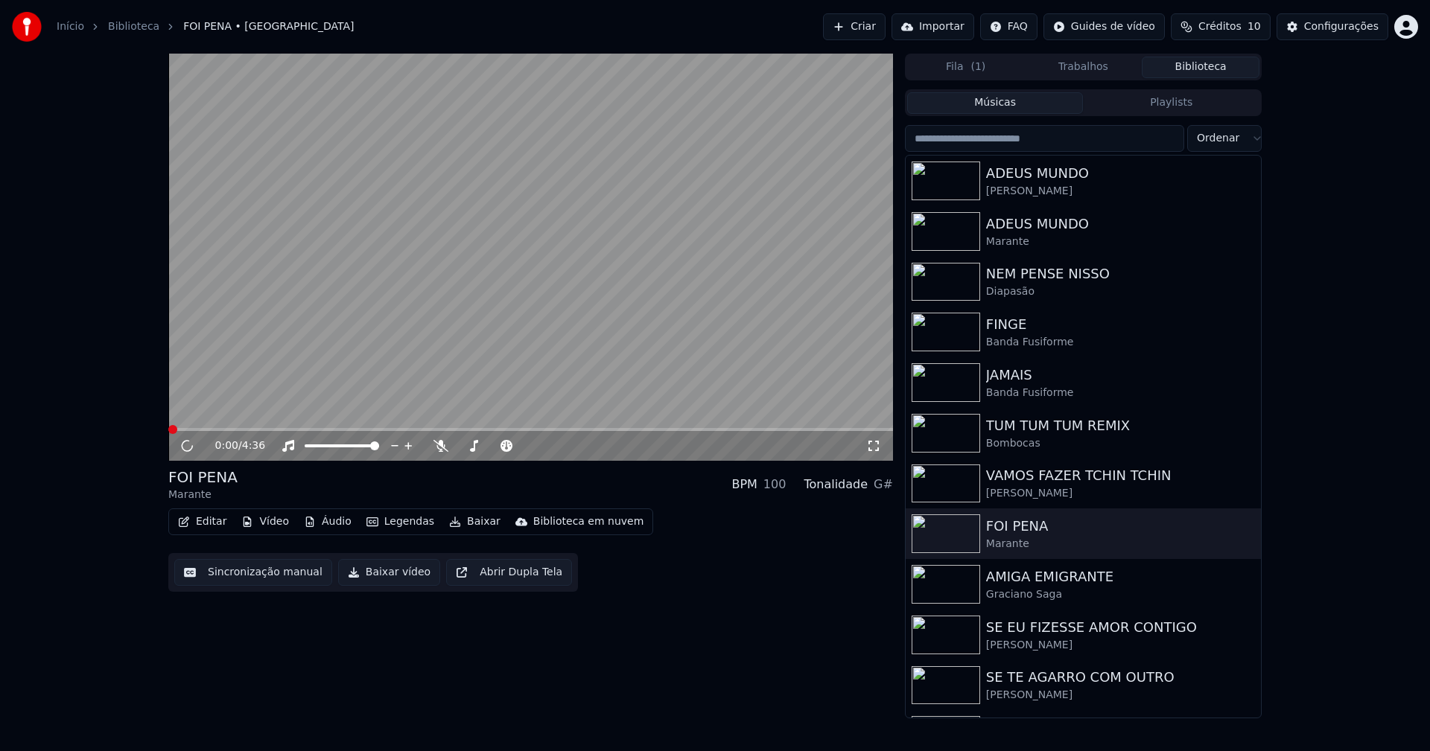
click at [375, 577] on button "Baixar vídeo" at bounding box center [389, 572] width 102 height 27
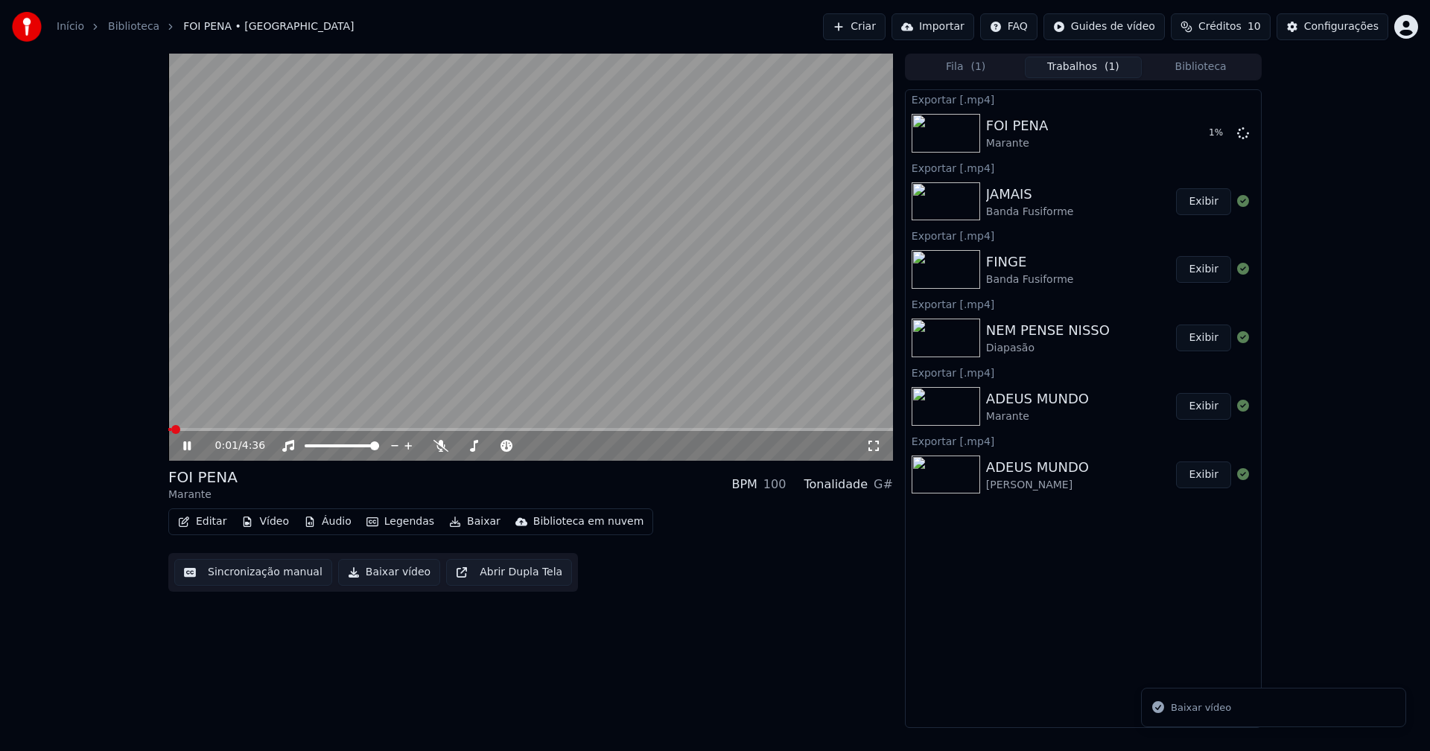
click at [1224, 69] on button "Biblioteca" at bounding box center [1201, 68] width 118 height 22
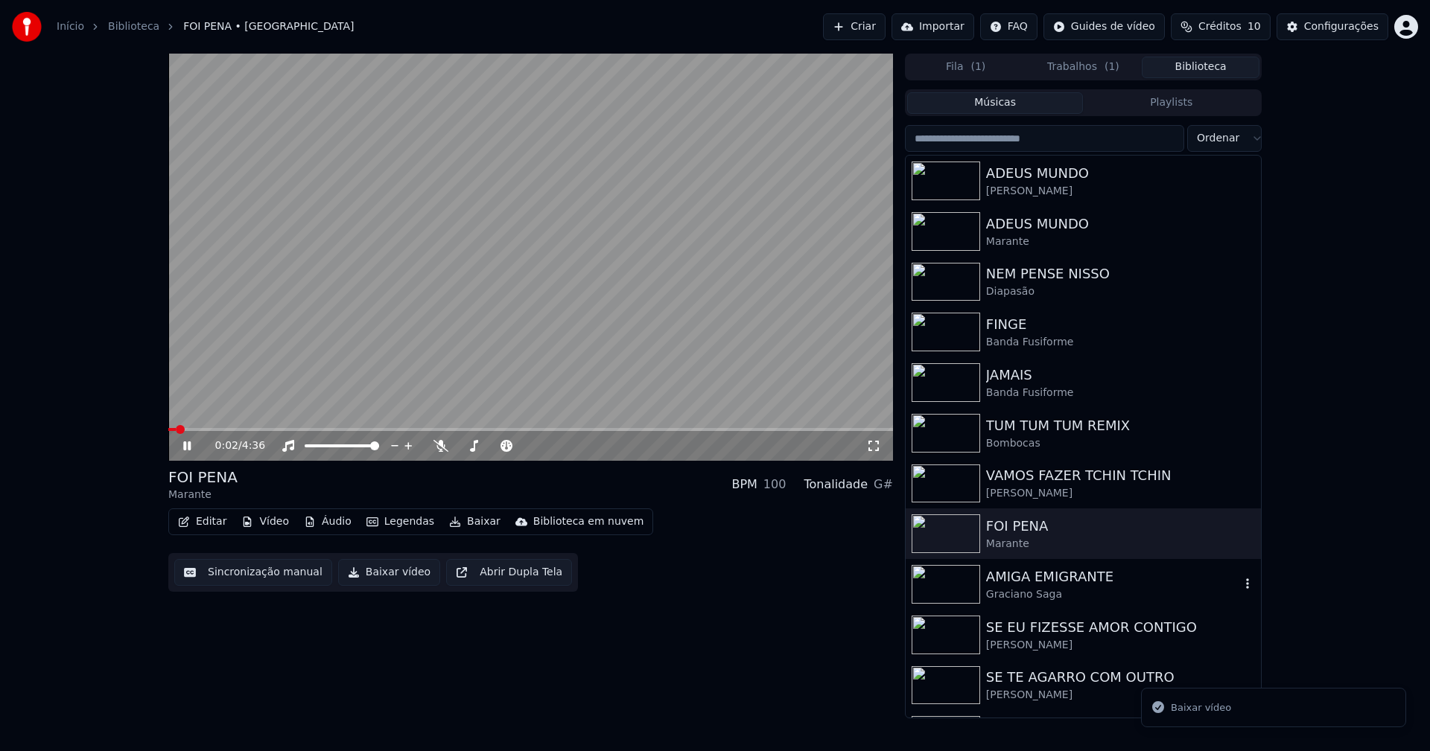
drag, startPoint x: 1092, startPoint y: 598, endPoint x: 1245, endPoint y: 497, distance: 183.2
click at [1095, 597] on div "Graciano Saga" at bounding box center [1113, 595] width 254 height 15
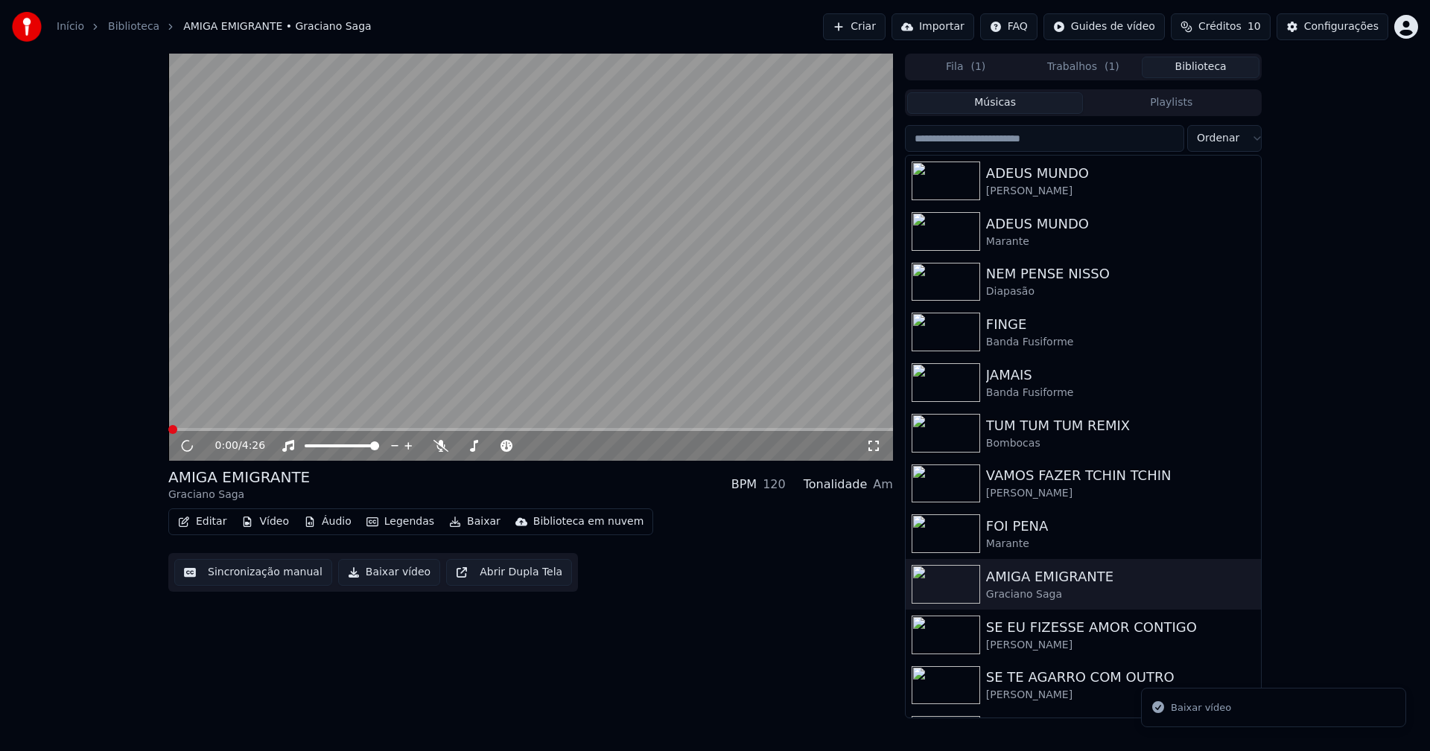
click at [370, 579] on button "Baixar vídeo" at bounding box center [389, 572] width 102 height 27
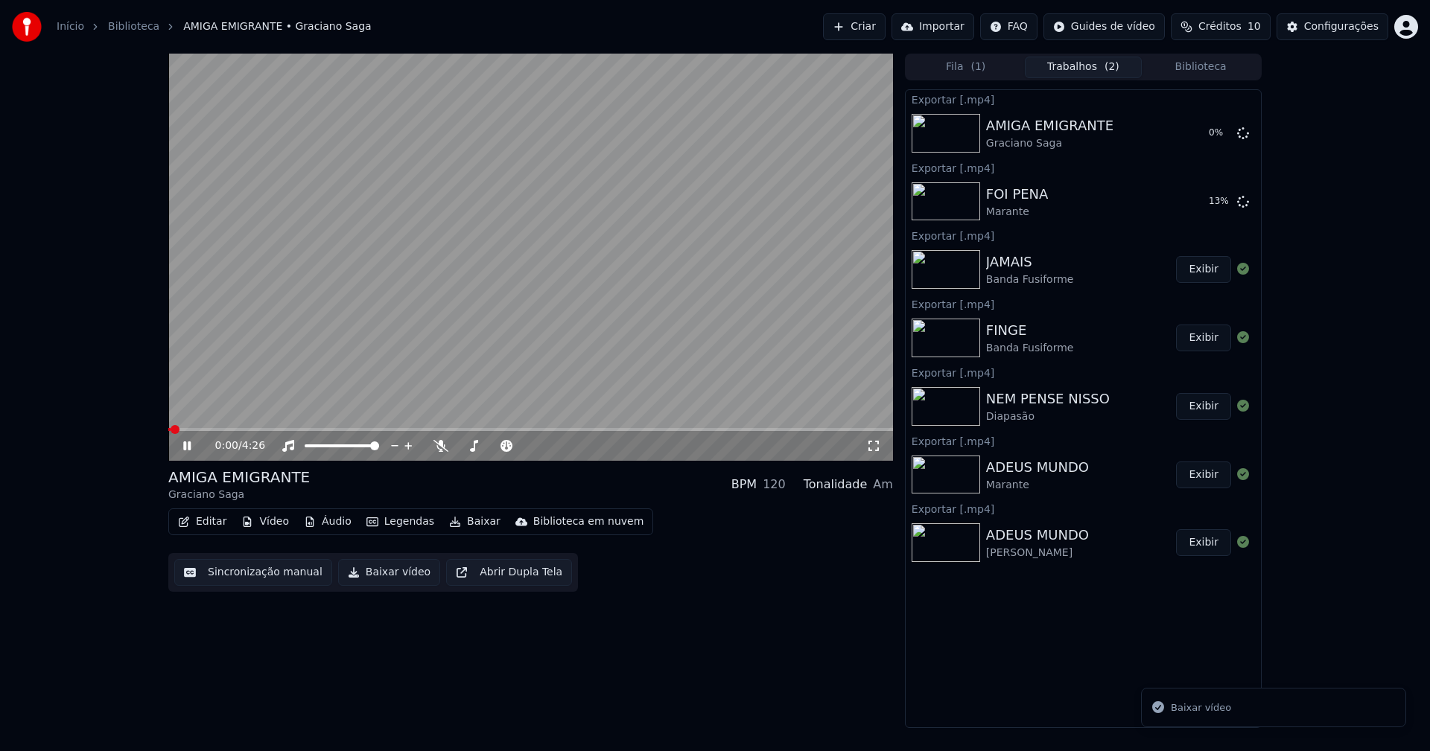
click at [1201, 63] on button "Biblioteca" at bounding box center [1201, 68] width 118 height 22
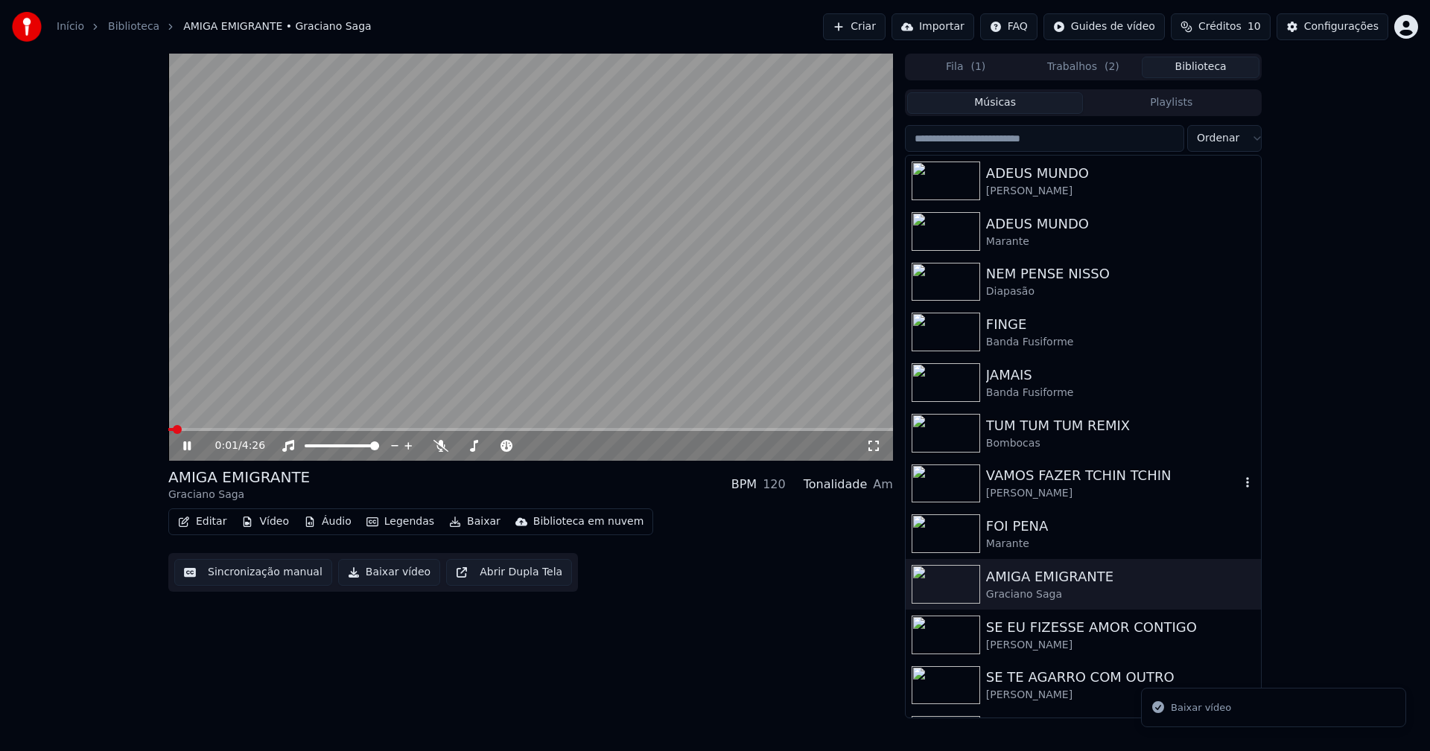
scroll to position [74, 0]
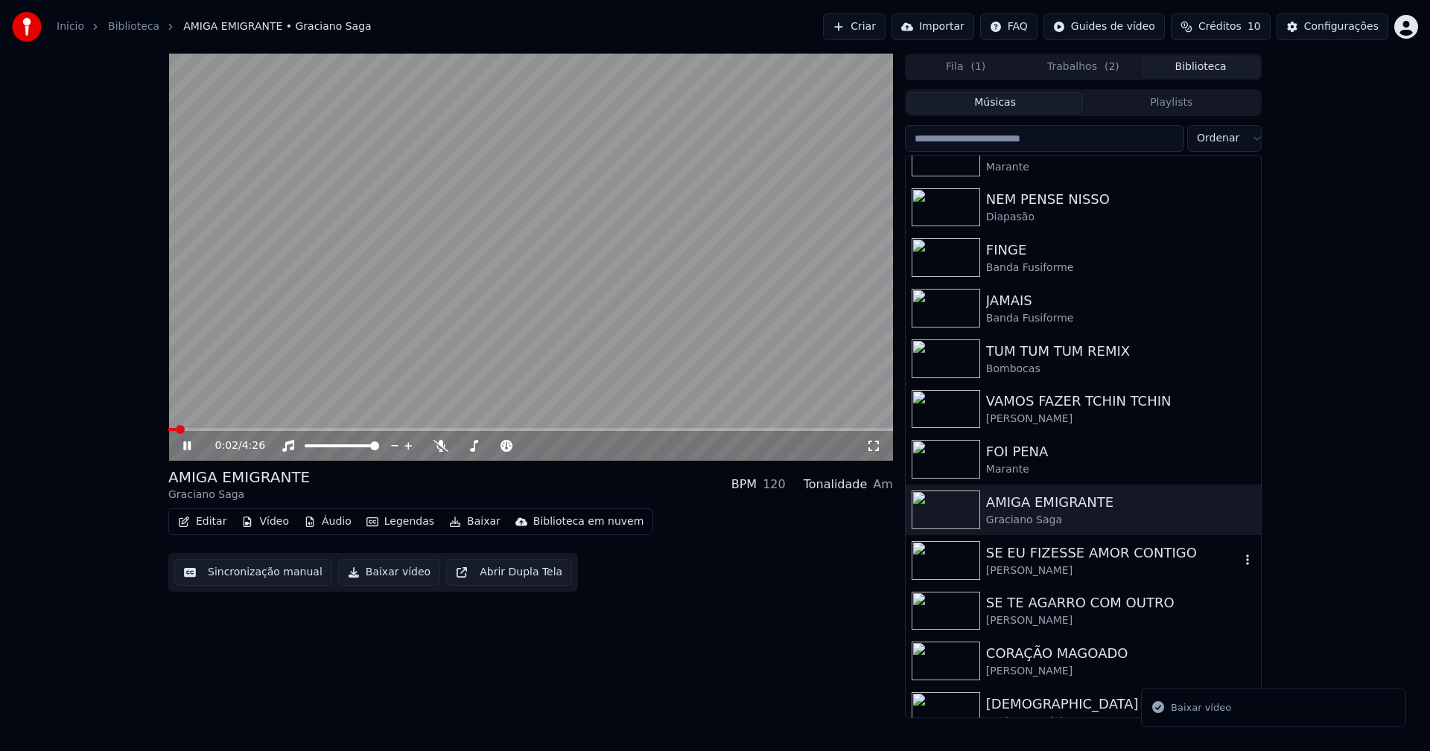
click at [1049, 560] on div "SE EU FIZESSE AMOR CONTIGO" at bounding box center [1113, 553] width 254 height 21
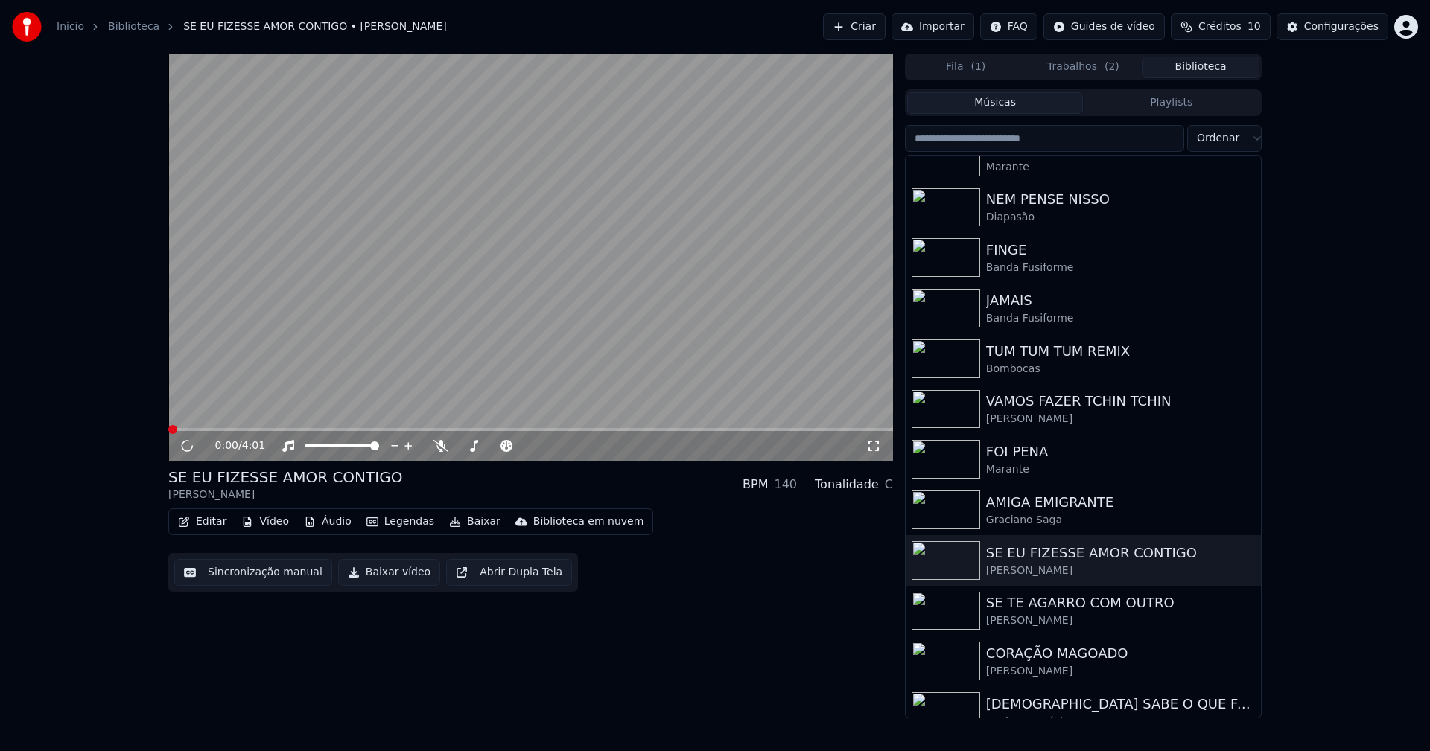
click at [400, 577] on button "Baixar vídeo" at bounding box center [389, 572] width 102 height 27
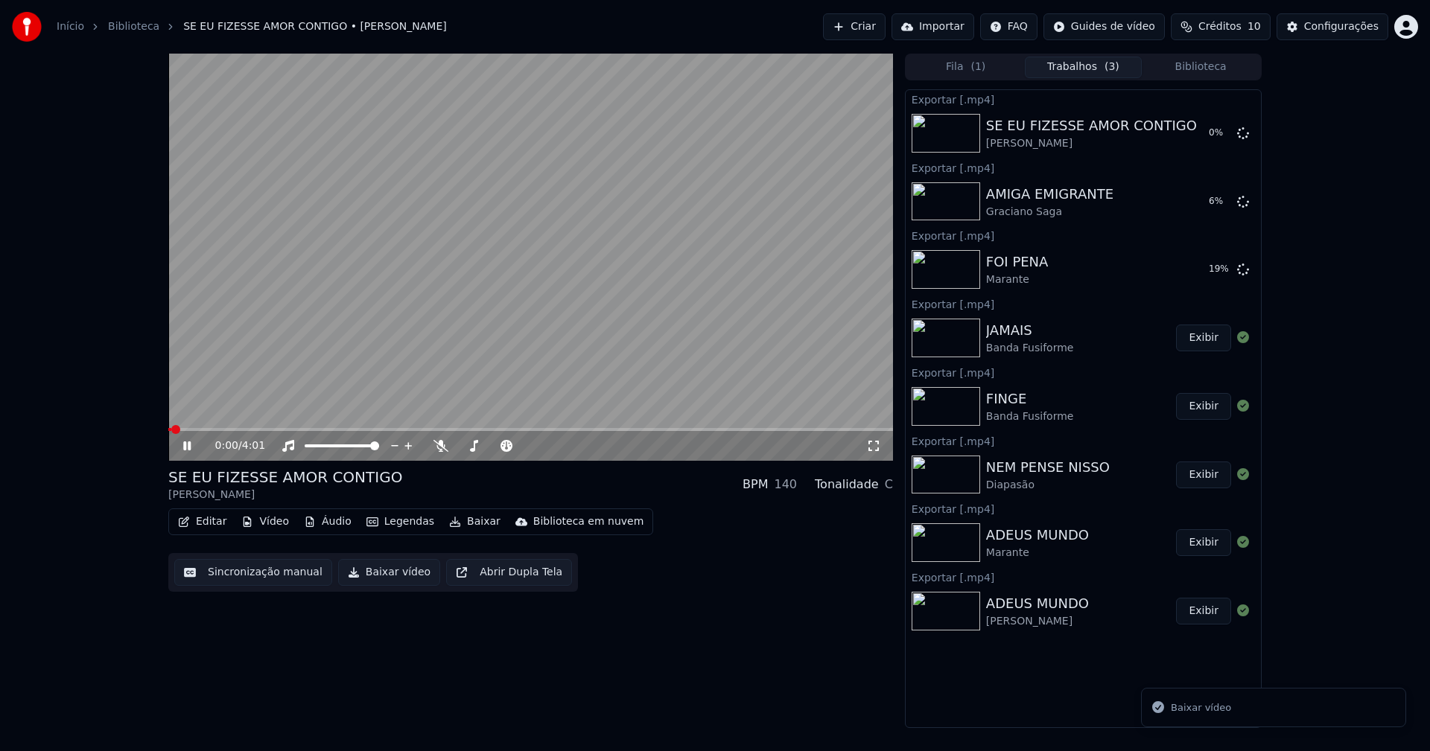
click at [1213, 64] on button "Biblioteca" at bounding box center [1201, 68] width 118 height 22
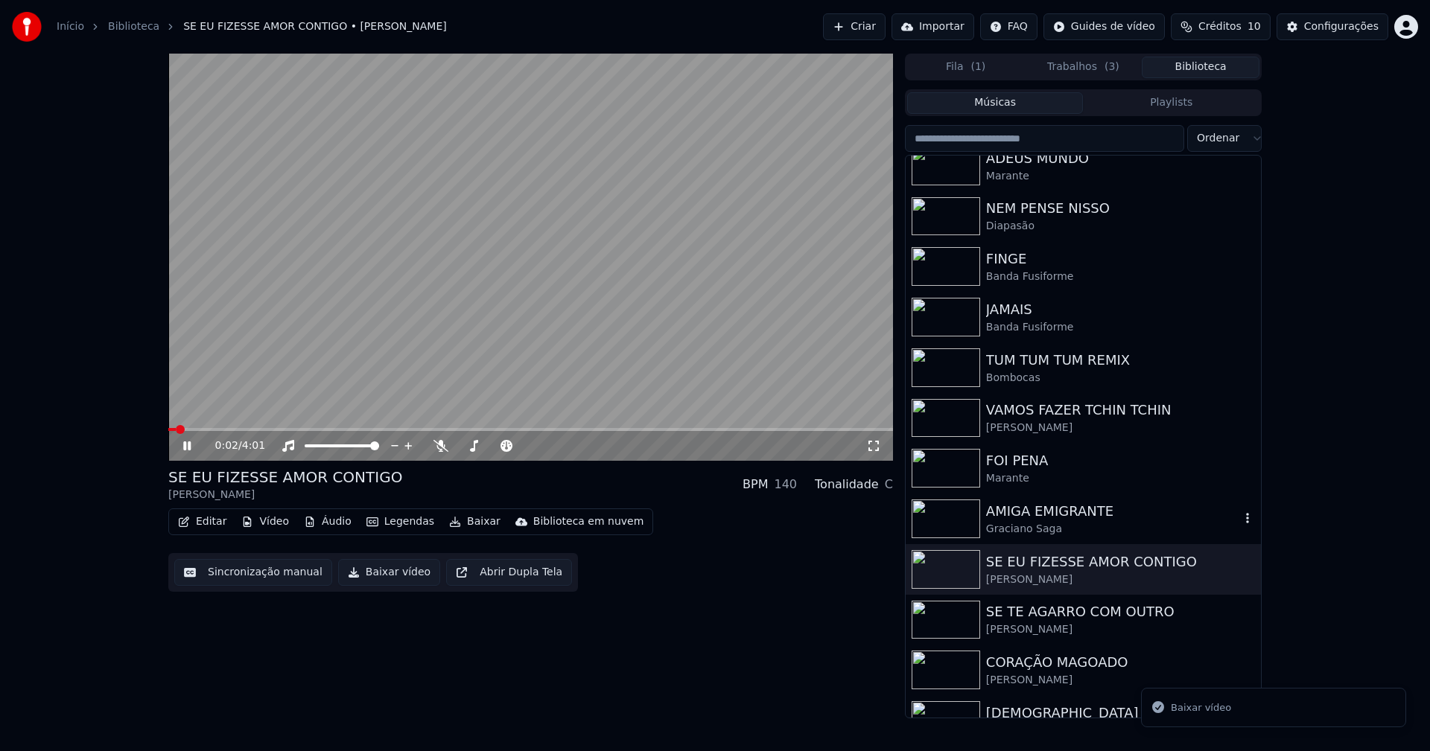
scroll to position [74, 0]
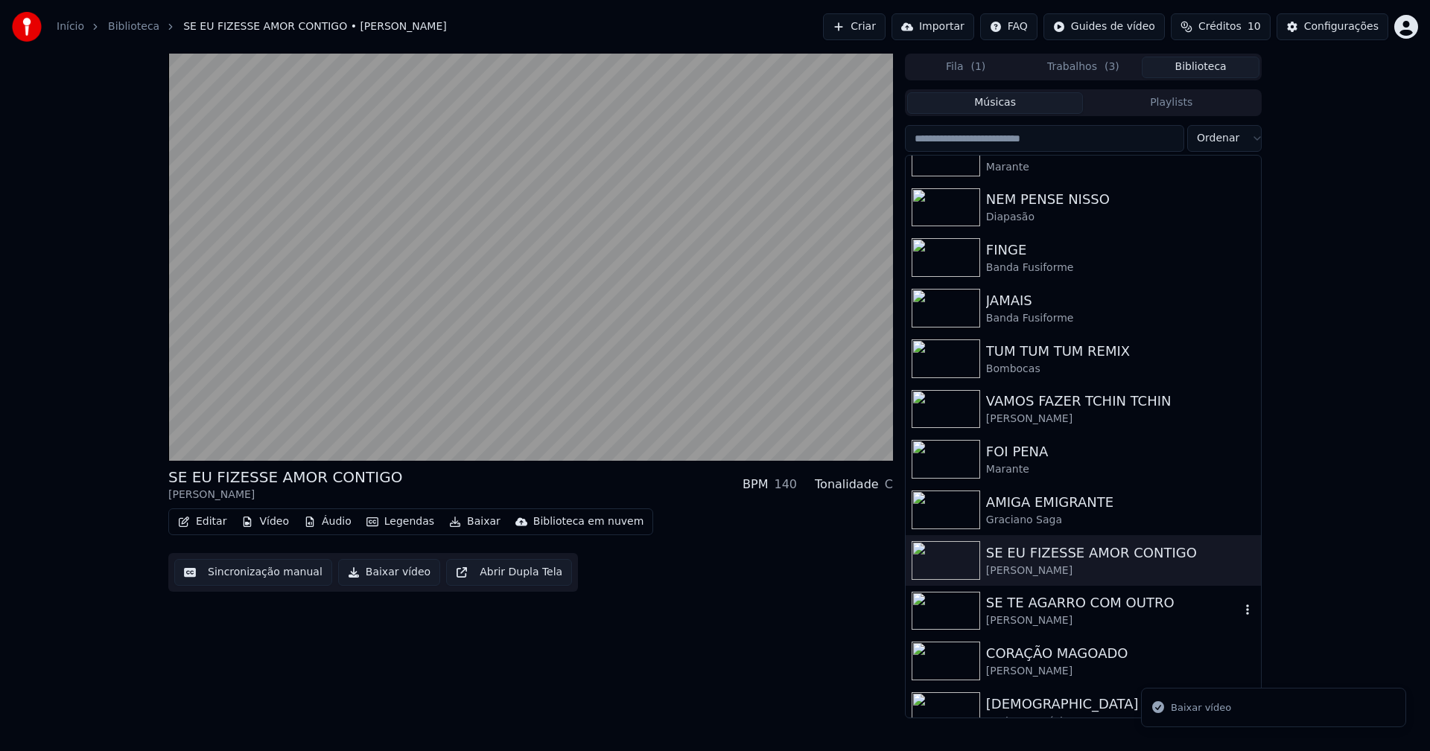
drag, startPoint x: 1061, startPoint y: 621, endPoint x: 983, endPoint y: 608, distance: 79.3
click at [1061, 620] on div "[PERSON_NAME]" at bounding box center [1113, 621] width 254 height 15
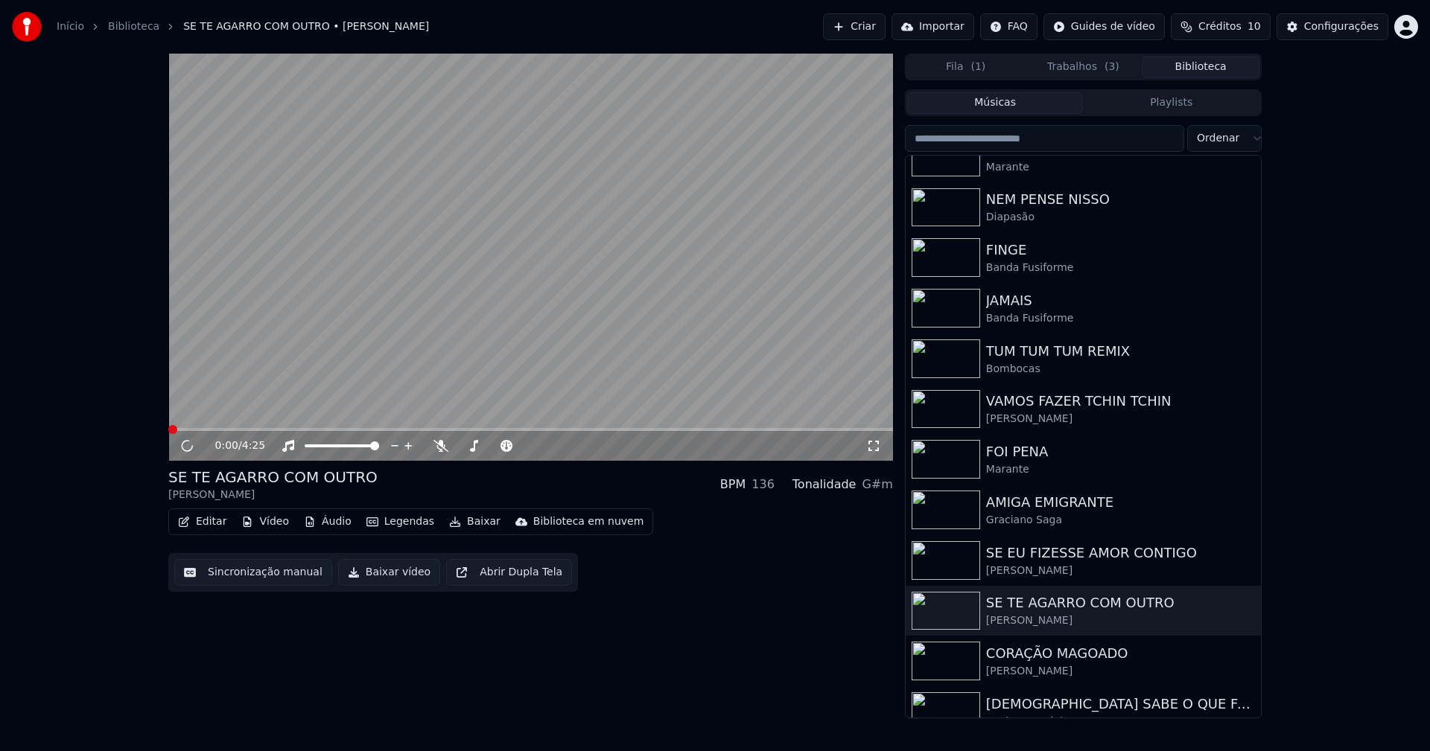
click at [377, 579] on button "Baixar vídeo" at bounding box center [389, 572] width 102 height 27
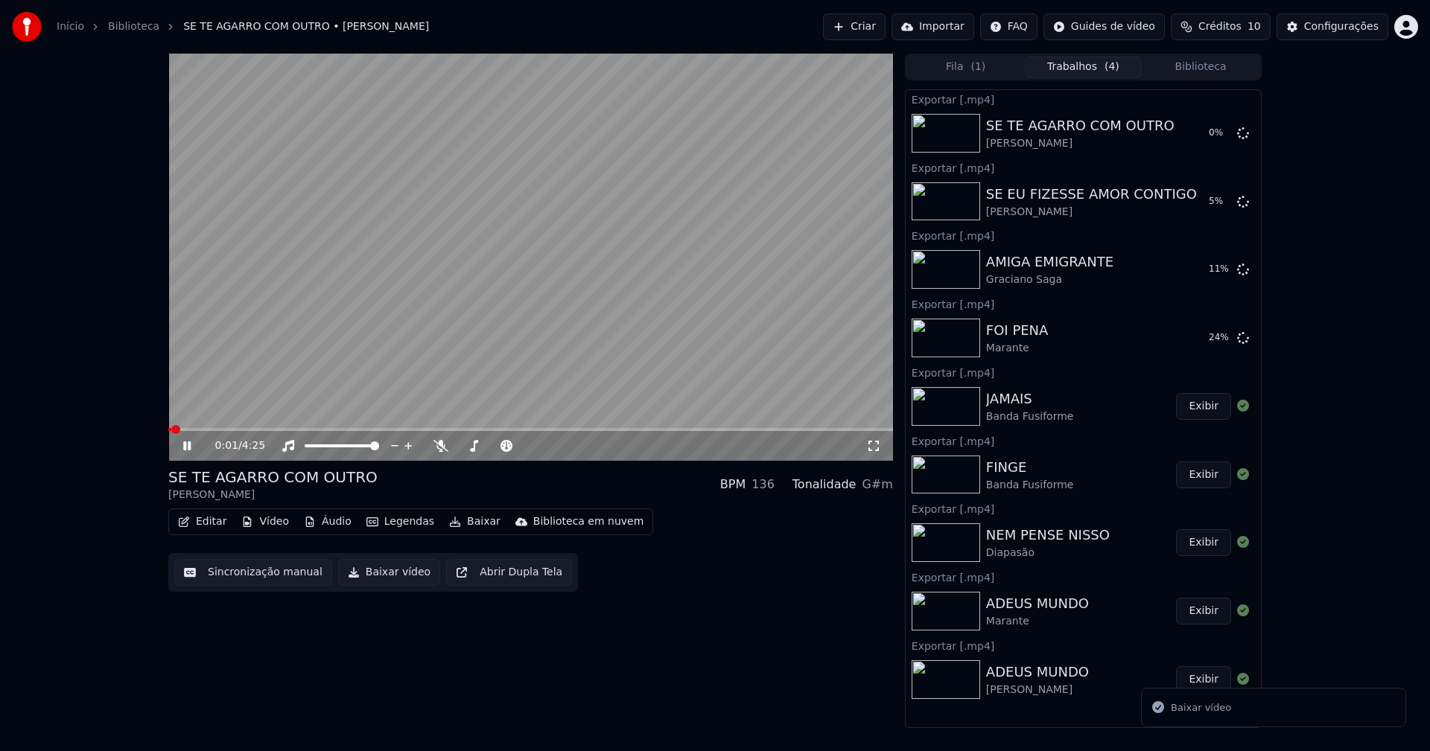
click at [1219, 69] on button "Biblioteca" at bounding box center [1201, 68] width 118 height 22
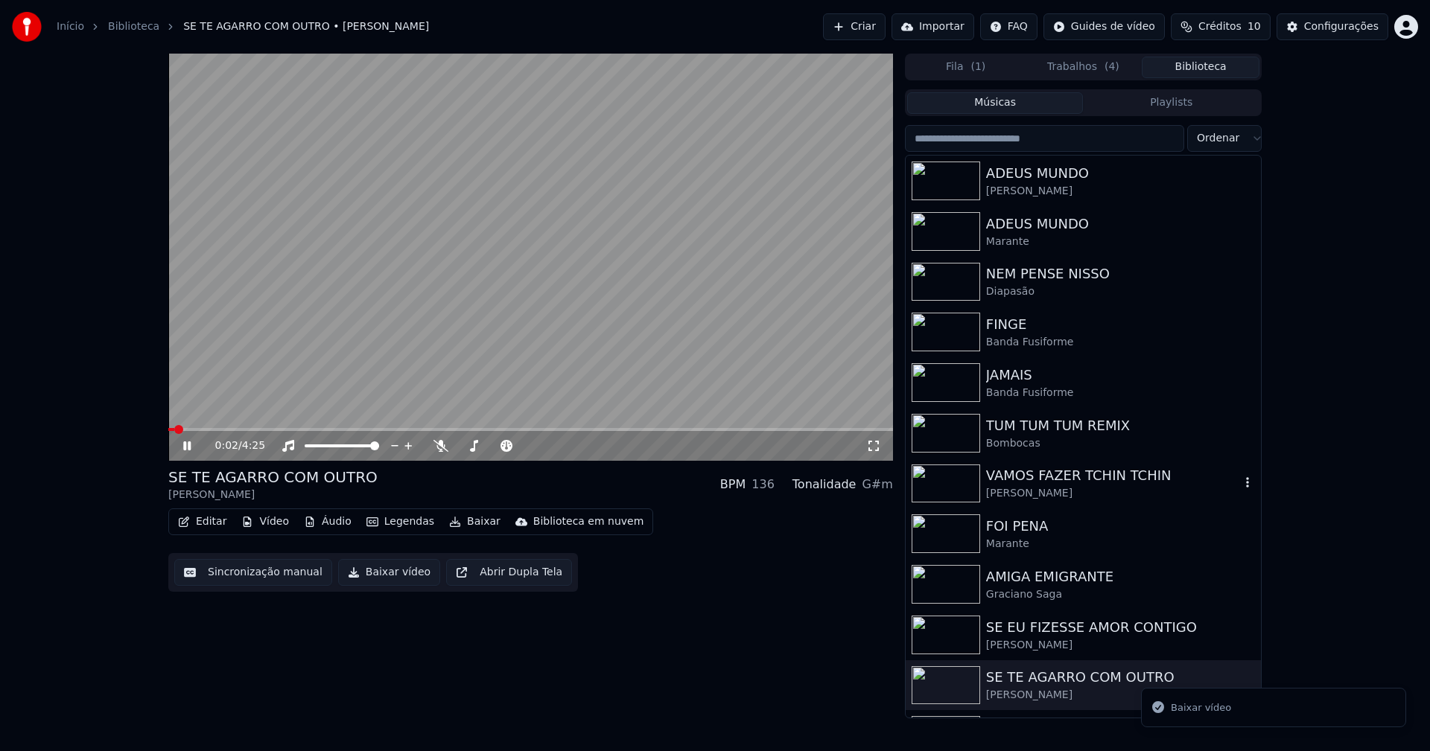
scroll to position [149, 0]
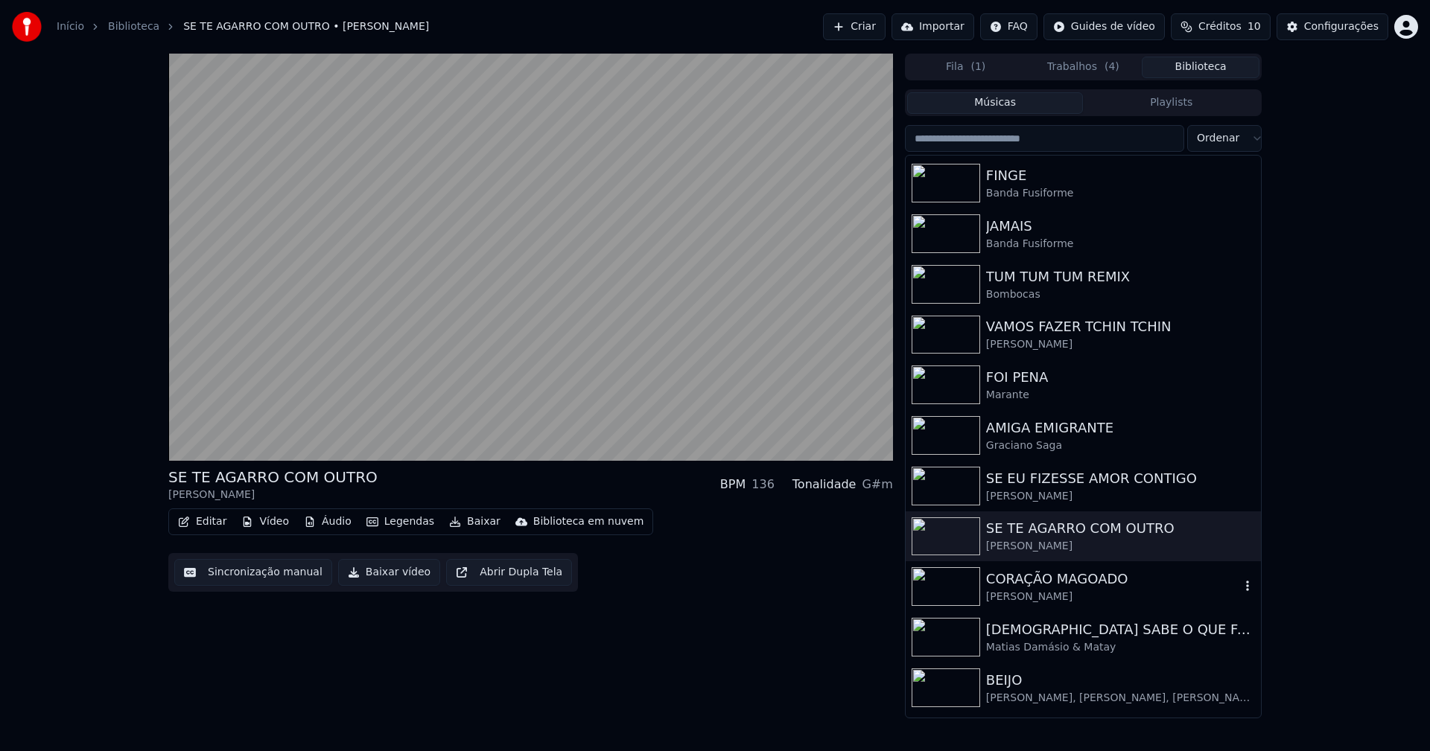
click at [1046, 585] on div "CORAÇÃO MAGOADO" at bounding box center [1113, 579] width 254 height 21
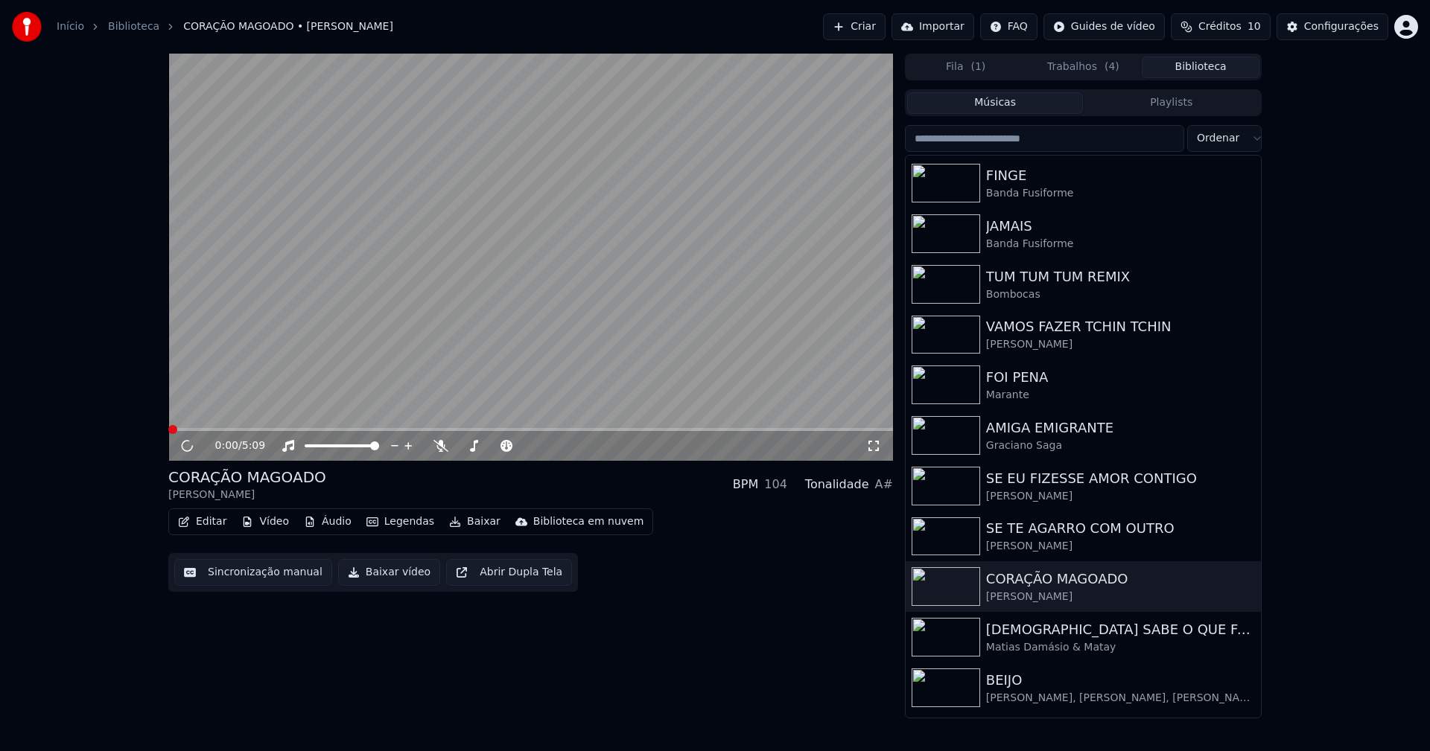
click at [397, 570] on button "Baixar vídeo" at bounding box center [389, 572] width 102 height 27
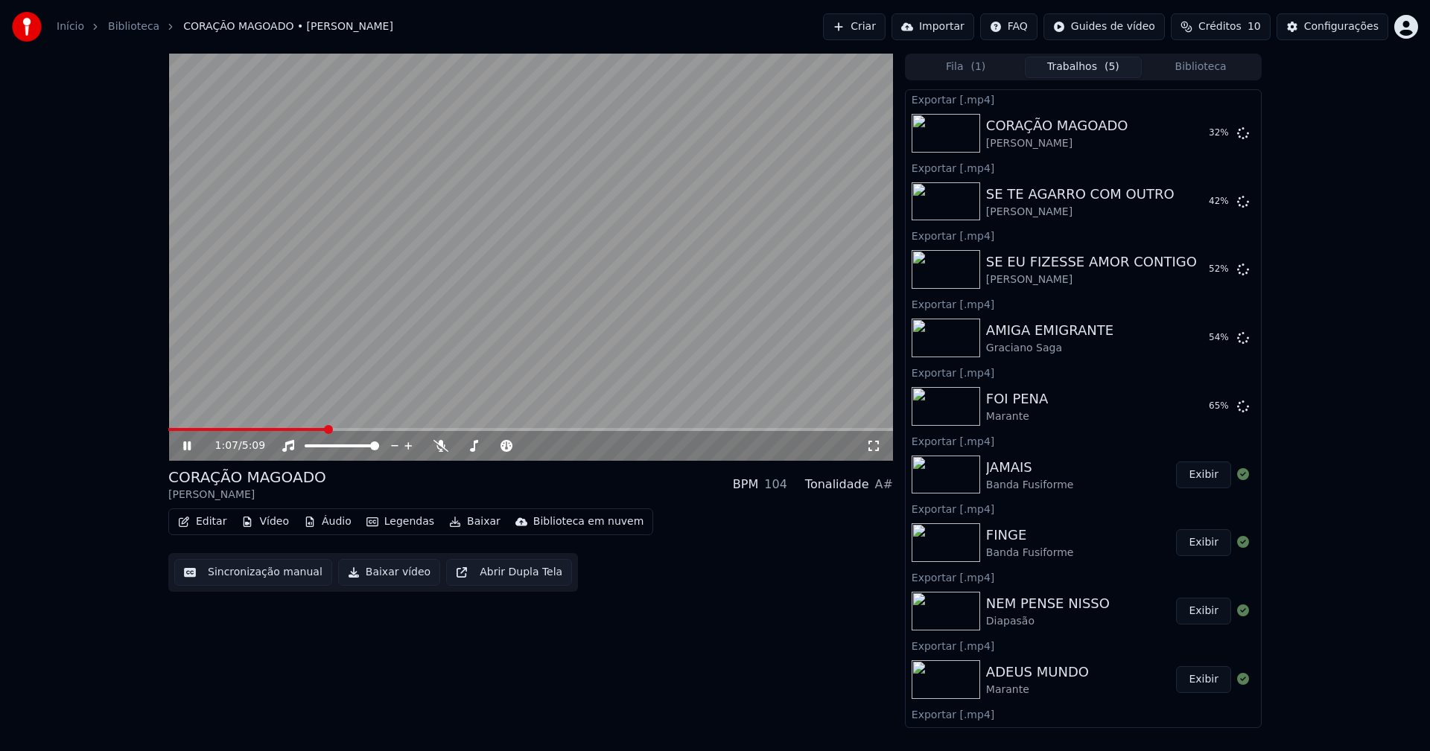
click at [184, 445] on icon at bounding box center [186, 446] width 7 height 9
click at [1202, 69] on button "Biblioteca" at bounding box center [1201, 68] width 118 height 22
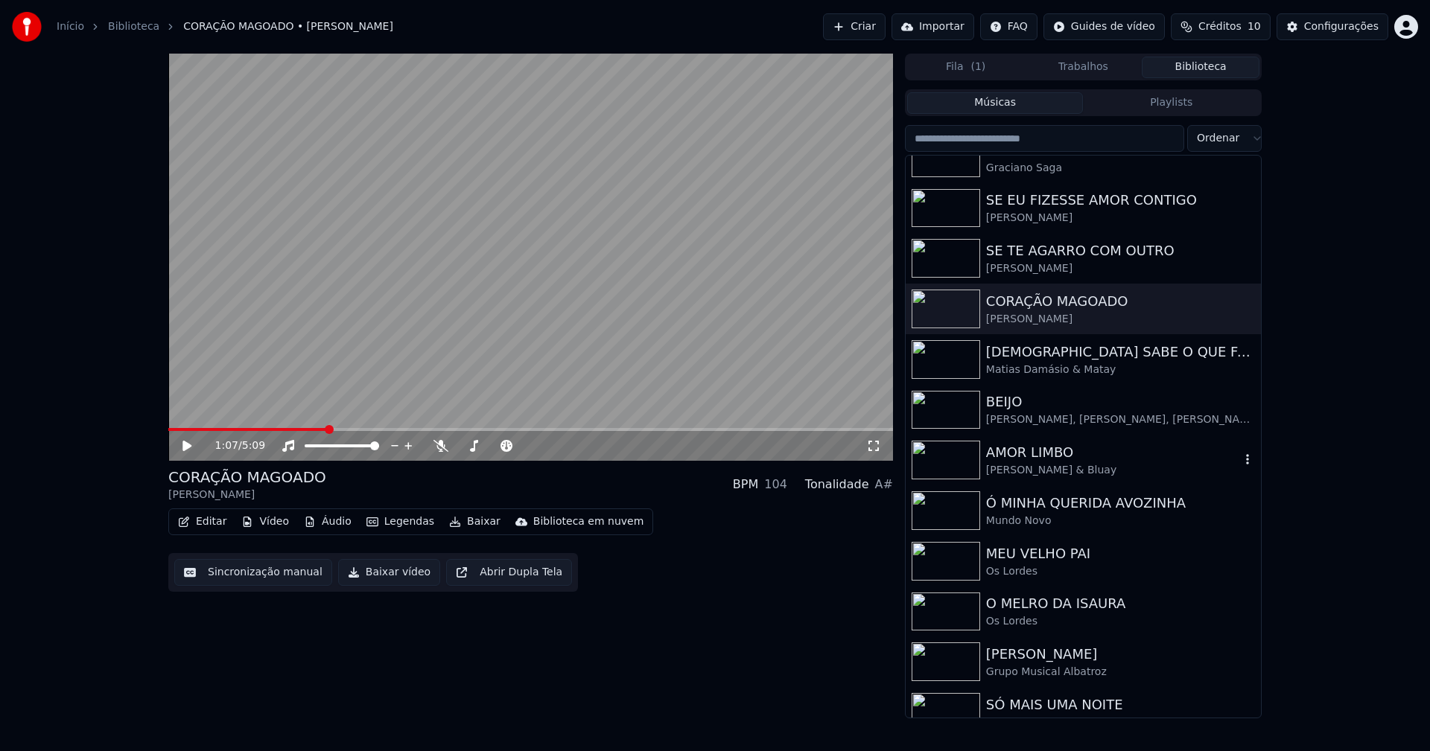
scroll to position [448, 0]
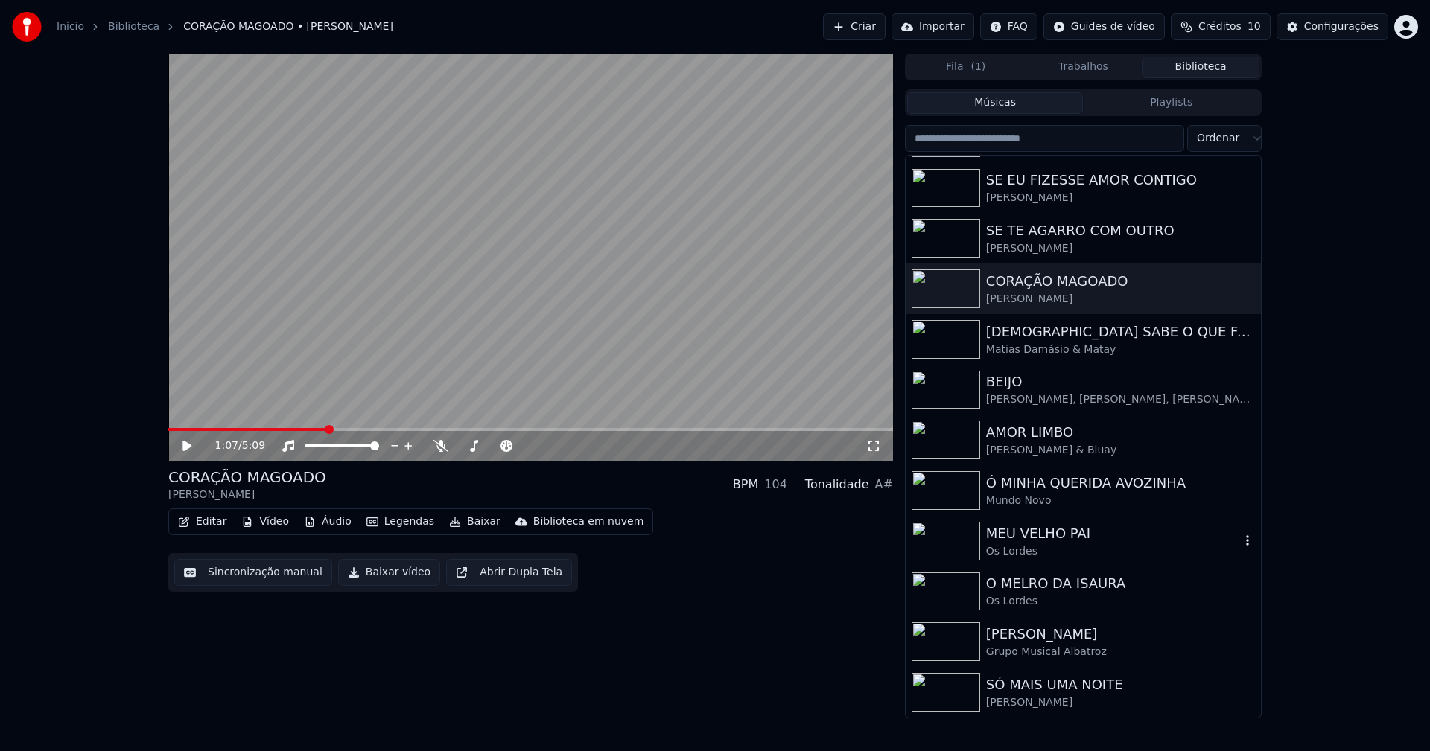
click at [1025, 542] on div "MEU VELHO PAI" at bounding box center [1113, 534] width 254 height 21
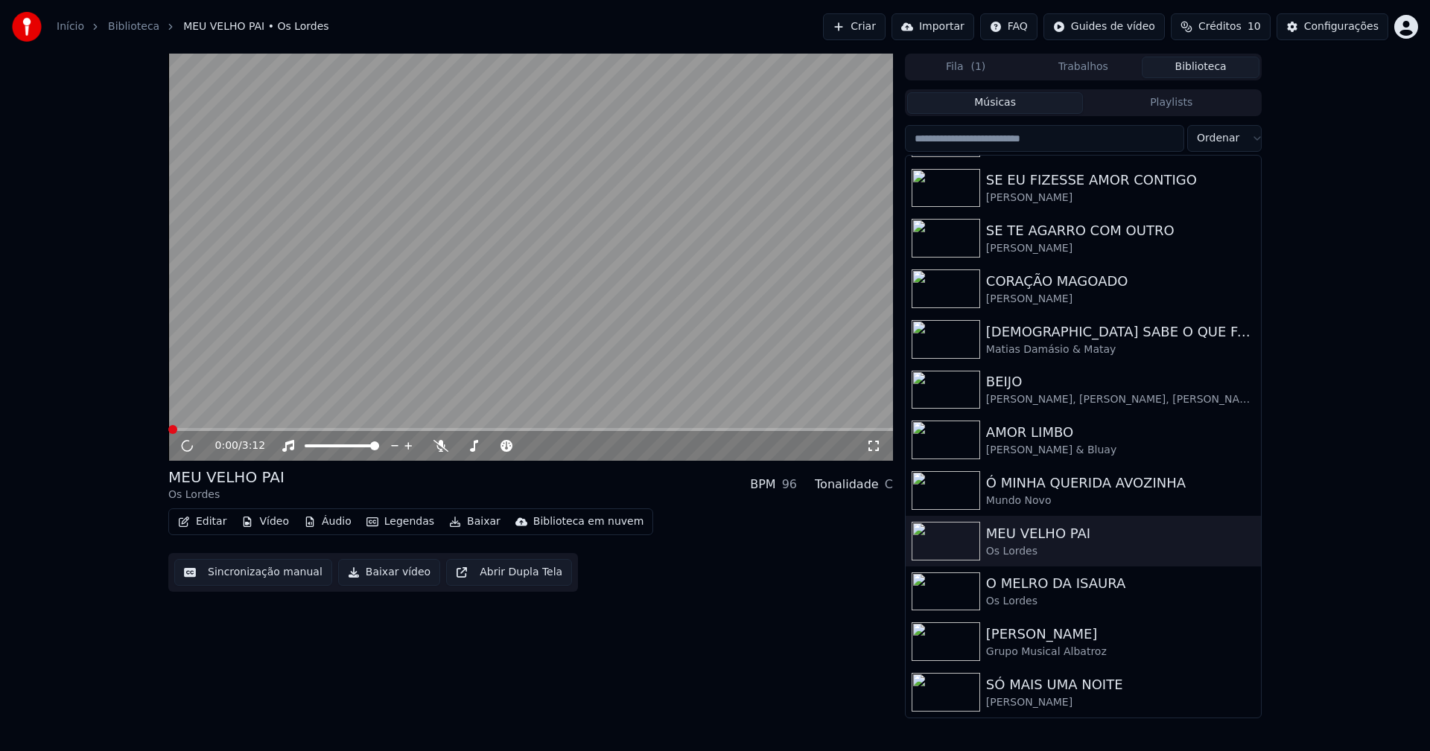
click at [398, 569] on button "Baixar vídeo" at bounding box center [389, 572] width 102 height 27
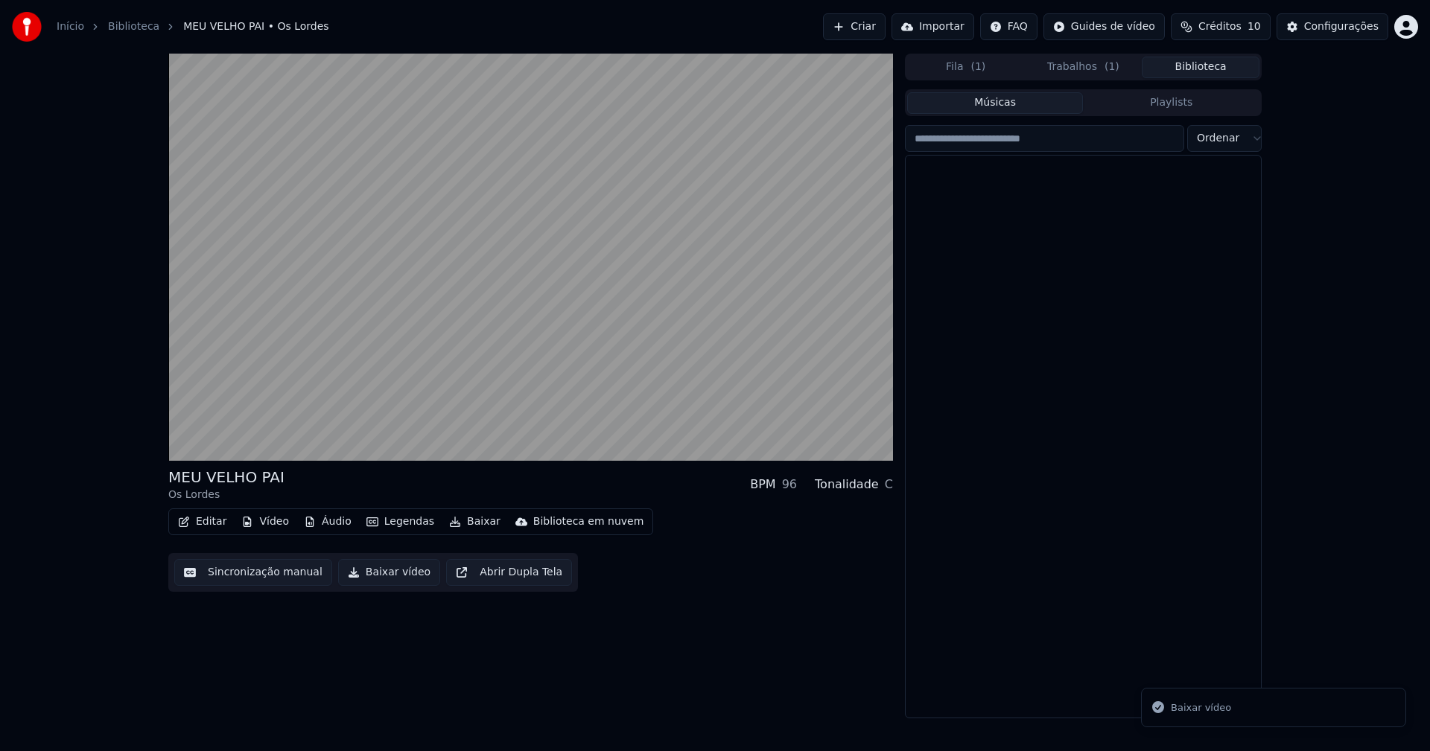
click at [1215, 68] on button "Biblioteca" at bounding box center [1201, 68] width 118 height 22
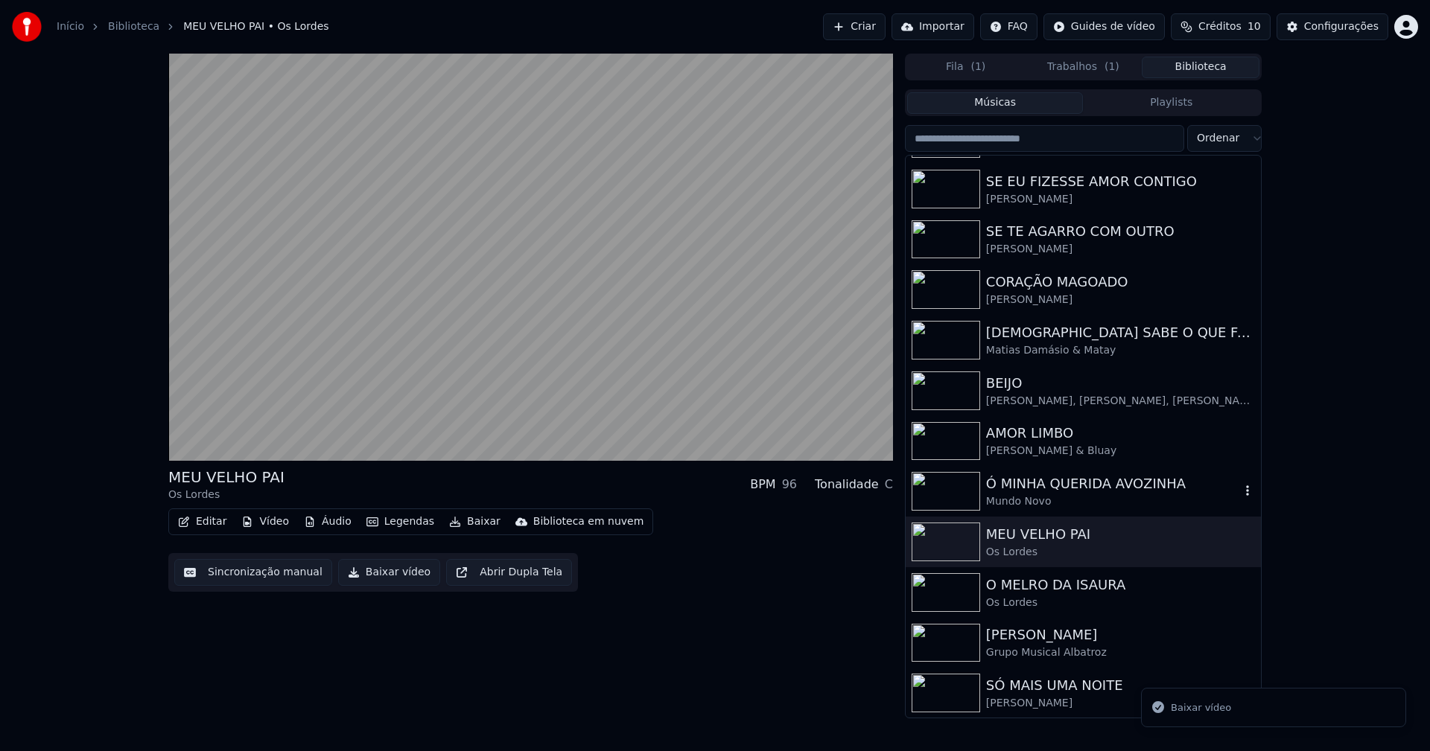
scroll to position [448, 0]
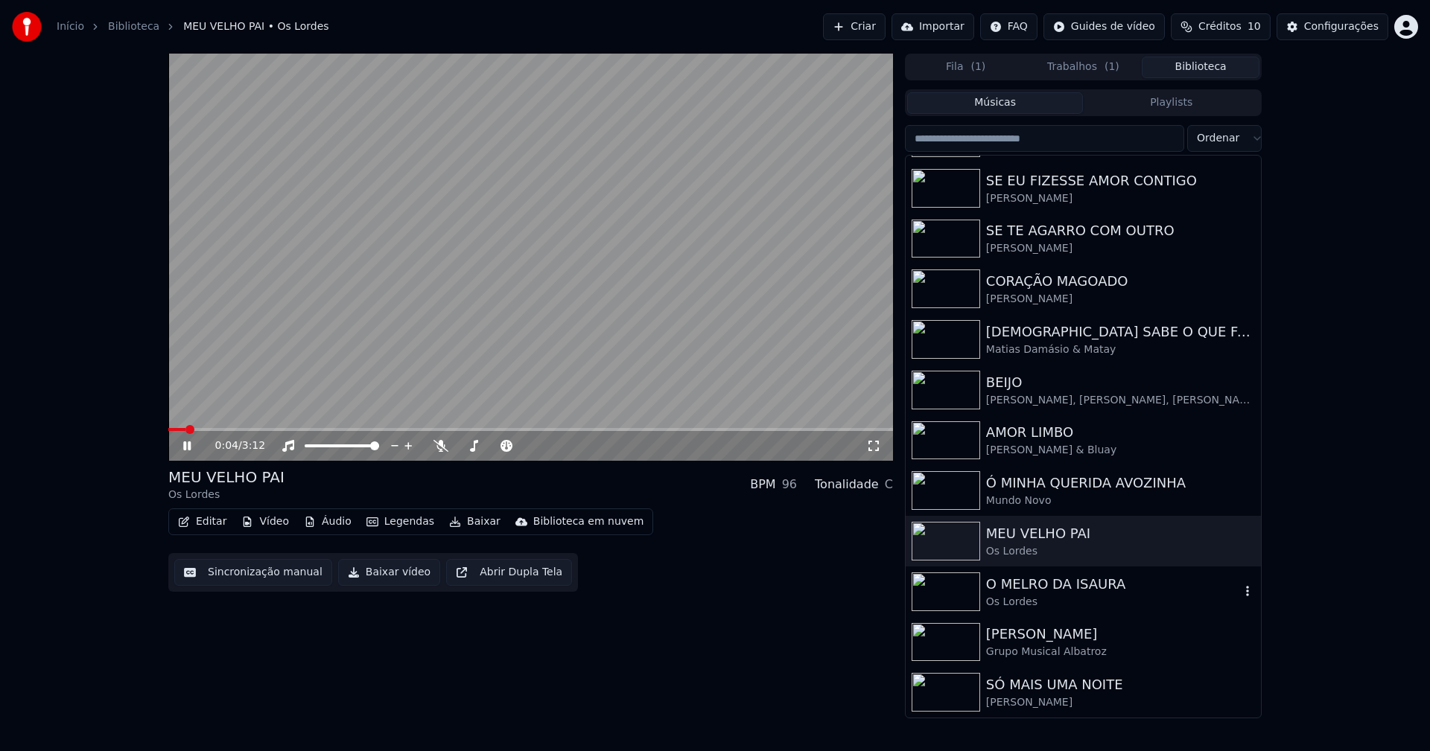
click at [1025, 595] on div "Os Lordes" at bounding box center [1113, 602] width 254 height 15
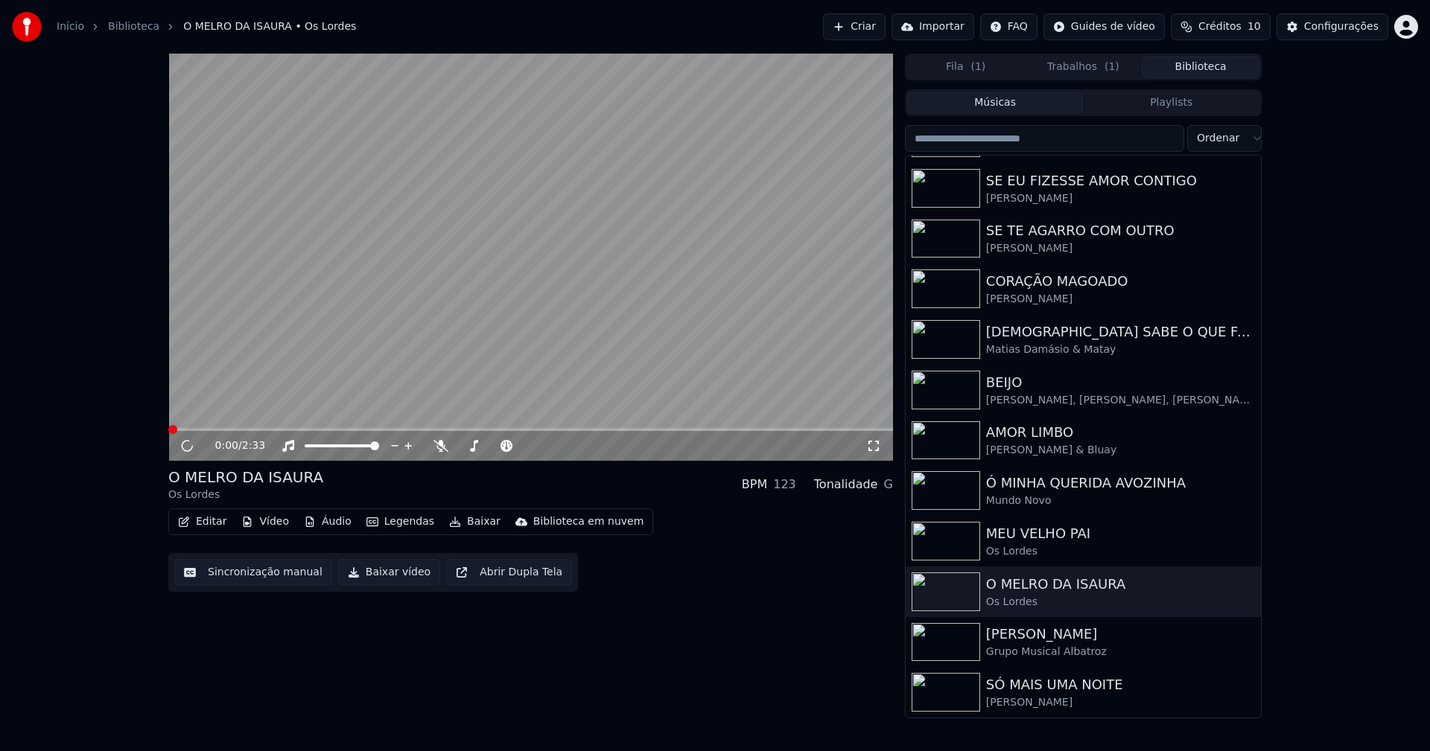
click at [376, 573] on button "Baixar vídeo" at bounding box center [389, 572] width 102 height 27
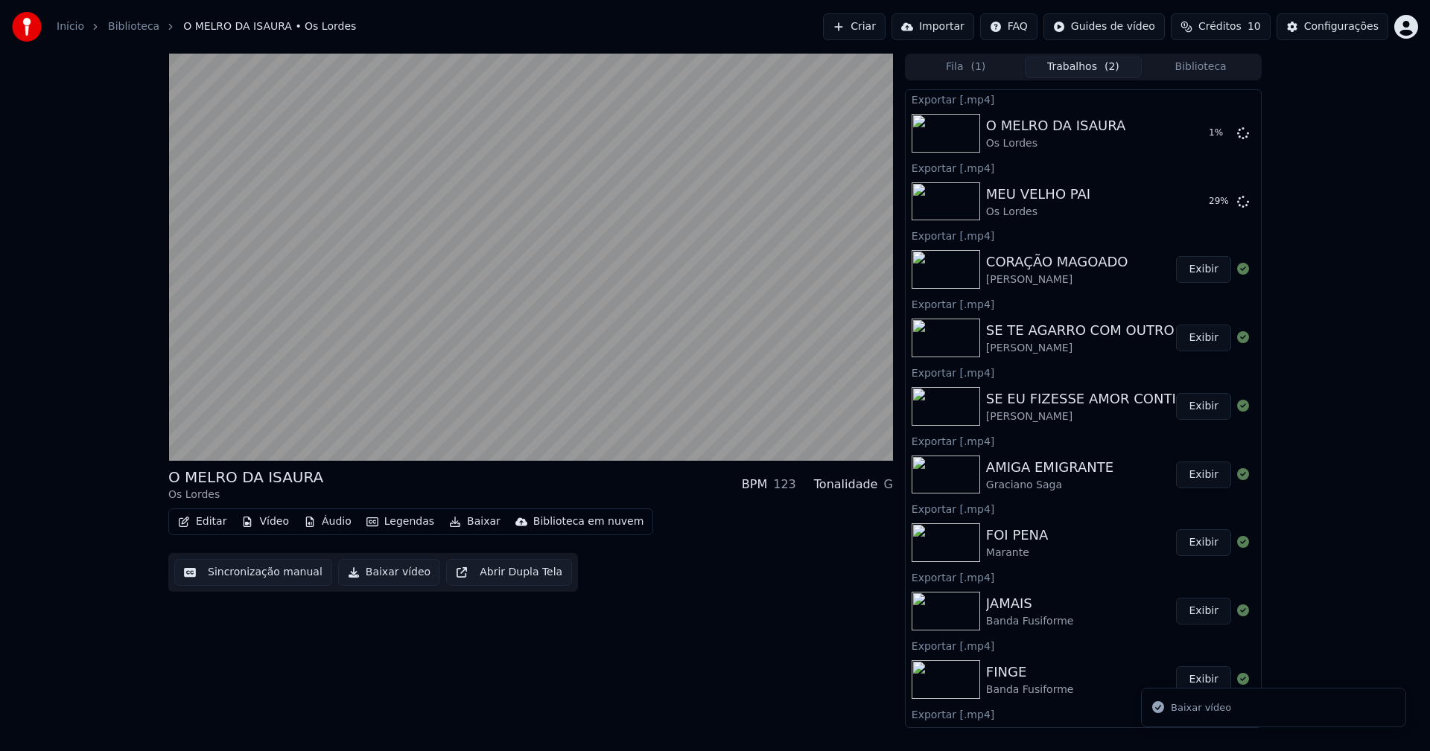
click at [1225, 72] on button "Biblioteca" at bounding box center [1201, 68] width 118 height 22
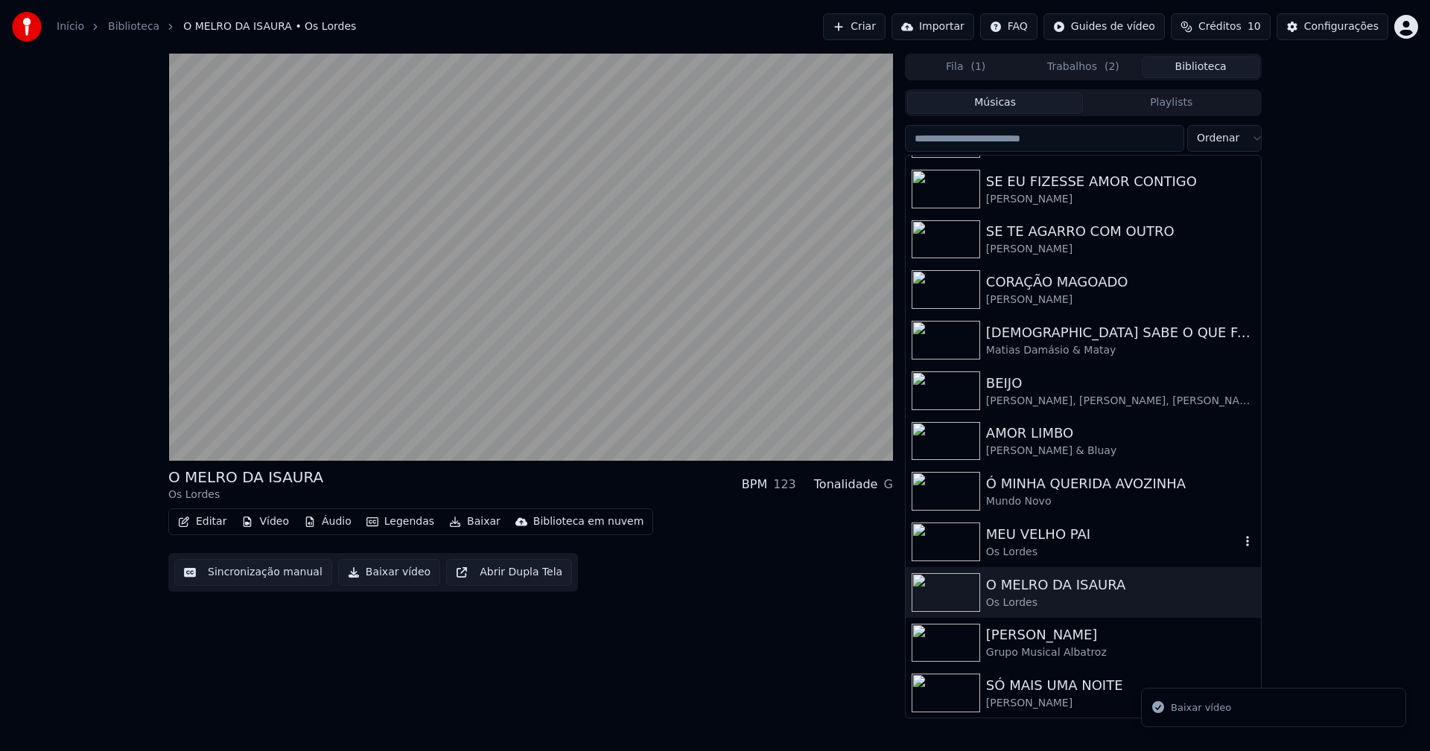
scroll to position [448, 0]
click at [1045, 694] on div "SÓ MAIS UMA NOITE" at bounding box center [1113, 685] width 254 height 21
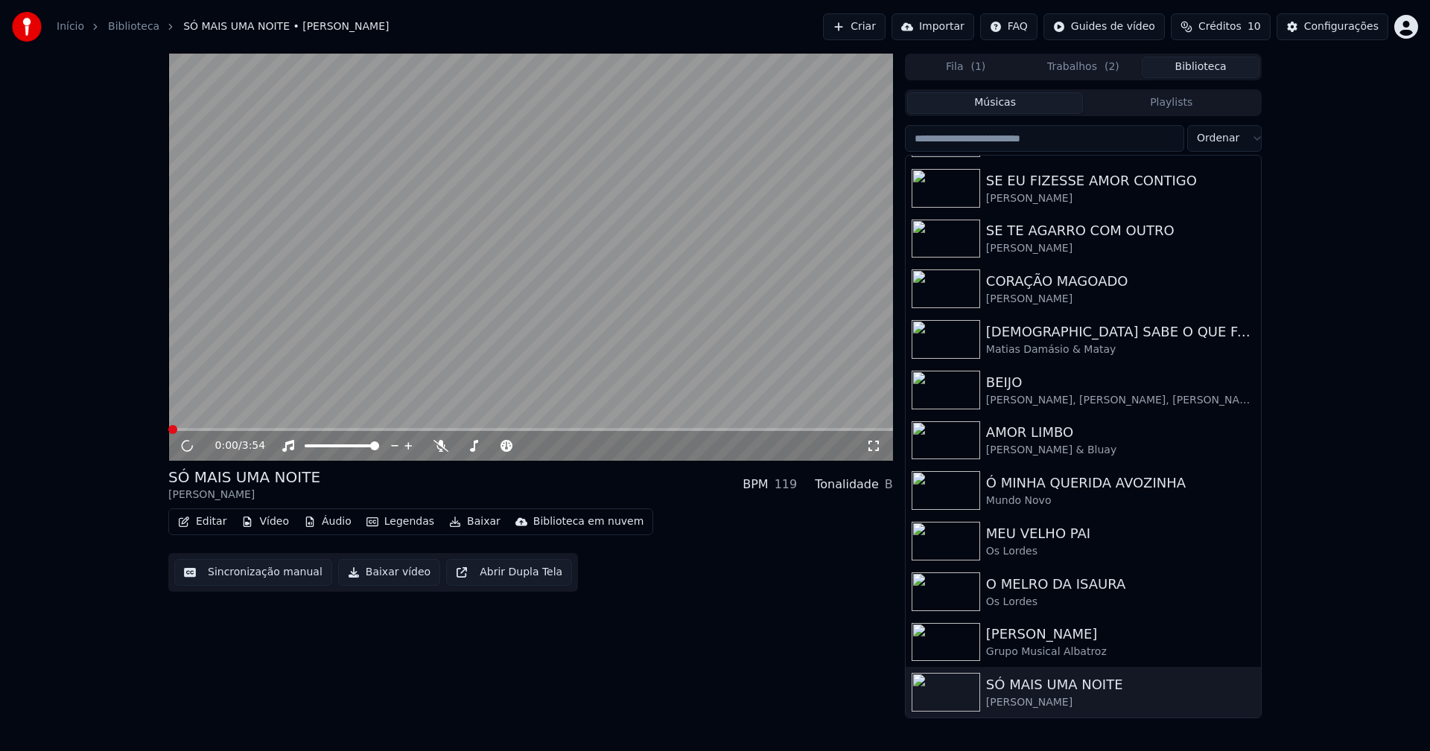
click at [371, 579] on button "Baixar vídeo" at bounding box center [389, 572] width 102 height 27
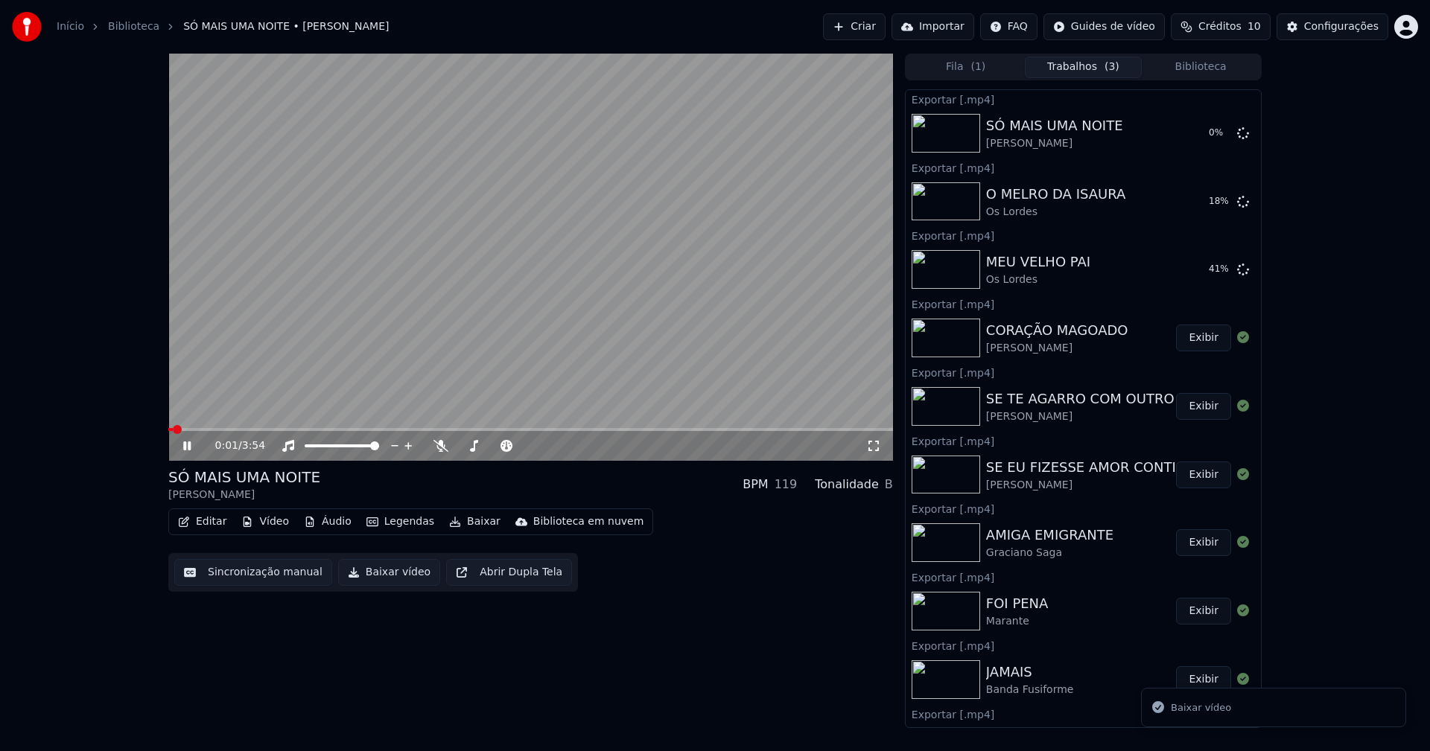
click at [194, 445] on icon at bounding box center [197, 446] width 35 height 12
click at [1217, 71] on button "Biblioteca" at bounding box center [1201, 68] width 118 height 22
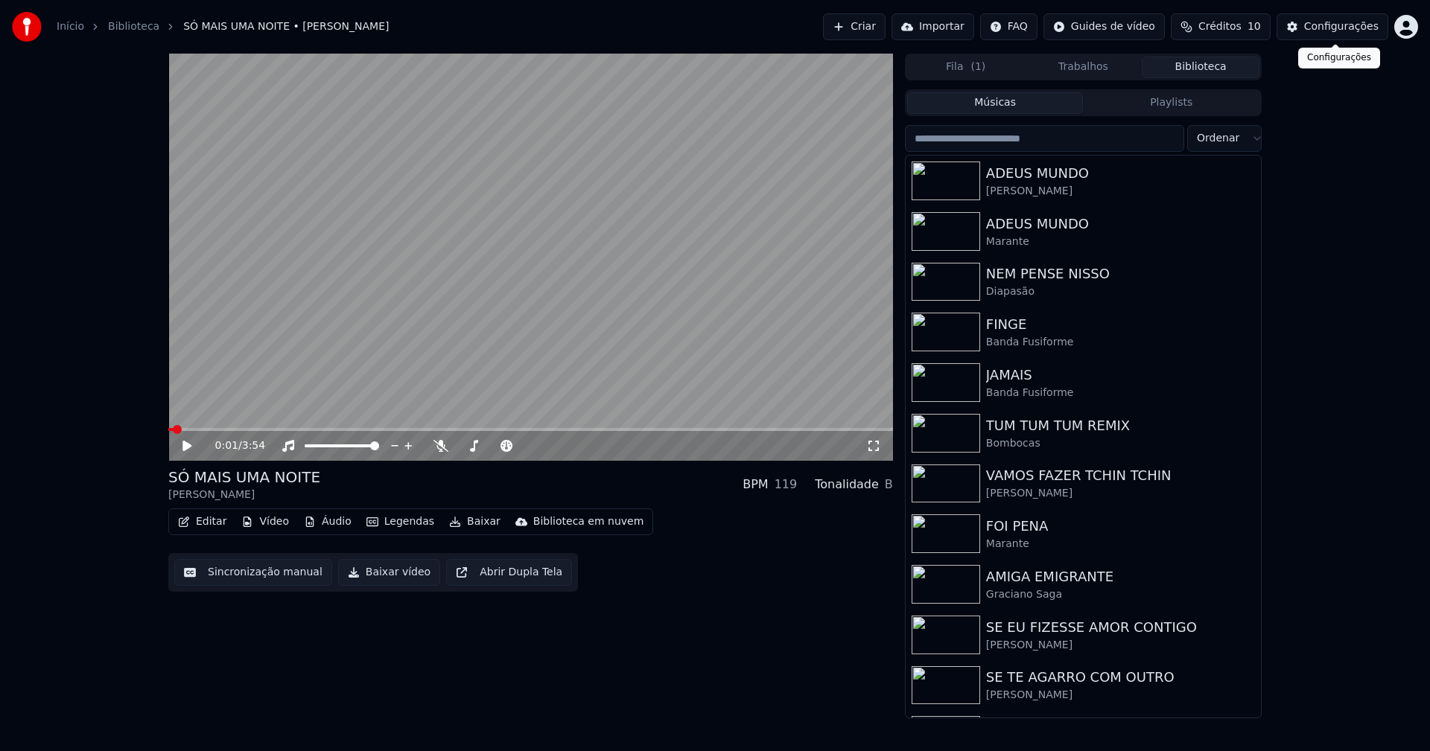
click at [1342, 29] on div "Configurações" at bounding box center [1341, 26] width 74 height 15
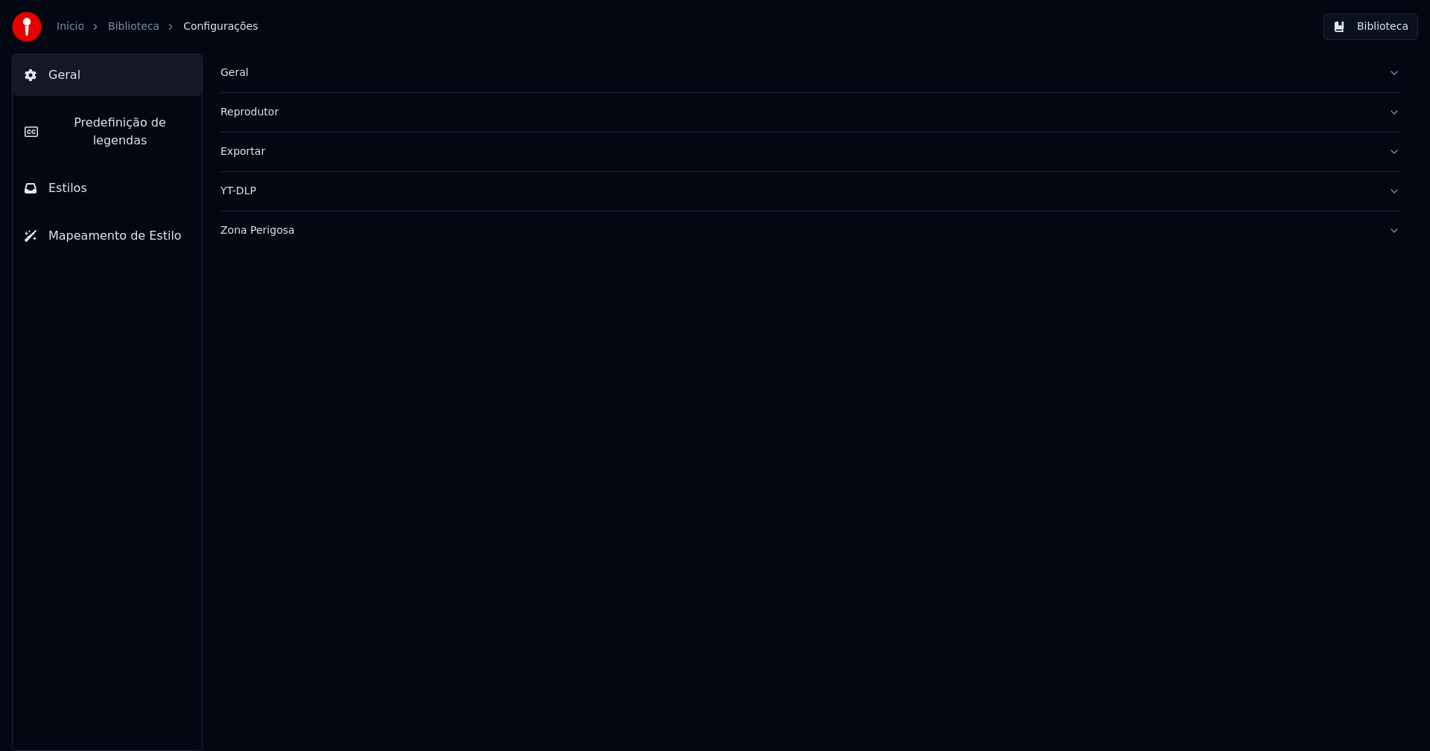
click at [77, 179] on span "Estilos" at bounding box center [67, 188] width 39 height 18
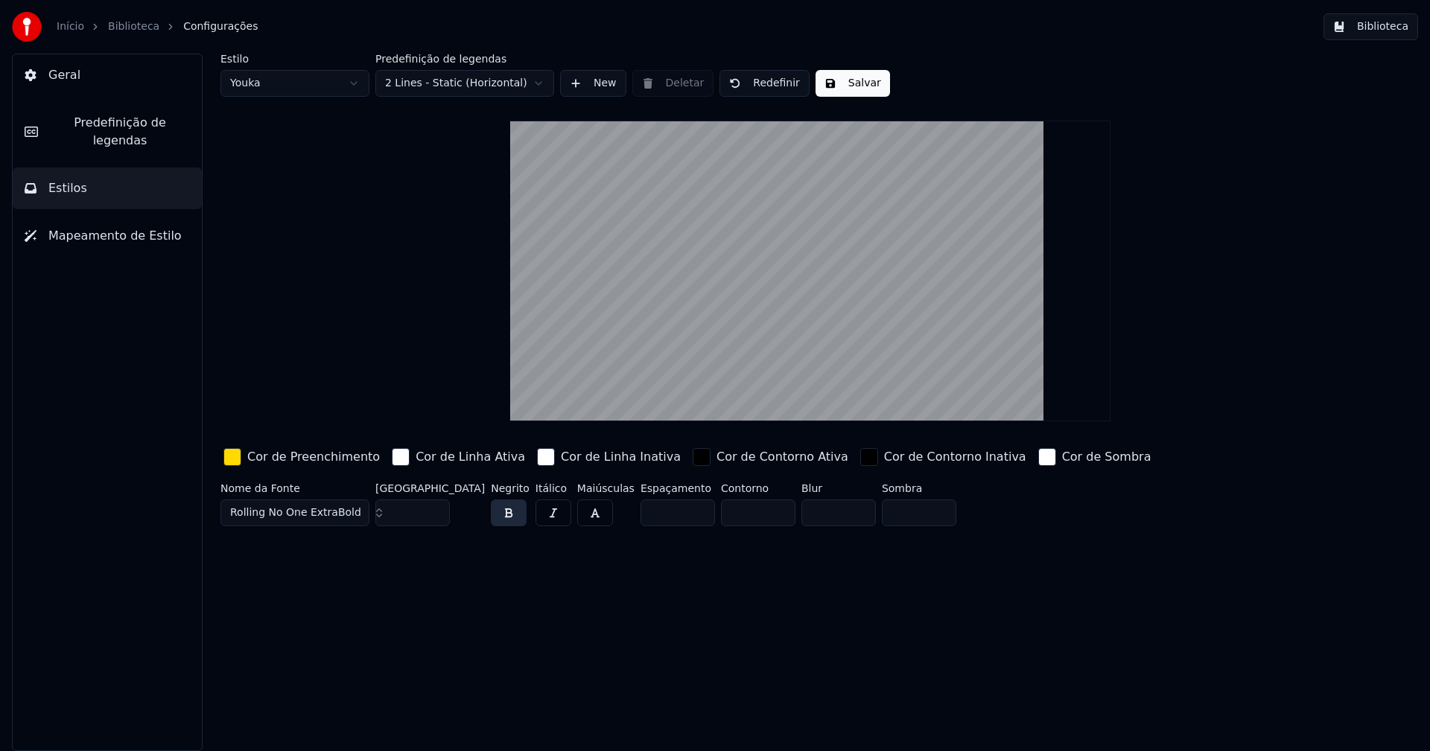
click at [236, 463] on div "button" at bounding box center [232, 457] width 18 height 18
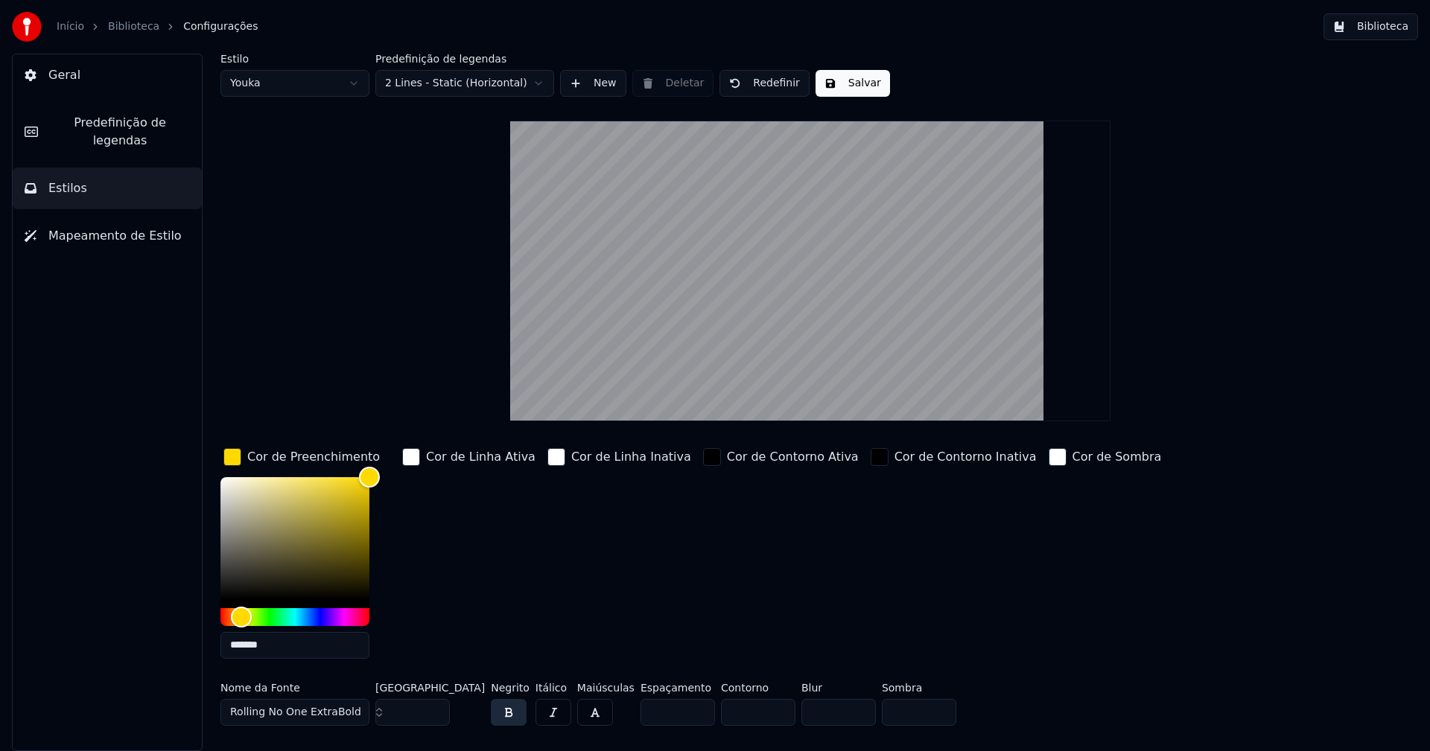
click at [276, 646] on input "*******" at bounding box center [294, 645] width 149 height 27
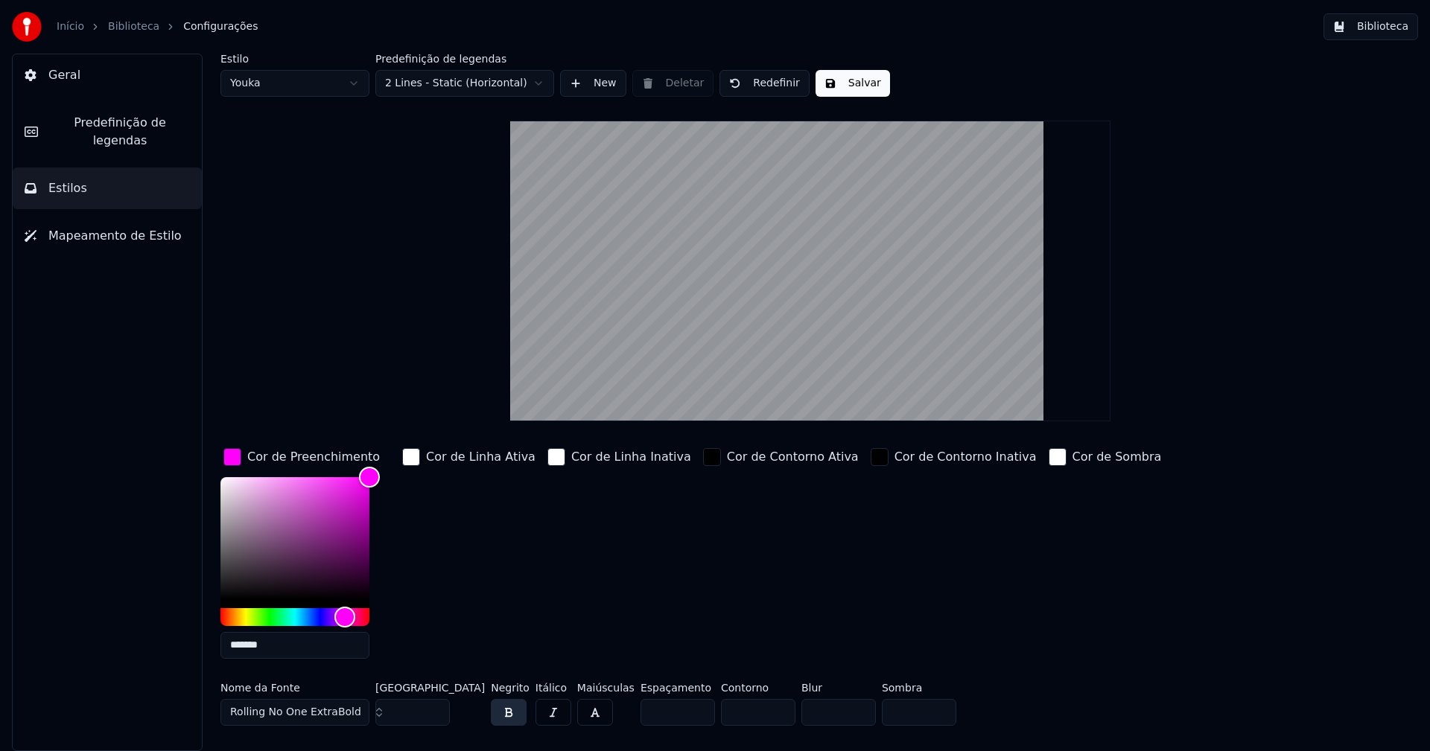
type input "*******"
click at [229, 449] on div "button" at bounding box center [232, 457] width 18 height 18
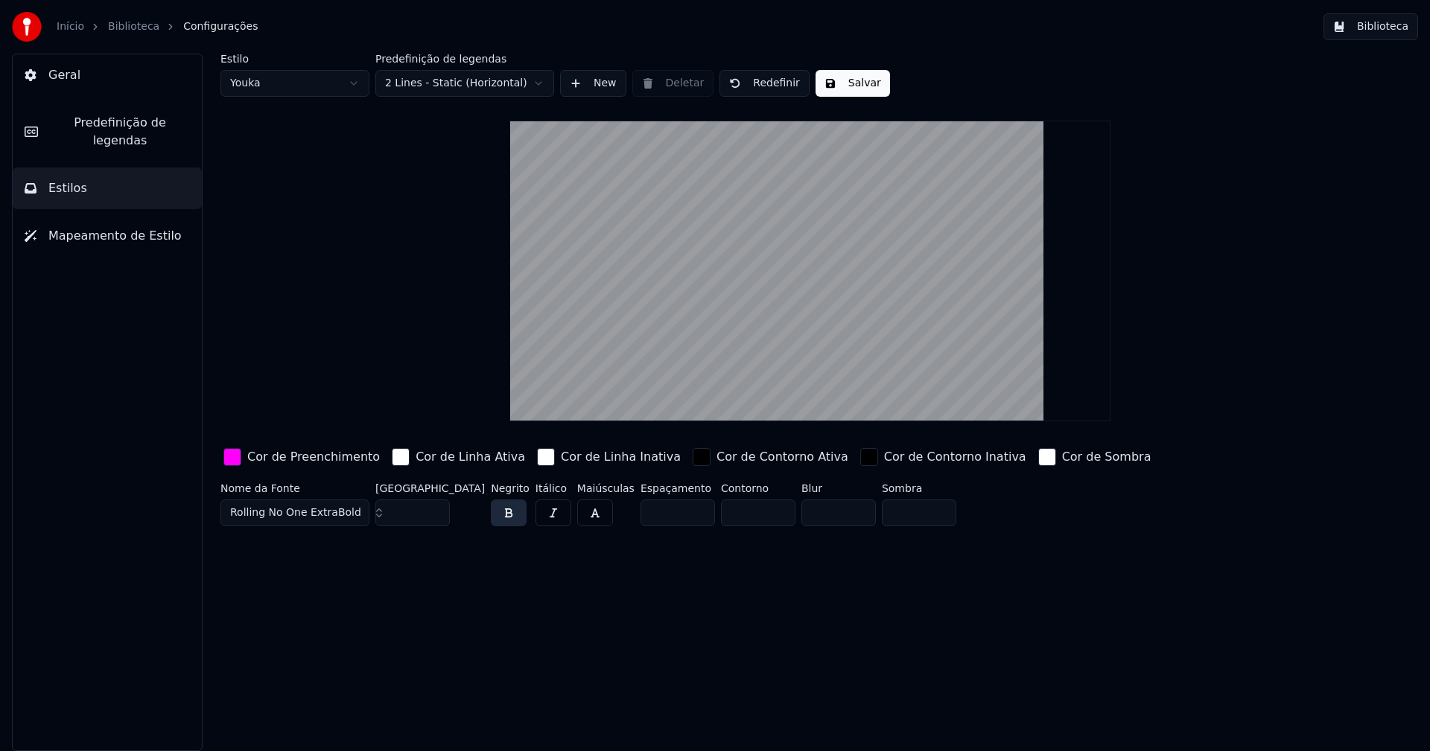
click at [841, 88] on button "Salvar" at bounding box center [852, 83] width 74 height 27
click at [1378, 25] on button "Biblioteca" at bounding box center [1370, 26] width 95 height 27
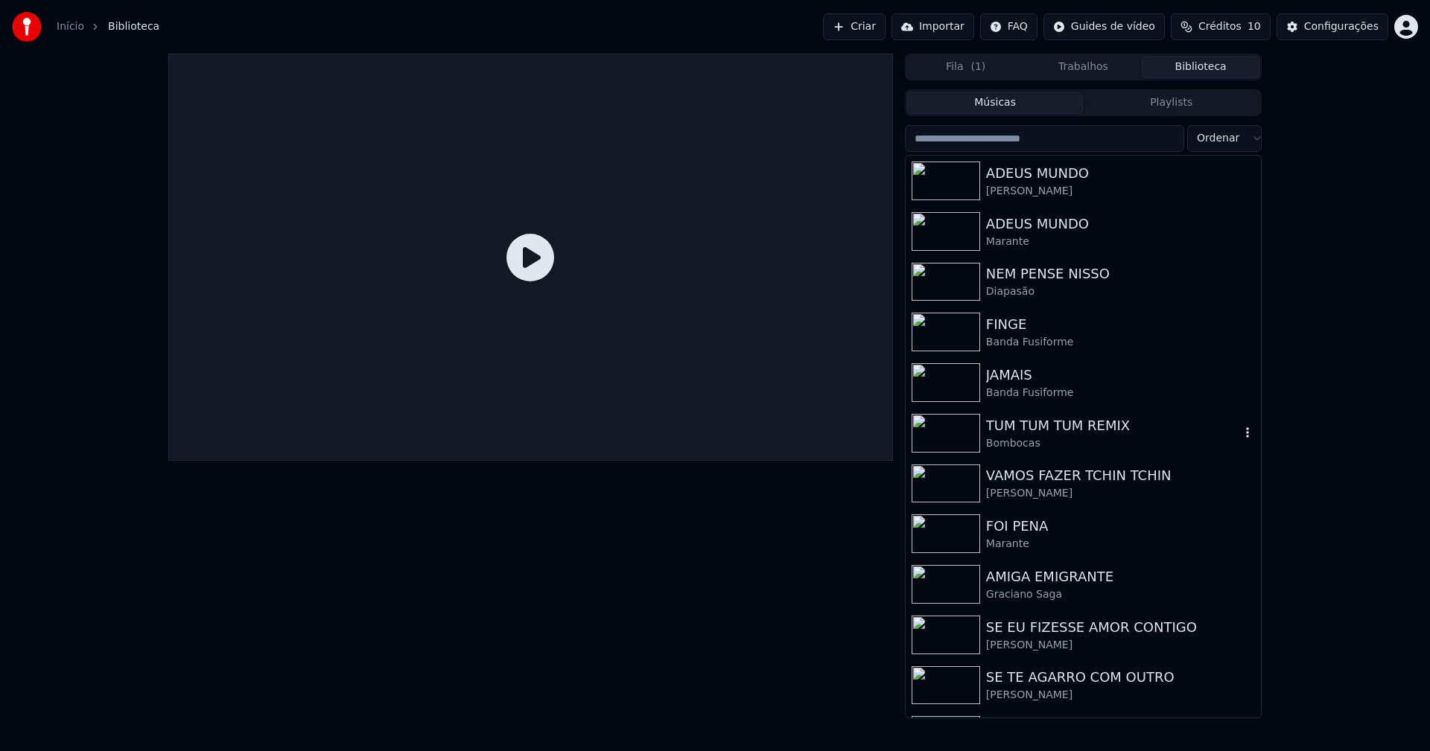
click at [1063, 424] on div "TUM TUM TUM REMIX" at bounding box center [1113, 426] width 254 height 21
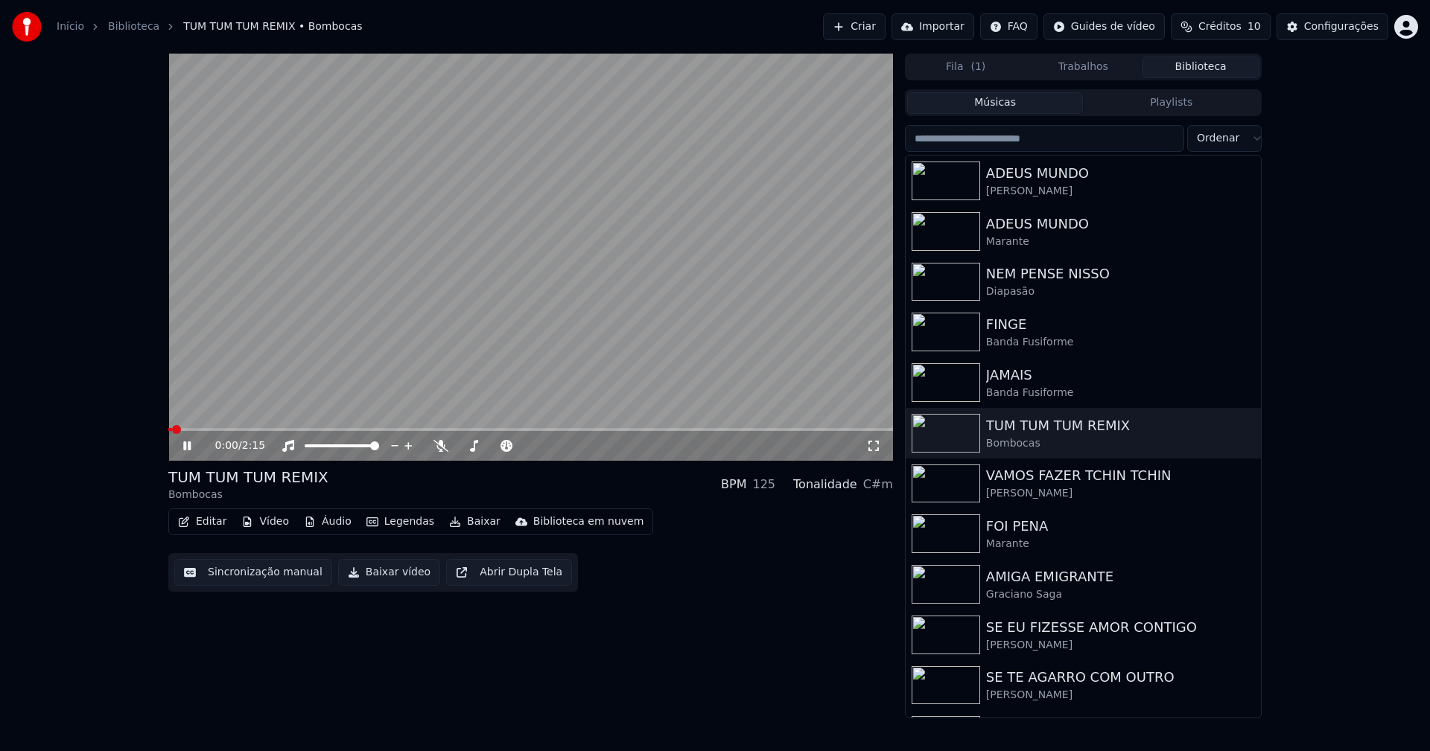
click at [188, 448] on icon at bounding box center [186, 446] width 7 height 9
click at [370, 573] on button "Baixar vídeo" at bounding box center [389, 572] width 102 height 27
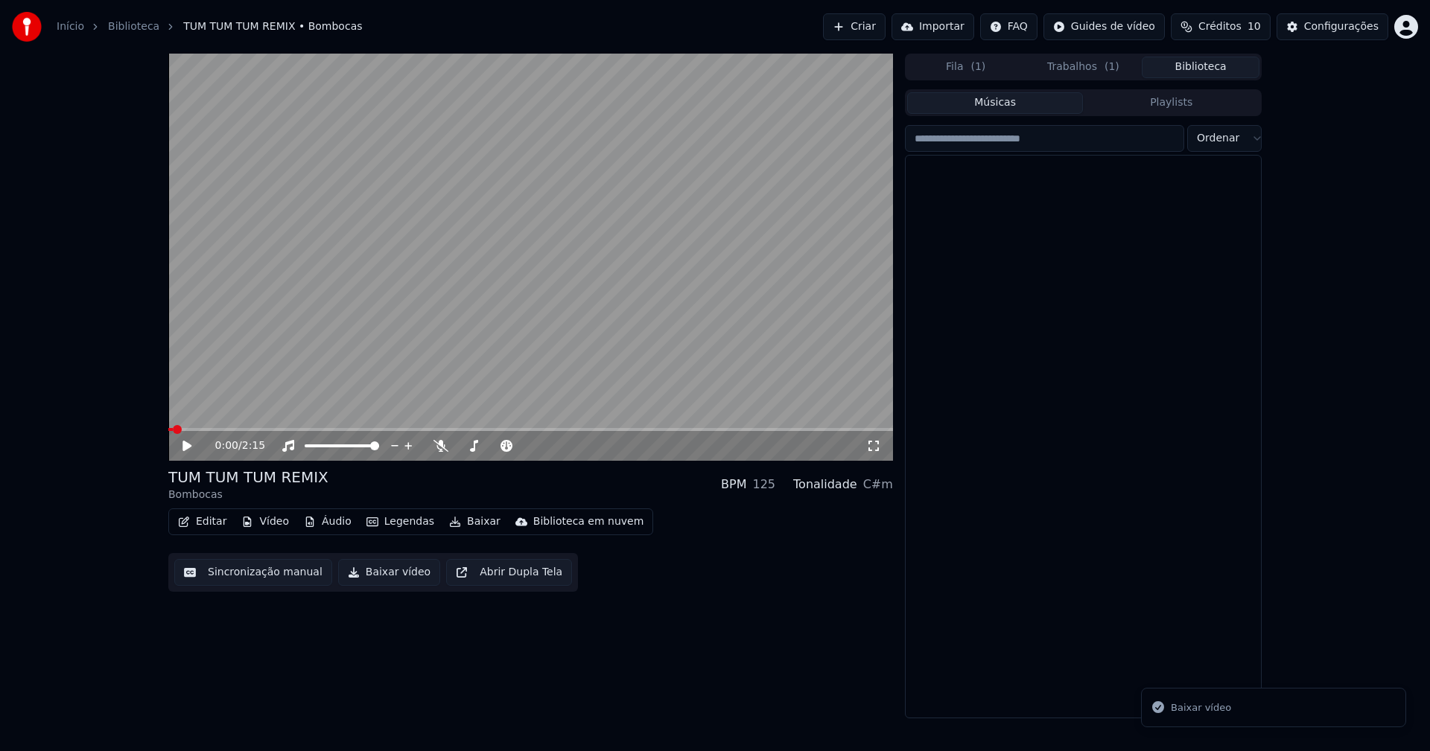
drag, startPoint x: 1209, startPoint y: 71, endPoint x: 1229, endPoint y: 8, distance: 66.2
click at [1210, 71] on button "Biblioteca" at bounding box center [1201, 68] width 118 height 22
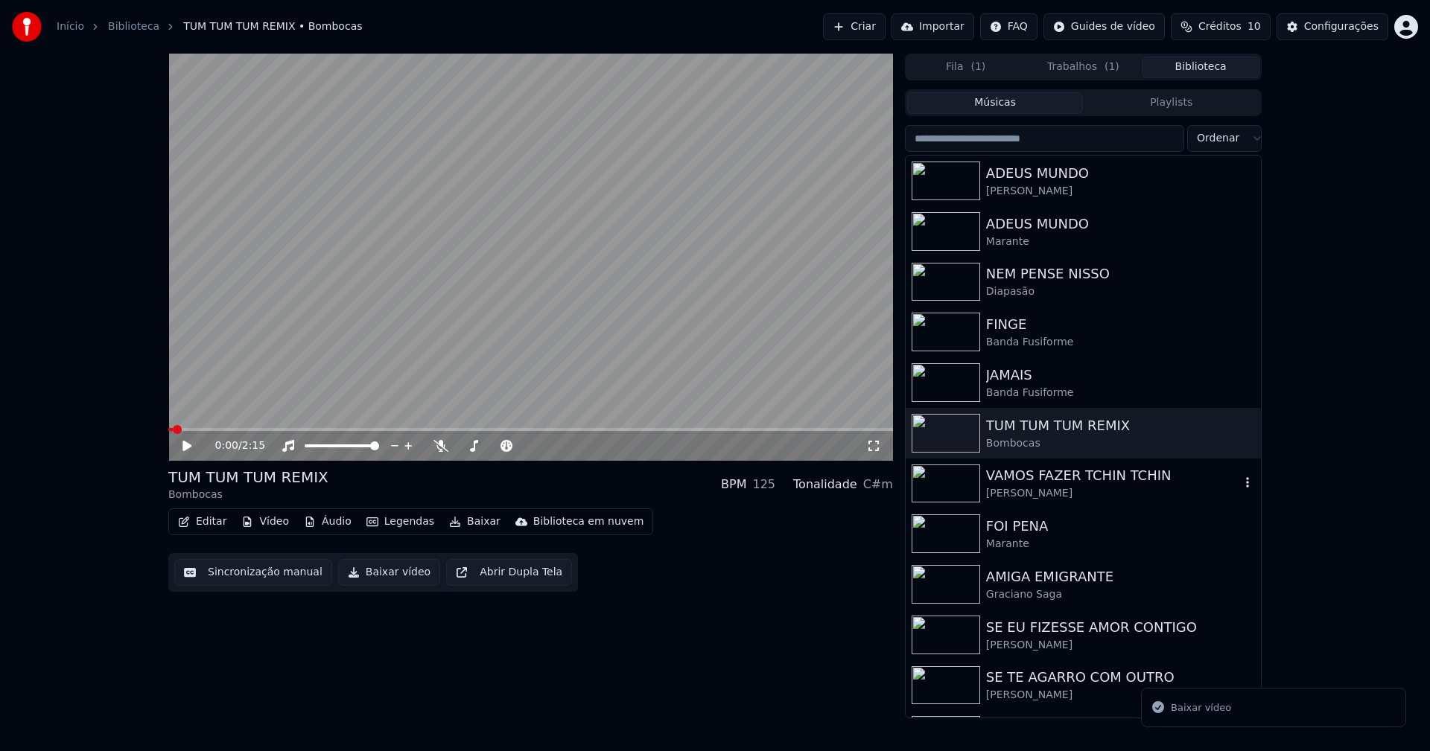
click at [1021, 493] on div "[PERSON_NAME]" at bounding box center [1113, 493] width 254 height 15
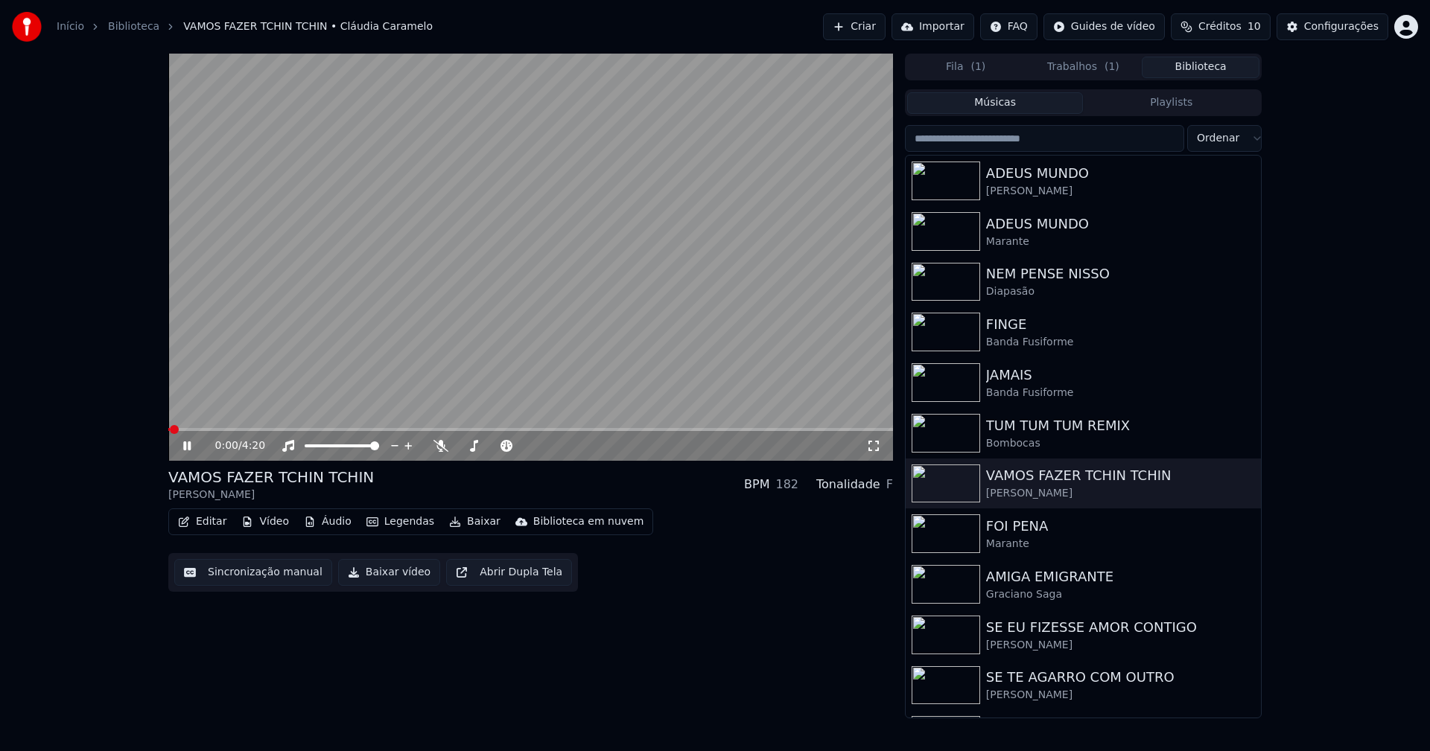
click at [187, 446] on icon at bounding box center [197, 446] width 35 height 12
click at [374, 574] on button "Baixar vídeo" at bounding box center [389, 572] width 102 height 27
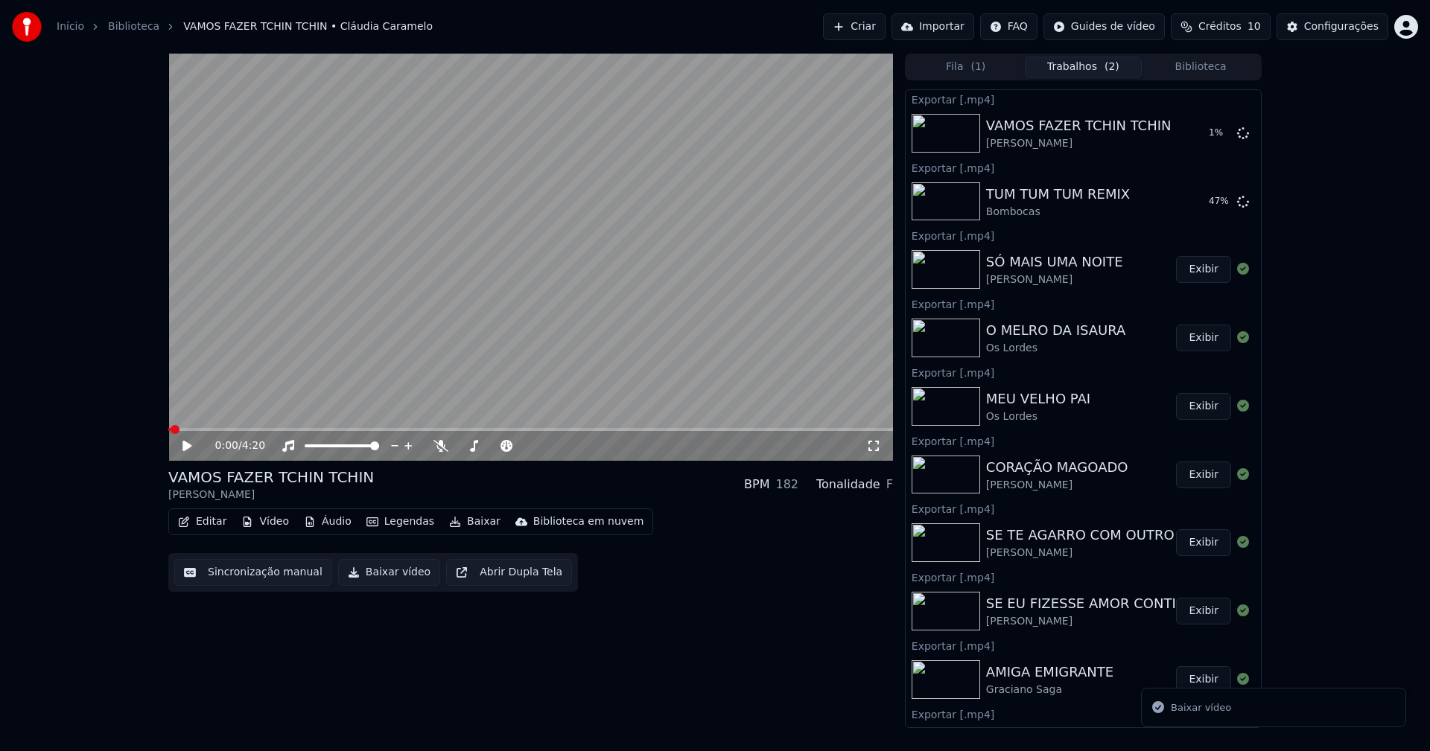
click at [1217, 66] on button "Biblioteca" at bounding box center [1201, 68] width 118 height 22
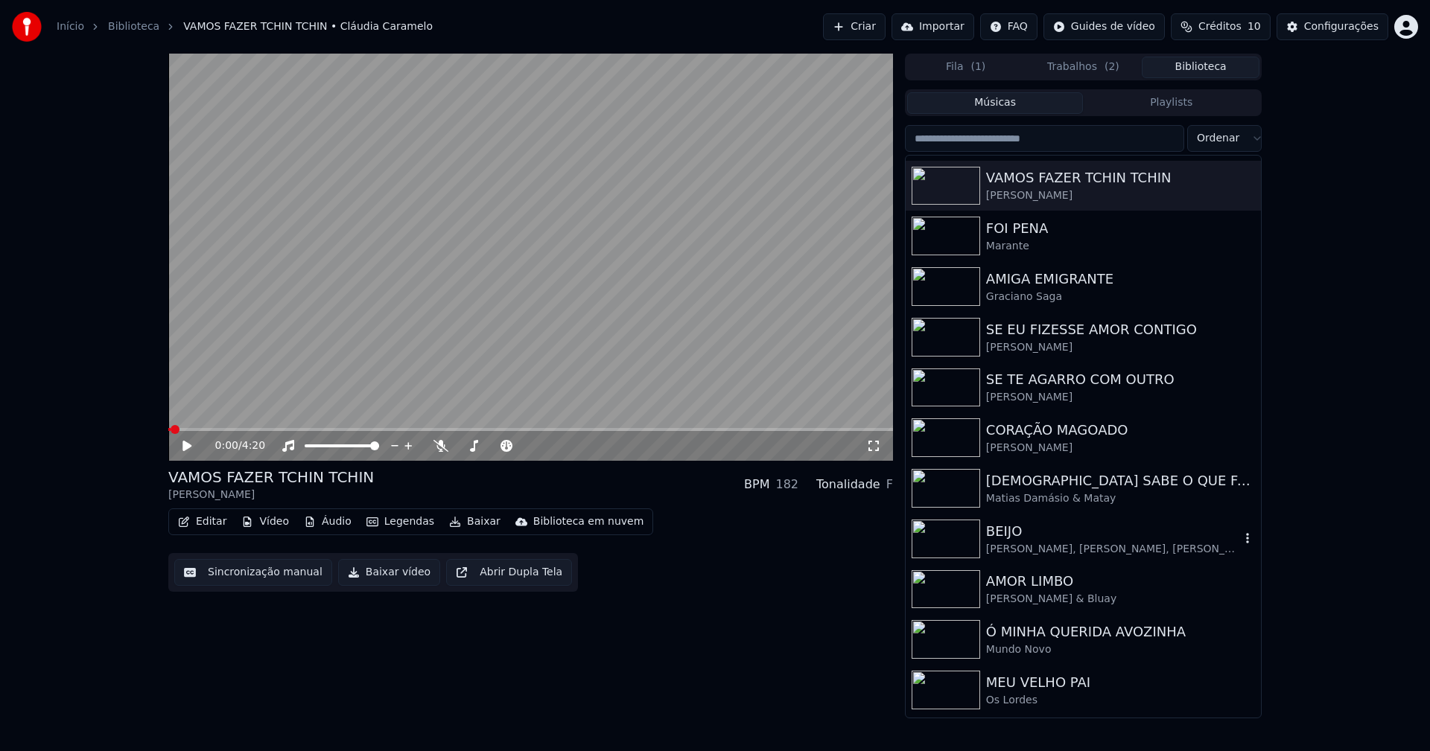
scroll to position [372, 0]
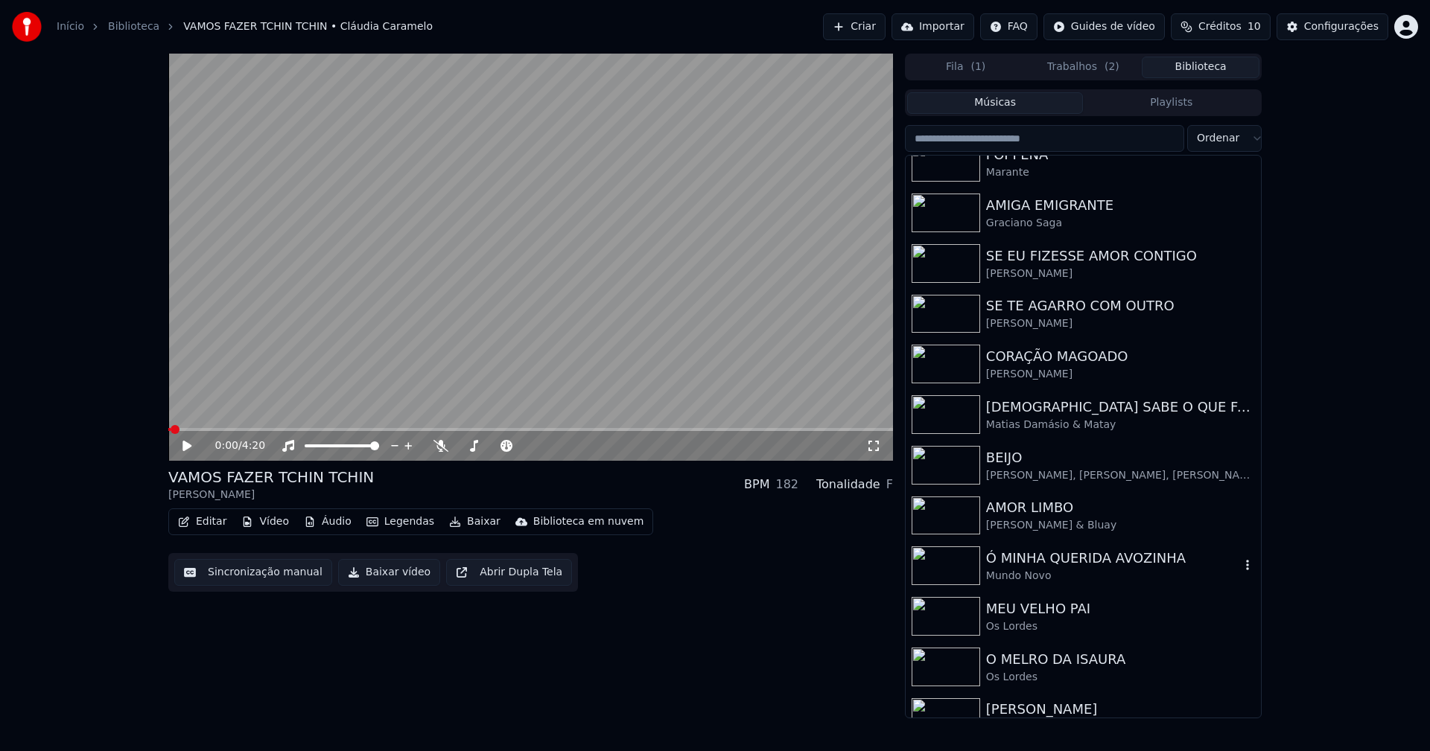
click at [1051, 568] on div "Ó MINHA QUERIDA AVOZINHA" at bounding box center [1113, 558] width 254 height 21
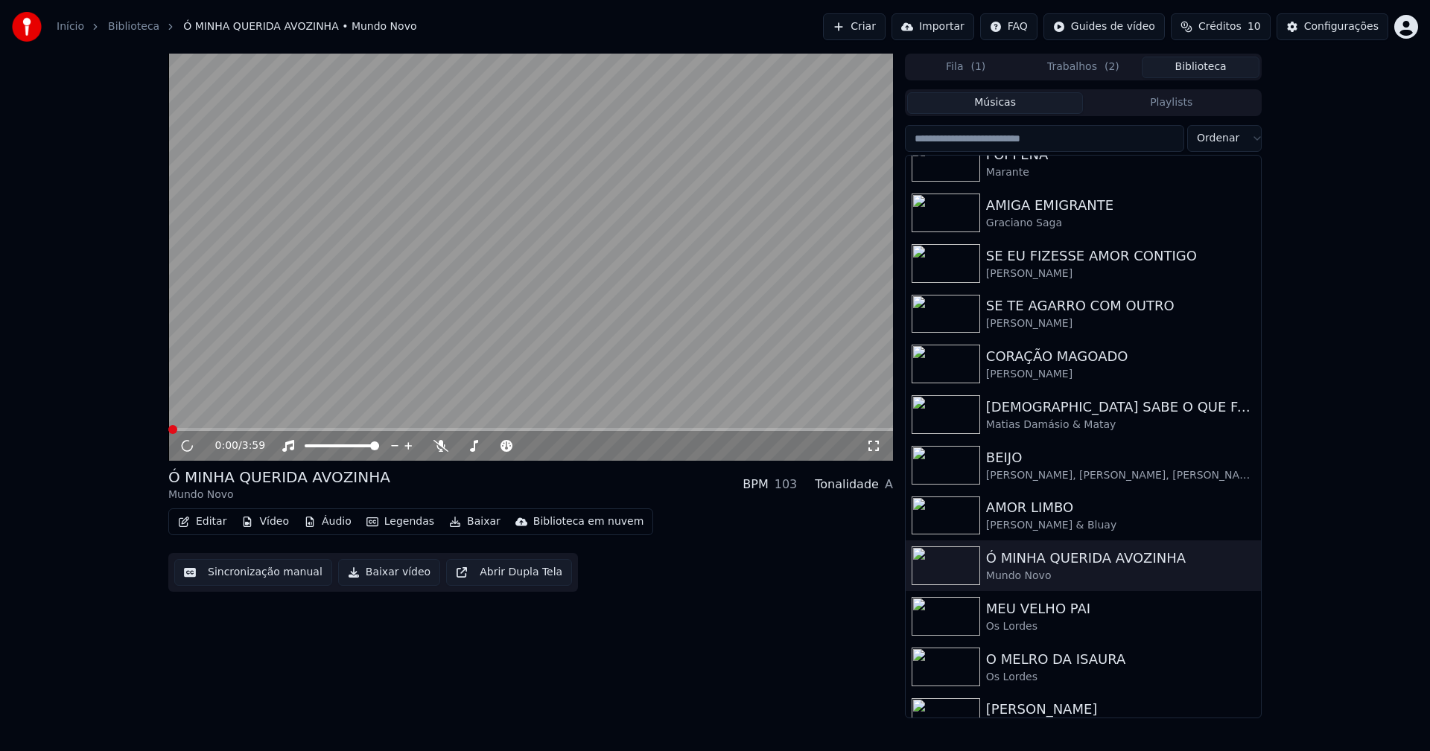
click at [385, 574] on button "Baixar vídeo" at bounding box center [389, 572] width 102 height 27
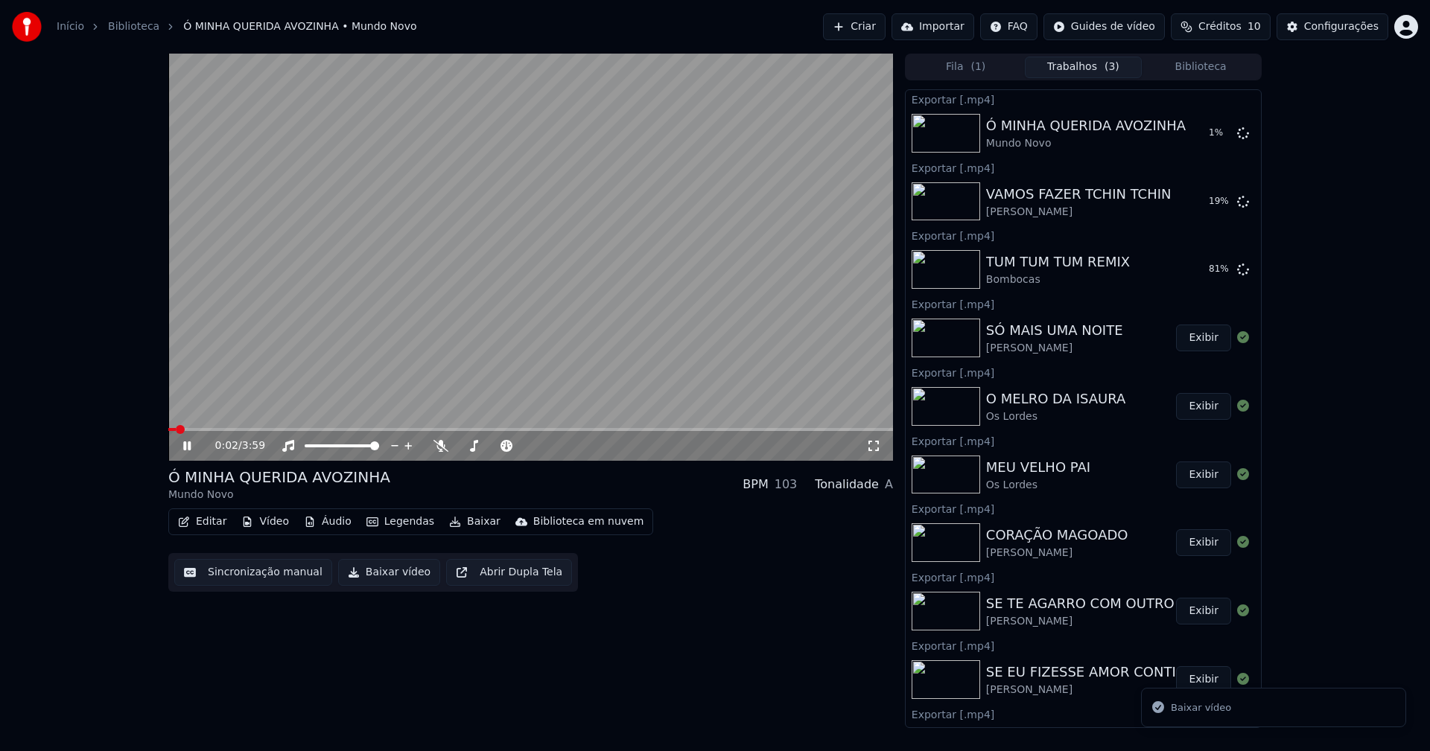
click at [341, 430] on span at bounding box center [530, 429] width 725 height 3
click at [183, 445] on icon at bounding box center [197, 446] width 35 height 12
click at [1207, 68] on button "Biblioteca" at bounding box center [1201, 68] width 118 height 22
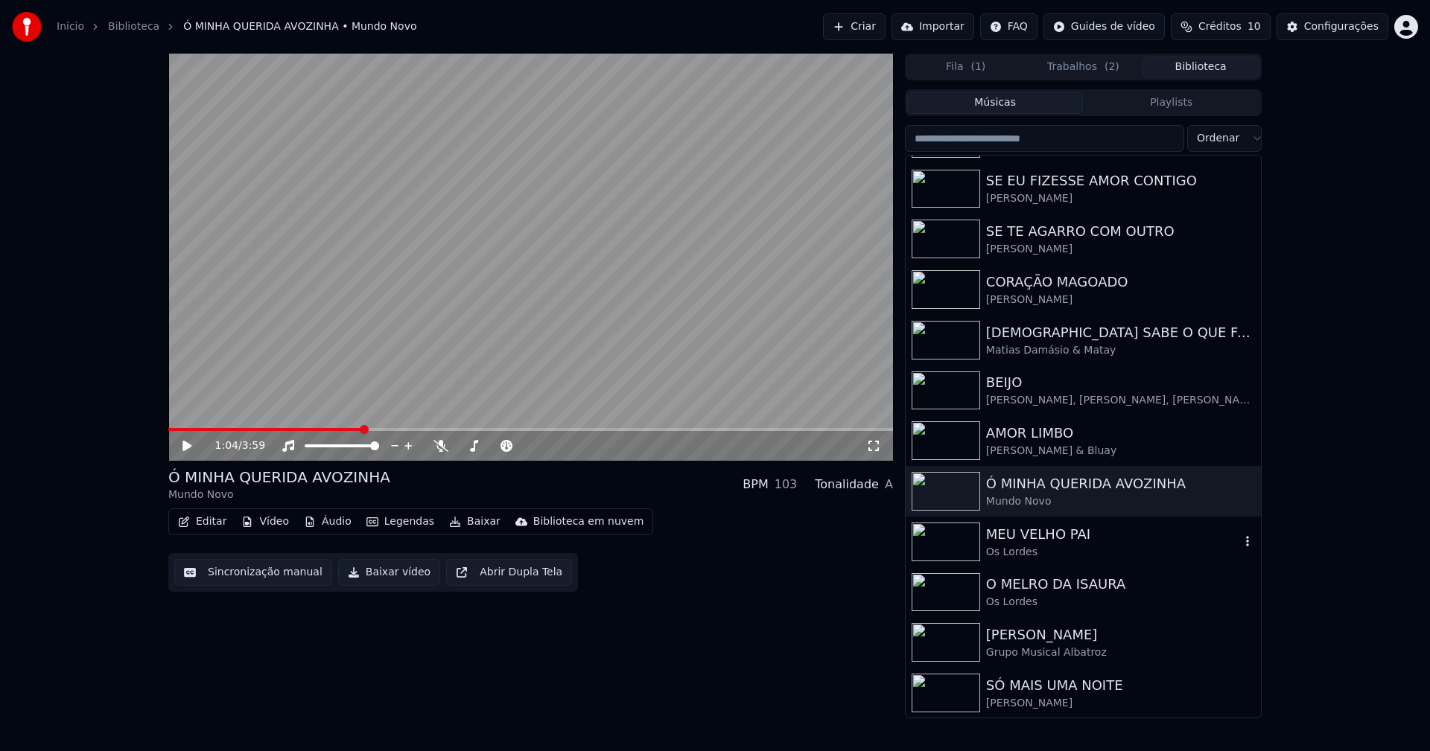
scroll to position [448, 0]
click at [1063, 636] on div "[PERSON_NAME]" at bounding box center [1113, 634] width 254 height 21
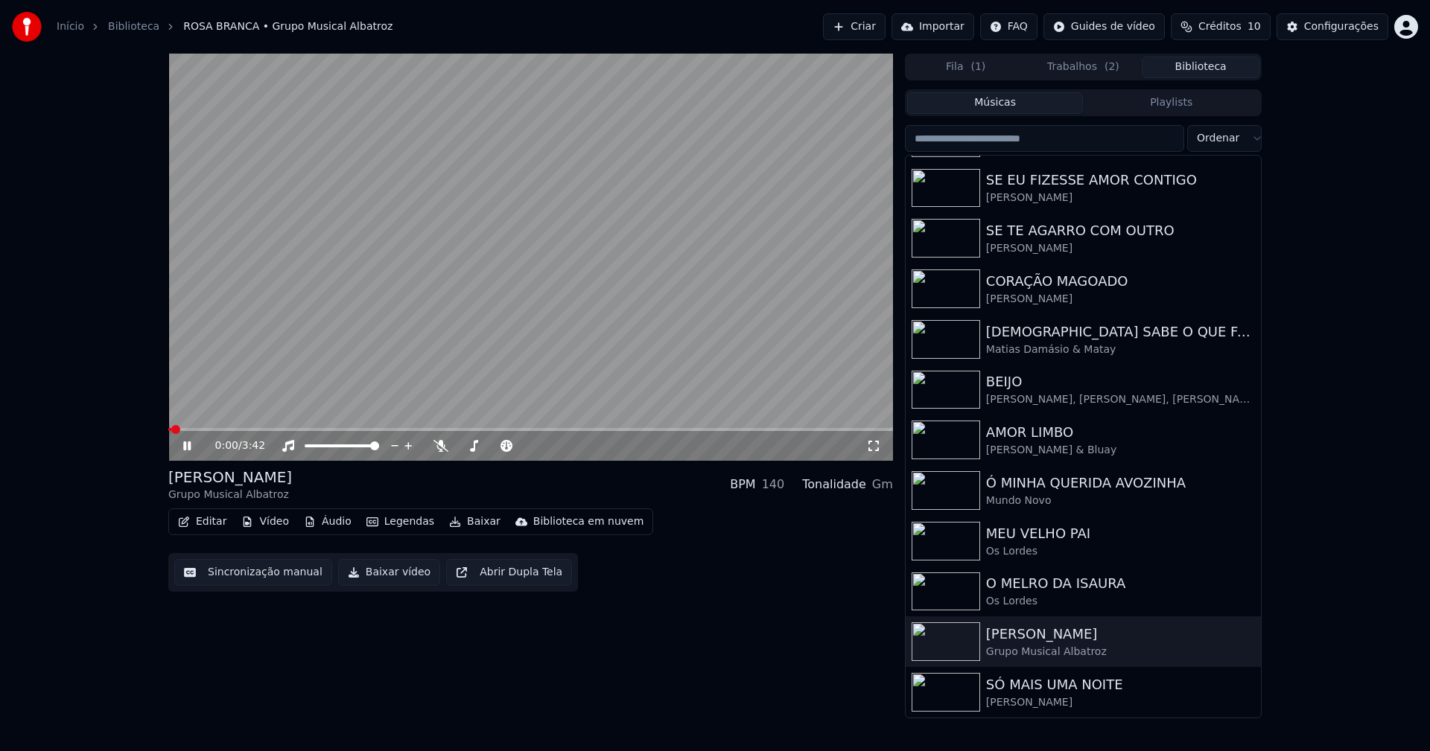
click at [185, 444] on icon at bounding box center [186, 446] width 7 height 9
click at [363, 573] on button "Baixar vídeo" at bounding box center [389, 572] width 102 height 27
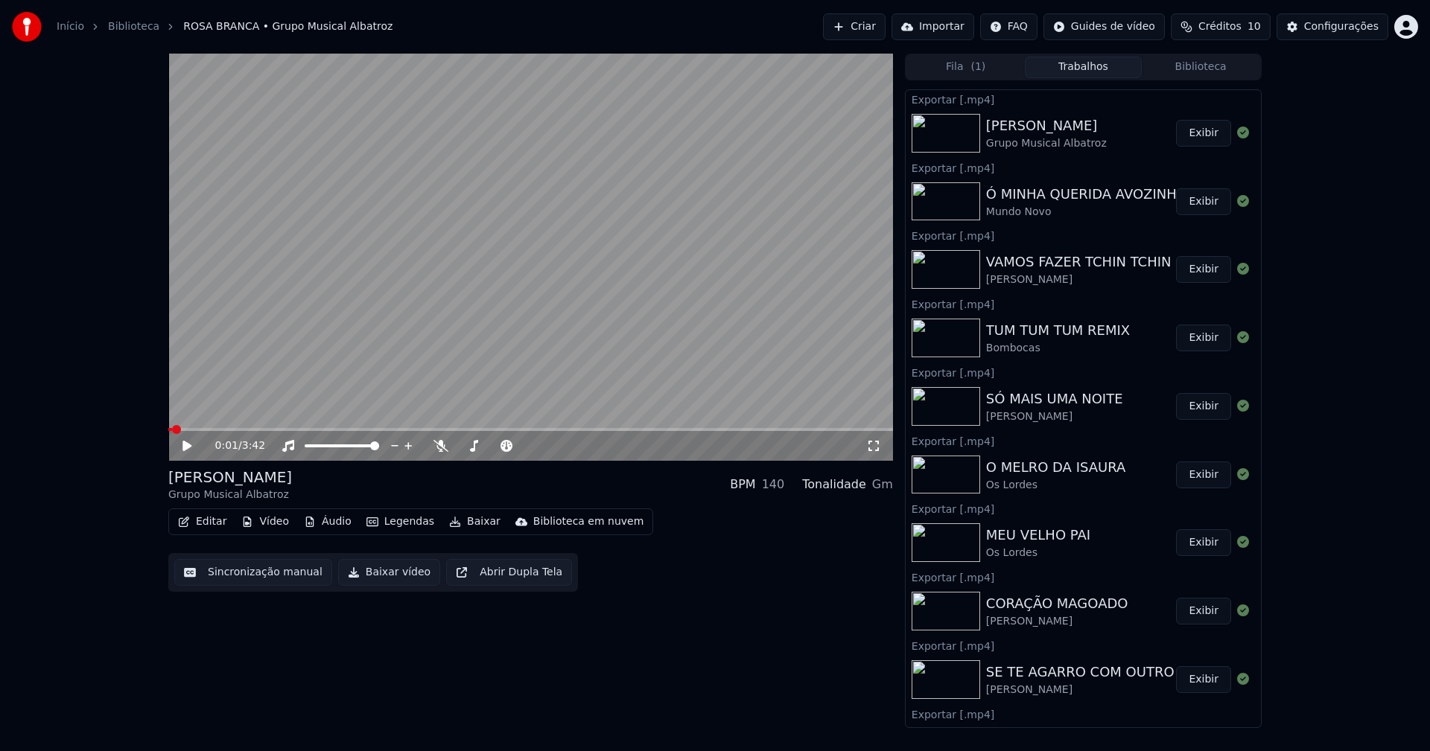
click at [1204, 65] on button "Biblioteca" at bounding box center [1201, 68] width 118 height 22
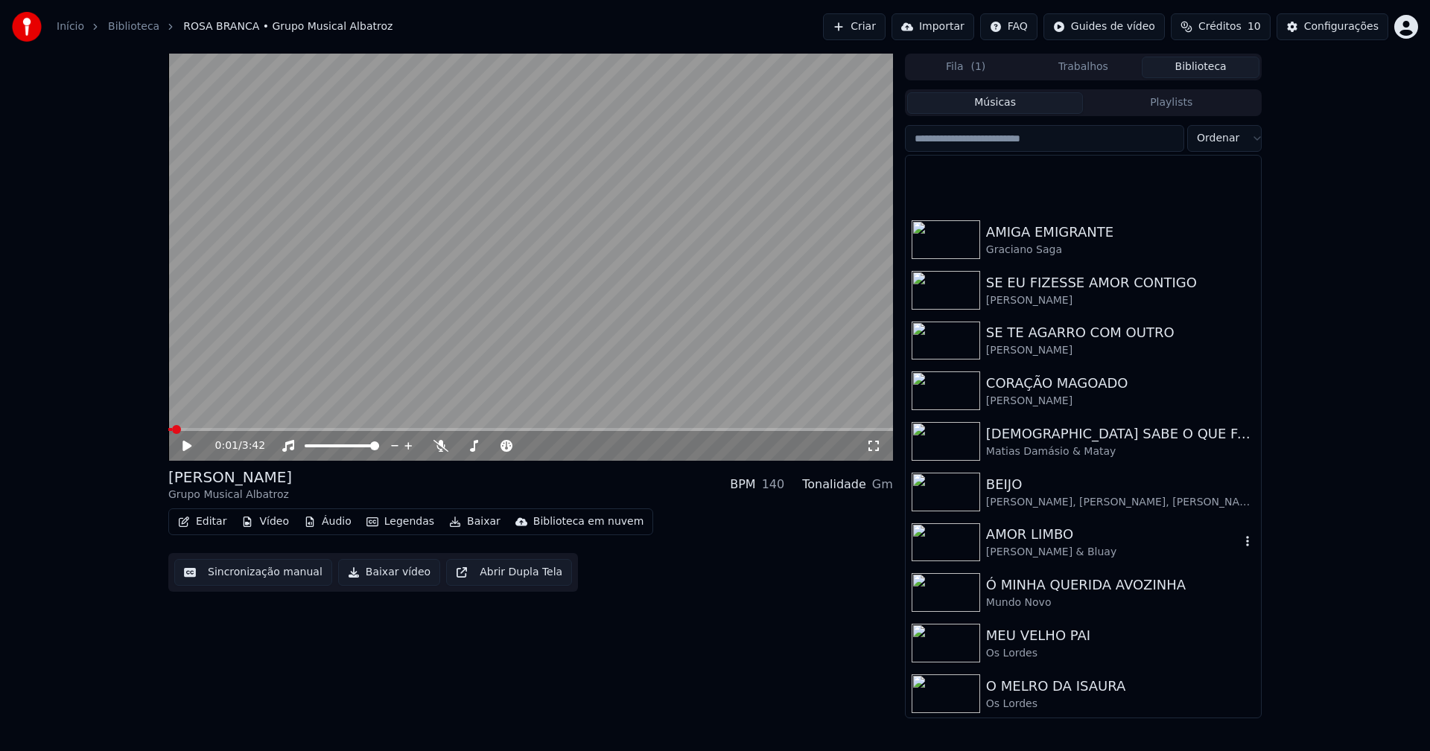
scroll to position [447, 0]
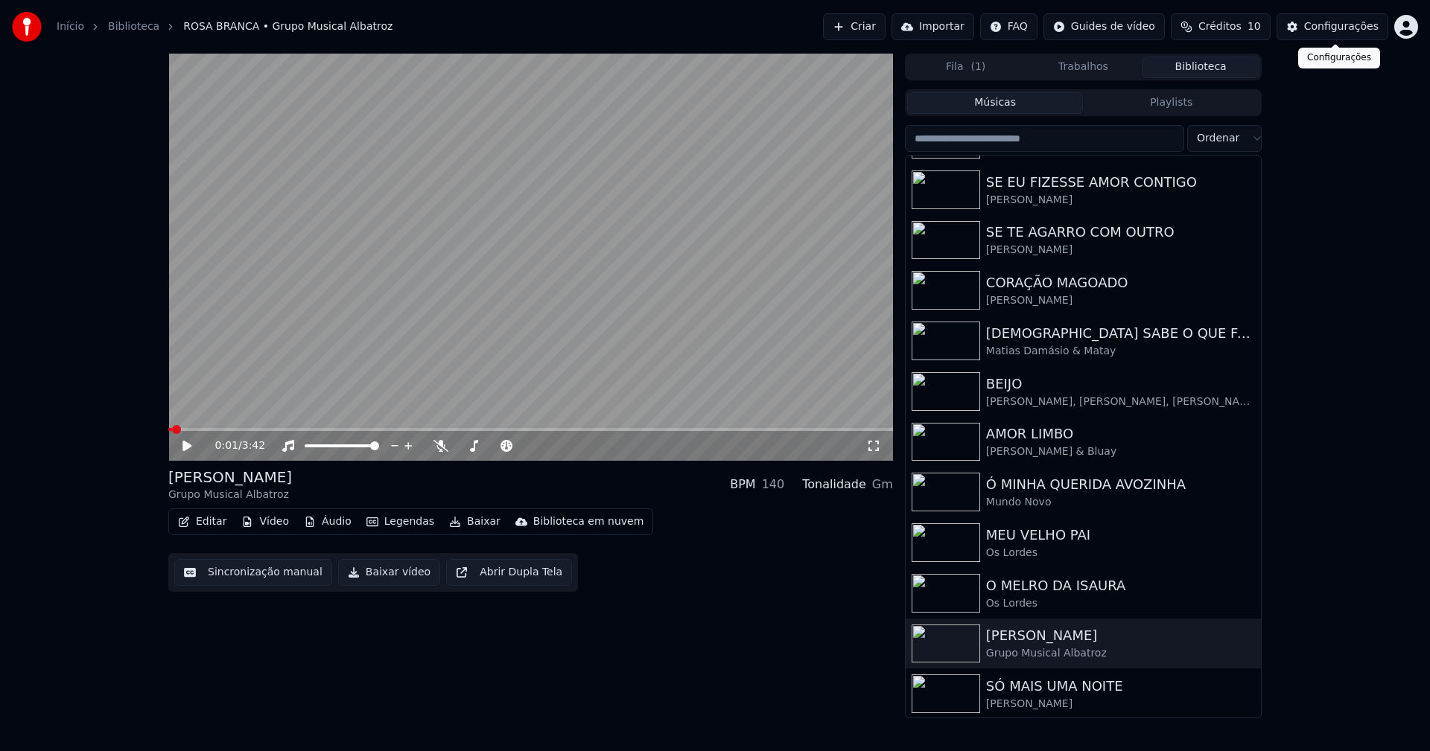
click at [1333, 31] on div "Configurações" at bounding box center [1341, 26] width 74 height 15
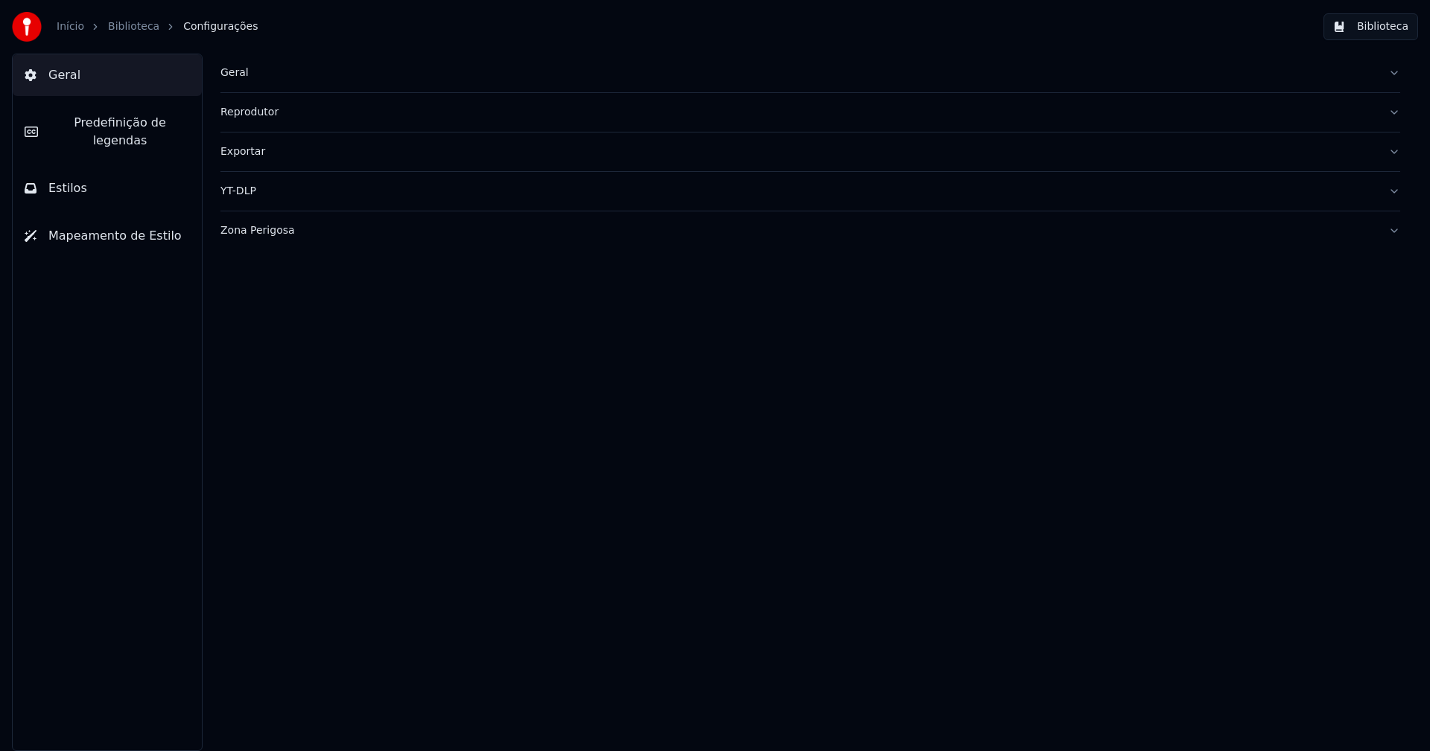
click at [101, 171] on button "Estilos" at bounding box center [107, 189] width 189 height 42
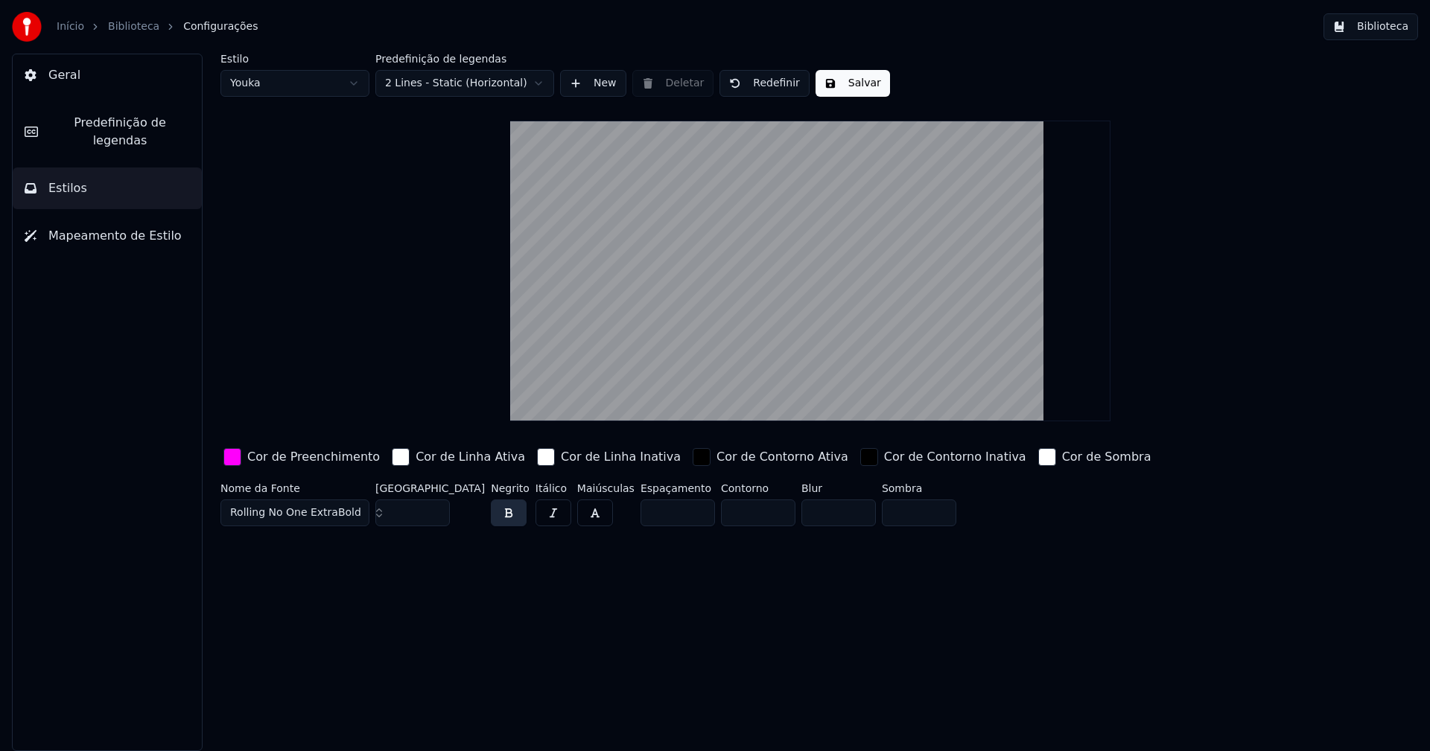
click at [235, 453] on div "button" at bounding box center [232, 457] width 18 height 18
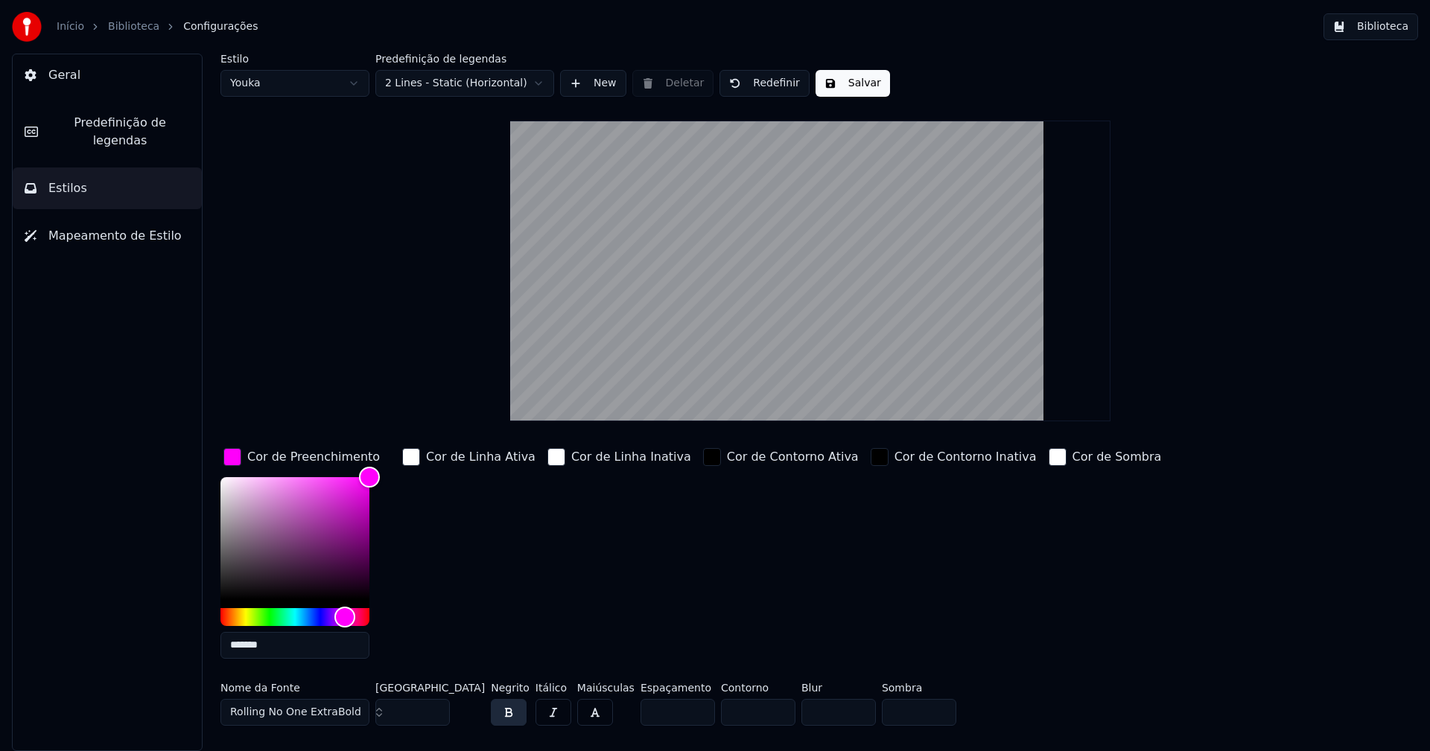
click at [279, 645] on input "*******" at bounding box center [294, 645] width 149 height 27
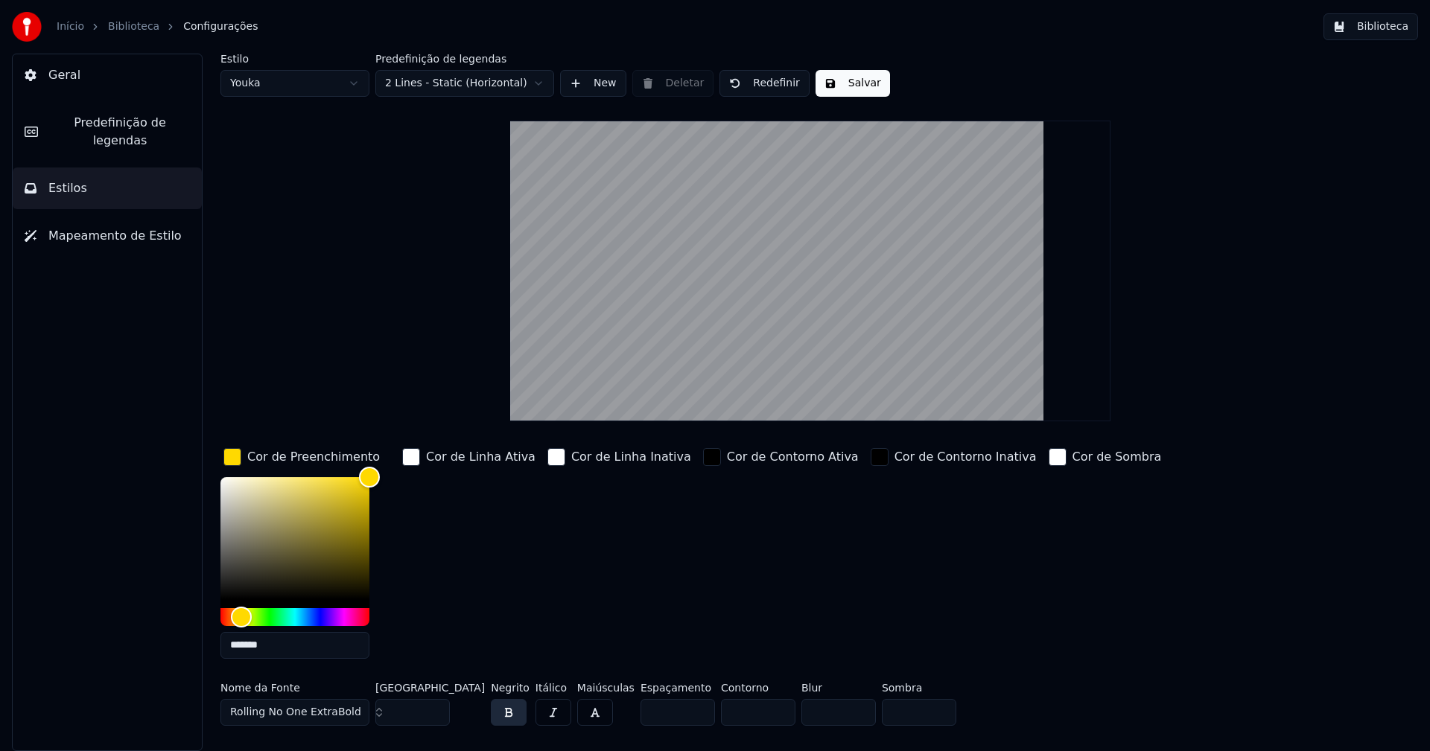
type input "*******"
click at [235, 456] on div "button" at bounding box center [232, 457] width 18 height 18
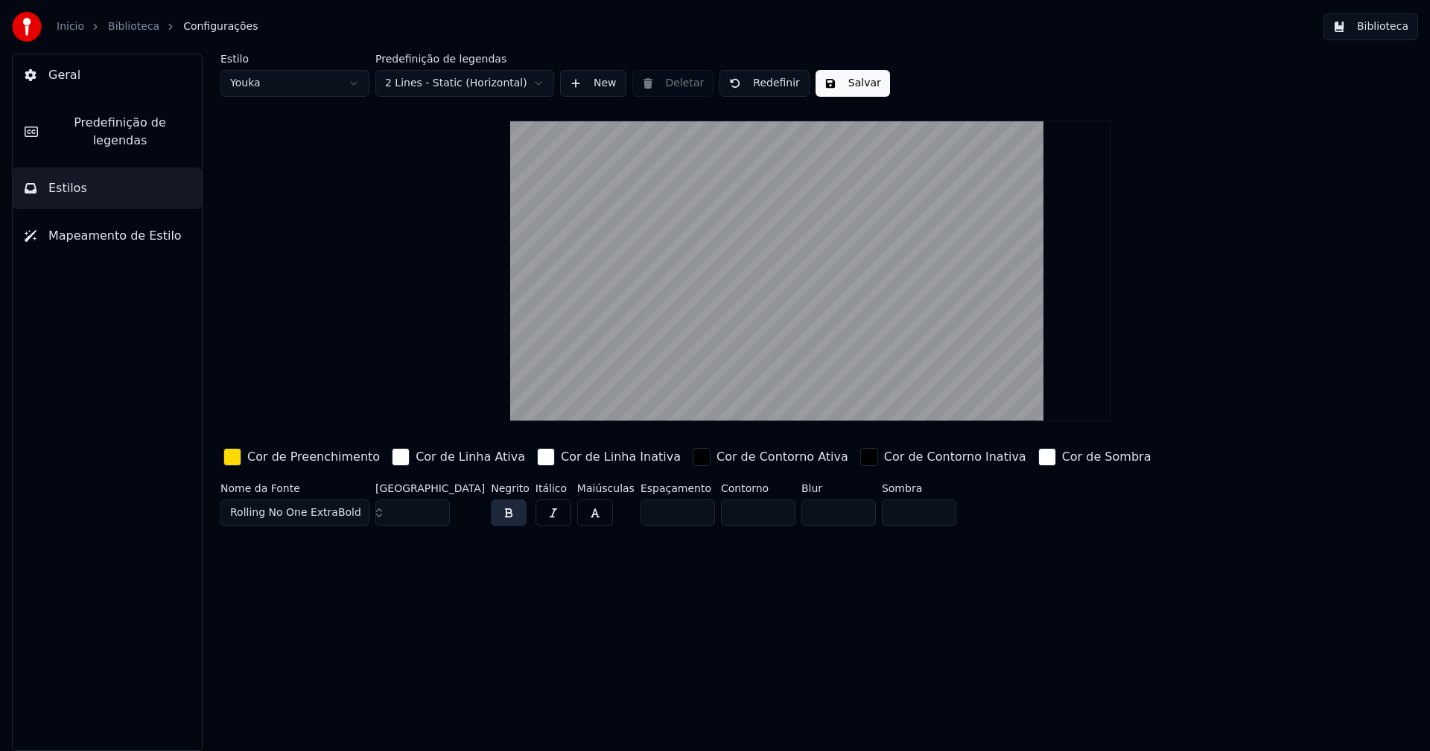
click at [1373, 28] on button "Biblioteca" at bounding box center [1370, 26] width 95 height 27
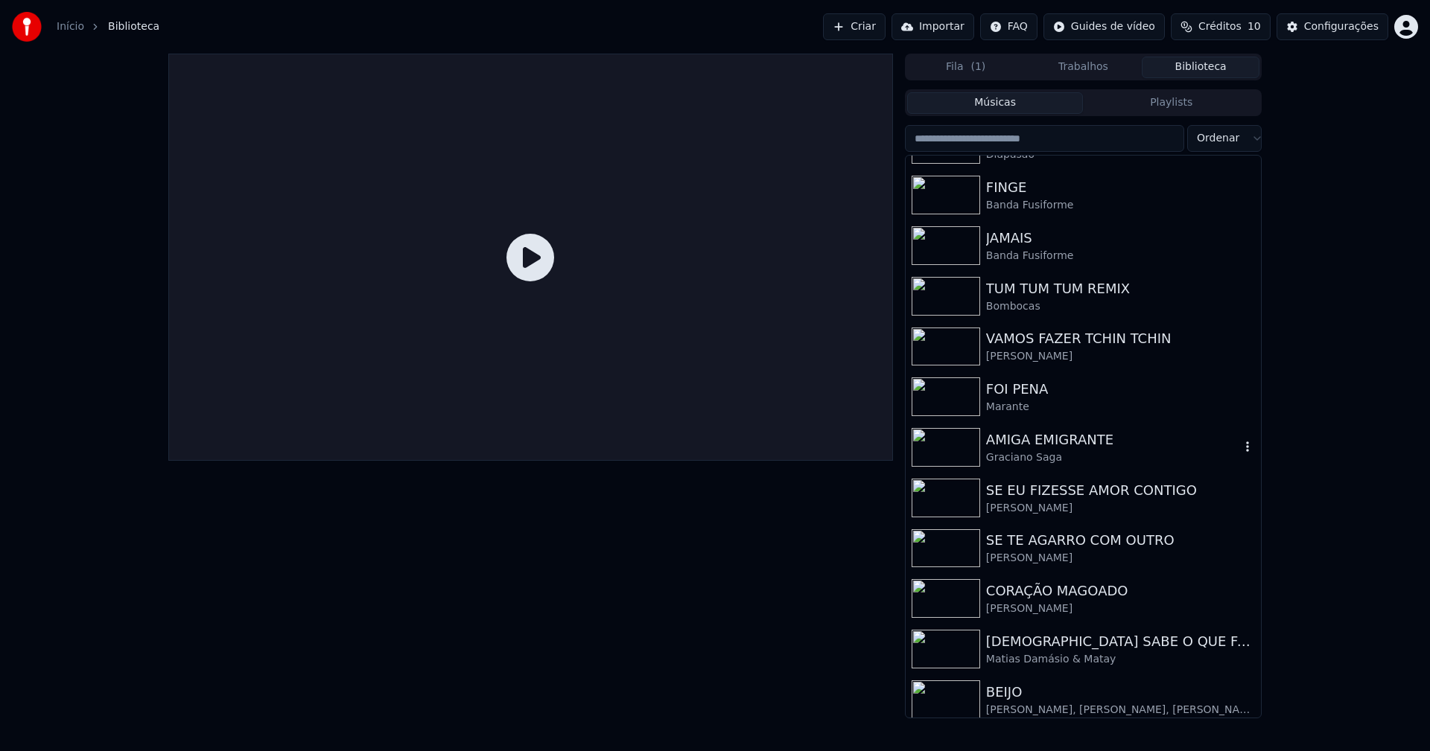
scroll to position [149, 0]
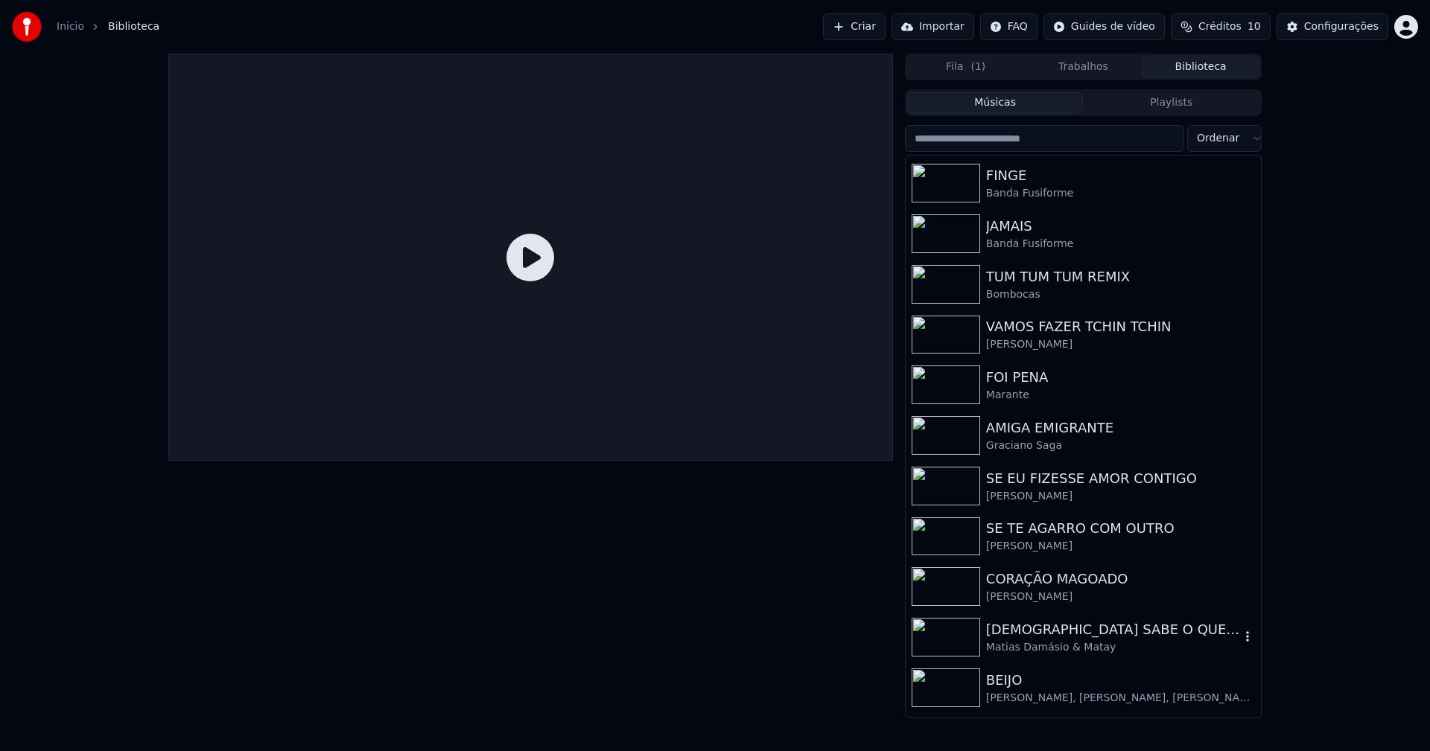
click at [1084, 640] on div "Matias Damásio & Matay" at bounding box center [1113, 647] width 254 height 15
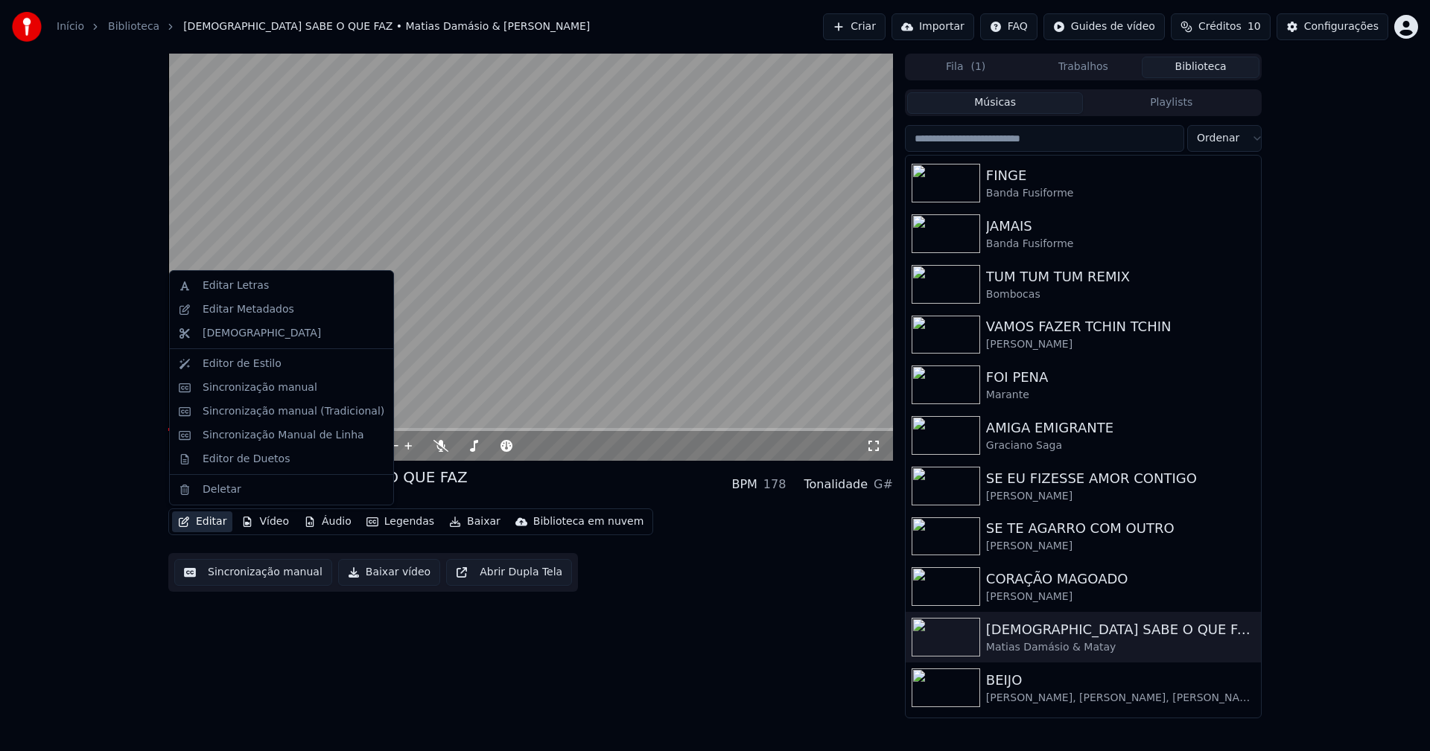
click at [215, 530] on button "Editar" at bounding box center [202, 522] width 60 height 21
click at [239, 461] on div "Editor de Duetos" at bounding box center [246, 459] width 87 height 15
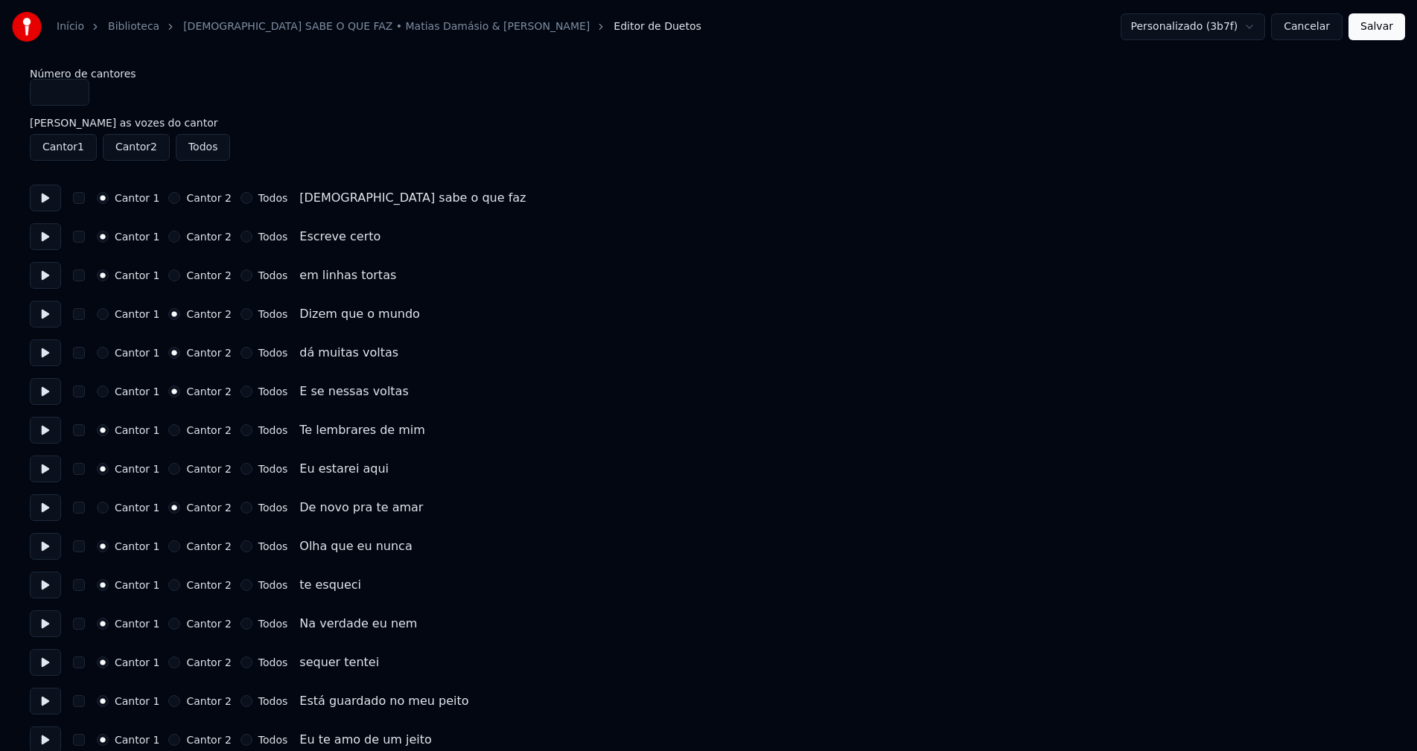
click at [1305, 26] on button "Cancelar" at bounding box center [1306, 26] width 71 height 27
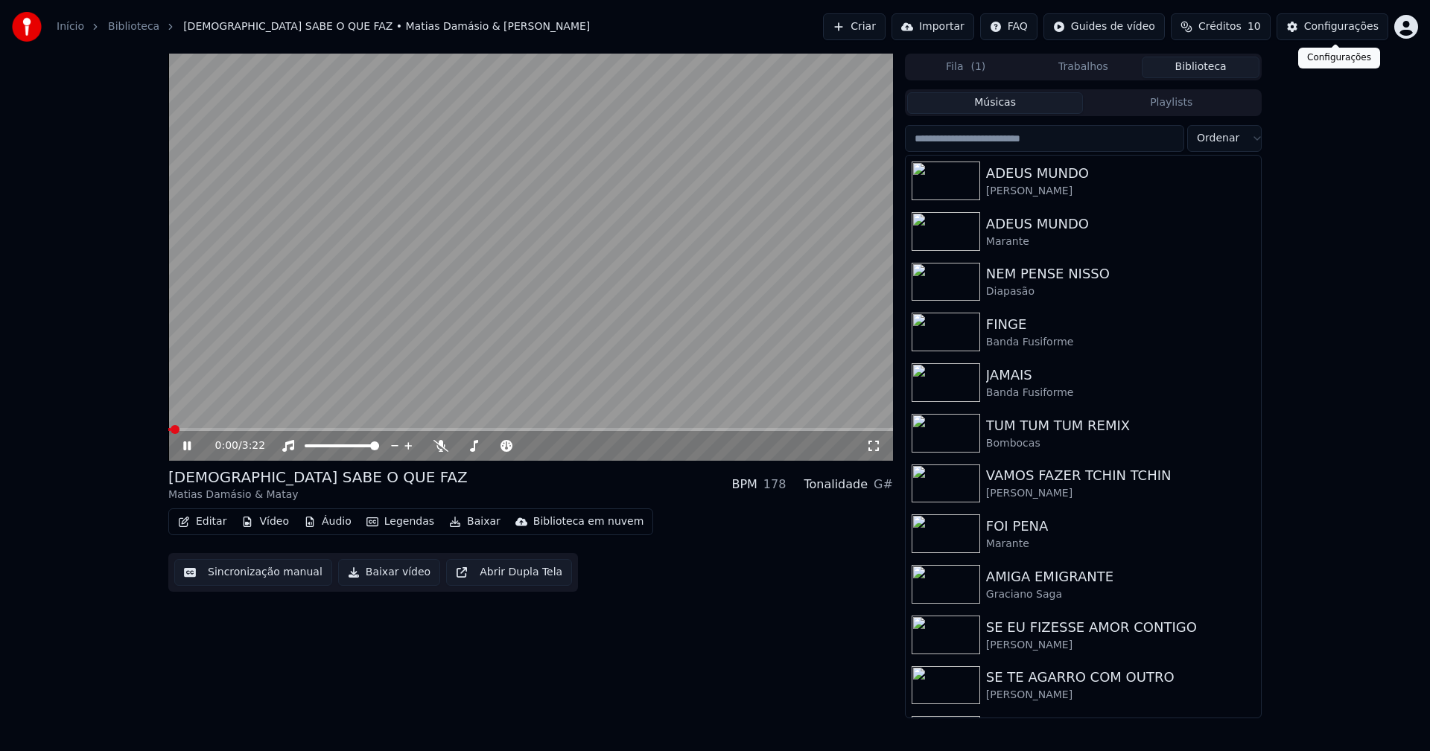
click at [1339, 28] on div "Configurações" at bounding box center [1341, 26] width 74 height 15
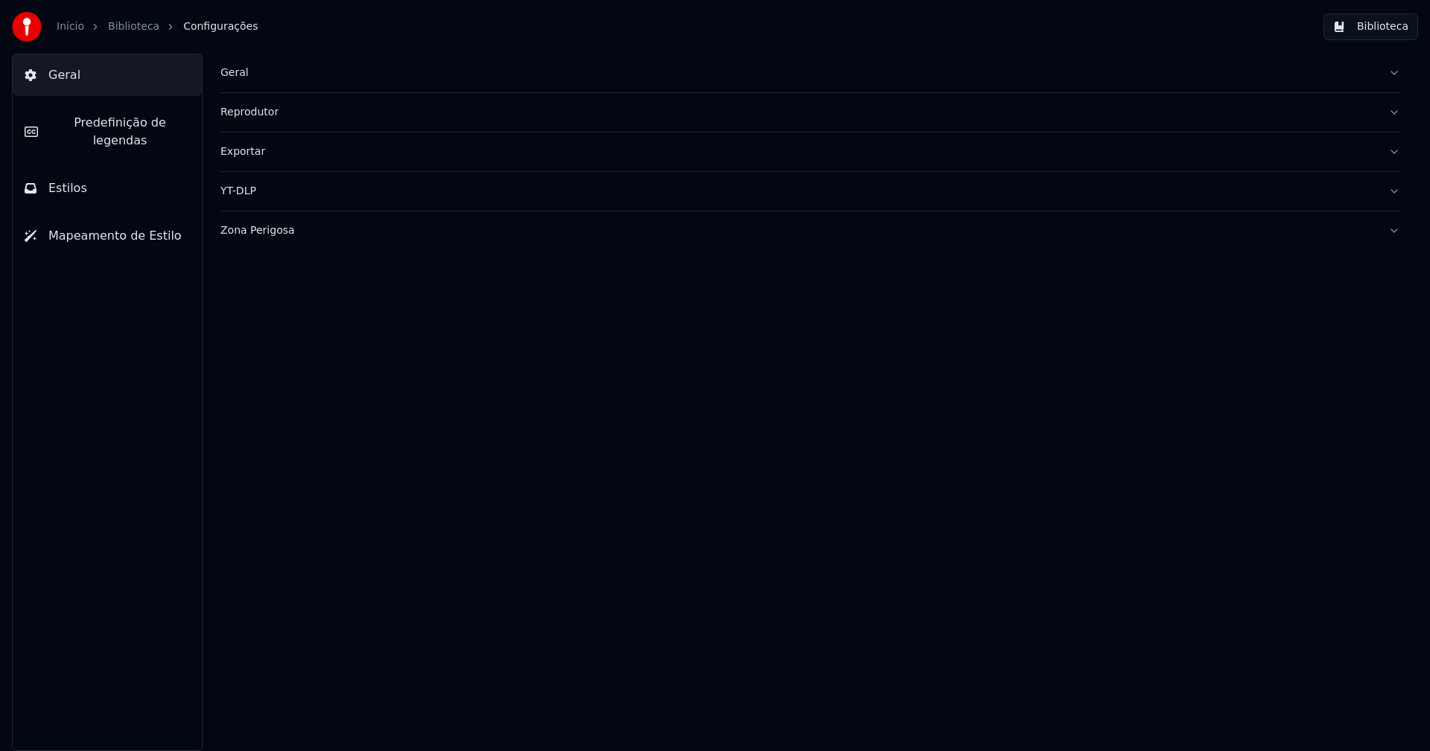
click at [99, 173] on button "Estilos" at bounding box center [107, 189] width 189 height 42
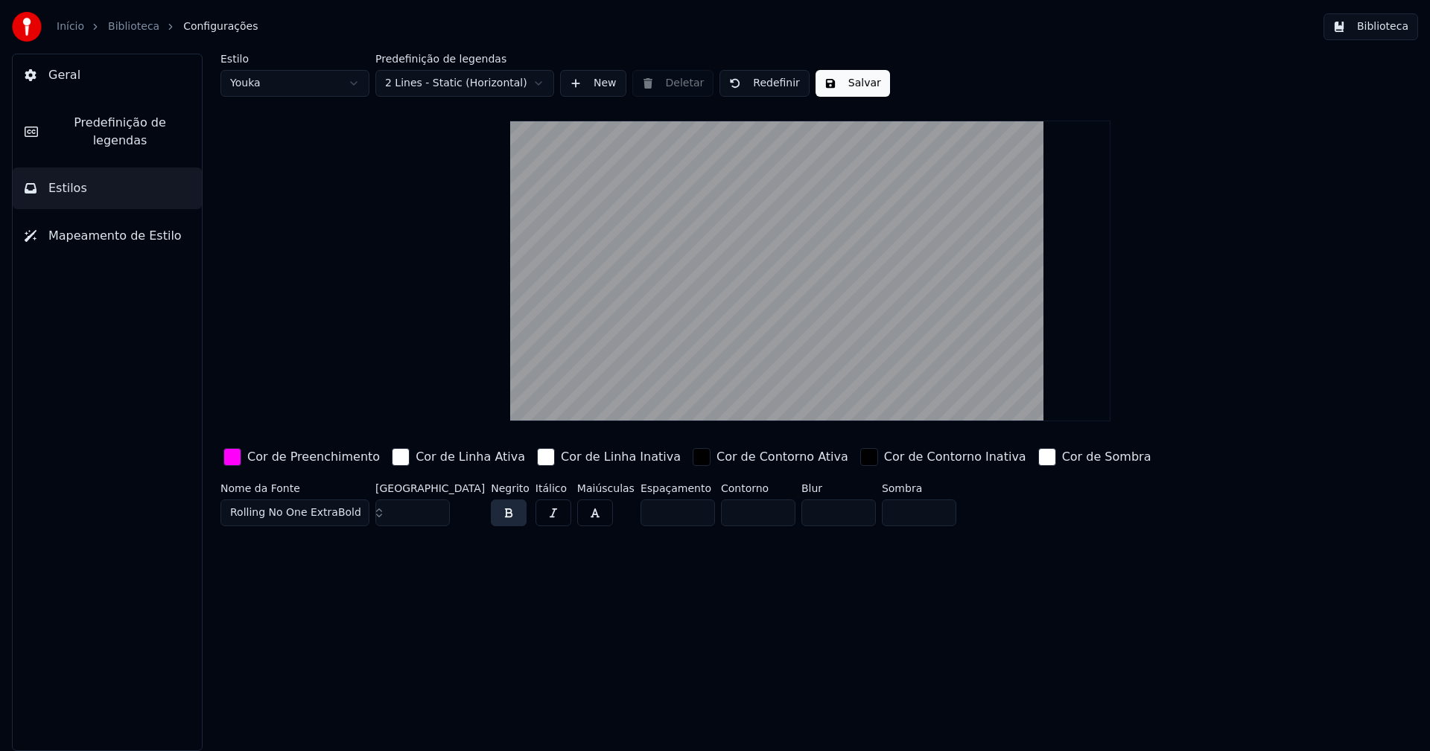
click at [321, 87] on html "Início Biblioteca Configurações Biblioteca Geral Predefinição de legendas Estil…" at bounding box center [715, 375] width 1430 height 751
click at [435, 508] on input "***" at bounding box center [412, 513] width 74 height 27
type input "***"
click at [435, 508] on input "***" at bounding box center [412, 513] width 74 height 27
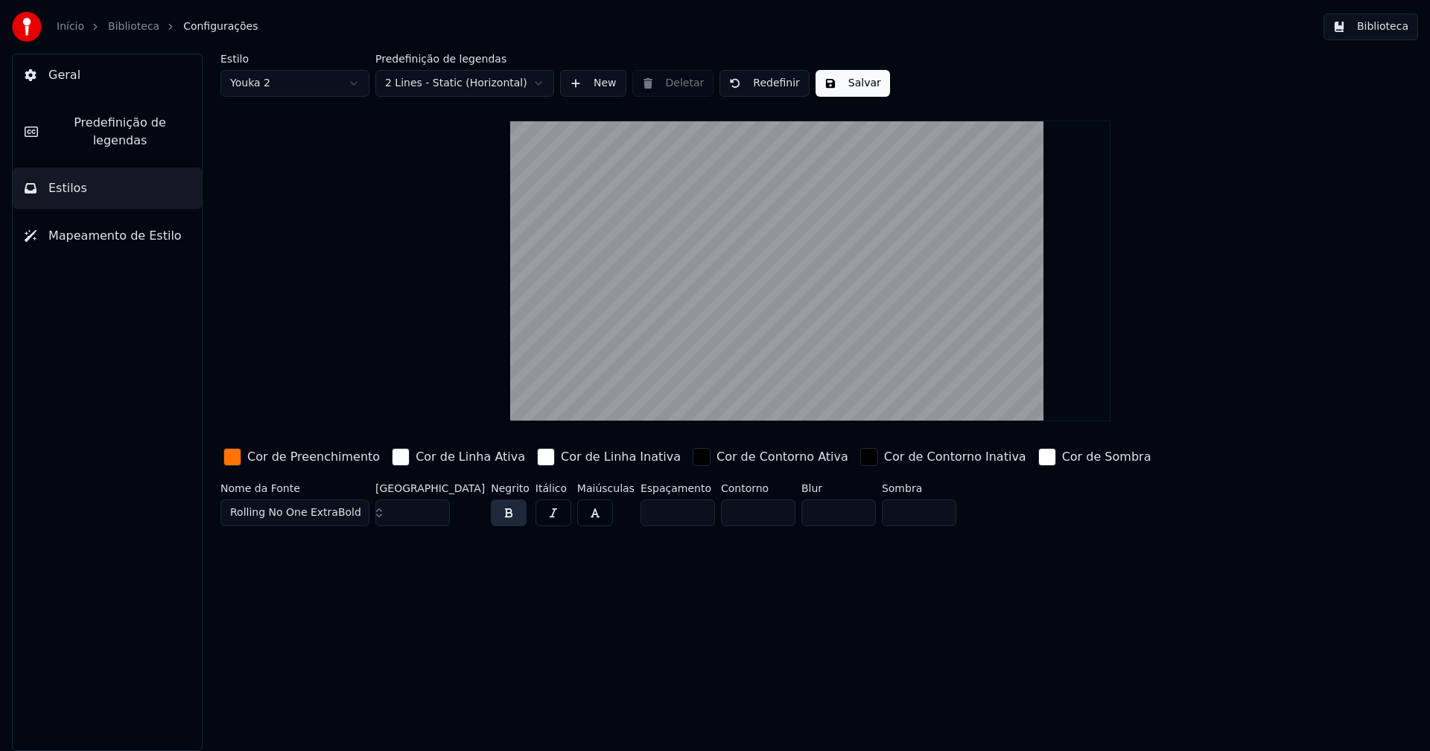
click at [838, 86] on button "Salvar" at bounding box center [852, 83] width 74 height 27
click at [1373, 25] on button "Biblioteca" at bounding box center [1370, 26] width 95 height 27
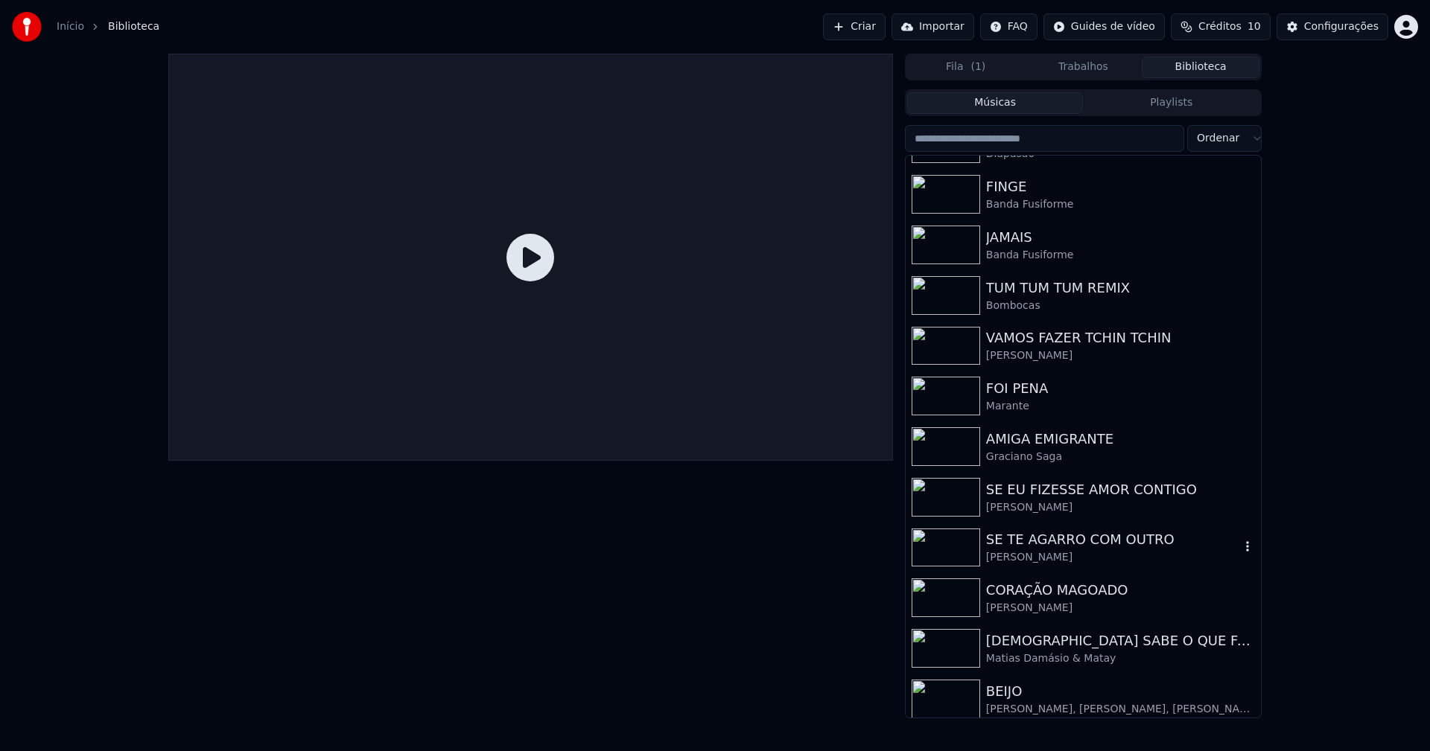
scroll to position [149, 0]
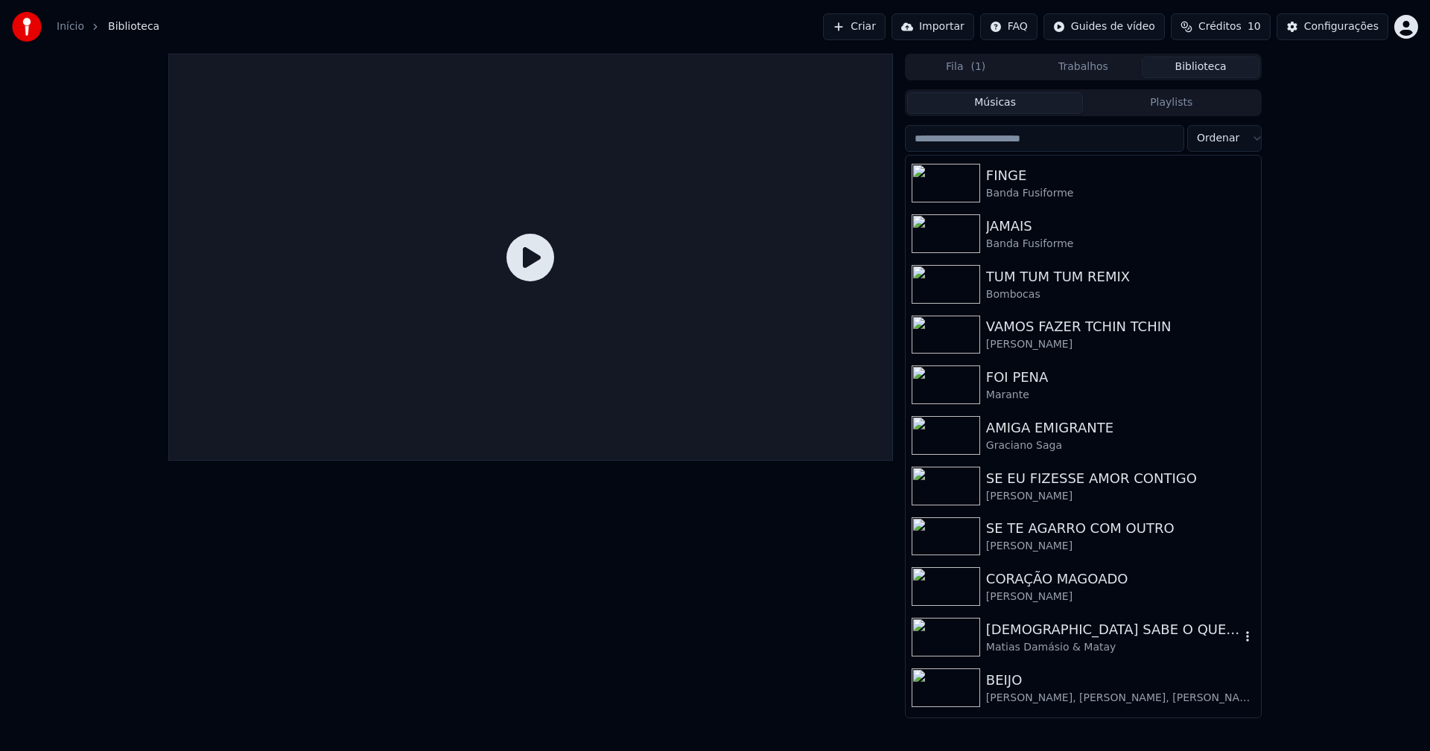
click at [1062, 637] on div "[DEMOGRAPHIC_DATA] SABE O QUE FAZ" at bounding box center [1113, 630] width 254 height 21
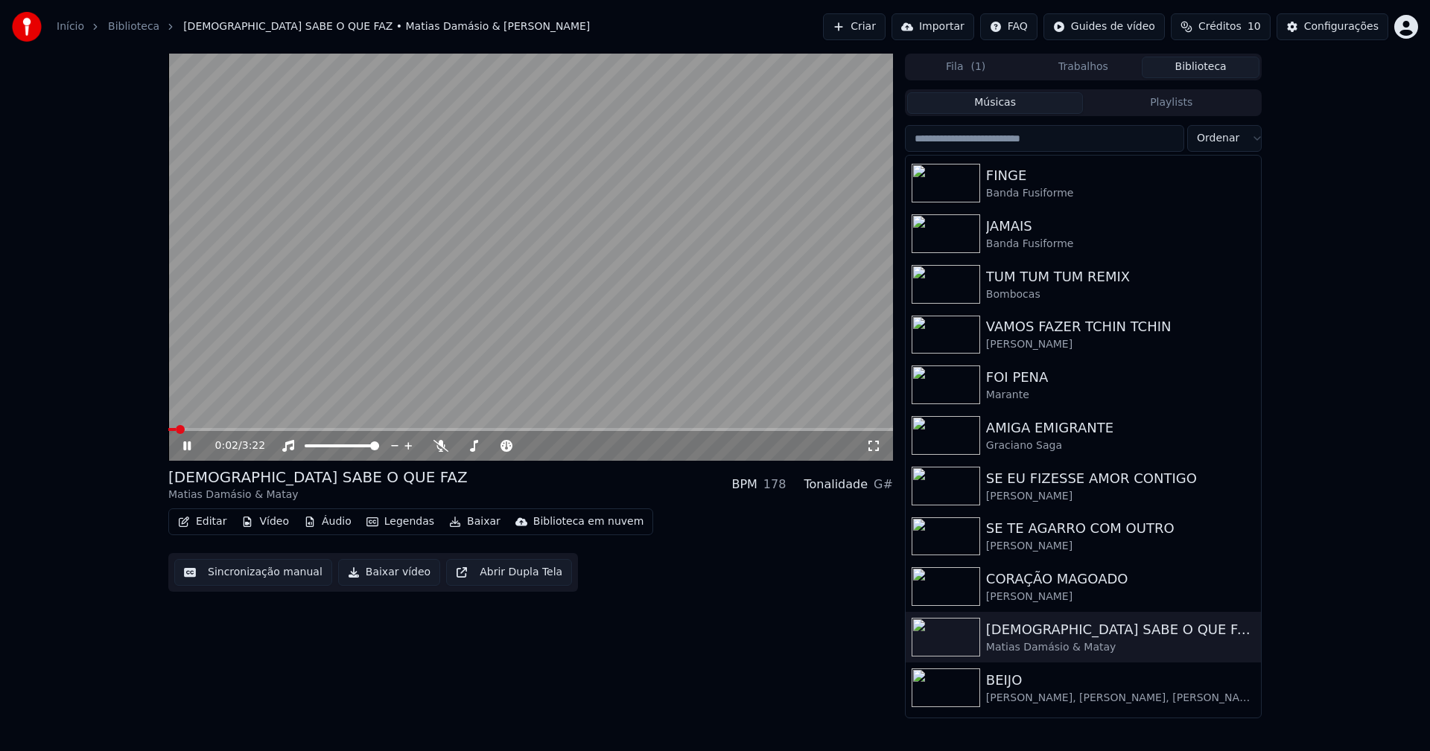
click at [283, 429] on span at bounding box center [530, 429] width 725 height 3
click at [392, 429] on span at bounding box center [530, 429] width 725 height 3
click at [1333, 26] on div "Configurações" at bounding box center [1341, 26] width 74 height 15
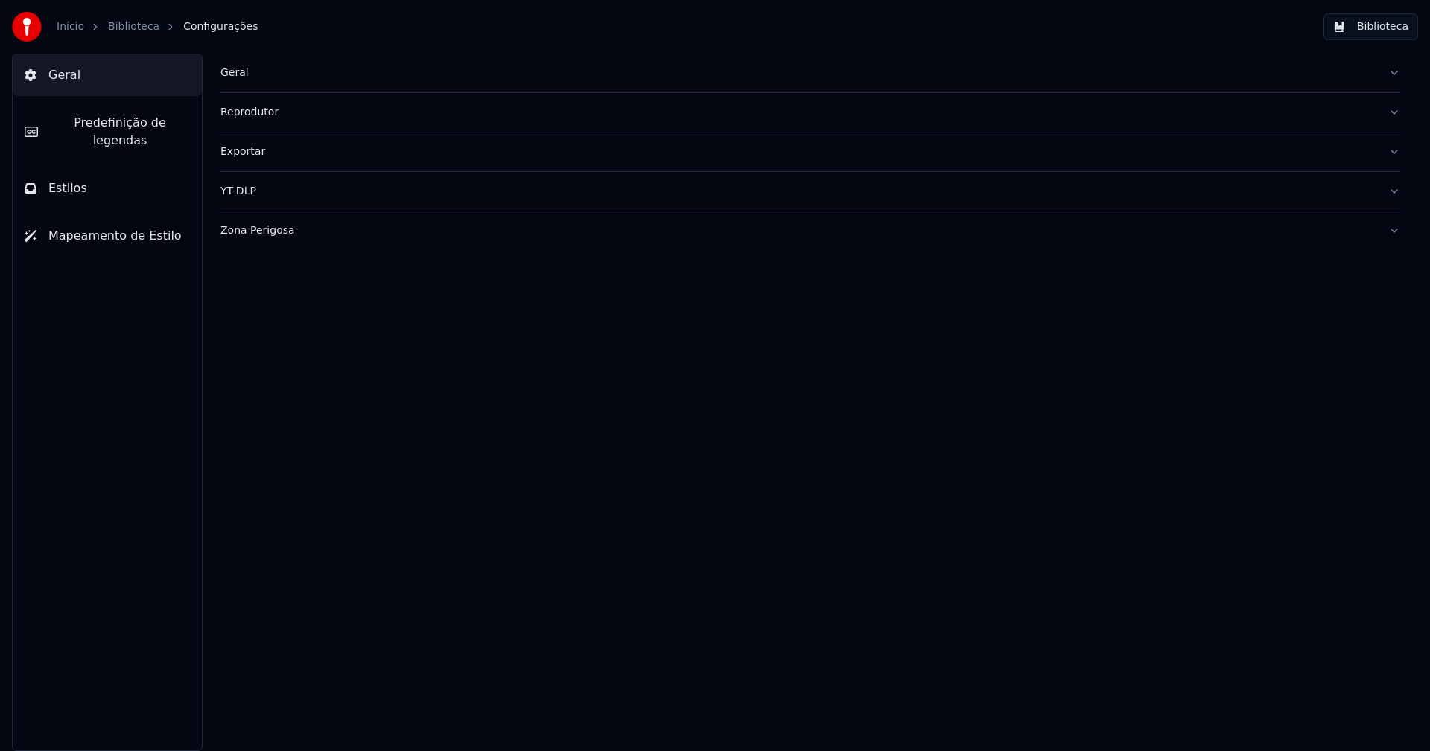
click at [80, 179] on span "Estilos" at bounding box center [67, 188] width 39 height 18
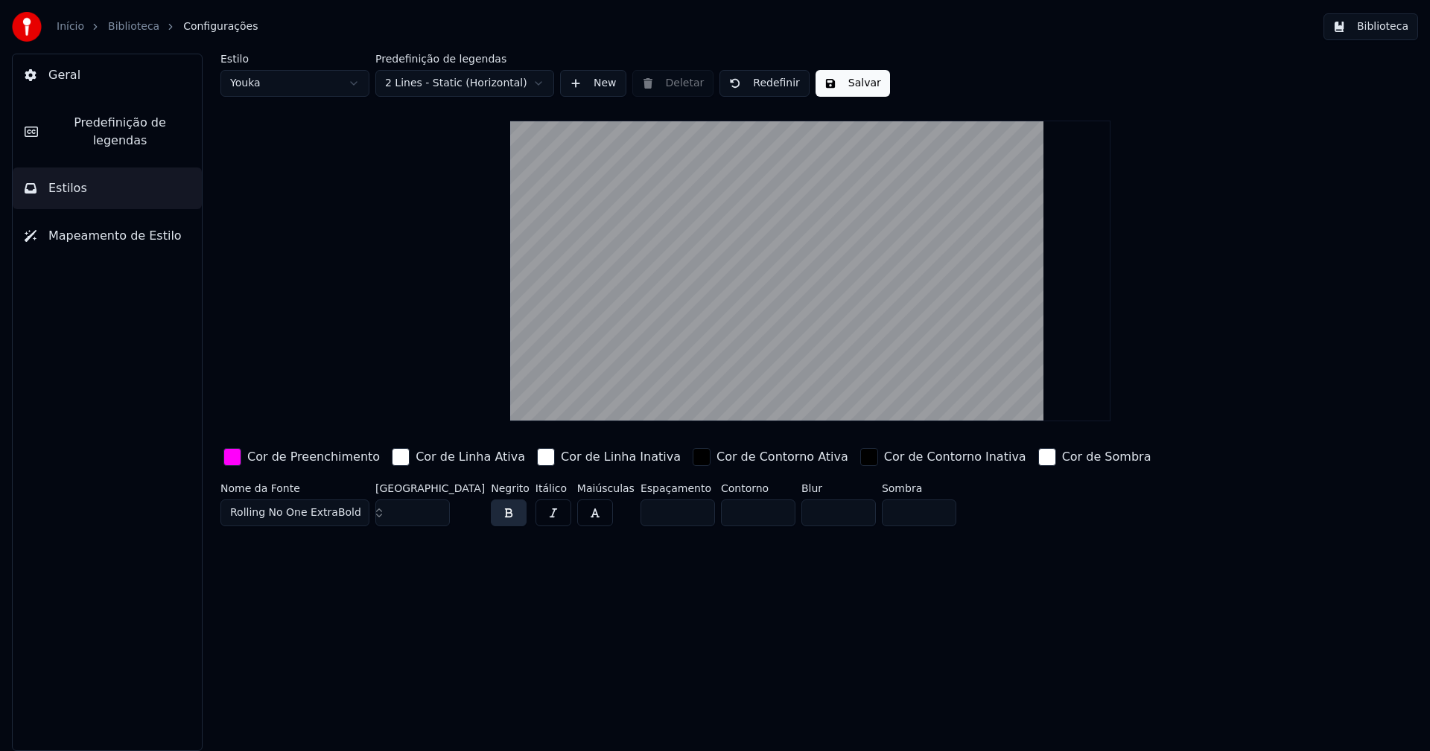
click at [236, 456] on div "button" at bounding box center [232, 457] width 18 height 18
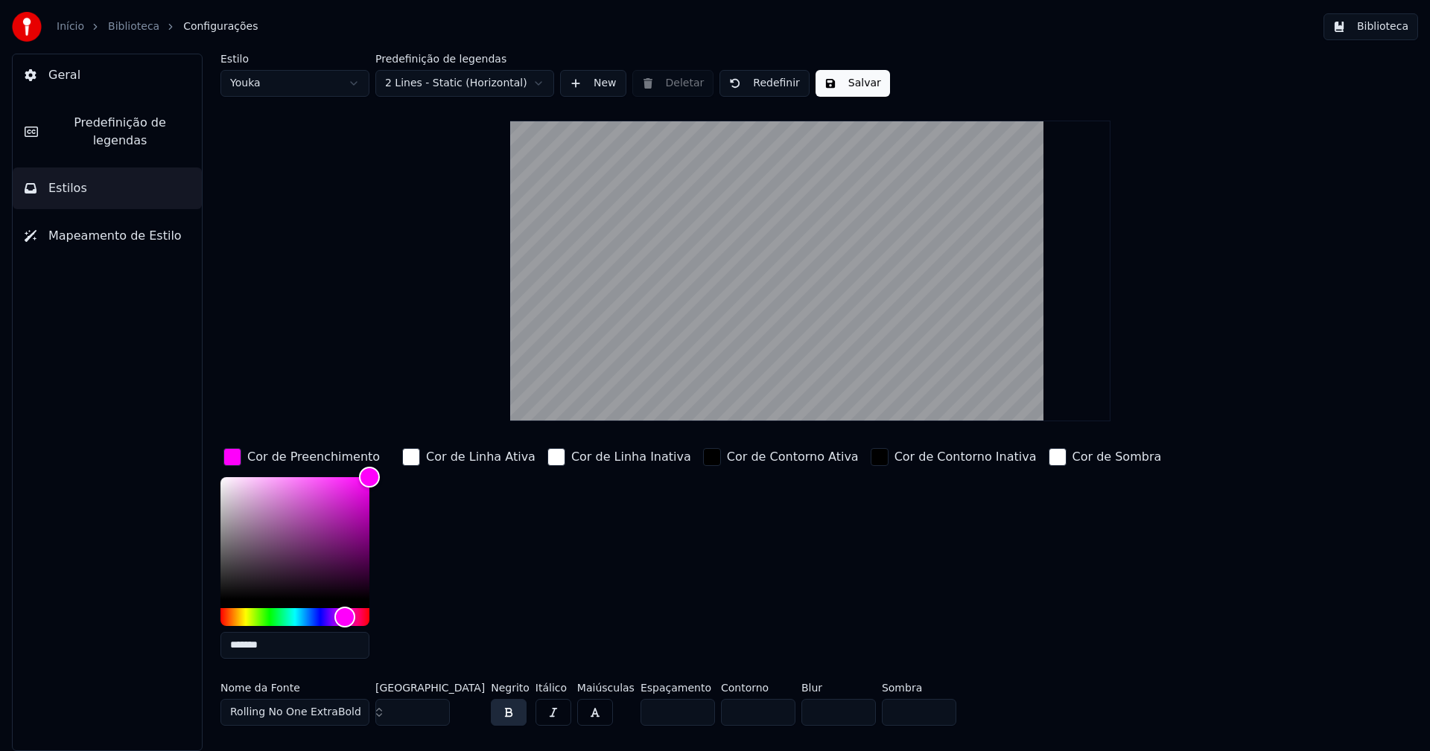
click at [273, 643] on input "*******" at bounding box center [294, 645] width 149 height 27
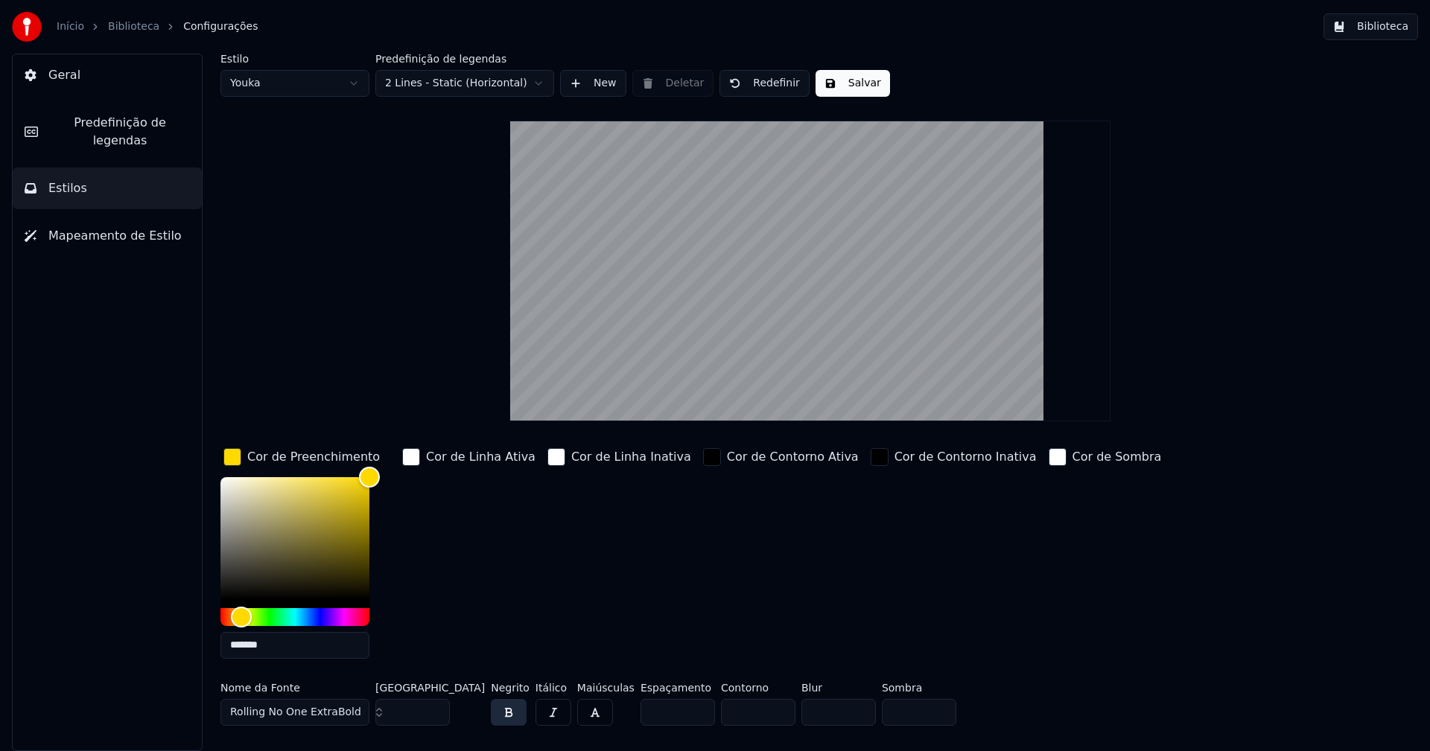
type input "*******"
click at [229, 459] on div "button" at bounding box center [232, 457] width 18 height 18
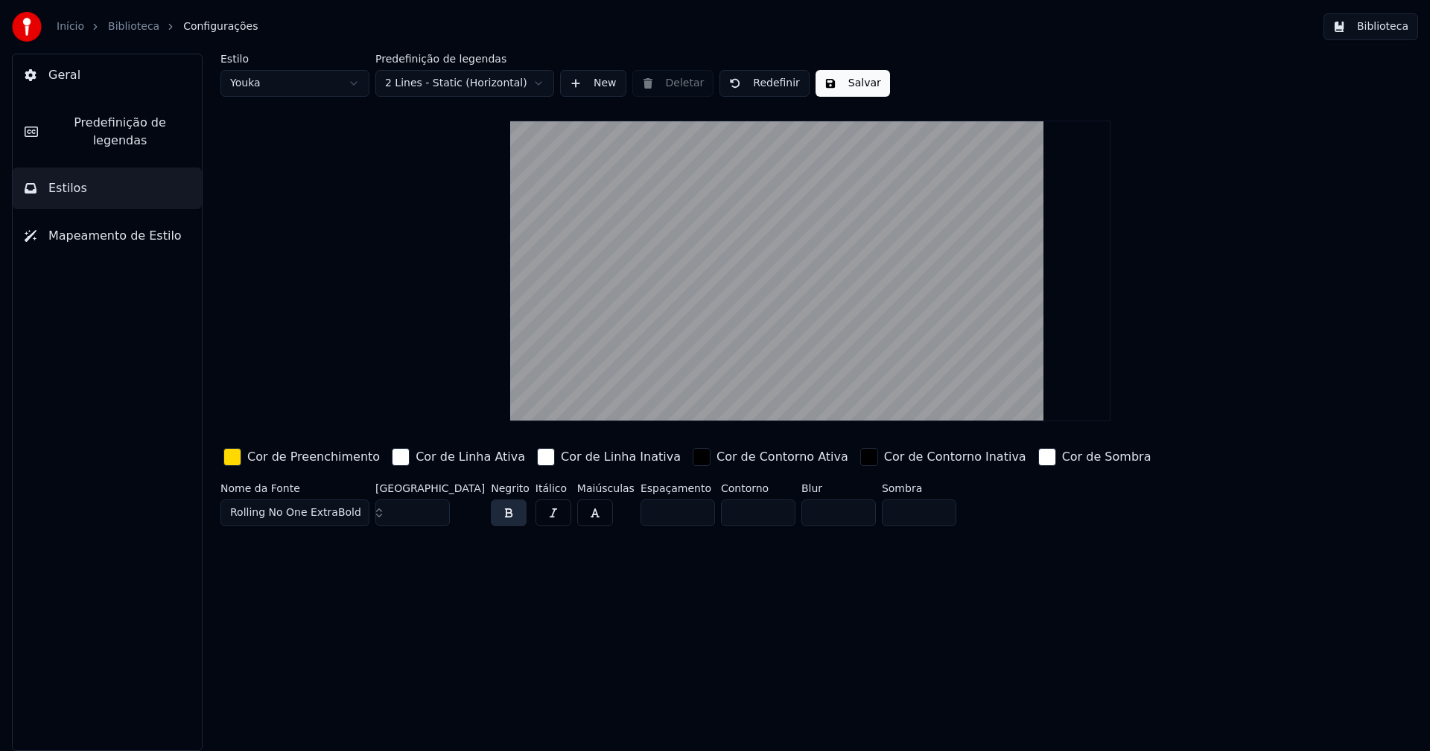
click at [852, 88] on button "Salvar" at bounding box center [852, 83] width 74 height 27
click at [284, 78] on html "Início Biblioteca Configurações Biblioteca Geral Predefinição de legendas Estil…" at bounding box center [715, 375] width 1430 height 751
click at [1396, 25] on button "Biblioteca" at bounding box center [1370, 26] width 95 height 27
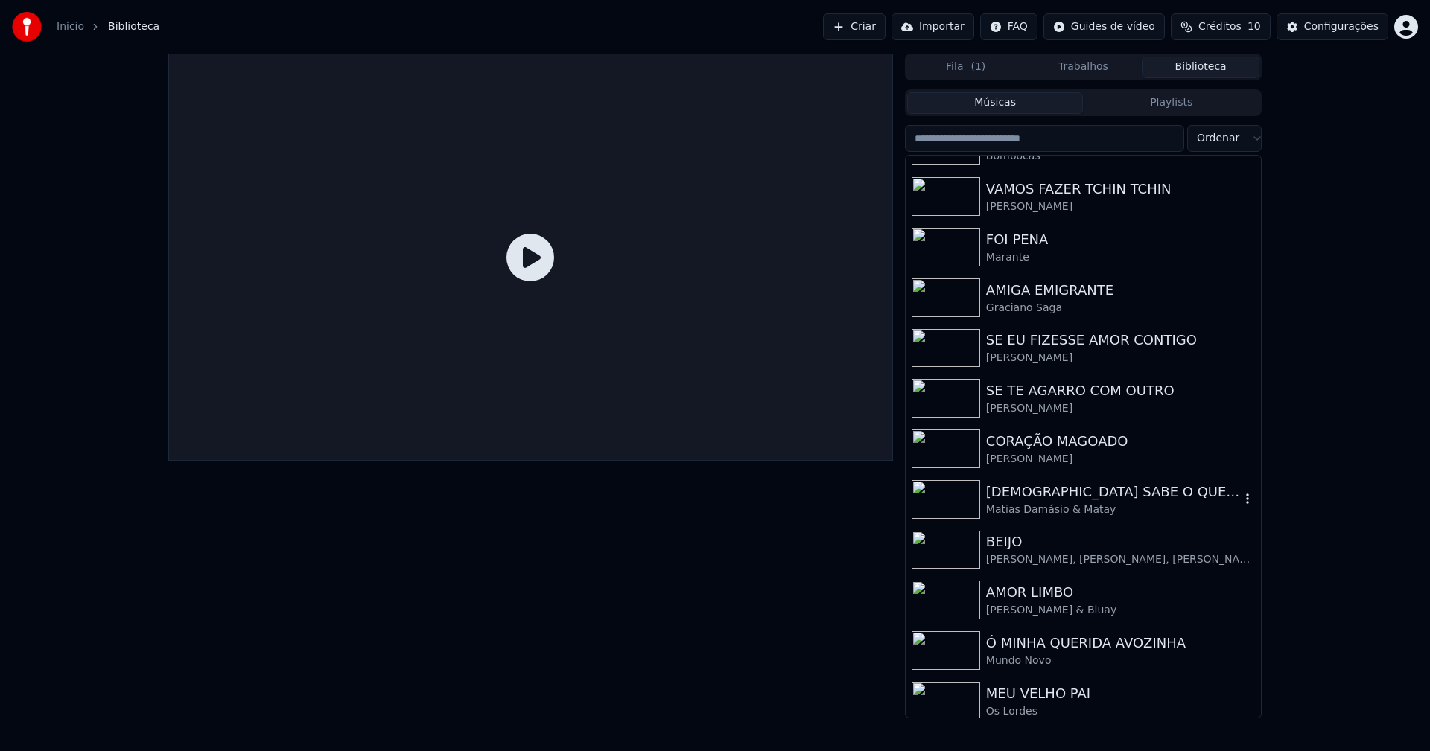
scroll to position [298, 0]
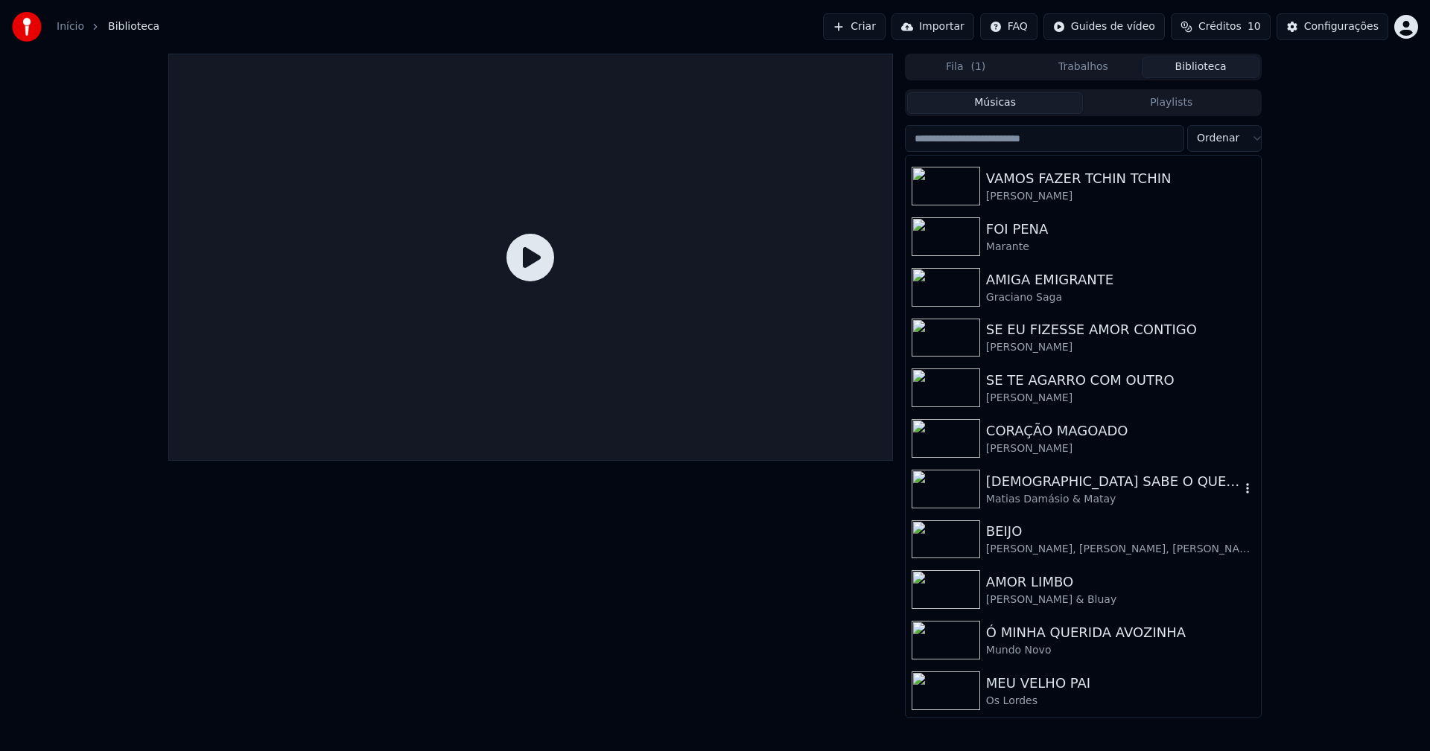
click at [1073, 491] on div "[DEMOGRAPHIC_DATA] SABE O QUE FAZ" at bounding box center [1113, 481] width 254 height 21
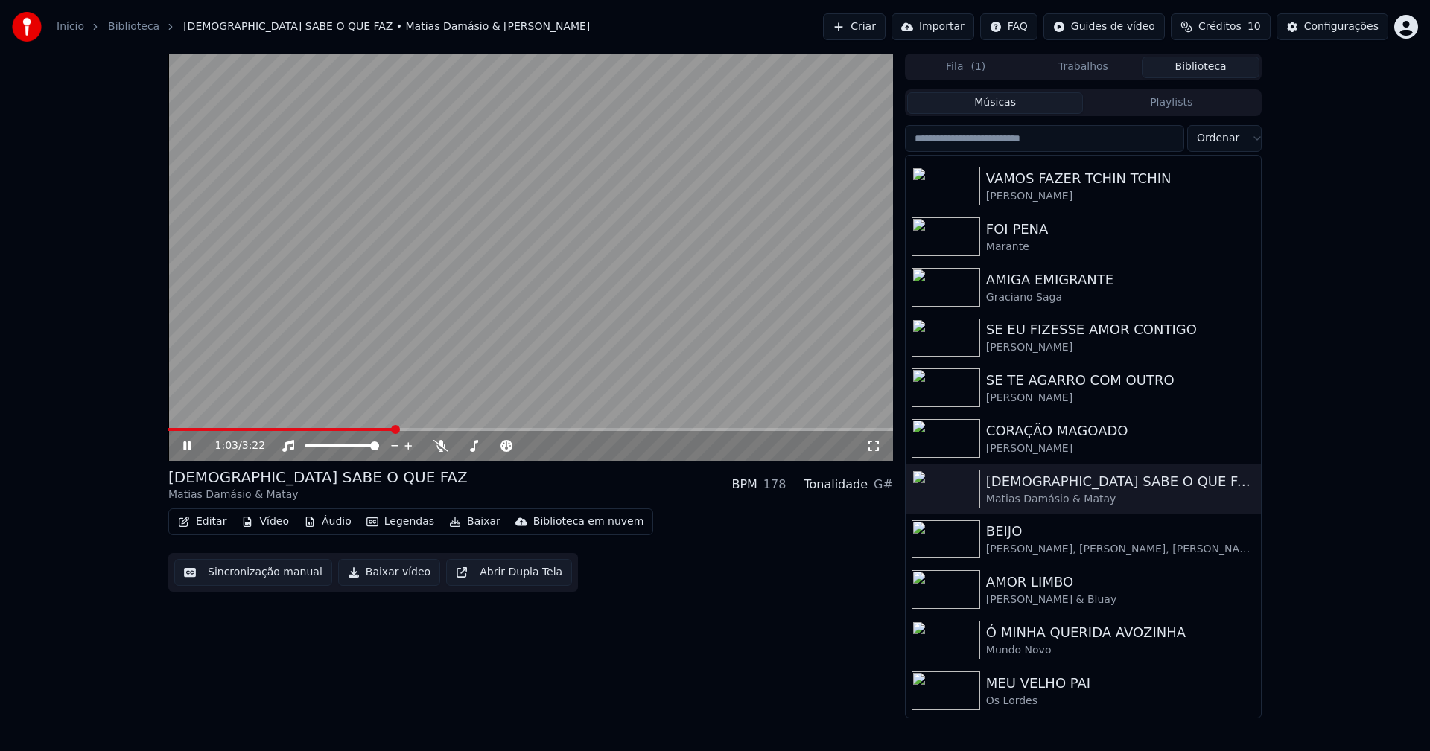
click at [394, 431] on span at bounding box center [530, 429] width 725 height 3
click at [189, 448] on icon at bounding box center [186, 446] width 7 height 9
click at [387, 575] on button "Baixar vídeo" at bounding box center [389, 572] width 102 height 27
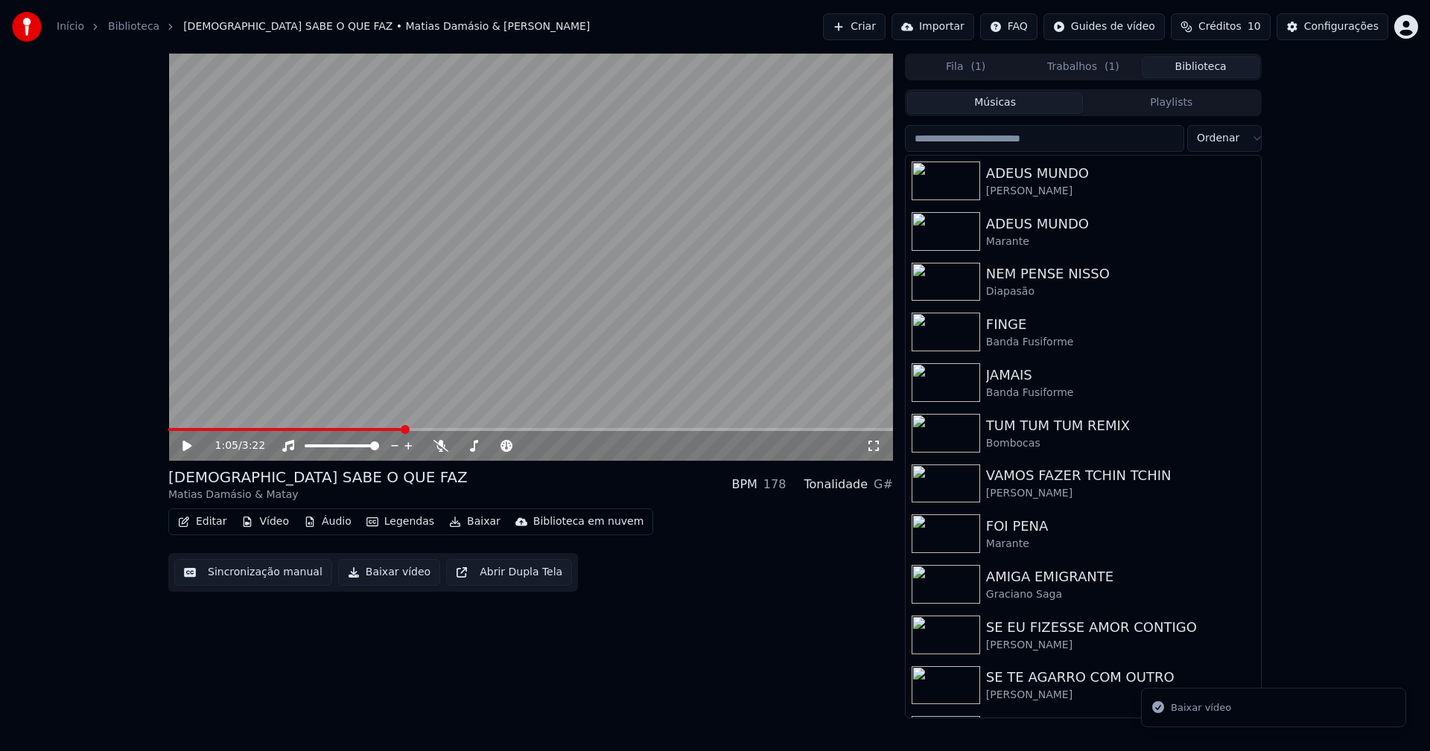
click at [1212, 69] on button "Biblioteca" at bounding box center [1201, 68] width 118 height 22
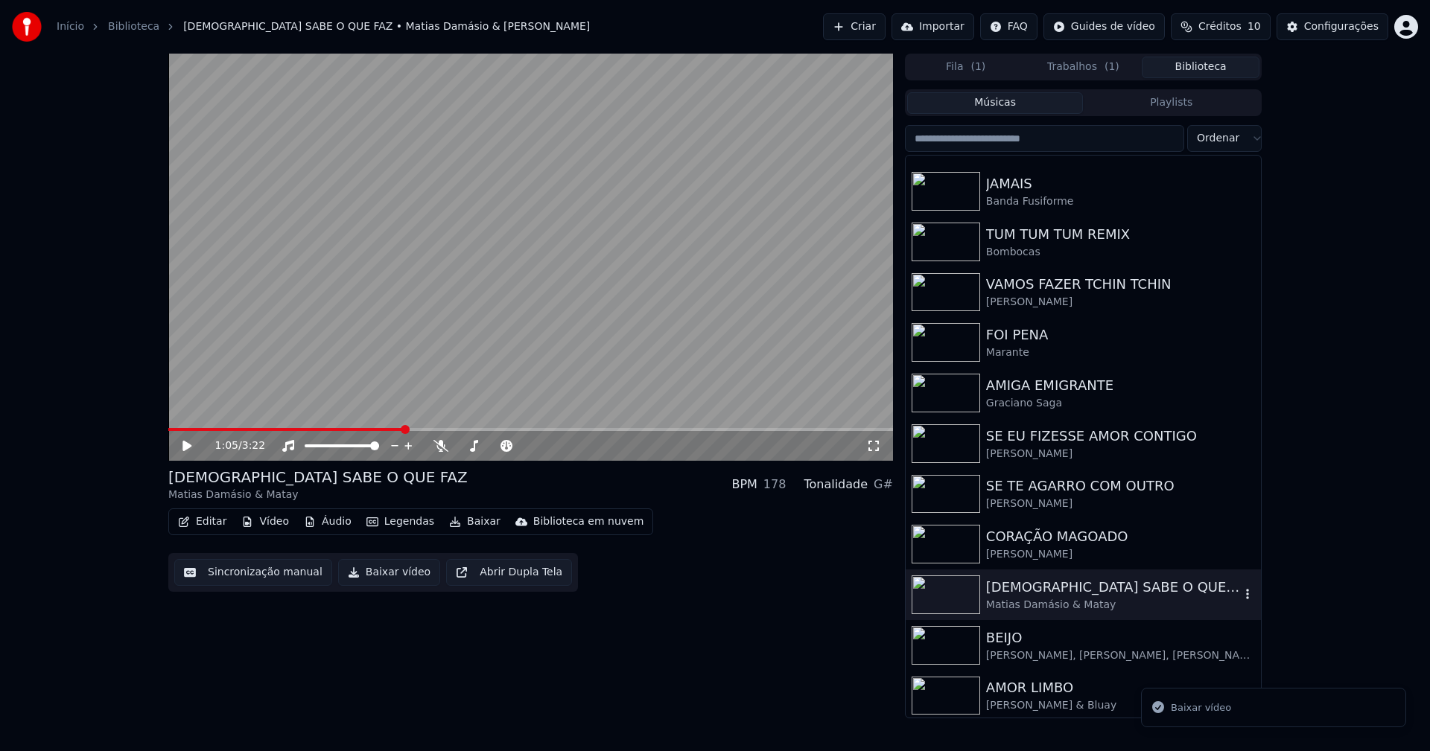
scroll to position [223, 0]
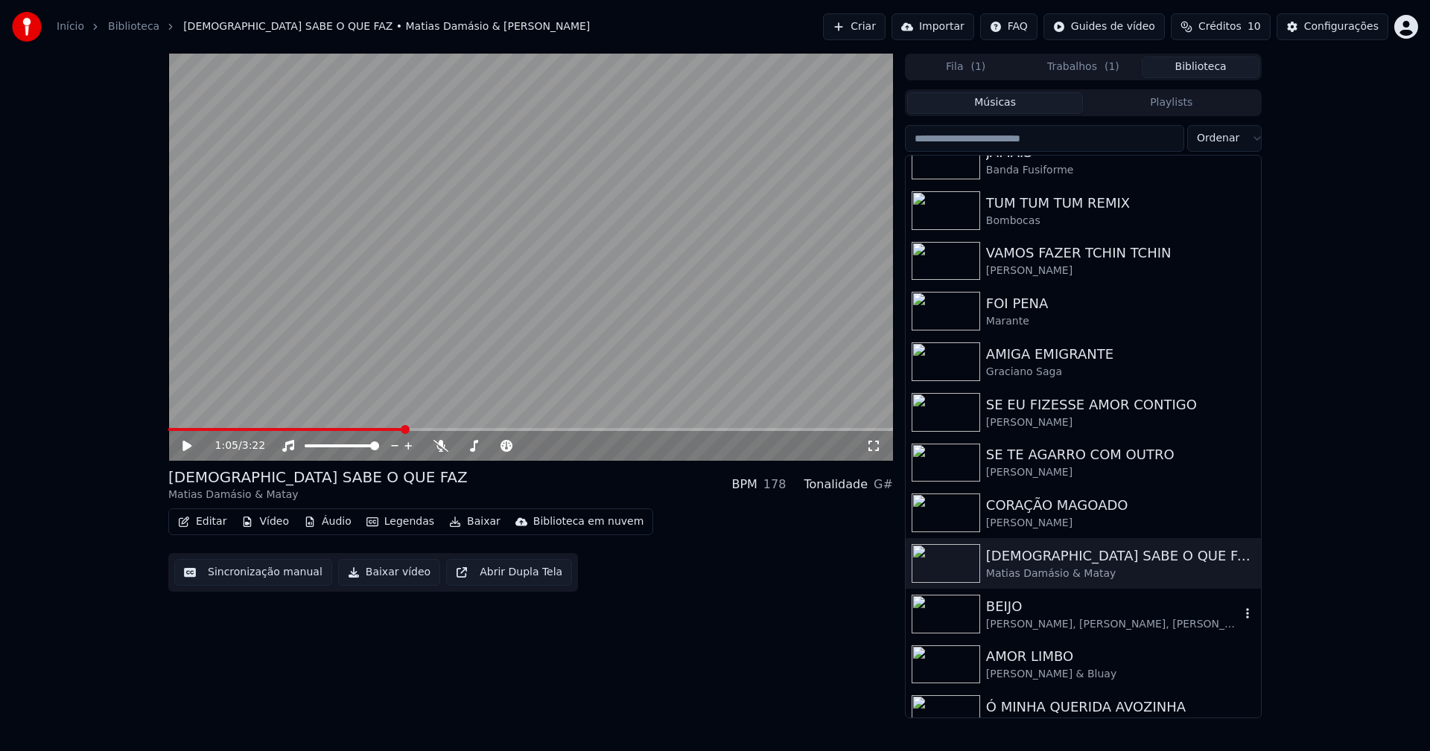
click at [1028, 618] on div "[PERSON_NAME], [PERSON_NAME], [PERSON_NAME], [PERSON_NAME]" at bounding box center [1113, 624] width 254 height 15
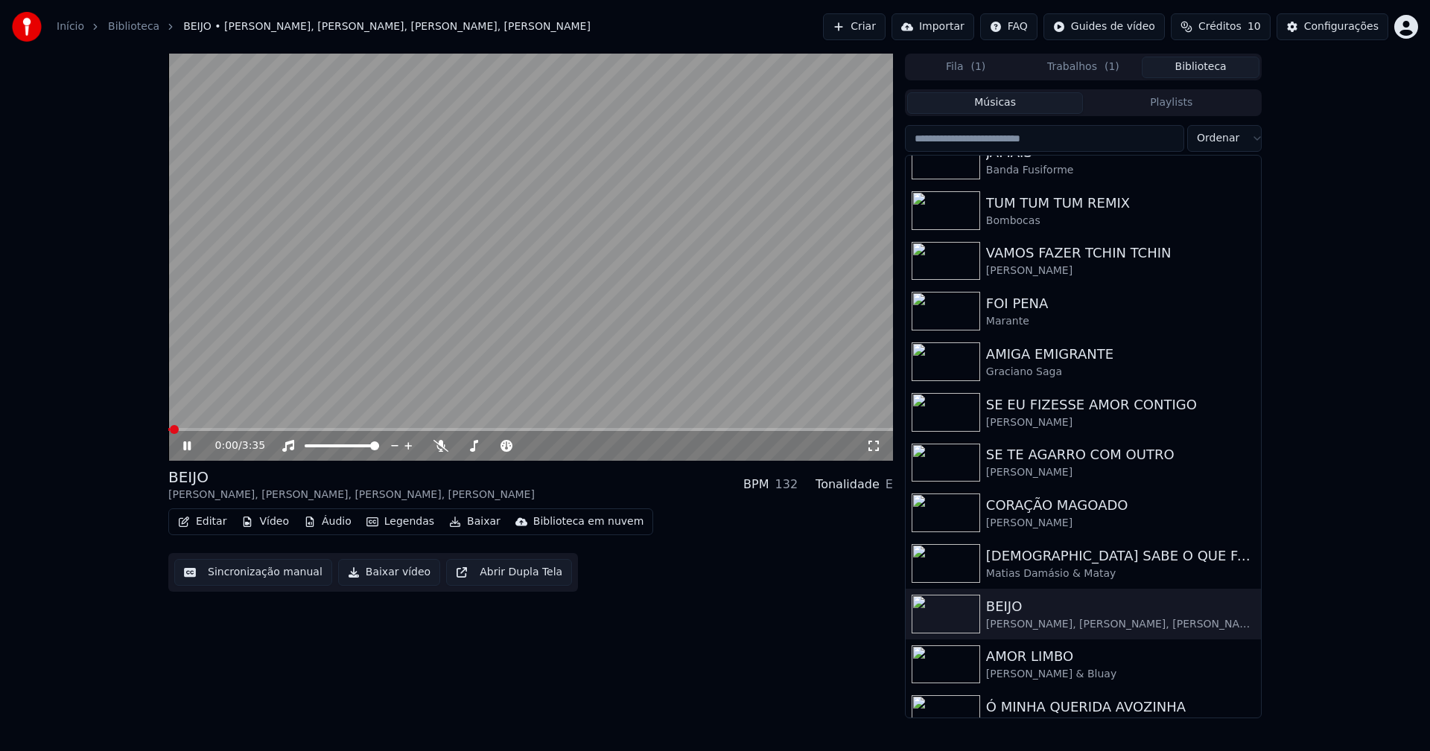
click at [187, 448] on icon at bounding box center [197, 446] width 35 height 12
click at [371, 574] on button "Baixar vídeo" at bounding box center [389, 572] width 102 height 27
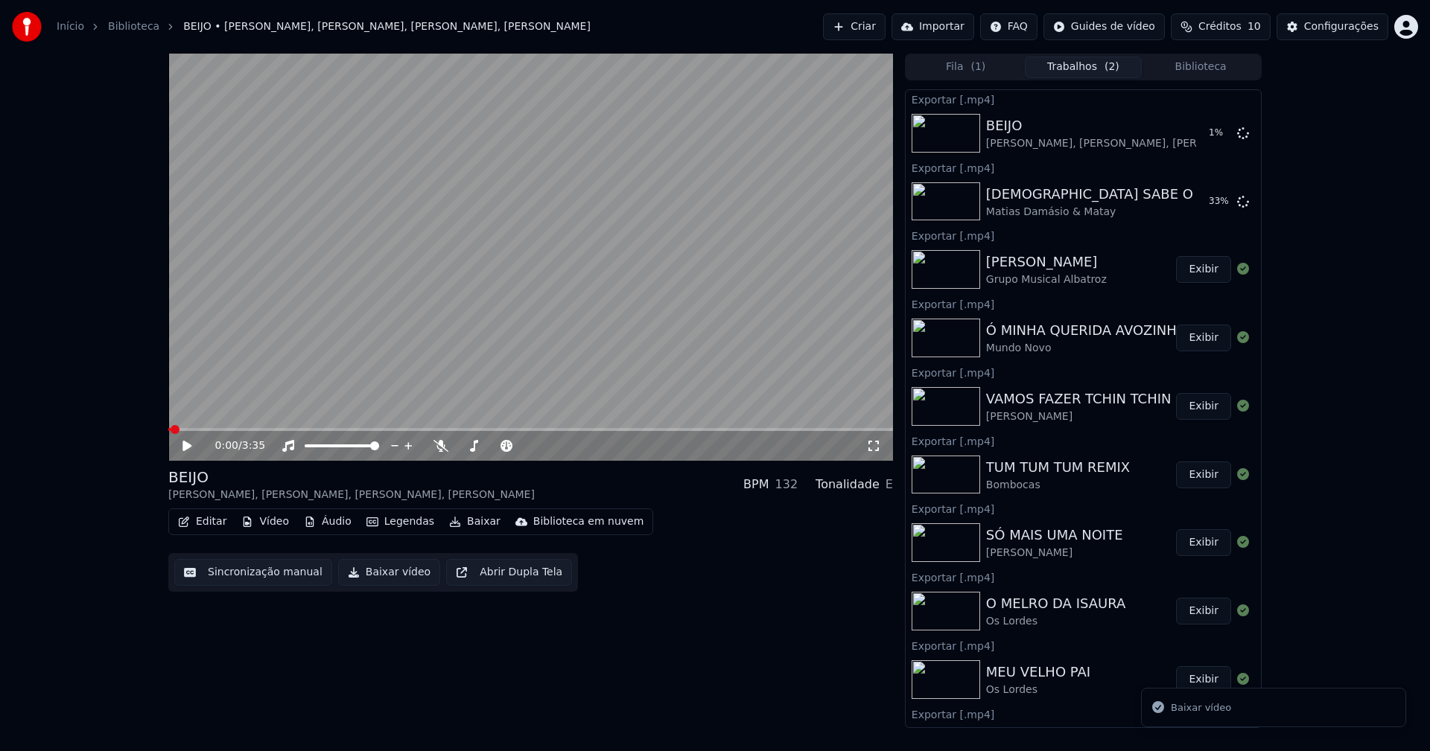
click at [1226, 66] on button "Biblioteca" at bounding box center [1201, 68] width 118 height 22
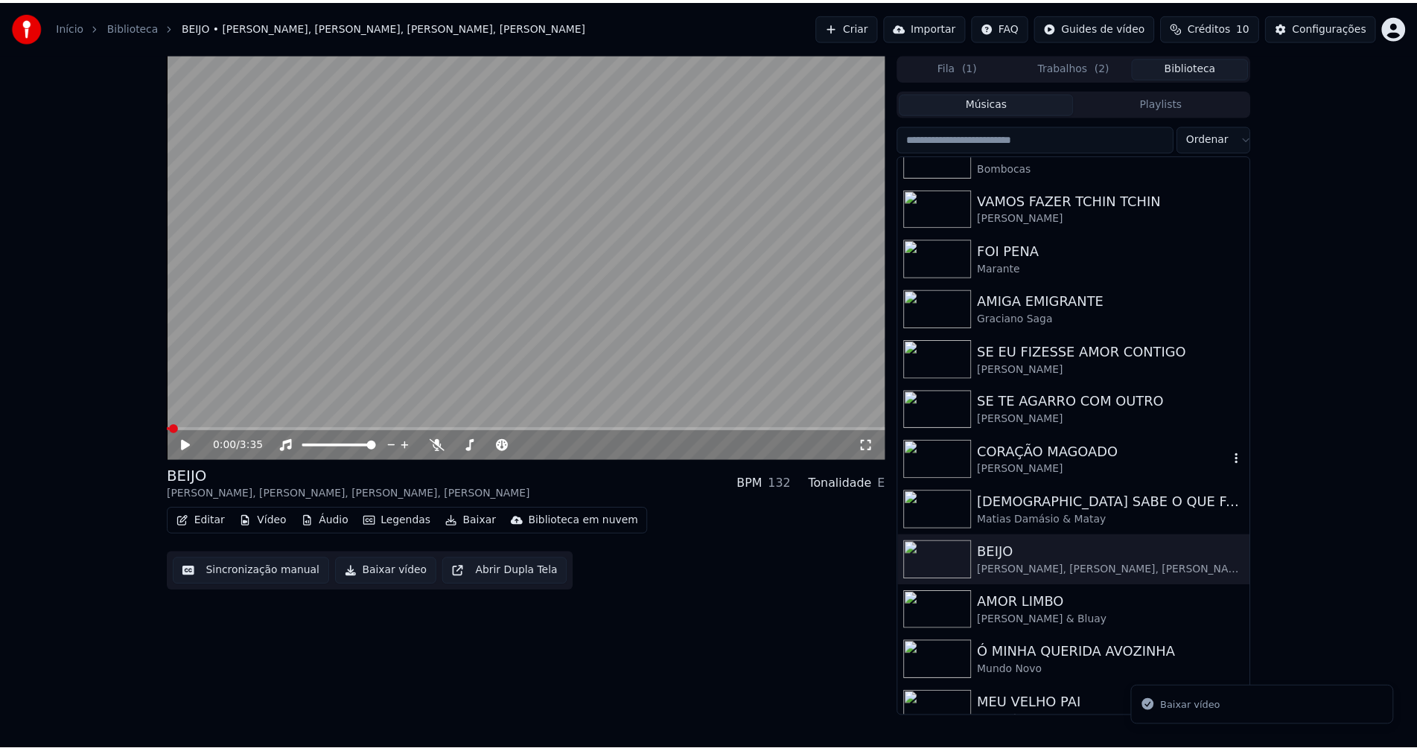
scroll to position [298, 0]
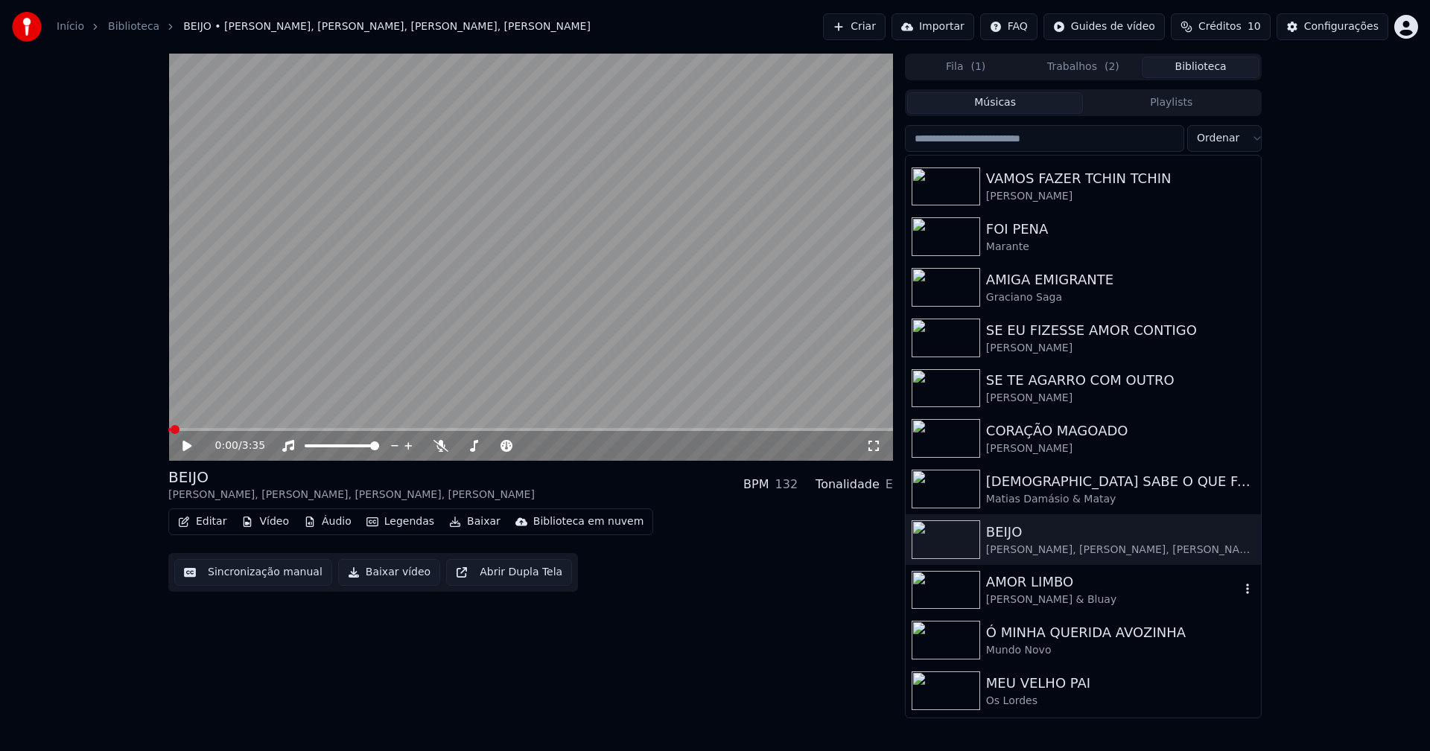
drag, startPoint x: 1040, startPoint y: 588, endPoint x: 1238, endPoint y: 515, distance: 211.8
click at [1041, 588] on div "AMOR LIMBO" at bounding box center [1113, 582] width 254 height 21
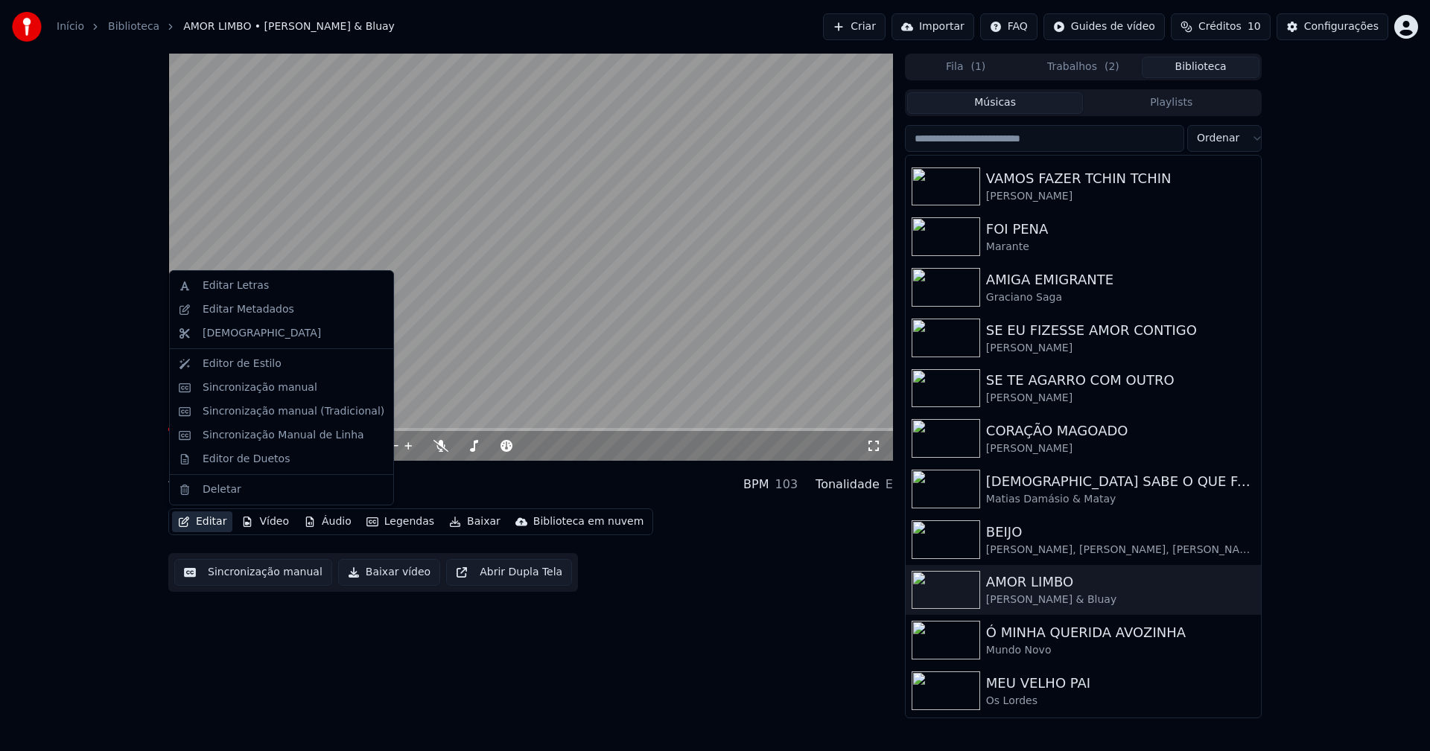
click at [214, 527] on button "Editar" at bounding box center [202, 522] width 60 height 21
click at [235, 459] on div "Editor de Duetos" at bounding box center [246, 459] width 87 height 15
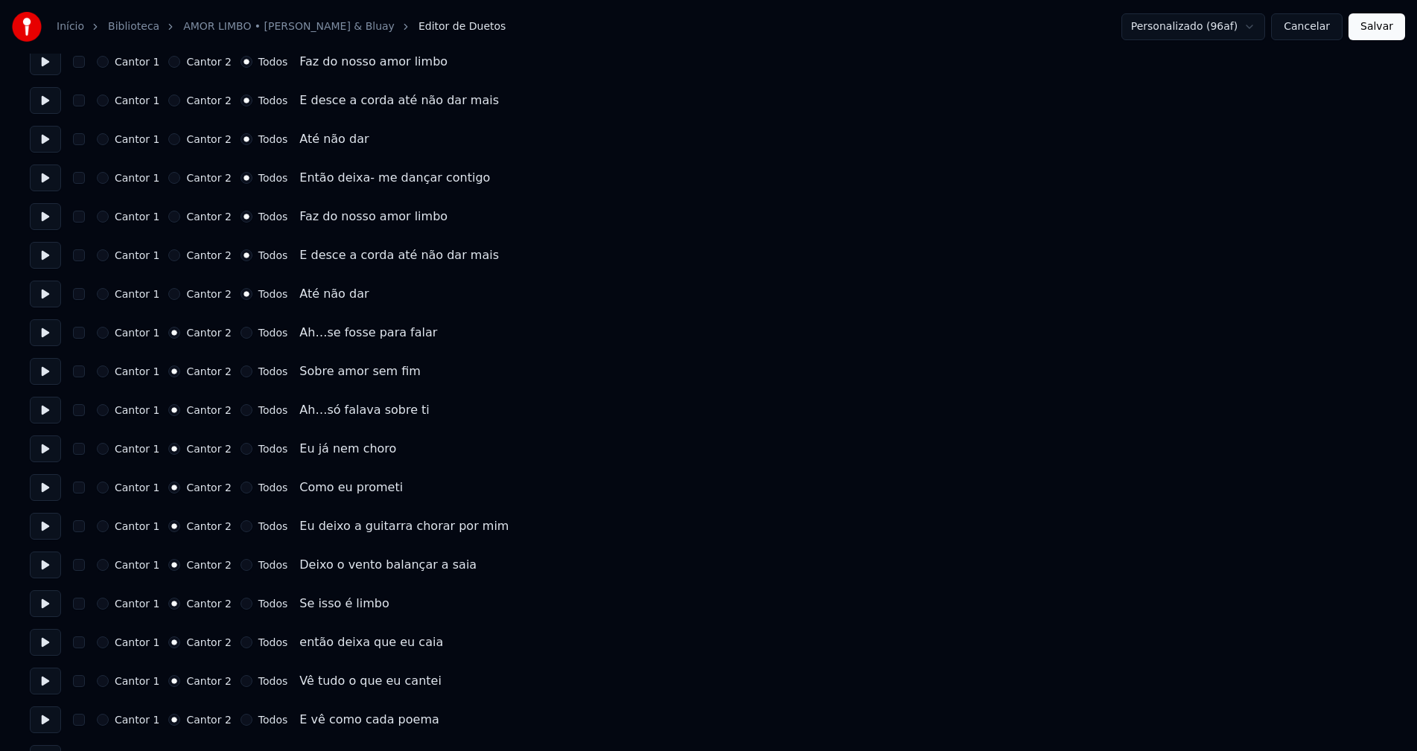
scroll to position [894, 0]
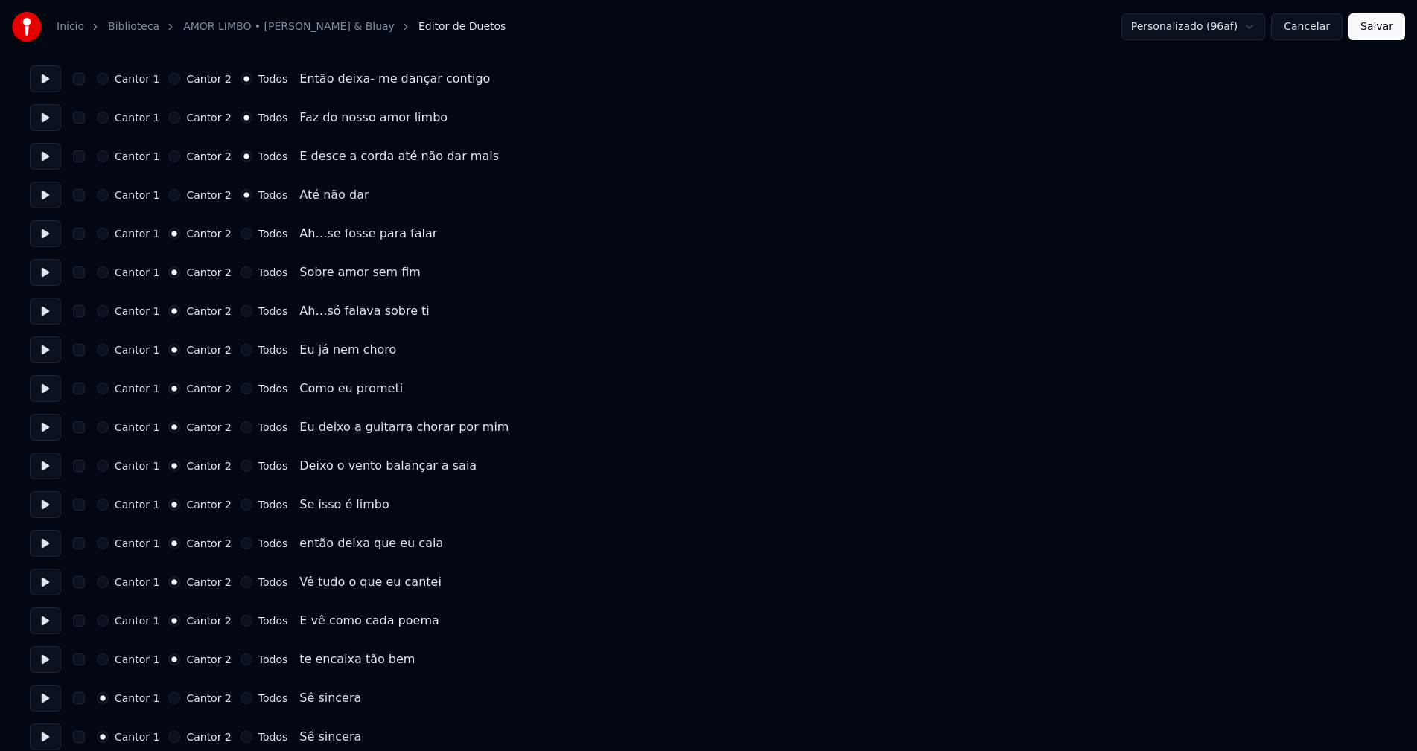
click at [1308, 21] on button "Cancelar" at bounding box center [1306, 26] width 71 height 27
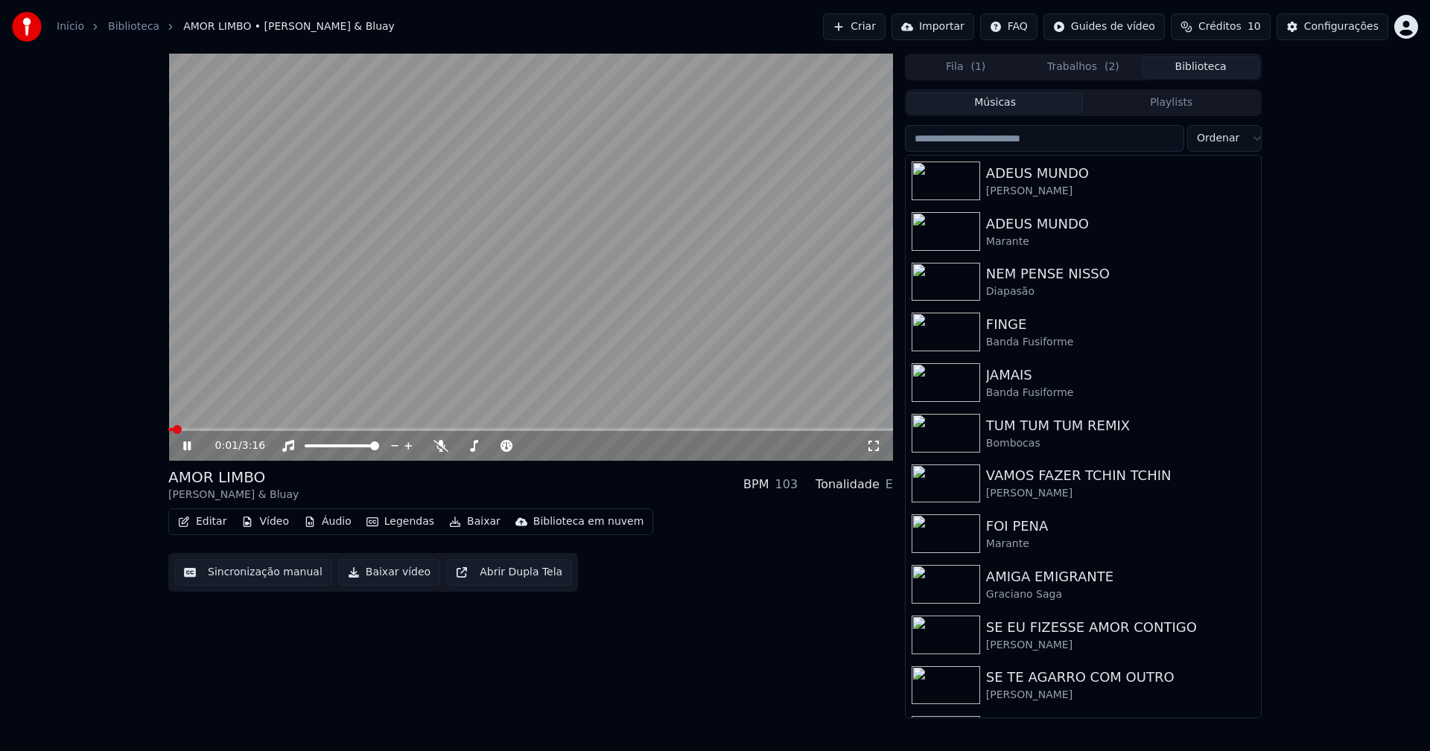
click at [185, 442] on icon at bounding box center [186, 446] width 7 height 9
click at [363, 577] on button "Baixar vídeo" at bounding box center [389, 572] width 102 height 27
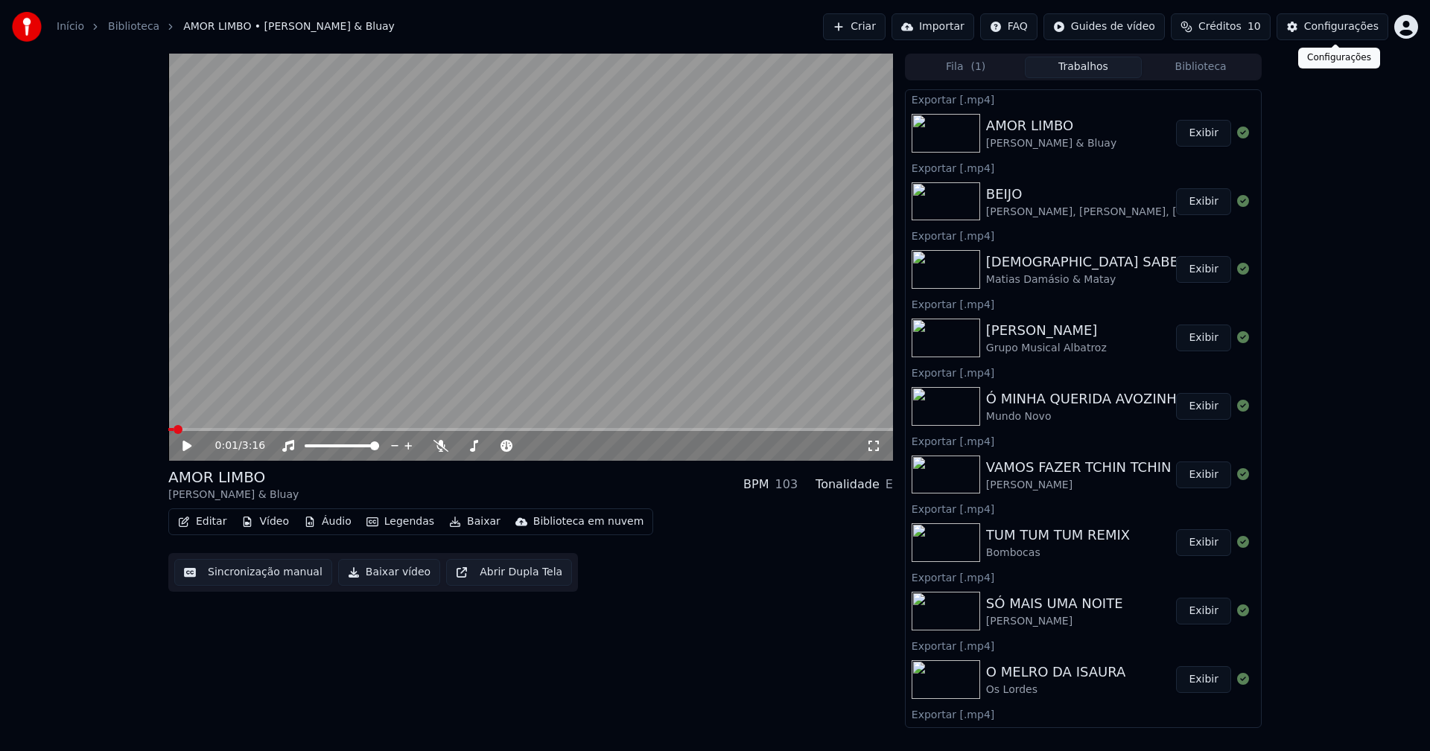
click at [1349, 30] on div "Configurações" at bounding box center [1341, 26] width 74 height 15
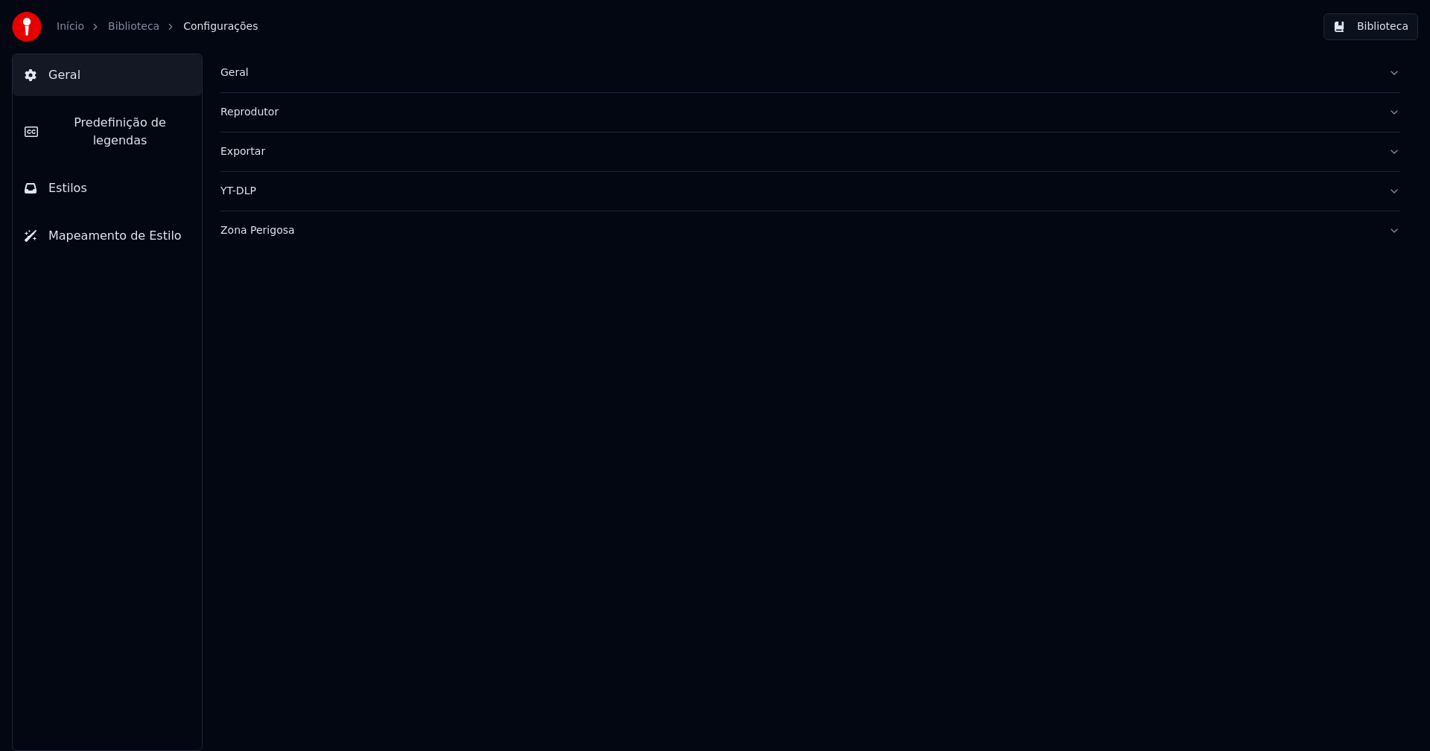
click at [235, 71] on div "Geral" at bounding box center [798, 73] width 1156 height 15
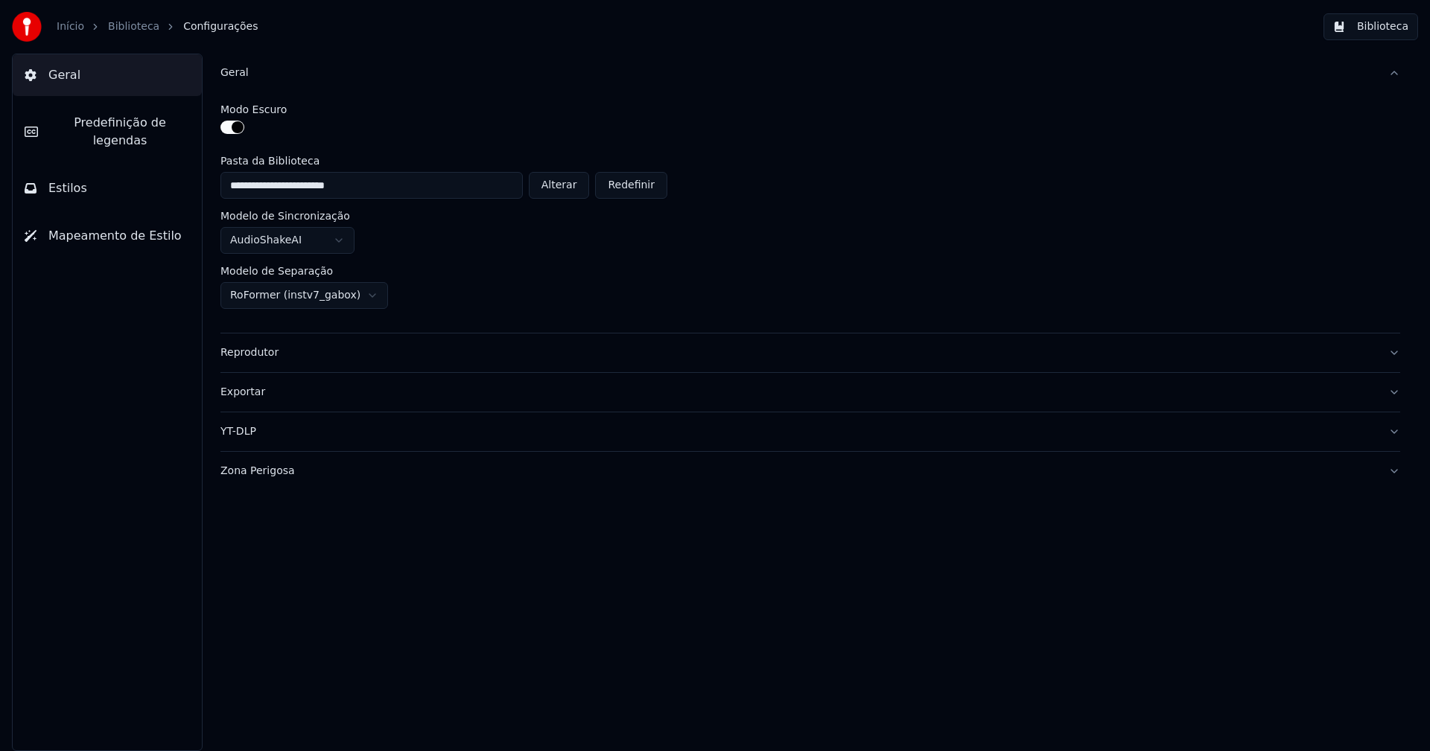
click at [568, 184] on button "Alterar" at bounding box center [559, 185] width 61 height 27
type input "**********"
click at [1396, 28] on button "Biblioteca" at bounding box center [1370, 26] width 95 height 27
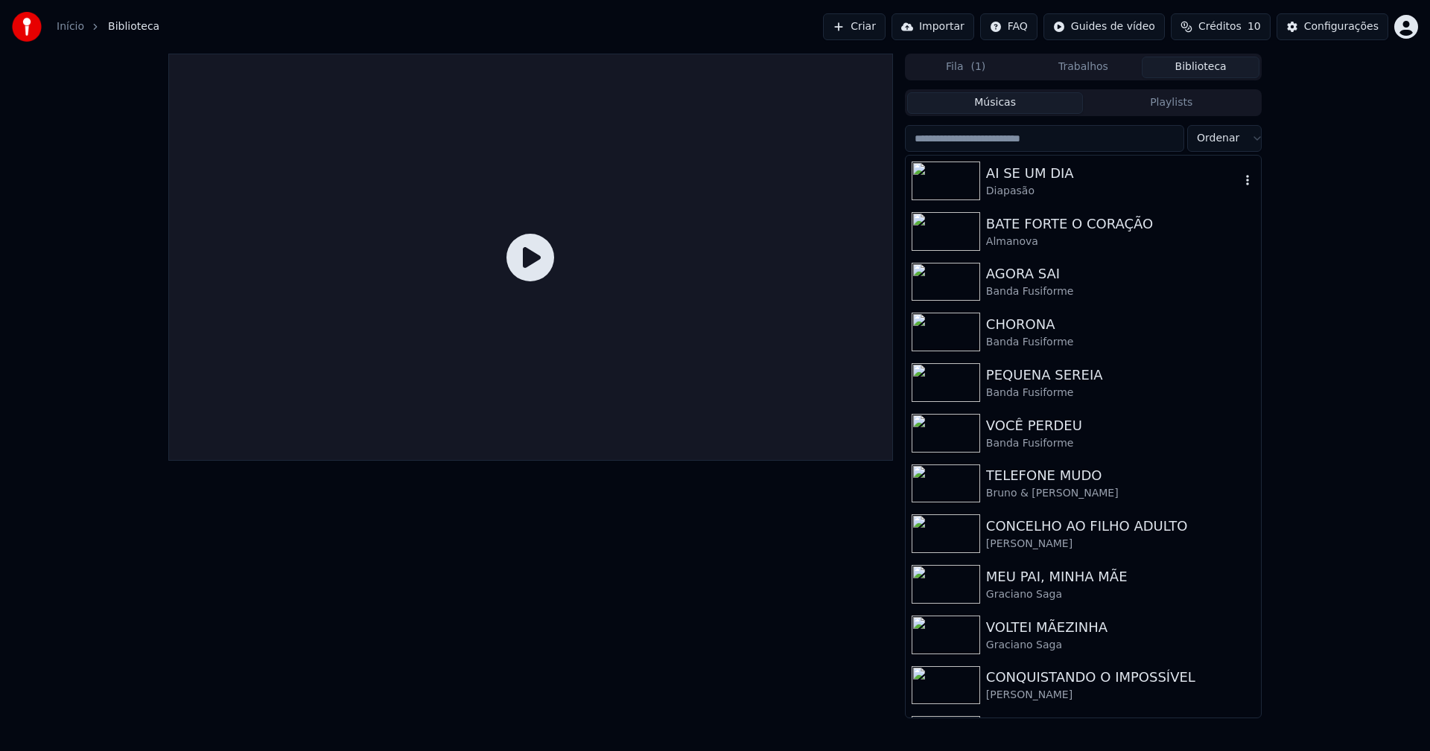
click at [1037, 180] on div "AI SE UM DIA" at bounding box center [1113, 173] width 254 height 21
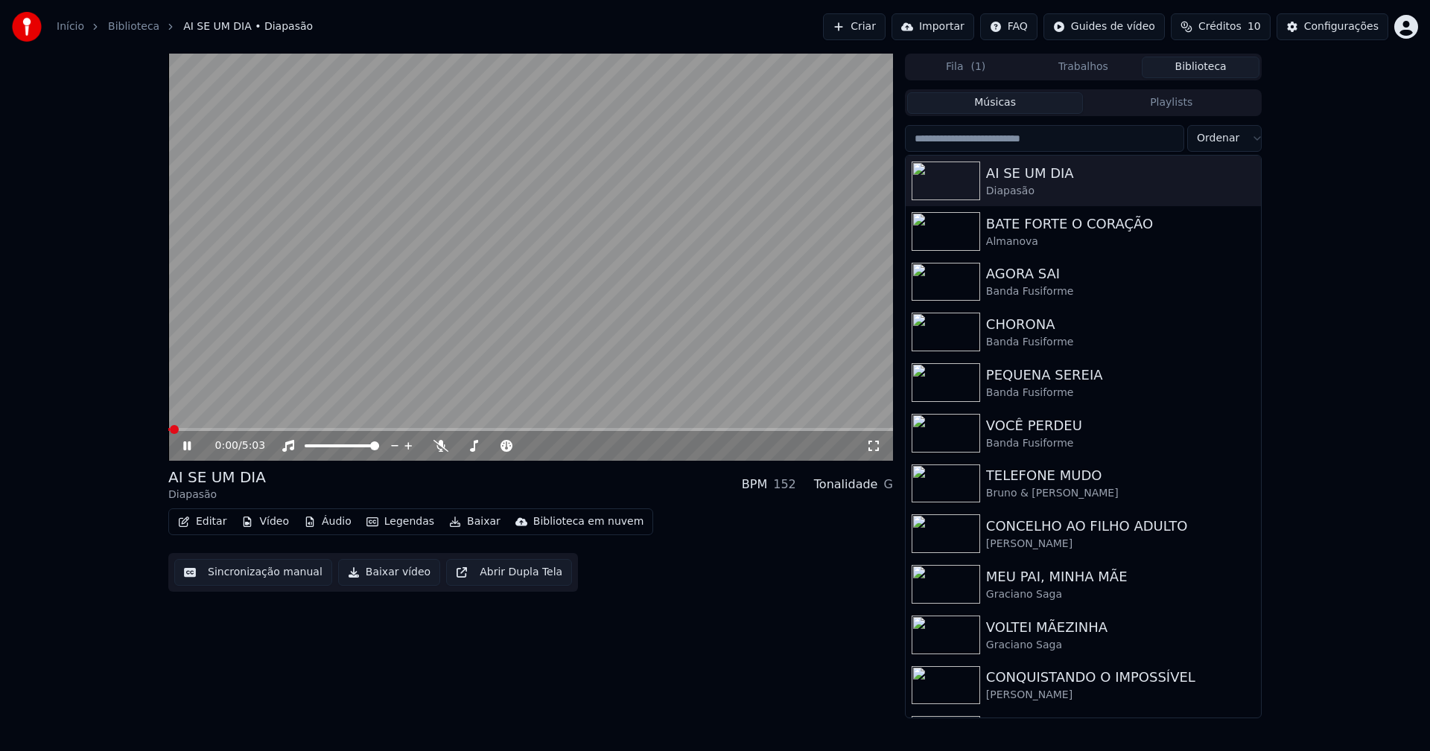
click at [372, 574] on button "Baixar vídeo" at bounding box center [389, 572] width 102 height 27
click at [1215, 63] on button "Biblioteca" at bounding box center [1201, 68] width 118 height 22
click at [1088, 223] on div "BATE FORTE O CORAÇÃO" at bounding box center [1113, 224] width 254 height 21
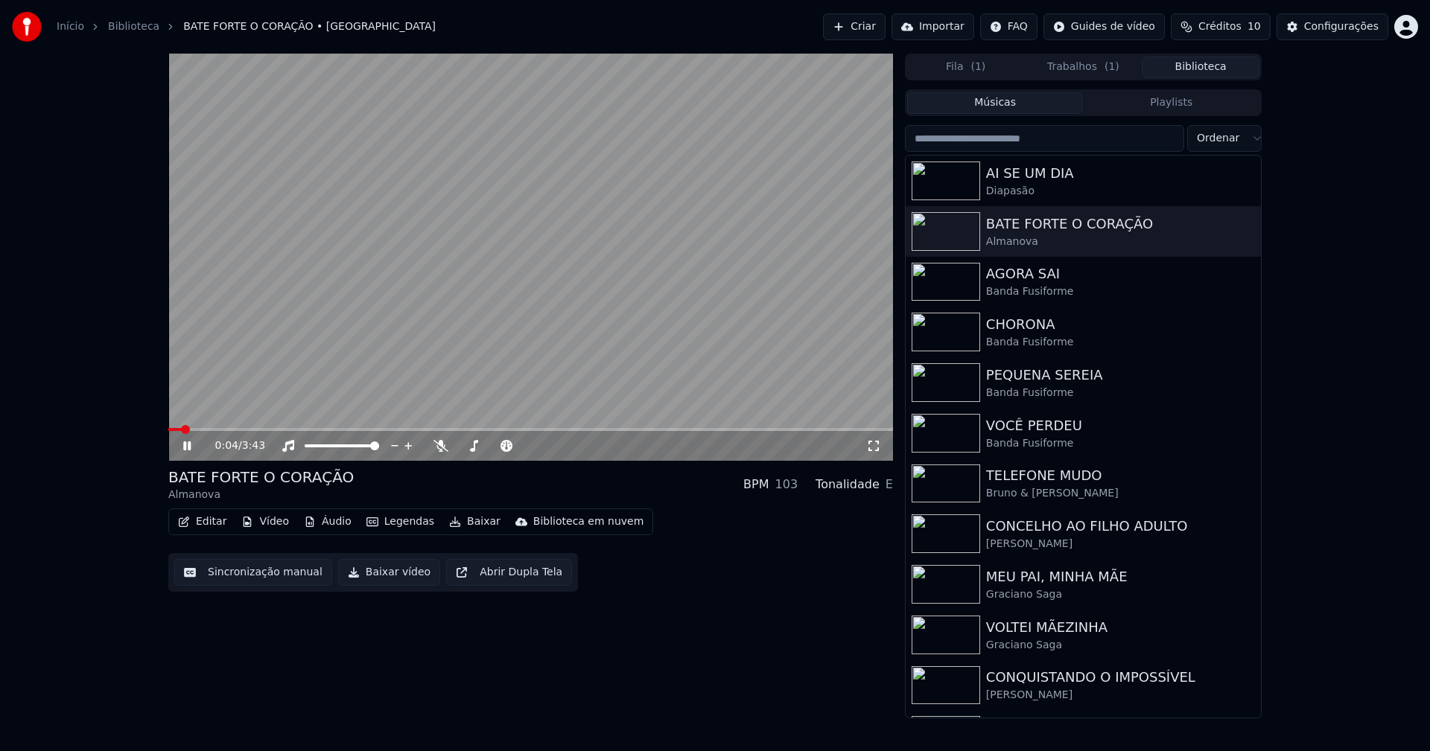
click at [185, 446] on icon at bounding box center [186, 446] width 7 height 9
click at [1344, 25] on div "Configurações" at bounding box center [1341, 26] width 74 height 15
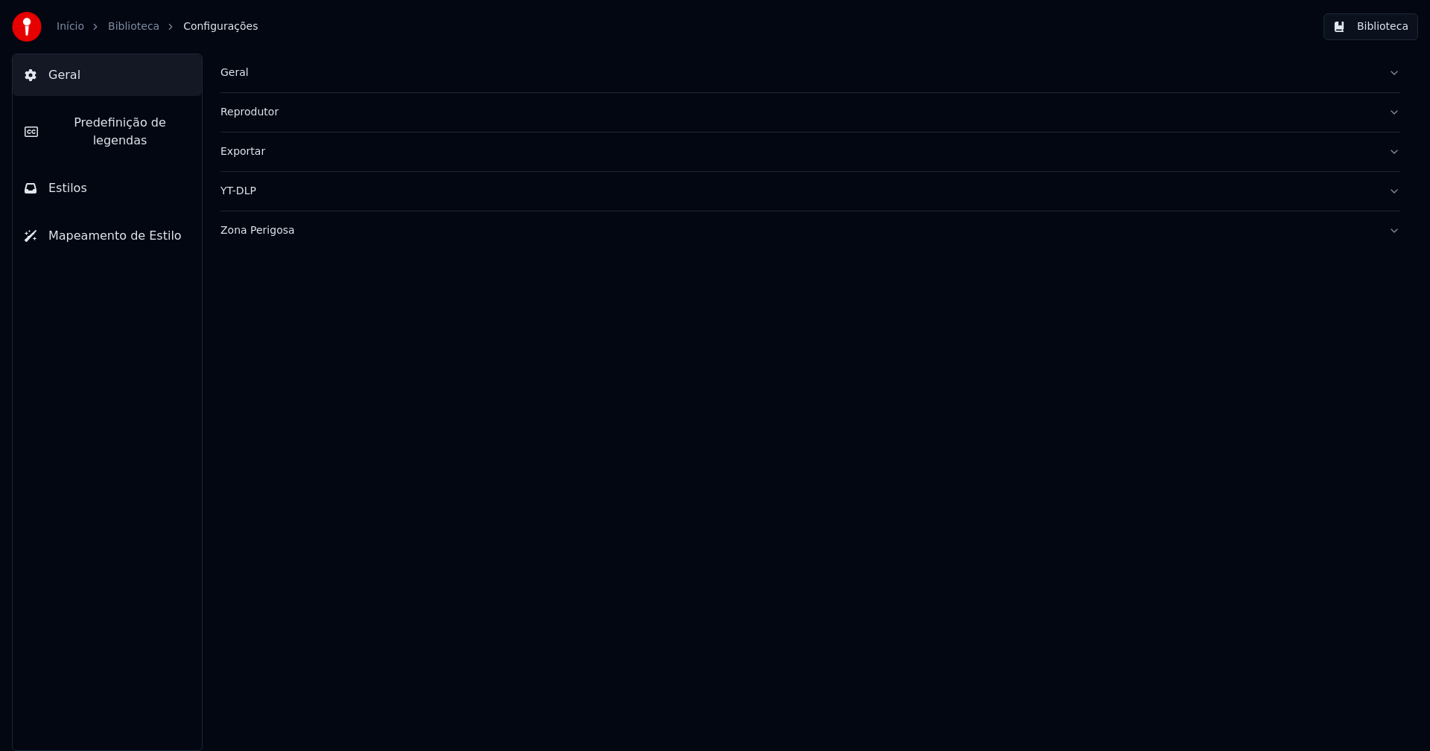
click at [114, 176] on button "Estilos" at bounding box center [107, 189] width 189 height 42
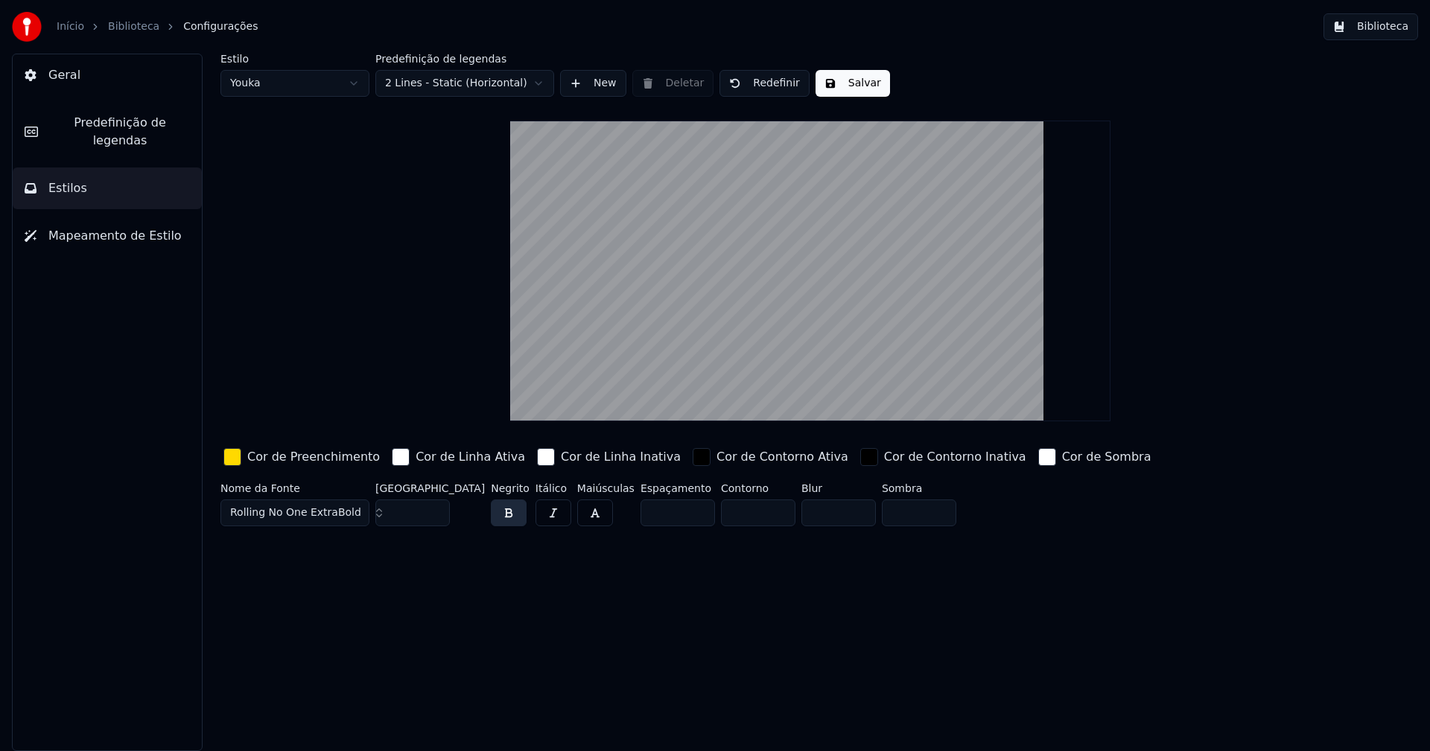
click at [322, 89] on html "Início Biblioteca Configurações Biblioteca Geral Predefinição de legendas Estil…" at bounding box center [715, 375] width 1430 height 751
click at [436, 518] on input "**" at bounding box center [412, 513] width 74 height 27
type input "**"
click at [436, 518] on input "**" at bounding box center [412, 513] width 74 height 27
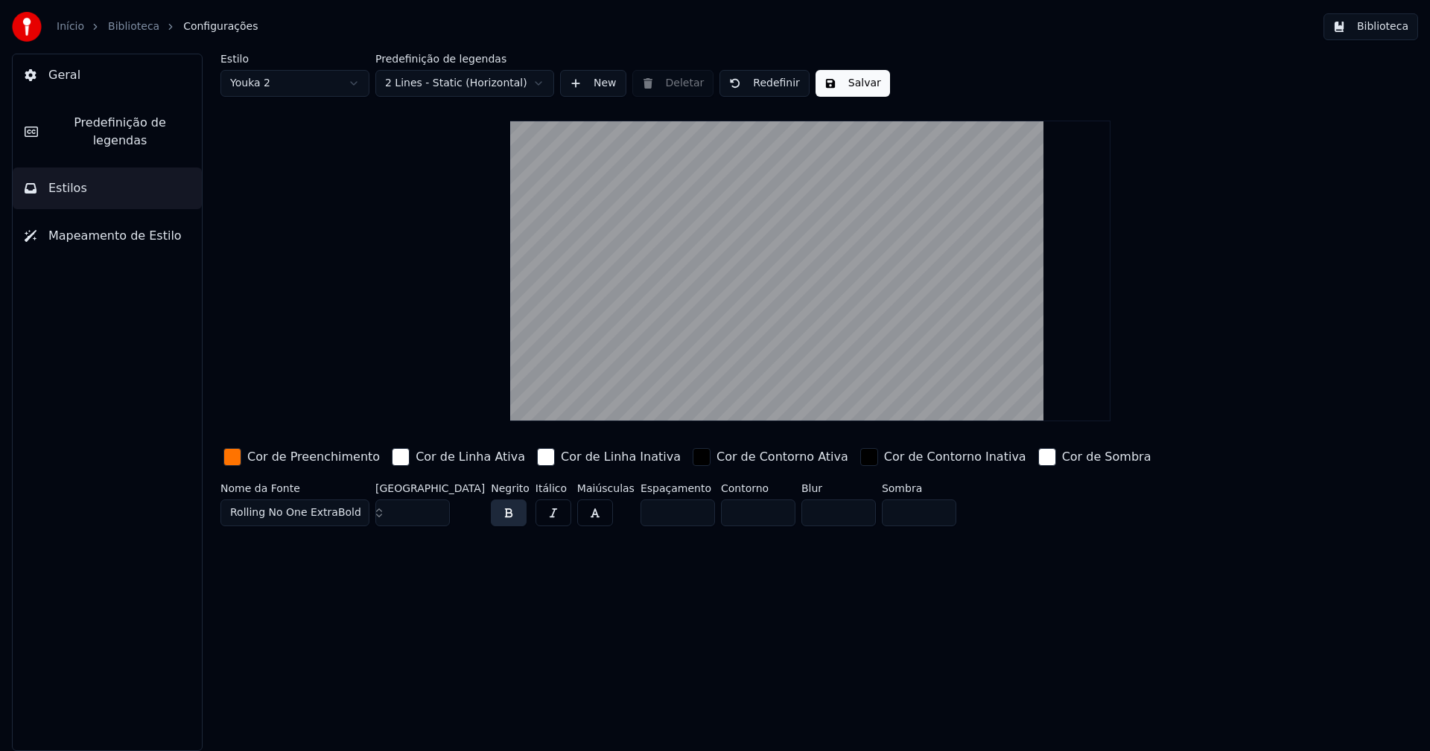
click at [850, 92] on button "Salvar" at bounding box center [852, 83] width 74 height 27
click at [1401, 27] on button "Biblioteca" at bounding box center [1370, 26] width 95 height 27
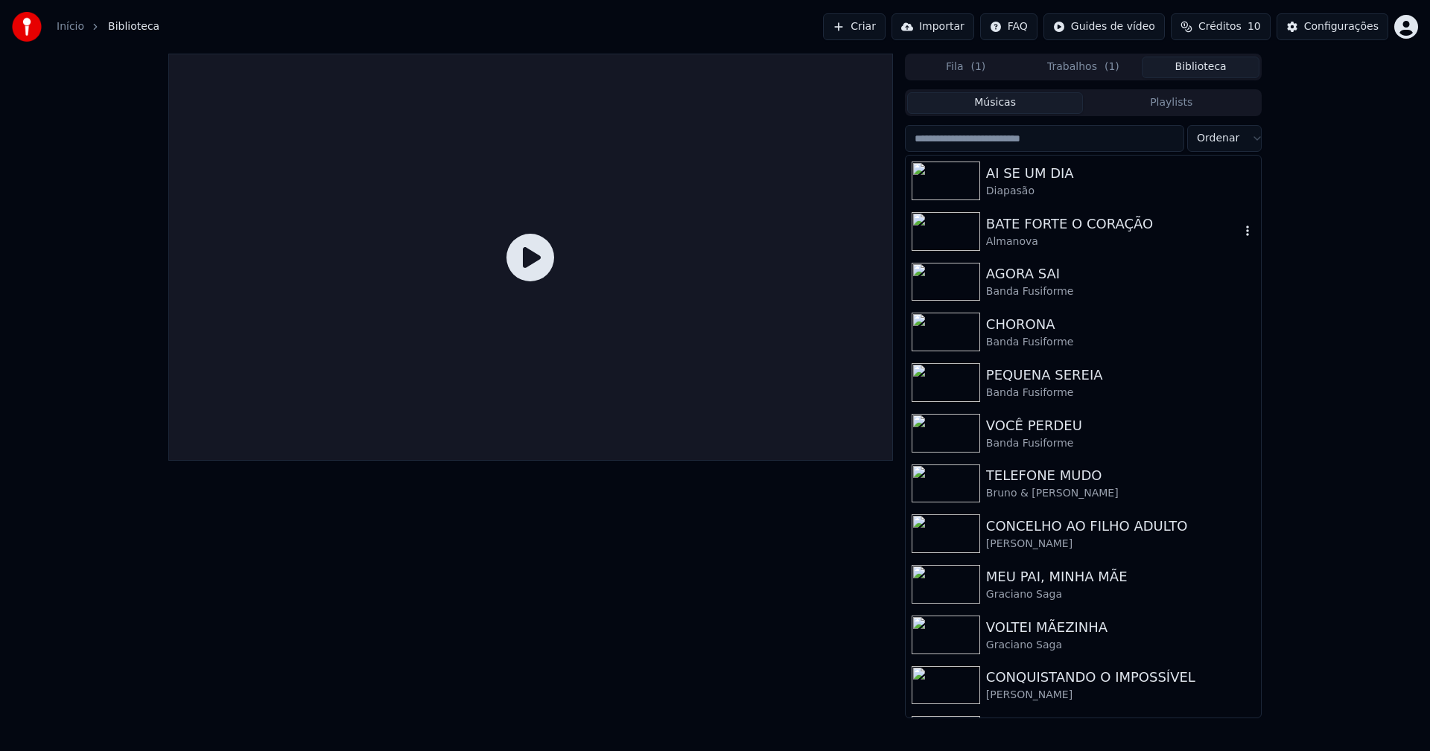
click at [1038, 235] on div "Almanova" at bounding box center [1113, 242] width 254 height 15
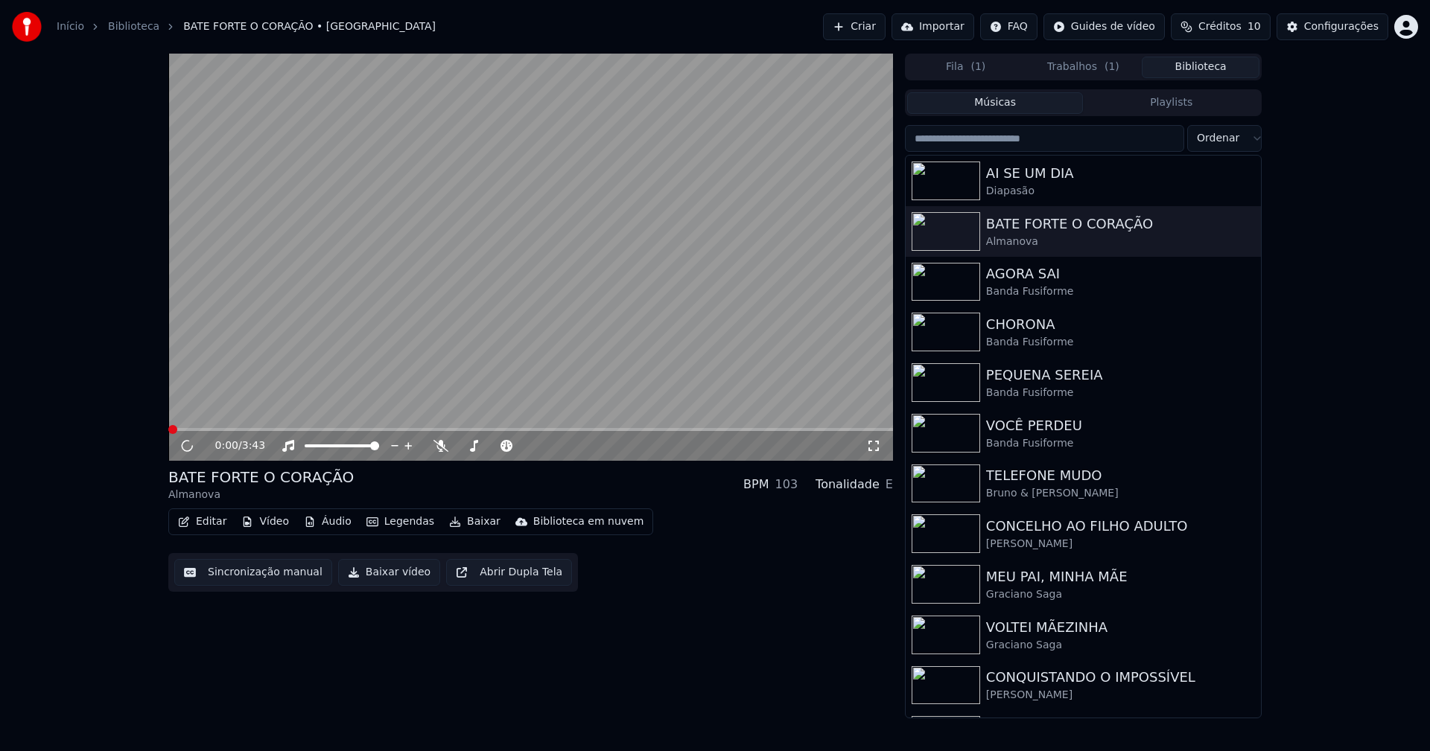
click at [375, 573] on button "Baixar vídeo" at bounding box center [389, 572] width 102 height 27
click at [1235, 69] on button "Biblioteca" at bounding box center [1201, 68] width 118 height 22
click at [1037, 290] on div "Banda Fusiforme" at bounding box center [1113, 291] width 254 height 15
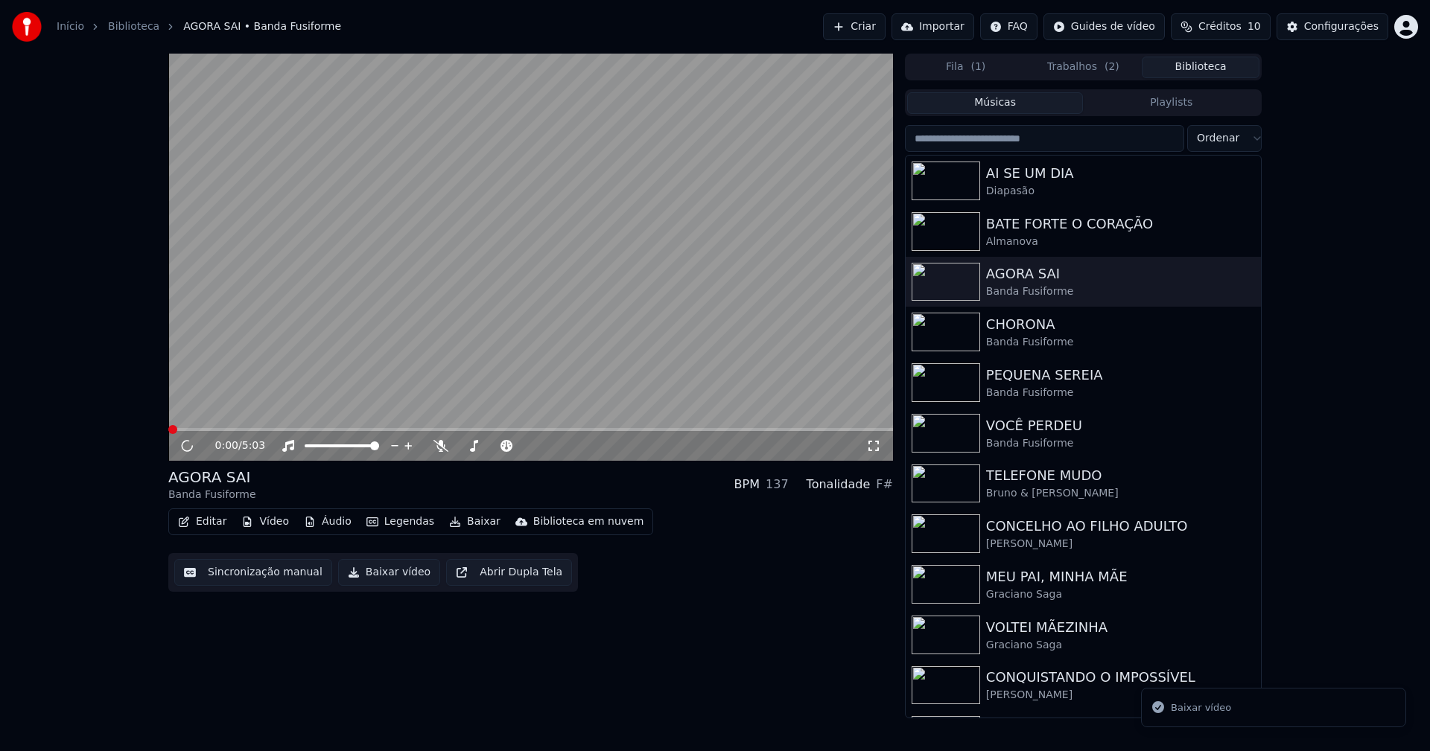
click at [365, 574] on button "Baixar vídeo" at bounding box center [389, 572] width 102 height 27
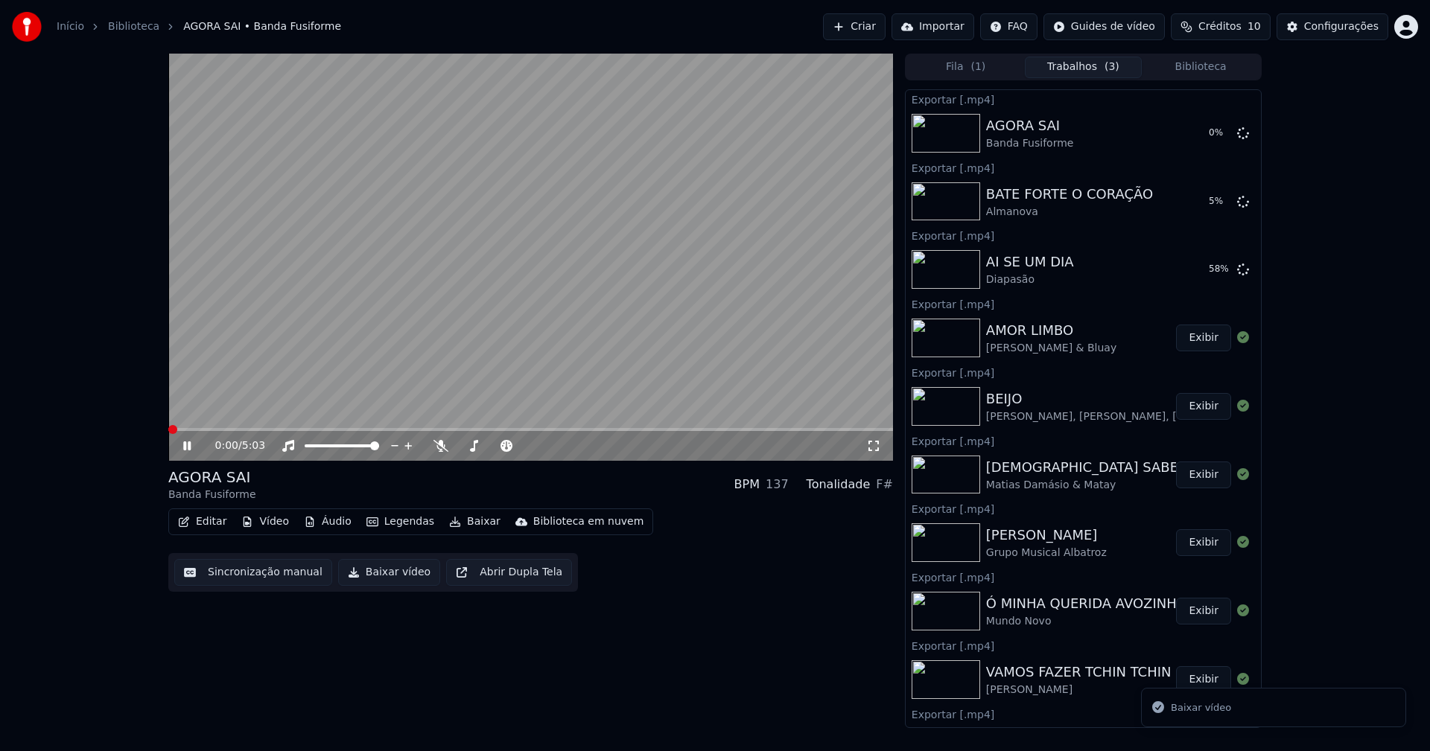
click at [1221, 72] on button "Biblioteca" at bounding box center [1201, 68] width 118 height 22
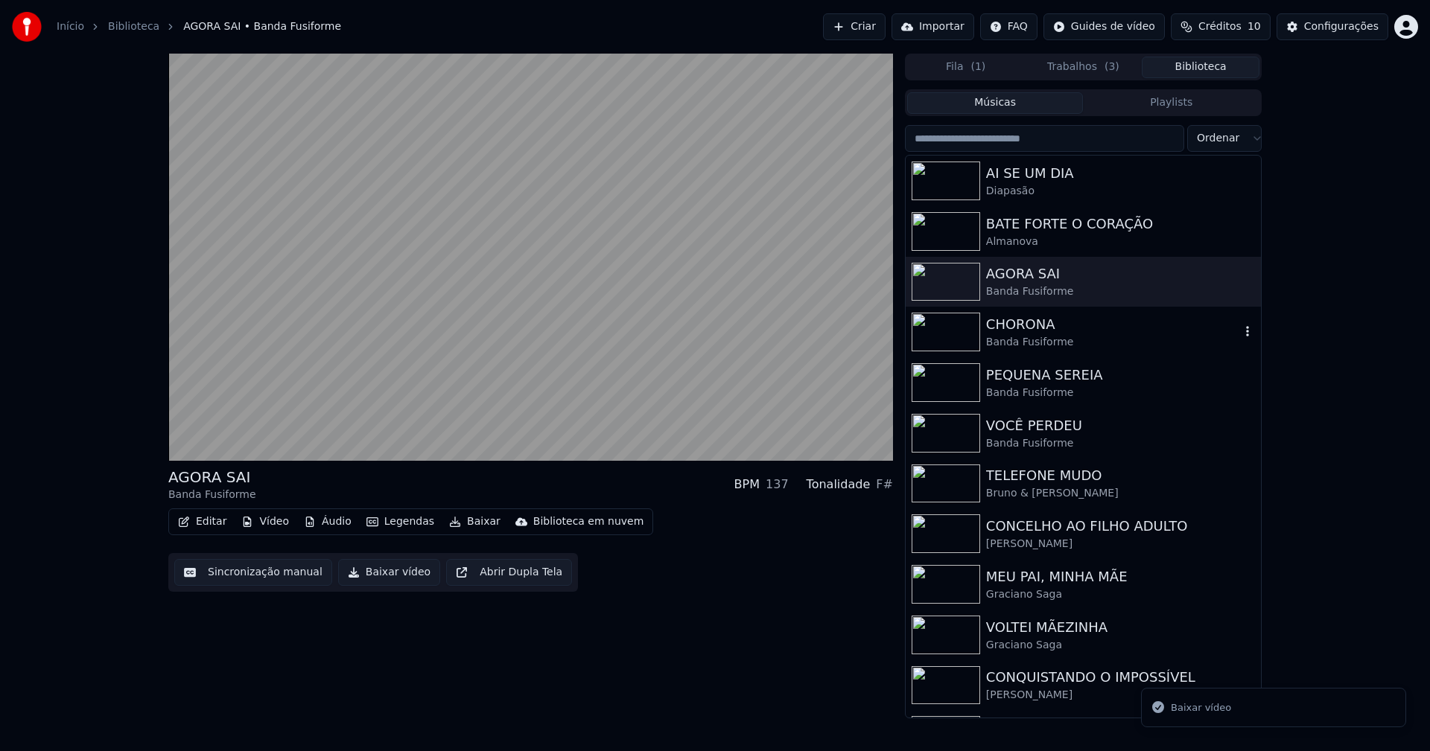
click at [1028, 341] on div "Banda Fusiforme" at bounding box center [1113, 342] width 254 height 15
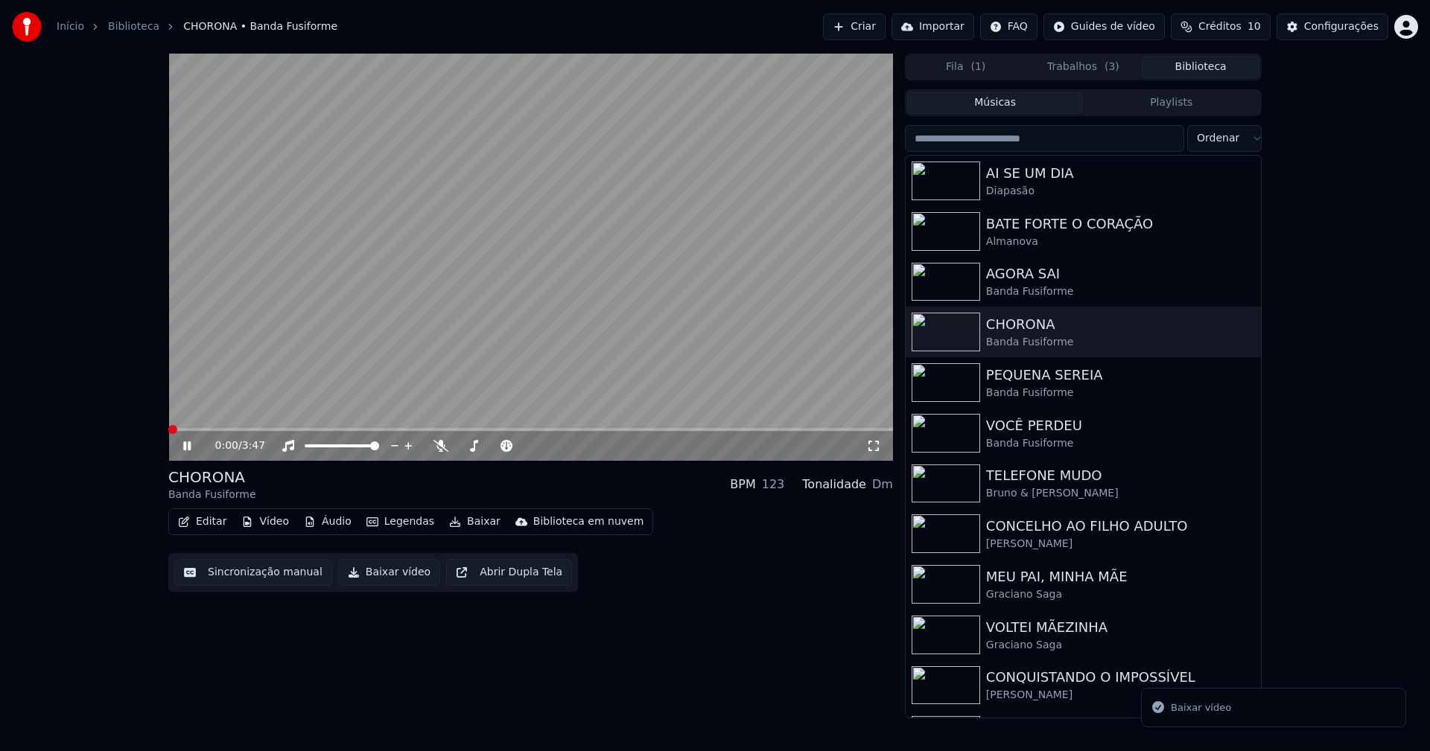
click at [372, 577] on button "Baixar vídeo" at bounding box center [389, 572] width 102 height 27
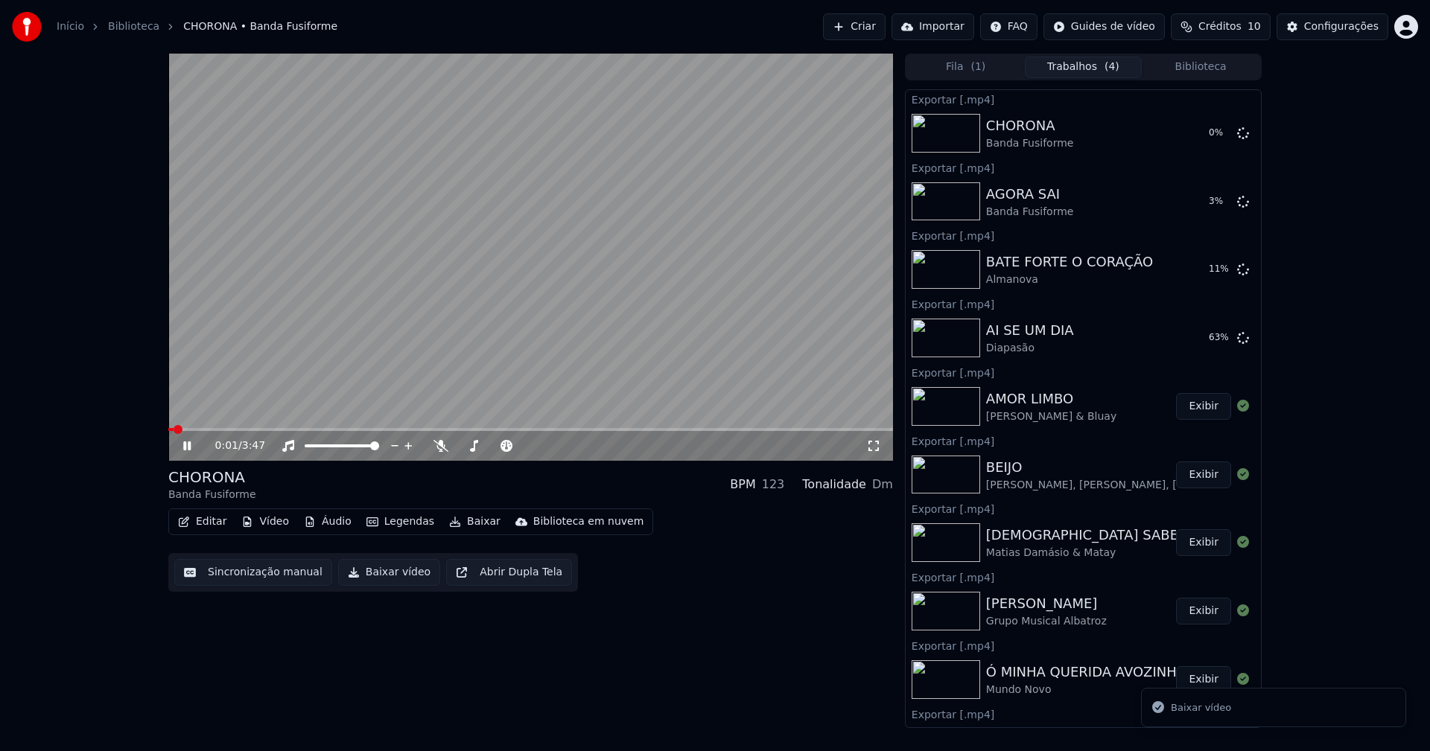
click at [1218, 66] on button "Biblioteca" at bounding box center [1201, 68] width 118 height 22
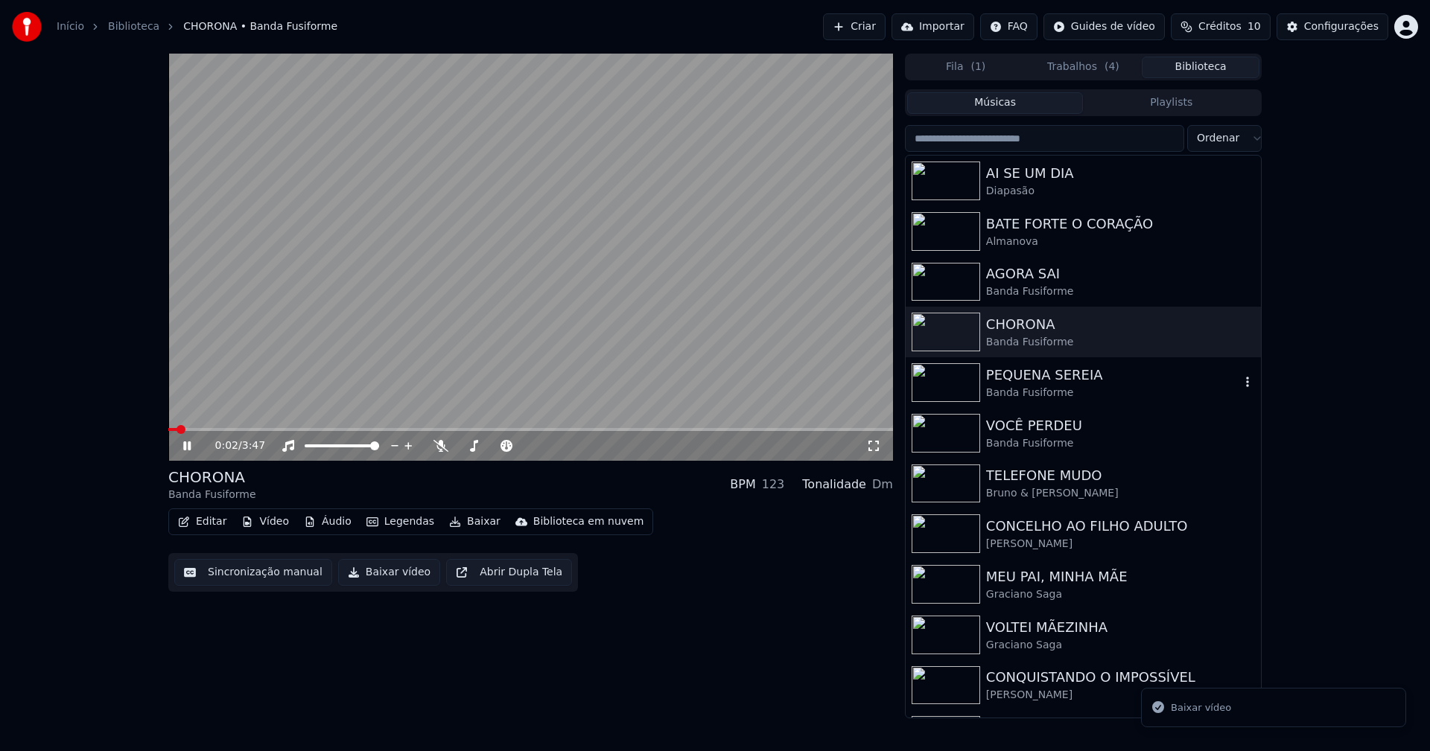
click at [1063, 387] on div "Banda Fusiforme" at bounding box center [1113, 393] width 254 height 15
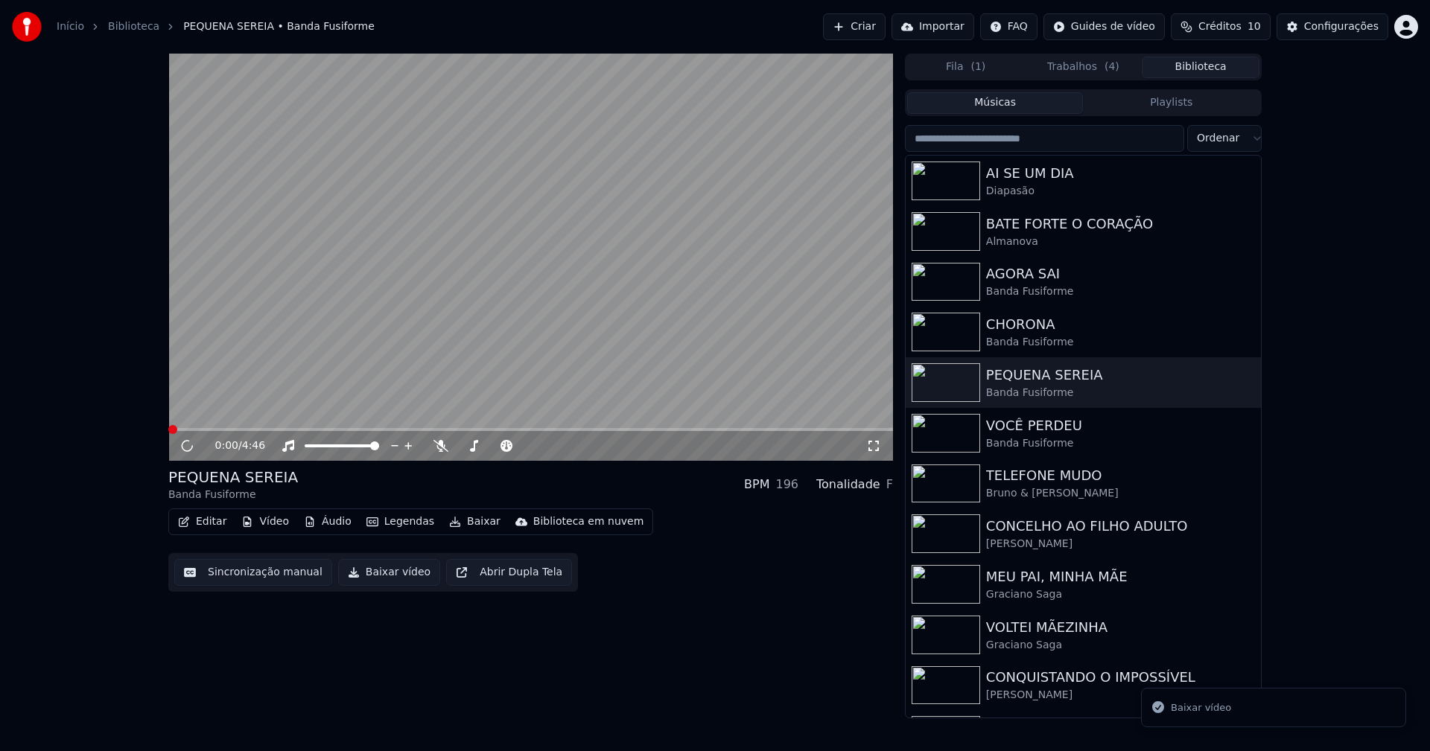
click at [334, 527] on button "Áudio" at bounding box center [328, 522] width 60 height 21
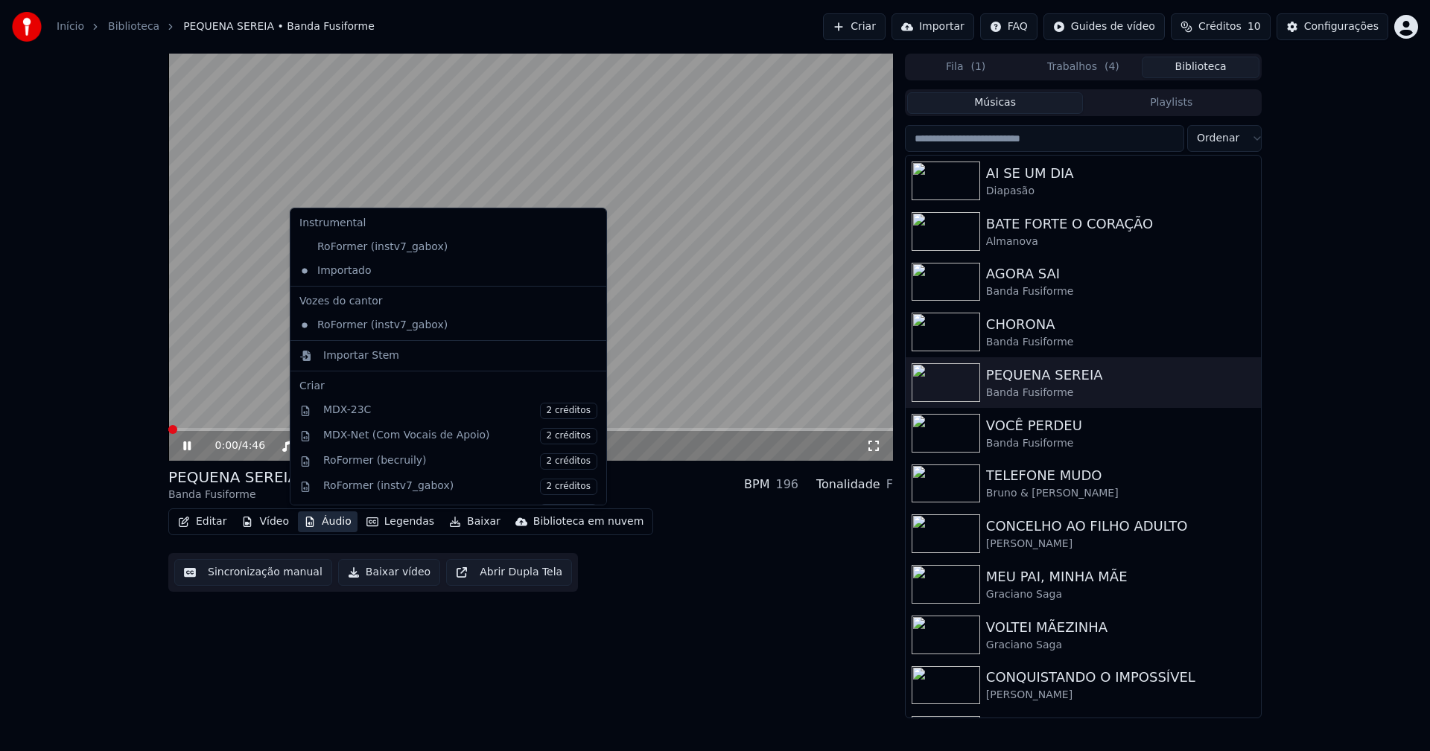
click at [377, 580] on button "Baixar vídeo" at bounding box center [389, 572] width 102 height 27
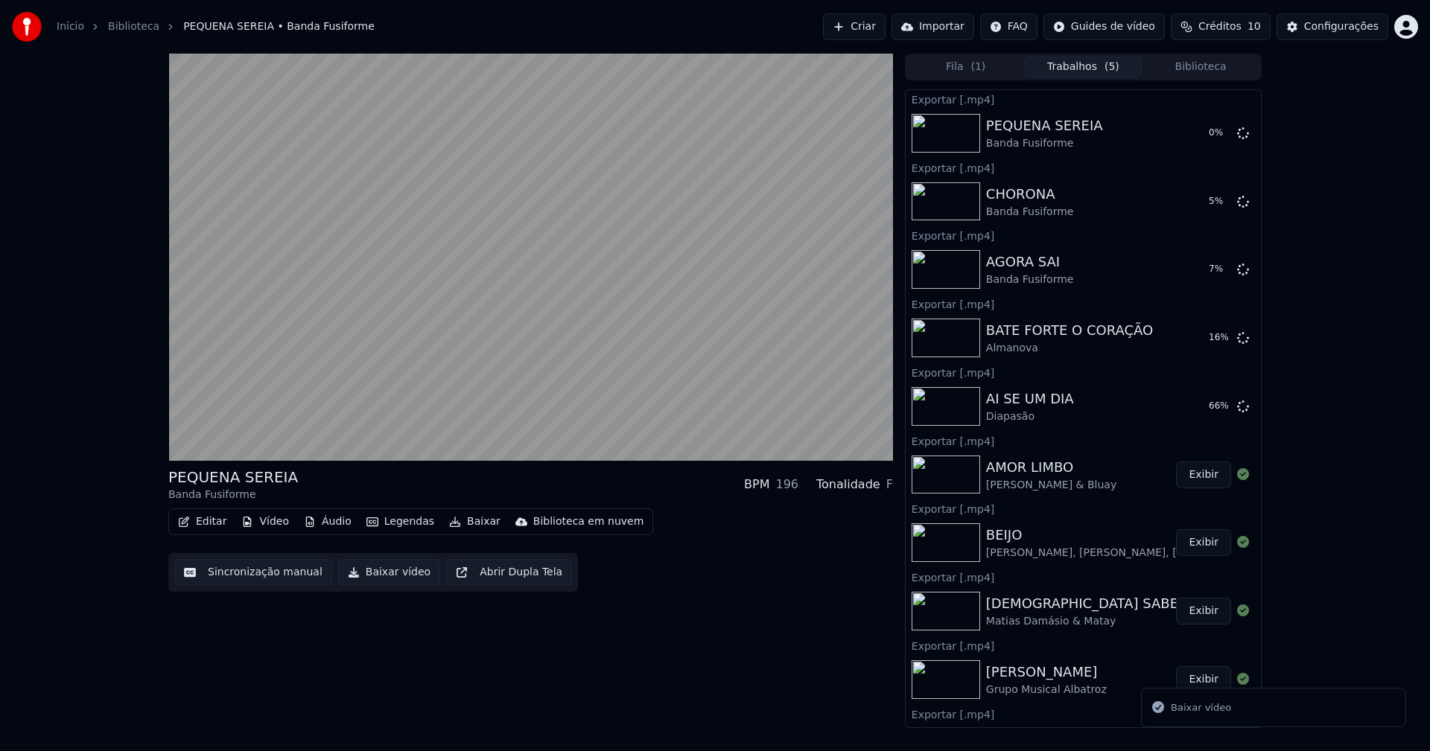
click at [1224, 75] on button "Biblioteca" at bounding box center [1201, 68] width 118 height 22
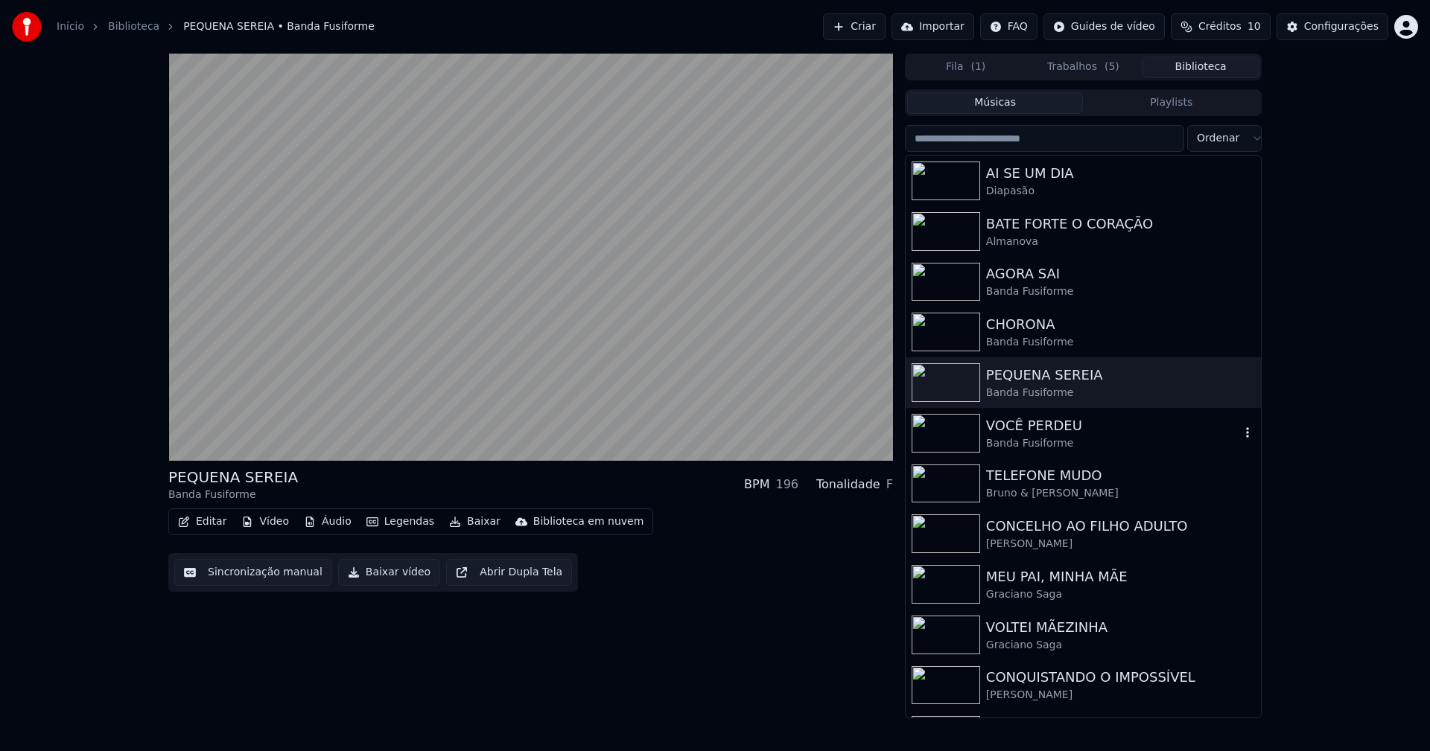
drag, startPoint x: 1047, startPoint y: 428, endPoint x: 1171, endPoint y: 305, distance: 174.8
click at [1048, 428] on div "VOCÊ PERDEU" at bounding box center [1113, 426] width 254 height 21
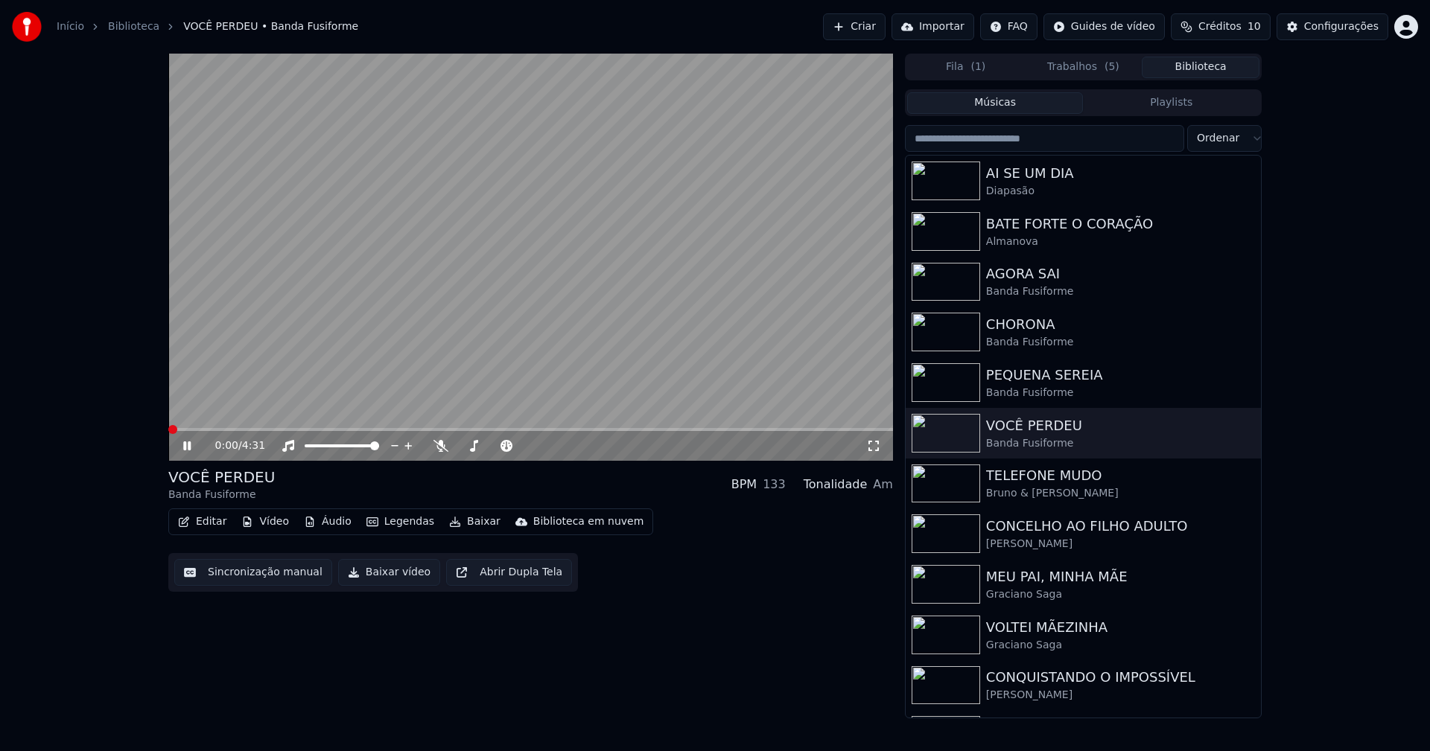
click at [372, 576] on button "Baixar vídeo" at bounding box center [389, 572] width 102 height 27
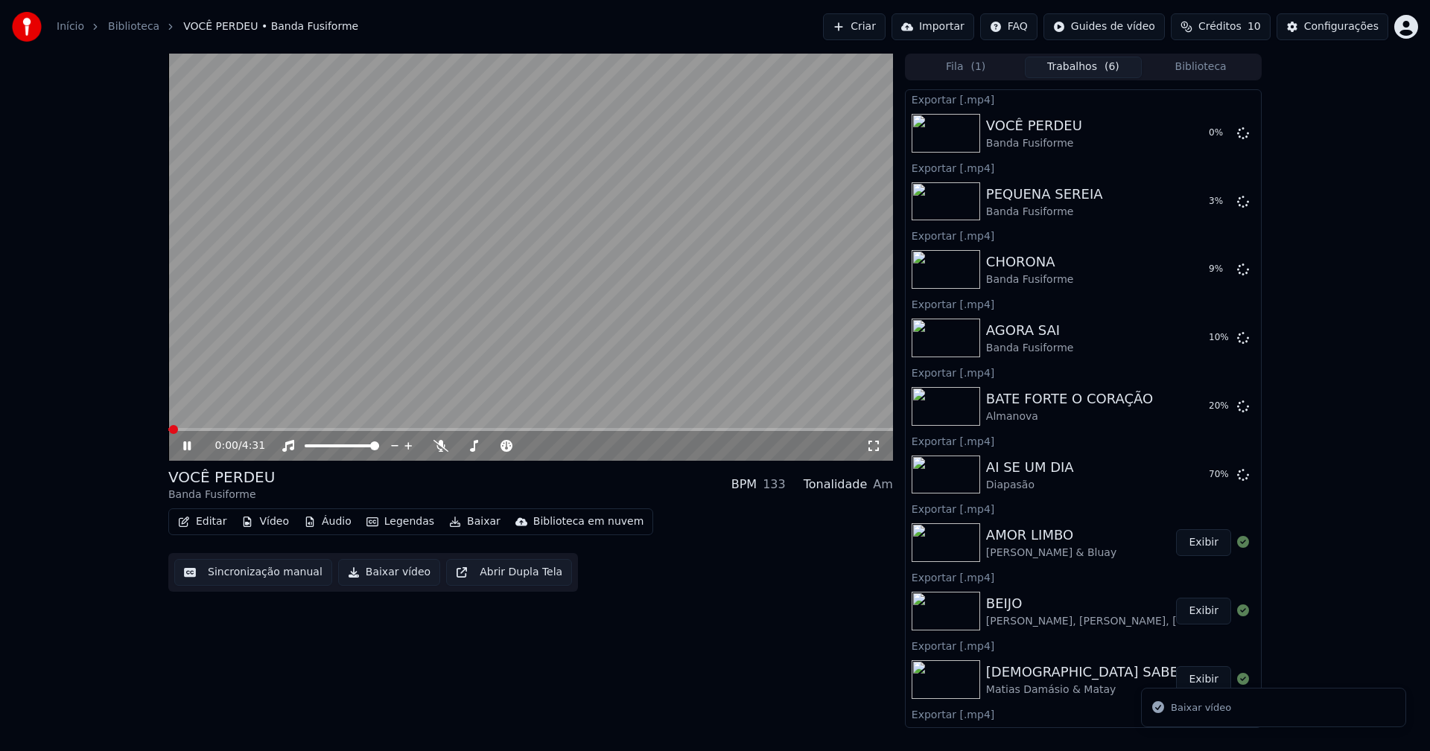
click at [188, 447] on icon at bounding box center [186, 446] width 7 height 9
click at [1224, 69] on button "Biblioteca" at bounding box center [1201, 68] width 118 height 22
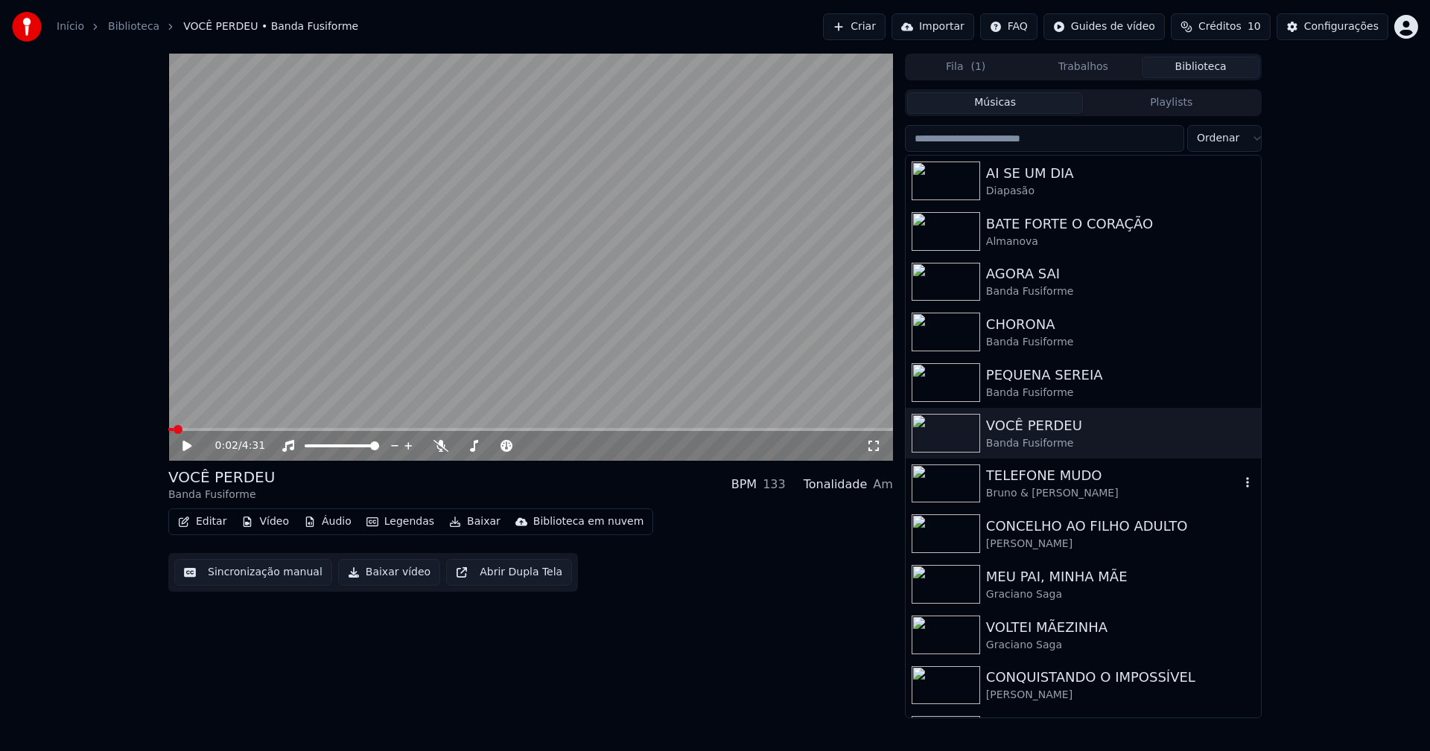
click at [1041, 481] on div "TELEFONE MUDO" at bounding box center [1113, 475] width 254 height 21
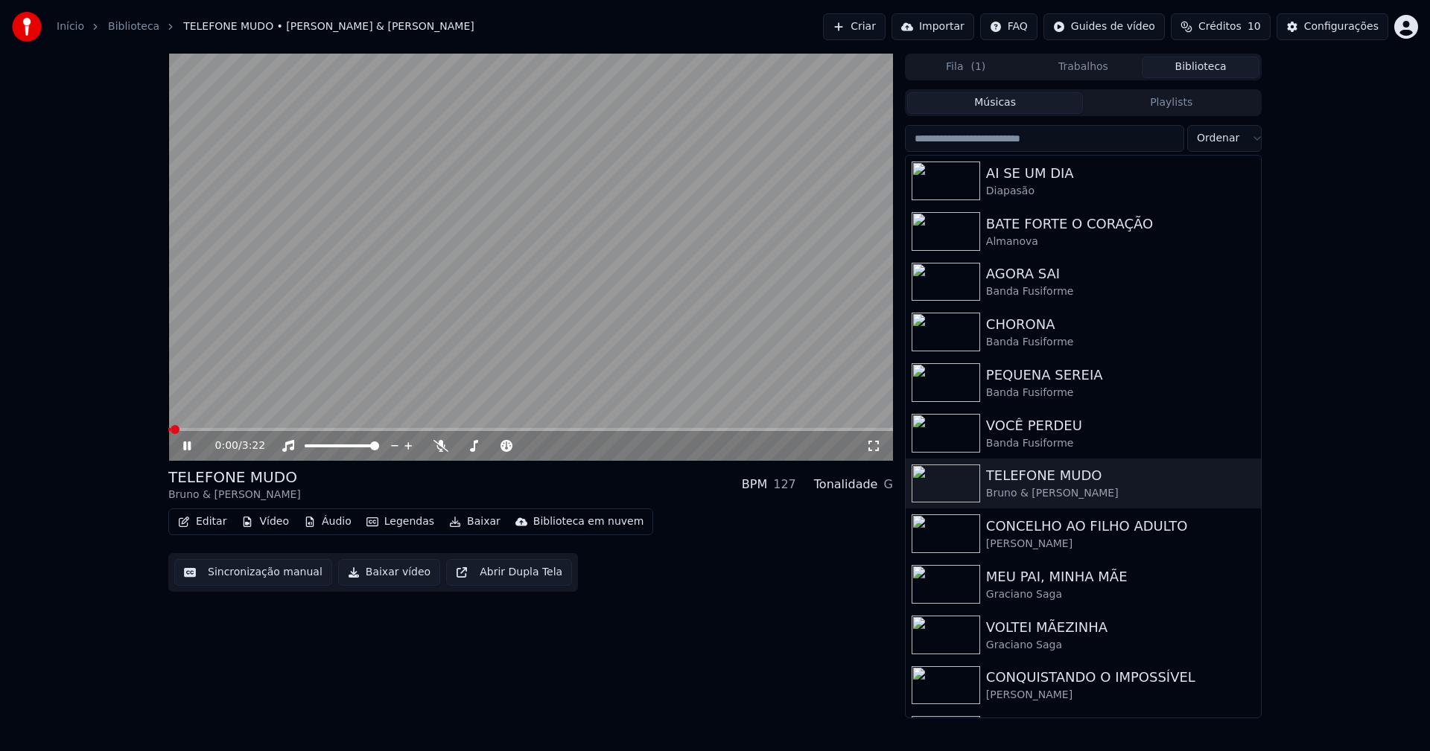
click at [386, 572] on button "Baixar vídeo" at bounding box center [389, 572] width 102 height 27
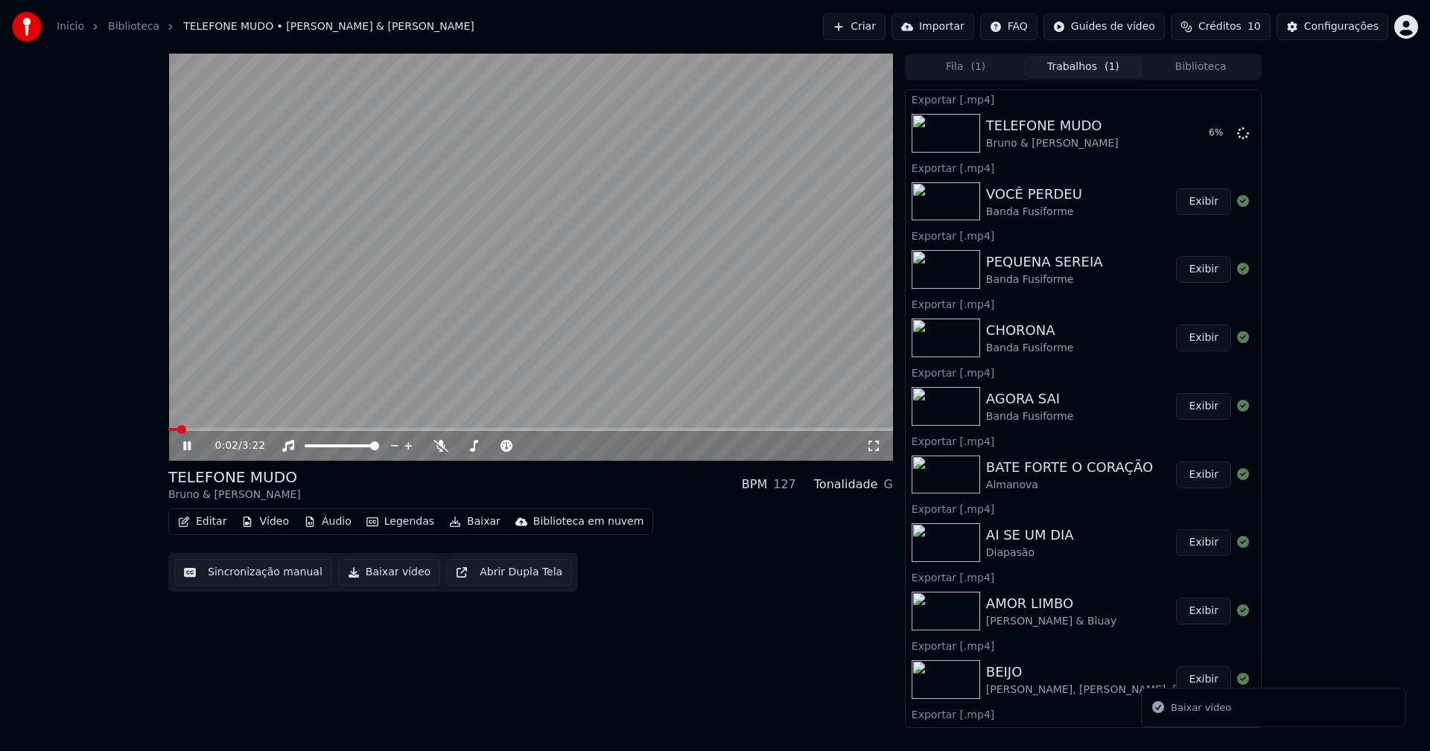
click at [1224, 71] on button "Biblioteca" at bounding box center [1201, 68] width 118 height 22
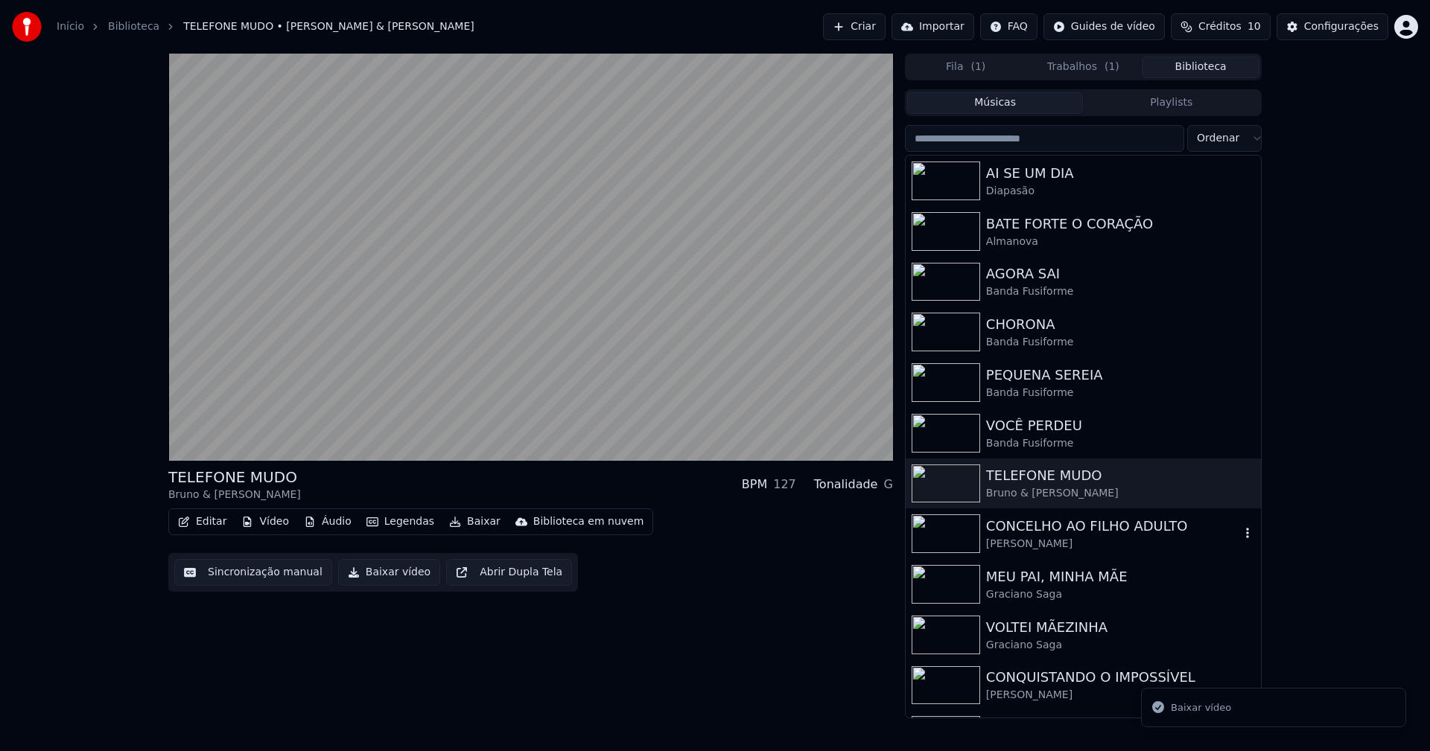
click at [1045, 544] on div "[PERSON_NAME]" at bounding box center [1113, 544] width 254 height 15
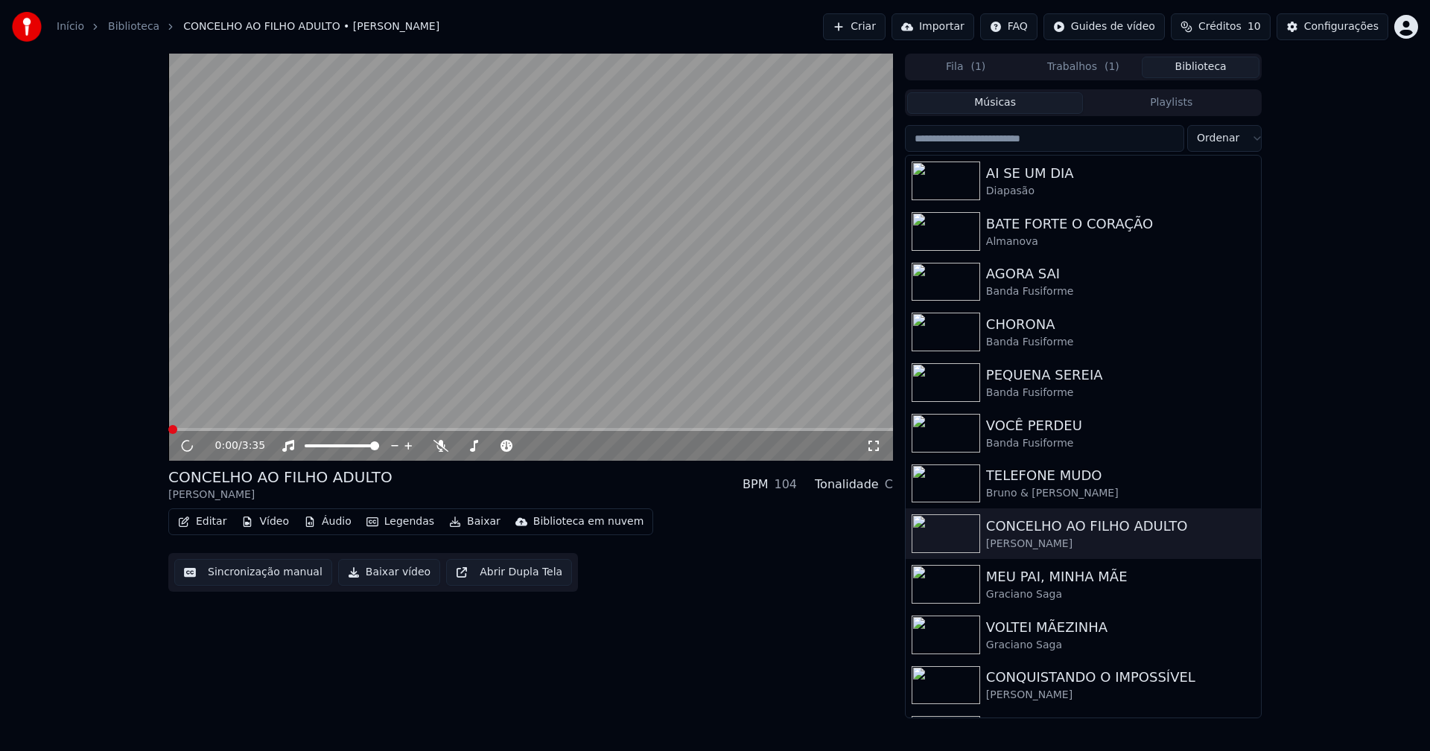
click at [394, 579] on button "Baixar vídeo" at bounding box center [389, 572] width 102 height 27
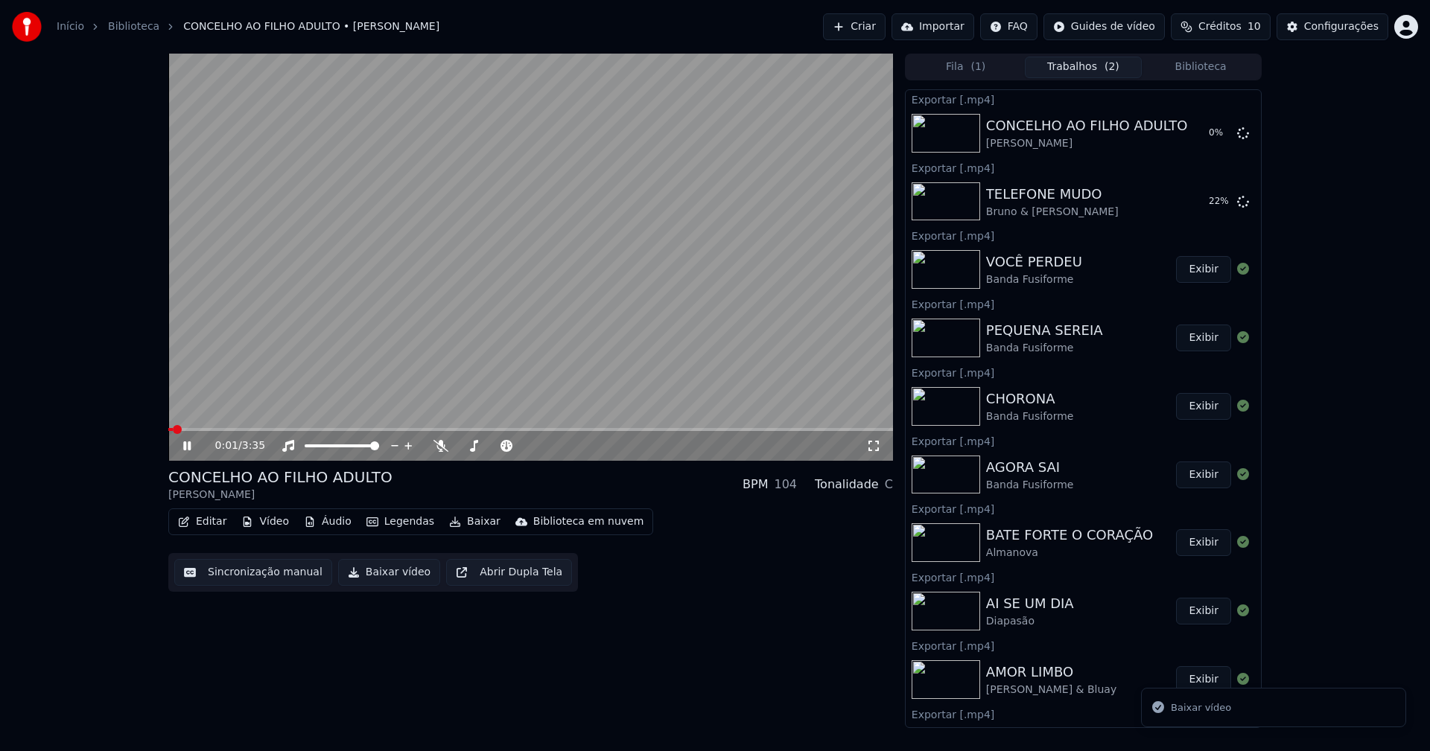
click at [1228, 66] on button "Biblioteca" at bounding box center [1201, 68] width 118 height 22
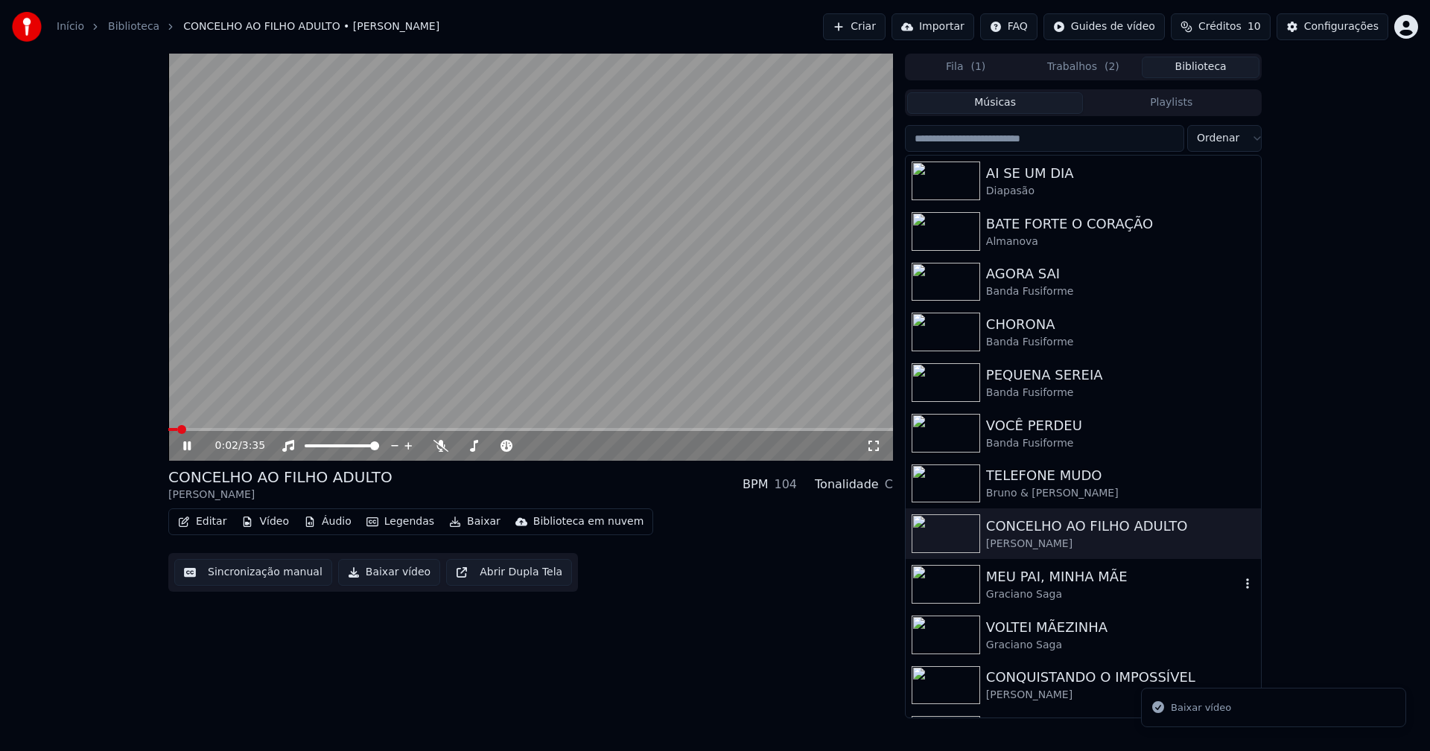
click at [1031, 590] on div "Graciano Saga" at bounding box center [1113, 595] width 254 height 15
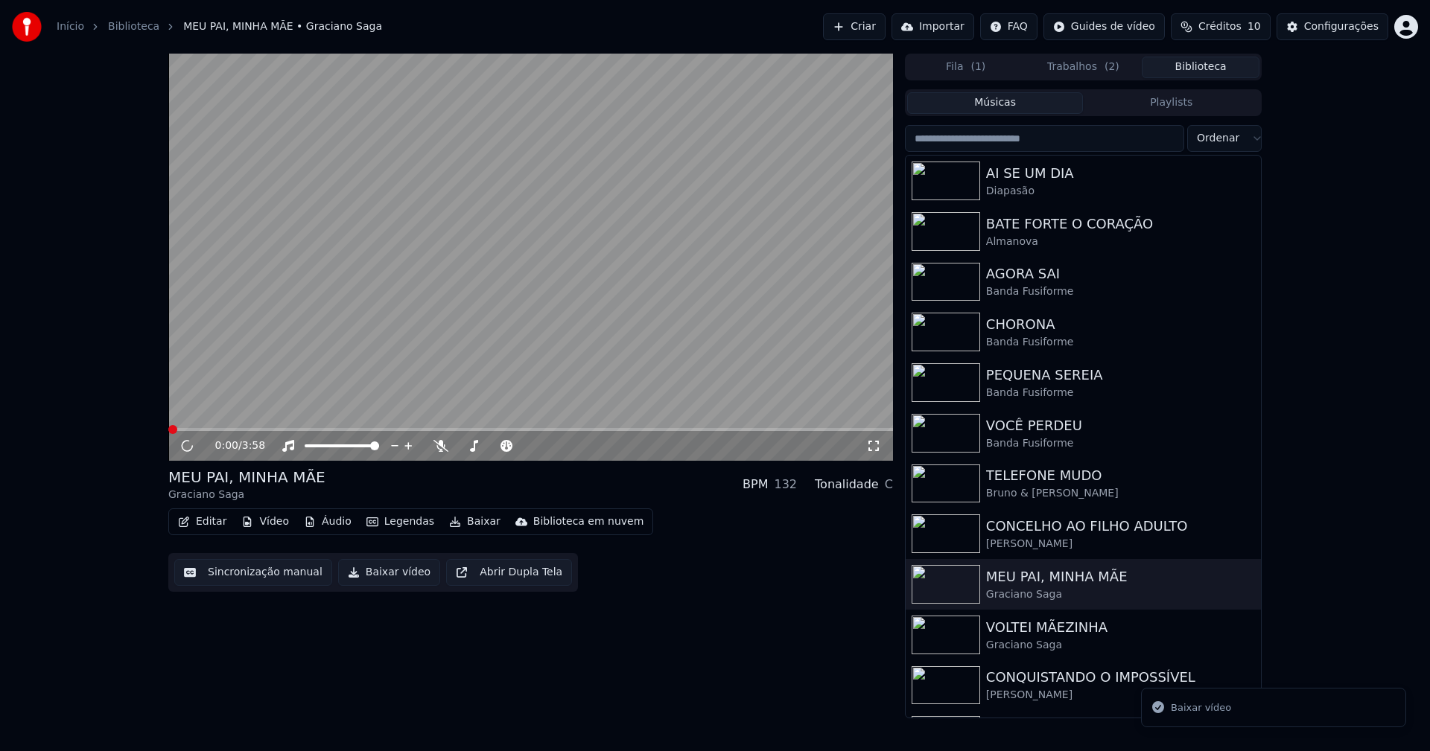
click at [386, 575] on button "Baixar vídeo" at bounding box center [389, 572] width 102 height 27
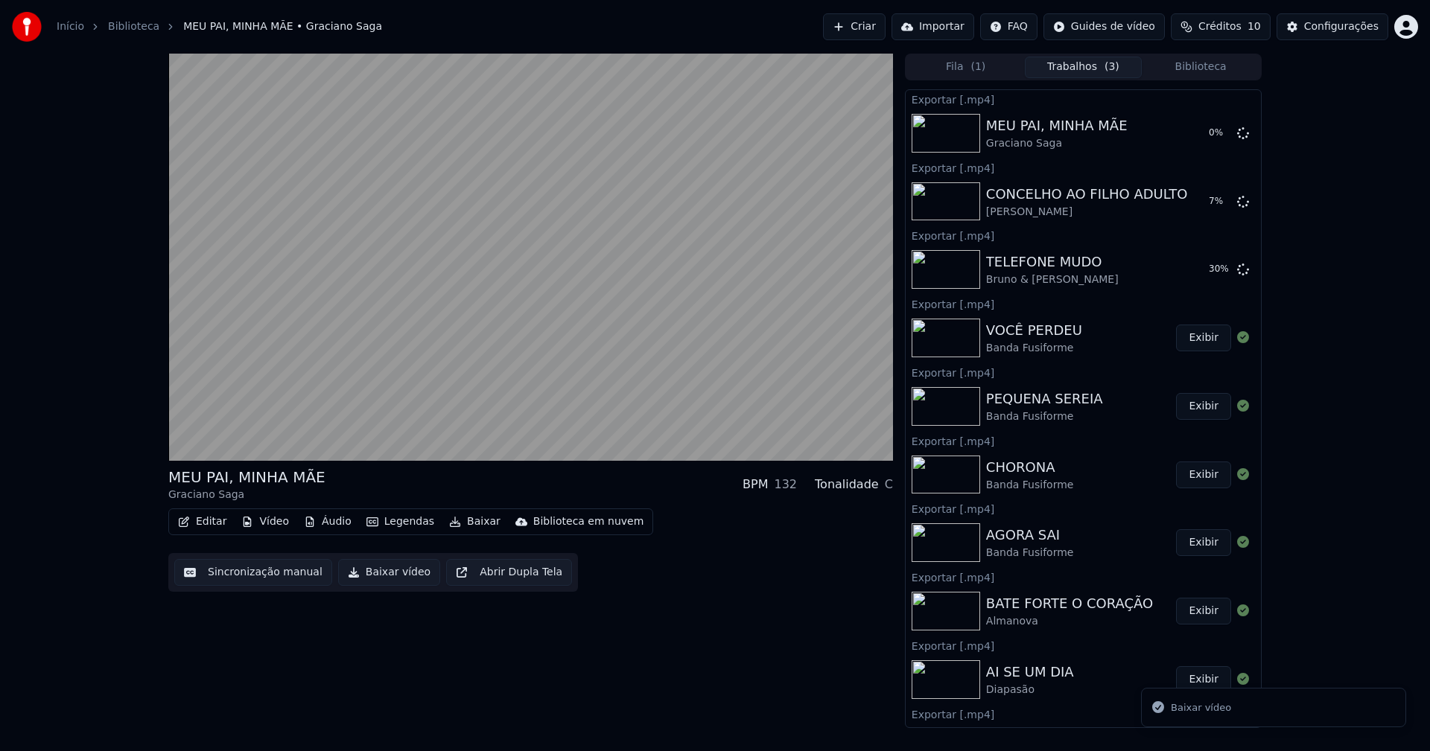
click at [1226, 68] on button "Biblioteca" at bounding box center [1201, 68] width 118 height 22
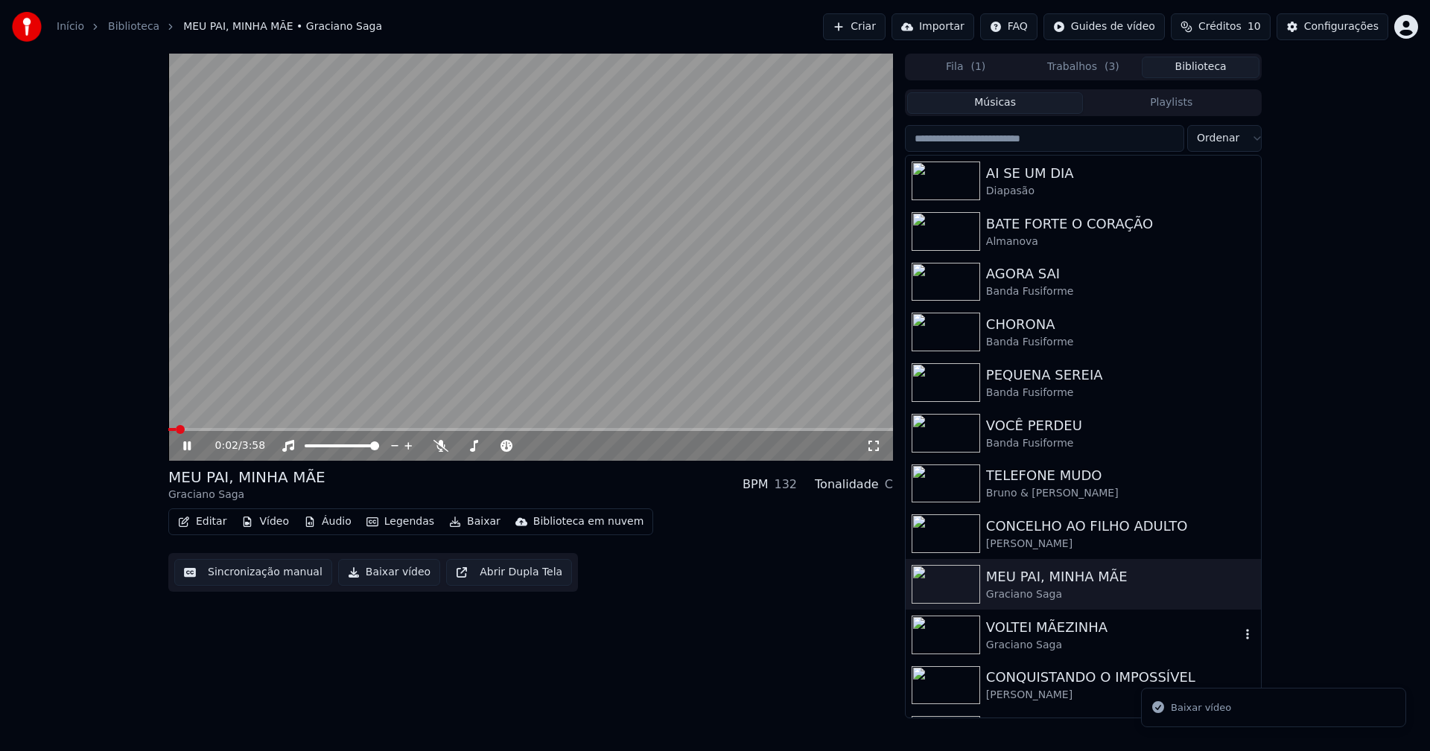
click at [1054, 642] on div "Graciano Saga" at bounding box center [1113, 645] width 254 height 15
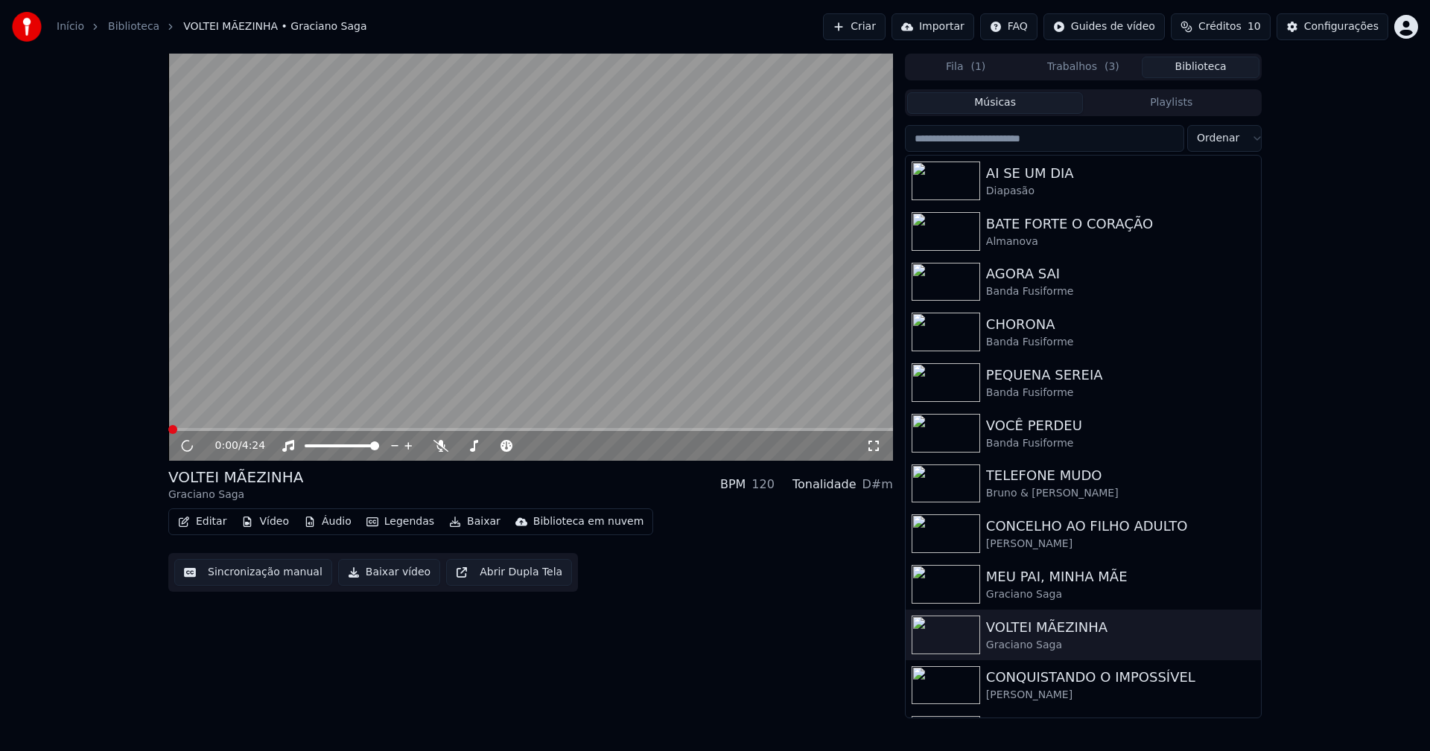
click at [395, 574] on button "Baixar vídeo" at bounding box center [389, 572] width 102 height 27
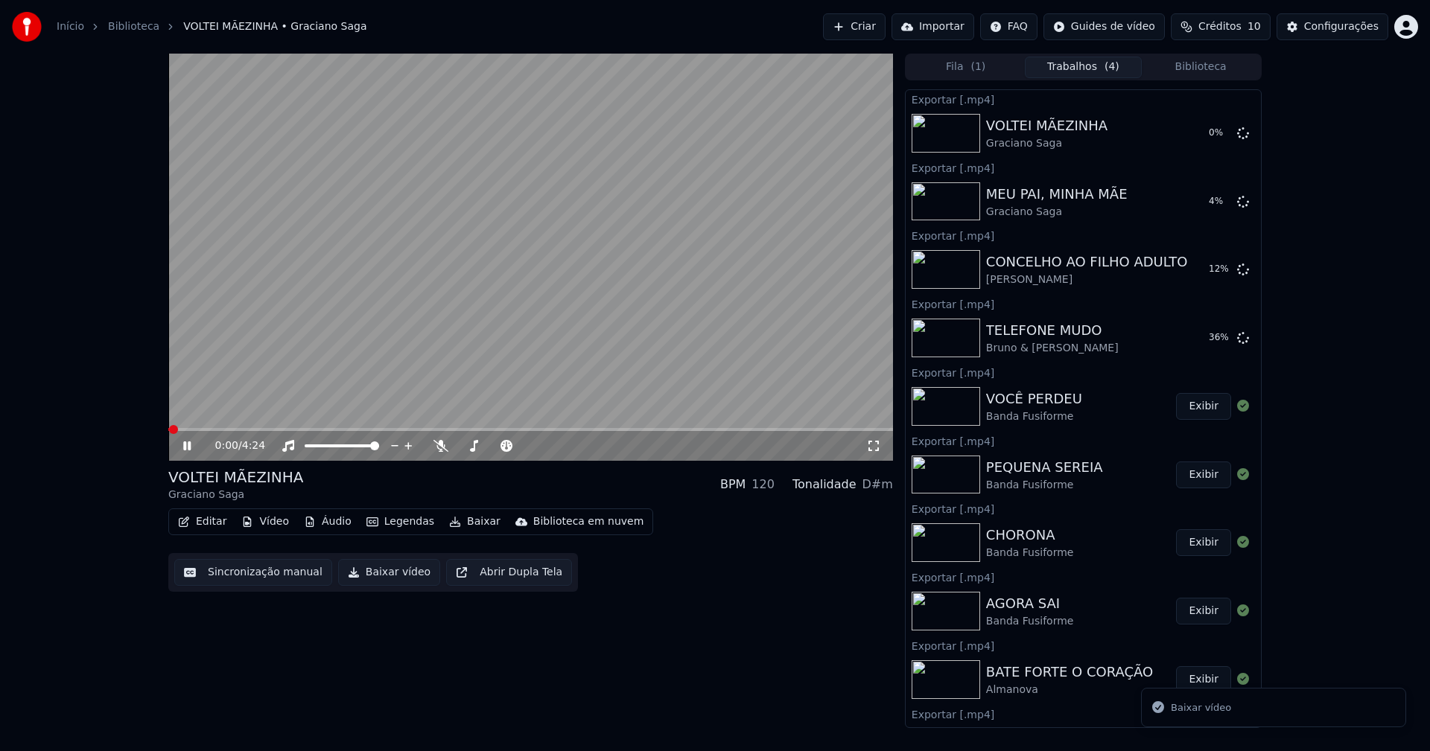
click at [1229, 69] on button "Biblioteca" at bounding box center [1201, 68] width 118 height 22
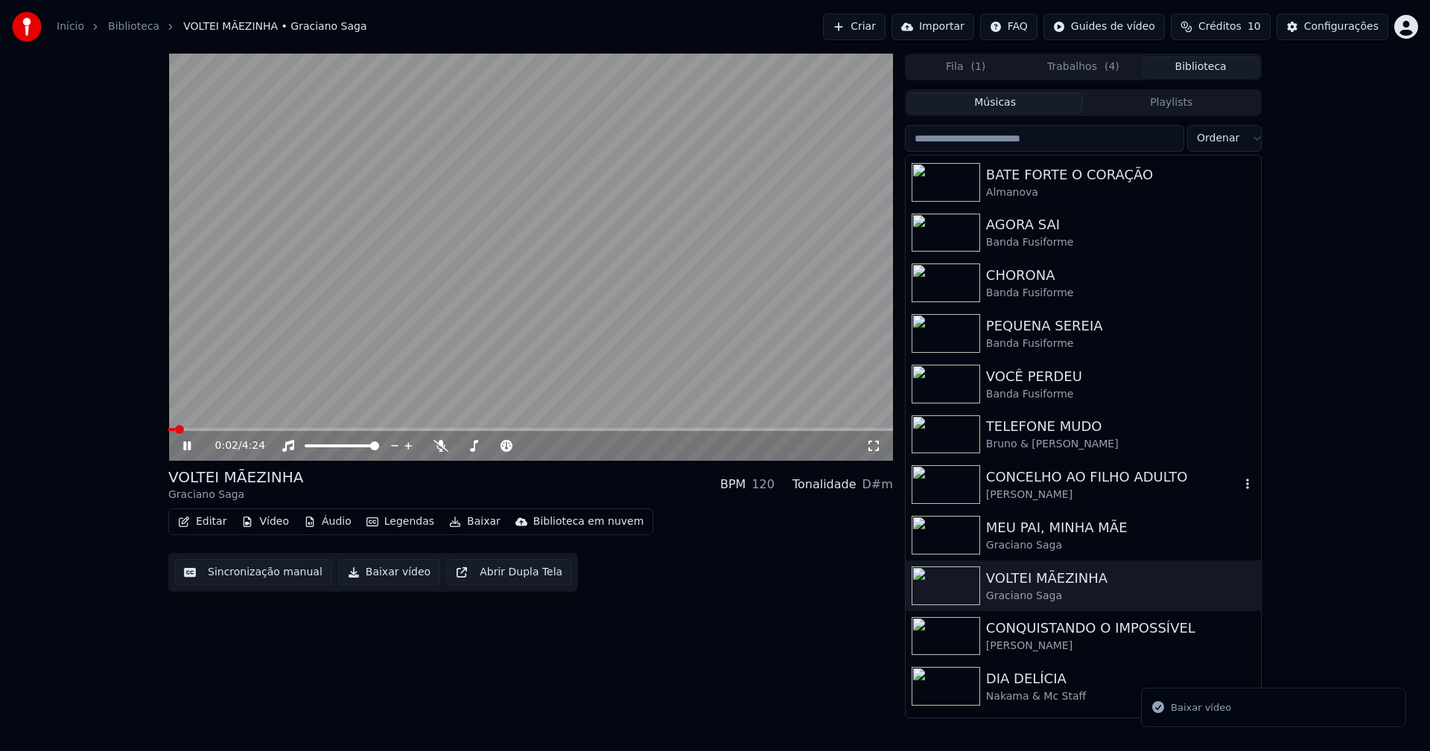
scroll to position [74, 0]
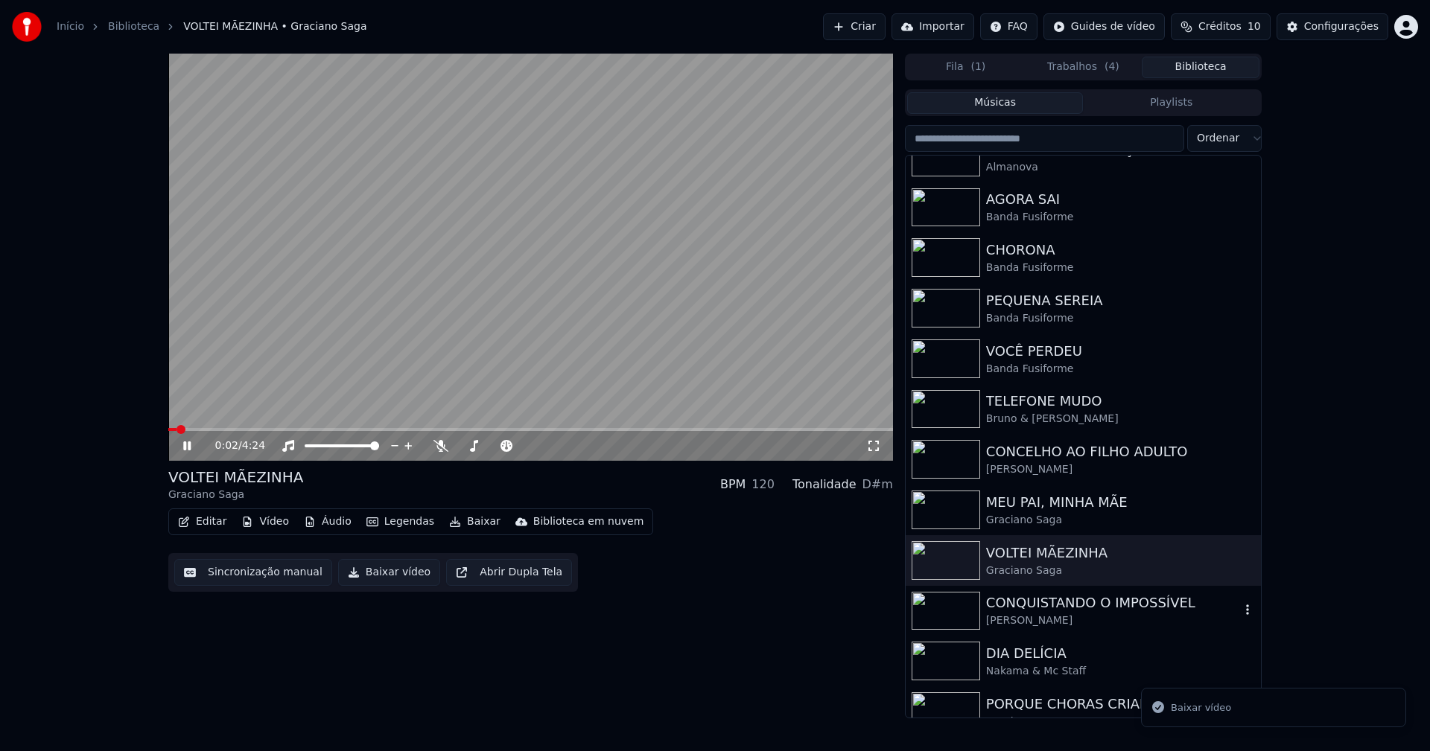
drag, startPoint x: 1082, startPoint y: 610, endPoint x: 913, endPoint y: 581, distance: 171.5
click at [1082, 609] on div "CONQUISTANDO O IMPOSSÍVEL" at bounding box center [1113, 603] width 254 height 21
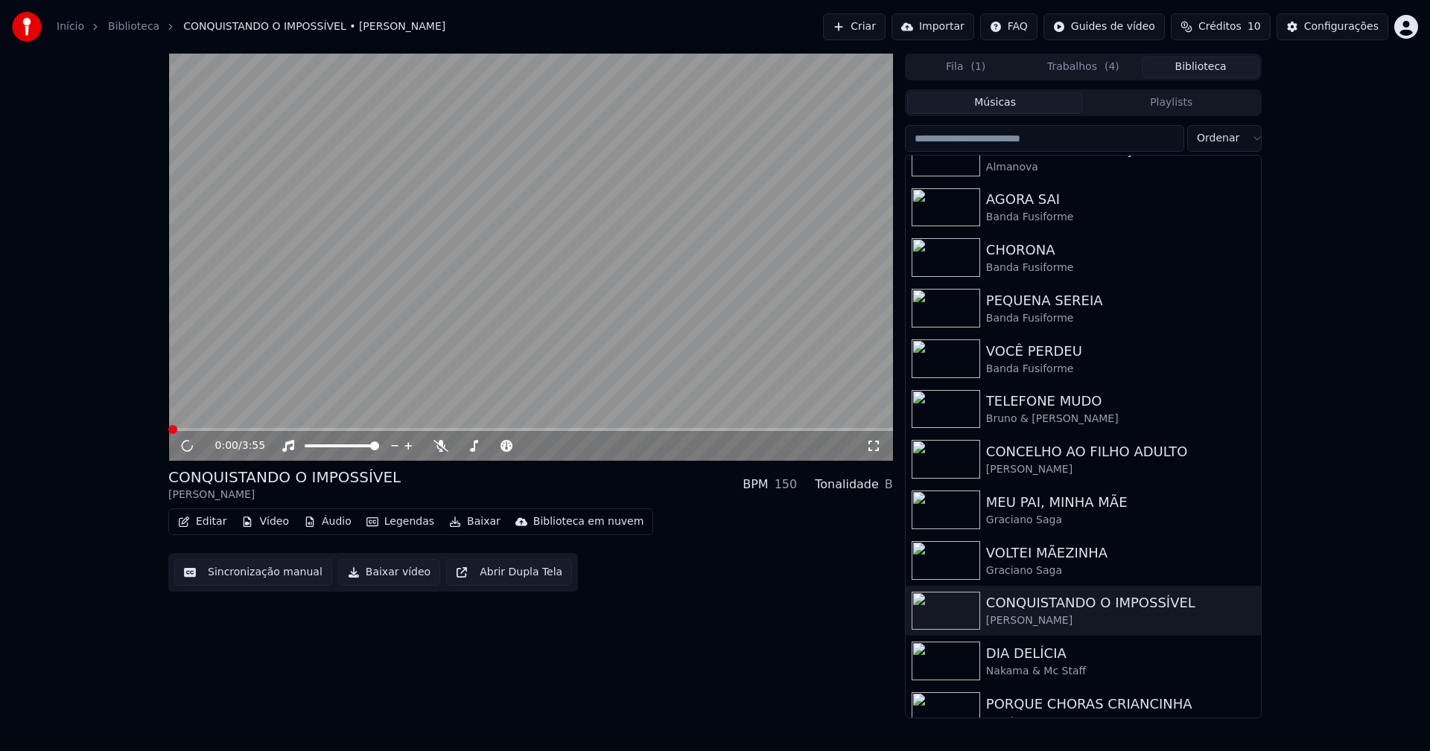
click at [375, 576] on button "Baixar vídeo" at bounding box center [389, 572] width 102 height 27
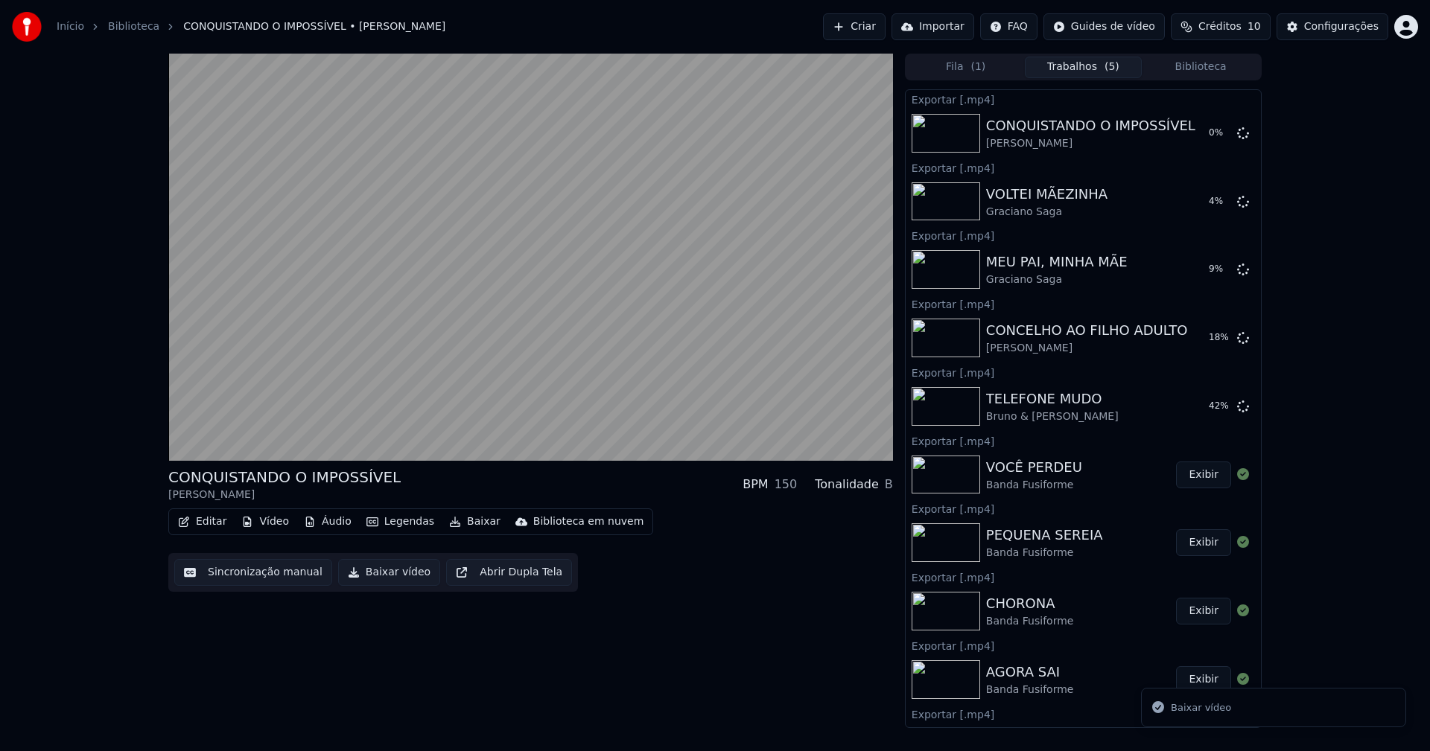
click at [1218, 70] on button "Biblioteca" at bounding box center [1201, 68] width 118 height 22
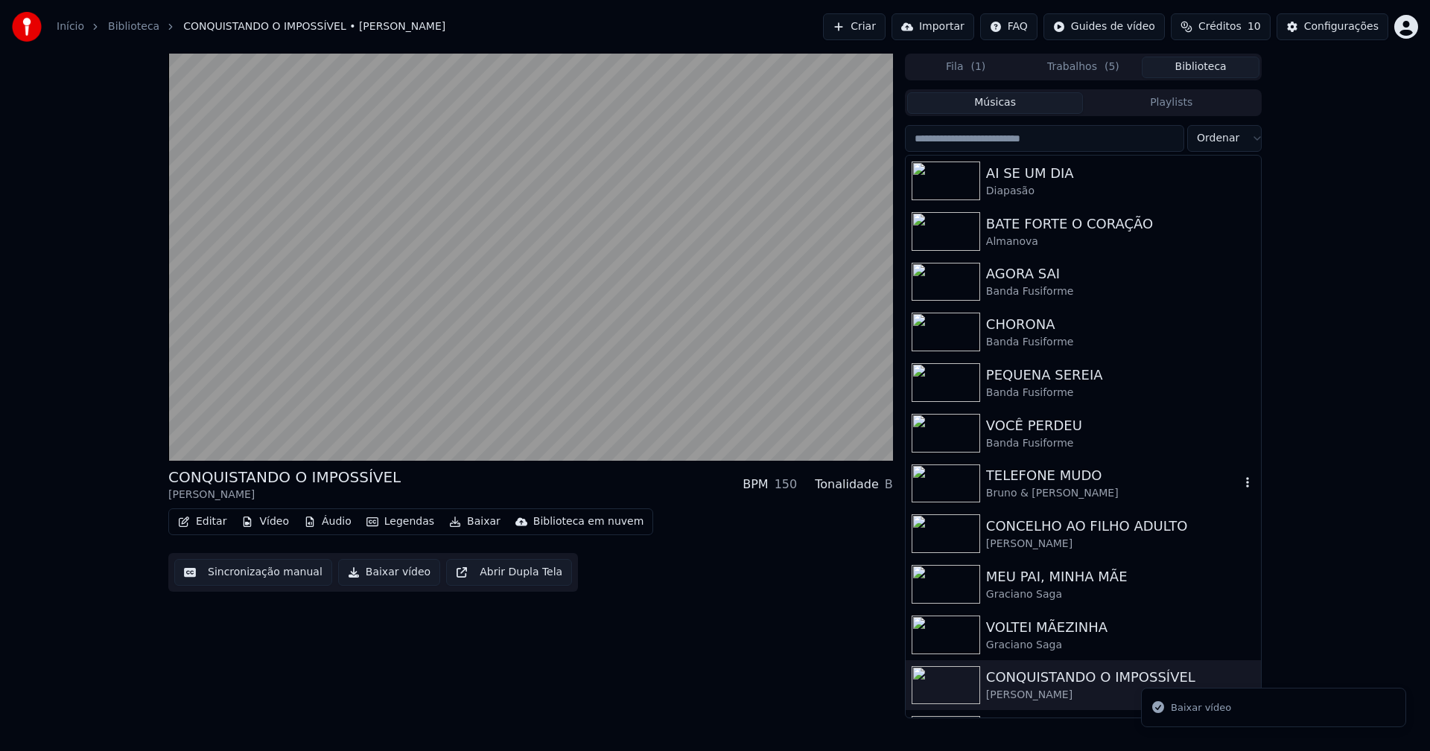
scroll to position [194, 0]
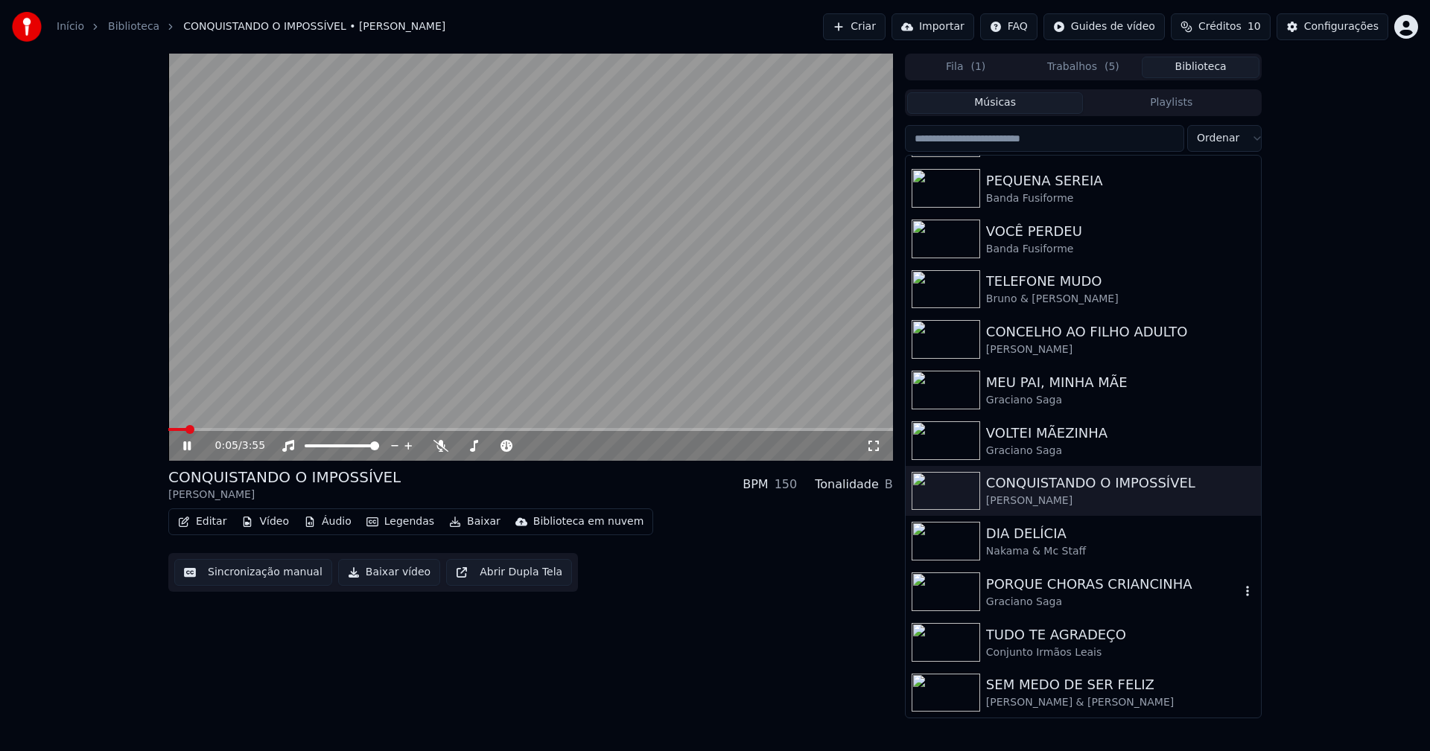
click at [1059, 601] on div "Graciano Saga" at bounding box center [1113, 602] width 254 height 15
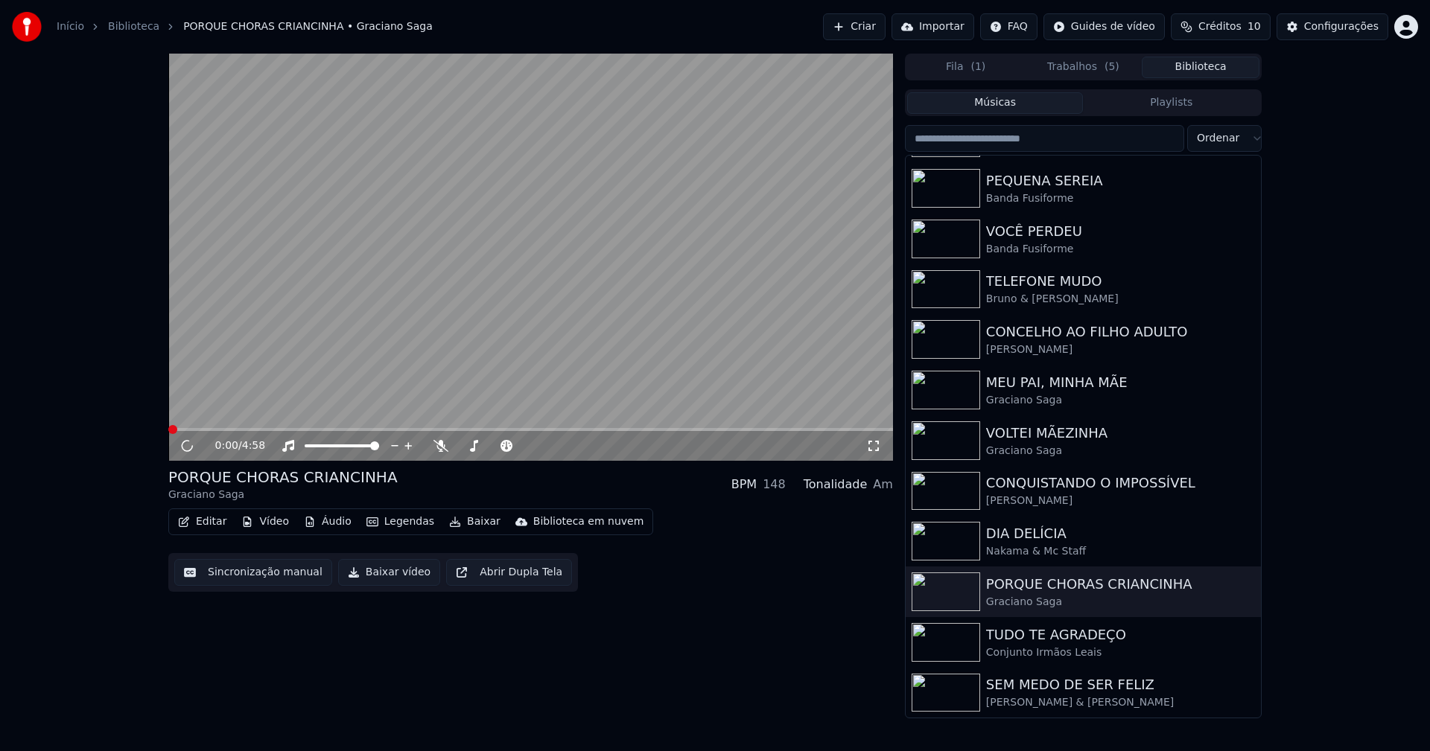
click at [391, 579] on button "Baixar vídeo" at bounding box center [389, 572] width 102 height 27
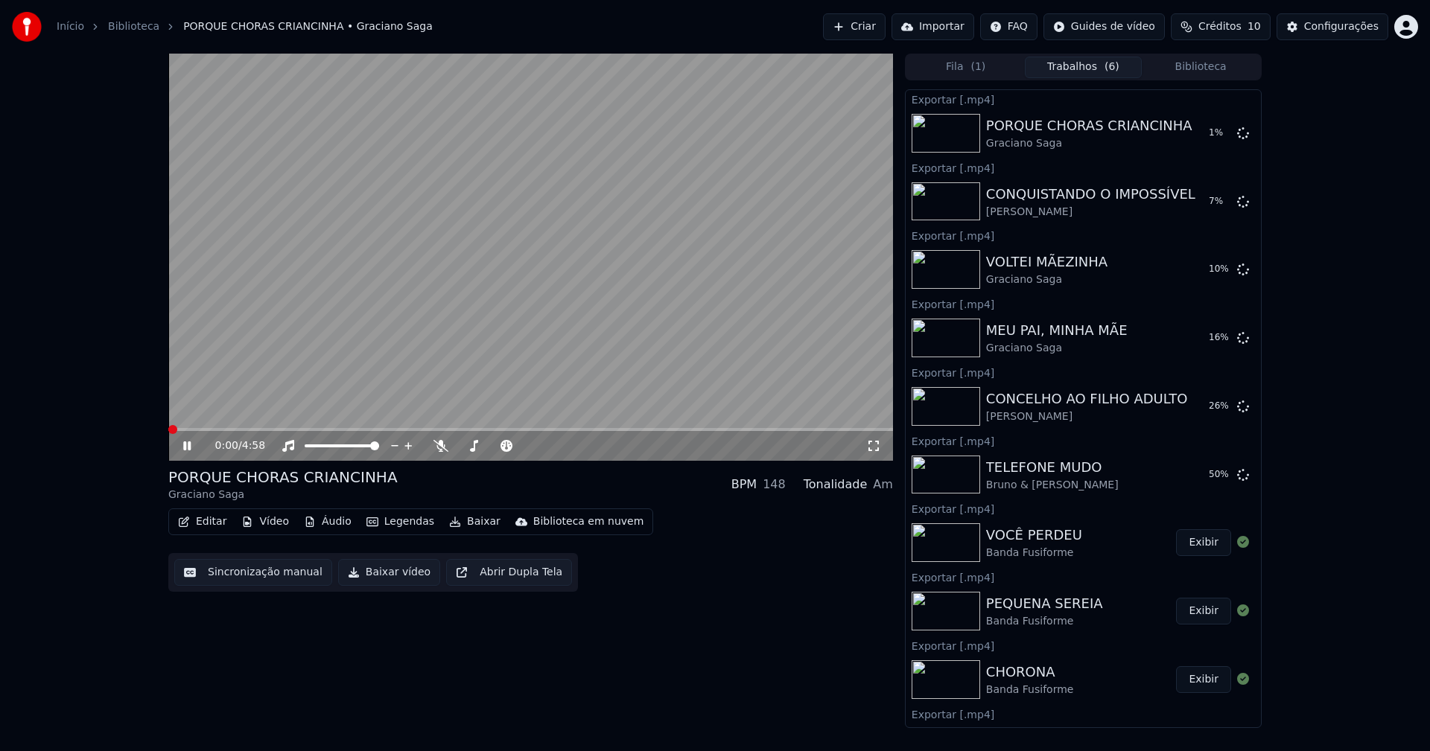
click at [188, 445] on icon at bounding box center [197, 446] width 35 height 12
click at [1216, 72] on button "Biblioteca" at bounding box center [1201, 68] width 118 height 22
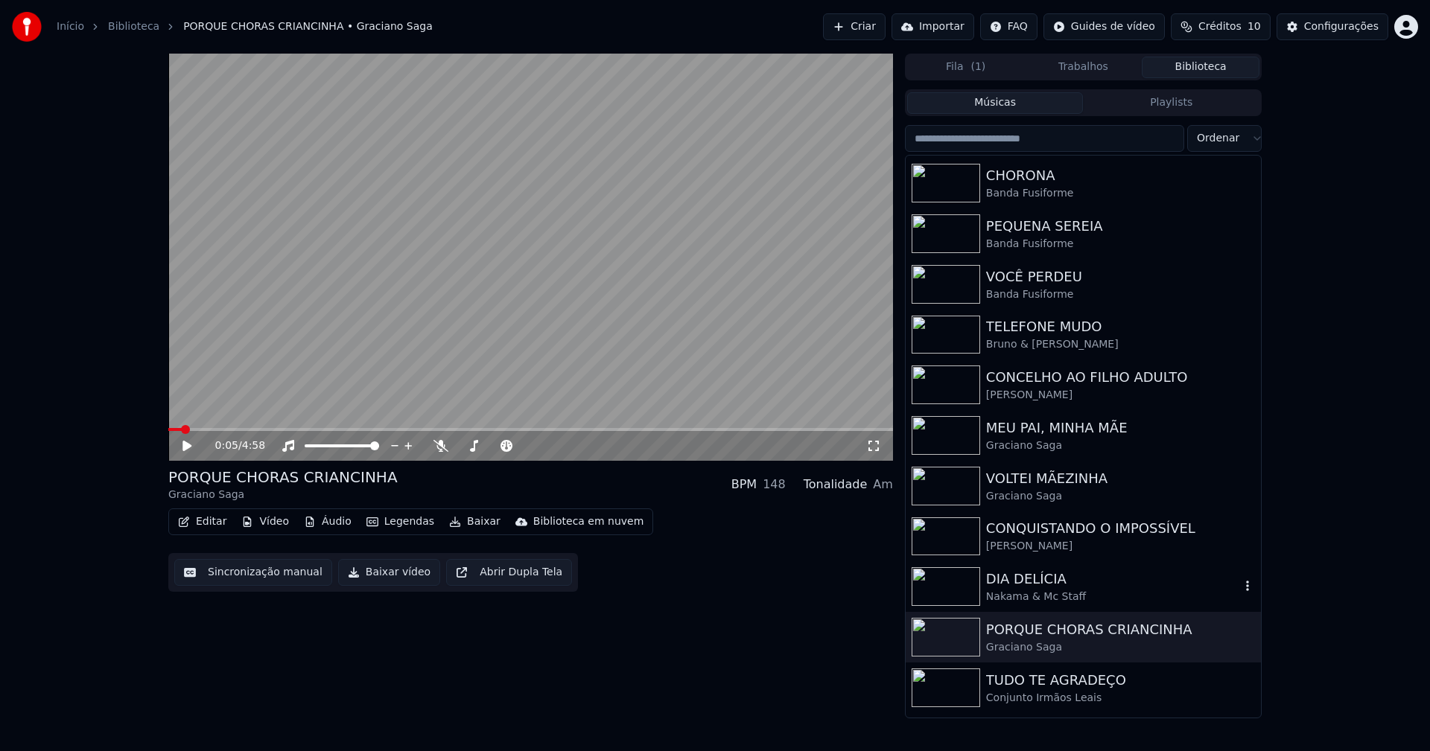
scroll to position [194, 0]
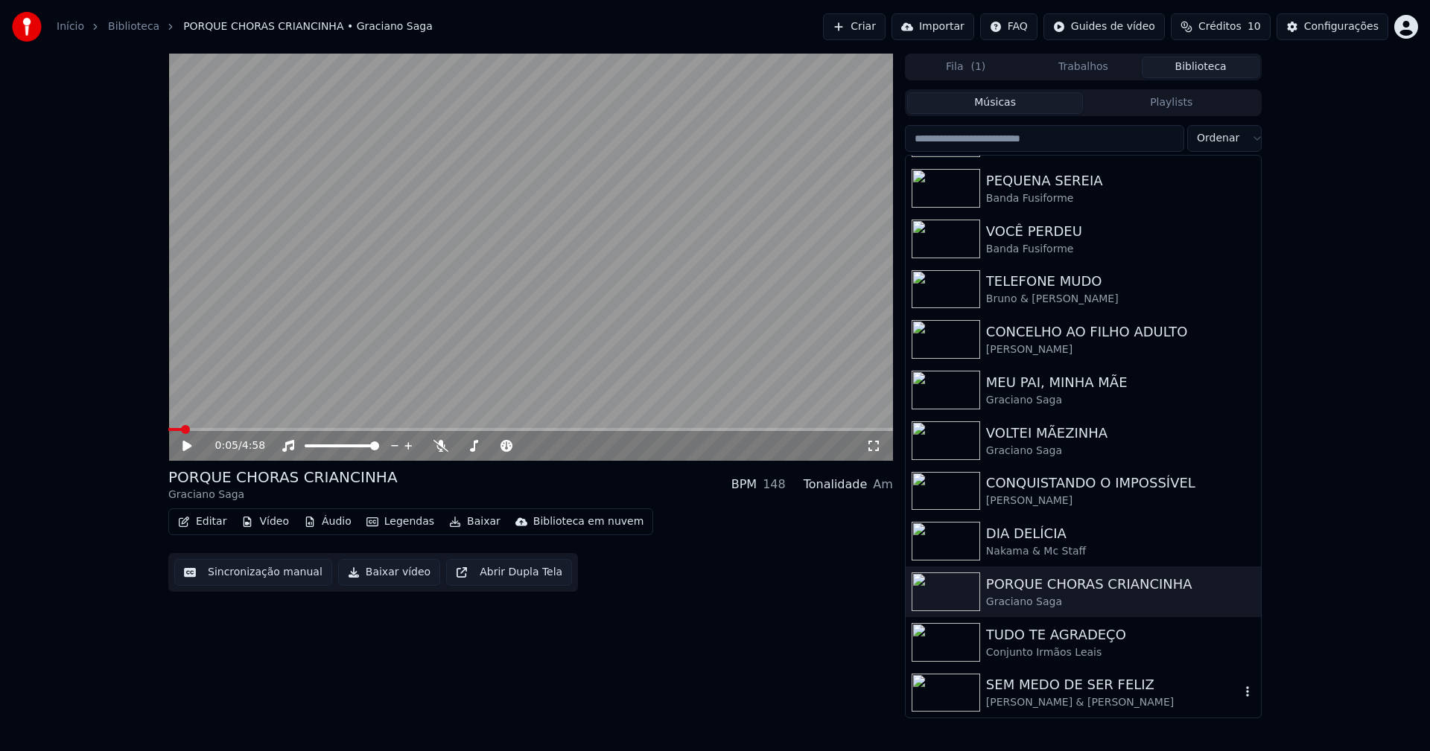
click at [1081, 704] on div "[PERSON_NAME] & [PERSON_NAME]" at bounding box center [1113, 703] width 254 height 15
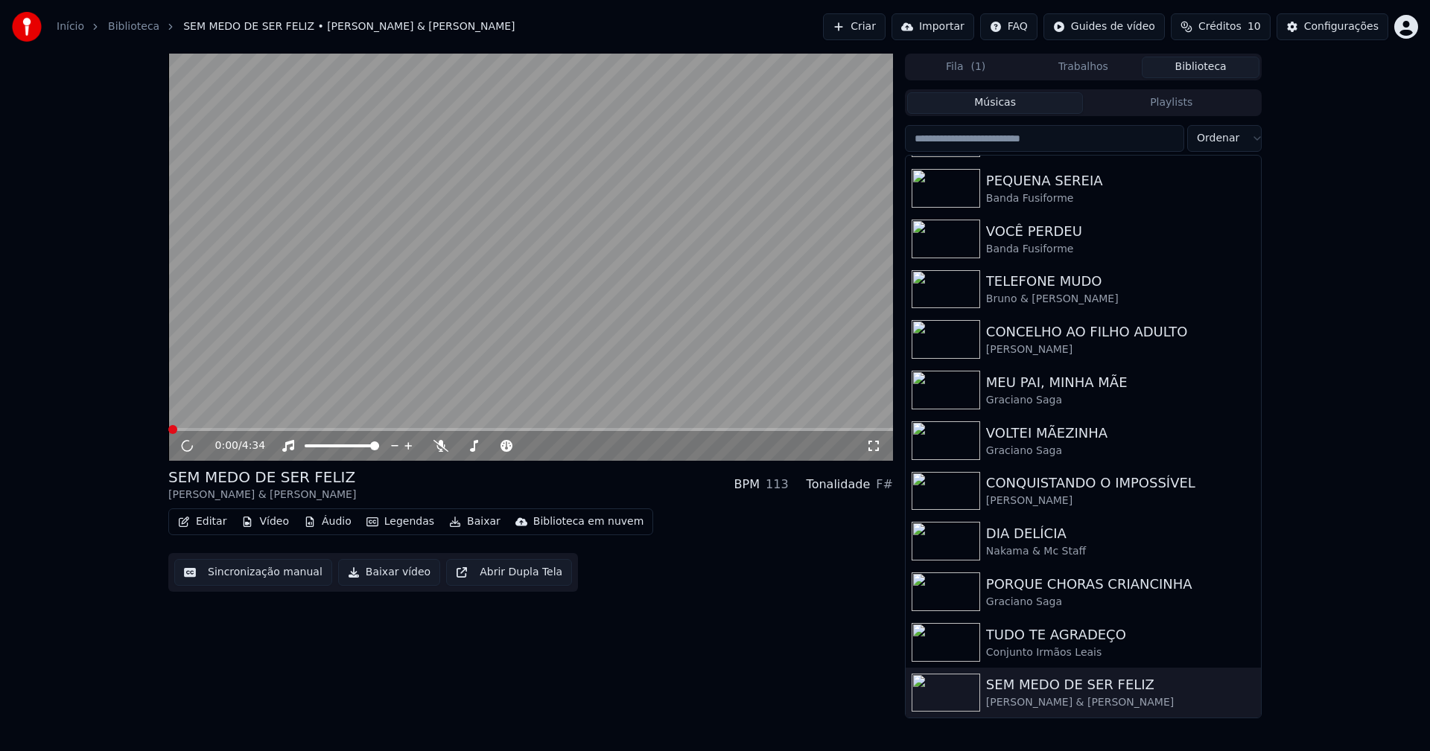
click at [266, 521] on button "Vídeo" at bounding box center [265, 522] width 60 height 21
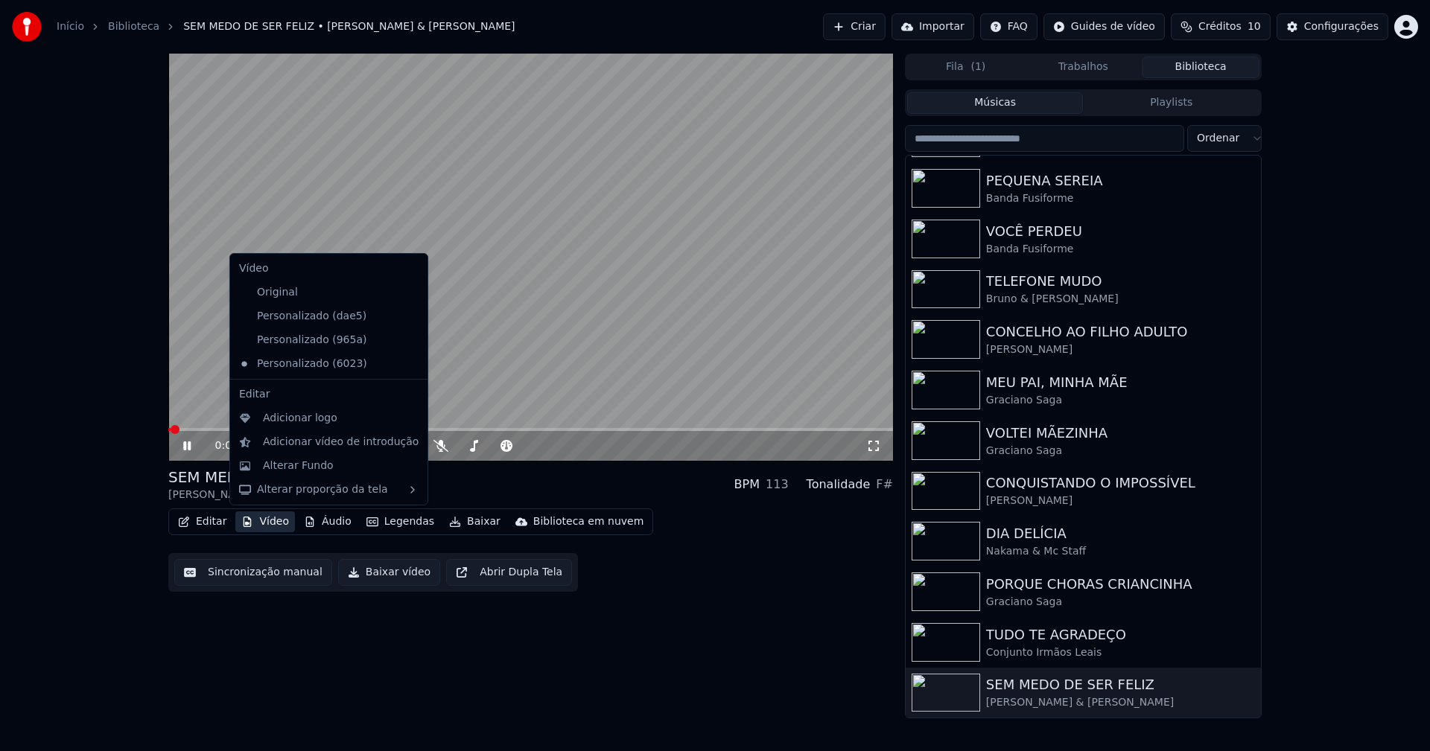
click at [389, 570] on button "Baixar vídeo" at bounding box center [389, 572] width 102 height 27
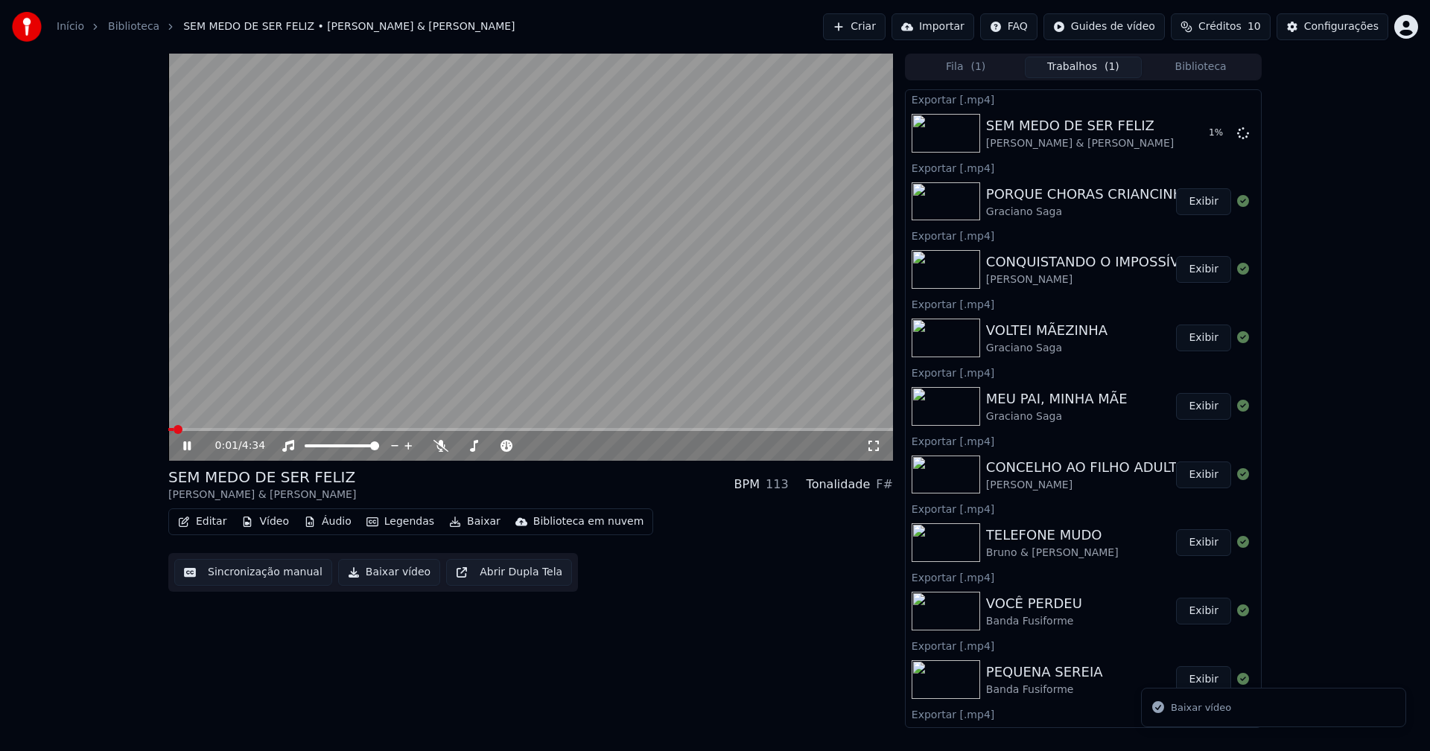
click at [188, 448] on icon at bounding box center [186, 446] width 7 height 9
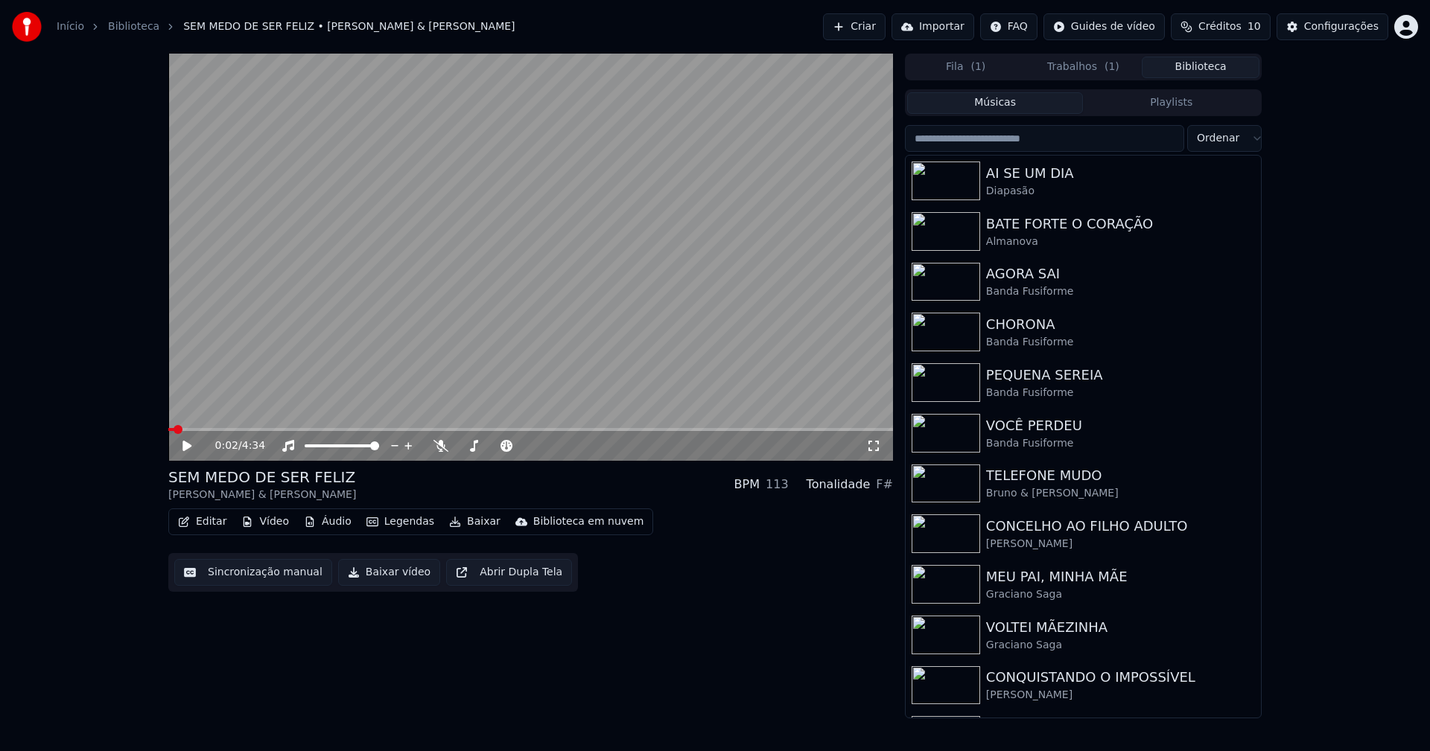
drag, startPoint x: 1193, startPoint y: 63, endPoint x: 1131, endPoint y: 165, distance: 119.9
click at [1193, 63] on button "Biblioteca" at bounding box center [1201, 68] width 118 height 22
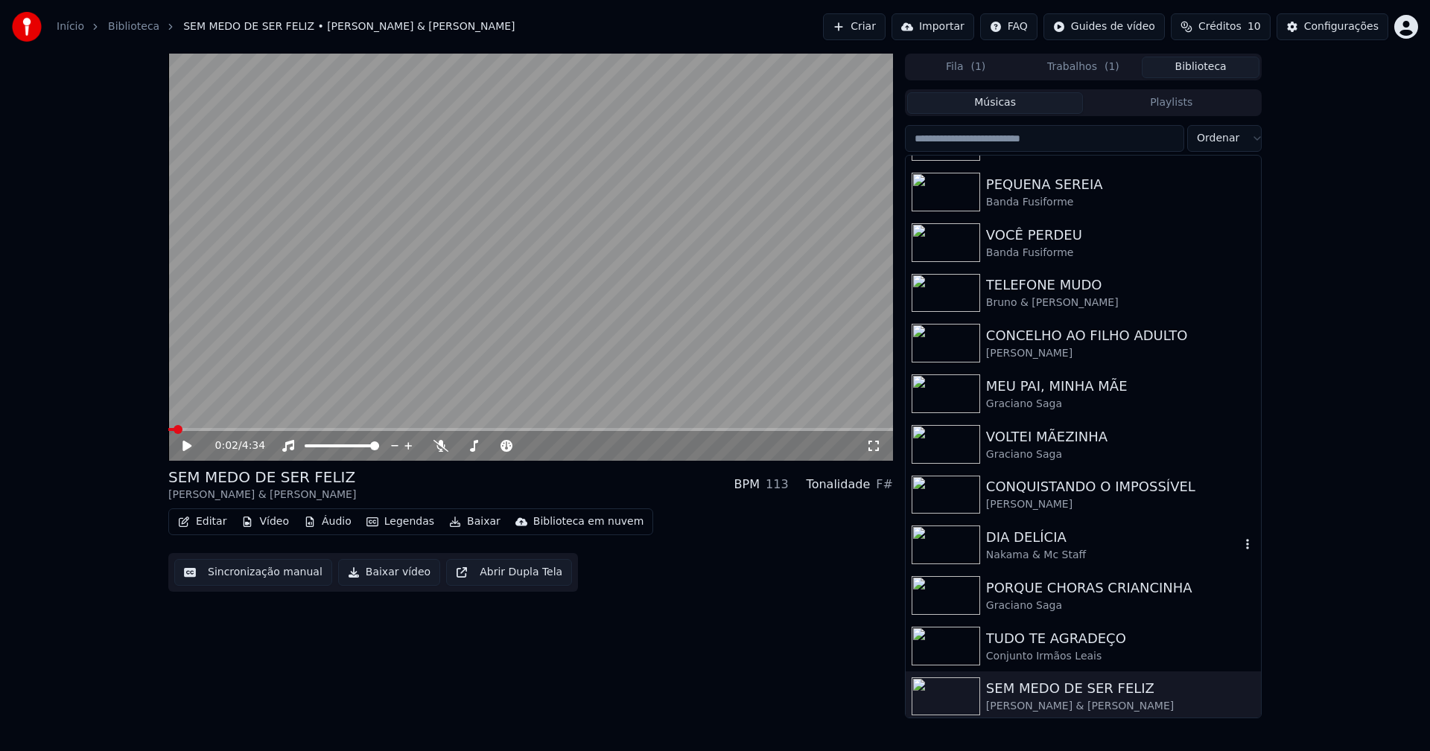
scroll to position [194, 0]
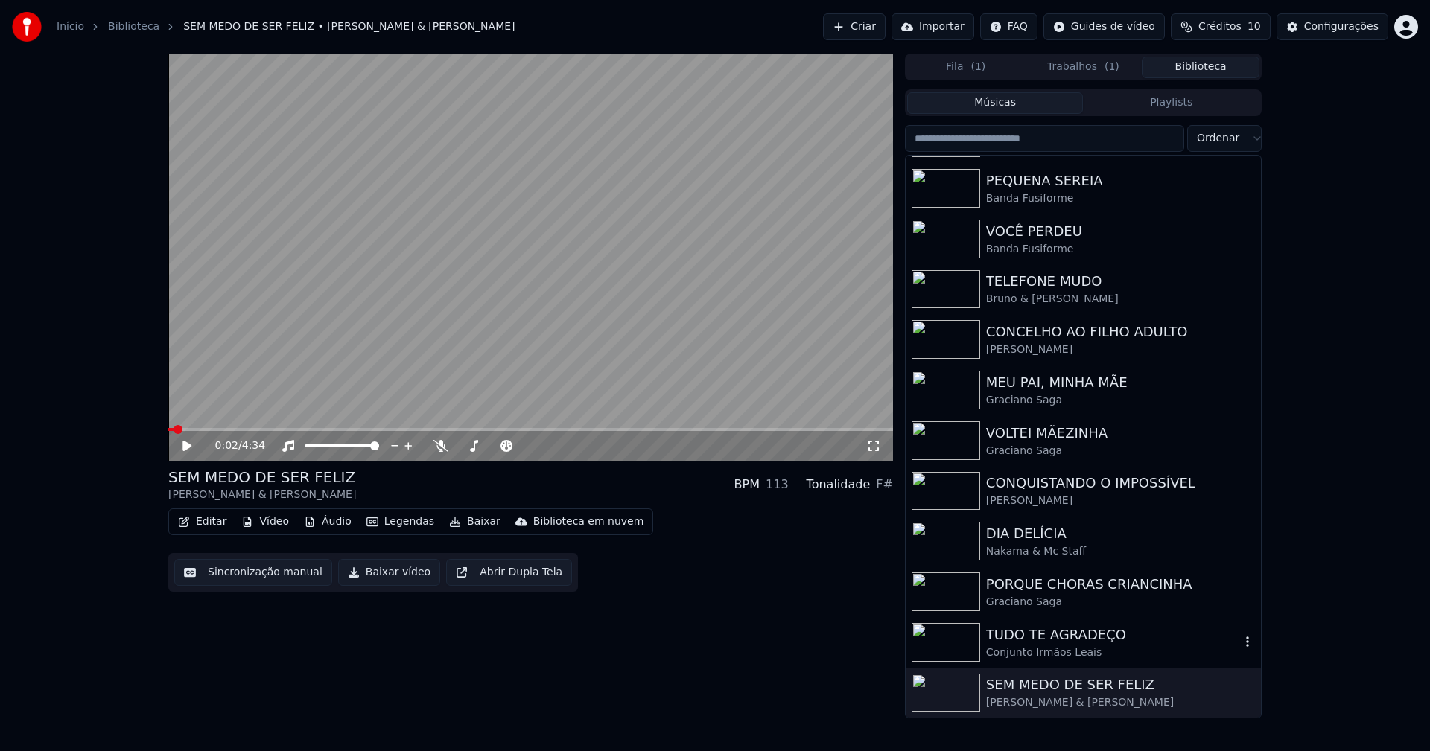
click at [1030, 654] on div "Conjunto Irmãos Leais" at bounding box center [1113, 653] width 254 height 15
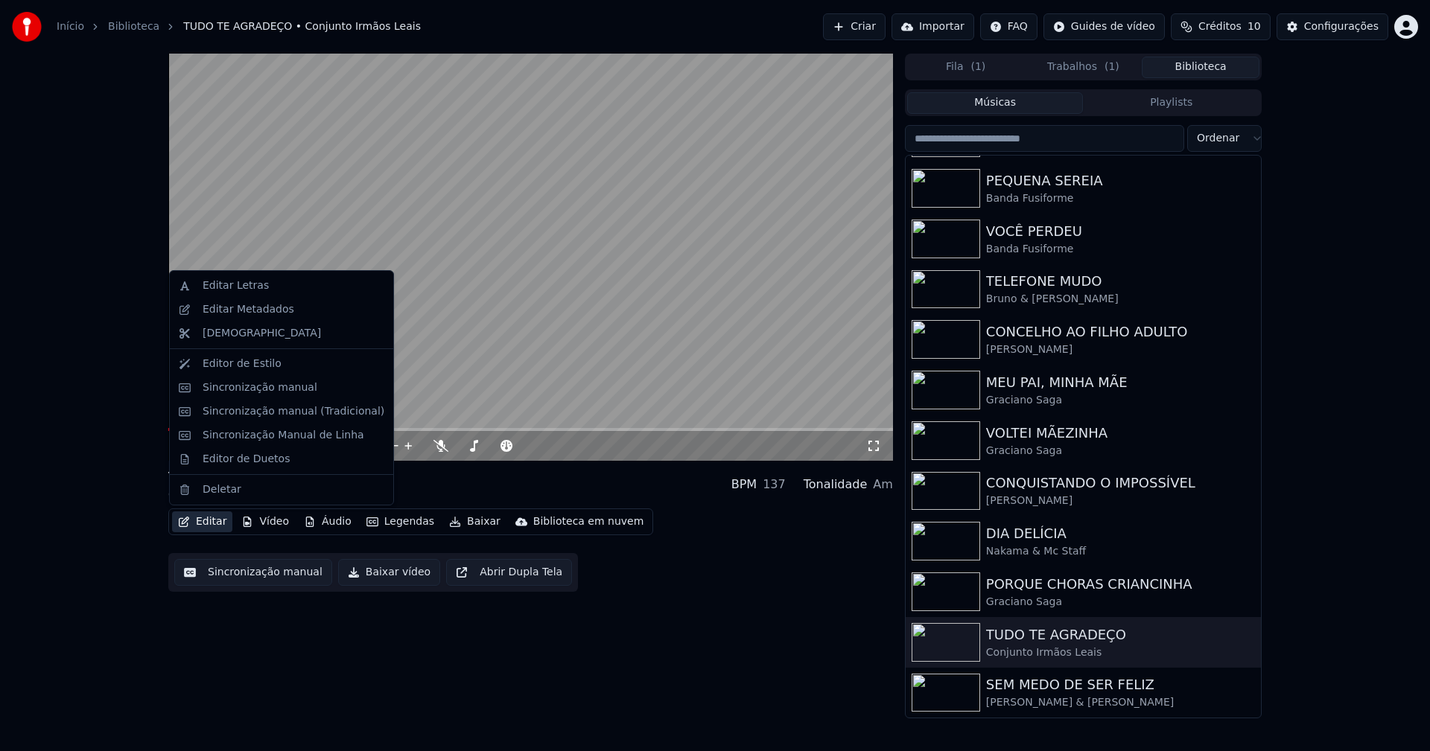
click at [210, 523] on button "Editar" at bounding box center [202, 522] width 60 height 21
click at [255, 416] on div "Sincronização manual (Tradicional)" at bounding box center [294, 411] width 182 height 15
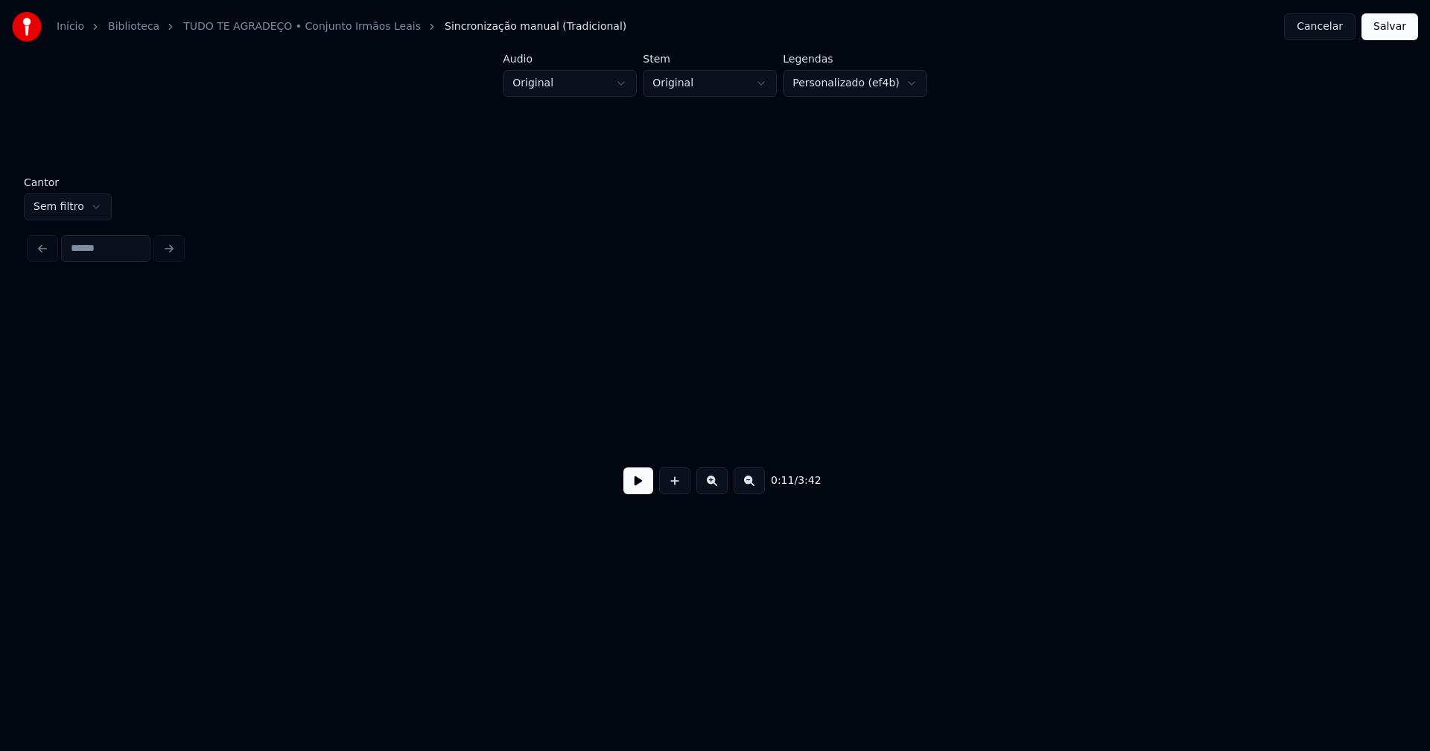
scroll to position [0, 1754]
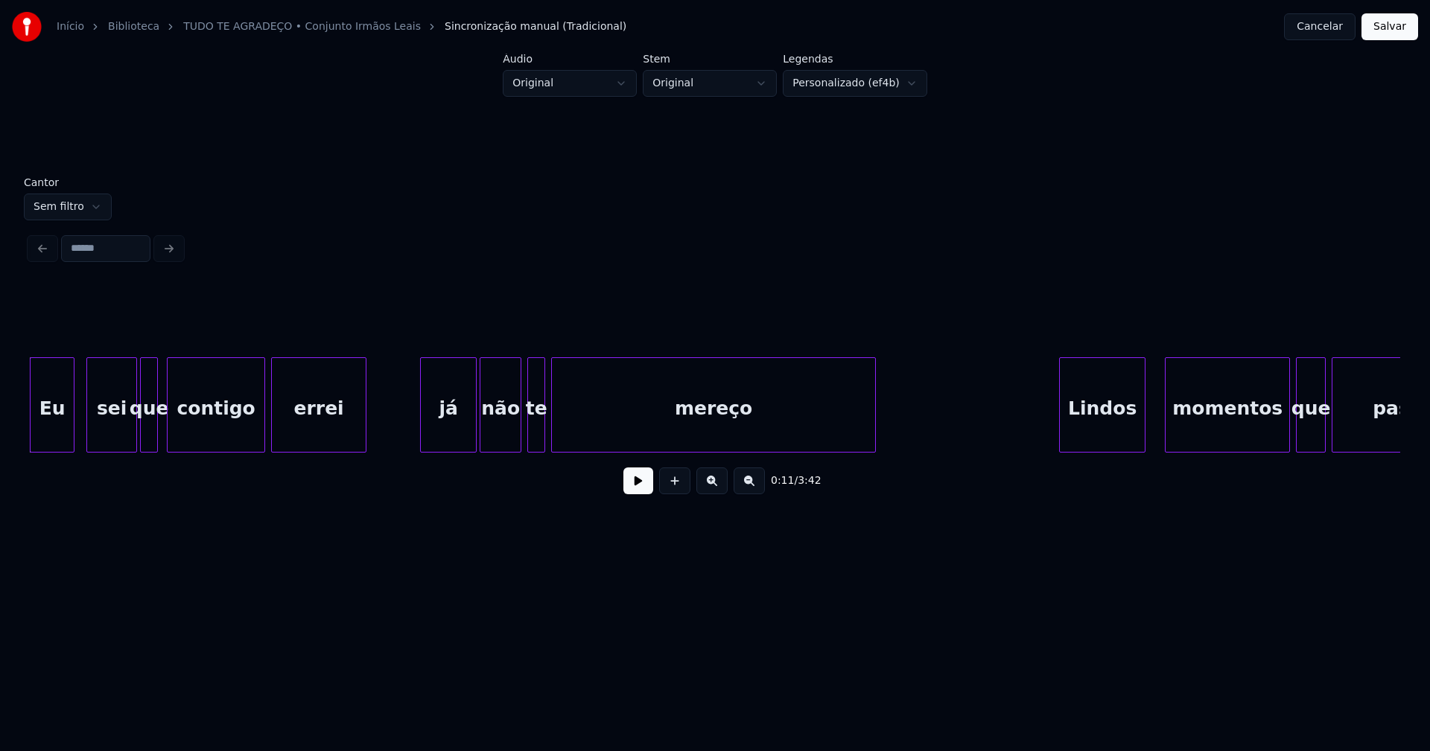
click at [643, 486] on button at bounding box center [638, 481] width 30 height 27
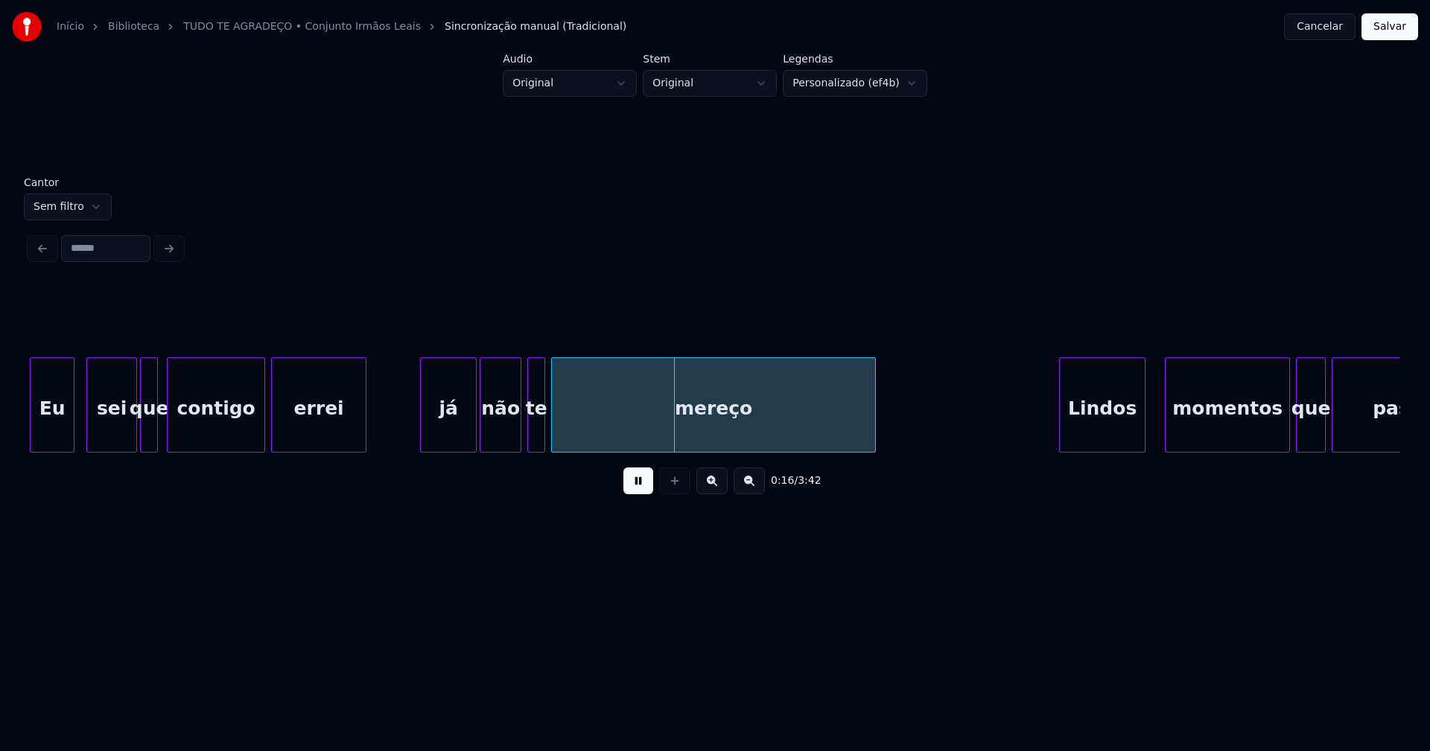
click at [637, 494] on button at bounding box center [638, 481] width 30 height 27
click at [1322, 31] on button "Cancelar" at bounding box center [1319, 26] width 71 height 27
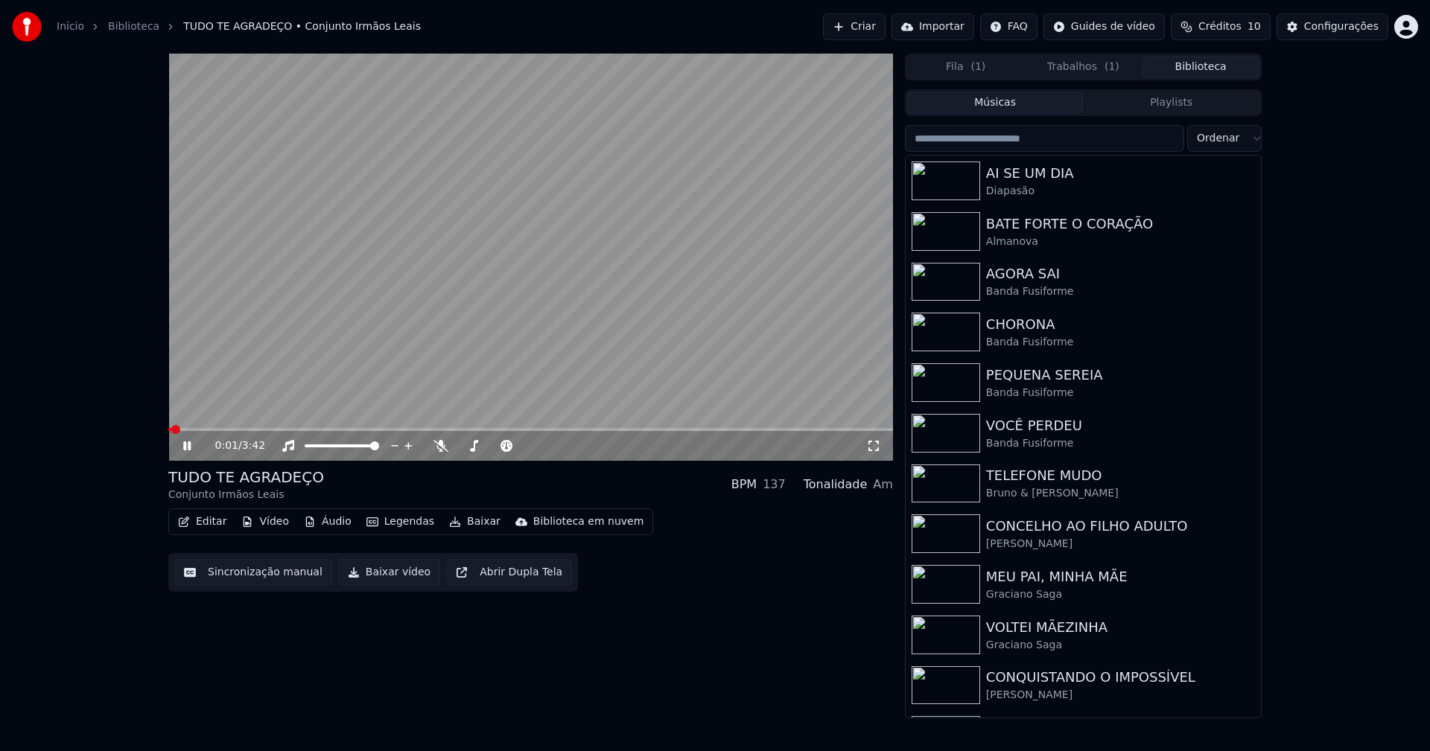
click at [191, 449] on icon at bounding box center [186, 446] width 7 height 9
click at [1072, 64] on button "Trabalhos ( 1 )" at bounding box center [1084, 68] width 118 height 22
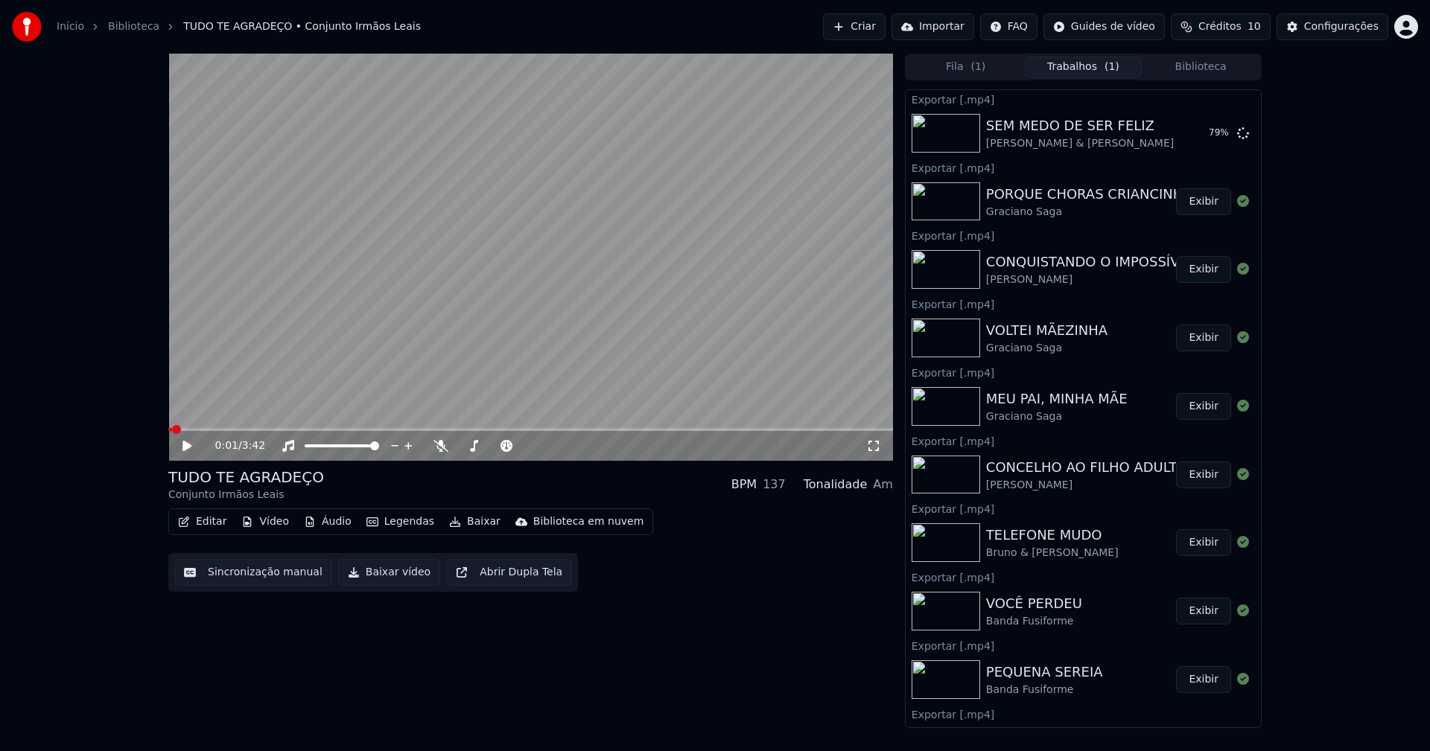
click at [1218, 65] on button "Biblioteca" at bounding box center [1201, 68] width 118 height 22
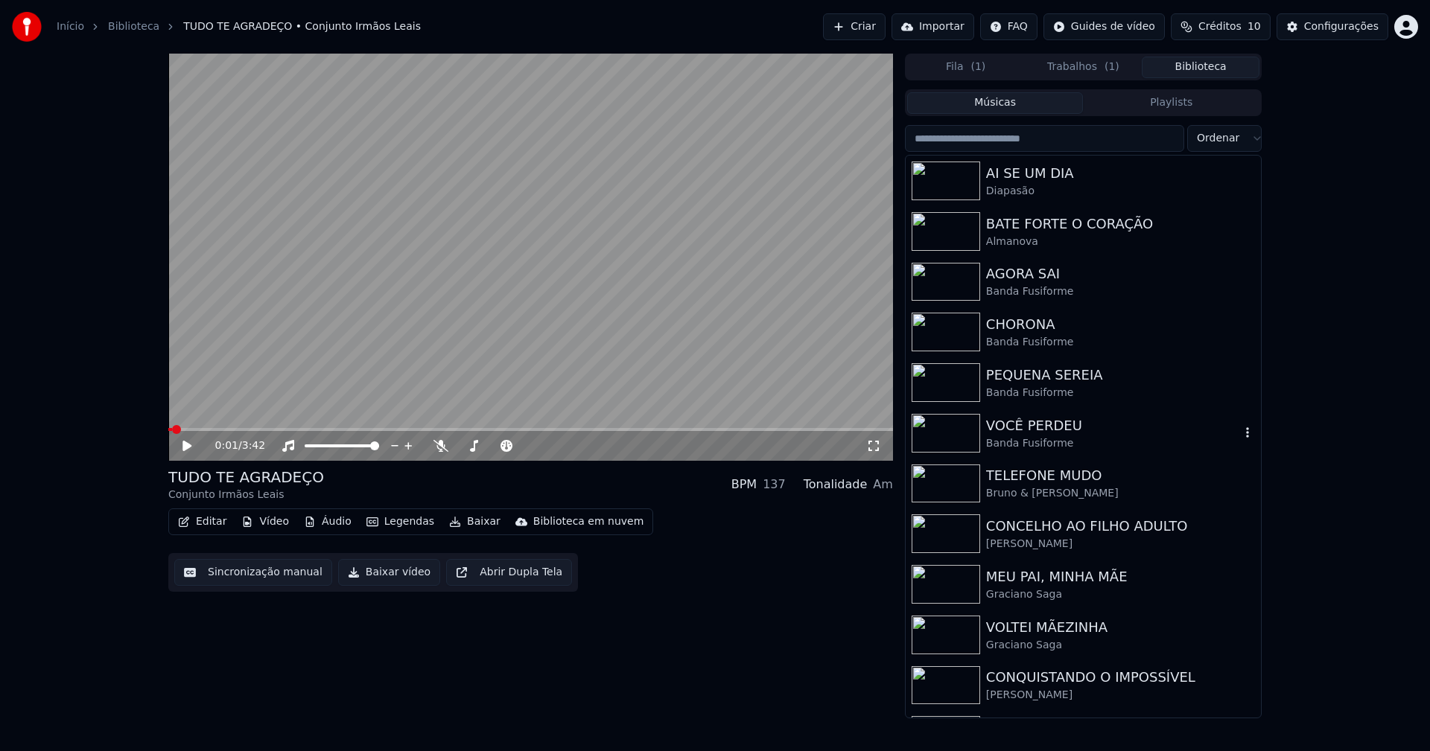
scroll to position [74, 0]
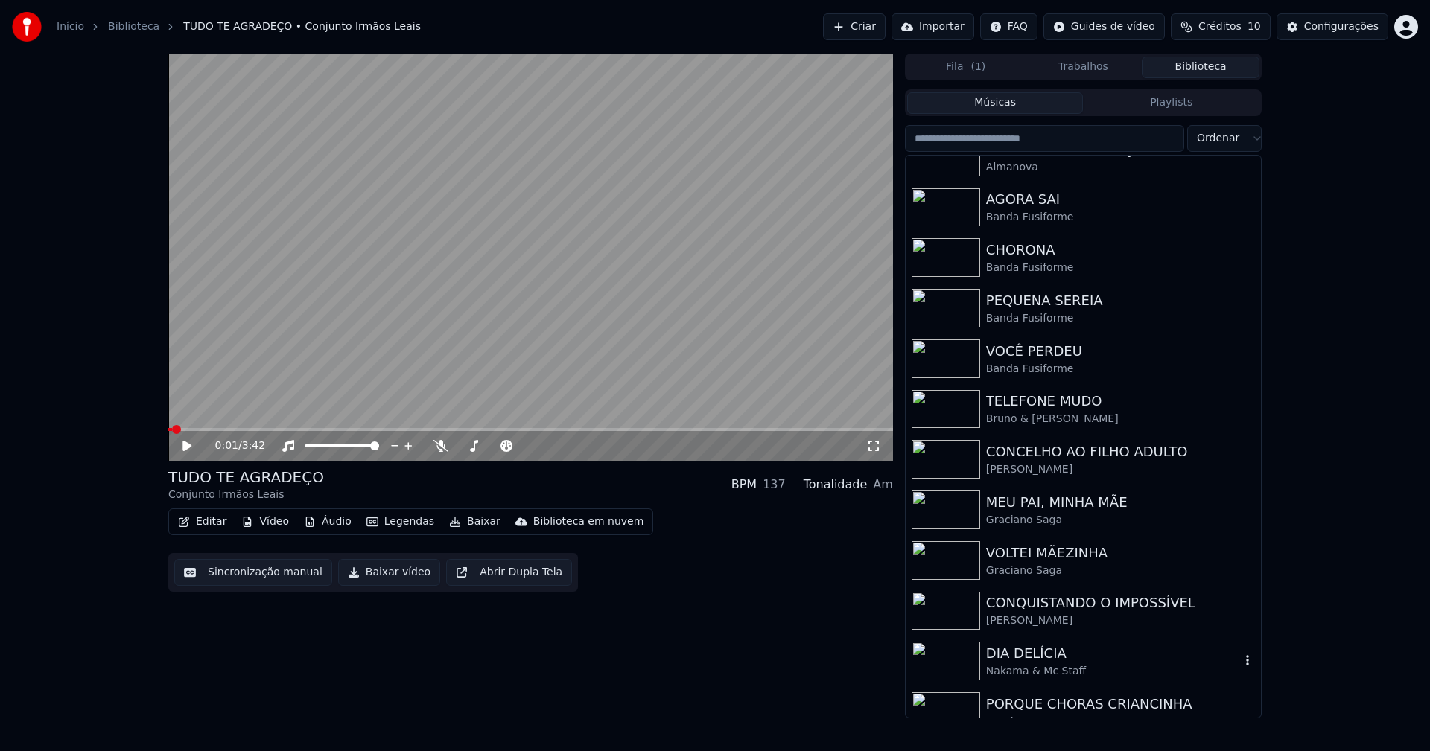
click at [1018, 661] on div "DIA DELÍCIA" at bounding box center [1113, 653] width 254 height 21
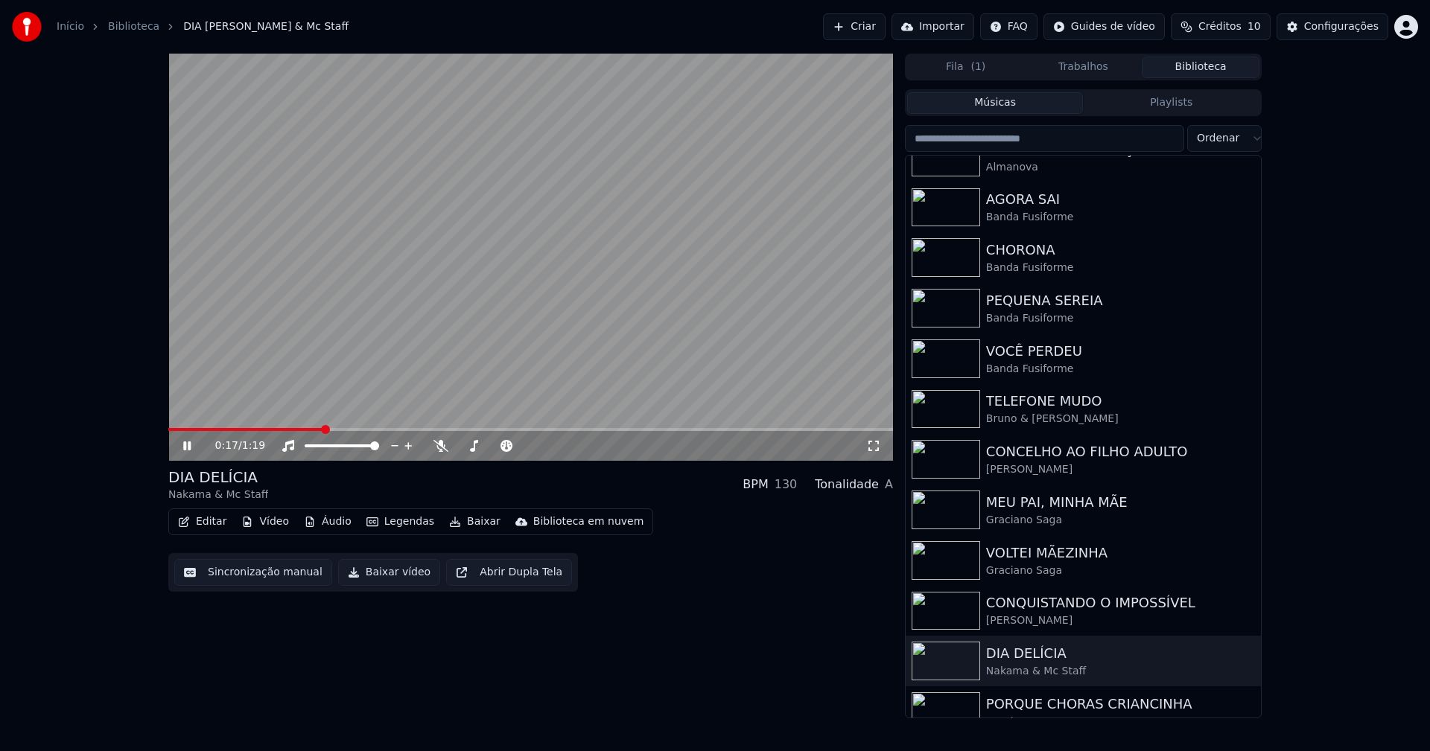
click at [328, 429] on span at bounding box center [530, 429] width 725 height 3
click at [187, 444] on icon at bounding box center [197, 446] width 35 height 12
click at [394, 577] on button "Baixar vídeo" at bounding box center [389, 572] width 102 height 27
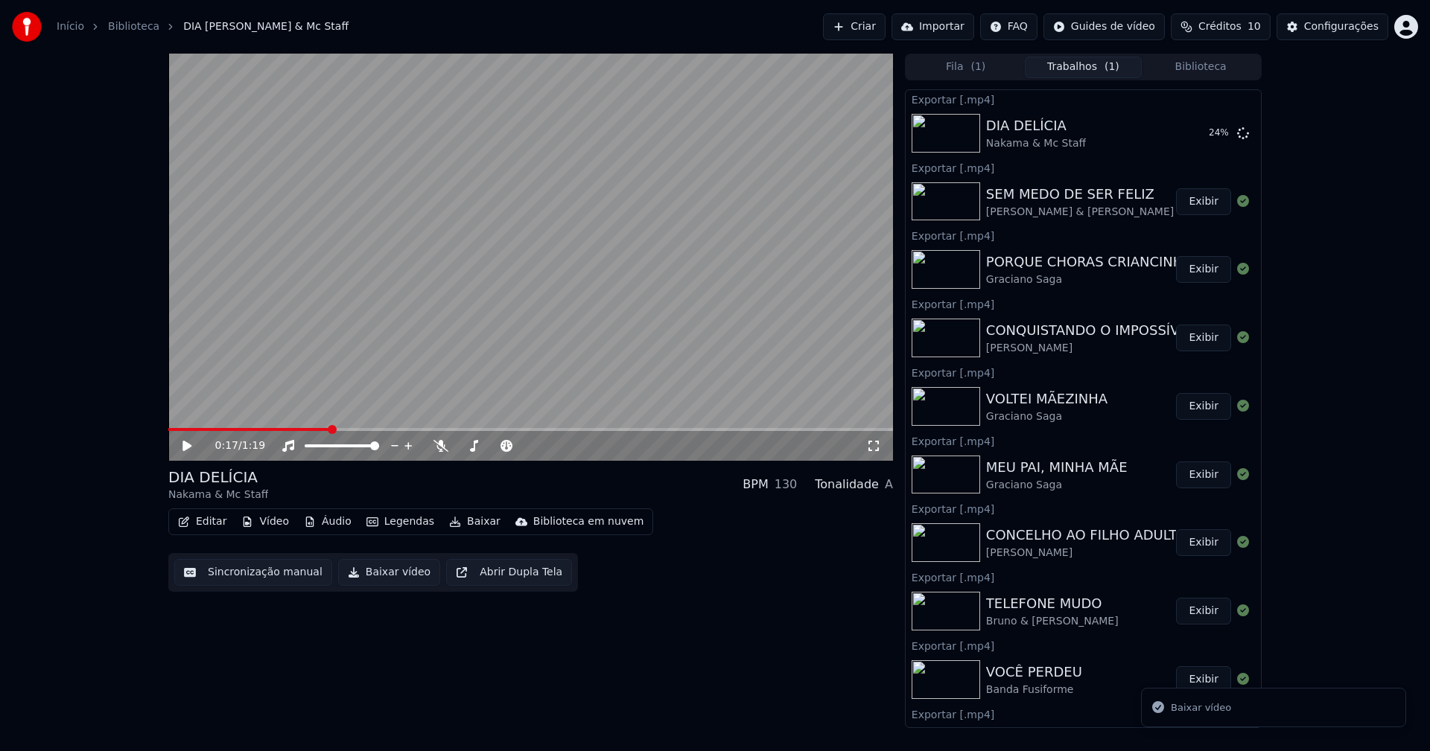
click at [1225, 67] on button "Biblioteca" at bounding box center [1201, 68] width 118 height 22
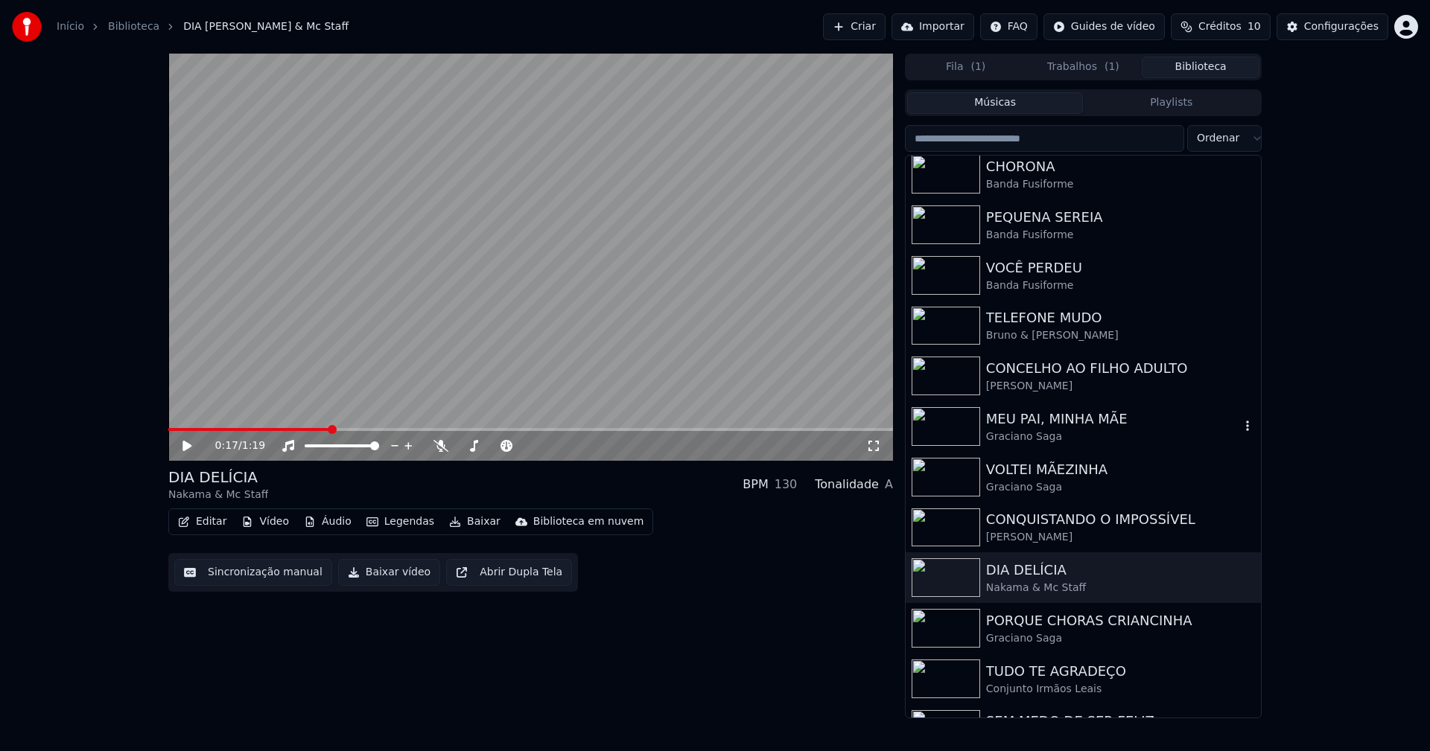
scroll to position [194, 0]
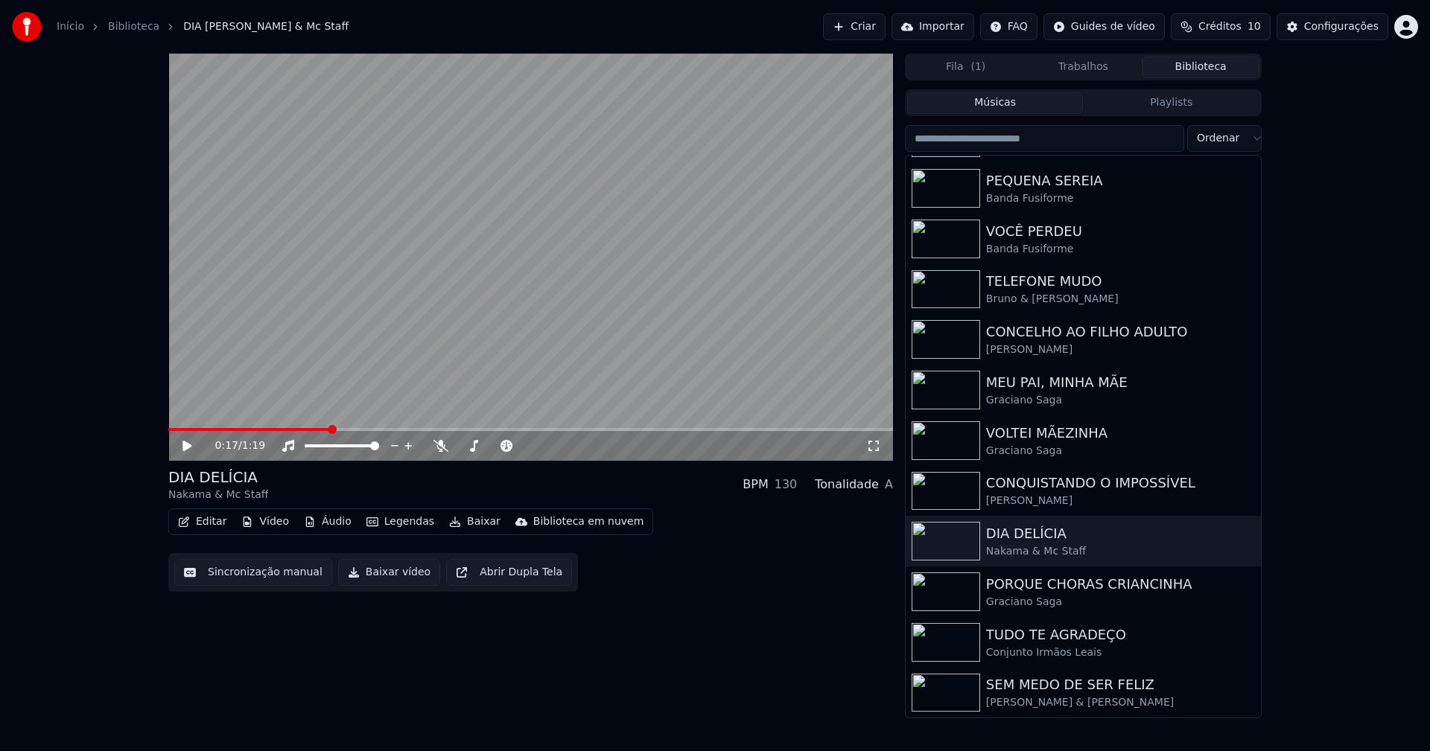
click at [1087, 68] on button "Trabalhos" at bounding box center [1084, 68] width 118 height 22
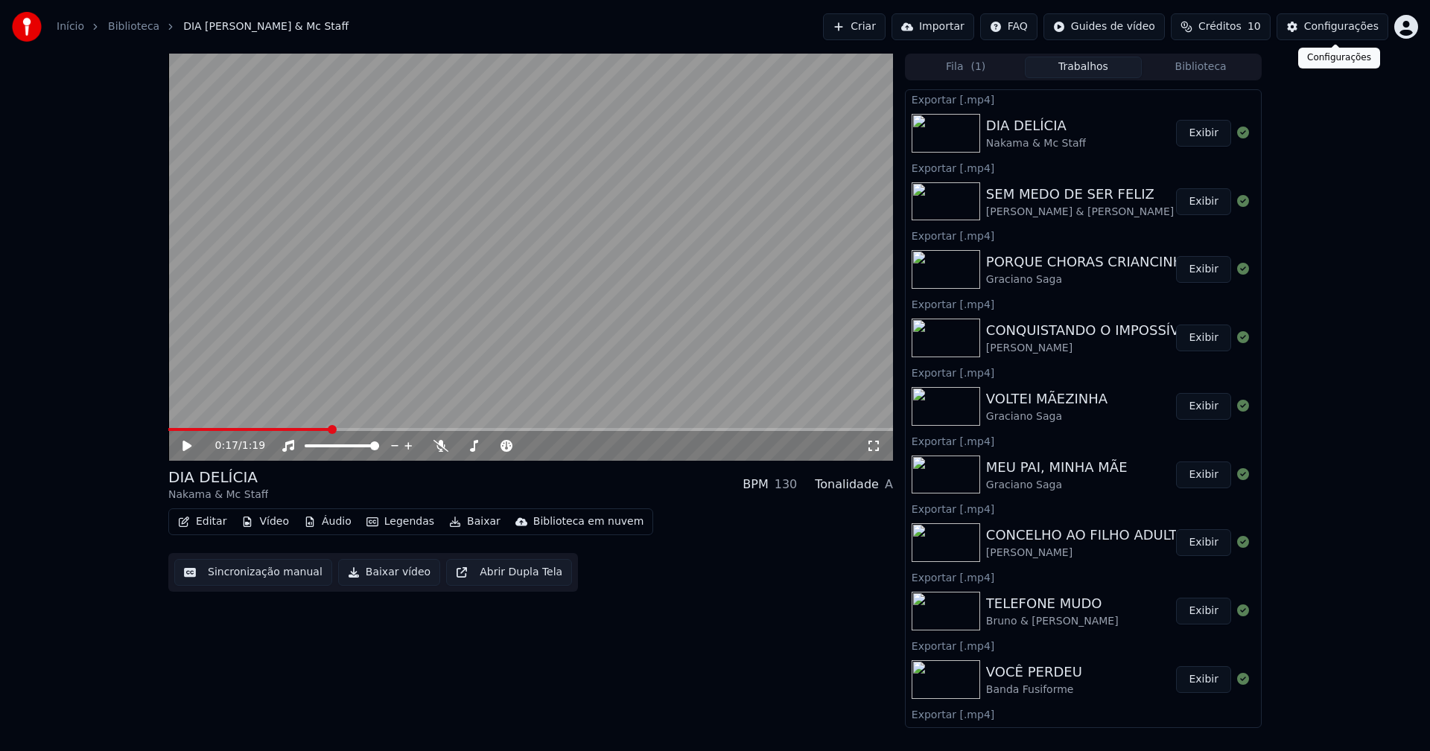
click at [1336, 28] on div "Configurações" at bounding box center [1341, 26] width 74 height 15
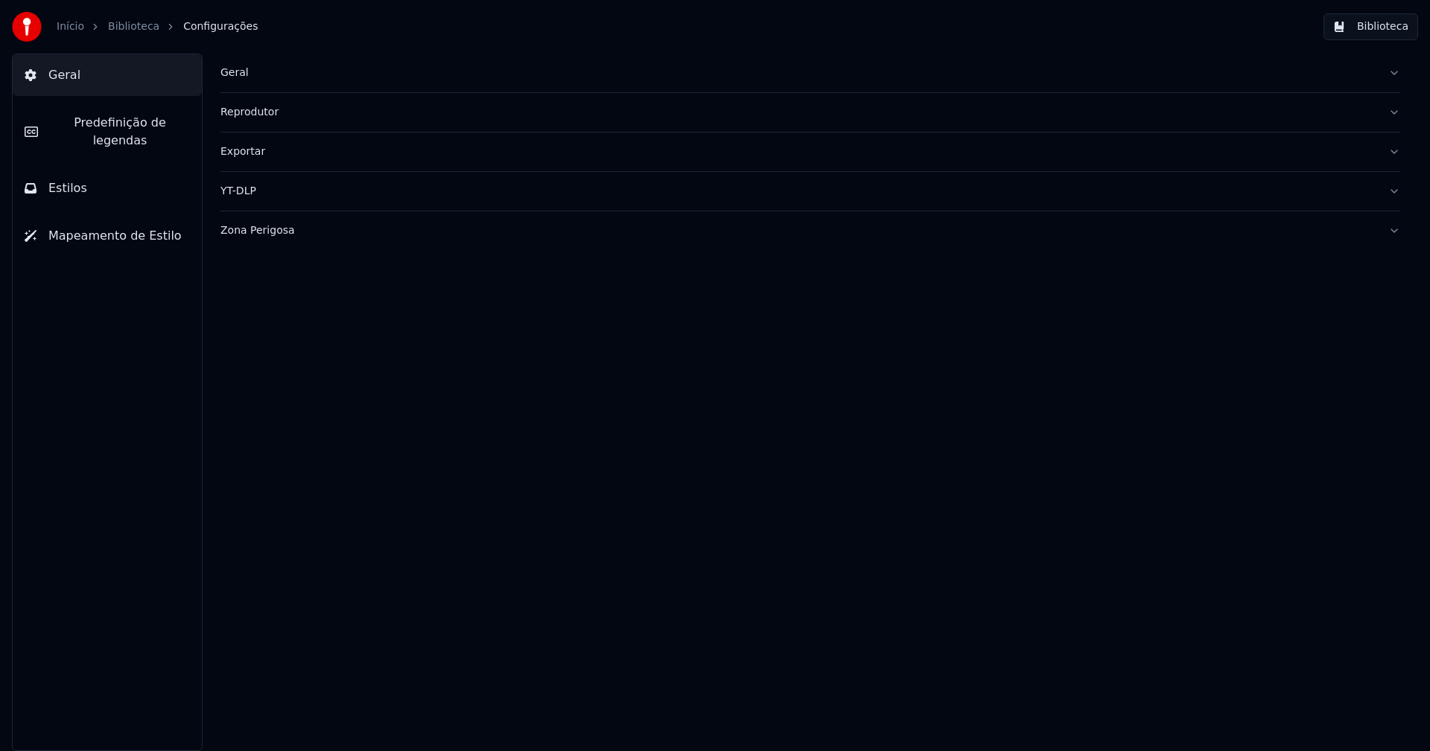
click at [141, 180] on button "Estilos" at bounding box center [107, 189] width 189 height 42
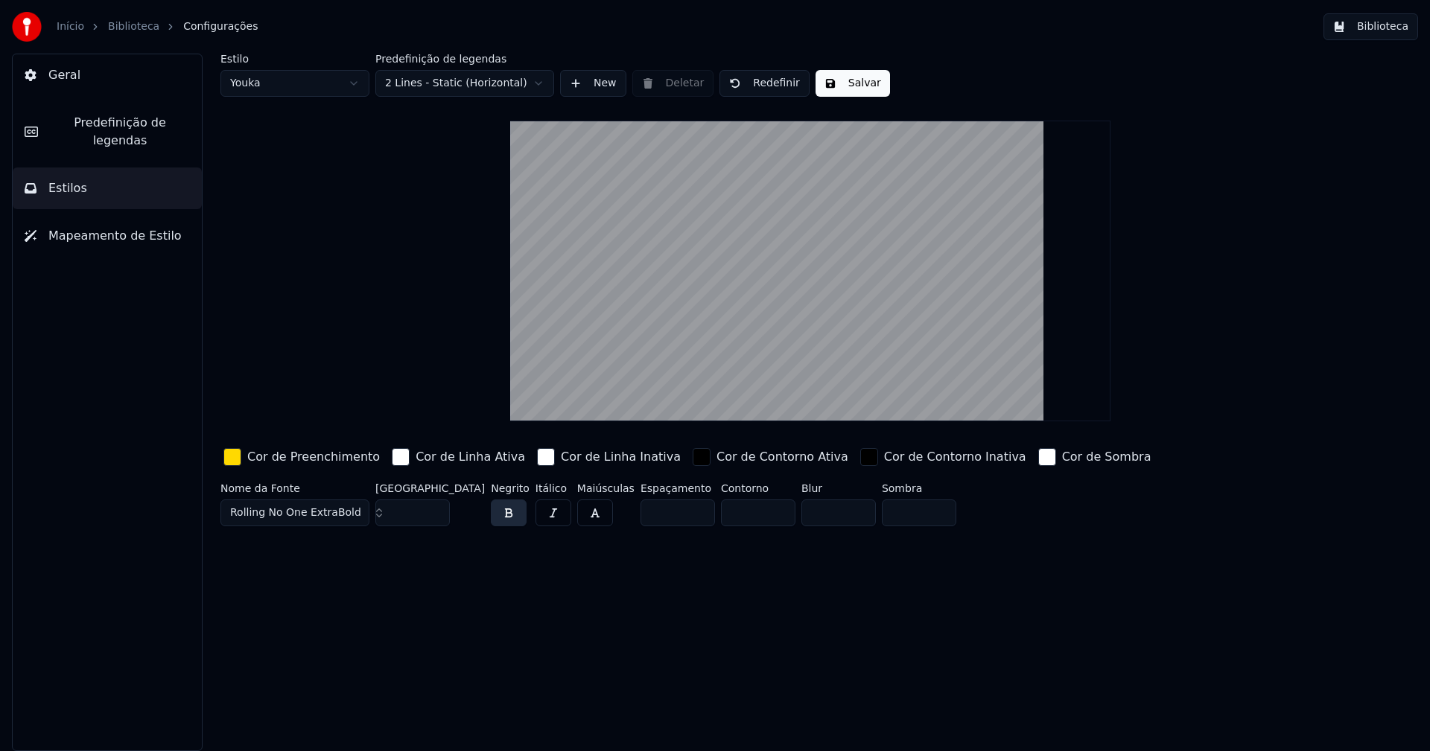
click at [236, 463] on div "button" at bounding box center [232, 457] width 18 height 18
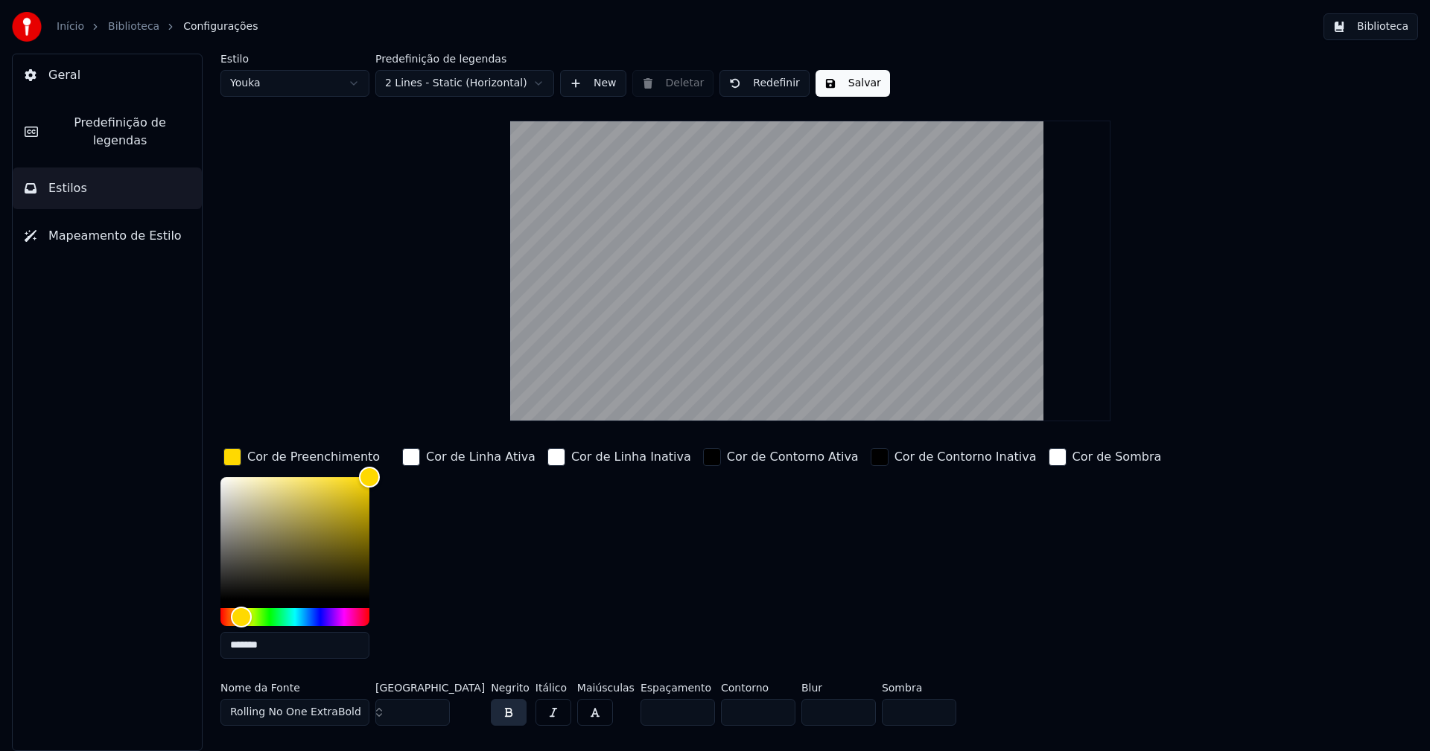
click at [284, 645] on input "*******" at bounding box center [294, 645] width 149 height 27
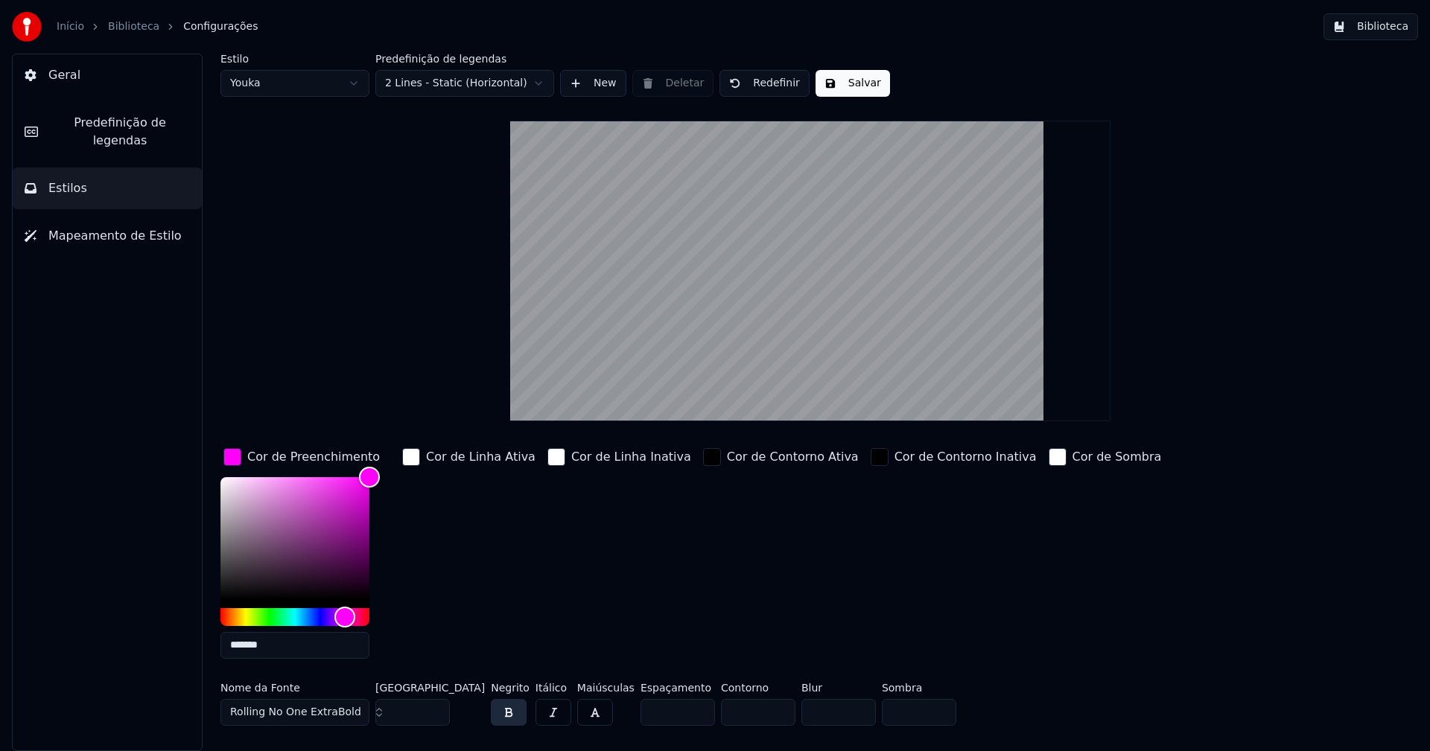
type input "*******"
click at [232, 464] on div "button" at bounding box center [232, 457] width 18 height 18
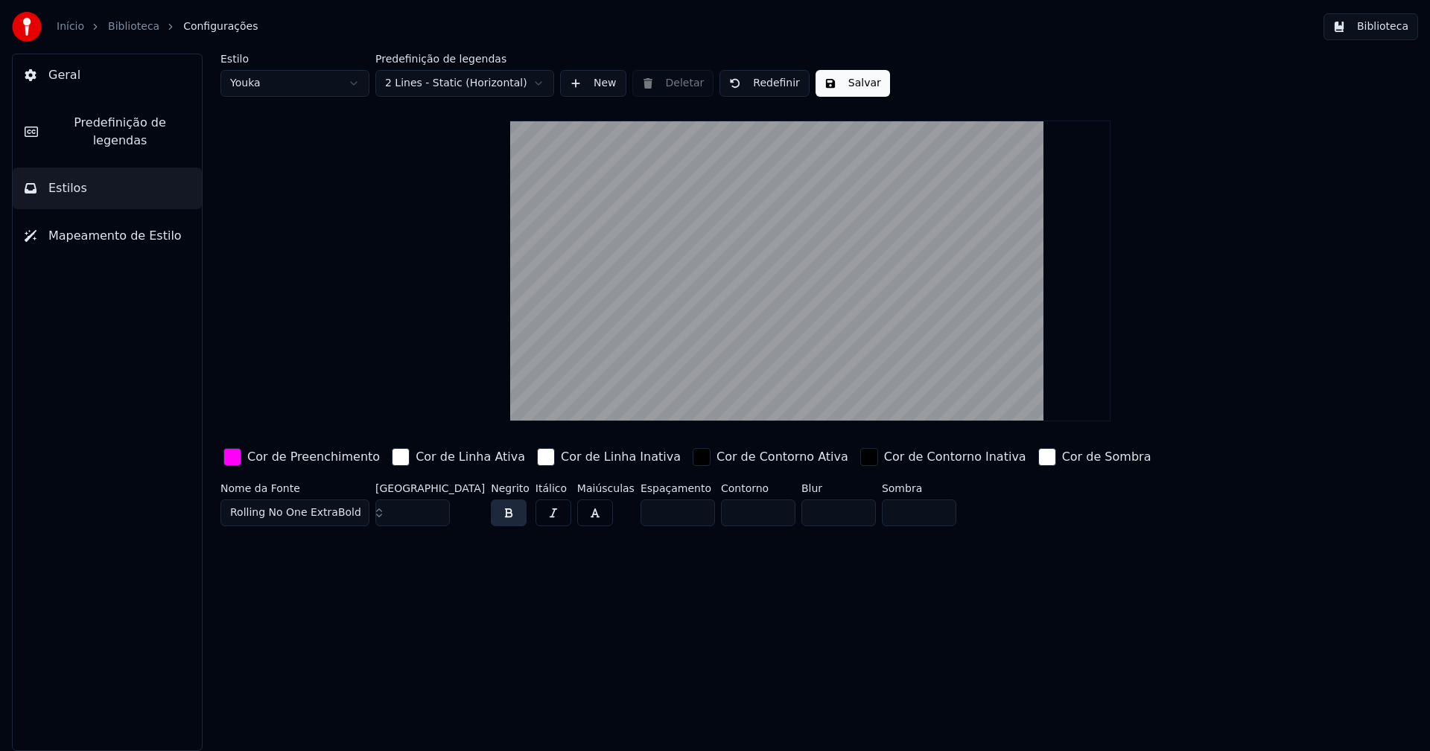
click at [853, 80] on button "Salvar" at bounding box center [852, 83] width 74 height 27
click at [1381, 25] on button "Biblioteca" at bounding box center [1370, 26] width 95 height 27
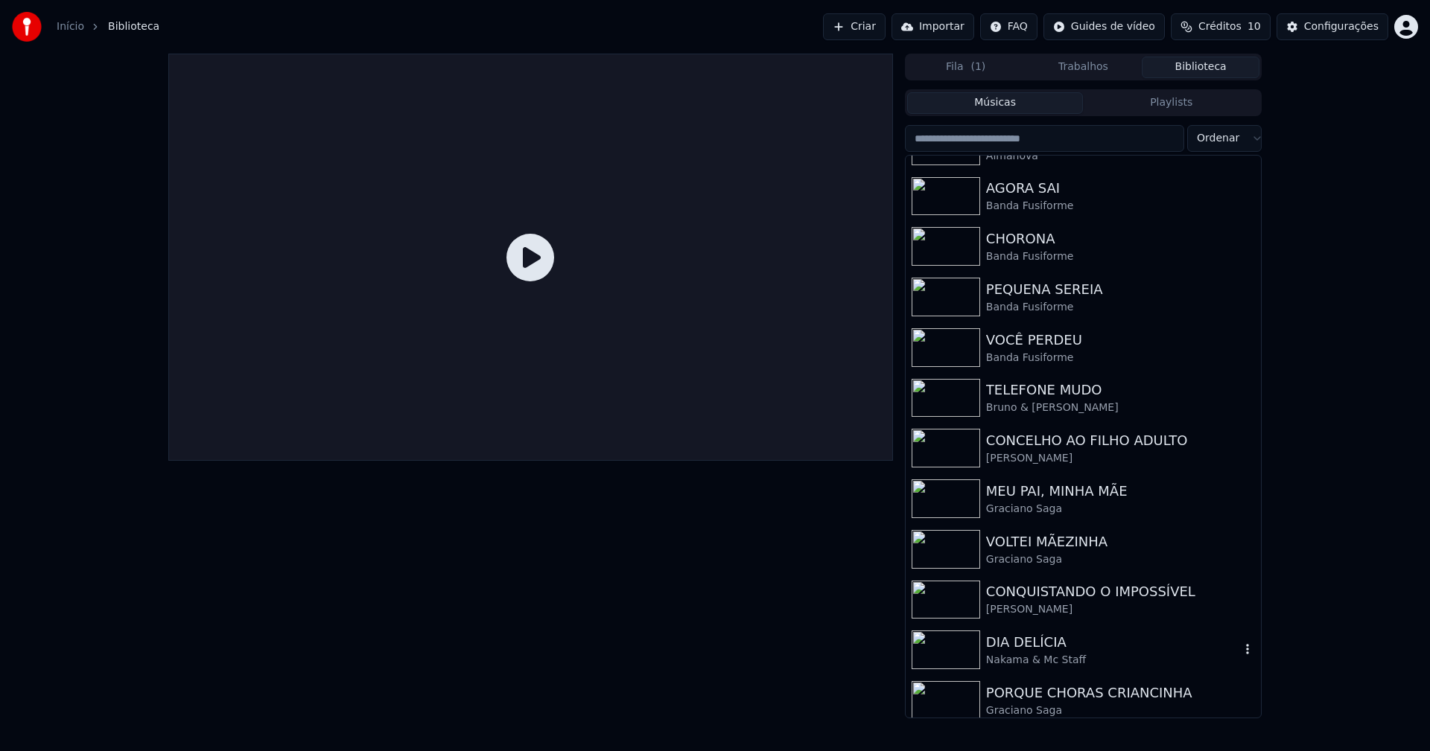
scroll to position [194, 0]
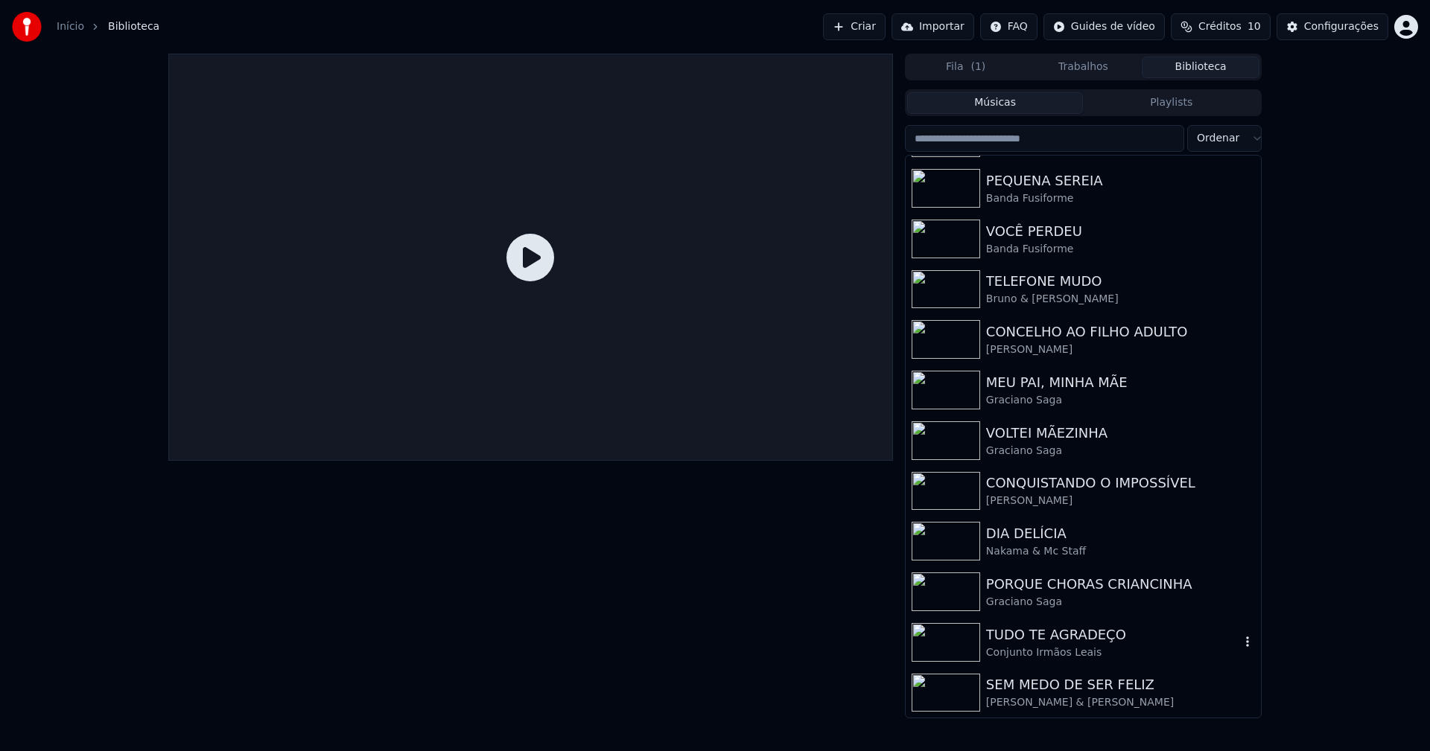
click at [1072, 643] on div "TUDO TE AGRADEÇO" at bounding box center [1113, 635] width 254 height 21
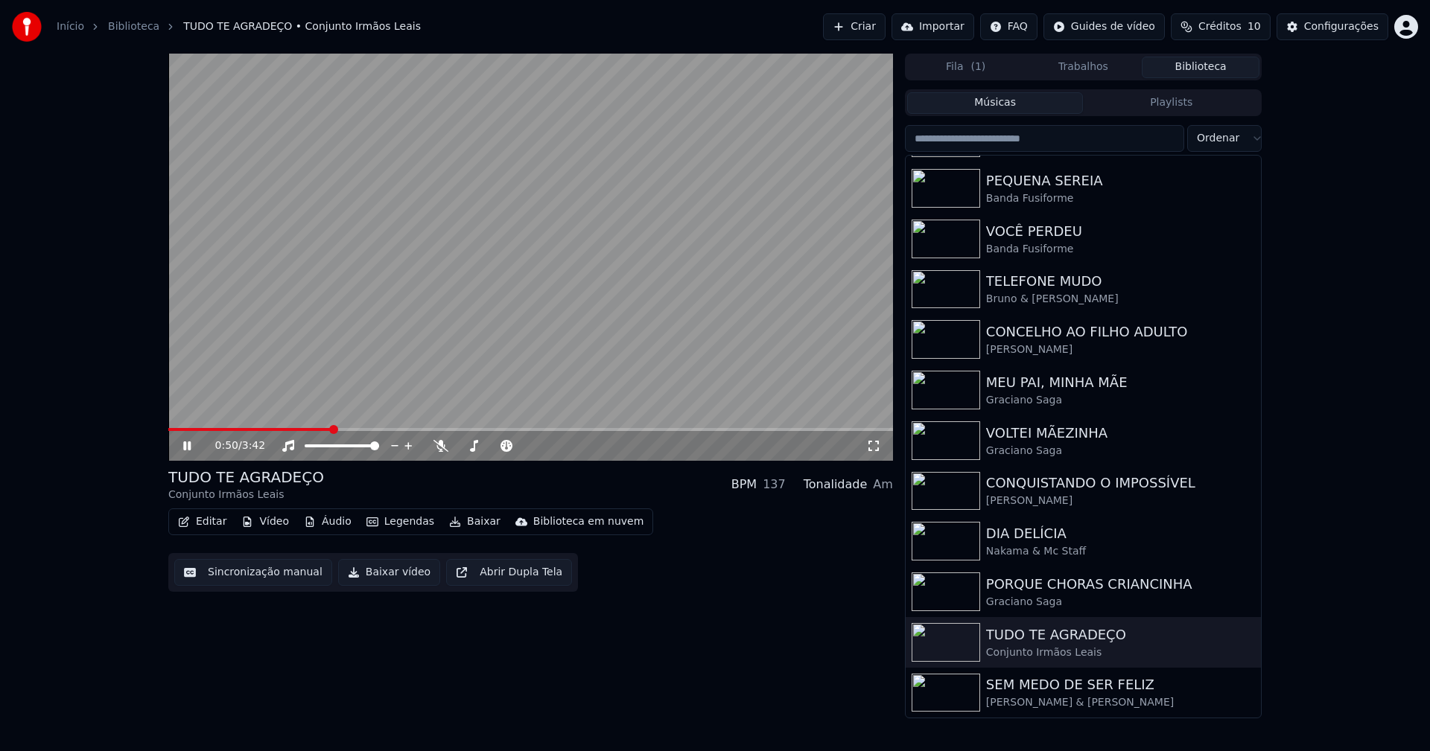
click at [331, 429] on span at bounding box center [530, 429] width 725 height 3
click at [187, 450] on icon at bounding box center [197, 446] width 35 height 12
click at [1331, 22] on div "Configurações" at bounding box center [1341, 26] width 74 height 15
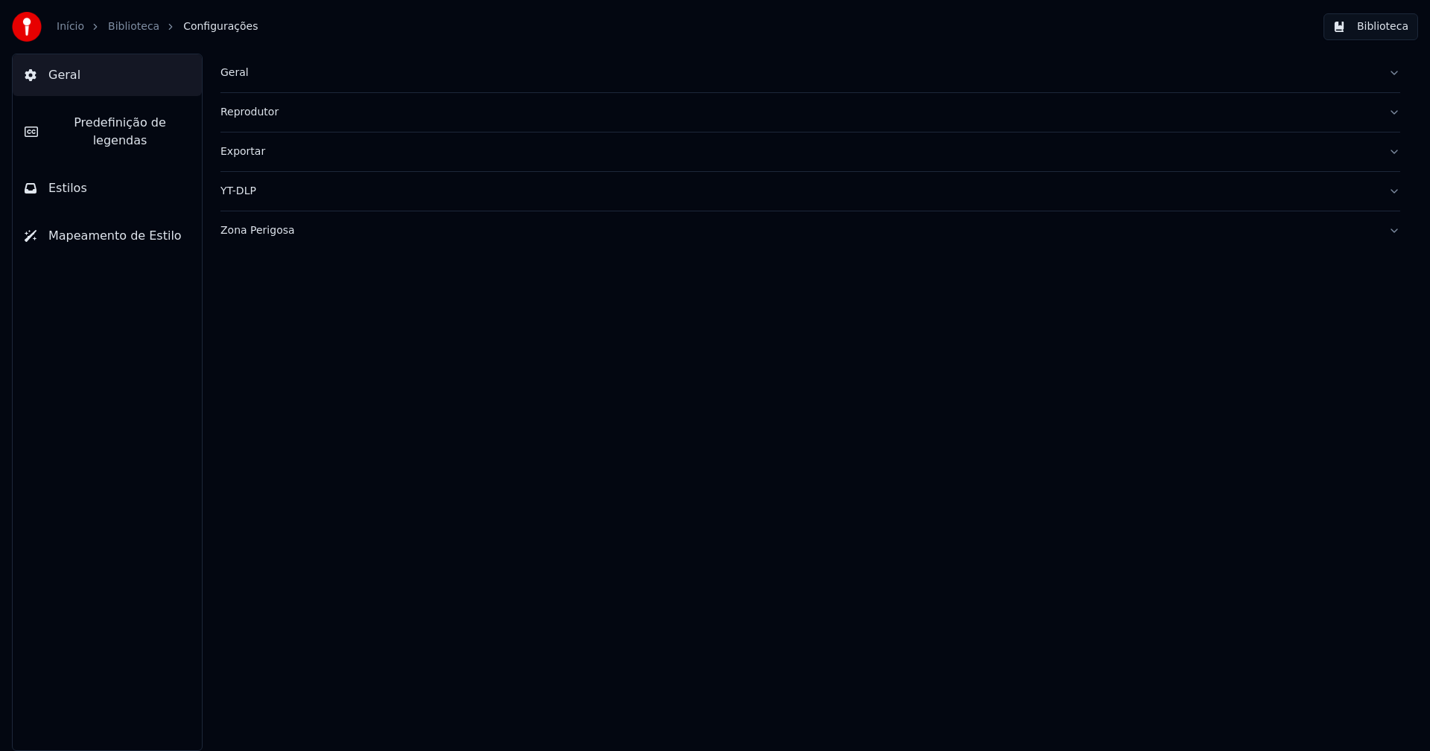
drag, startPoint x: 82, startPoint y: 176, endPoint x: 100, endPoint y: 170, distance: 18.8
click at [83, 176] on button "Estilos" at bounding box center [107, 189] width 189 height 42
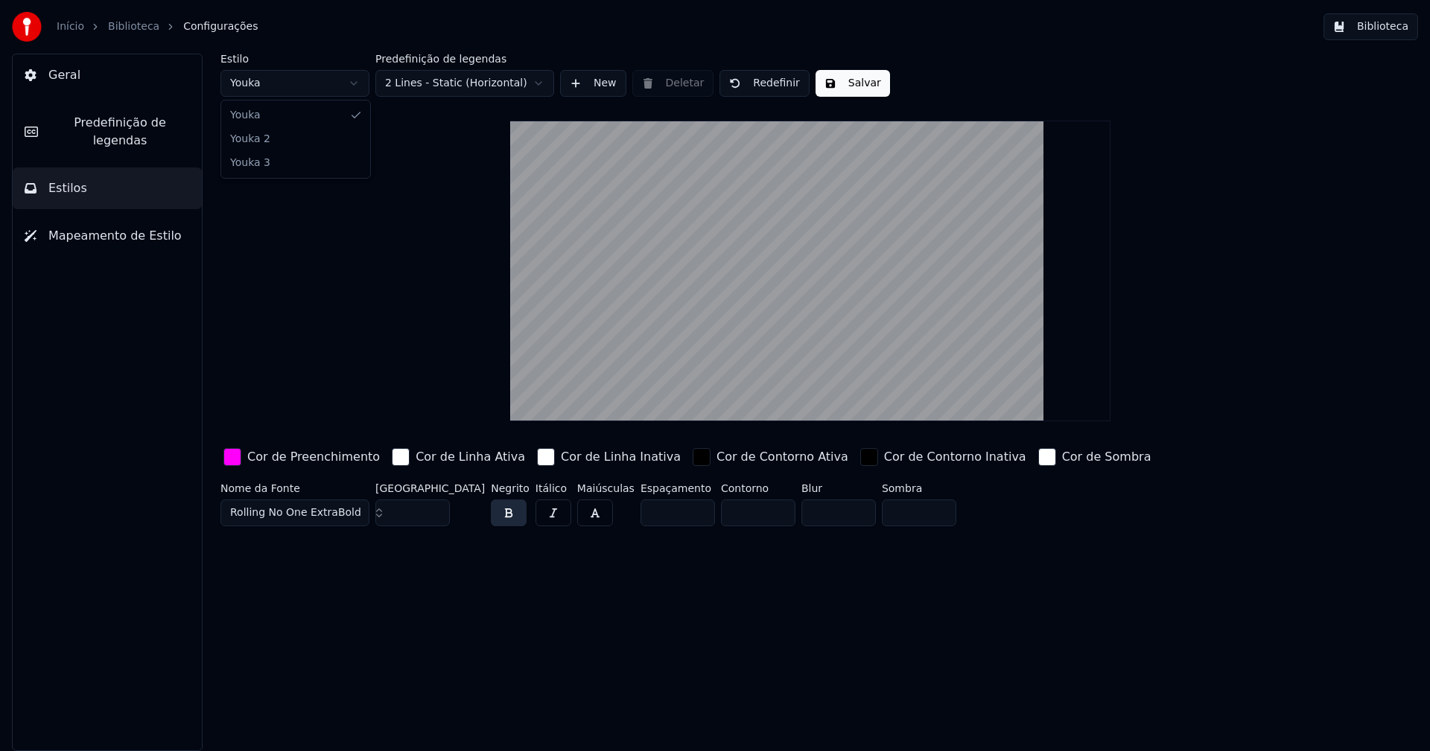
click at [288, 86] on html "Início Biblioteca Configurações Biblioteca Geral Predefinição de legendas Estil…" at bounding box center [715, 375] width 1430 height 751
drag, startPoint x: 269, startPoint y: 137, endPoint x: 305, endPoint y: 265, distance: 133.2
click at [436, 508] on input "**" at bounding box center [412, 513] width 74 height 27
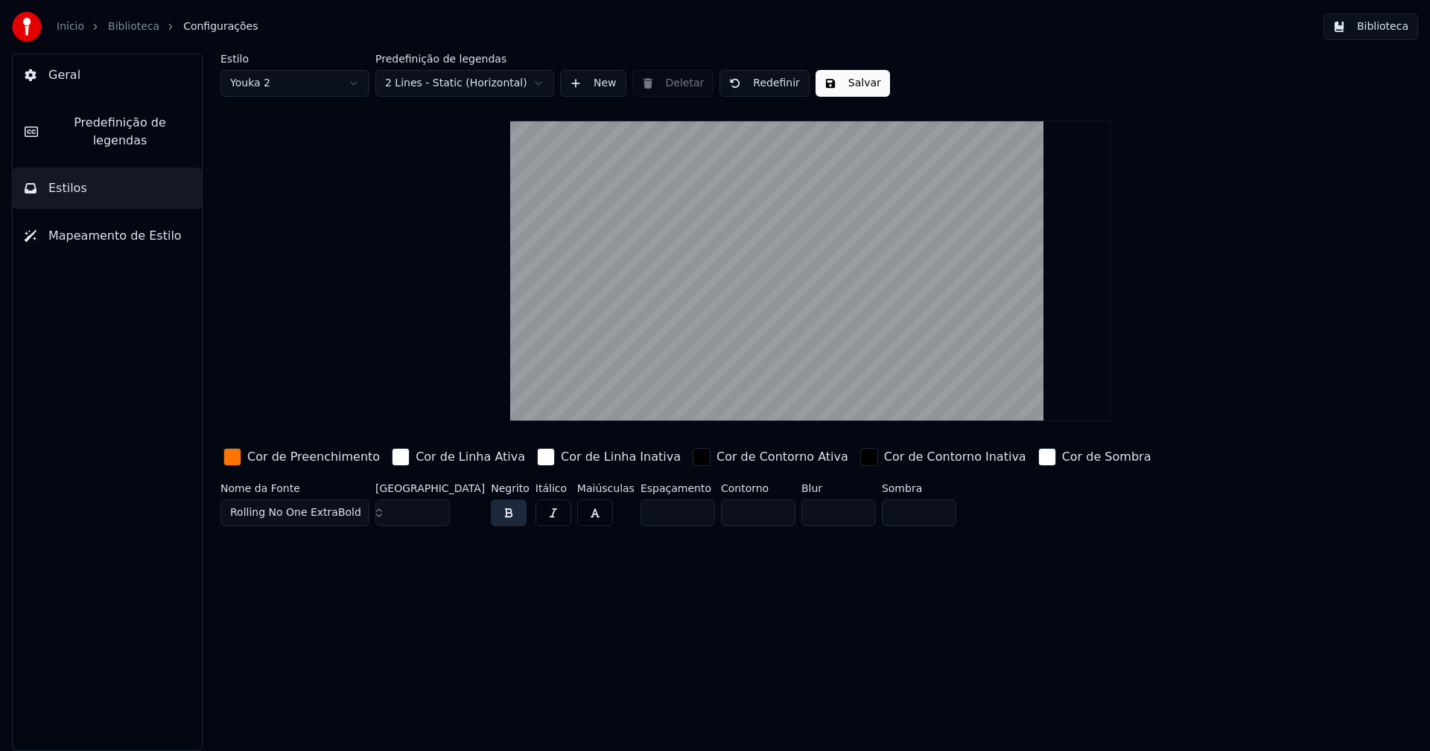
click at [436, 508] on input "***" at bounding box center [412, 513] width 74 height 27
type input "***"
click at [436, 508] on input "***" at bounding box center [412, 513] width 74 height 27
click at [848, 86] on button "Salvar" at bounding box center [852, 83] width 74 height 27
click at [1390, 31] on button "Biblioteca" at bounding box center [1370, 26] width 95 height 27
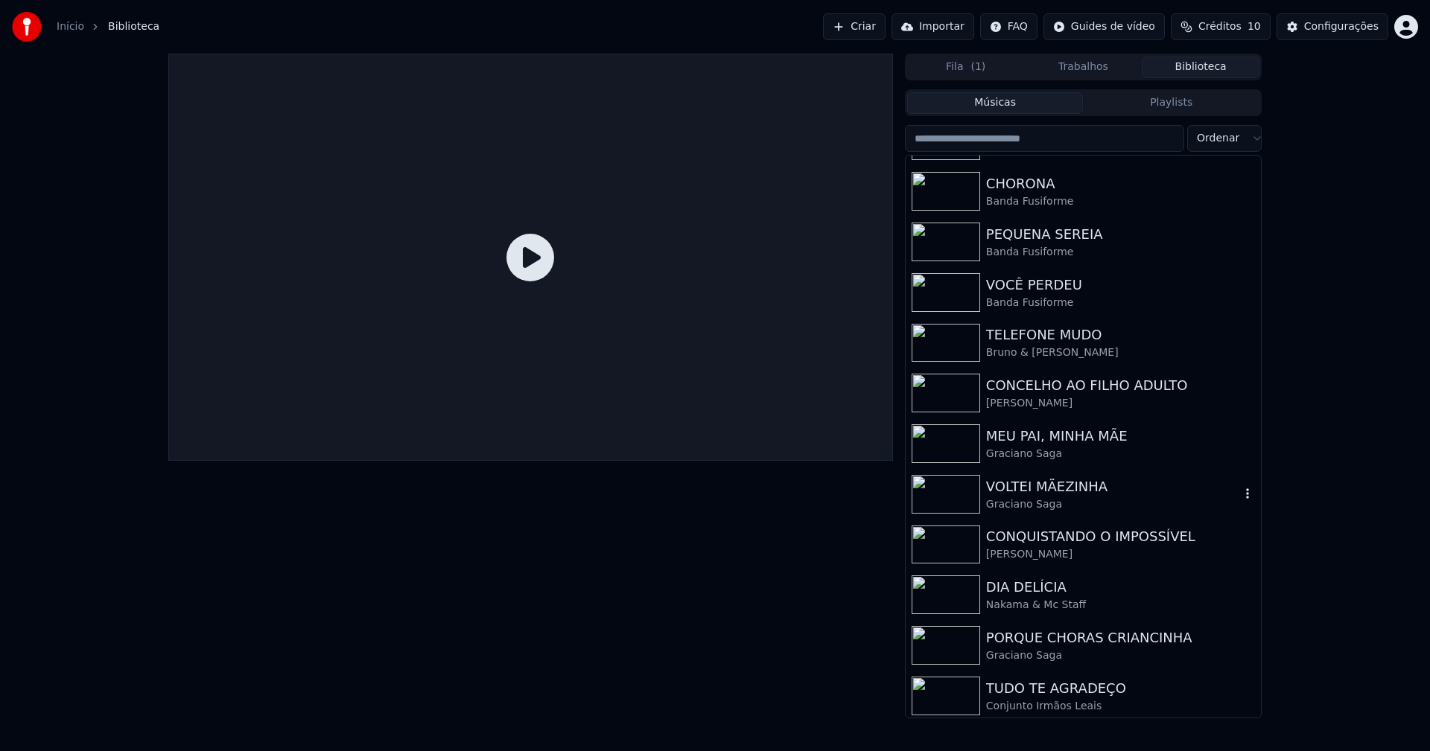
scroll to position [194, 0]
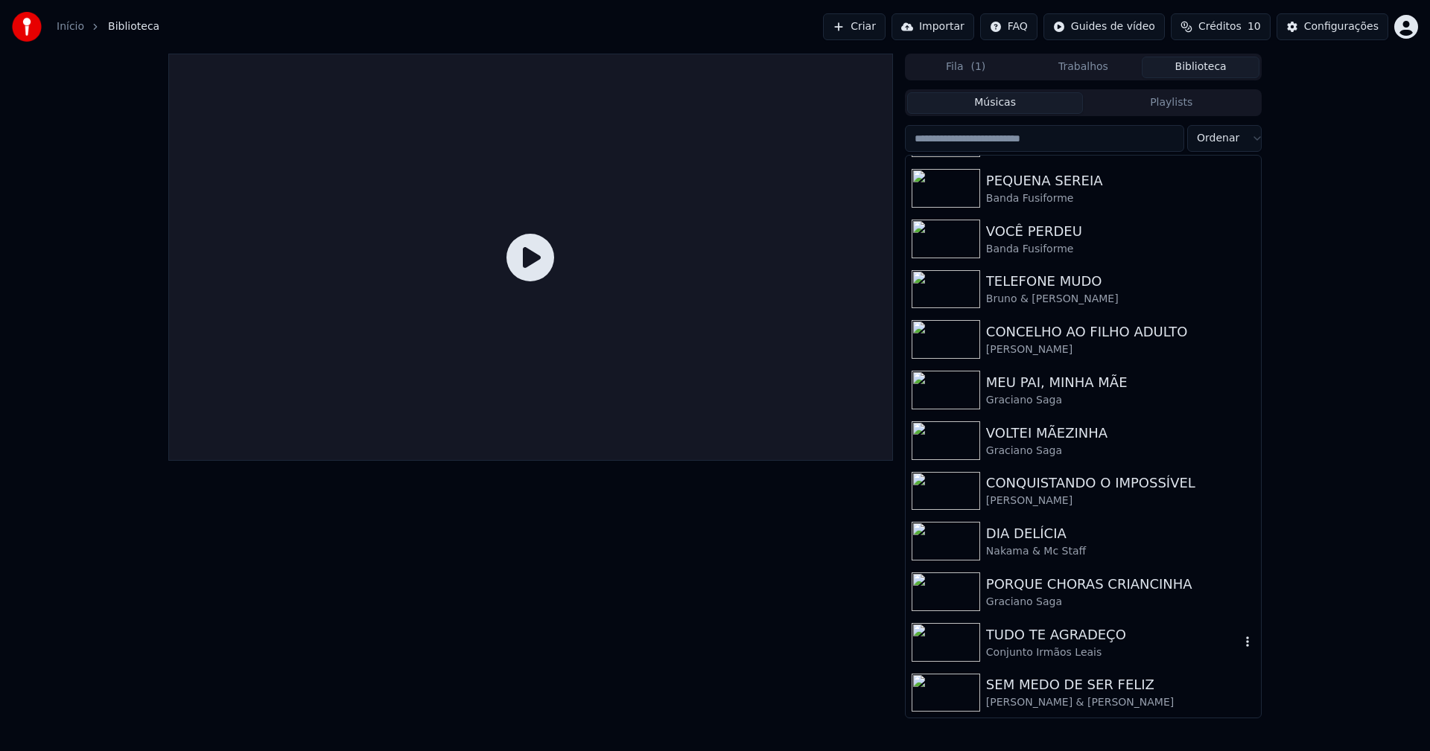
click at [1062, 640] on div "TUDO TE AGRADEÇO" at bounding box center [1113, 635] width 254 height 21
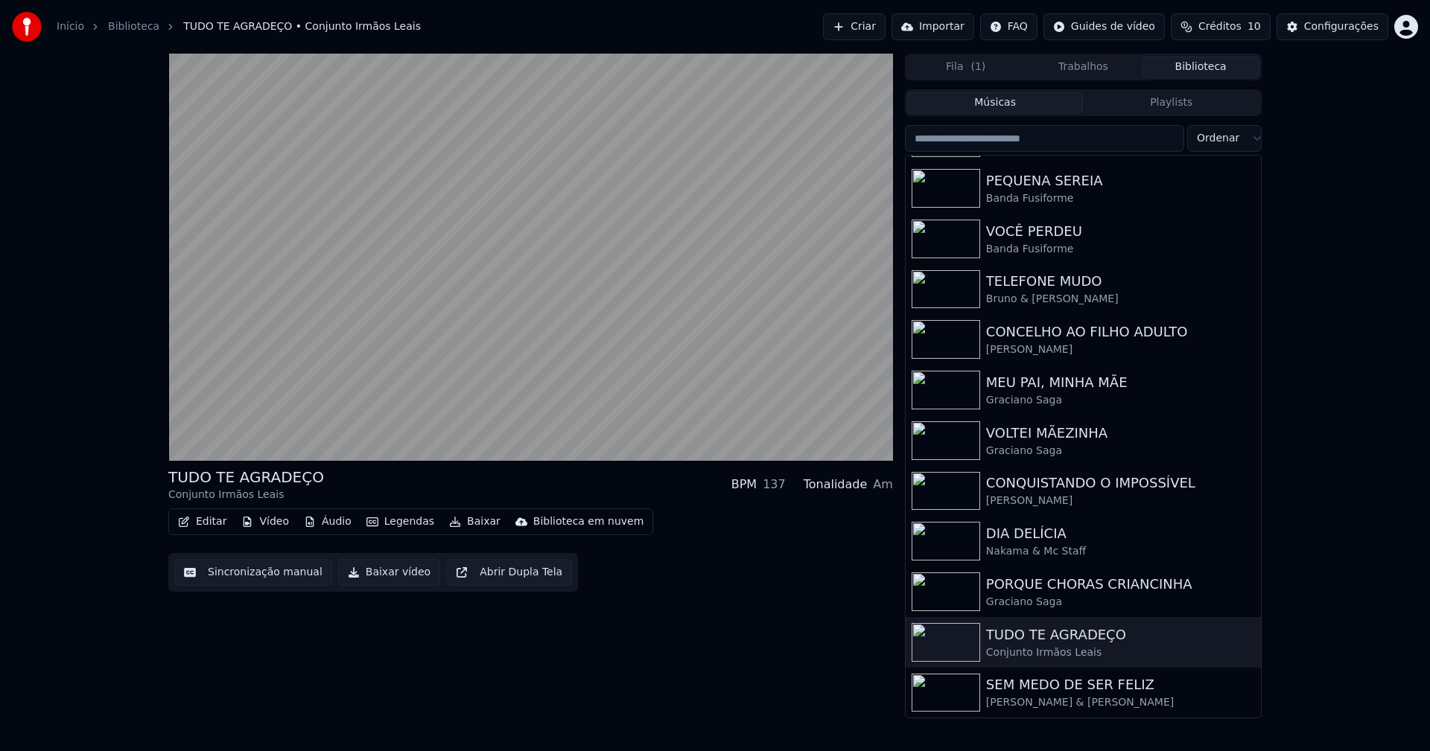
click at [378, 573] on button "Baixar vídeo" at bounding box center [389, 572] width 102 height 27
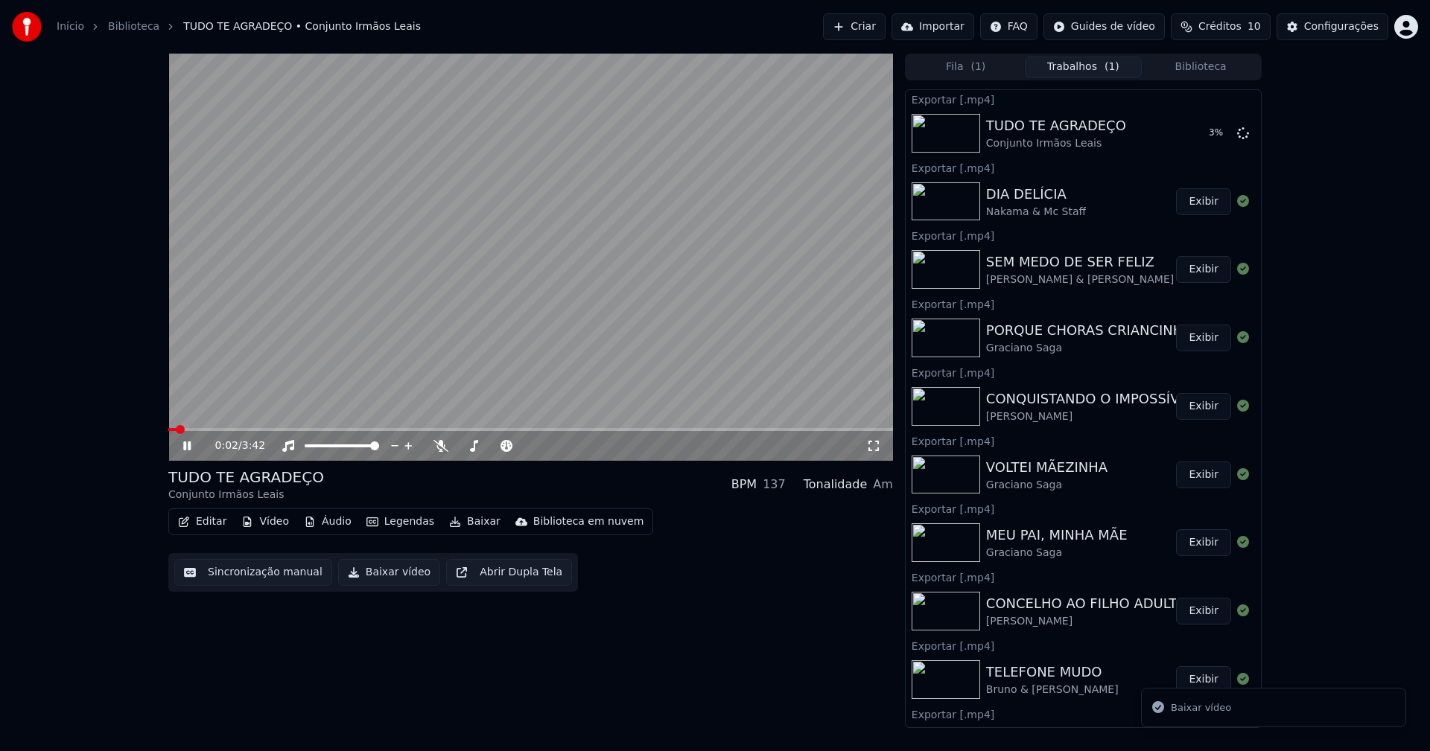
click at [187, 444] on icon at bounding box center [197, 446] width 35 height 12
